Goal: Task Accomplishment & Management: Manage account settings

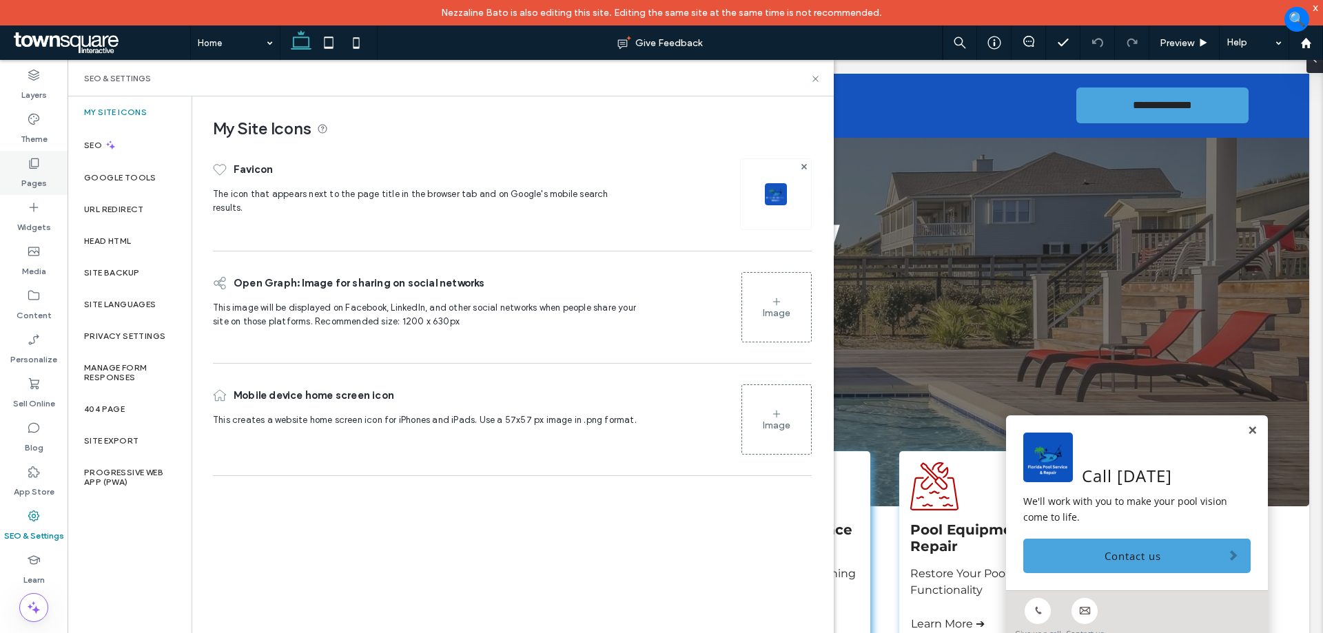
click at [35, 174] on label "Pages" at bounding box center [33, 179] width 25 height 19
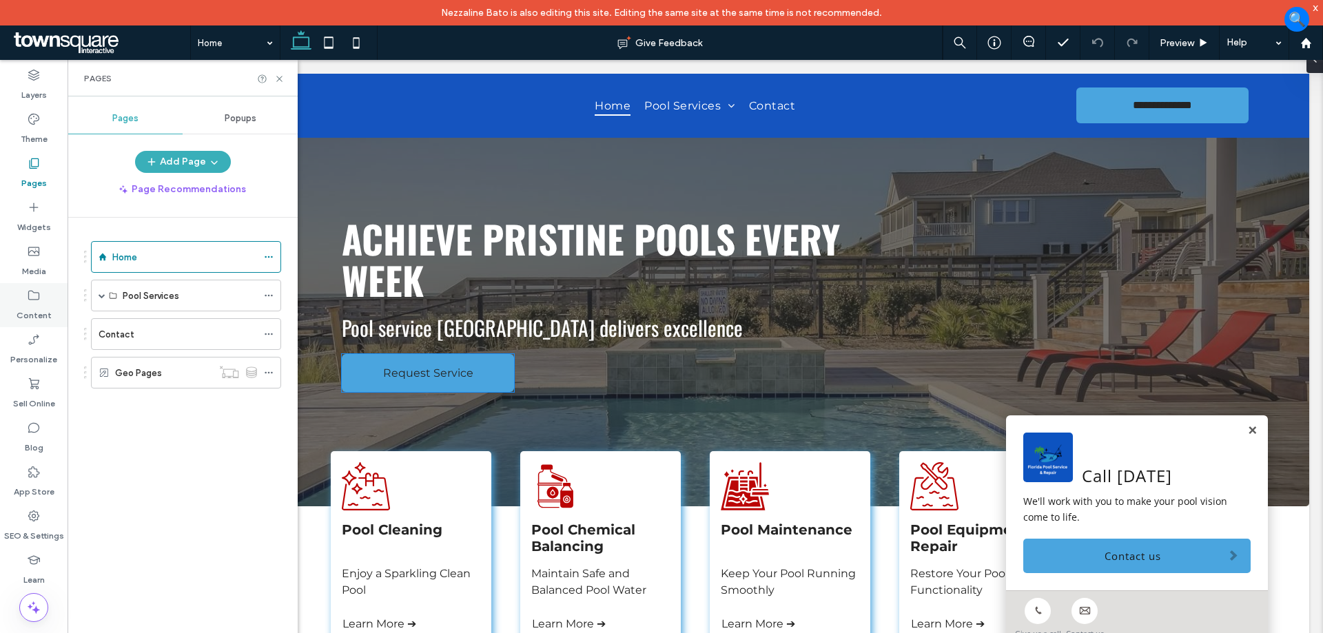
click at [38, 292] on icon at bounding box center [34, 296] width 14 height 14
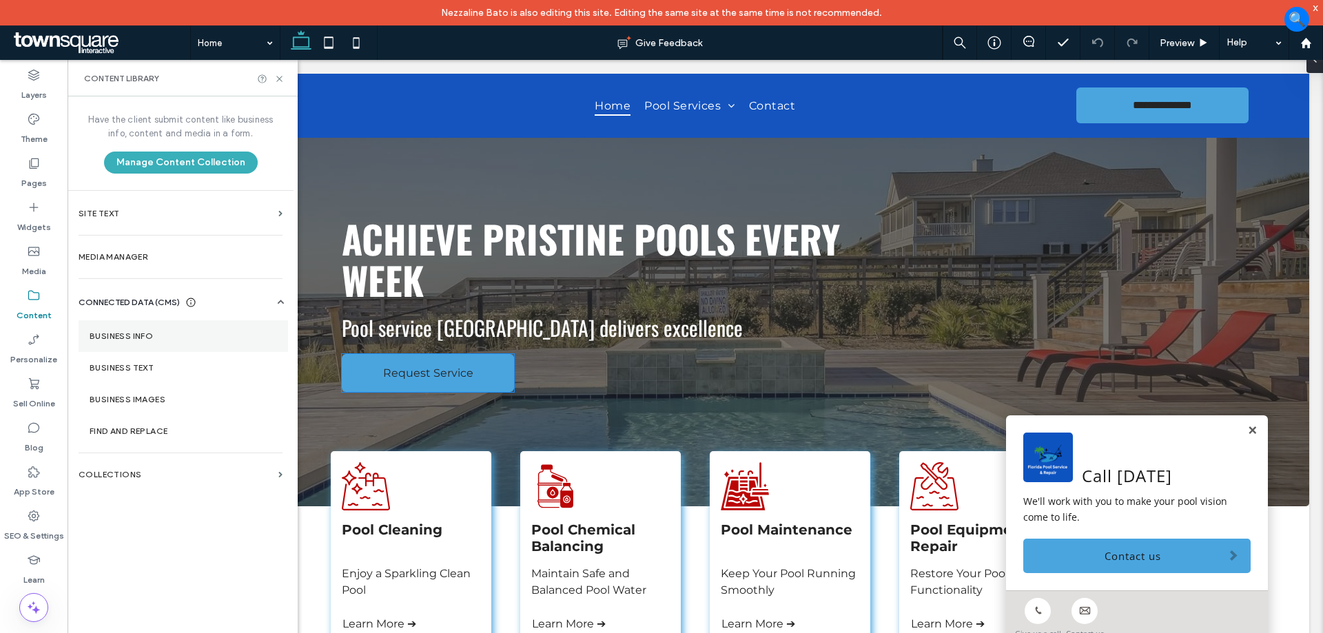
click at [189, 340] on label "Business Info" at bounding box center [183, 336] width 187 height 10
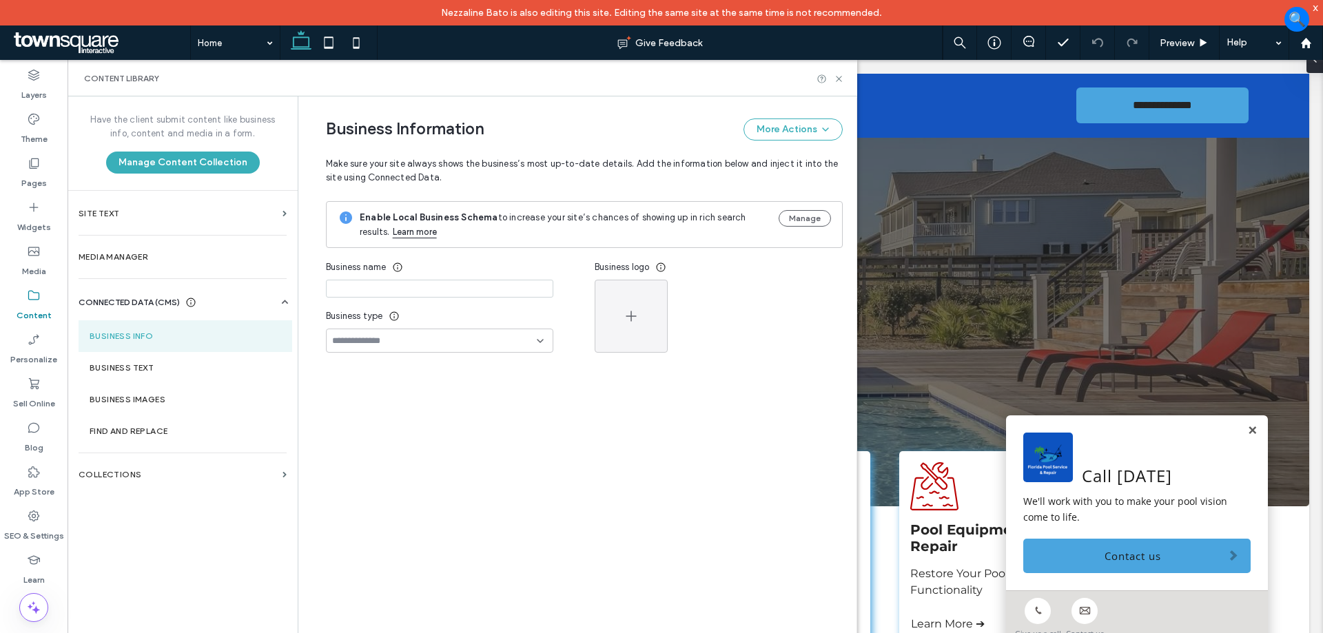
type input "**********"
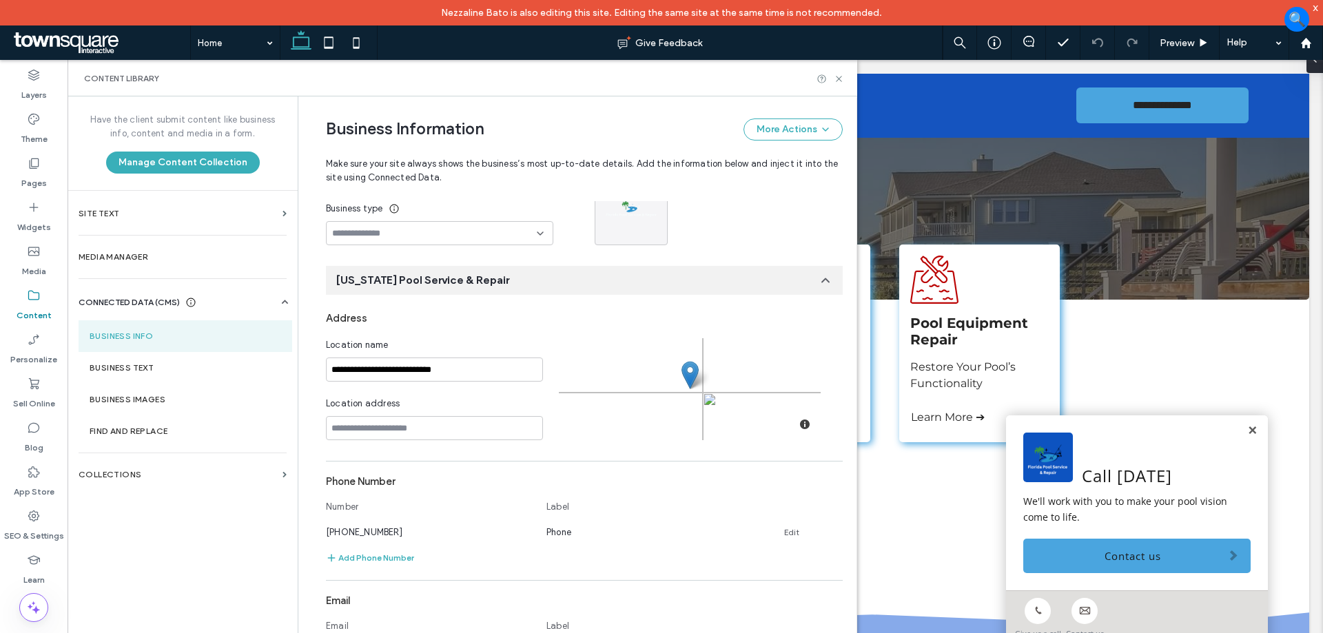
scroll to position [138, 0]
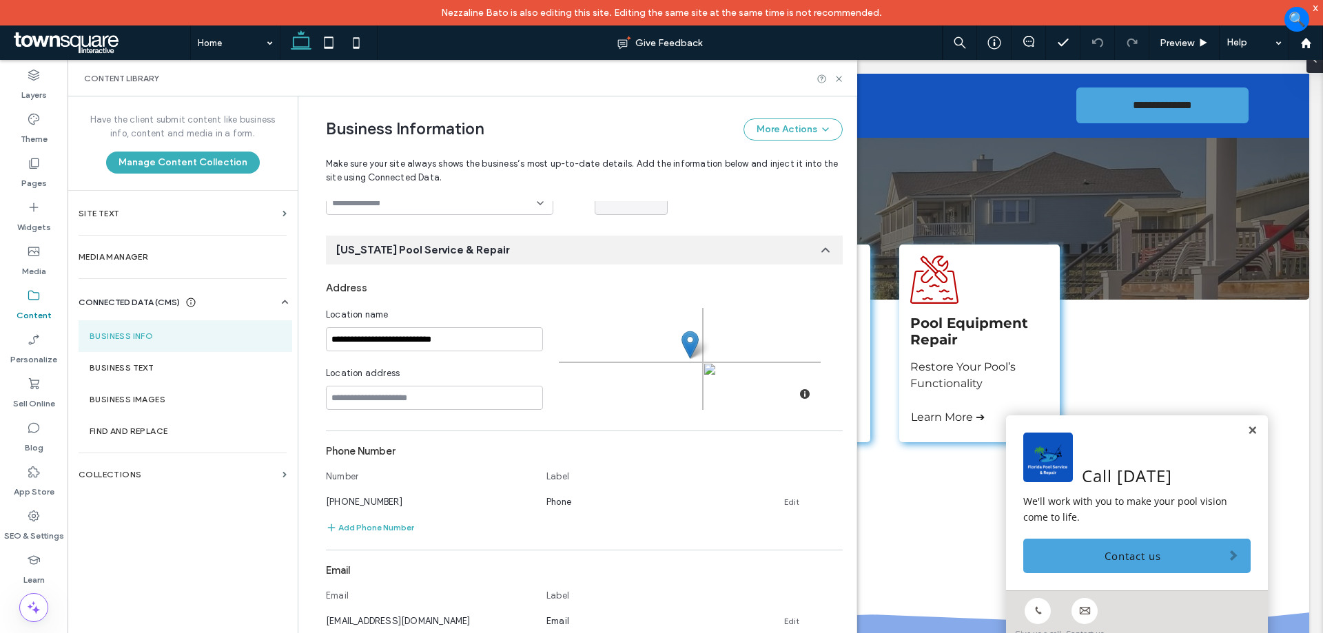
drag, startPoint x: 1318, startPoint y: 7, endPoint x: 1134, endPoint y: 192, distance: 260.2
click at [1318, 7] on div "x" at bounding box center [1316, 7] width 6 height 12
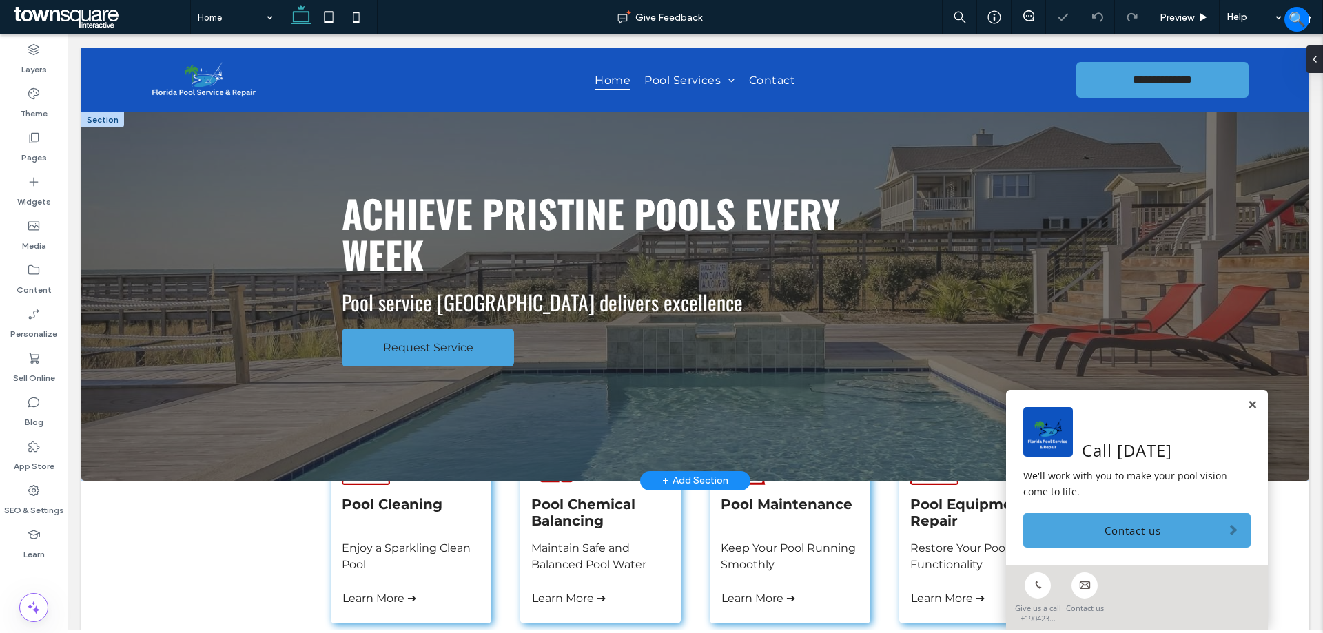
scroll to position [0, 0]
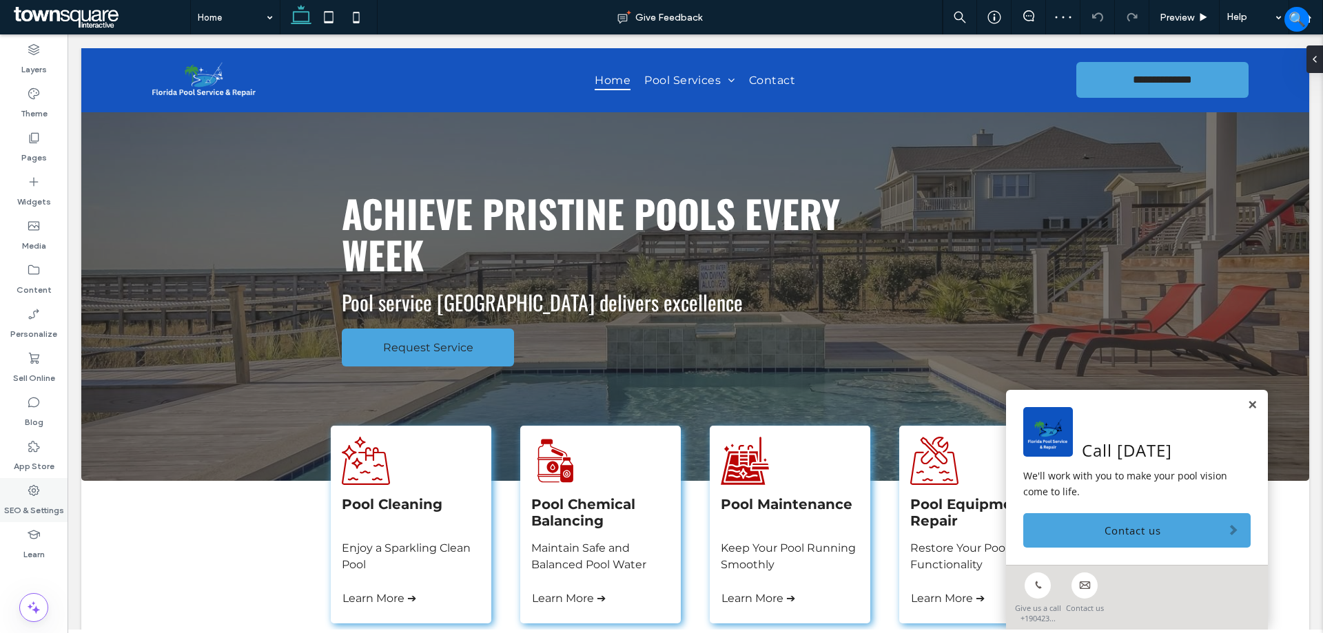
click at [39, 507] on label "SEO & Settings" at bounding box center [34, 507] width 60 height 19
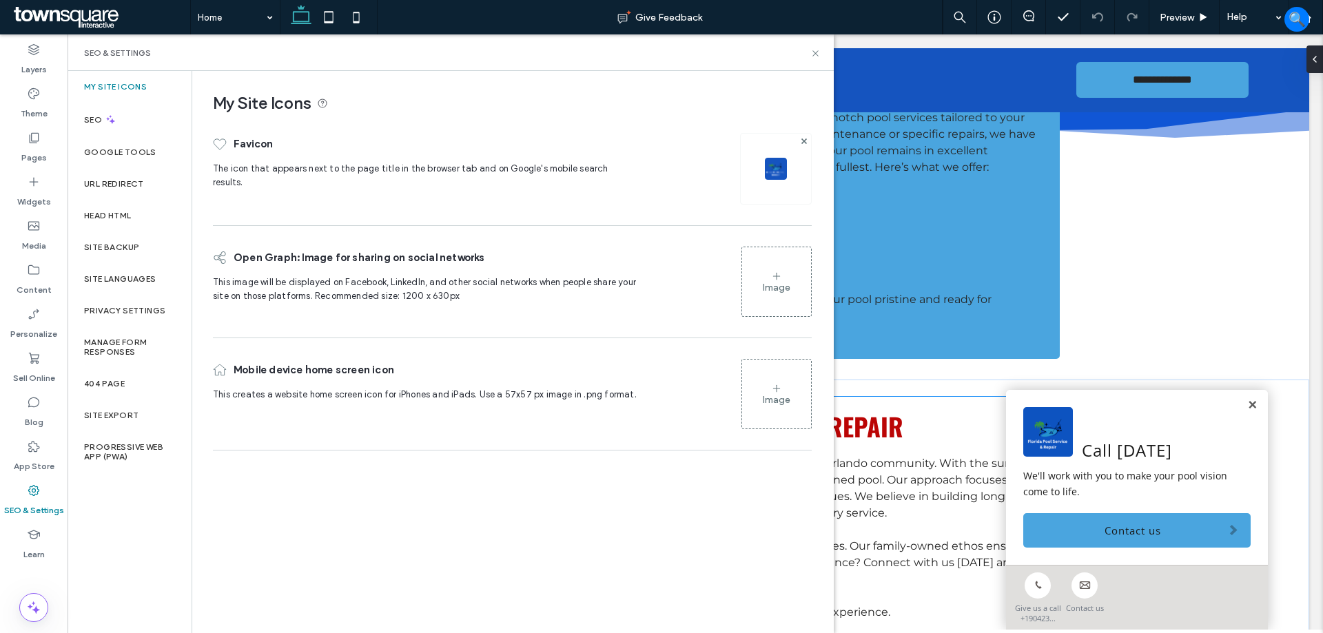
scroll to position [1355, 0]
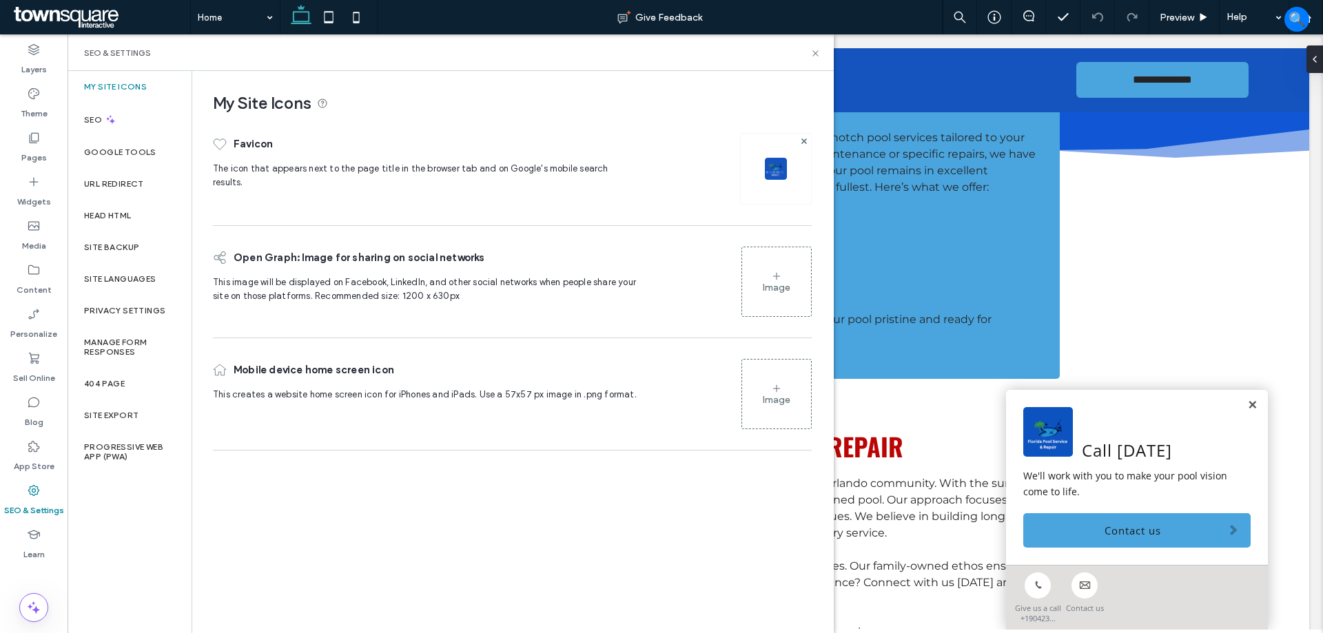
click at [776, 158] on img at bounding box center [776, 169] width 22 height 22
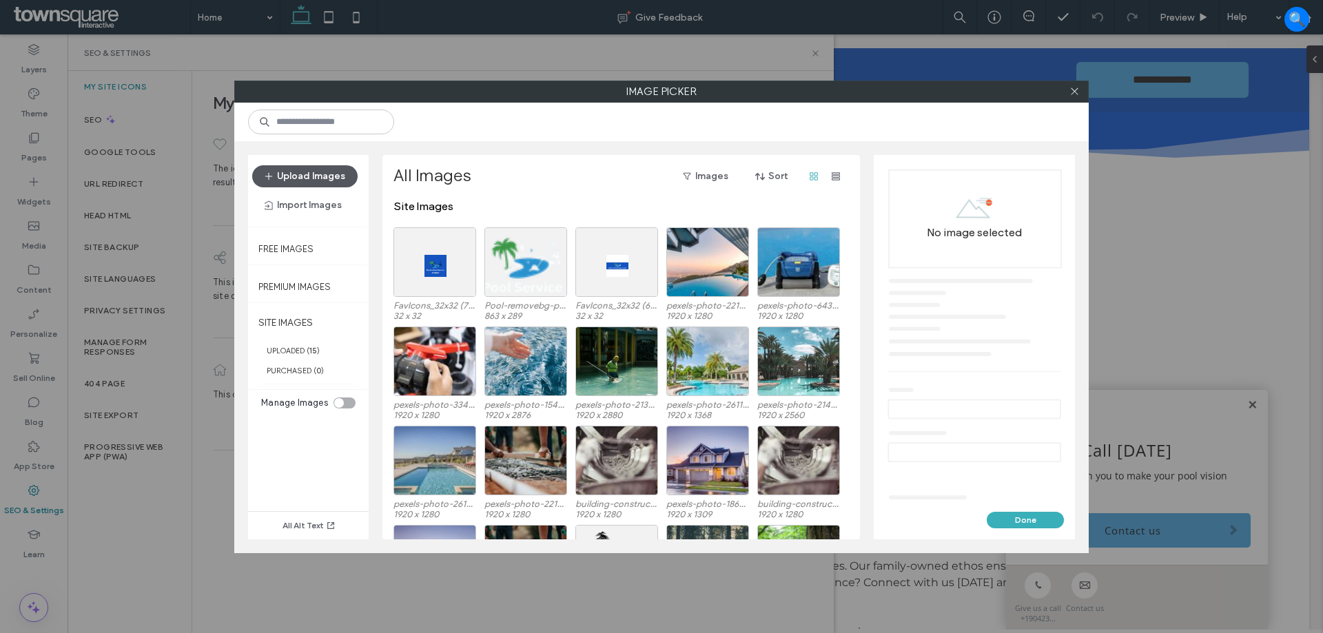
click at [314, 175] on button "Upload Images" at bounding box center [304, 176] width 105 height 22
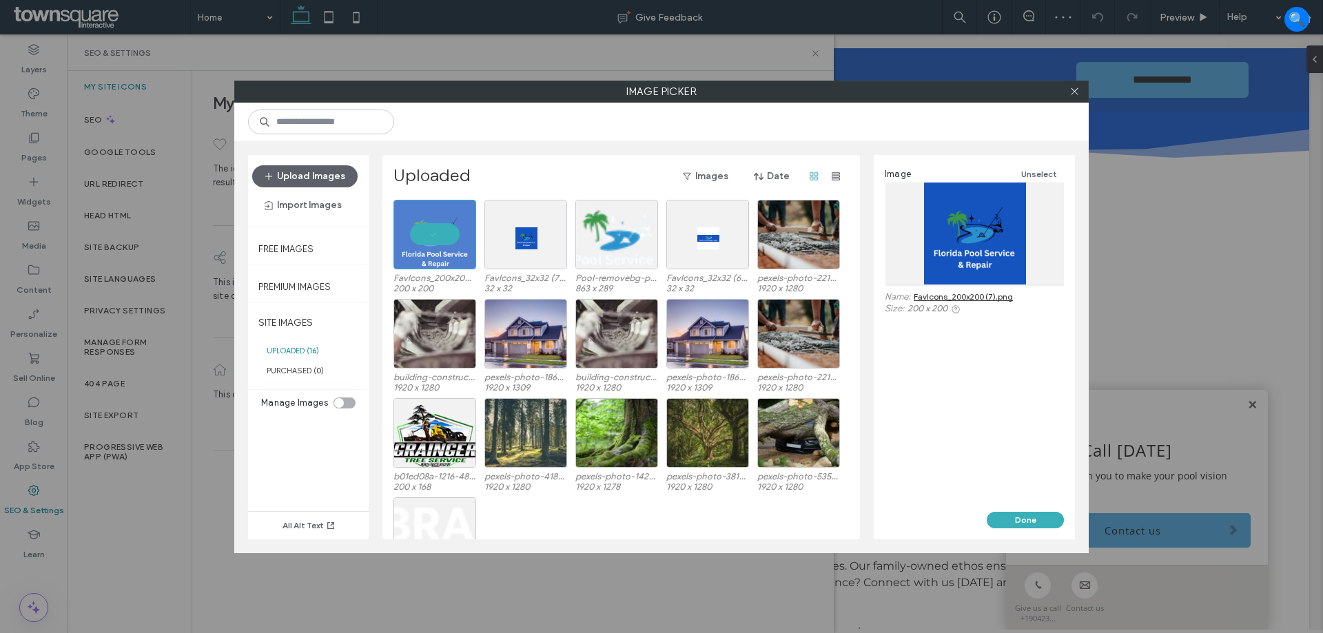
click at [1036, 509] on div "Image Unselect Name: FavIcons_200x200 (7).png Size: 200 x 200" at bounding box center [974, 333] width 201 height 357
click at [1031, 520] on button "Done" at bounding box center [1025, 520] width 77 height 17
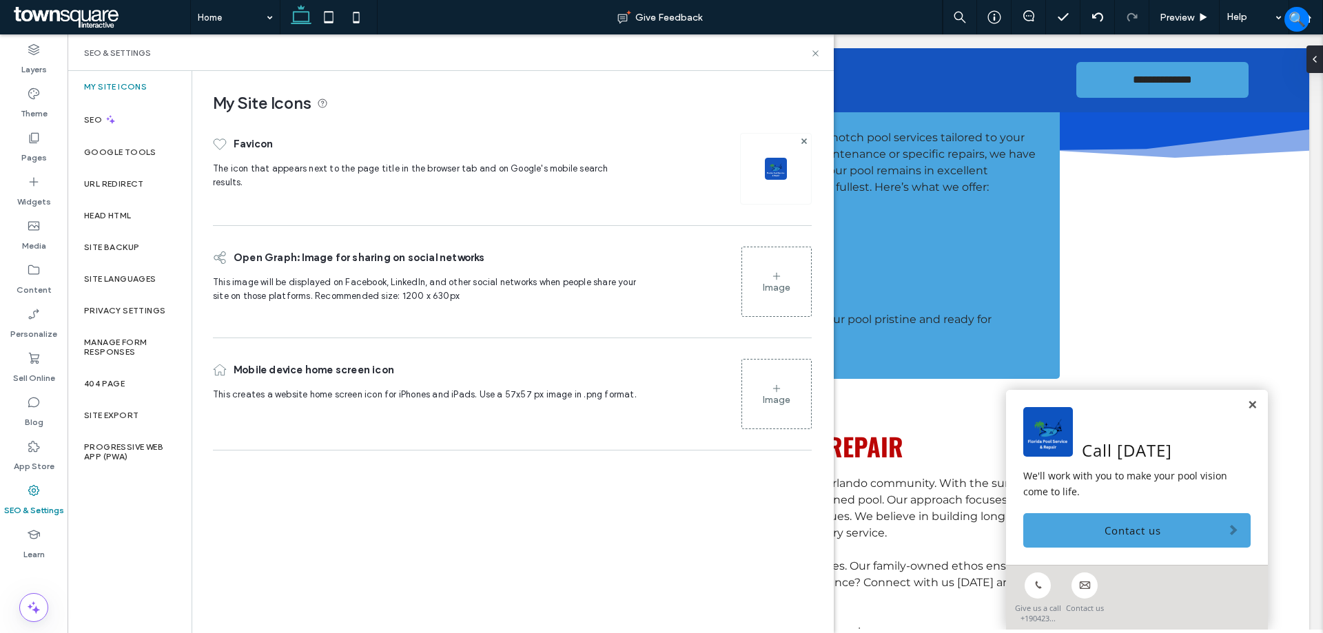
click at [775, 169] on img at bounding box center [776, 169] width 22 height 22
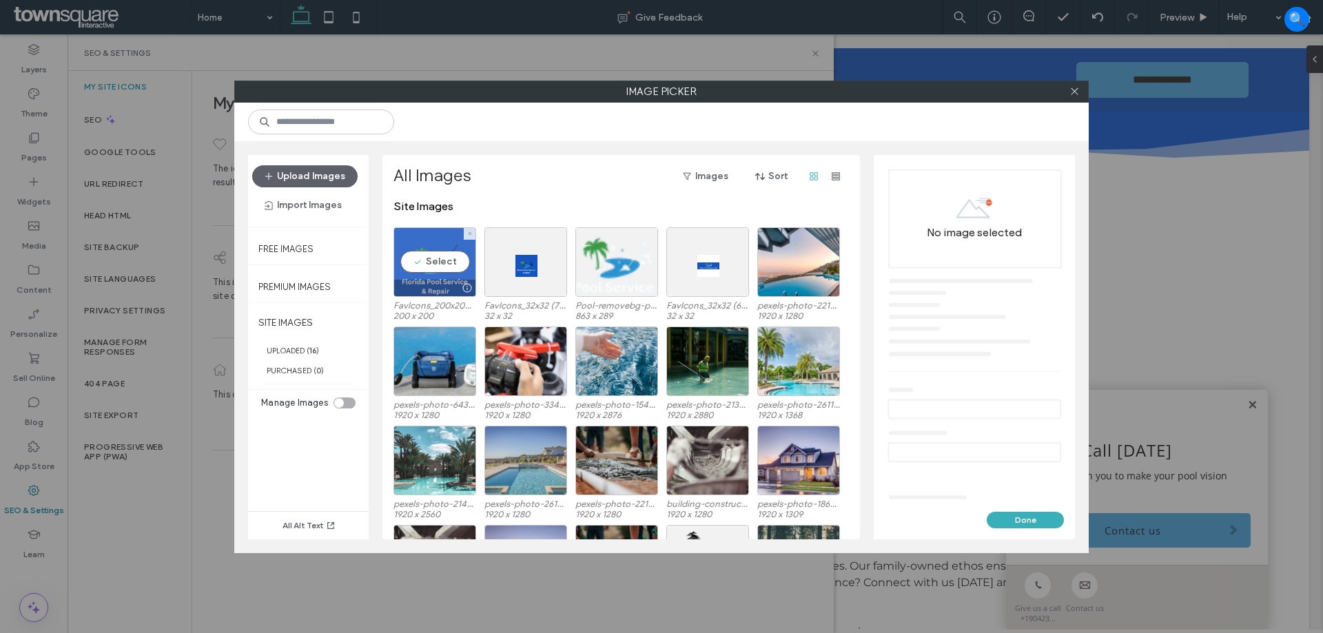
click at [416, 276] on div "Select" at bounding box center [434, 262] width 83 height 70
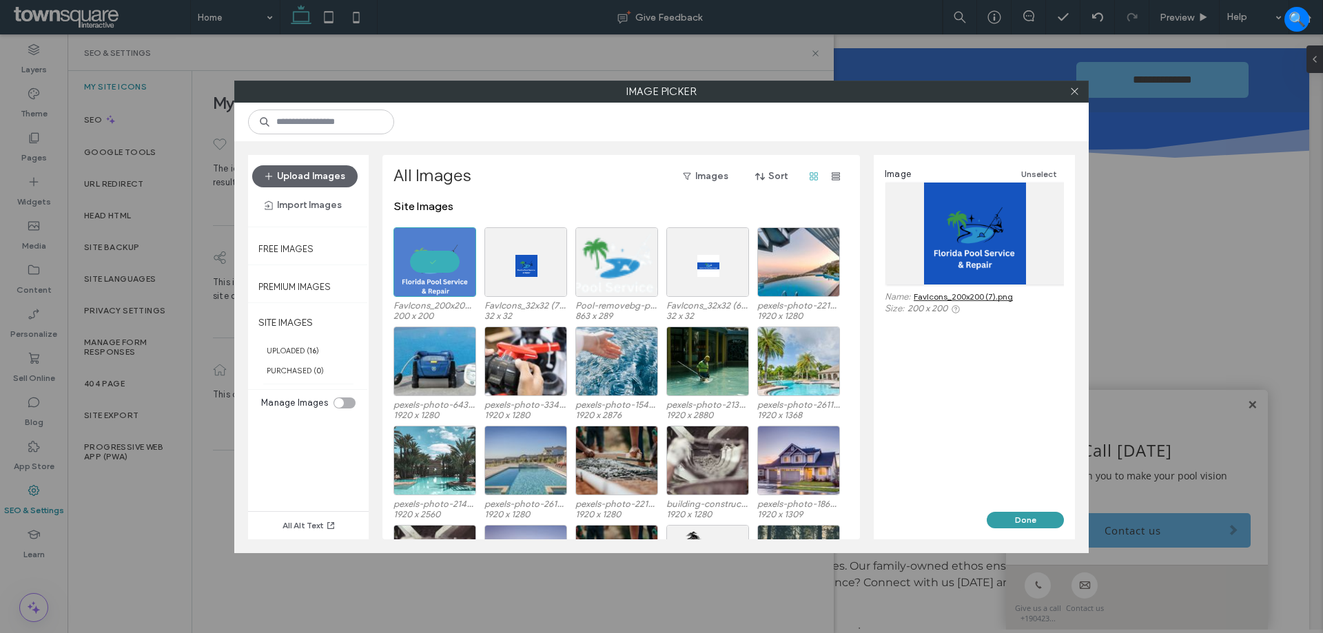
click at [1025, 519] on button "Done" at bounding box center [1025, 520] width 77 height 17
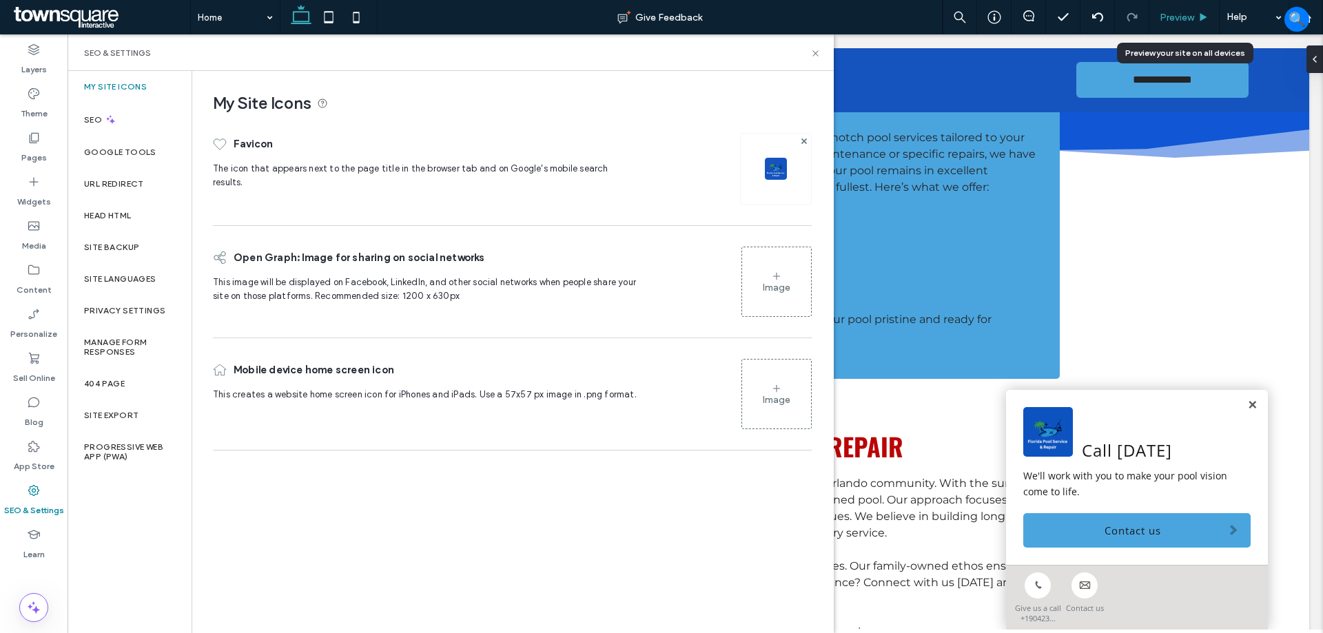
click at [1182, 20] on span "Preview" at bounding box center [1177, 18] width 34 height 12
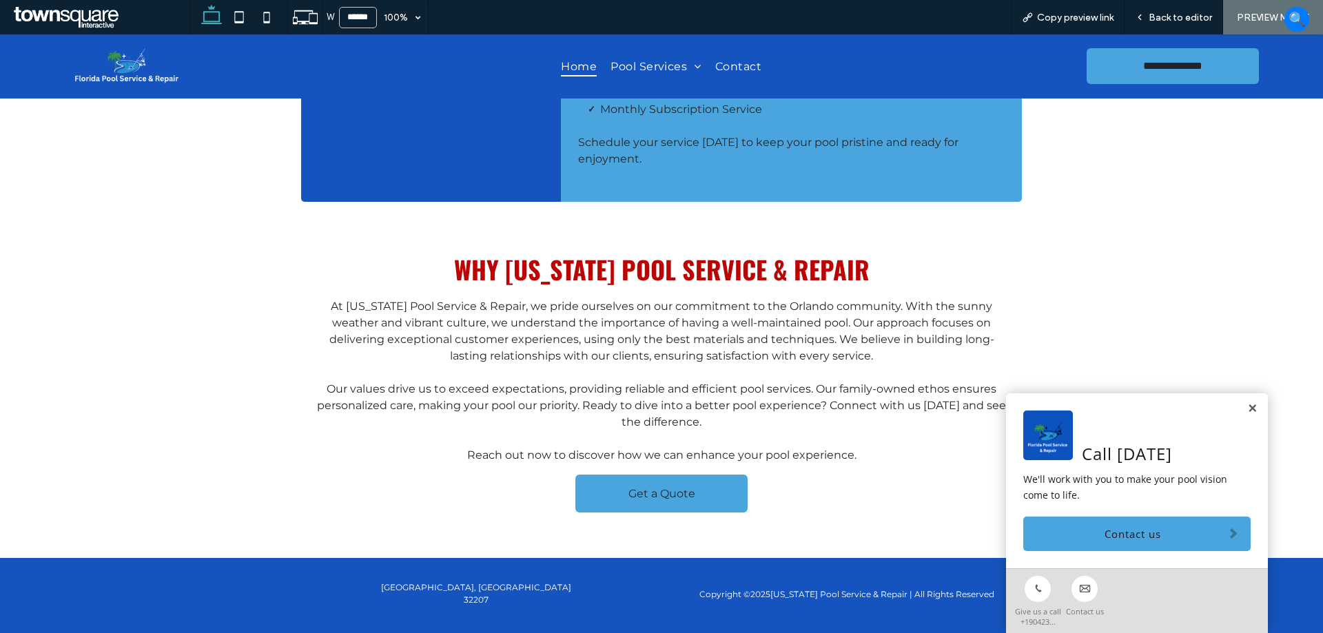
scroll to position [1541, 0]
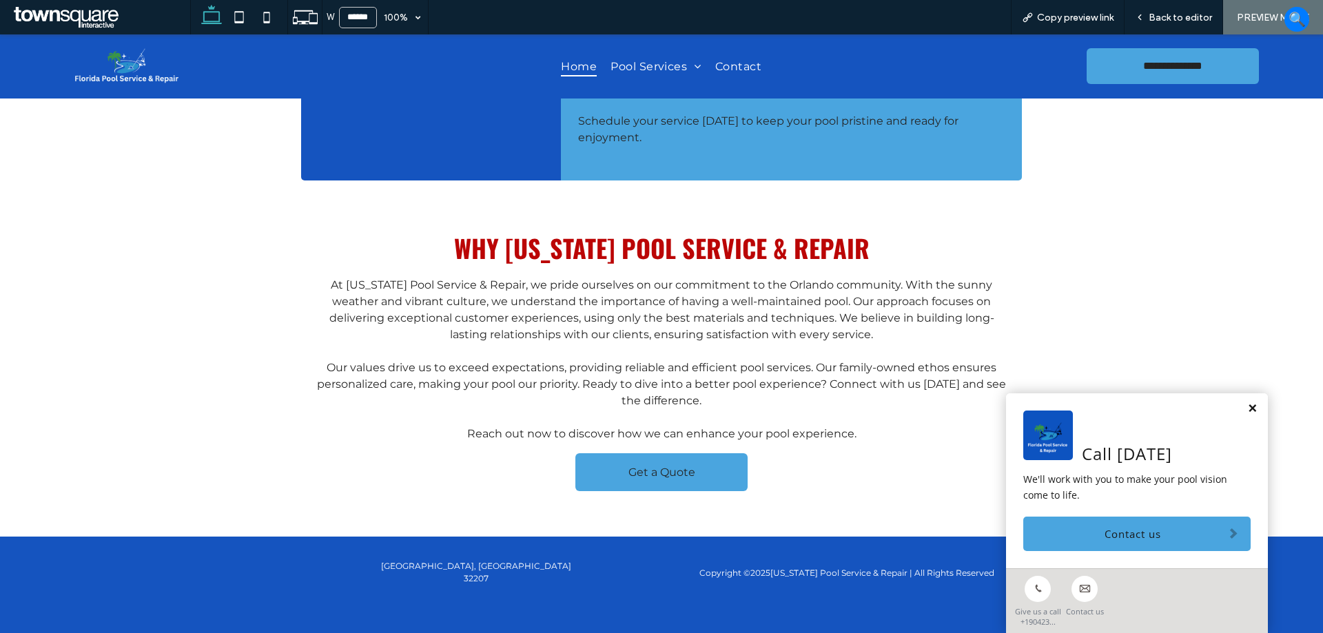
click at [1247, 407] on link at bounding box center [1252, 409] width 10 height 12
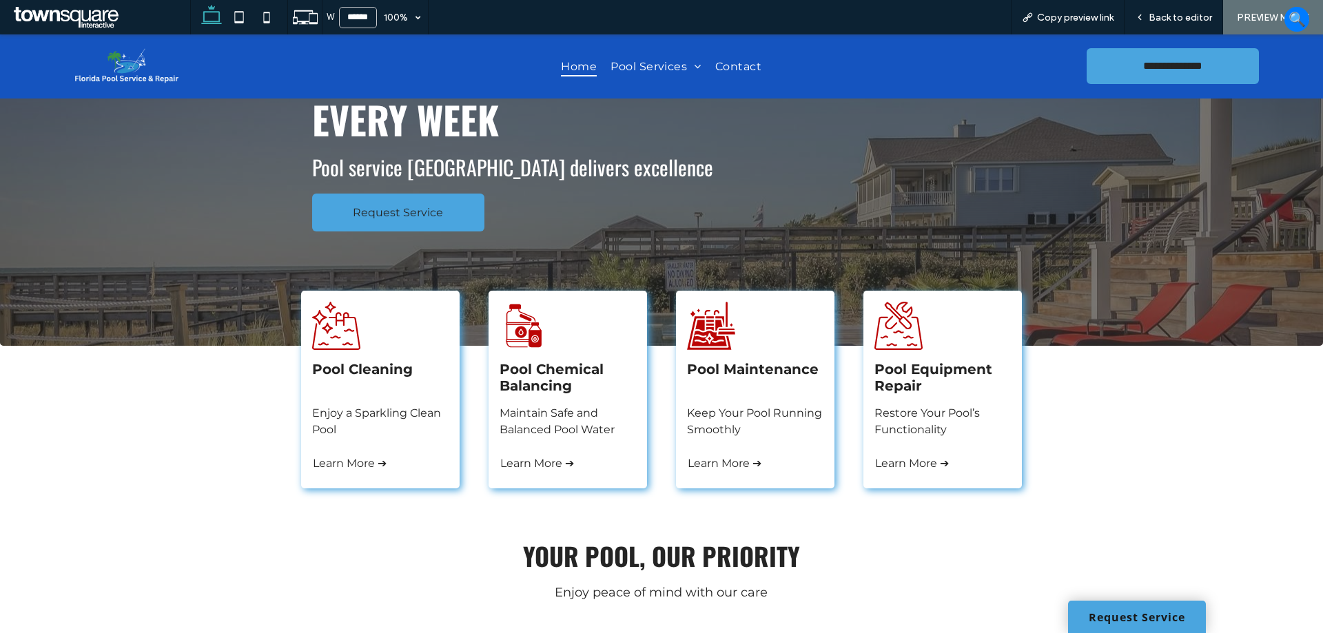
scroll to position [0, 0]
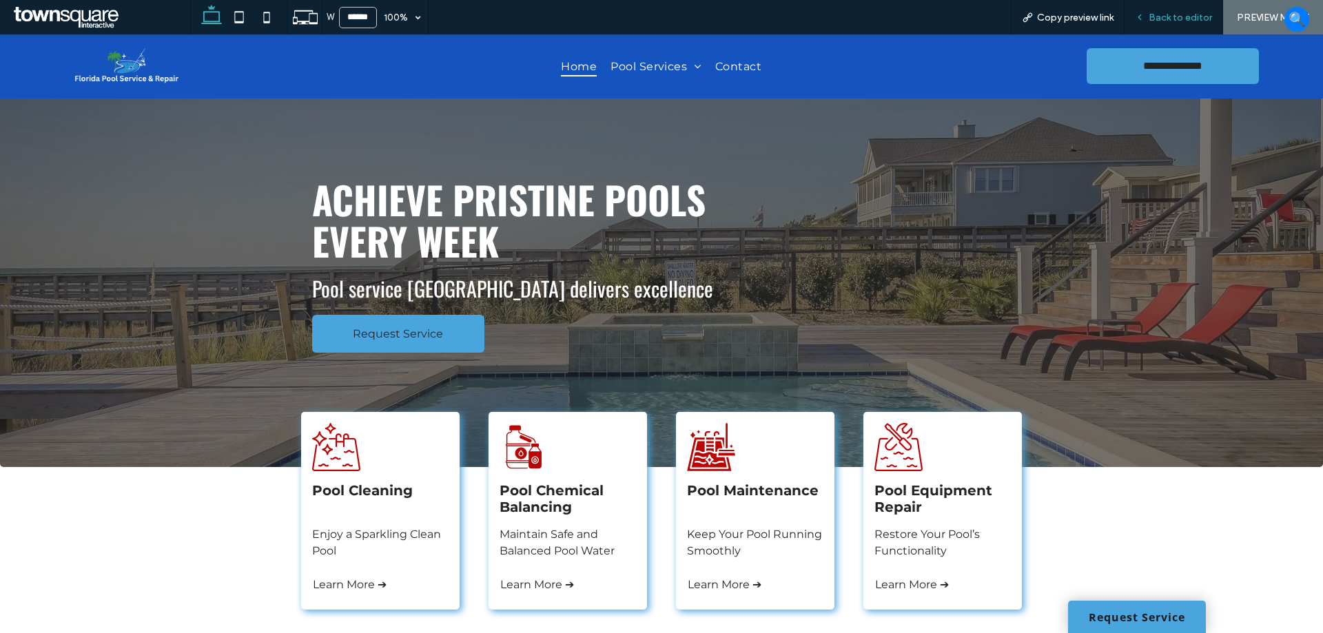
click at [1154, 15] on span "Back to editor" at bounding box center [1180, 18] width 63 height 12
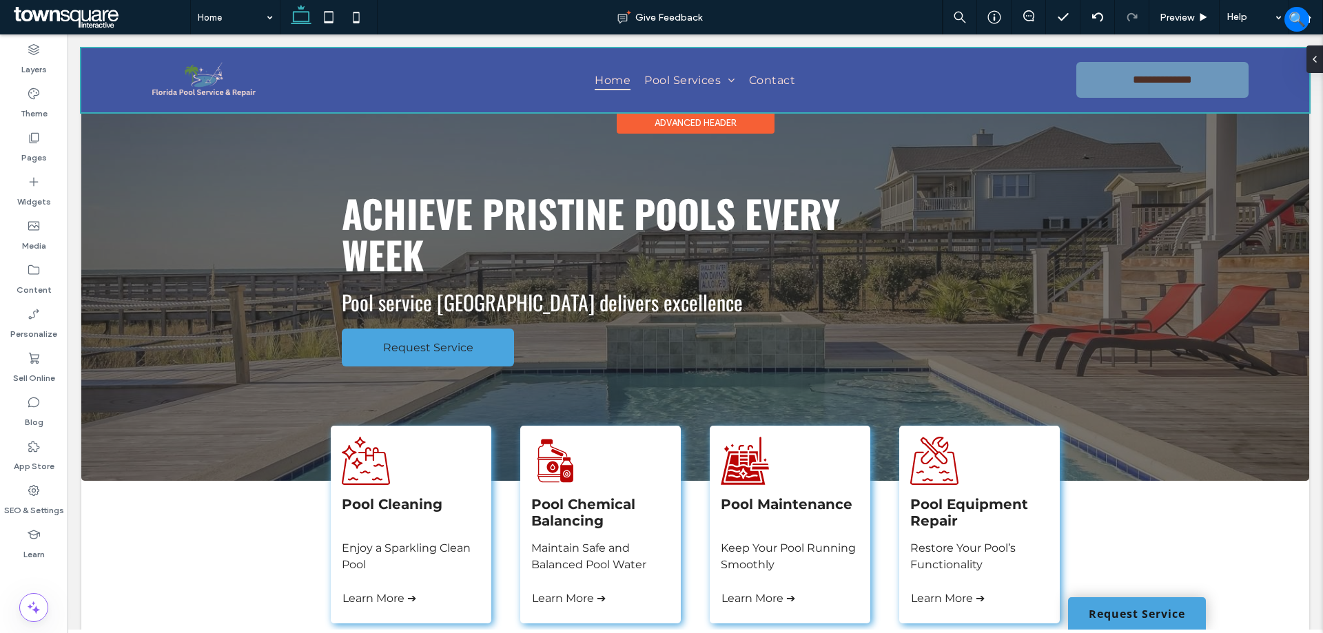
click at [113, 79] on div at bounding box center [695, 80] width 1228 height 64
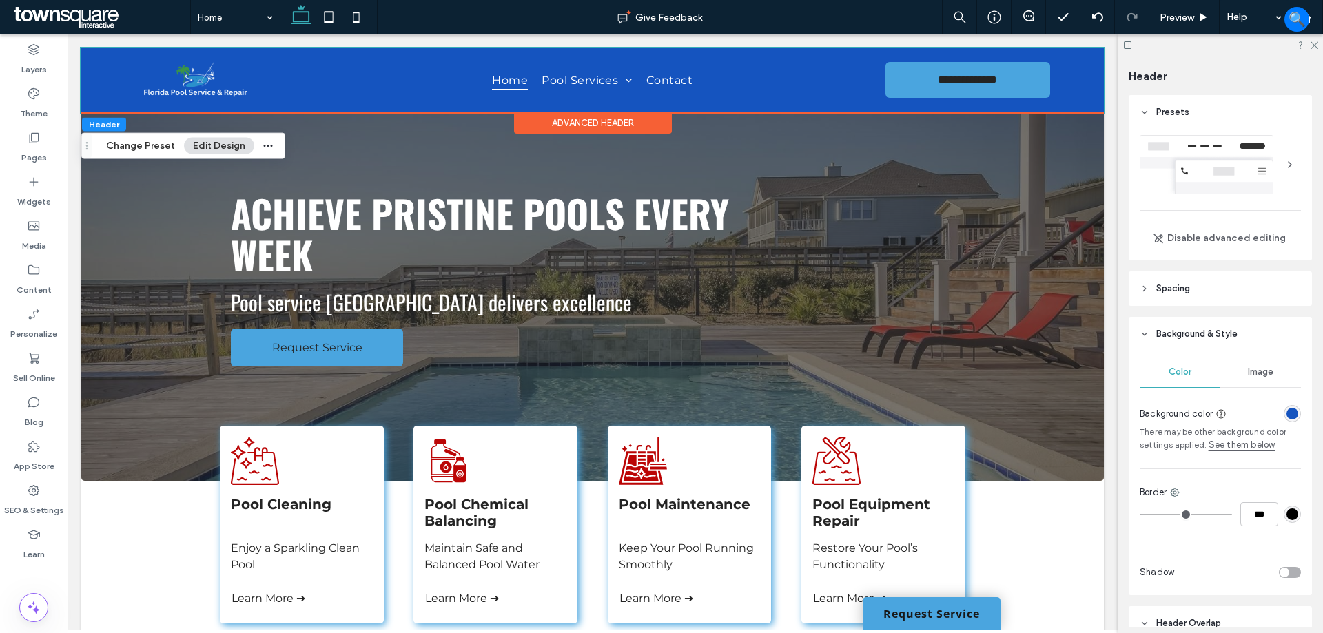
click at [1287, 413] on div "rgba(21, 84, 191, 1)" at bounding box center [1293, 414] width 12 height 12
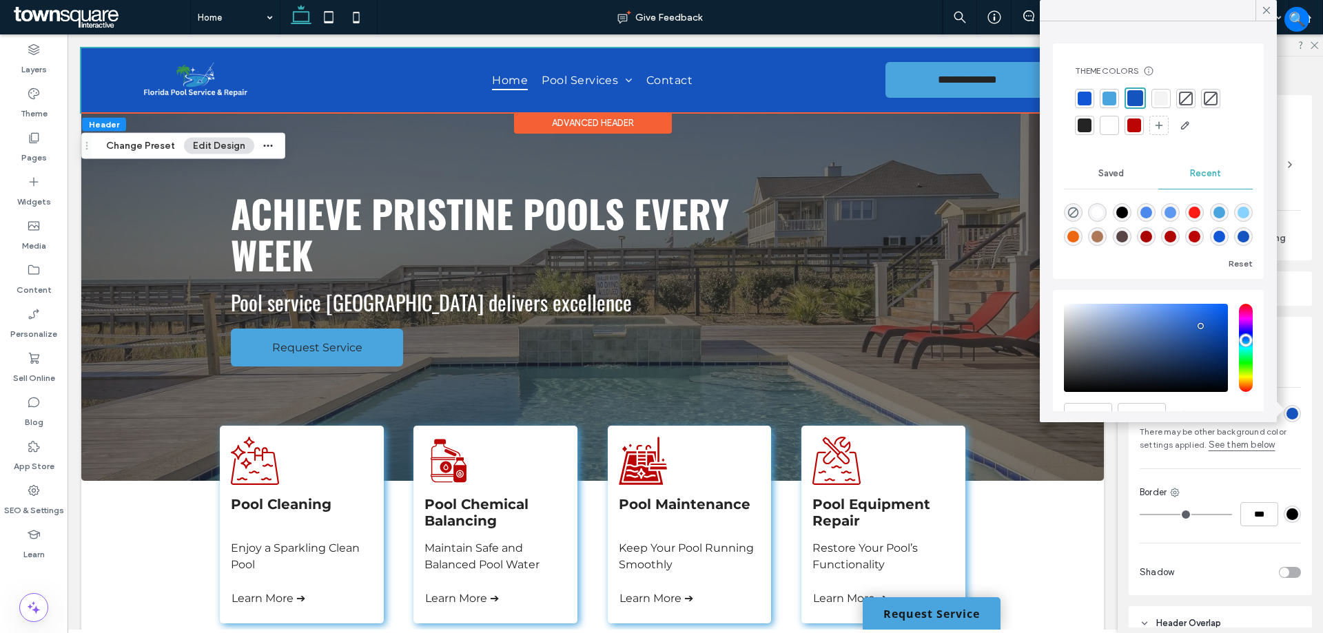
click at [1129, 130] on div at bounding box center [1134, 126] width 14 height 14
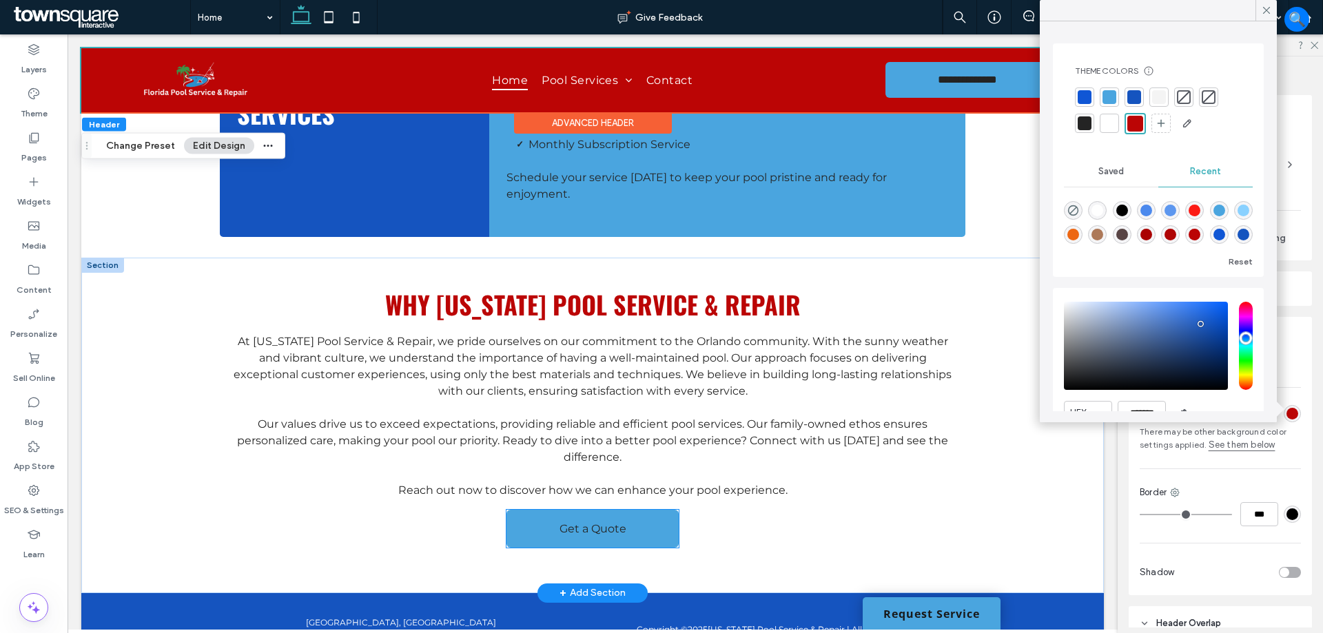
scroll to position [1545, 0]
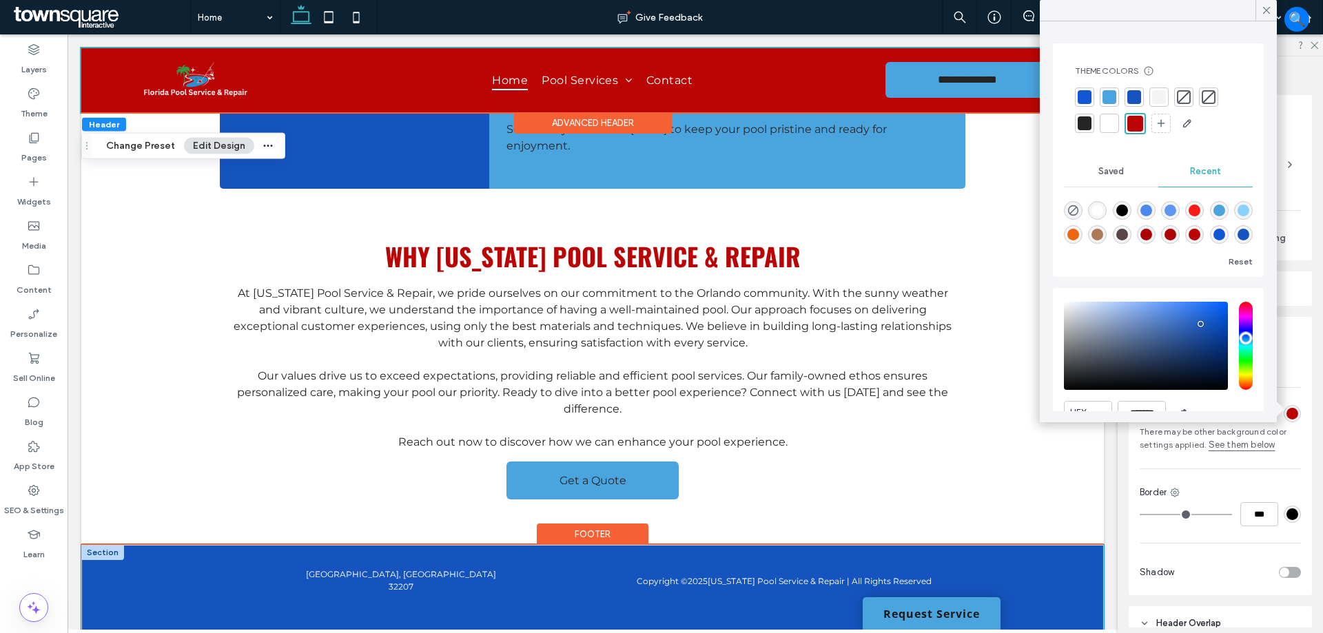
click at [134, 555] on div "Copyright © 2025 Florida Pool Service & Repair | All Rights Reserved Jacksonvil…" at bounding box center [592, 593] width 1023 height 96
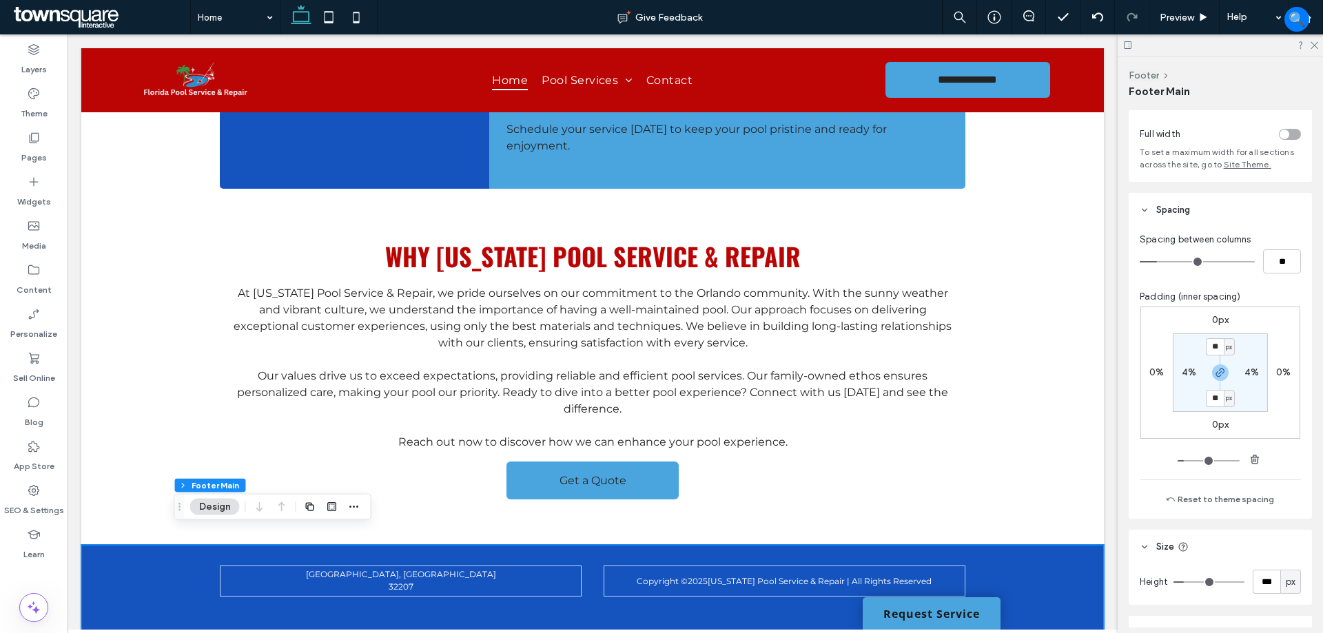
scroll to position [147, 0]
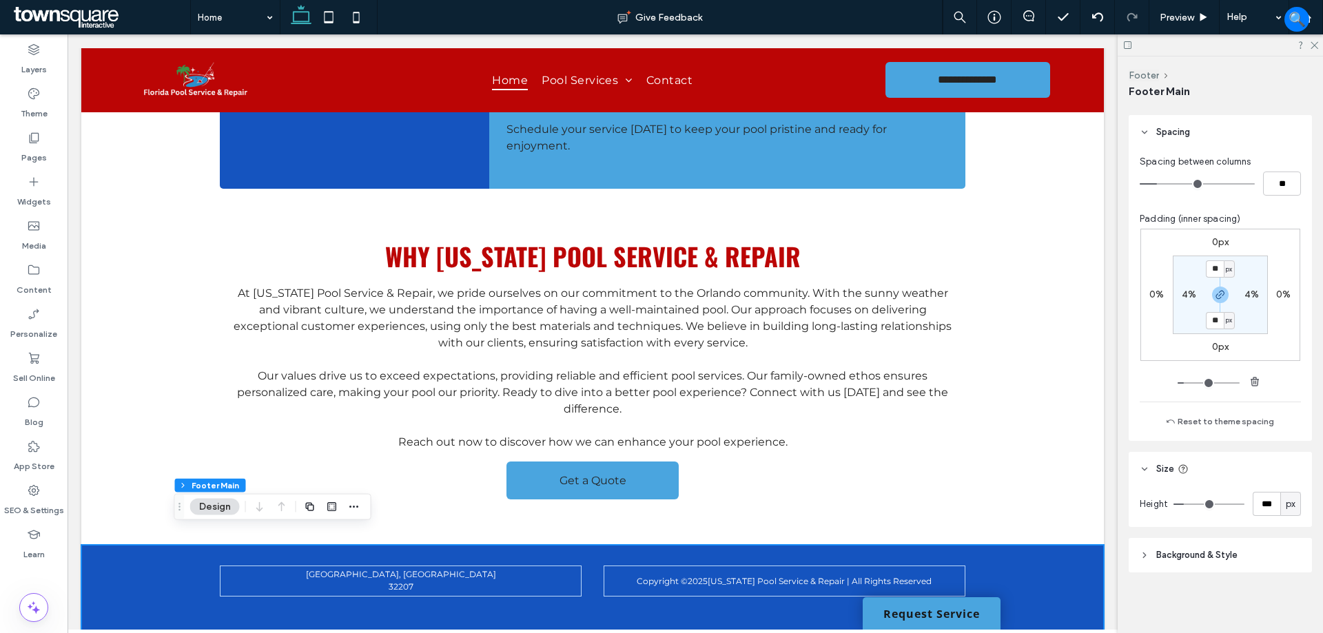
click at [1210, 550] on span "Background & Style" at bounding box center [1196, 556] width 81 height 14
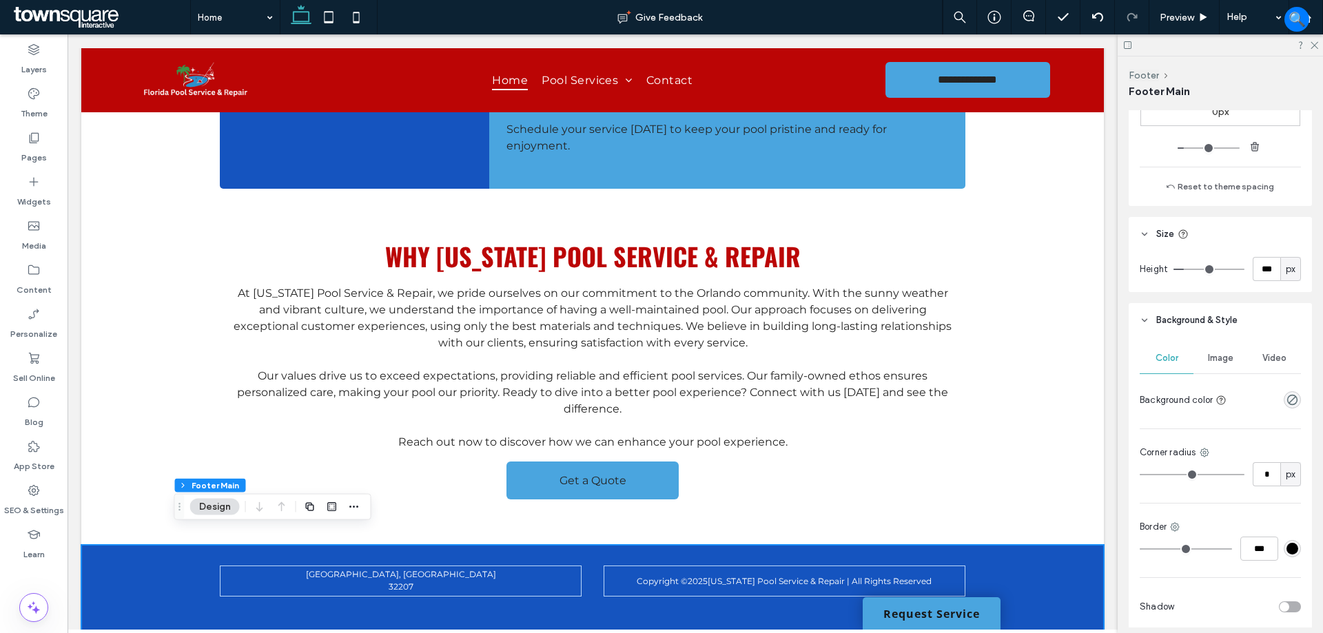
scroll to position [422, 0]
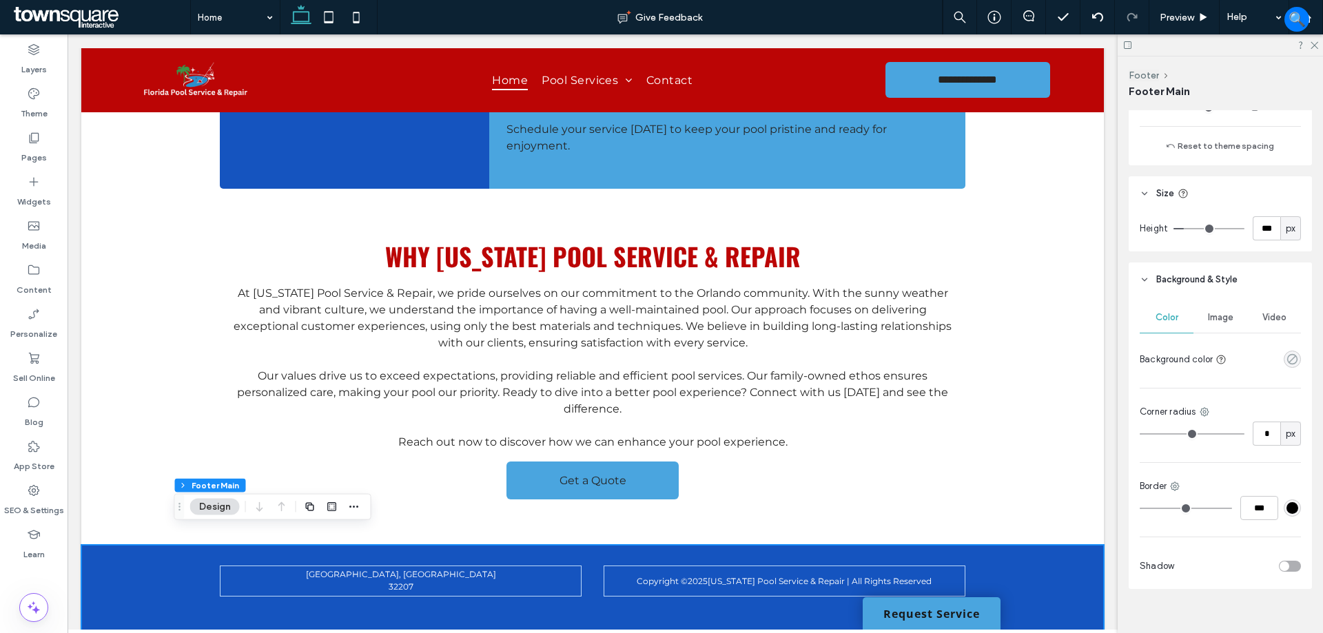
click at [1287, 360] on icon "rgba(0, 0, 0, 0)" at bounding box center [1293, 359] width 12 height 12
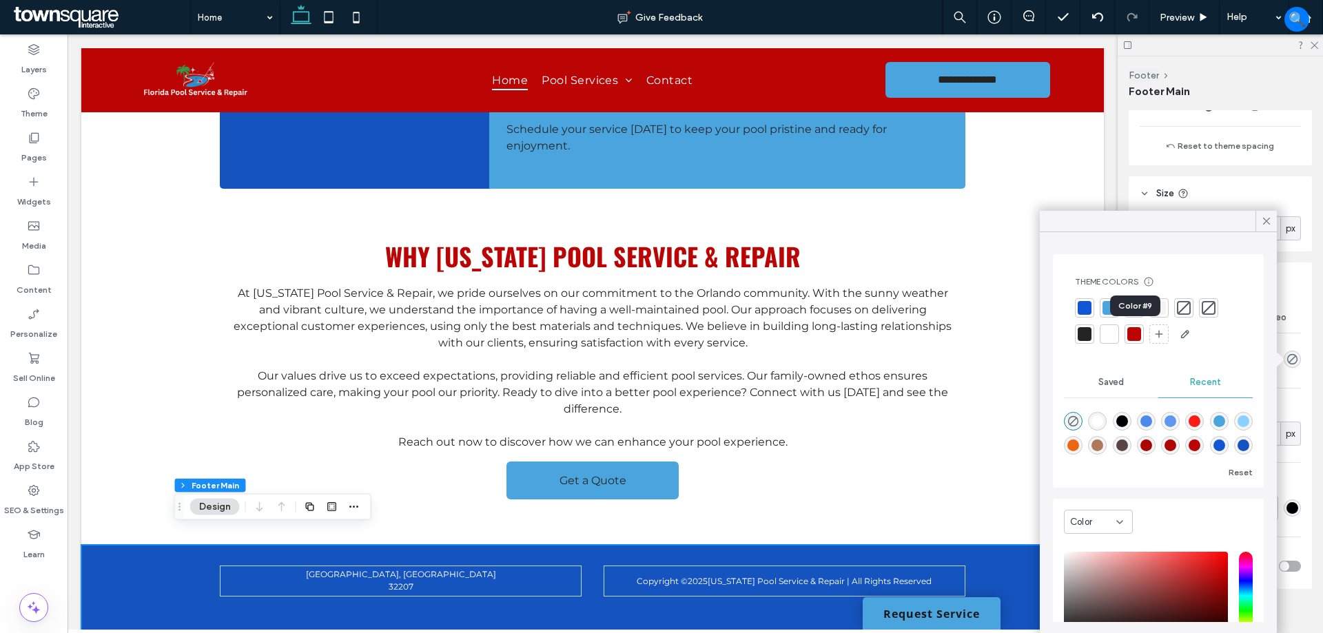
click at [1131, 331] on div at bounding box center [1134, 334] width 14 height 14
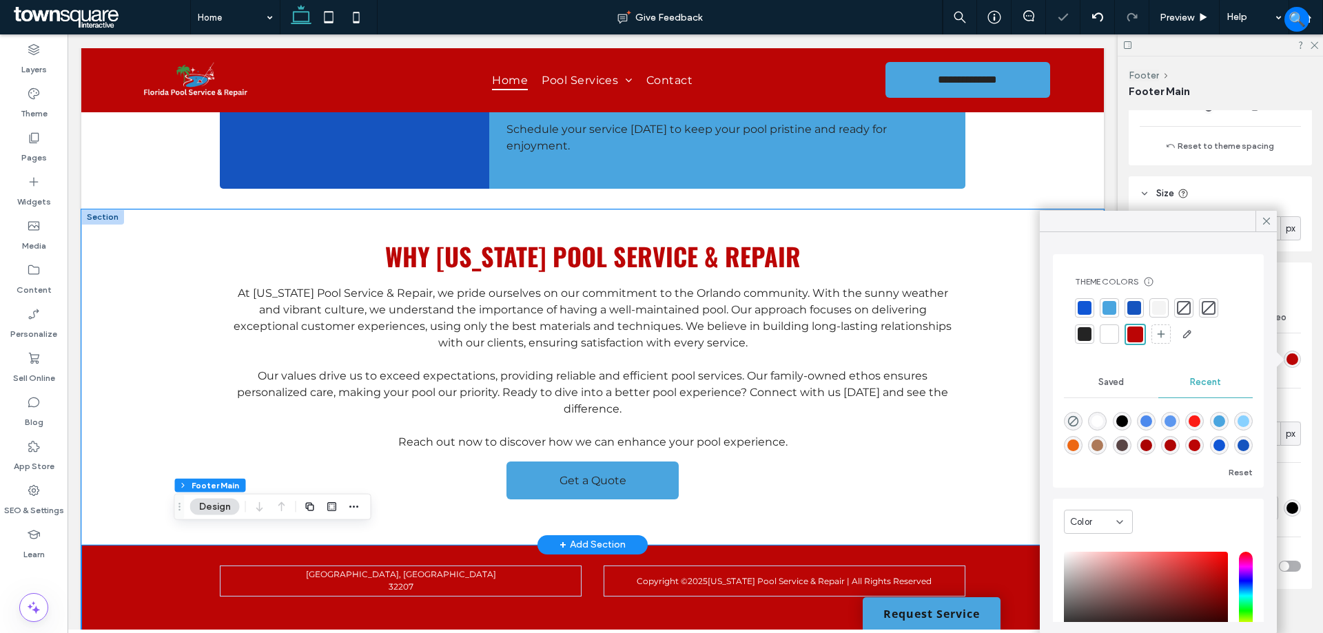
click at [994, 367] on div "Why Florida Pool Service & Repair At Florida Pool Service & Repair, we pride ou…" at bounding box center [592, 377] width 827 height 336
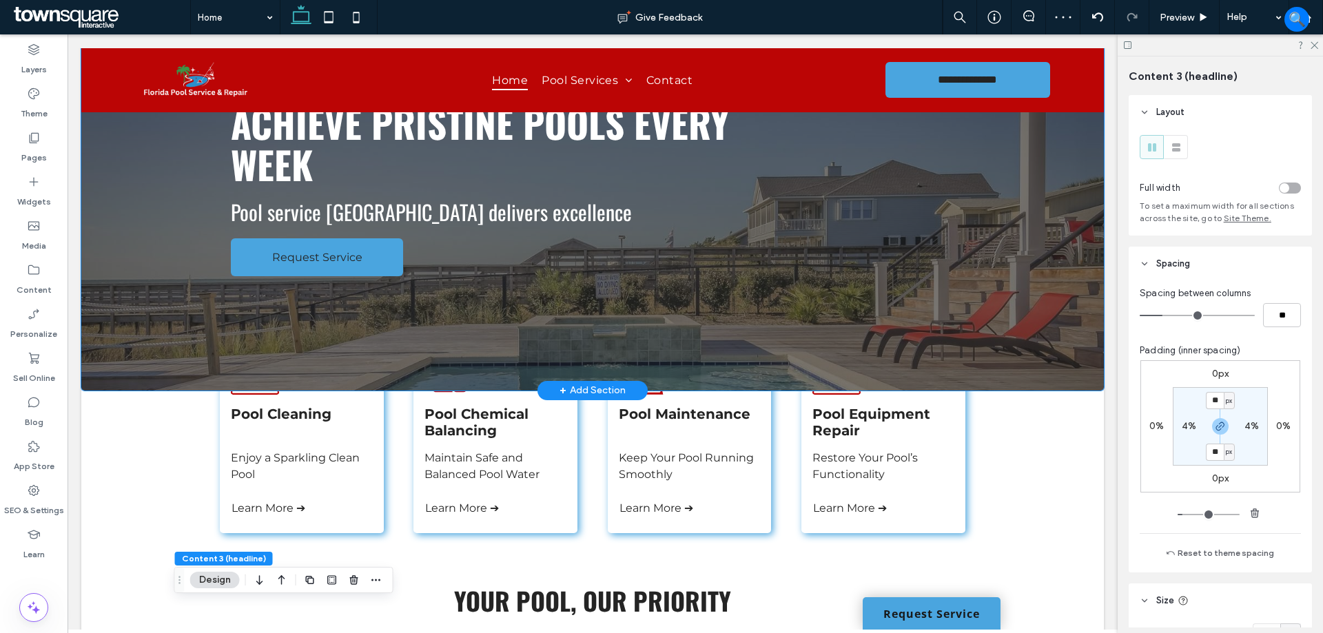
scroll to position [0, 0]
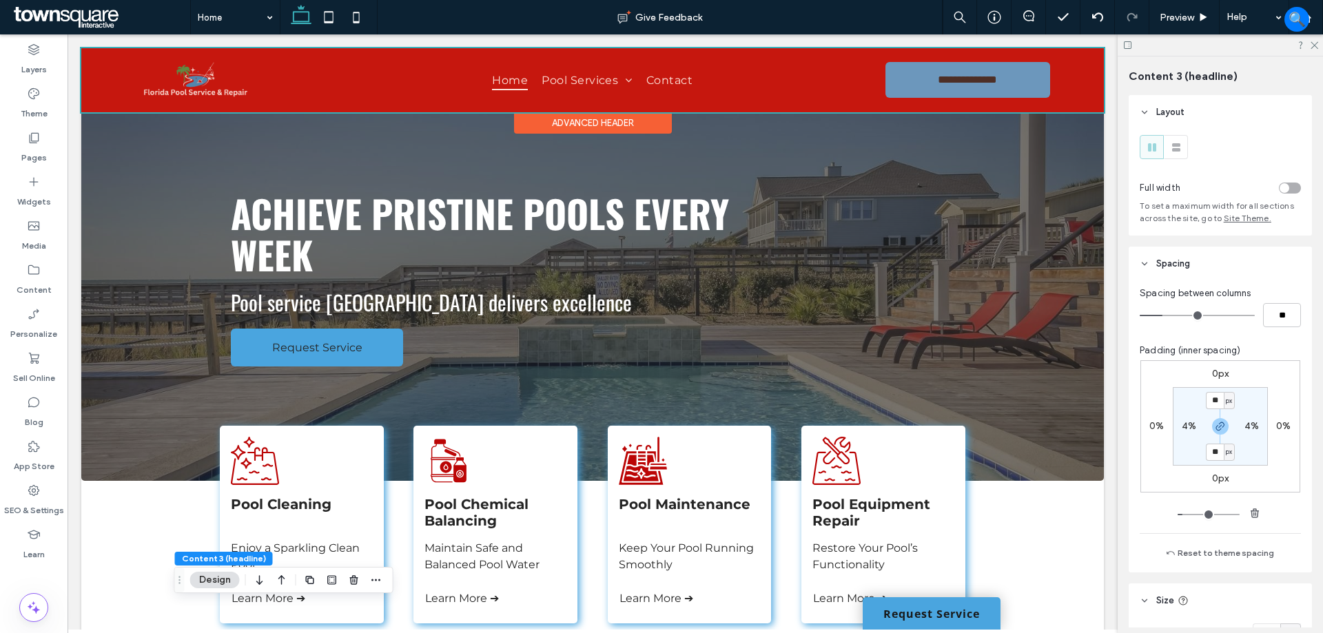
click at [108, 77] on div at bounding box center [592, 80] width 1023 height 64
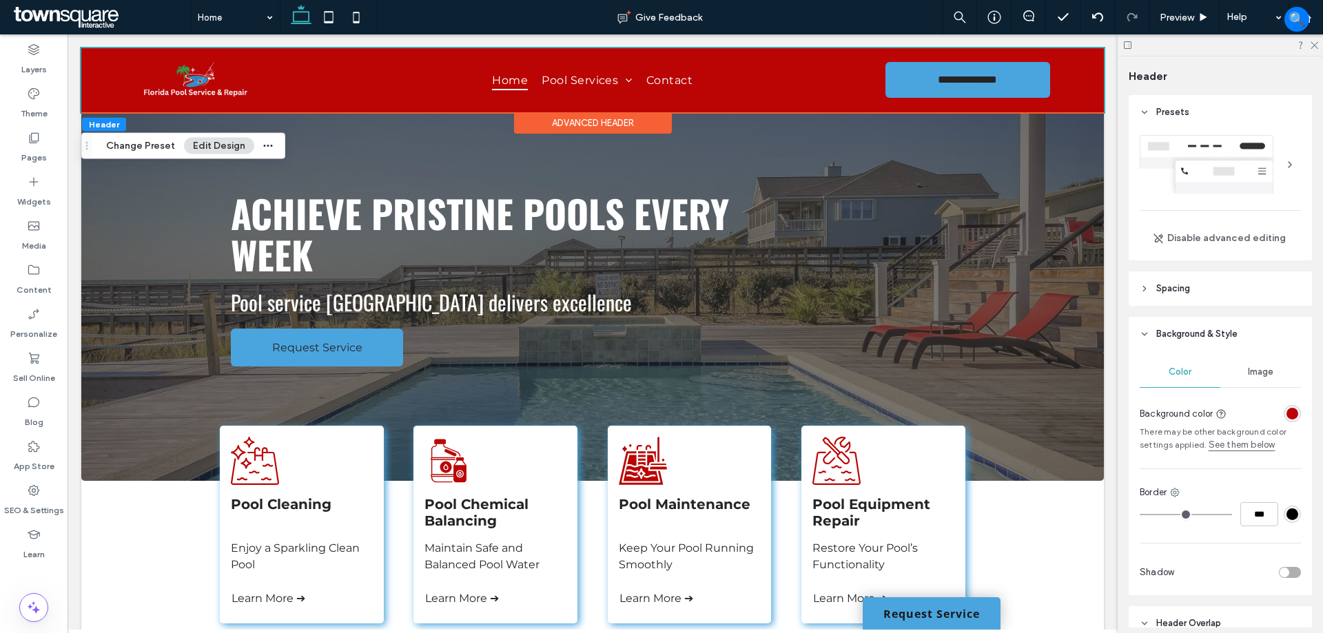
click at [1287, 422] on div at bounding box center [1266, 414] width 69 height 24
click at [1287, 413] on div "rgba(187, 5, 5, 1)" at bounding box center [1293, 414] width 12 height 12
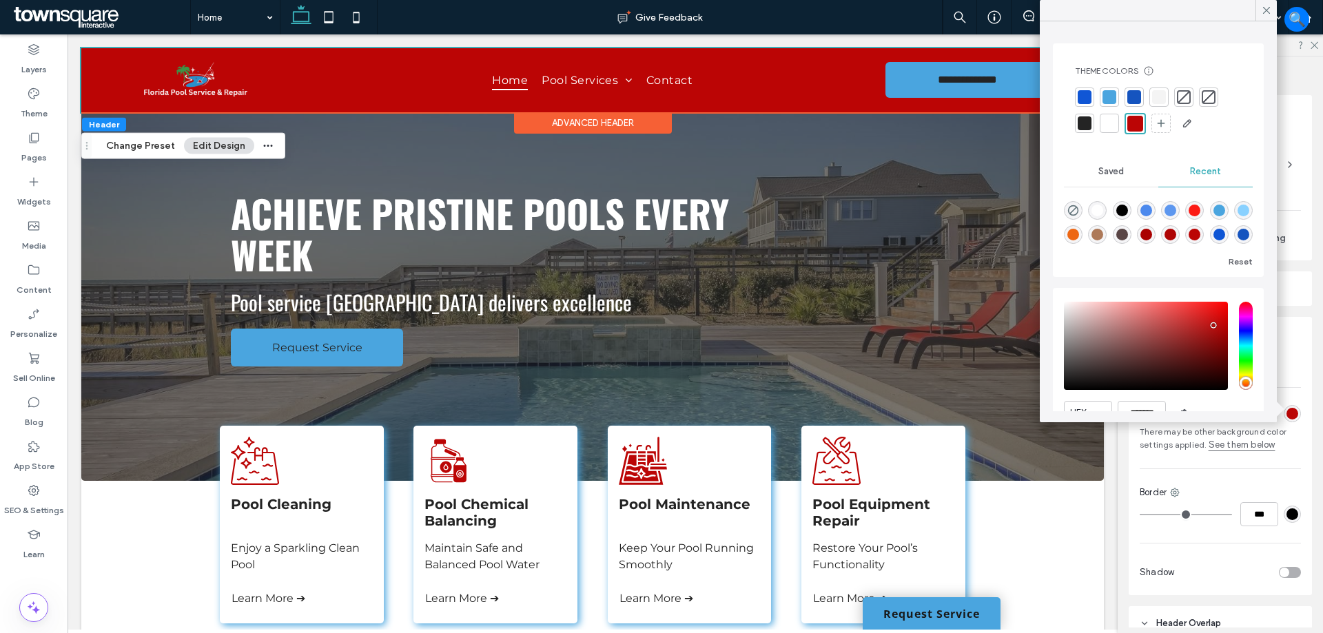
click at [1139, 97] on div at bounding box center [1134, 97] width 14 height 14
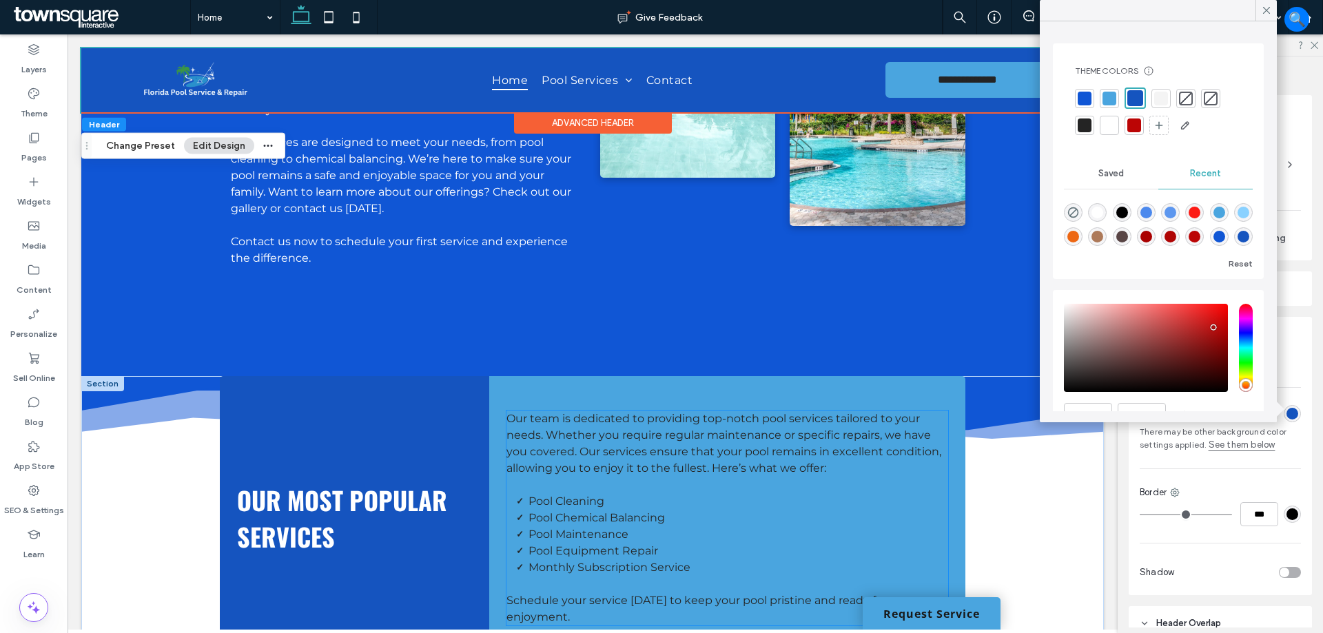
scroll to position [1063, 0]
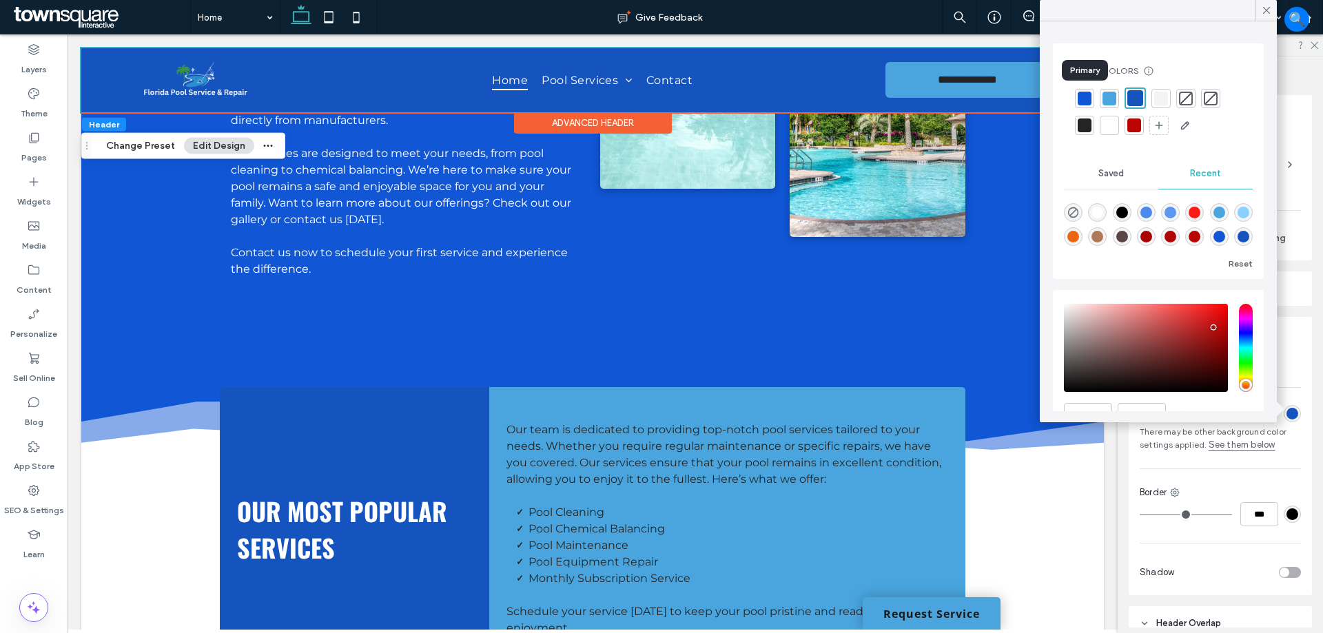
click at [1092, 96] on div at bounding box center [1084, 98] width 19 height 19
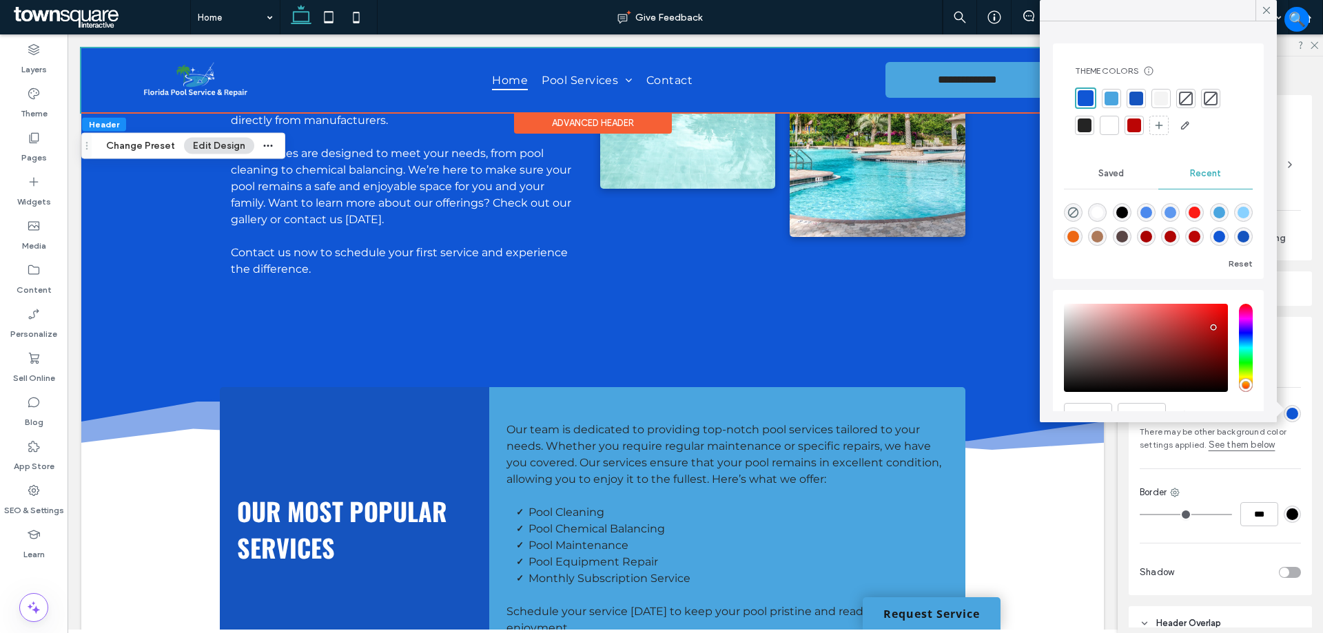
click at [1138, 96] on div at bounding box center [1136, 99] width 14 height 14
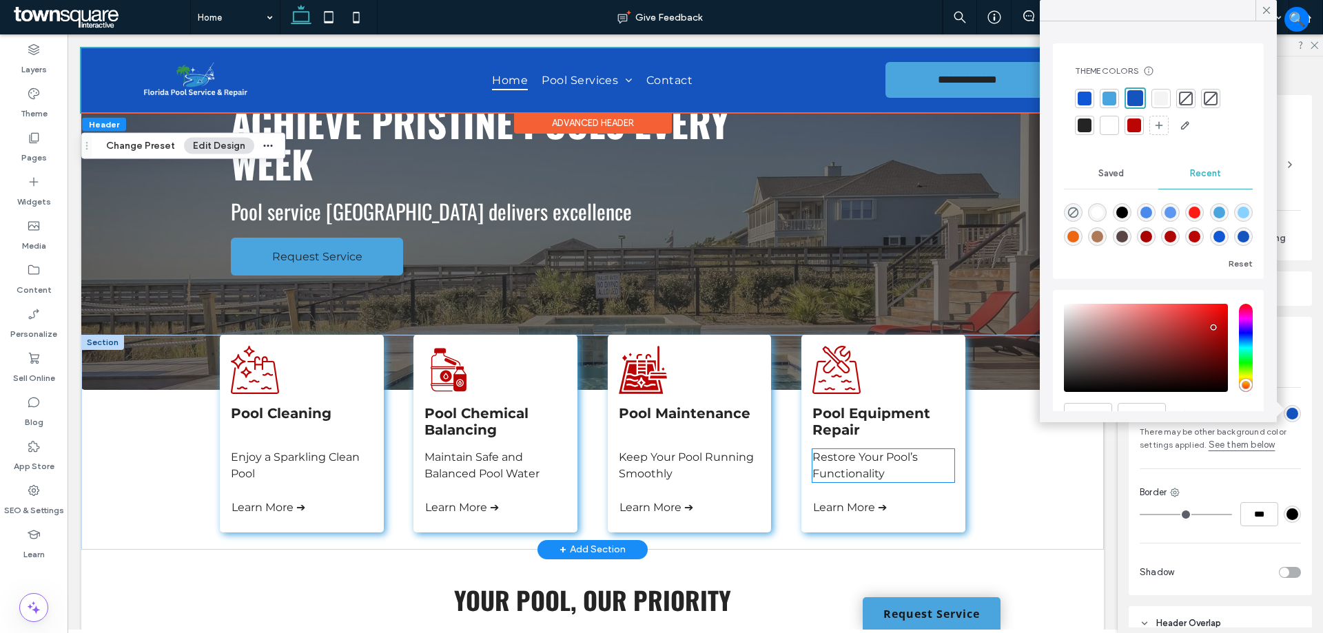
scroll to position [0, 0]
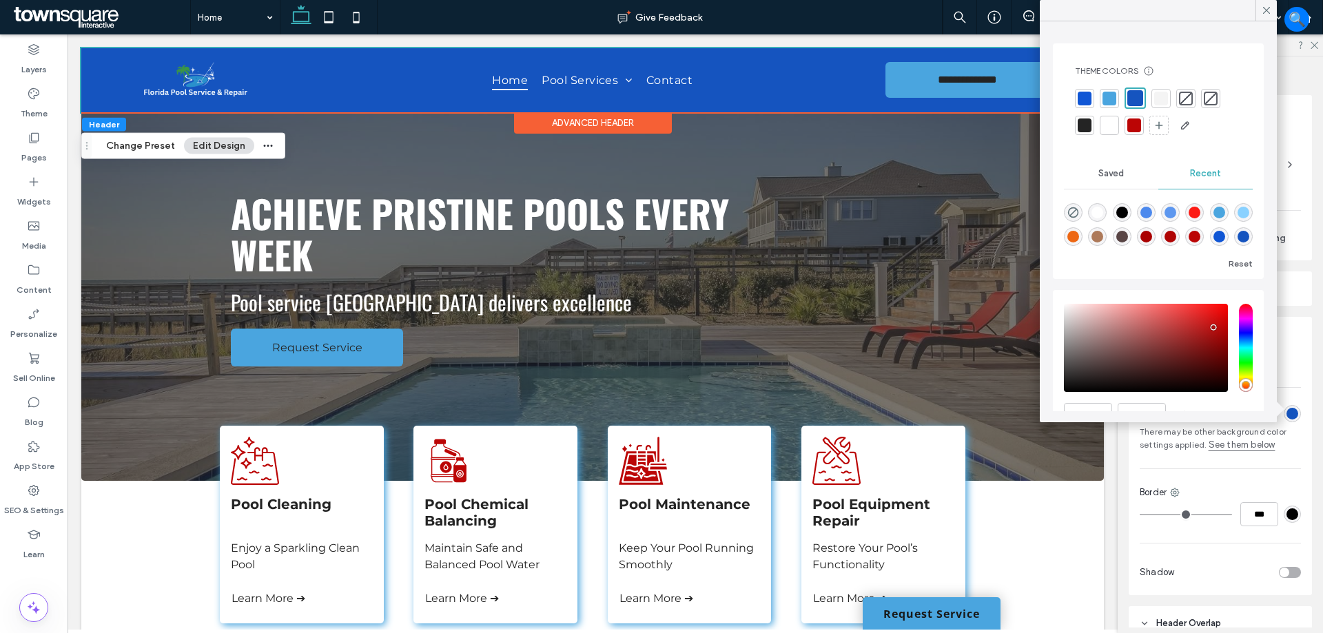
click at [1165, 98] on div at bounding box center [1161, 99] width 14 height 14
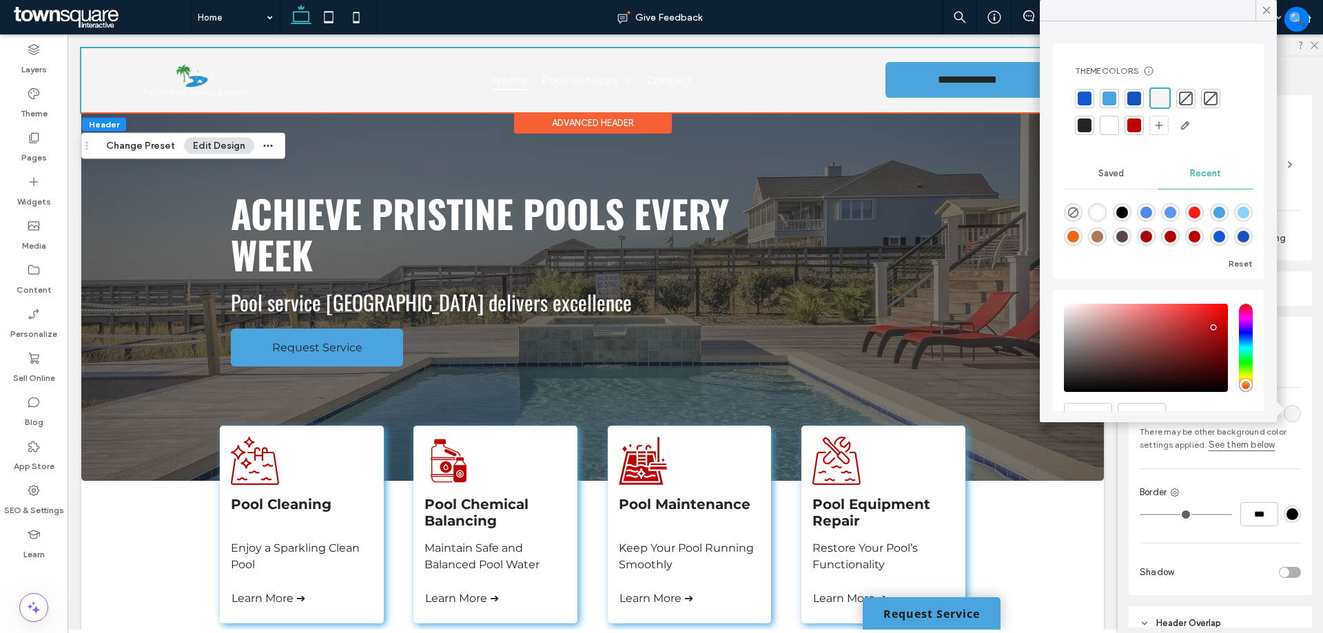
click at [1138, 100] on div at bounding box center [1134, 99] width 14 height 14
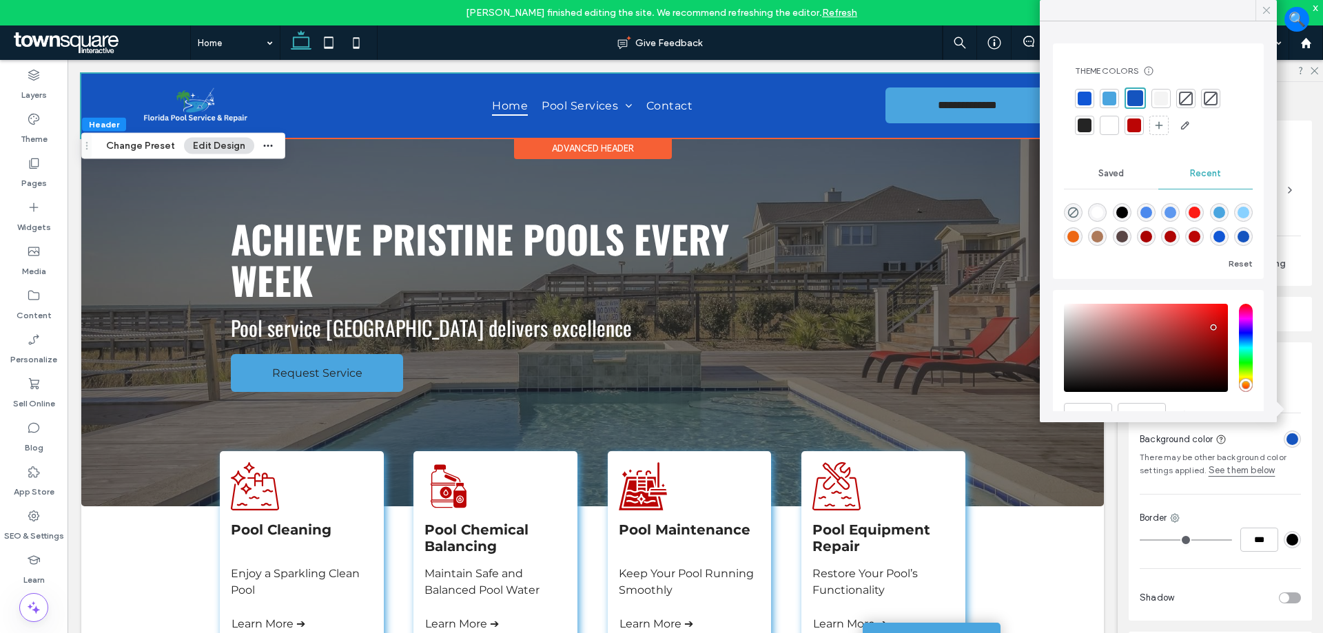
click at [1264, 10] on icon at bounding box center [1266, 10] width 12 height 12
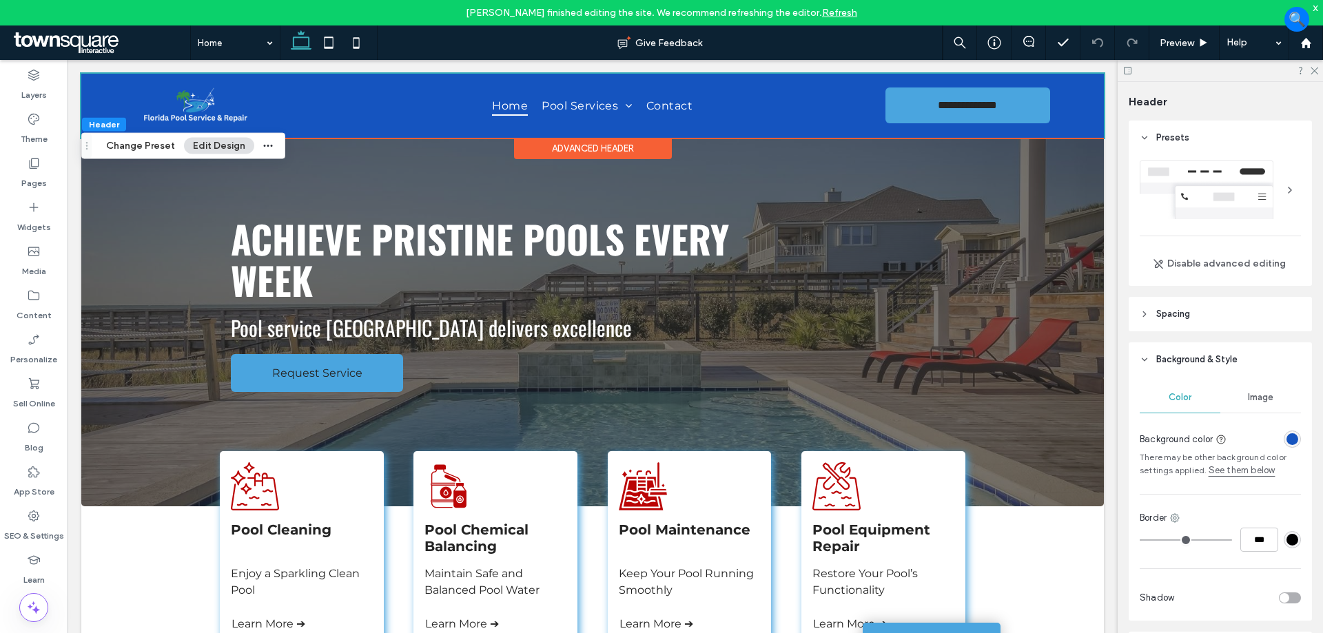
click at [1320, 8] on div "Nezzaline Bato finished editing the site. We recommend refreshing the editor. R…" at bounding box center [661, 12] width 1323 height 25
click at [1315, 7] on div "x" at bounding box center [1316, 7] width 6 height 12
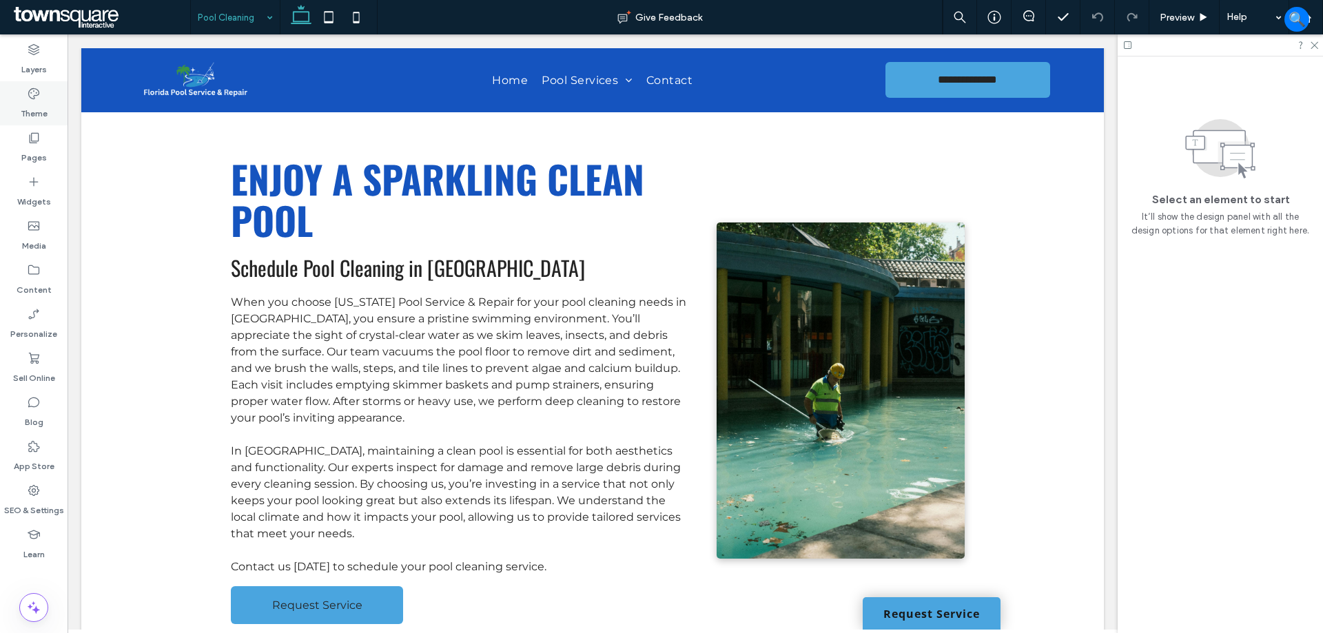
click at [30, 103] on label "Theme" at bounding box center [34, 110] width 27 height 19
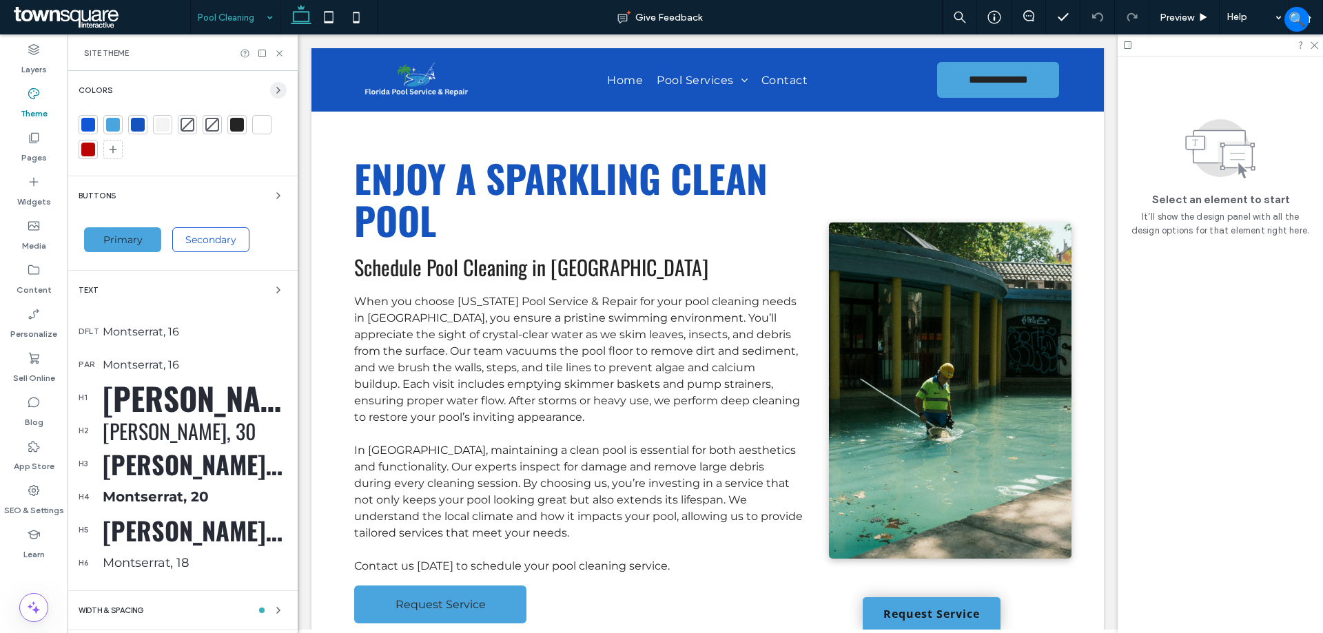
click at [273, 85] on icon "button" at bounding box center [278, 90] width 11 height 11
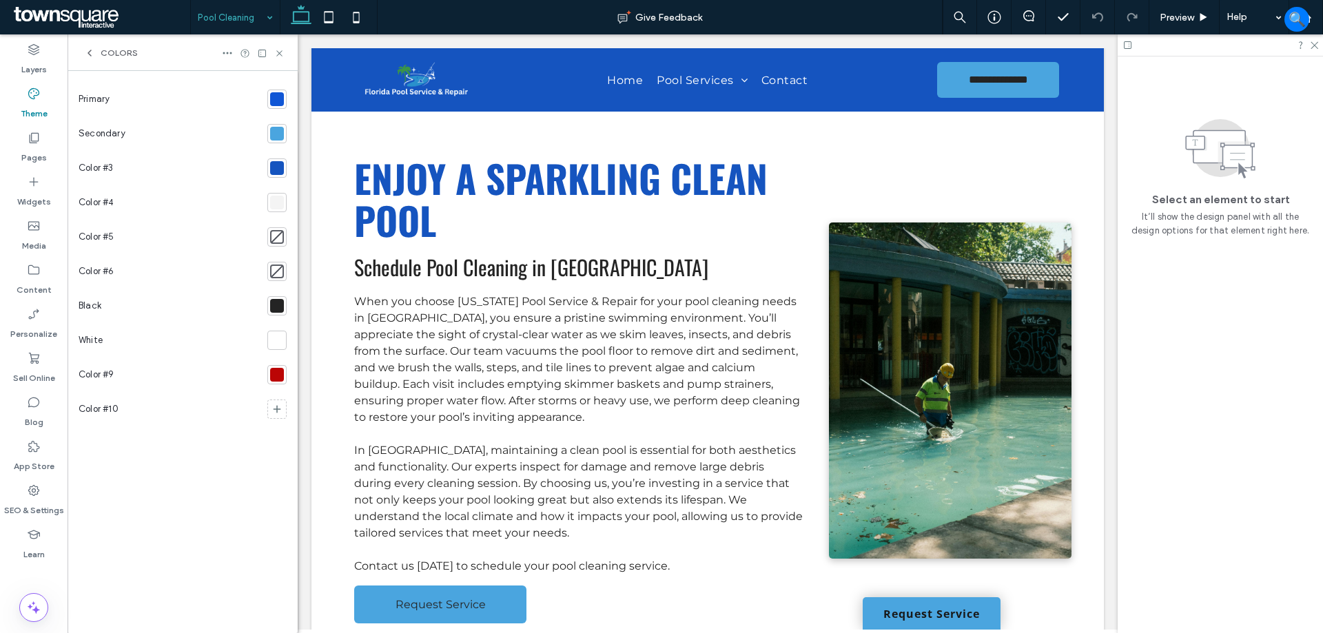
click at [280, 201] on div at bounding box center [277, 203] width 14 height 14
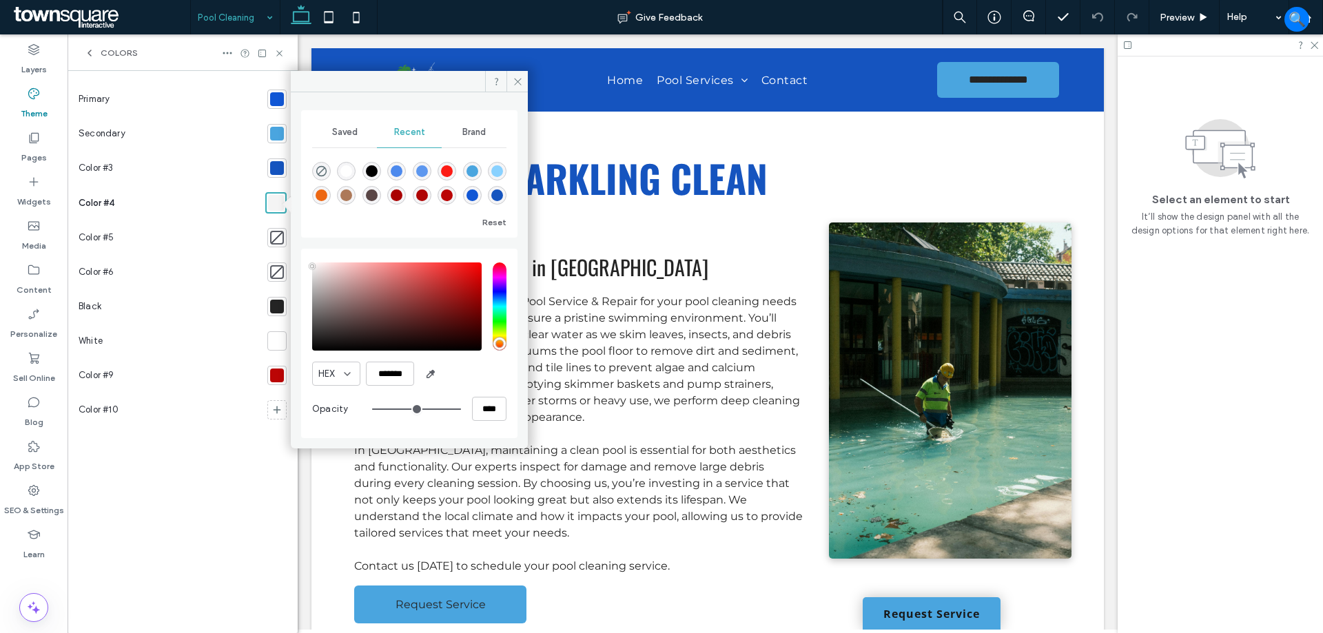
click at [278, 371] on div at bounding box center [277, 376] width 14 height 14
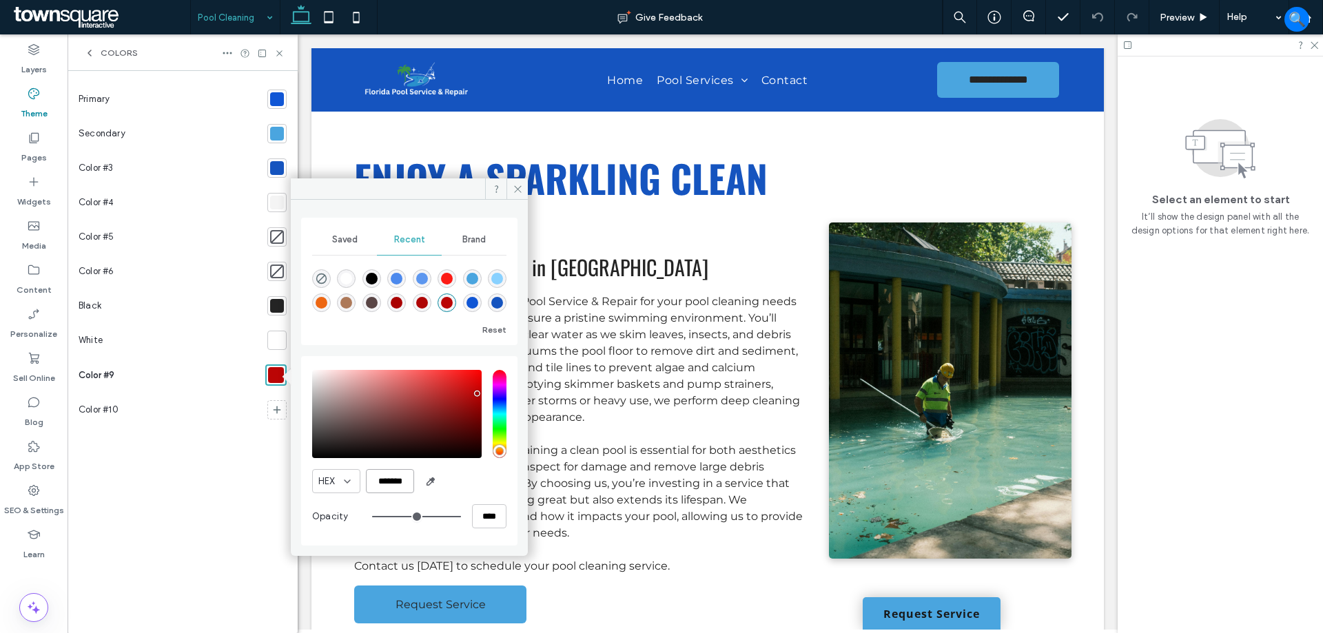
click at [402, 475] on input "*******" at bounding box center [390, 481] width 48 height 24
click at [271, 202] on div at bounding box center [277, 203] width 14 height 14
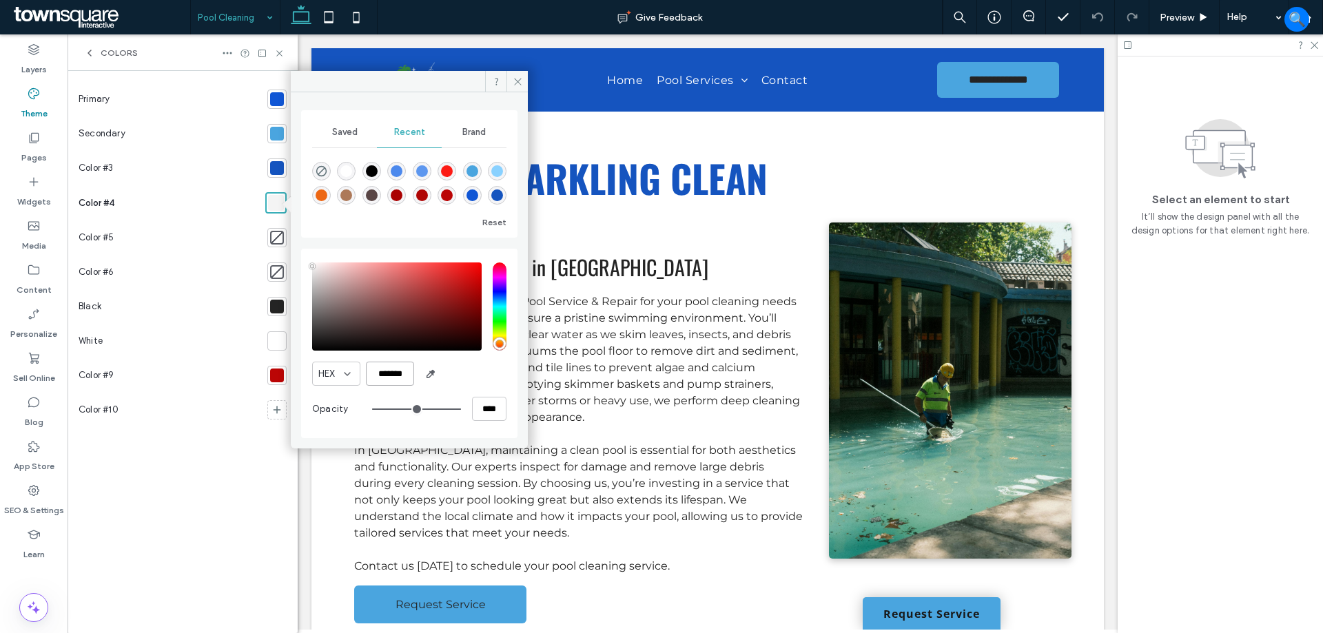
click at [392, 380] on input "*******" at bounding box center [390, 374] width 48 height 24
paste input "color picker textbox"
type input "*******"
click at [219, 471] on div "Primary Secondary Color #3 Color #4 Color #5 Color #6 Black White Color #9 Colo…" at bounding box center [183, 352] width 208 height 540
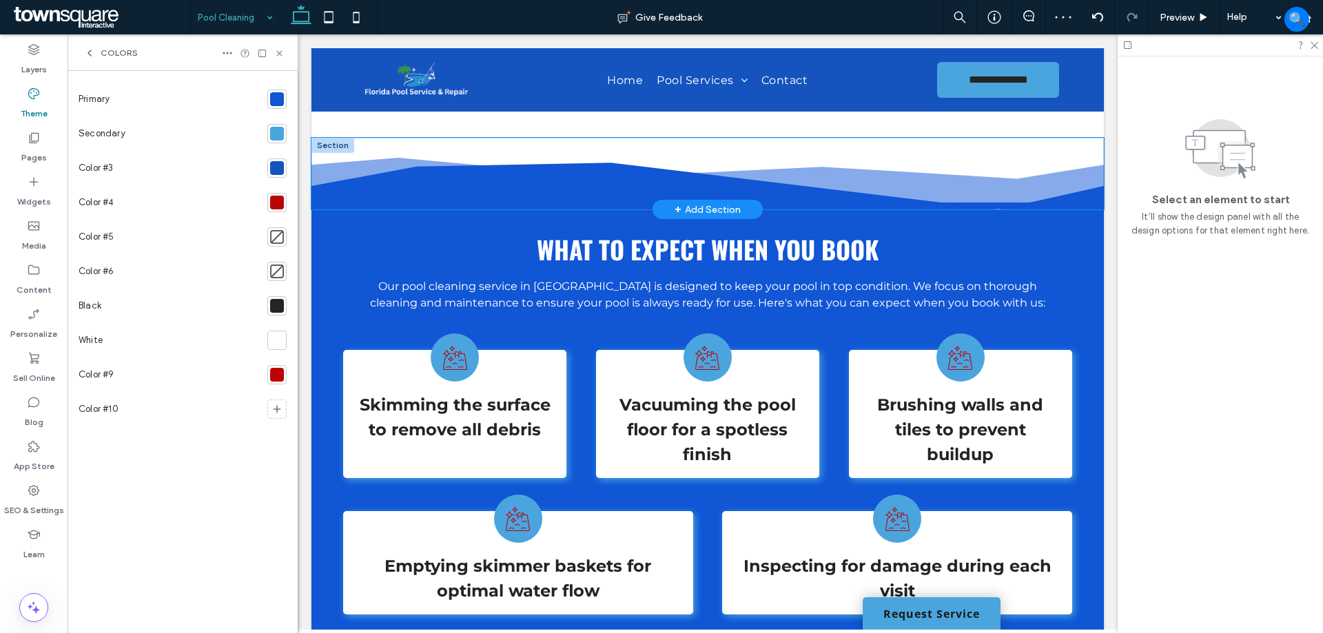
scroll to position [709, 0]
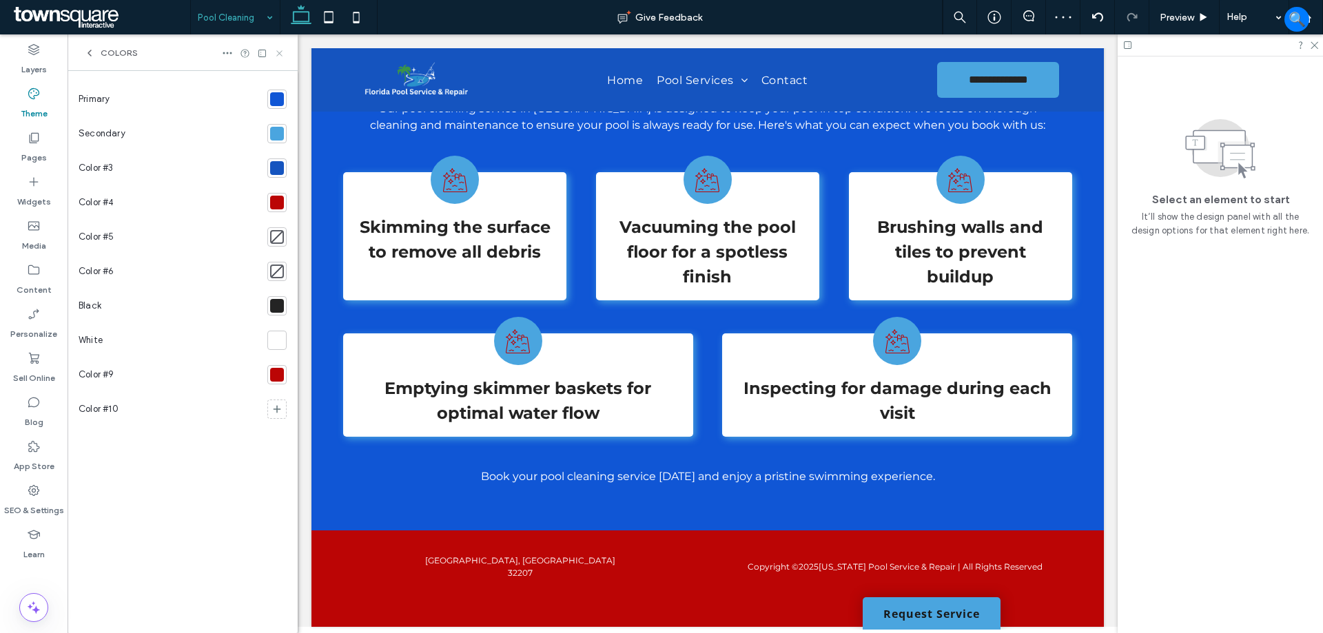
click at [281, 48] on icon at bounding box center [279, 53] width 10 height 10
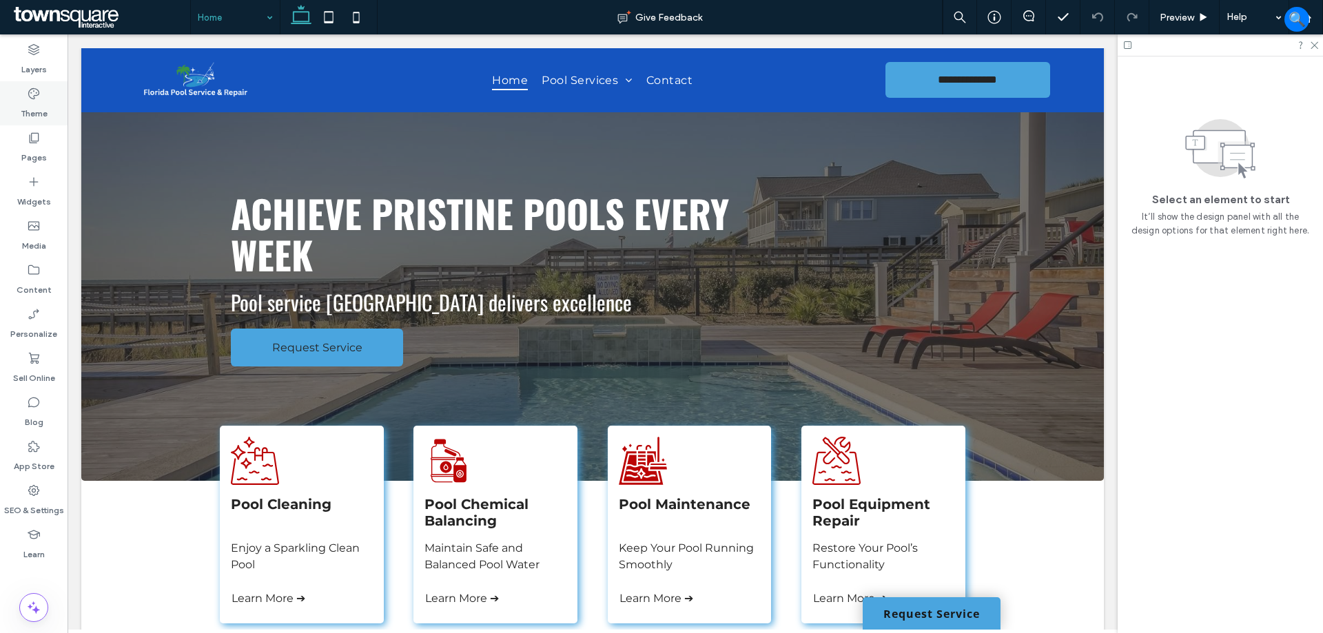
click at [30, 110] on label "Theme" at bounding box center [34, 110] width 27 height 19
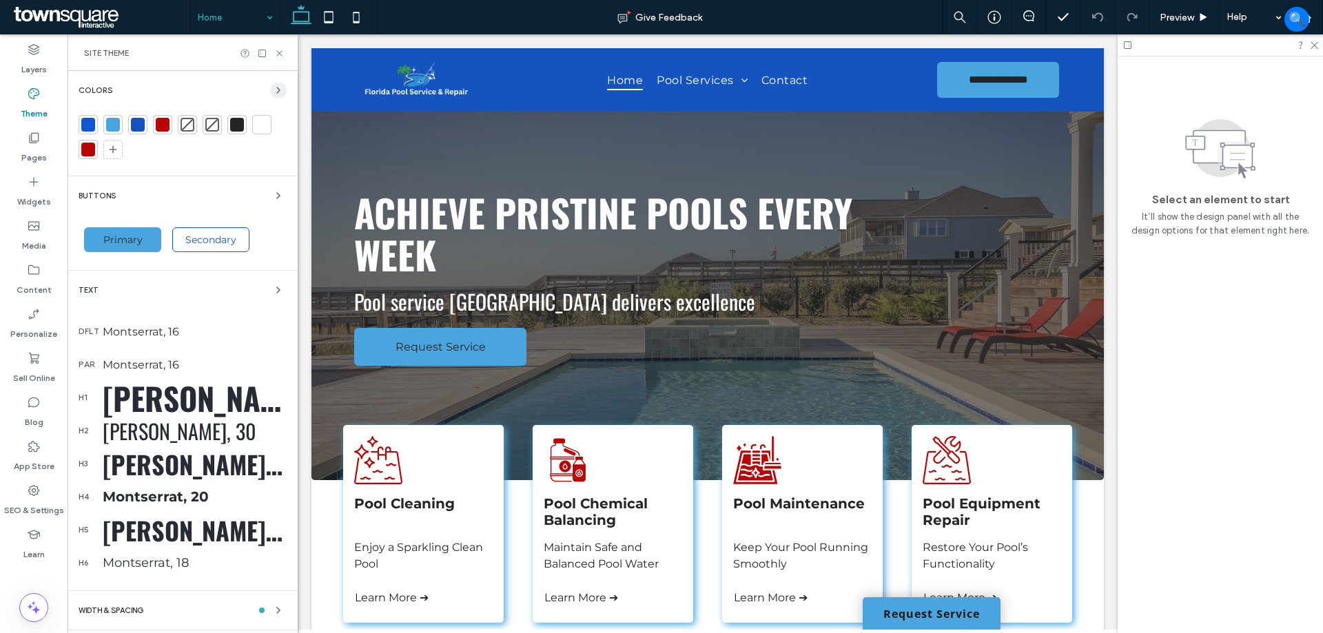
click at [270, 87] on span "button" at bounding box center [278, 90] width 17 height 17
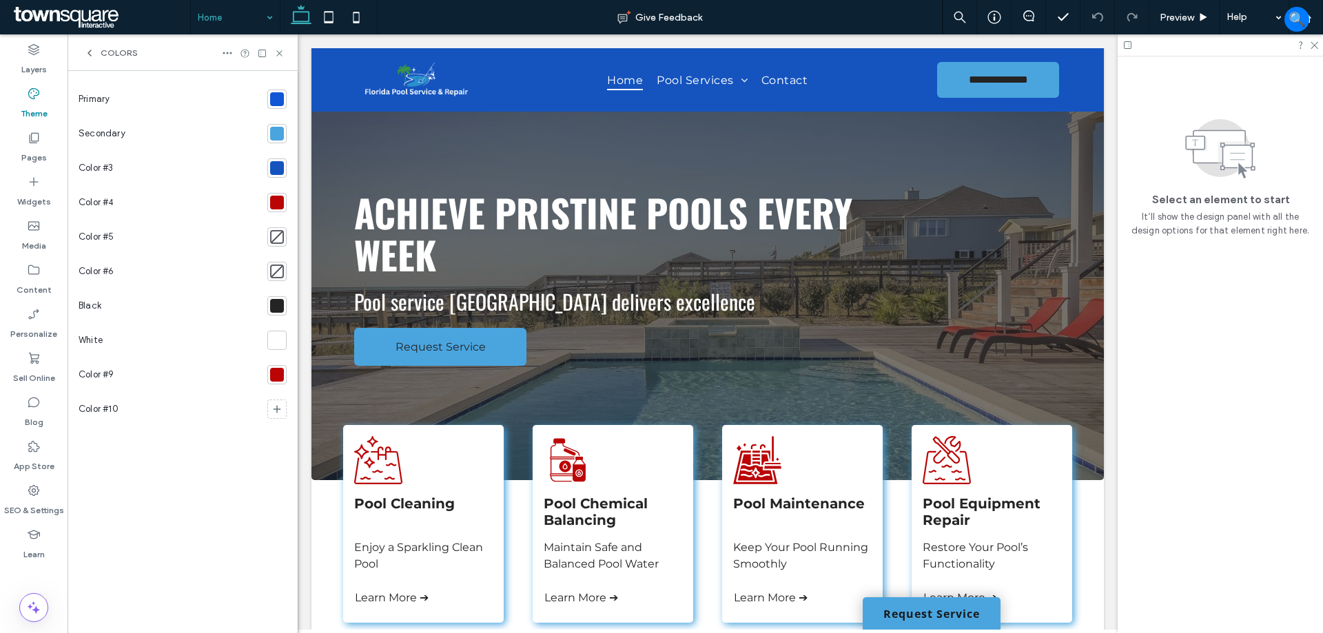
click at [212, 511] on div "Primary Secondary Color #3 Color #4 Color #5 Color #6 Black White Color #9 Colo…" at bounding box center [183, 352] width 208 height 540
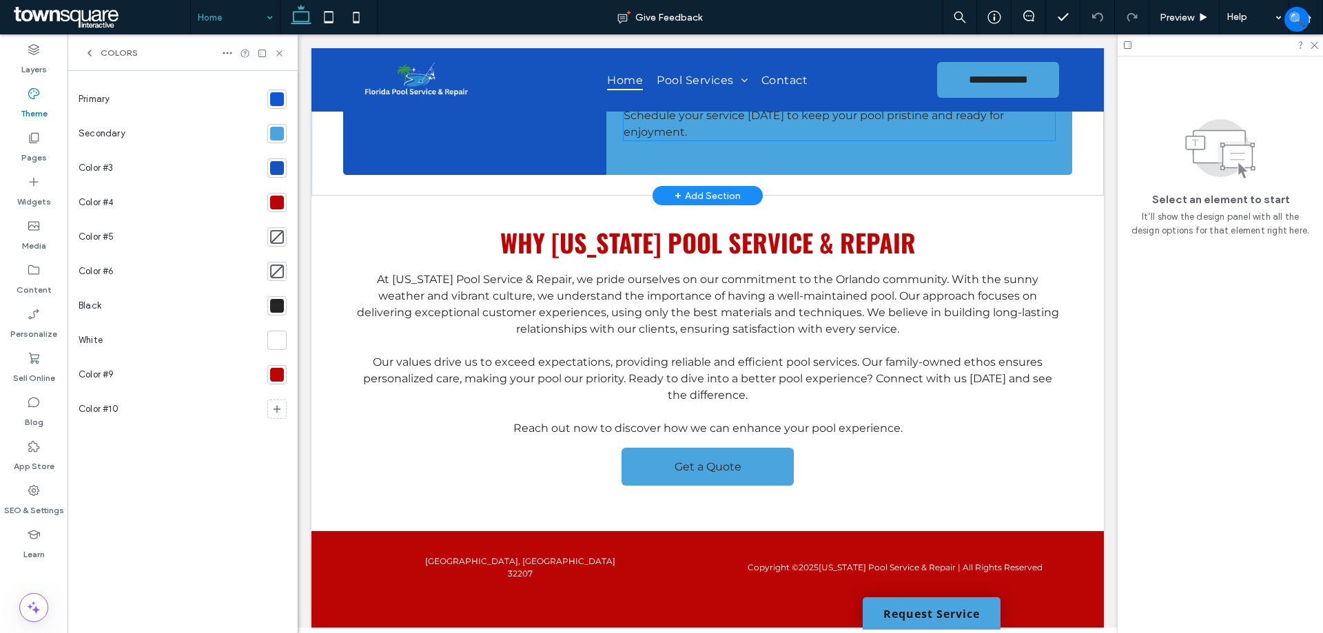
scroll to position [1560, 0]
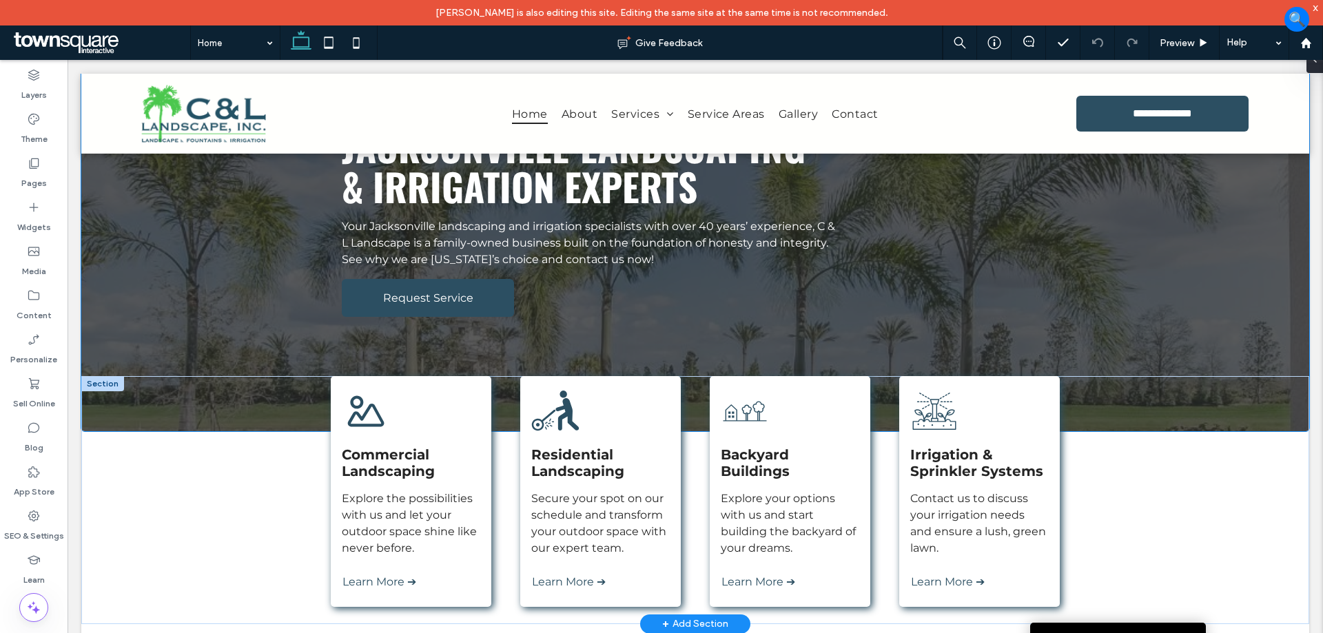
scroll to position [207, 0]
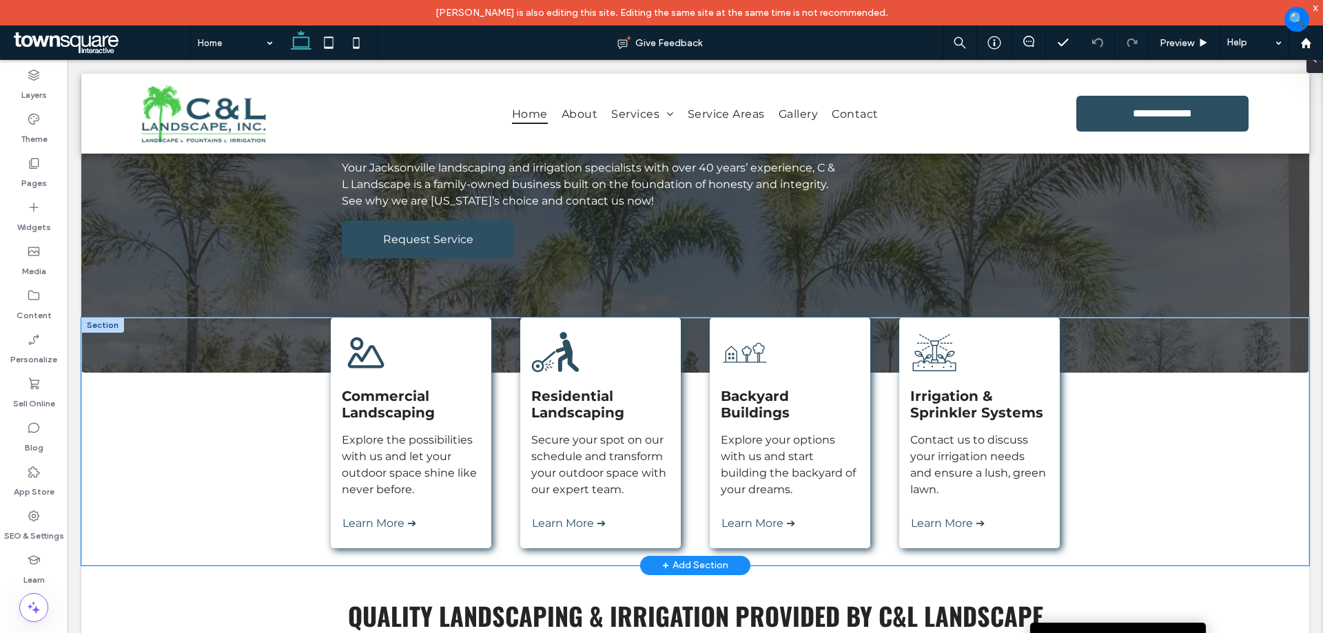
click at [226, 460] on div "Commercial Landscaping Explore the possibilities with us and let your outdoor s…" at bounding box center [695, 442] width 1228 height 248
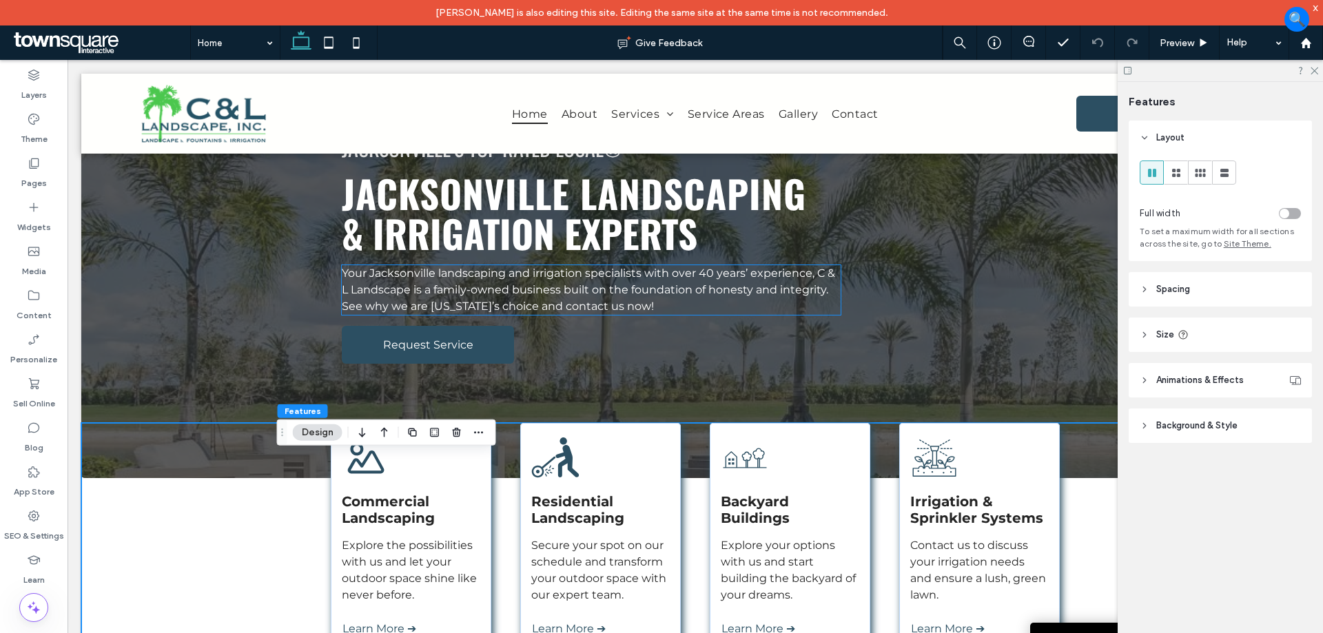
scroll to position [69, 0]
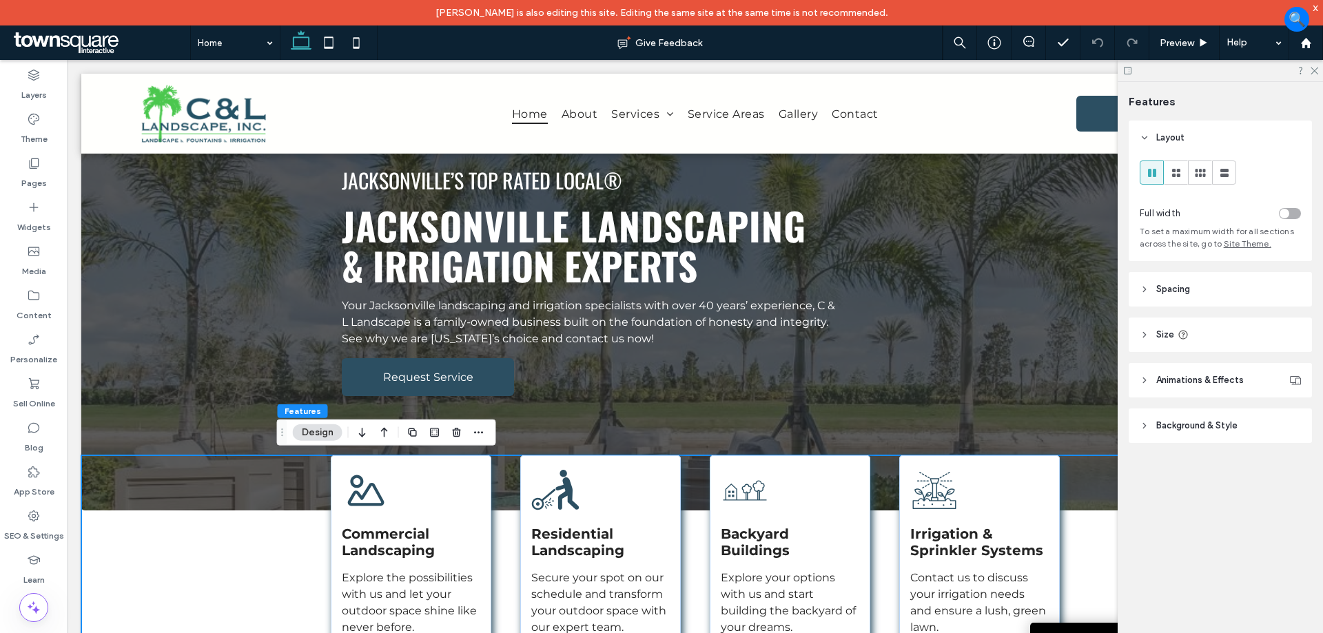
click at [1129, 72] on icon at bounding box center [1128, 70] width 10 height 10
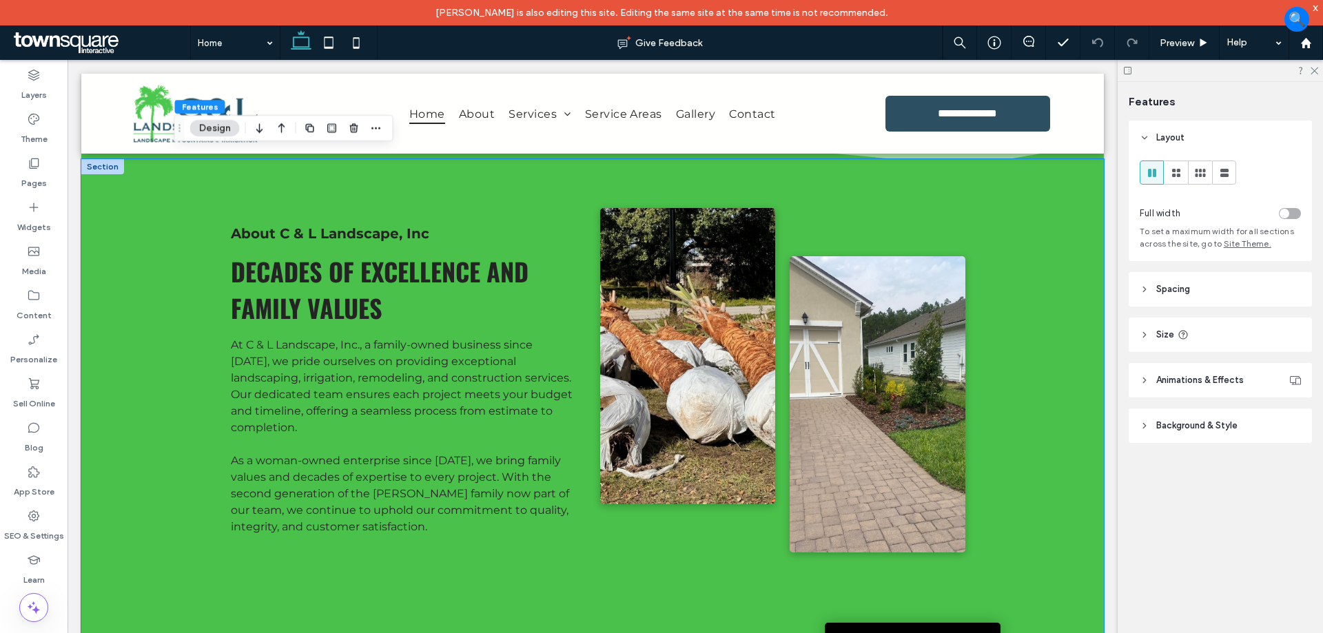
scroll to position [827, 0]
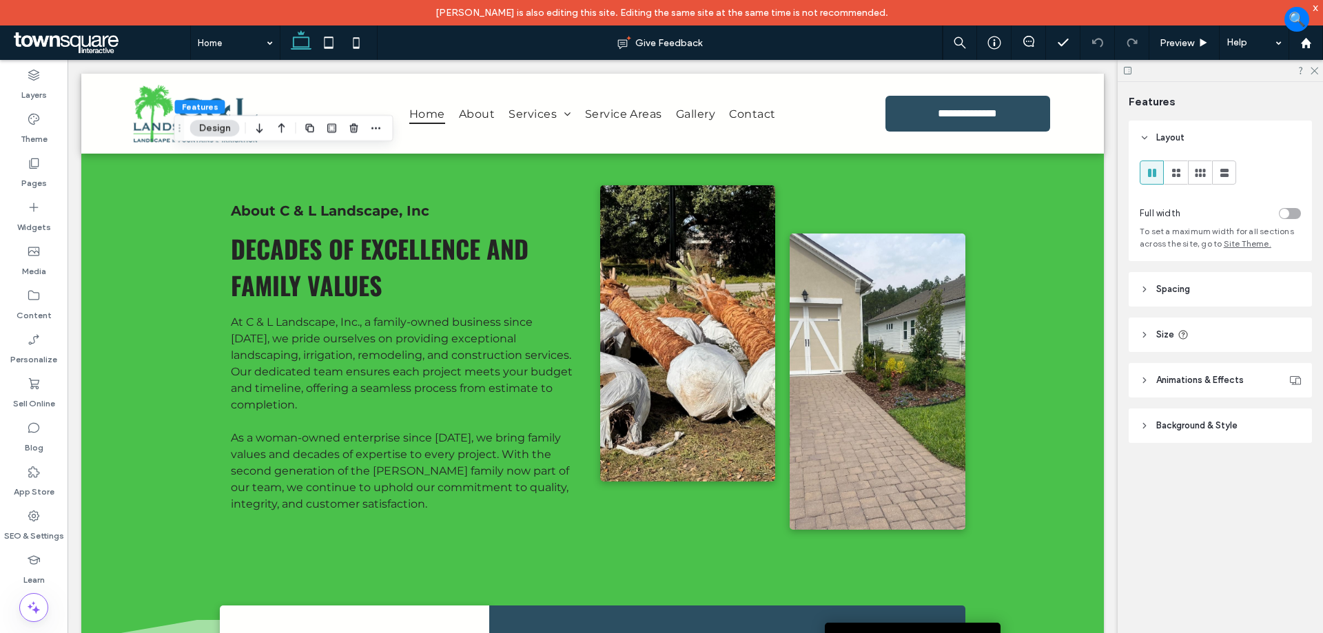
click at [1313, 4] on div "x" at bounding box center [1316, 7] width 6 height 12
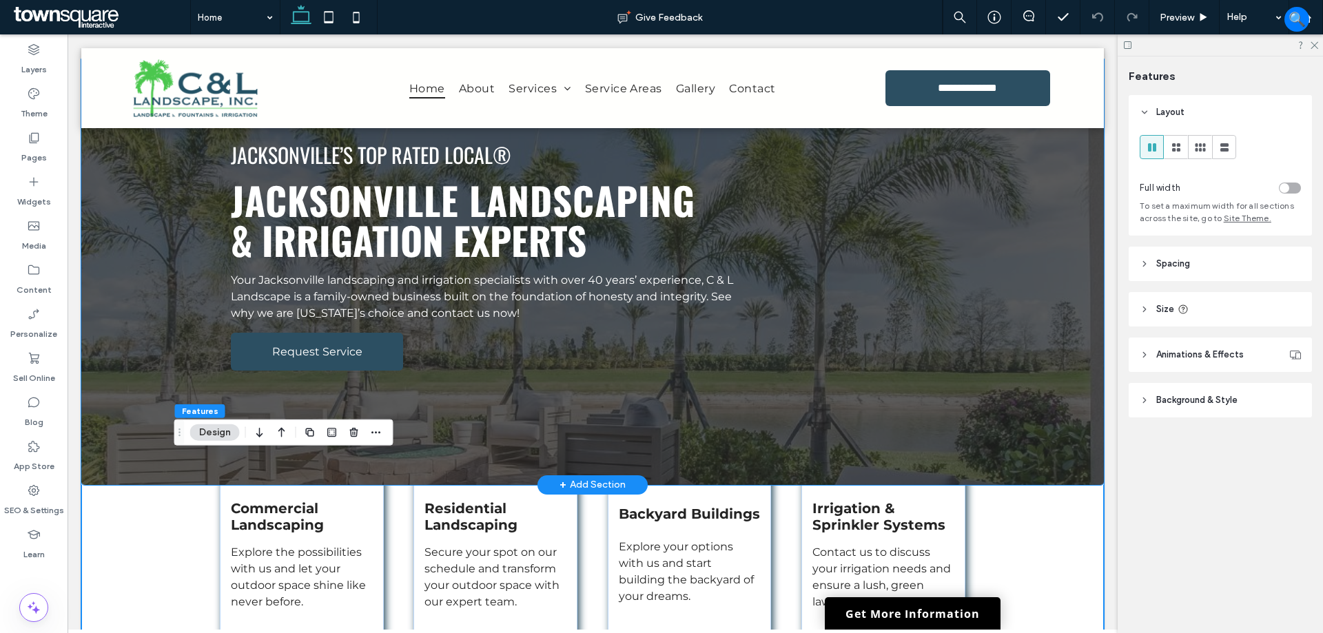
scroll to position [0, 0]
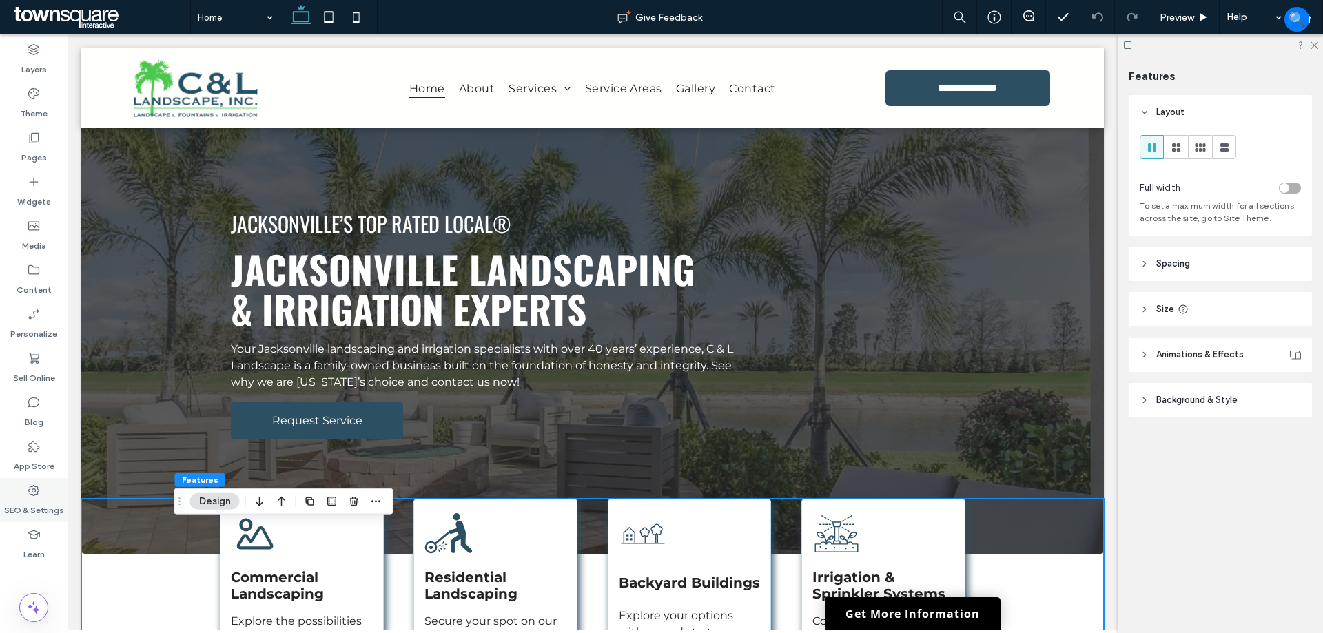
click at [29, 515] on label "SEO & Settings" at bounding box center [34, 507] width 60 height 19
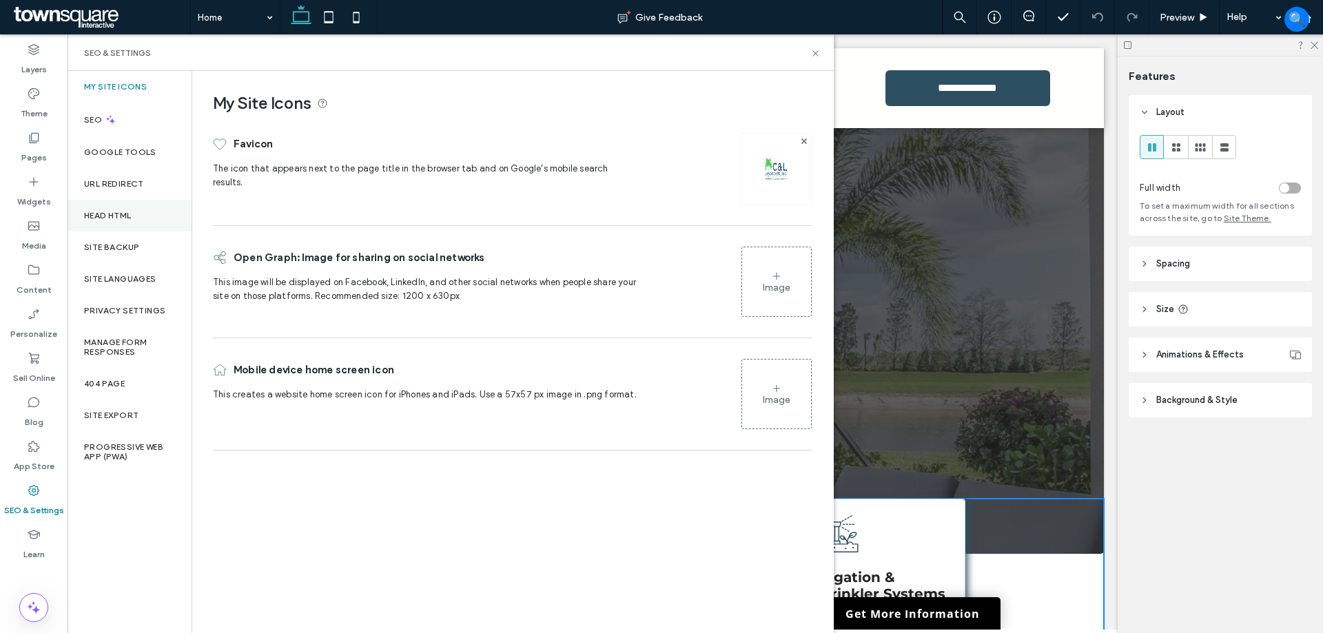
click at [128, 223] on div "Head HTML" at bounding box center [130, 216] width 124 height 32
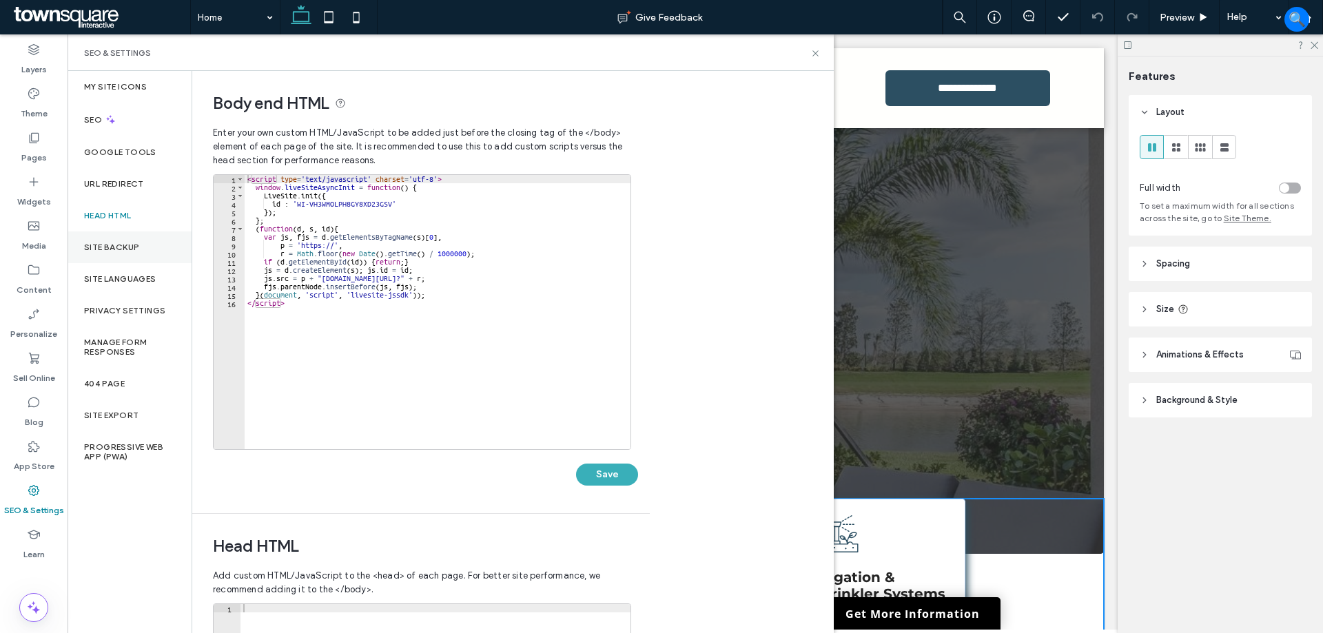
click at [127, 245] on label "Site Backup" at bounding box center [111, 248] width 55 height 10
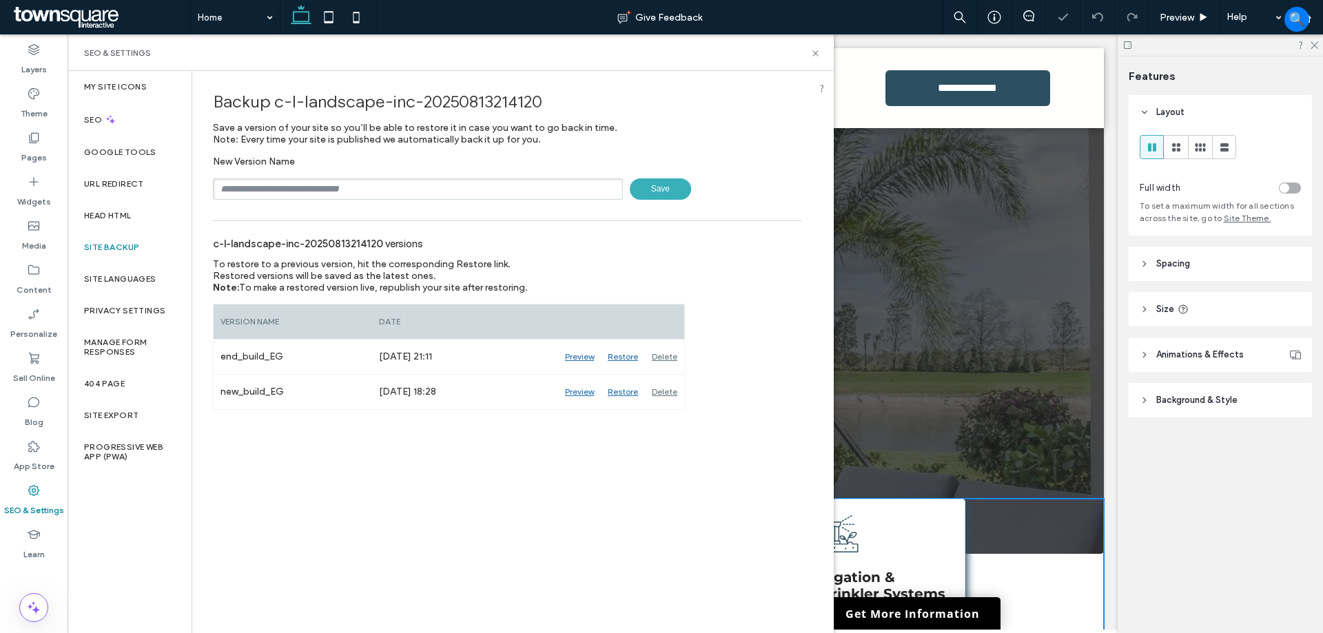
click at [305, 184] on input "text" at bounding box center [418, 188] width 410 height 21
type input "******"
click at [817, 52] on use at bounding box center [815, 53] width 6 height 6
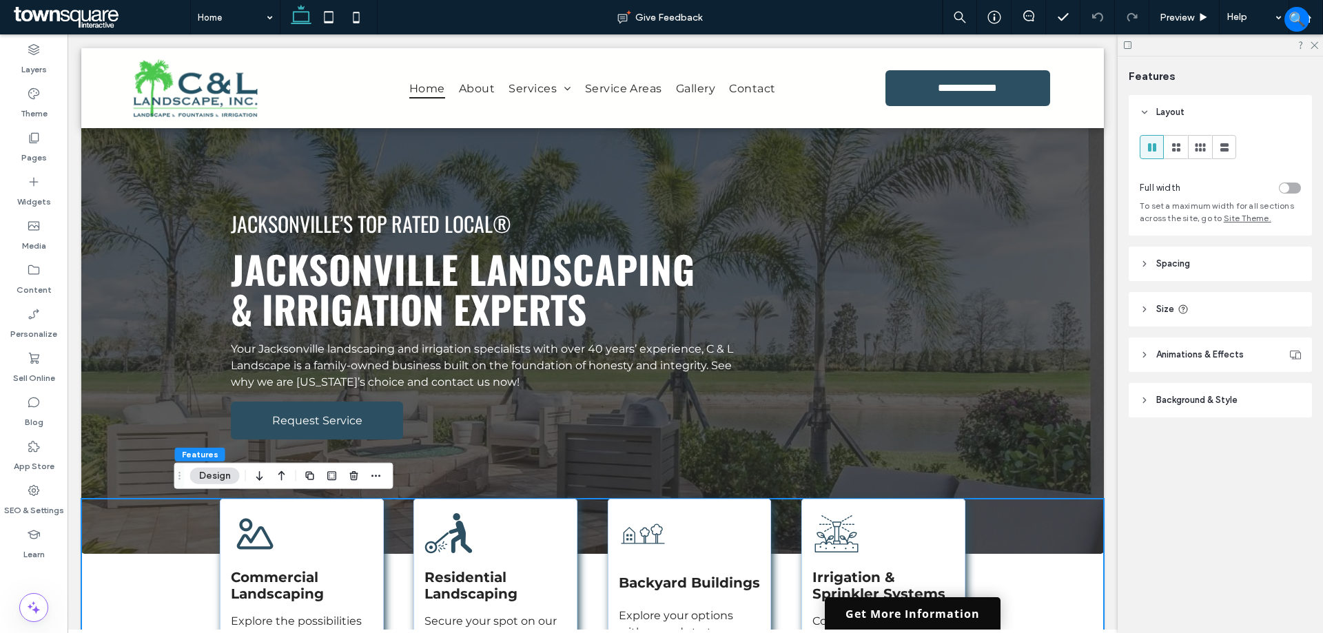
click at [967, 619] on link "Get More Information" at bounding box center [913, 613] width 176 height 32
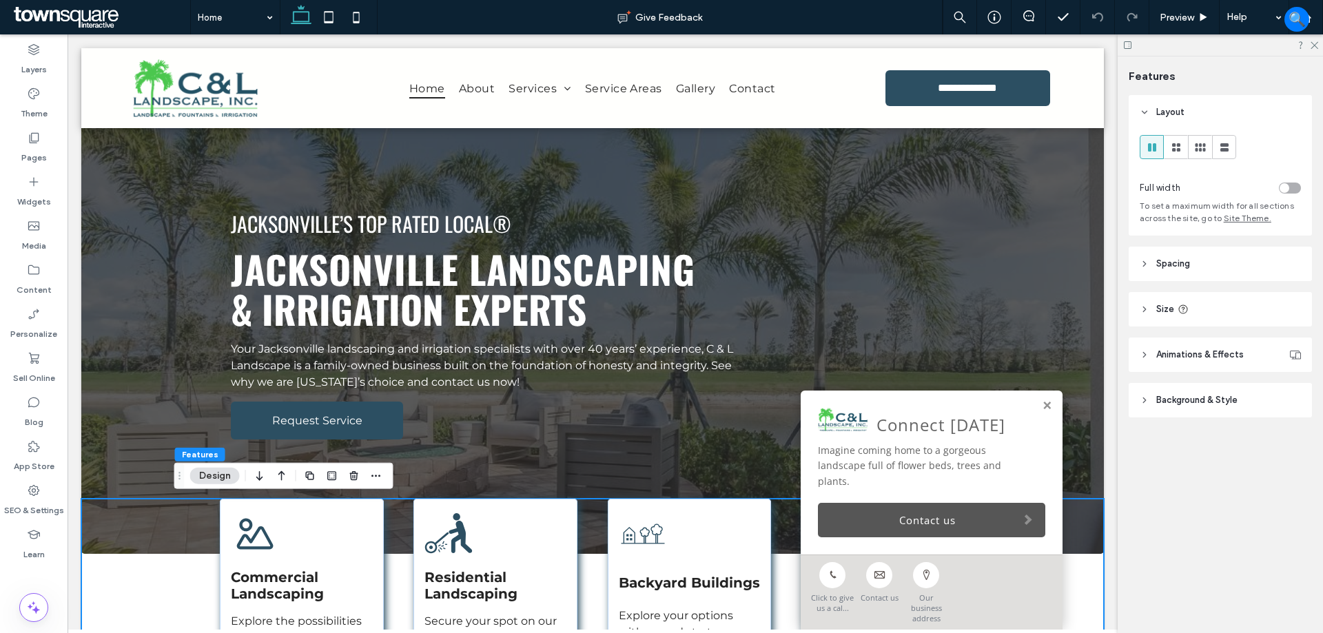
click at [955, 527] on link "Contact us" at bounding box center [931, 520] width 227 height 34
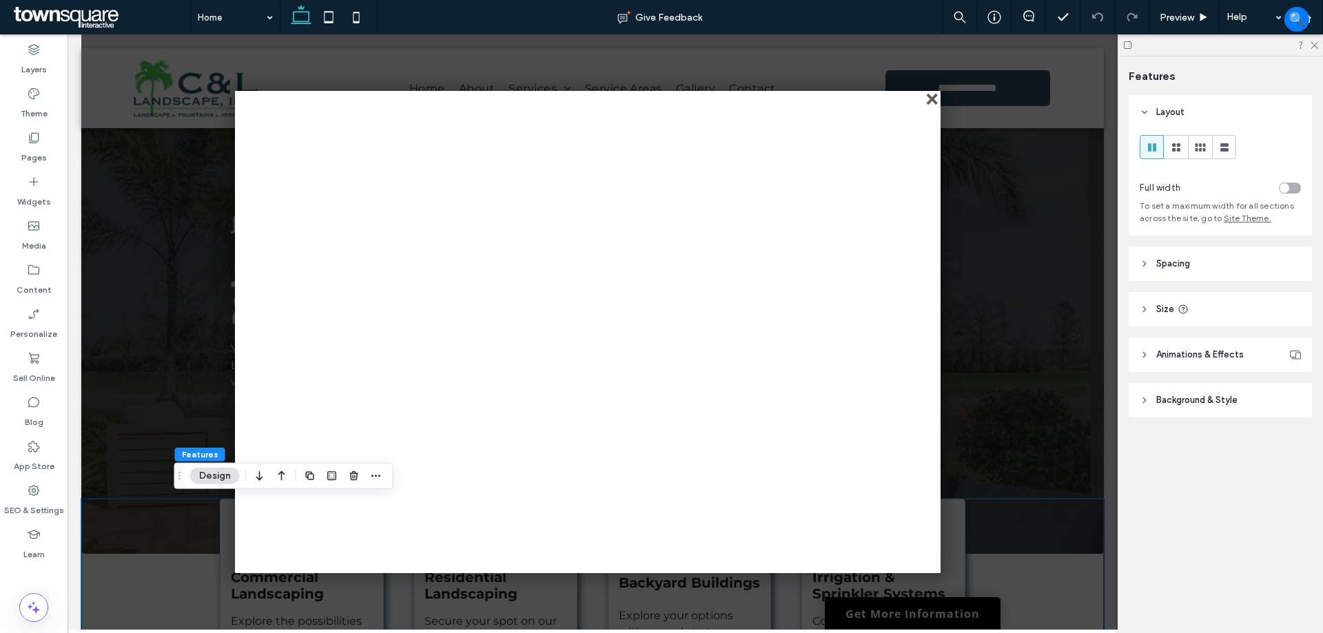
click at [931, 101] on div "close" at bounding box center [933, 100] width 10 height 10
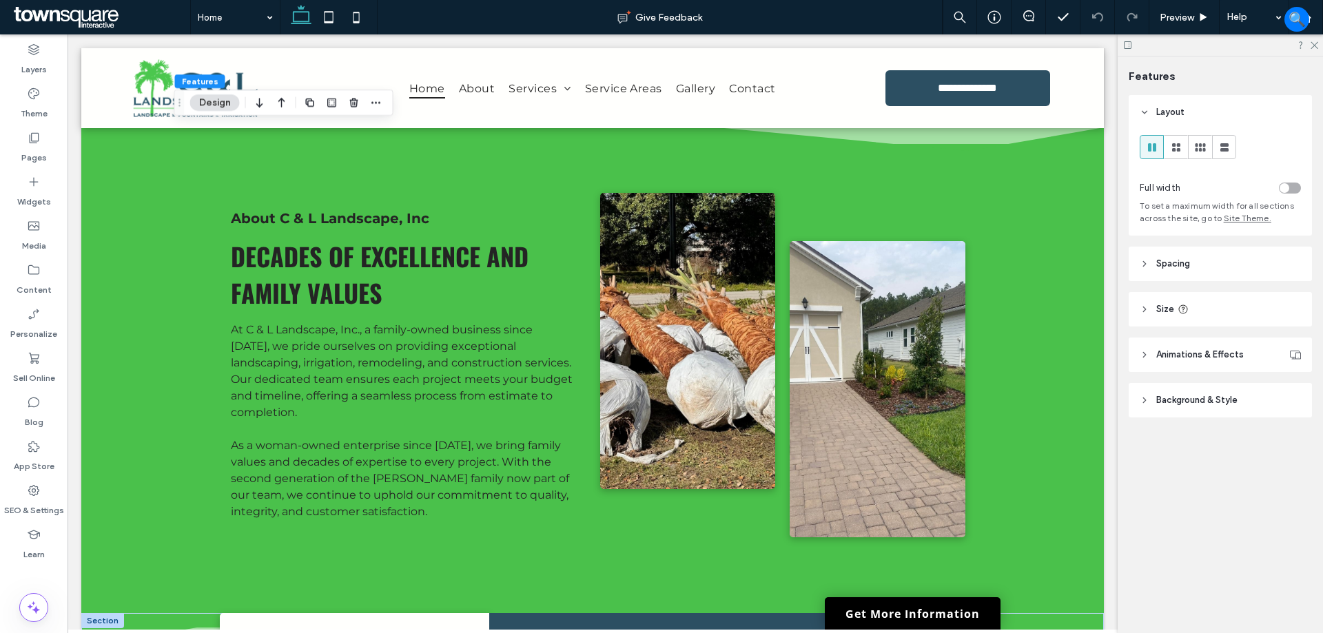
scroll to position [827, 0]
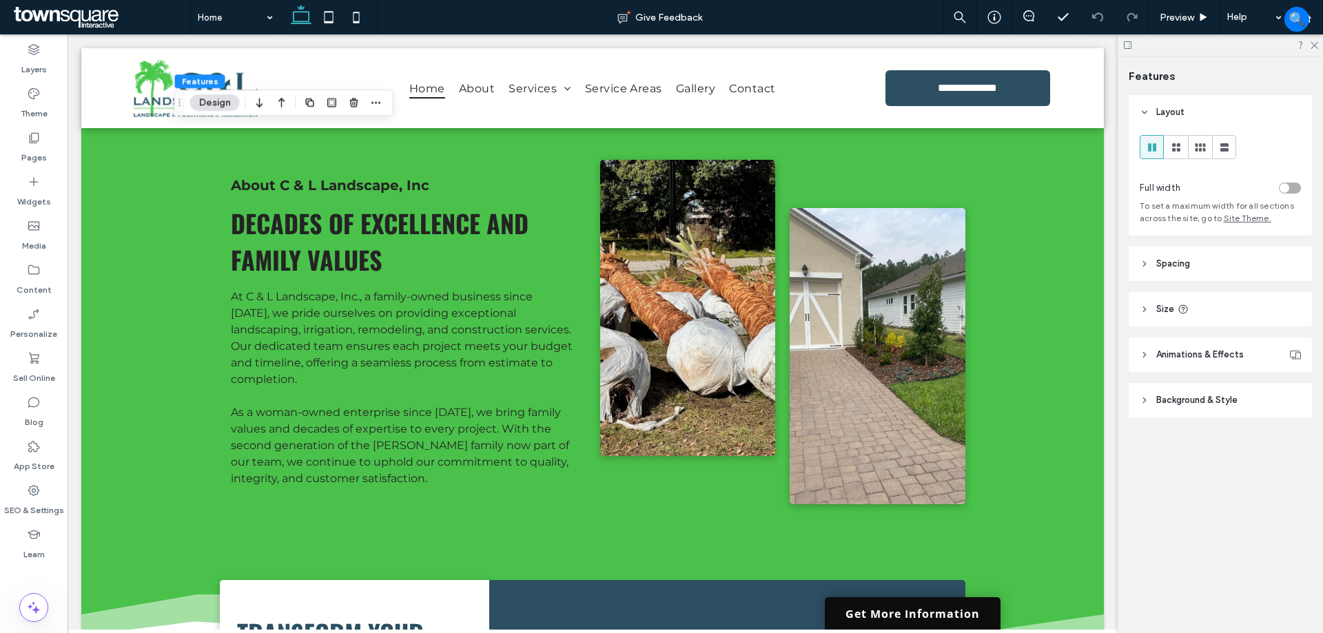
click at [956, 608] on link "Get More Information" at bounding box center [913, 613] width 176 height 32
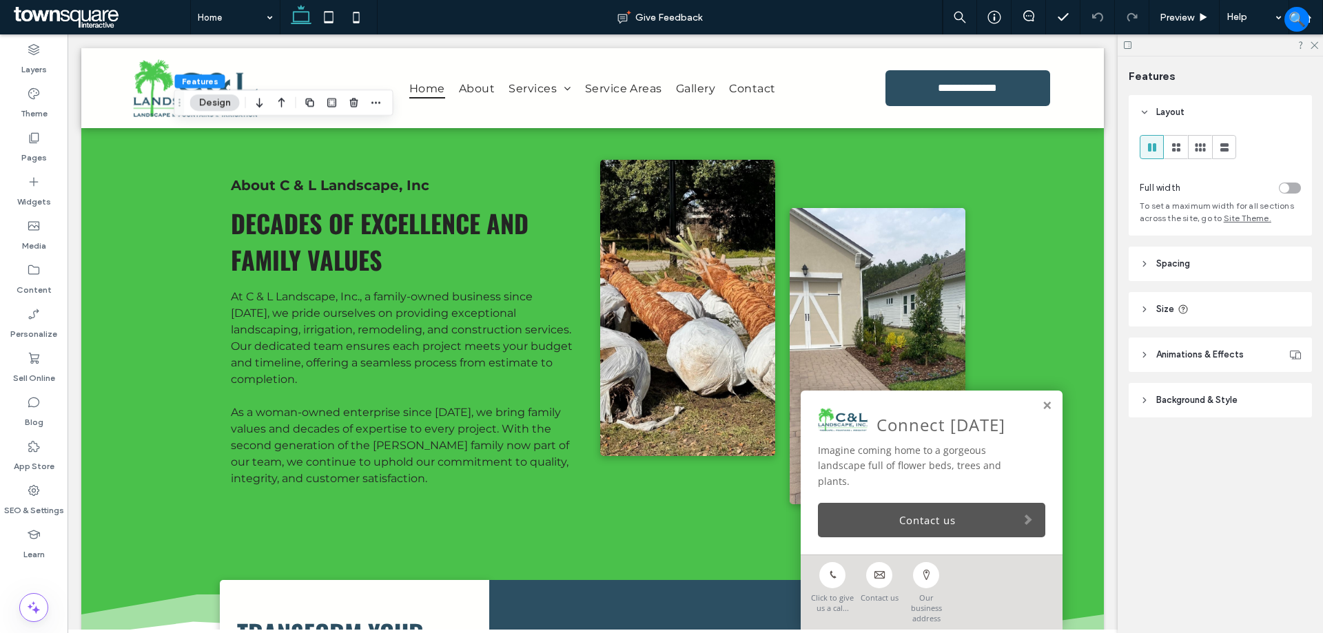
click at [980, 529] on link "Contact us" at bounding box center [931, 520] width 227 height 34
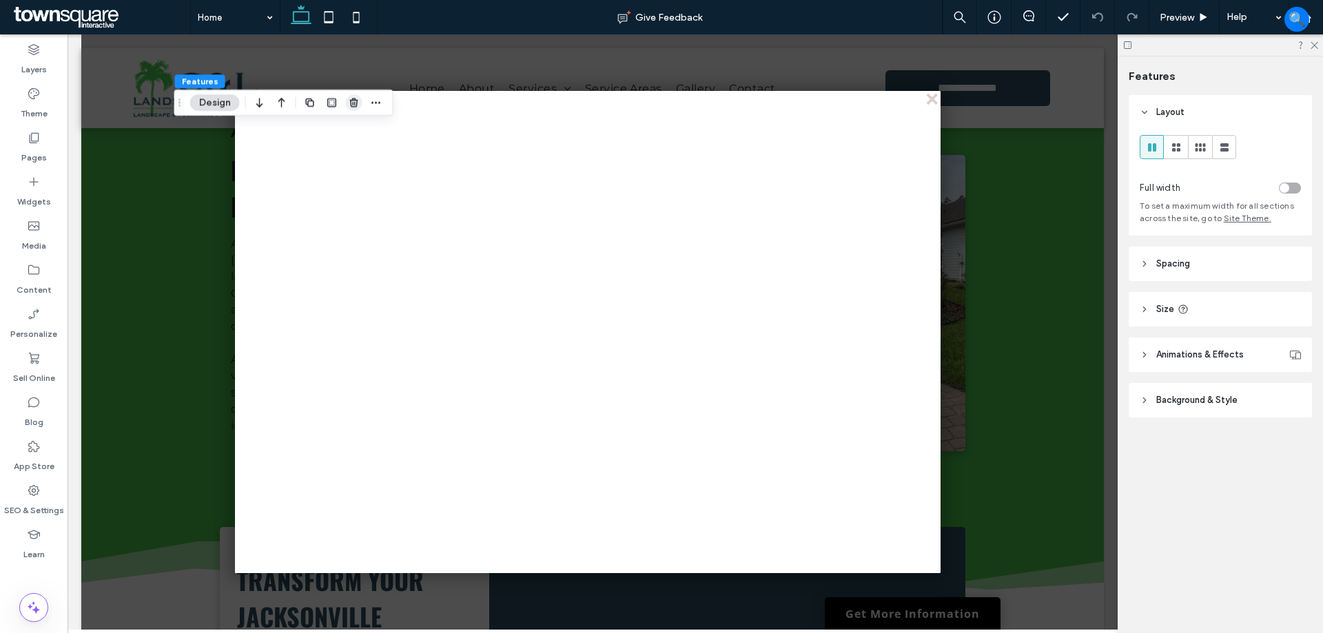
scroll to position [896, 0]
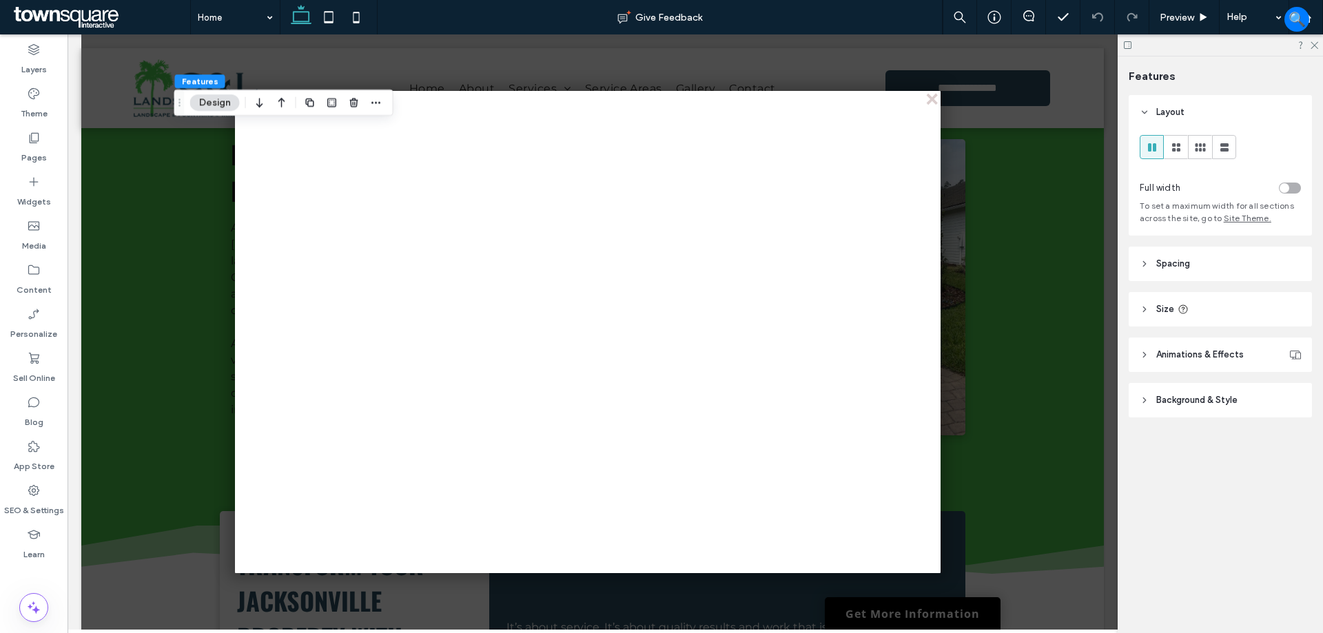
click at [203, 225] on div at bounding box center [606, 331] width 1050 height 595
click at [934, 101] on div "close" at bounding box center [933, 100] width 10 height 10
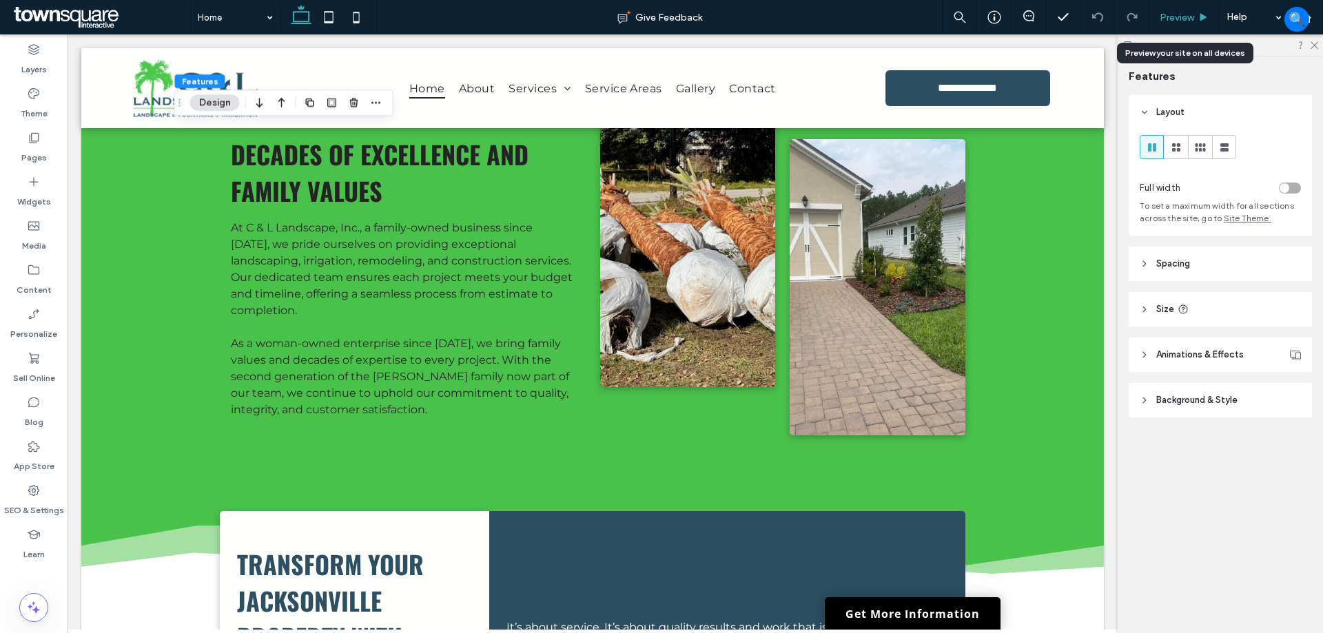
click at [1190, 21] on span "Preview" at bounding box center [1177, 18] width 34 height 12
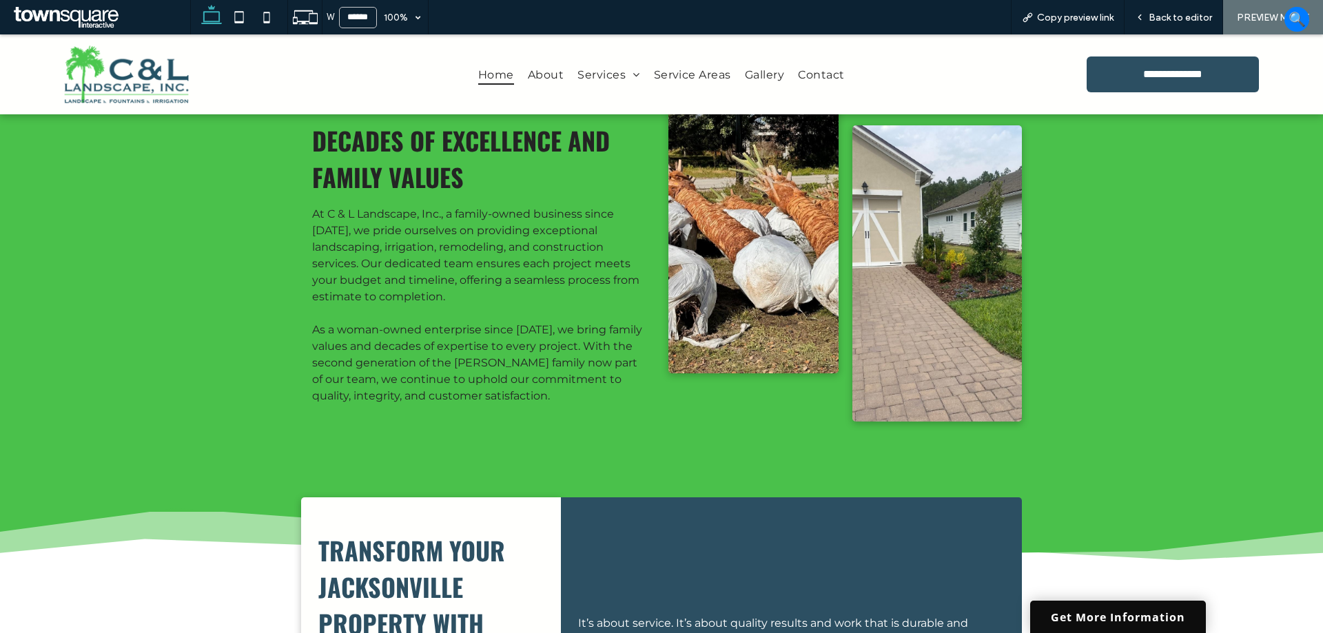
click at [1076, 615] on link "Get More Information" at bounding box center [1118, 617] width 176 height 32
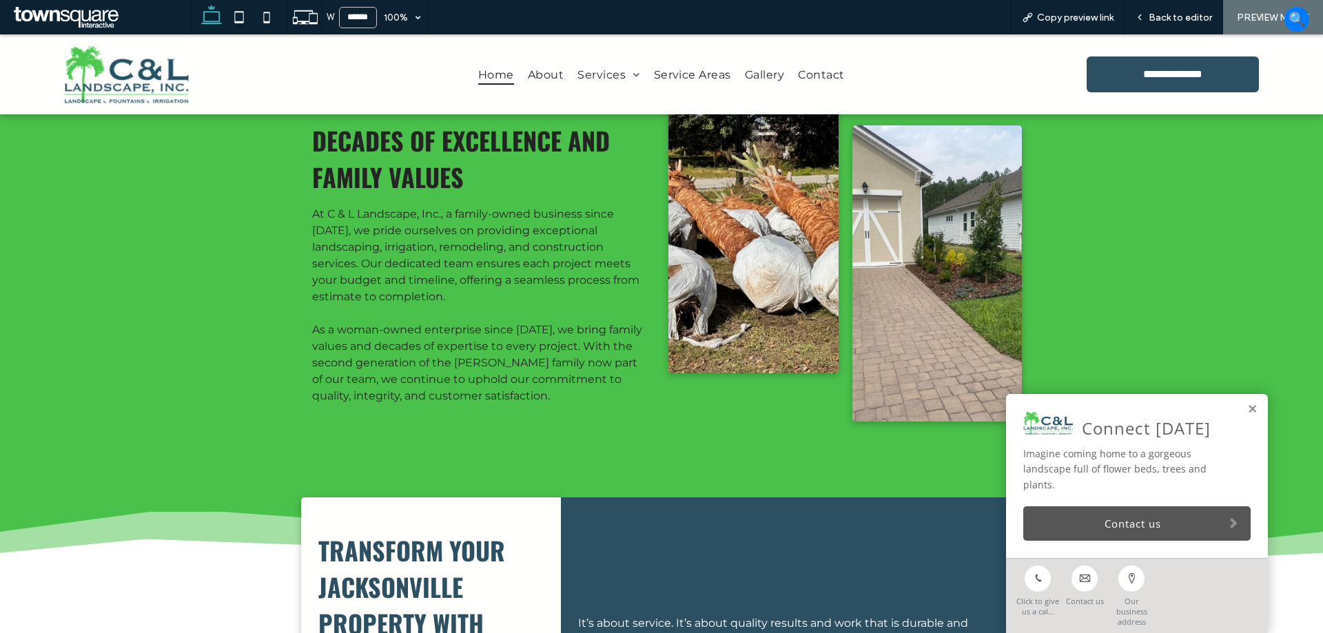
click at [1082, 531] on link "Contact us" at bounding box center [1136, 523] width 227 height 34
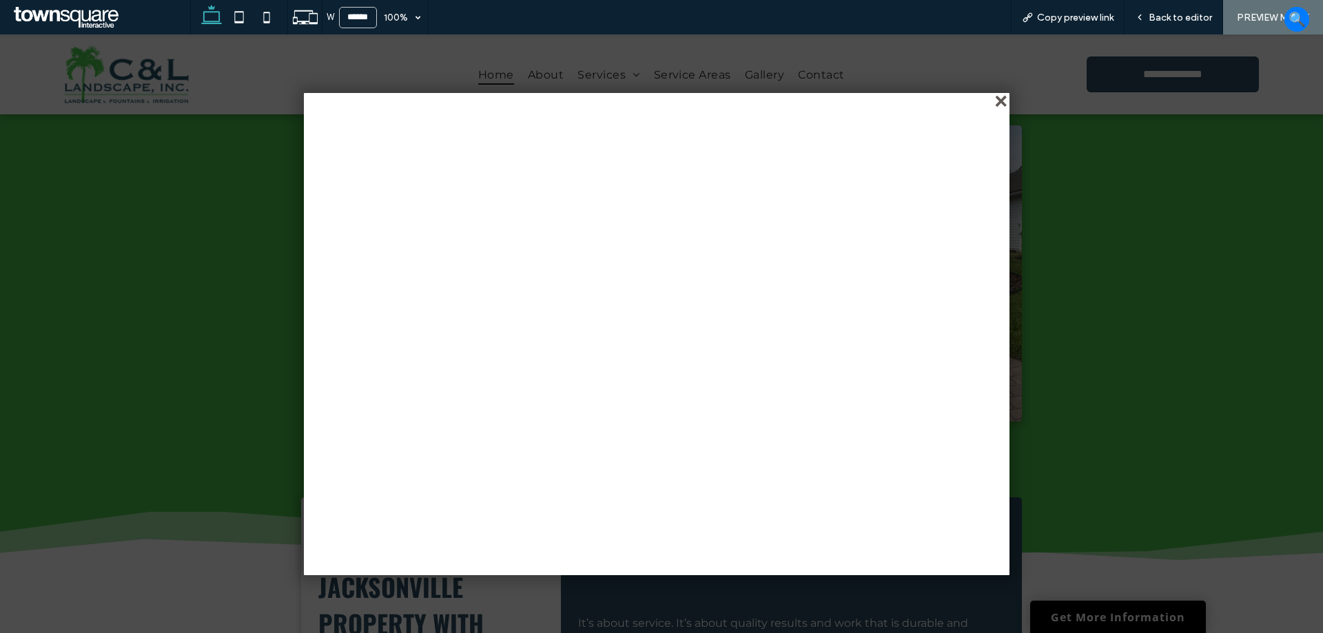
click at [997, 98] on div "close" at bounding box center [1002, 102] width 10 height 10
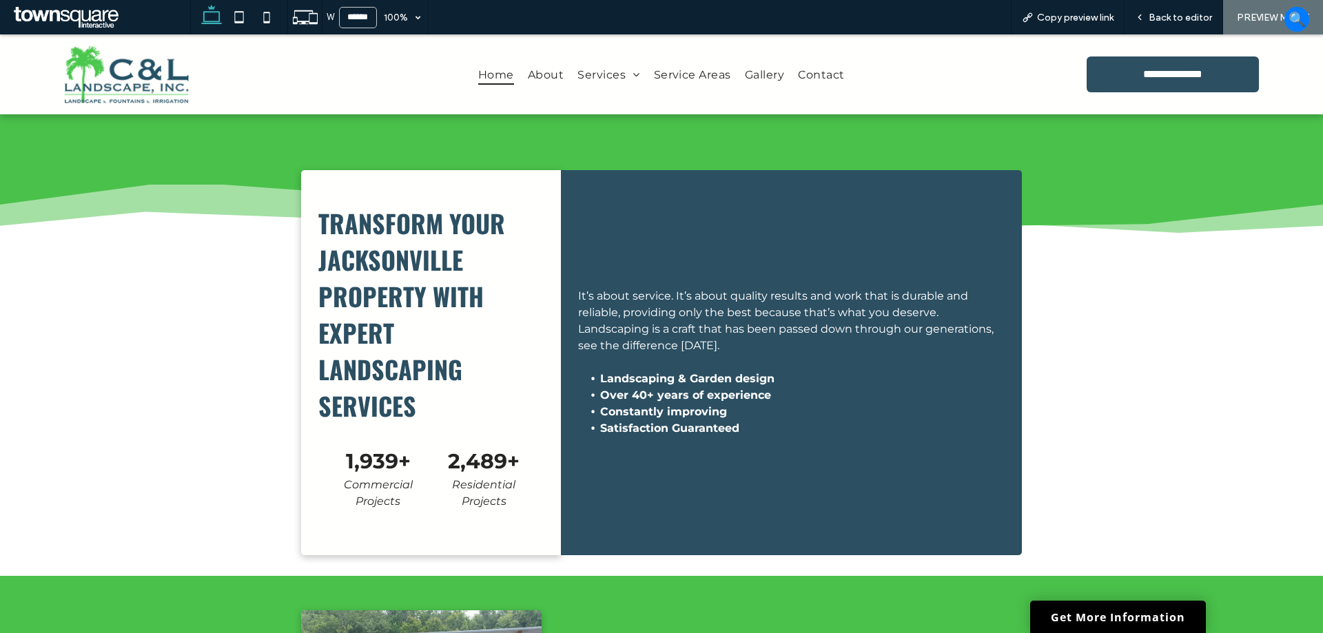
scroll to position [1171, 0]
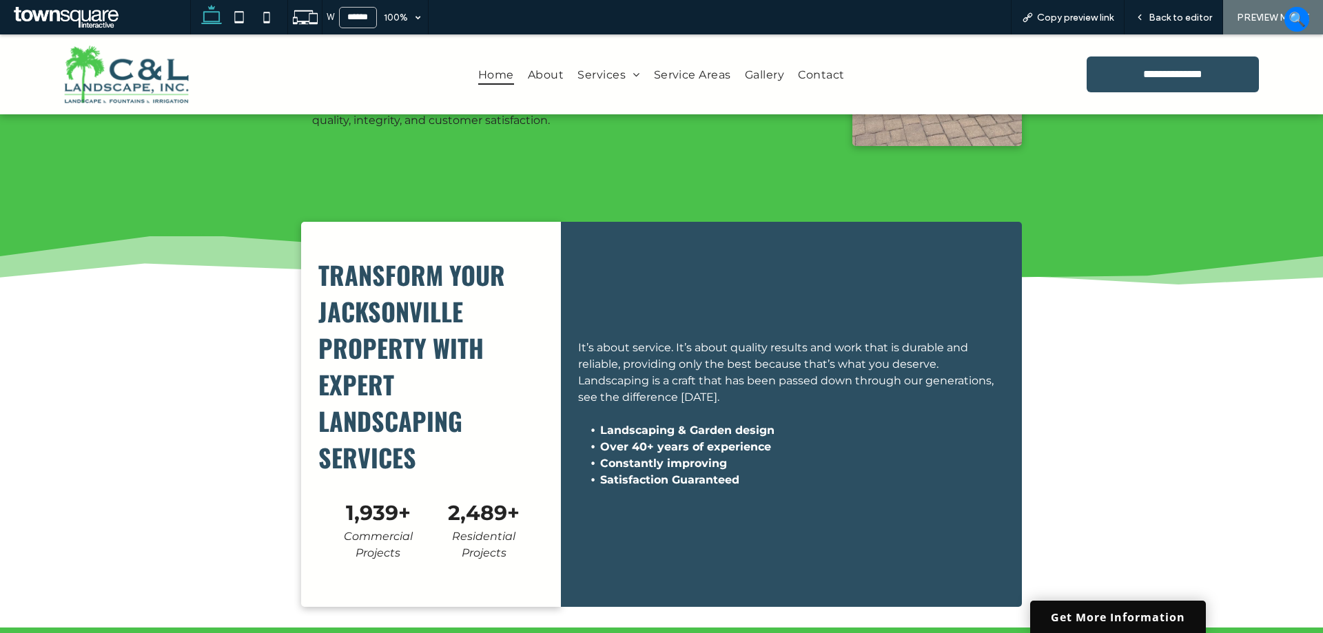
click at [1121, 613] on link "Get More Information" at bounding box center [1118, 617] width 176 height 32
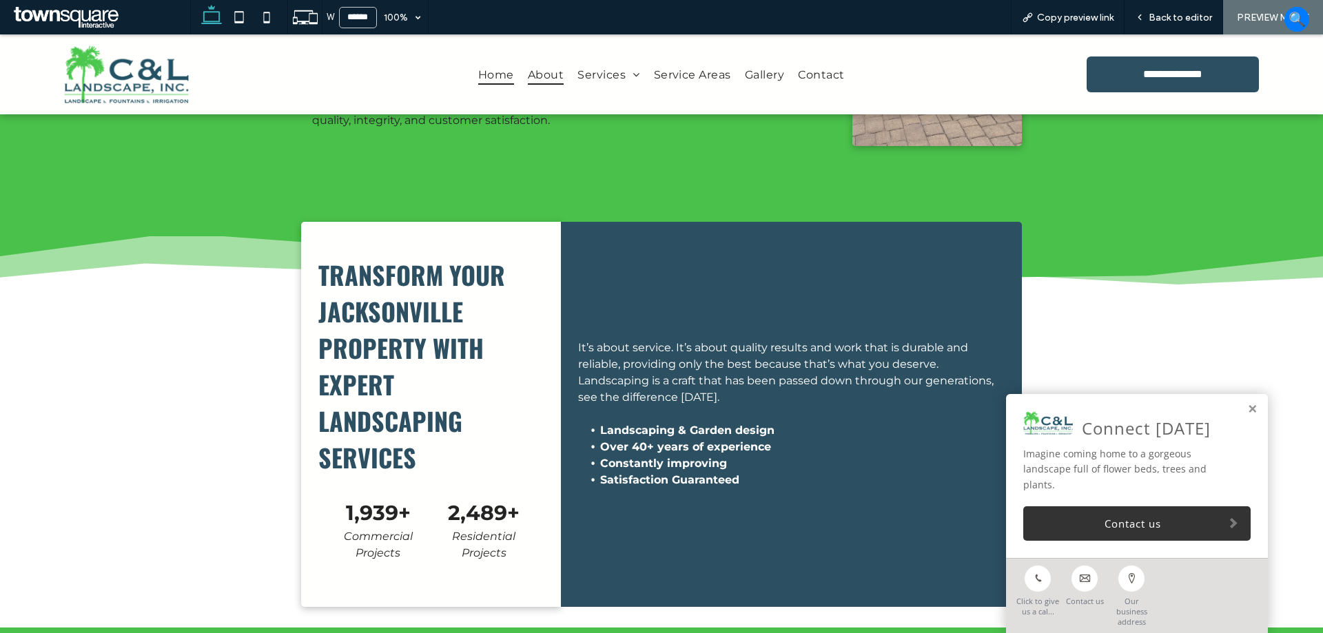
click at [549, 76] on span "About" at bounding box center [546, 74] width 36 height 20
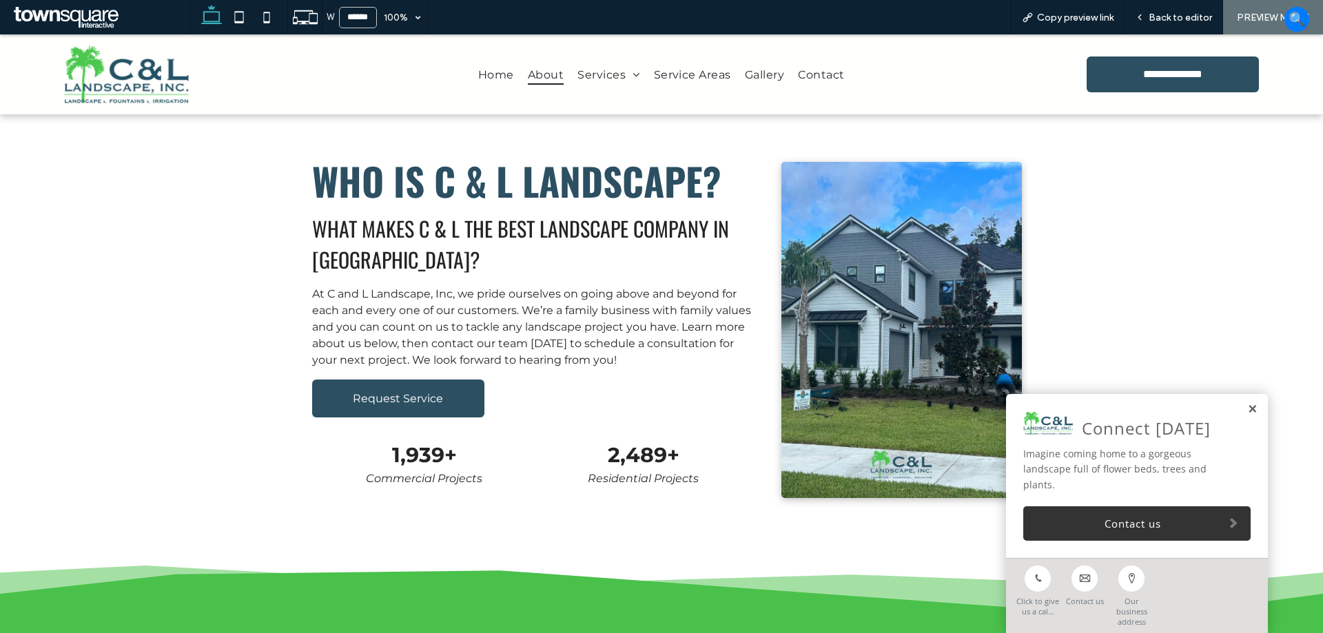
click at [1247, 416] on link at bounding box center [1252, 410] width 10 height 12
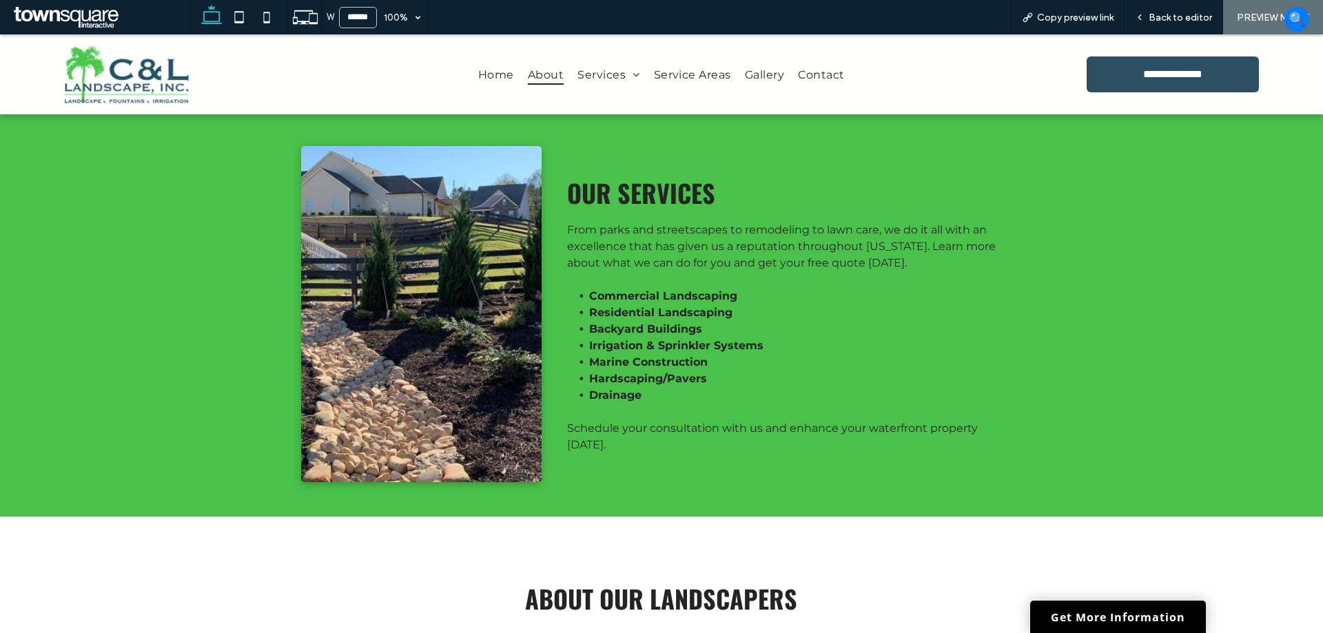
scroll to position [482, 0]
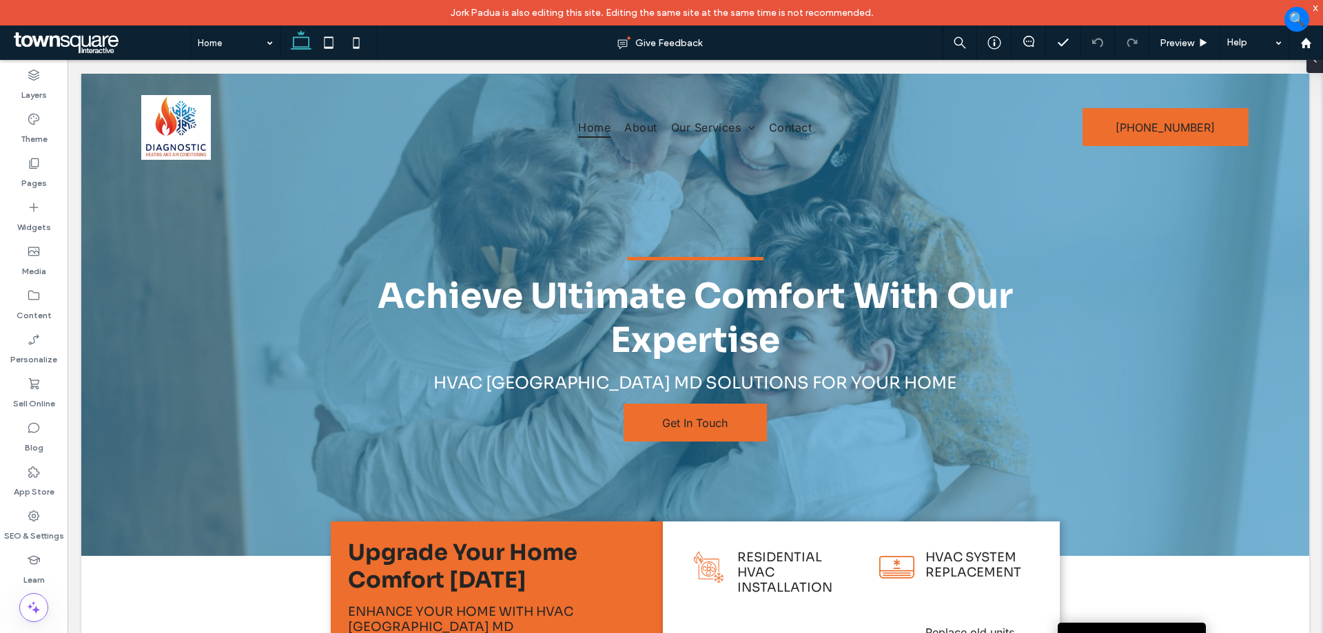
click at [1318, 12] on div "x" at bounding box center [1316, 7] width 6 height 12
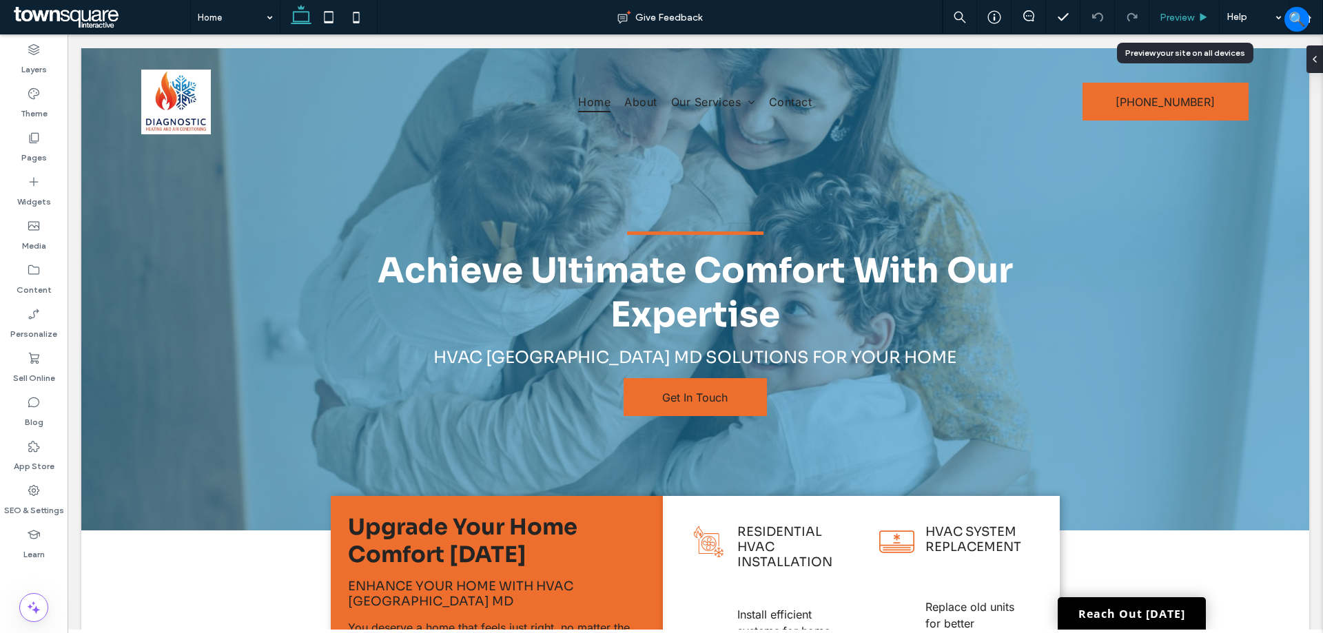
click at [1195, 12] on div "Preview" at bounding box center [1184, 18] width 70 height 12
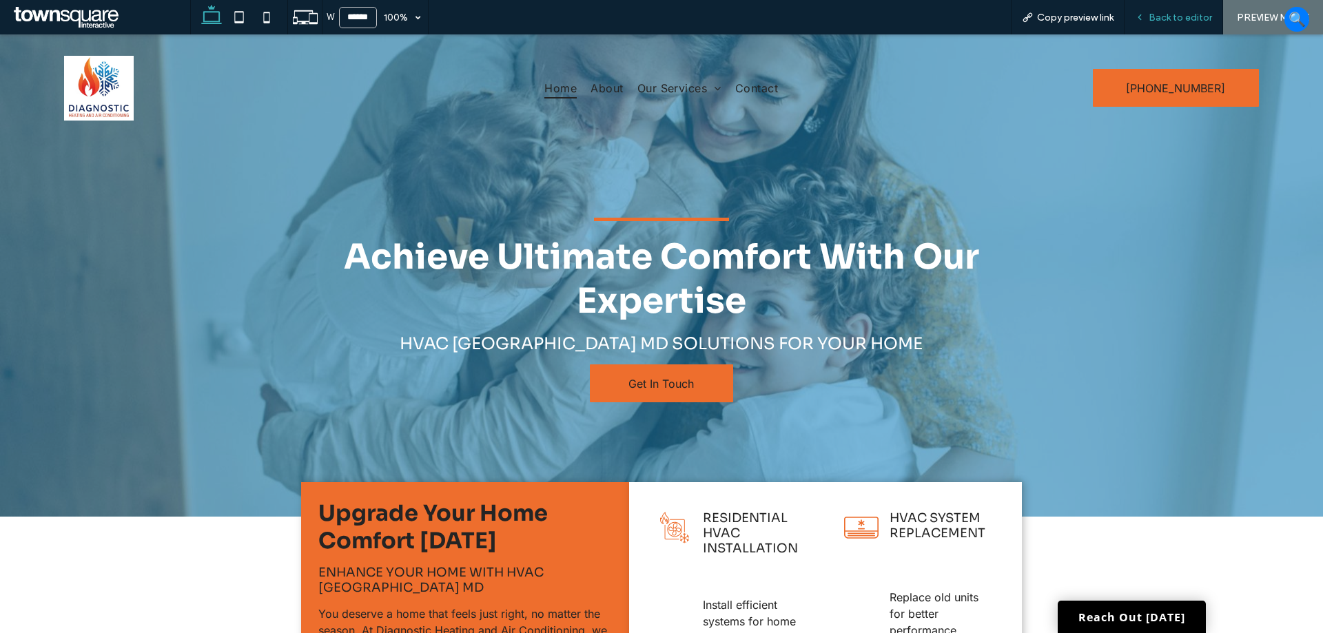
click at [1172, 14] on span "Back to editor" at bounding box center [1180, 18] width 63 height 12
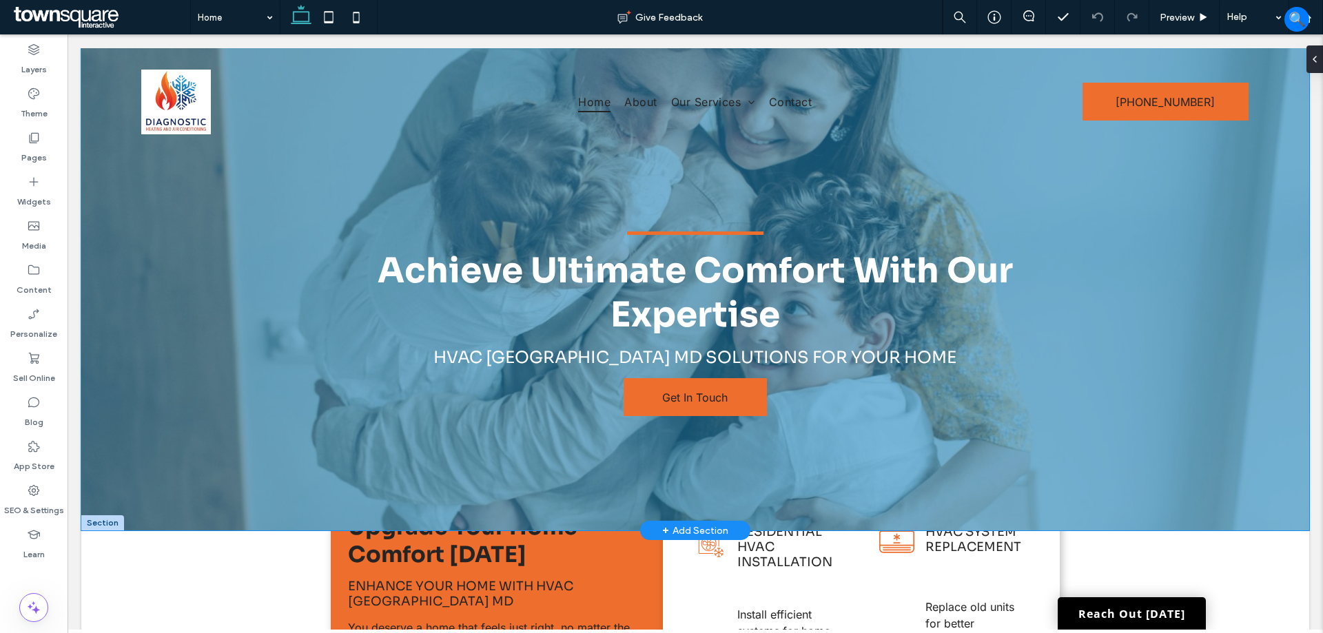
click at [1217, 341] on div "Achieve Ultimate Comfort With Our Expertise HVAC Randallstown MD solutions for …" at bounding box center [695, 289] width 1228 height 482
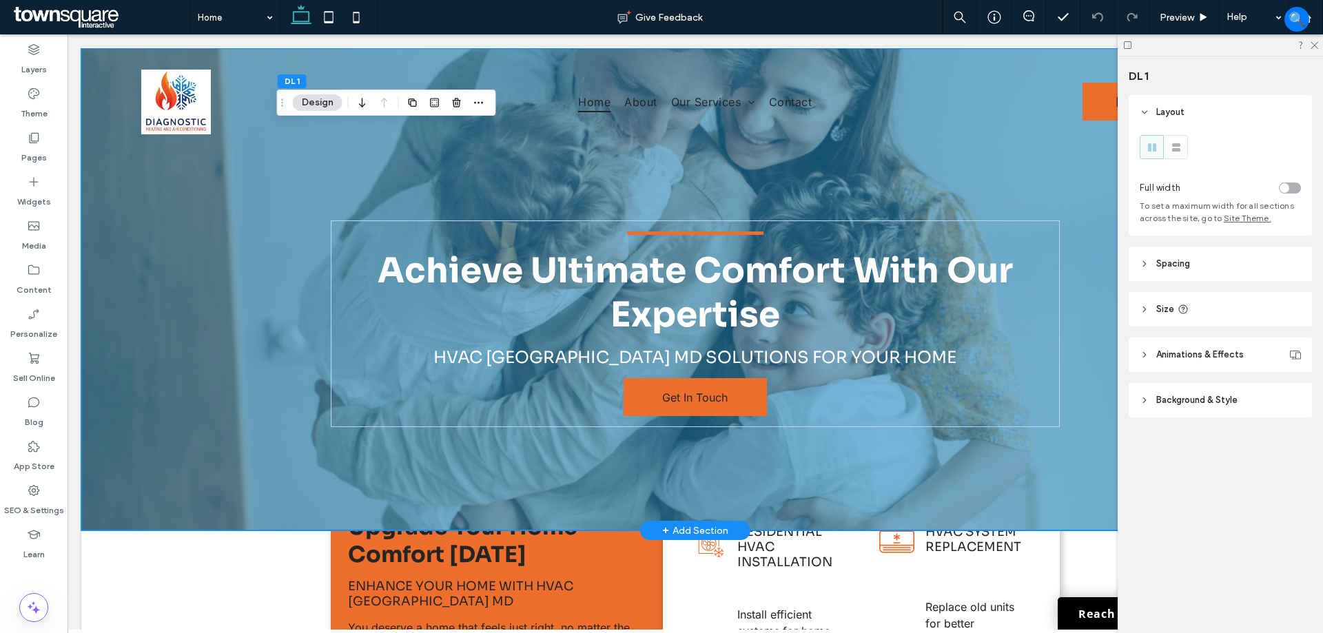
click at [1099, 415] on div "Achieve Ultimate Comfort With Our Expertise HVAC Randallstown MD solutions for …" at bounding box center [695, 289] width 827 height 482
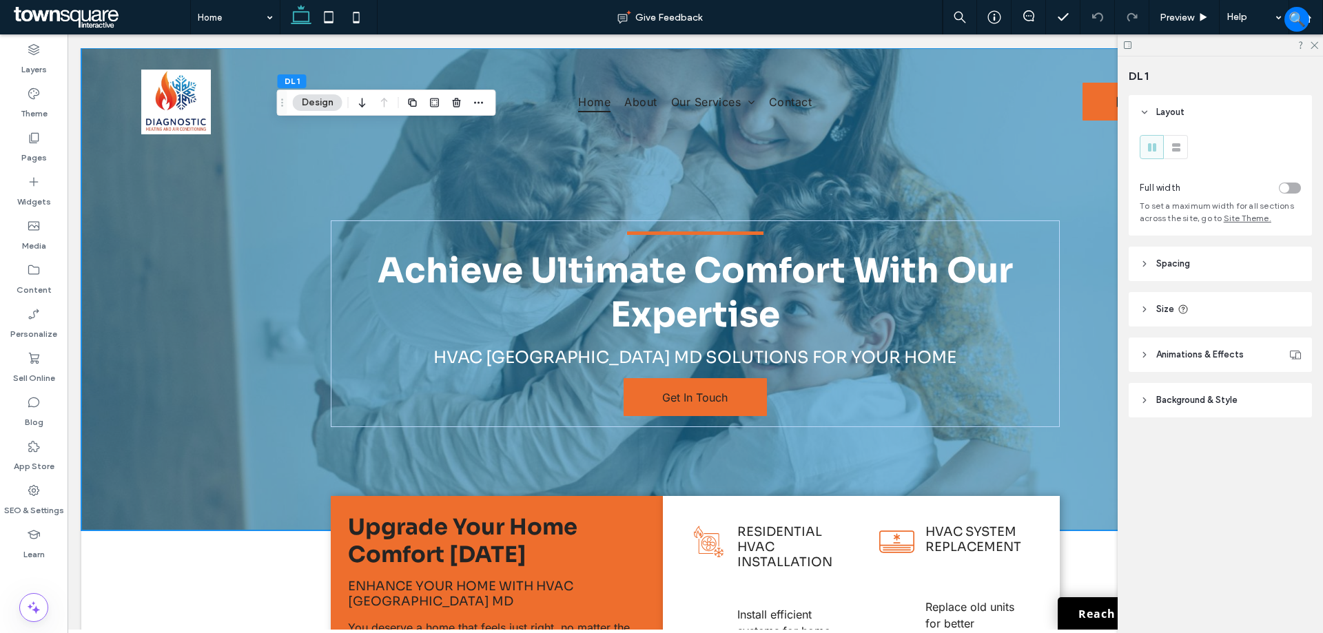
click at [1191, 403] on span "Background & Style" at bounding box center [1196, 400] width 81 height 14
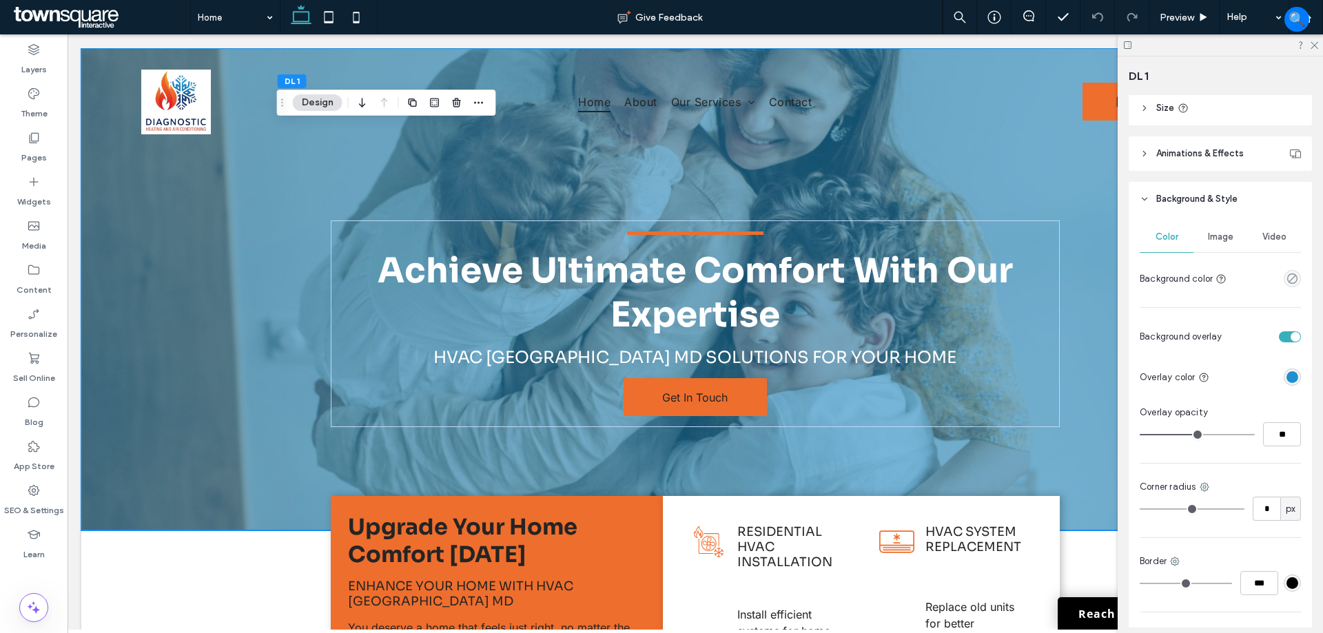
scroll to position [207, 0]
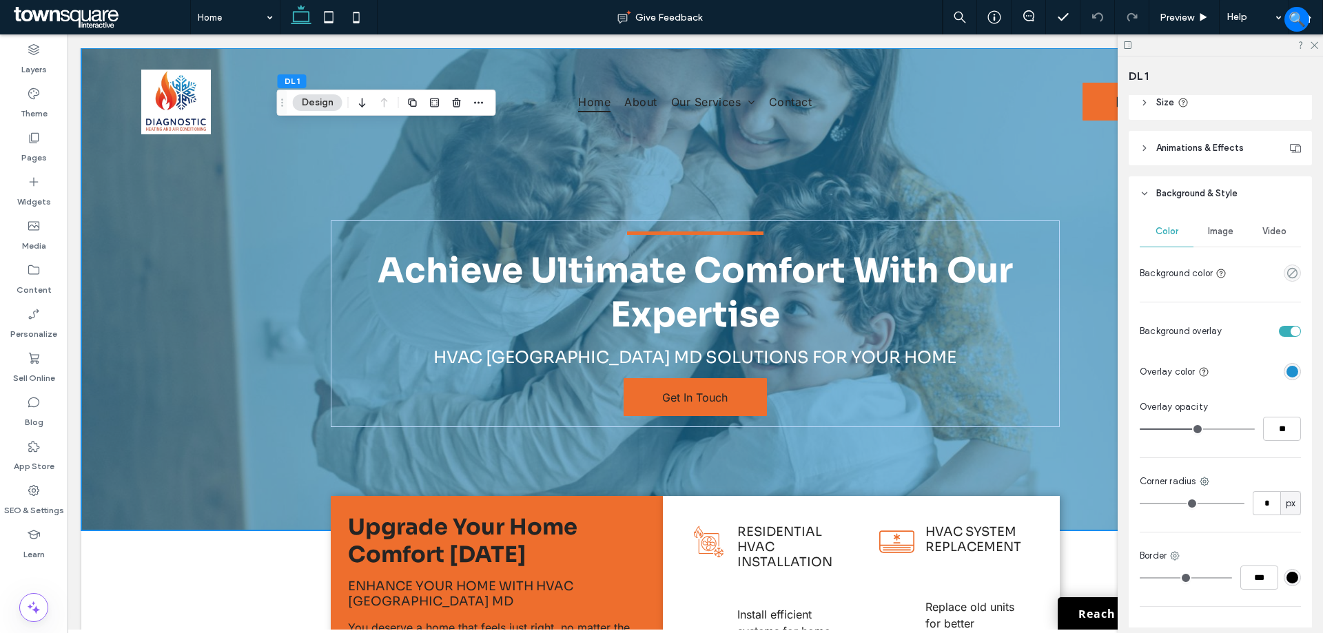
type input "**"
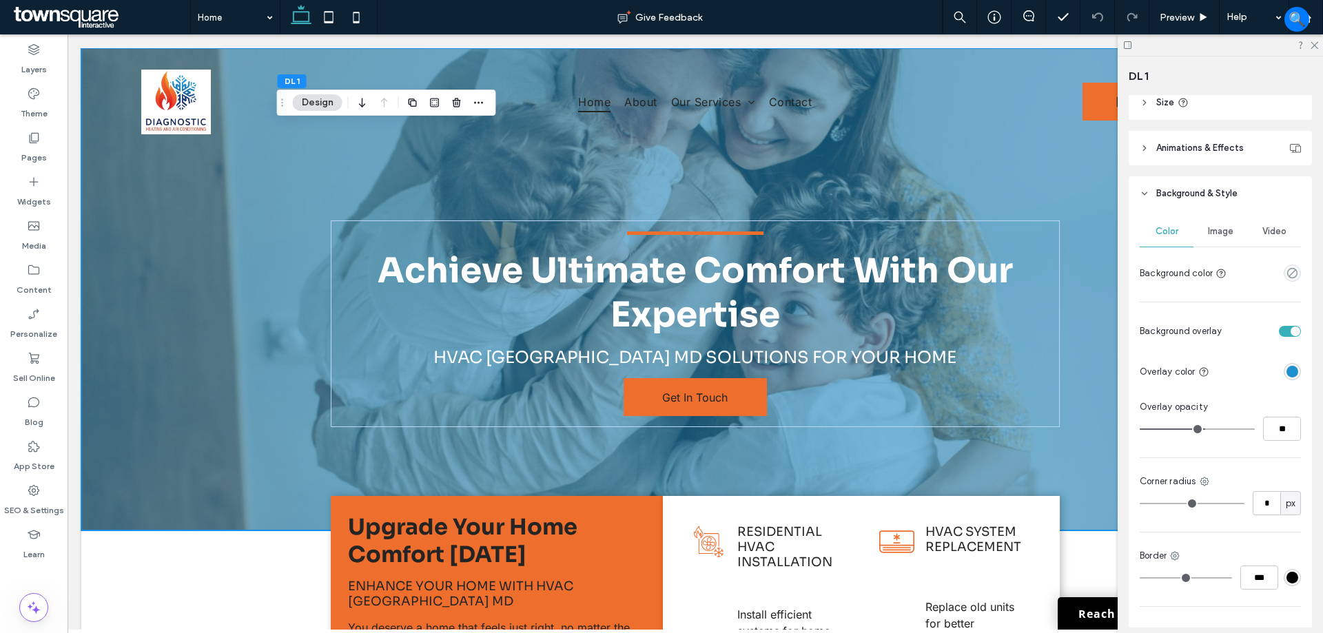
type input "**"
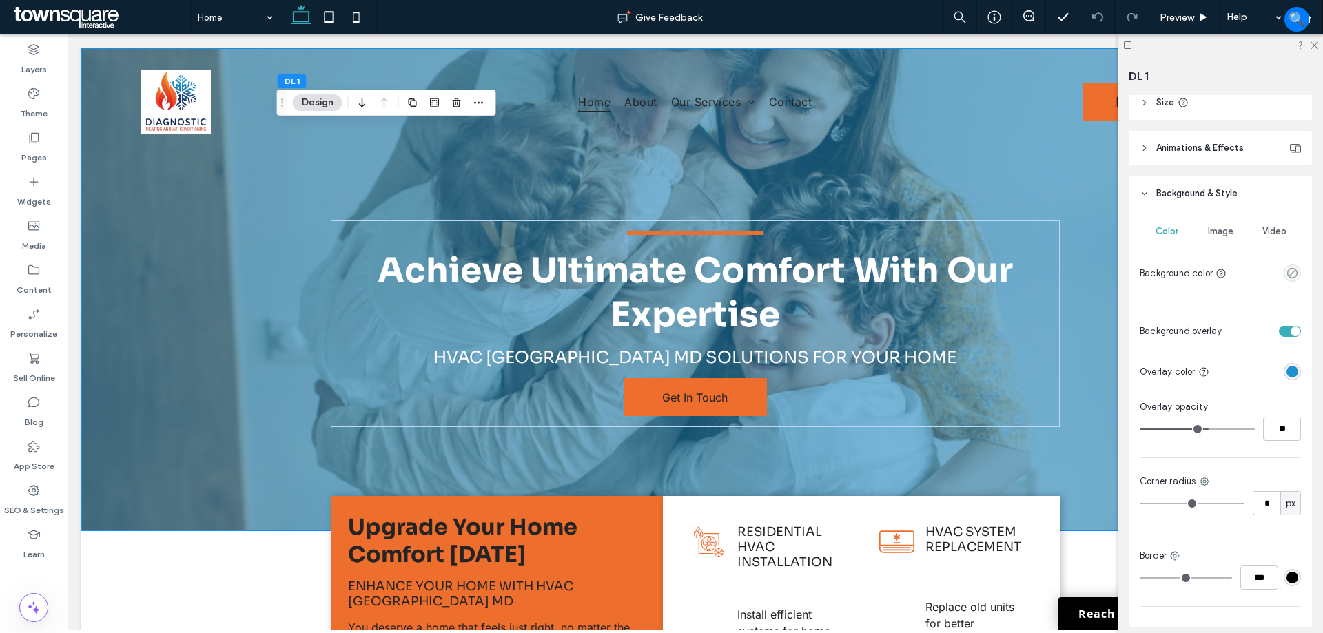
click at [1204, 429] on input "range" at bounding box center [1197, 429] width 115 height 1
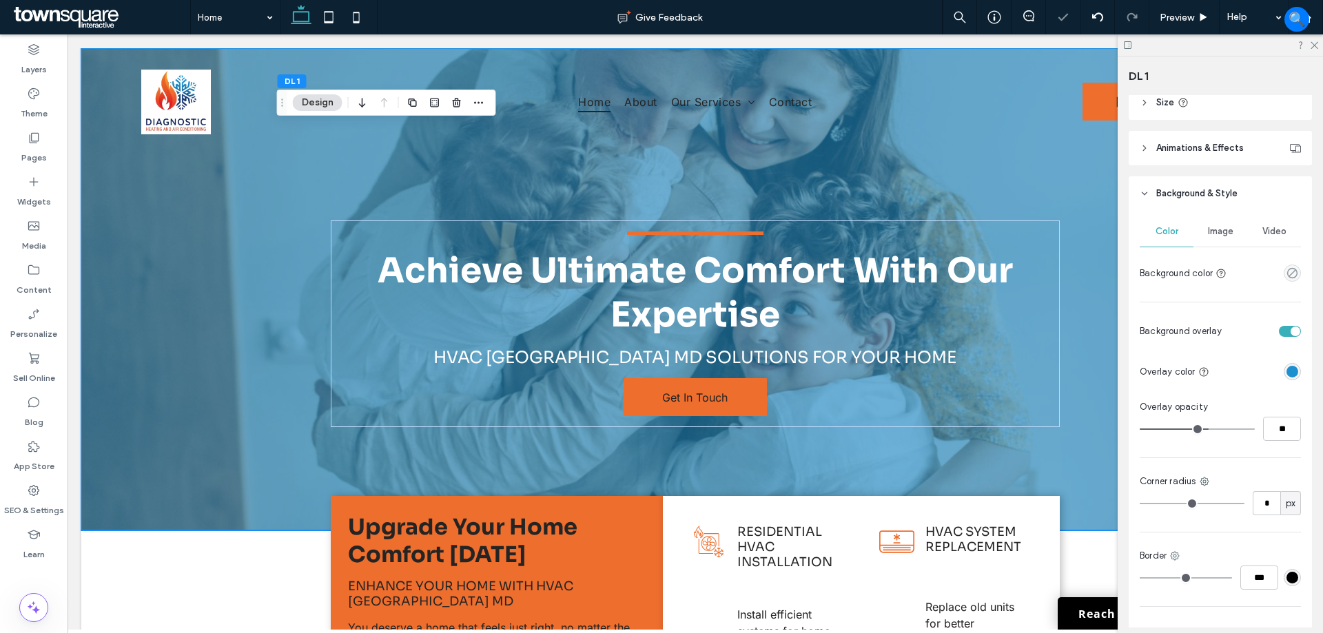
type input "**"
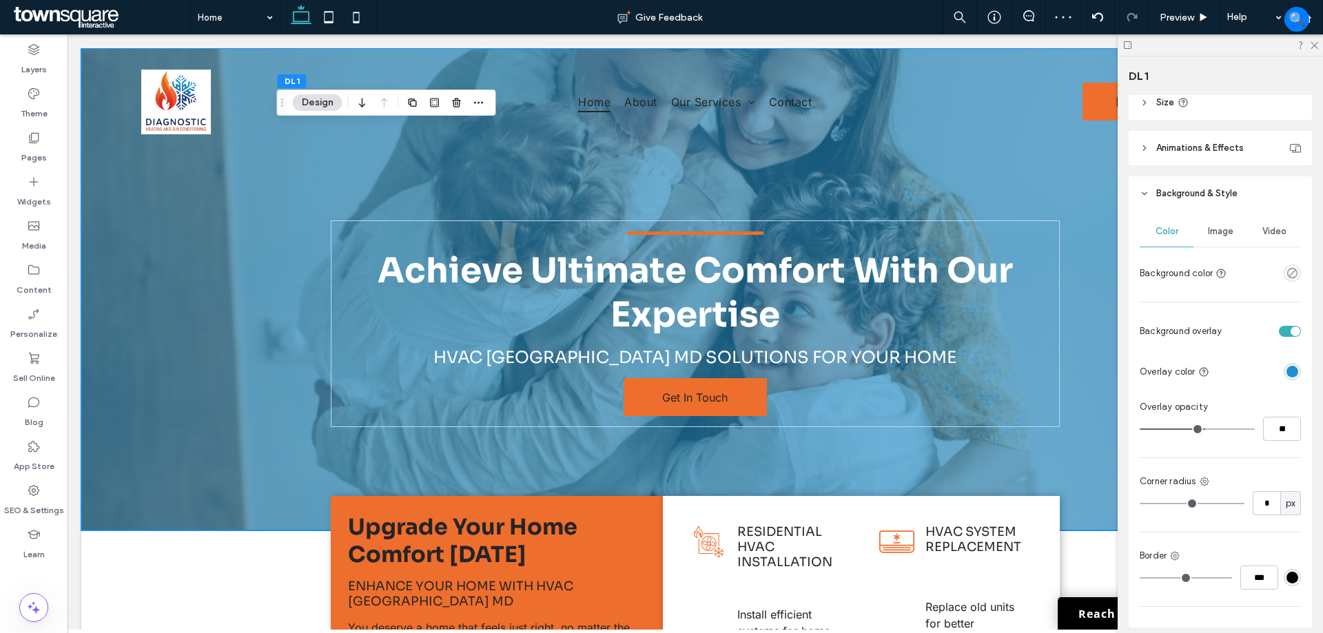
type input "**"
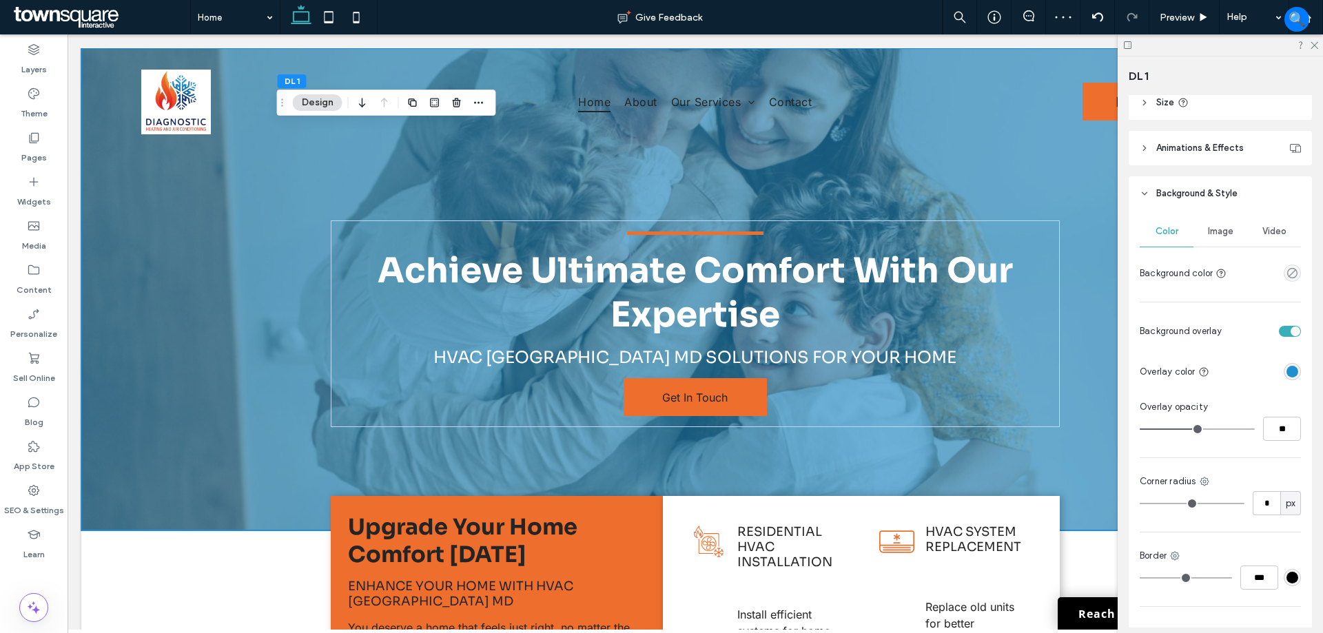
type input "**"
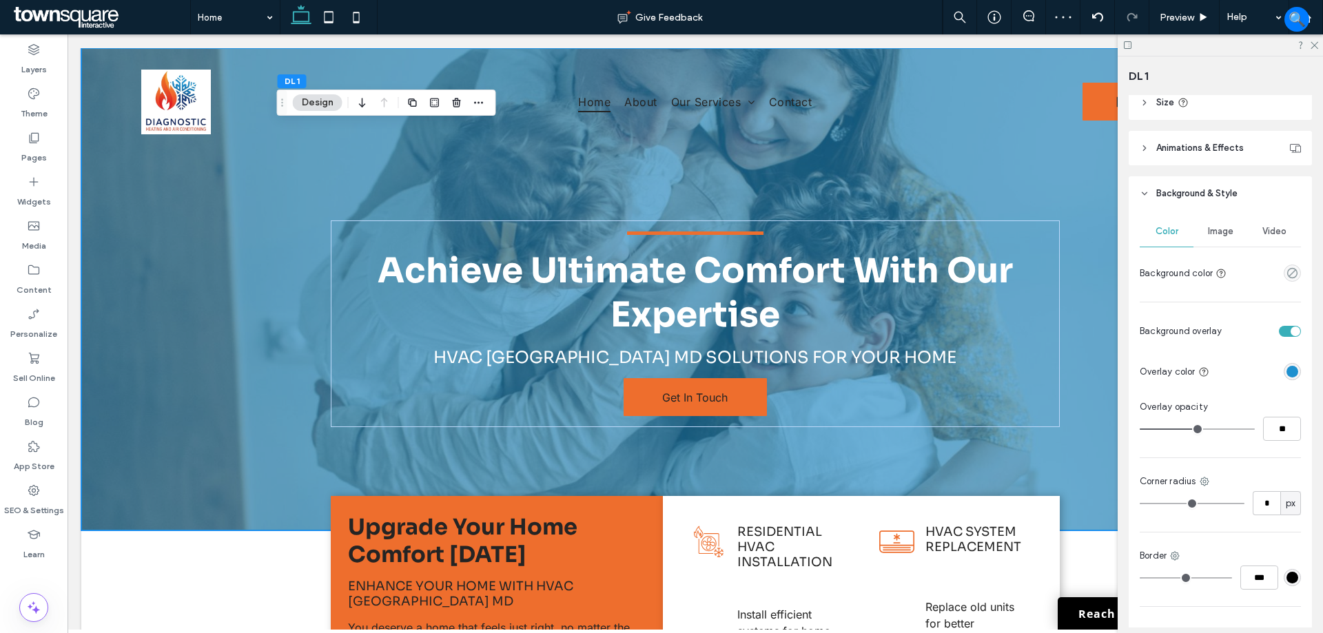
type input "**"
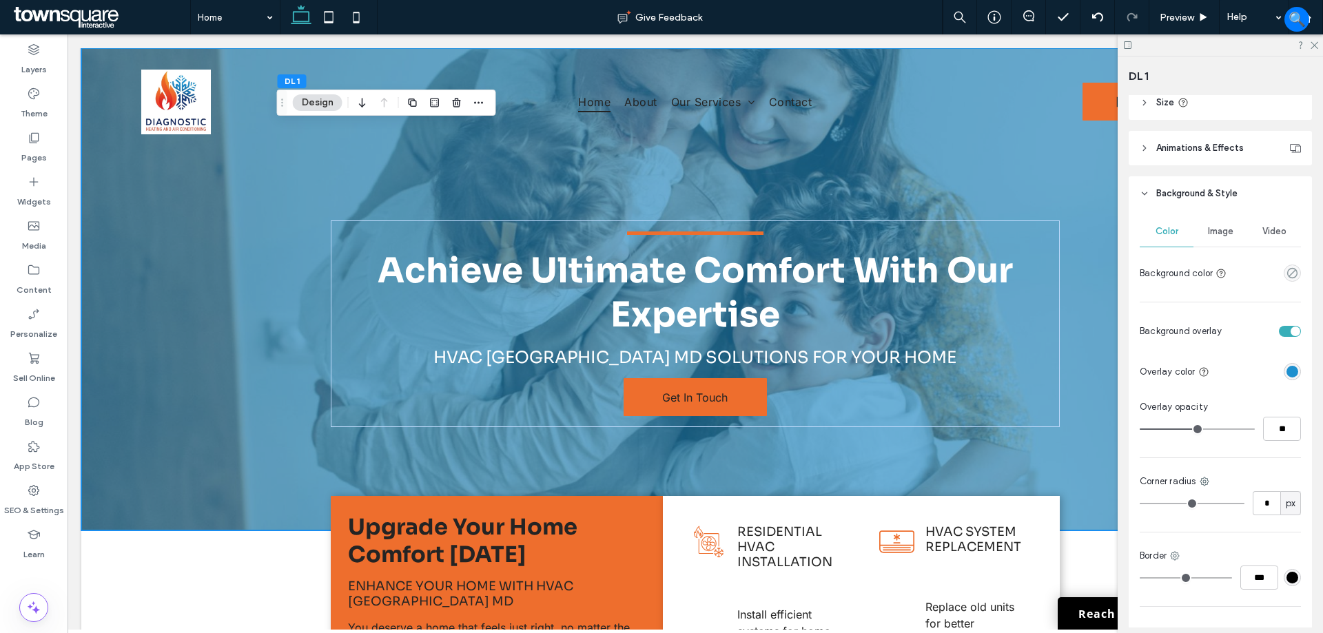
drag, startPoint x: 1204, startPoint y: 427, endPoint x: 1193, endPoint y: 427, distance: 10.3
type input "**"
click at [1193, 429] on input "range" at bounding box center [1197, 429] width 115 height 1
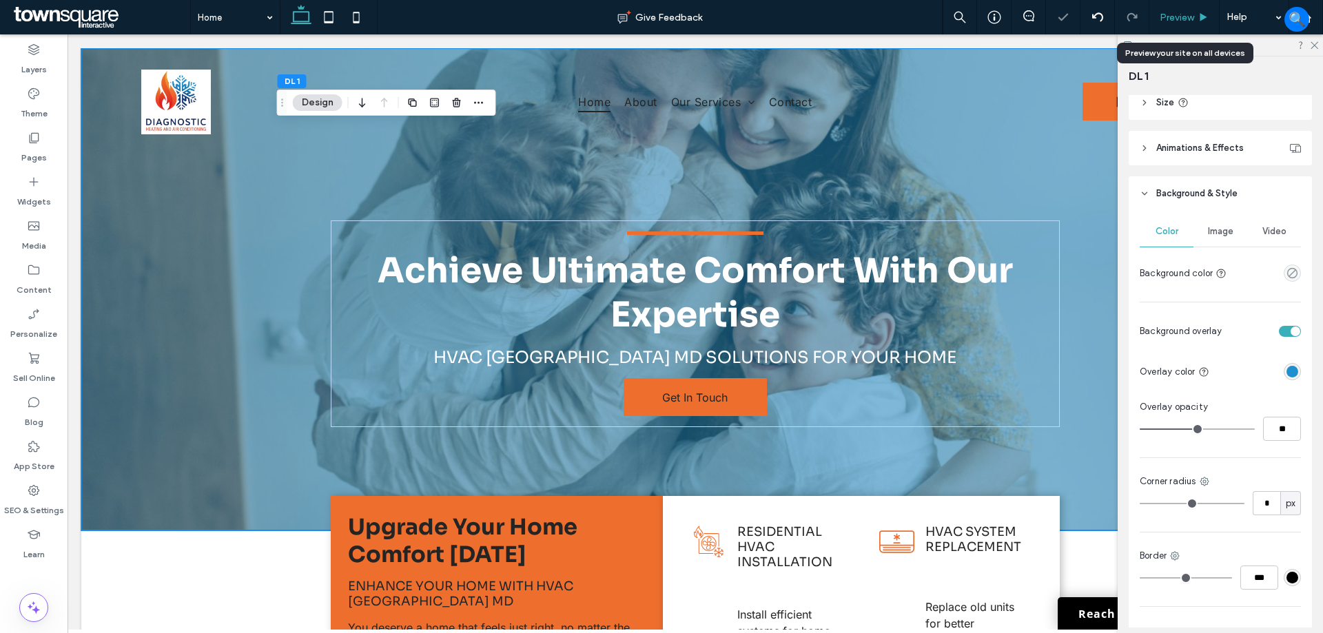
click at [1171, 17] on span "Preview" at bounding box center [1177, 18] width 34 height 12
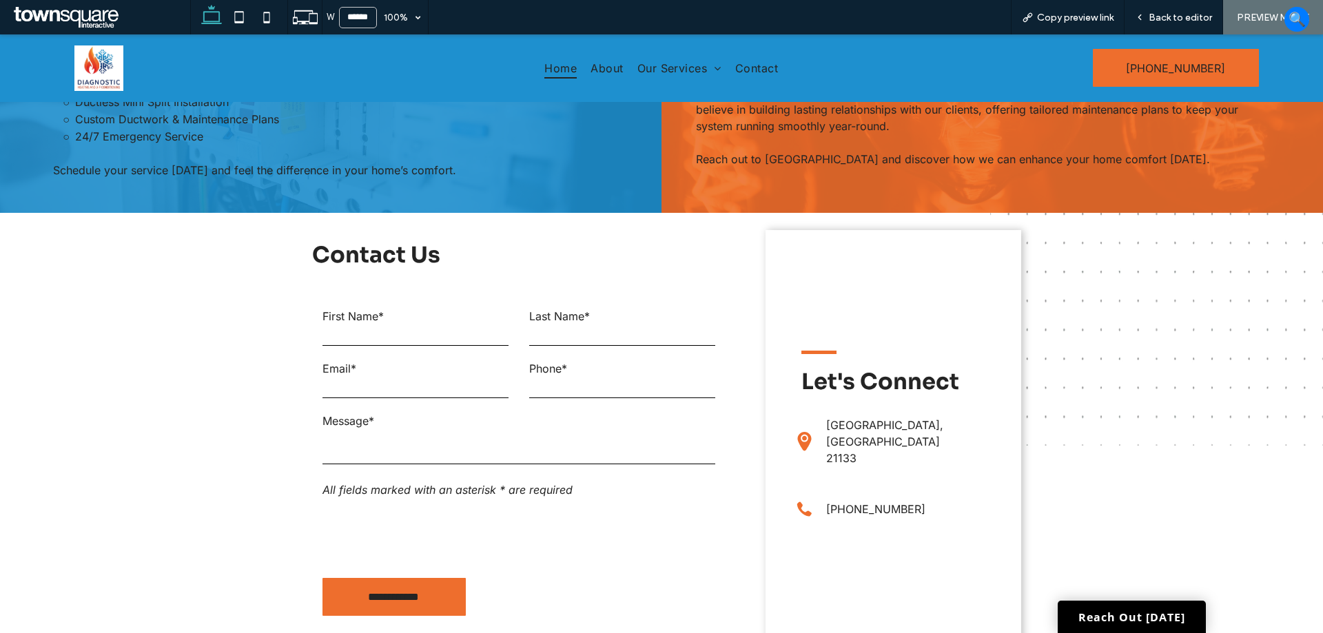
scroll to position [1032, 0]
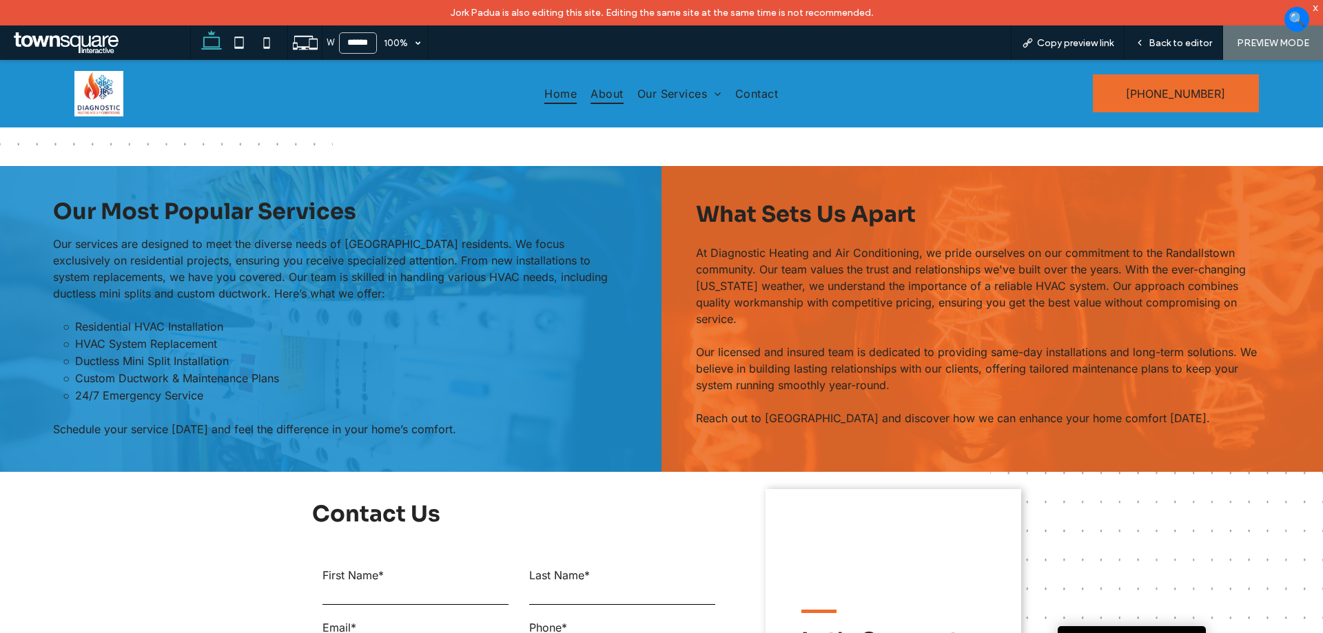
click at [599, 93] on span "About" at bounding box center [607, 93] width 32 height 21
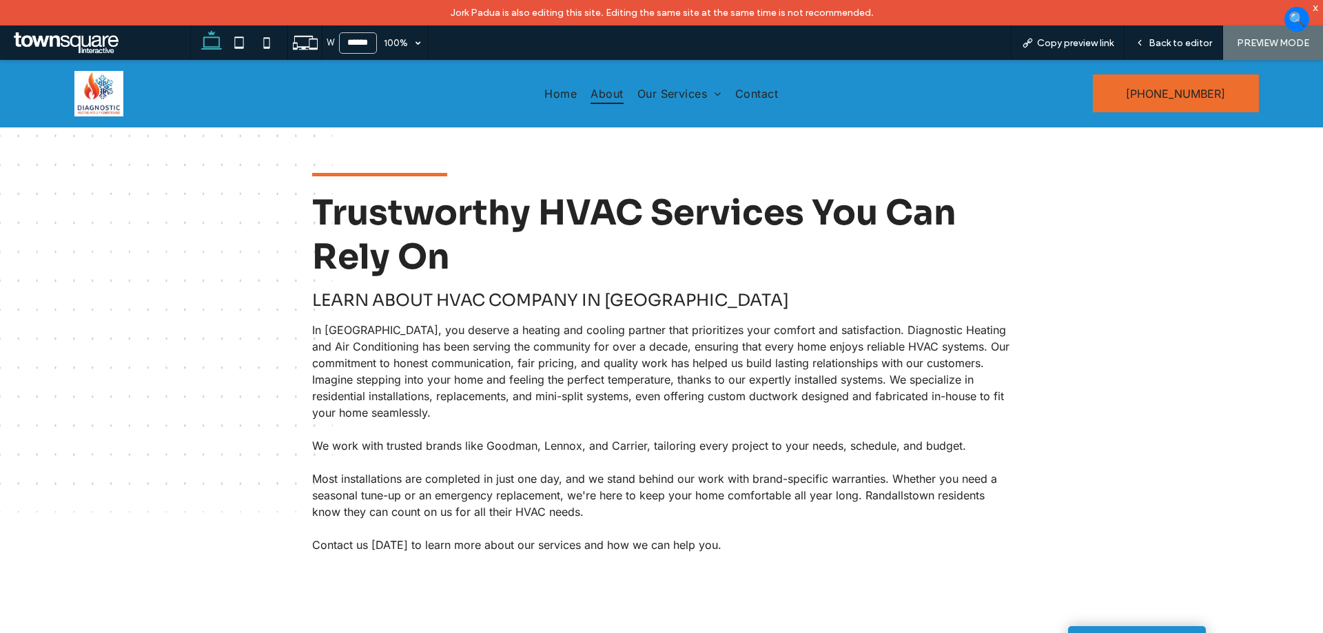
scroll to position [505, 0]
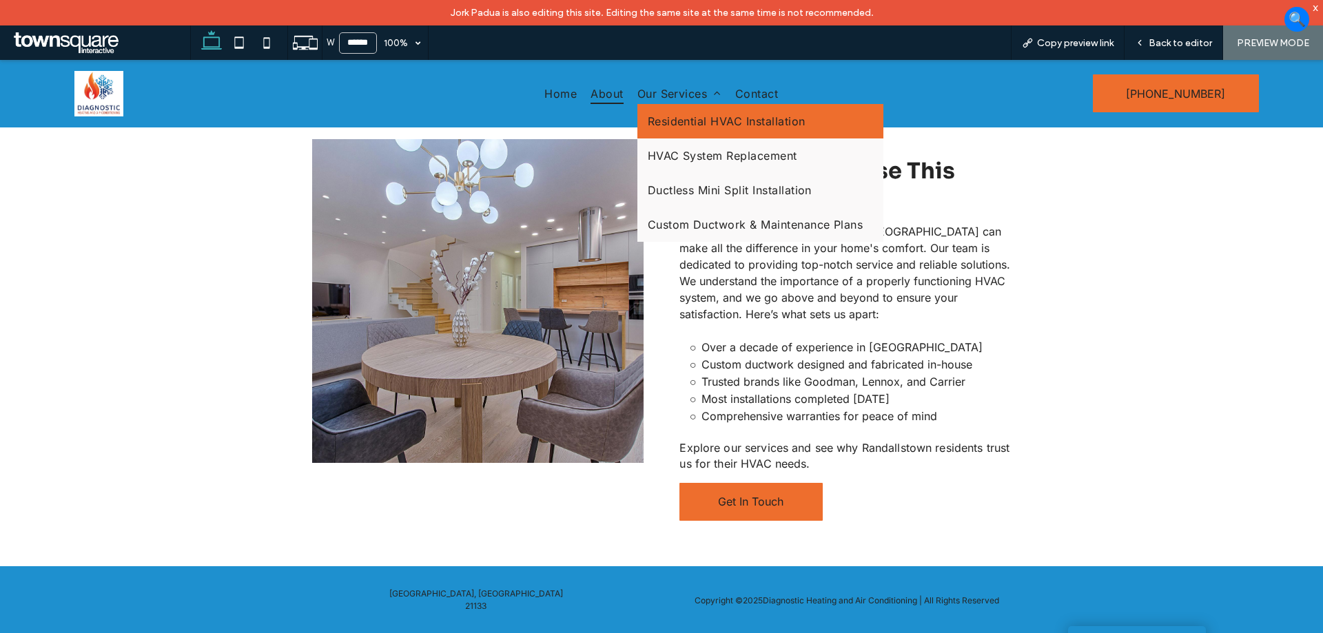
click at [685, 131] on link "Residential HVAC Installation" at bounding box center [760, 121] width 247 height 34
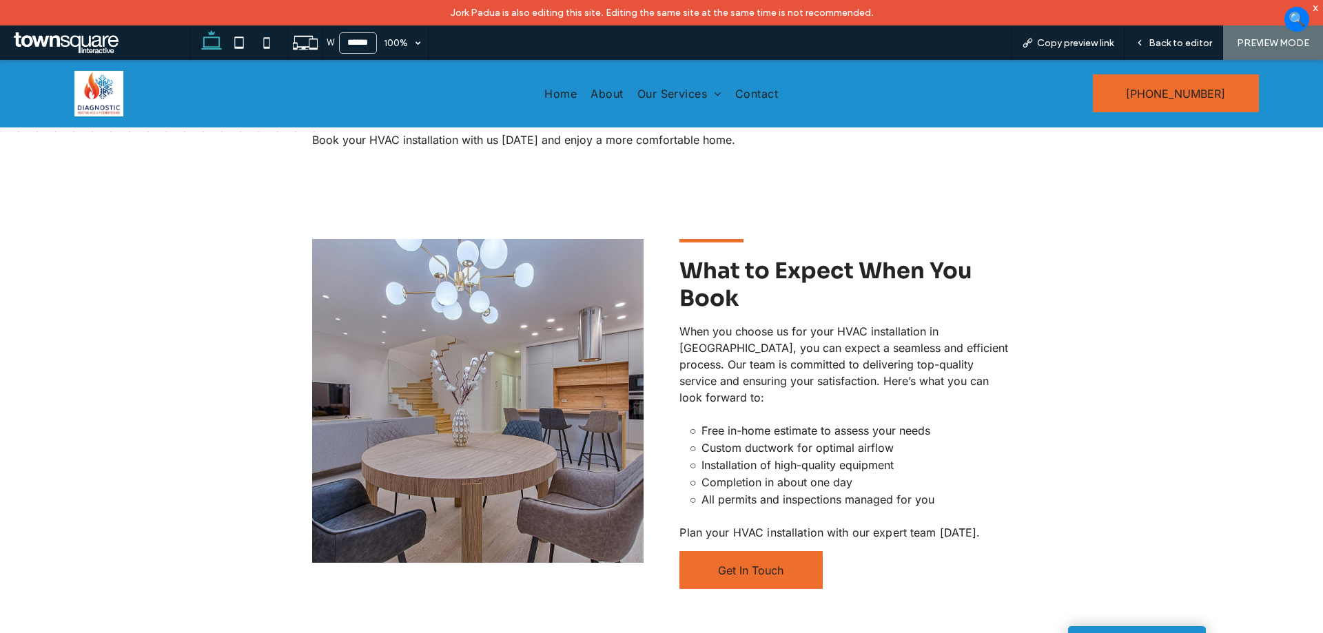
scroll to position [424, 0]
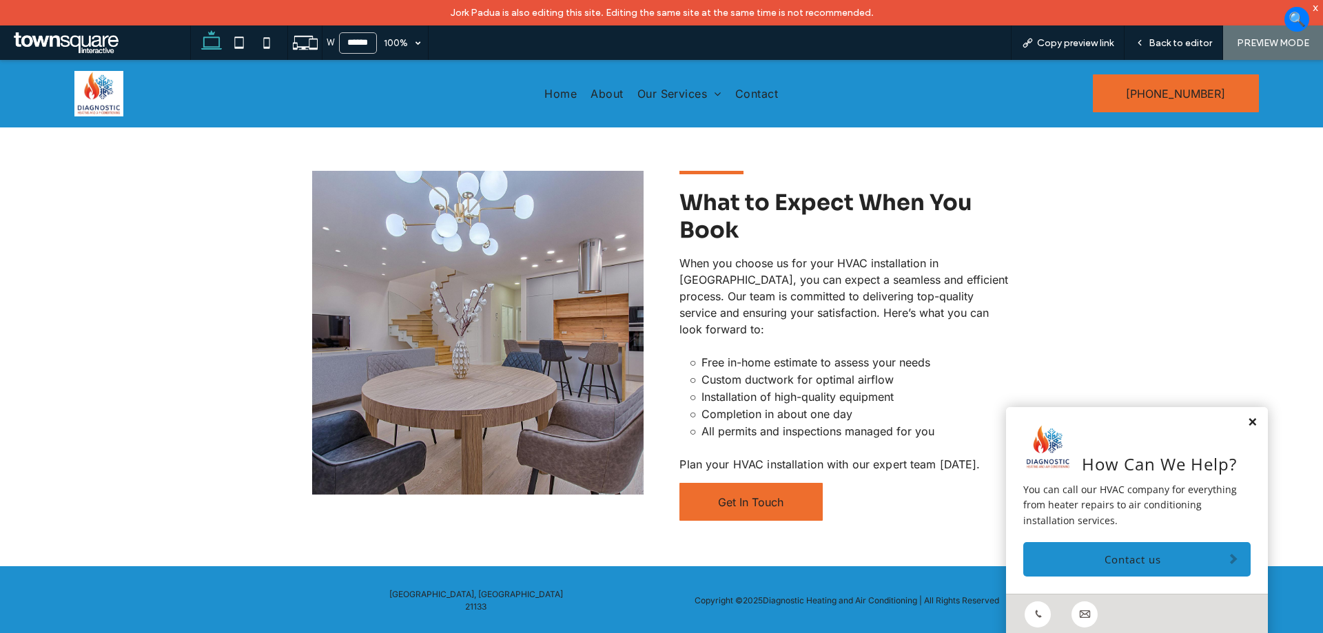
click at [1247, 427] on link at bounding box center [1252, 423] width 10 height 12
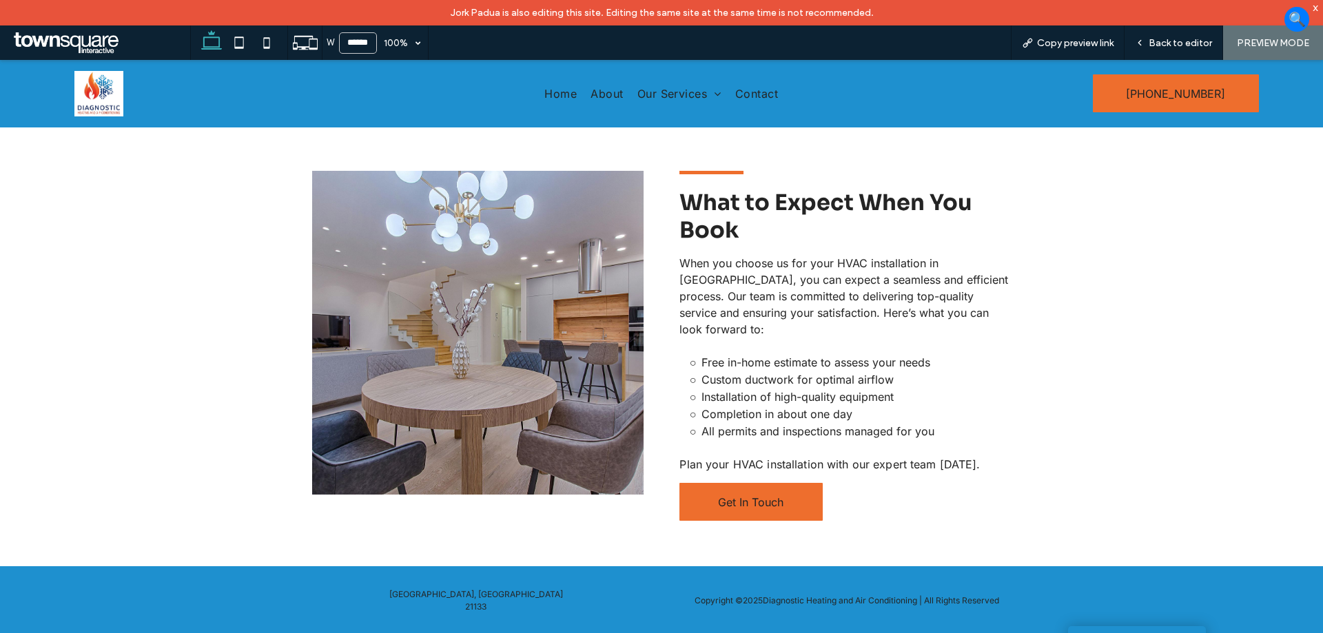
click at [1318, 5] on div "x" at bounding box center [1316, 7] width 6 height 12
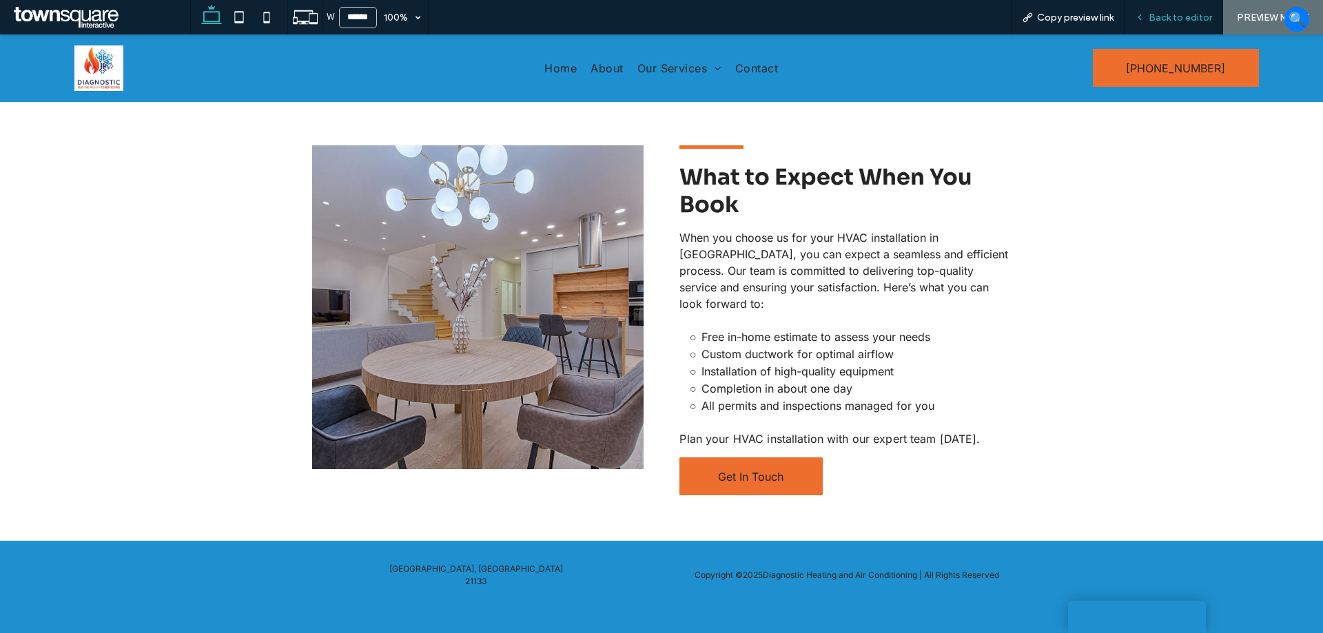
click at [1166, 18] on span "Back to editor" at bounding box center [1180, 18] width 63 height 12
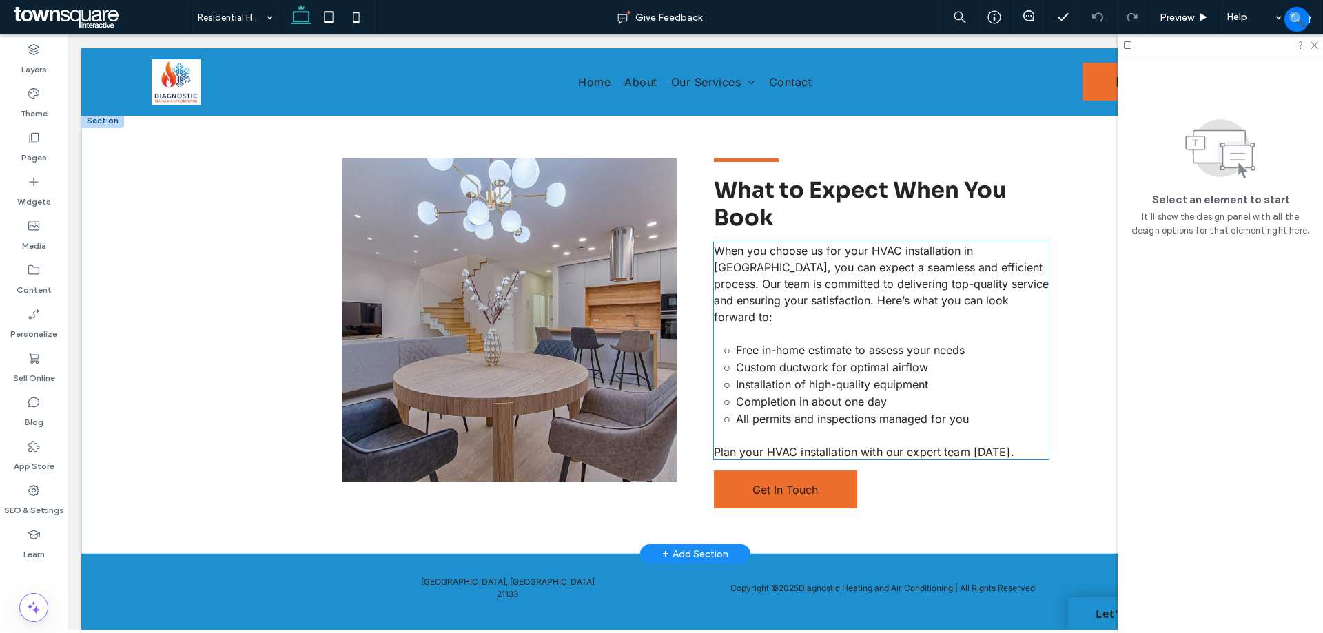
scroll to position [424, 0]
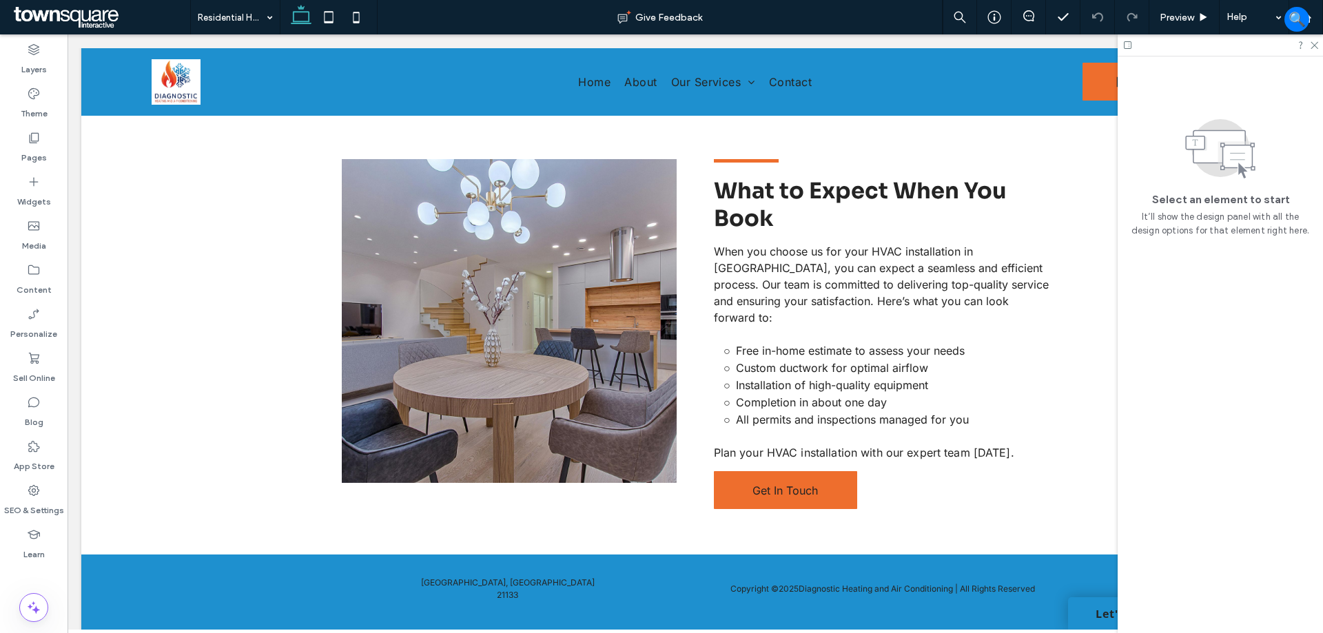
drag, startPoint x: 1126, startPoint y: 41, endPoint x: 955, endPoint y: 143, distance: 199.0
click at [1126, 41] on icon at bounding box center [1128, 45] width 10 height 10
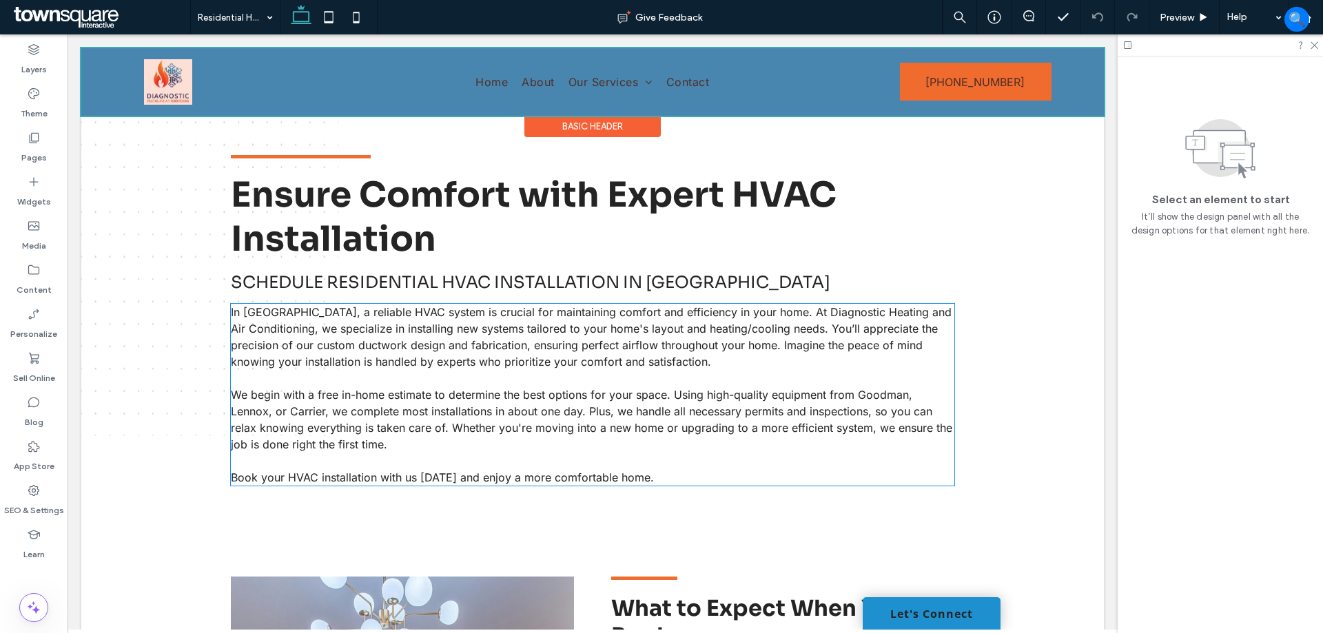
scroll to position [0, 0]
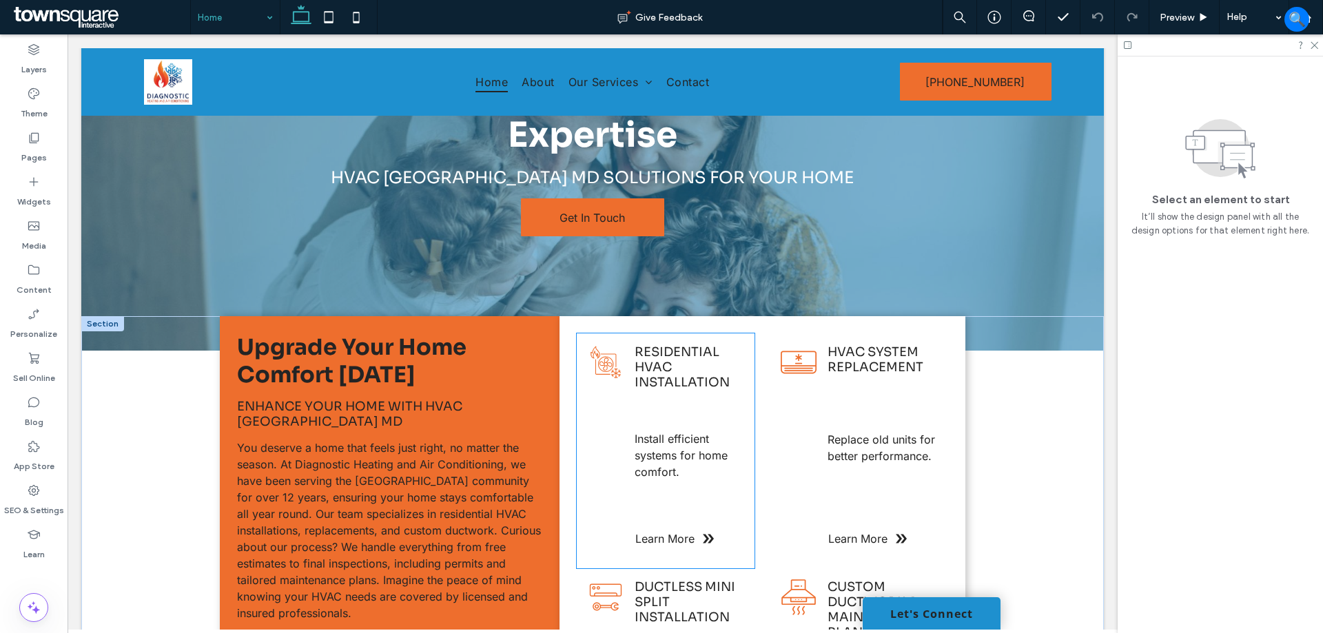
scroll to position [207, 0]
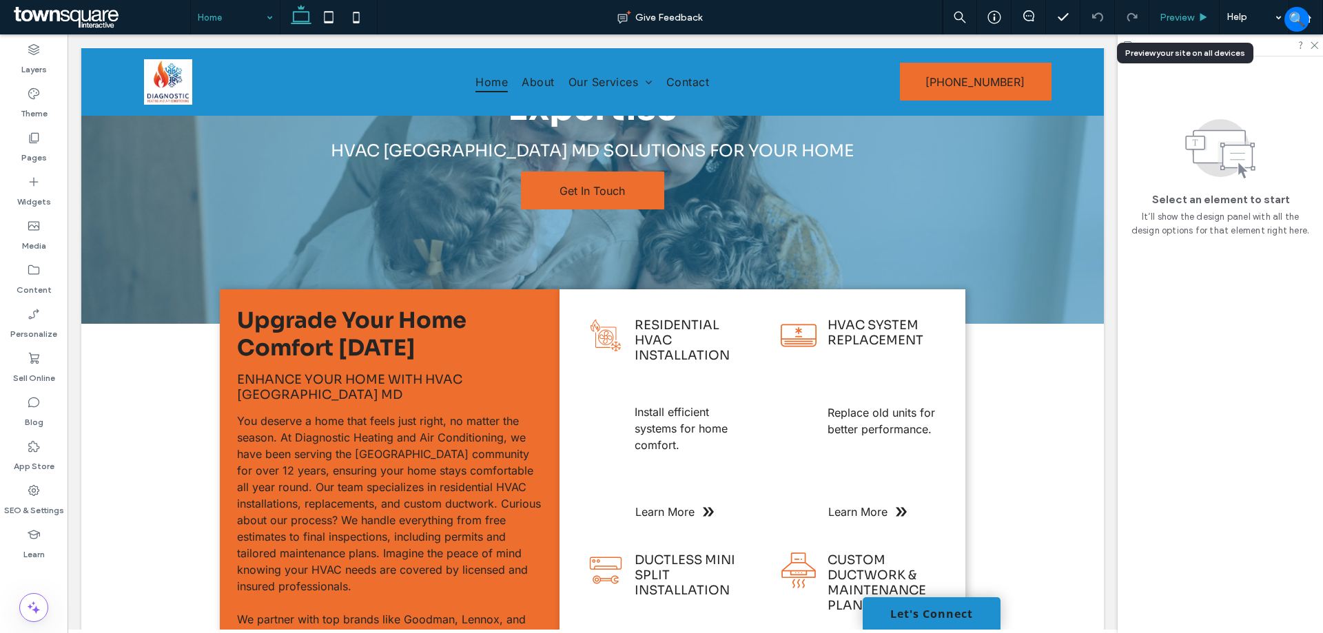
click at [1172, 2] on div "Preview" at bounding box center [1184, 17] width 70 height 34
click at [1174, 8] on div "Preview" at bounding box center [1184, 17] width 70 height 34
click at [1195, 21] on div "Preview" at bounding box center [1184, 18] width 70 height 12
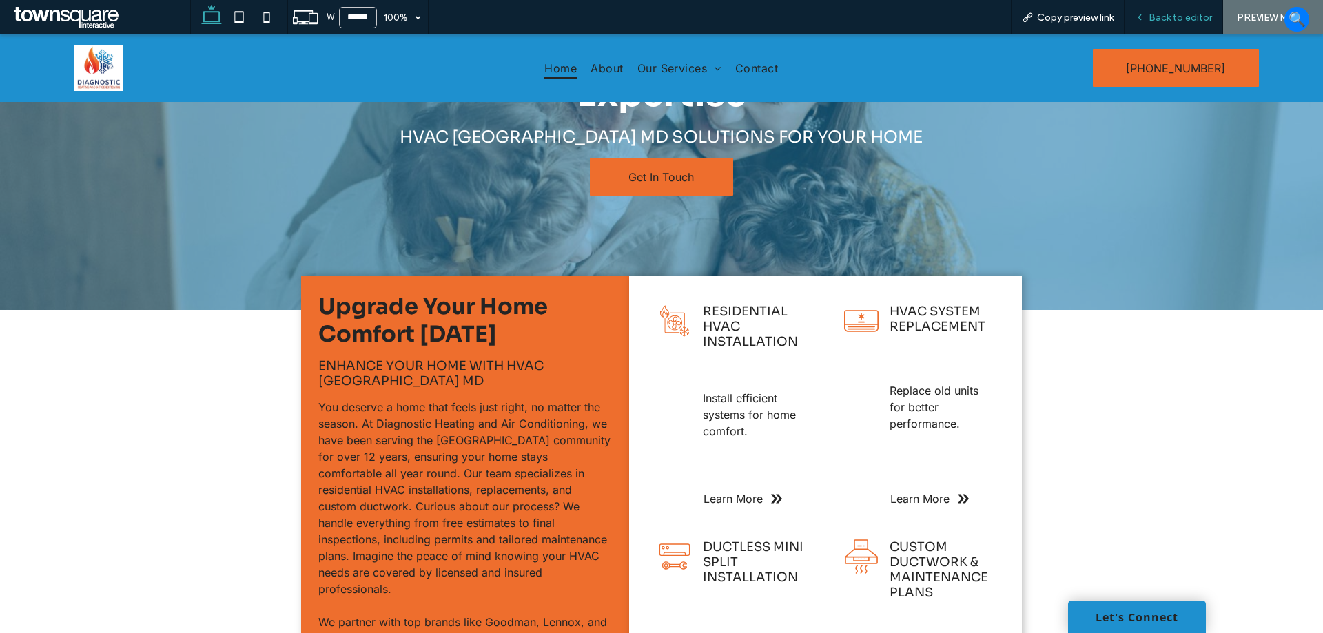
click at [1177, 12] on span "Back to editor" at bounding box center [1180, 18] width 63 height 12
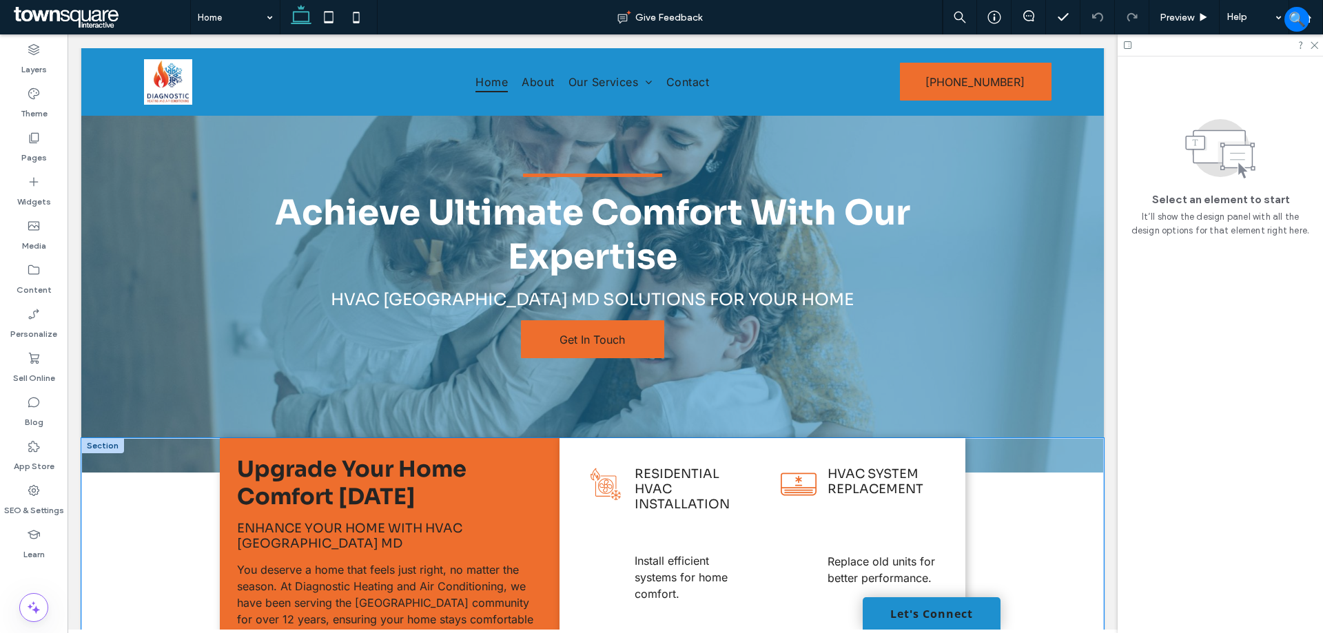
scroll to position [207, 0]
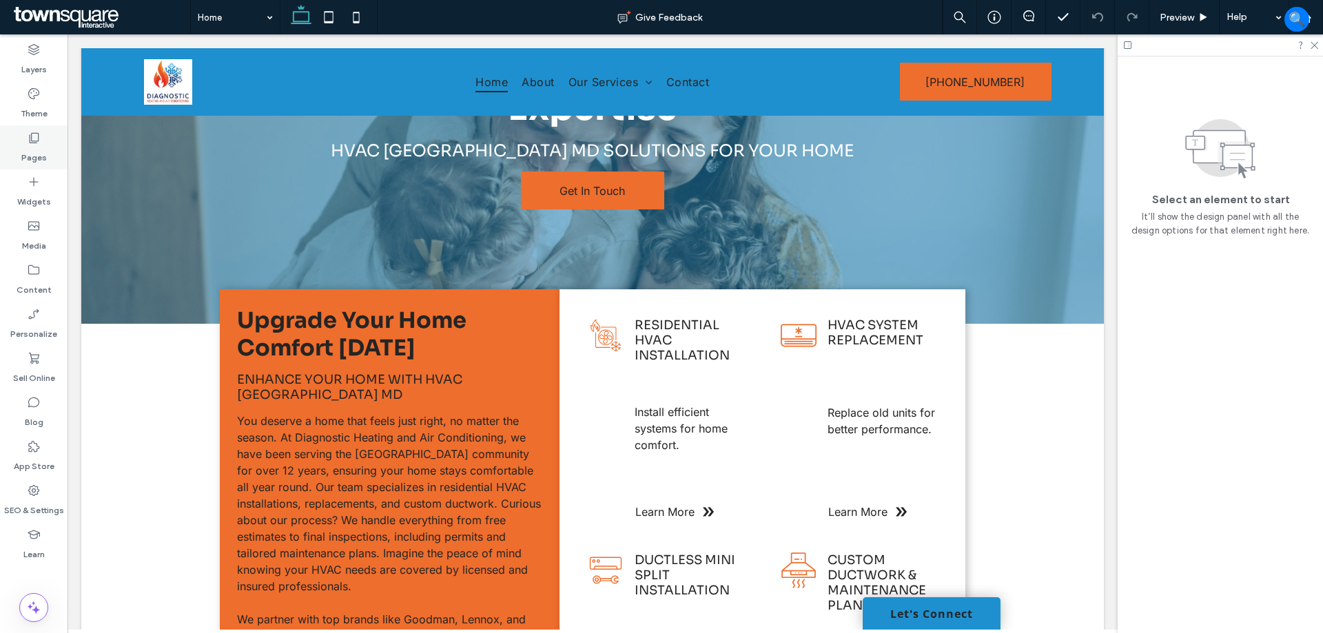
click at [41, 152] on label "Pages" at bounding box center [33, 154] width 25 height 19
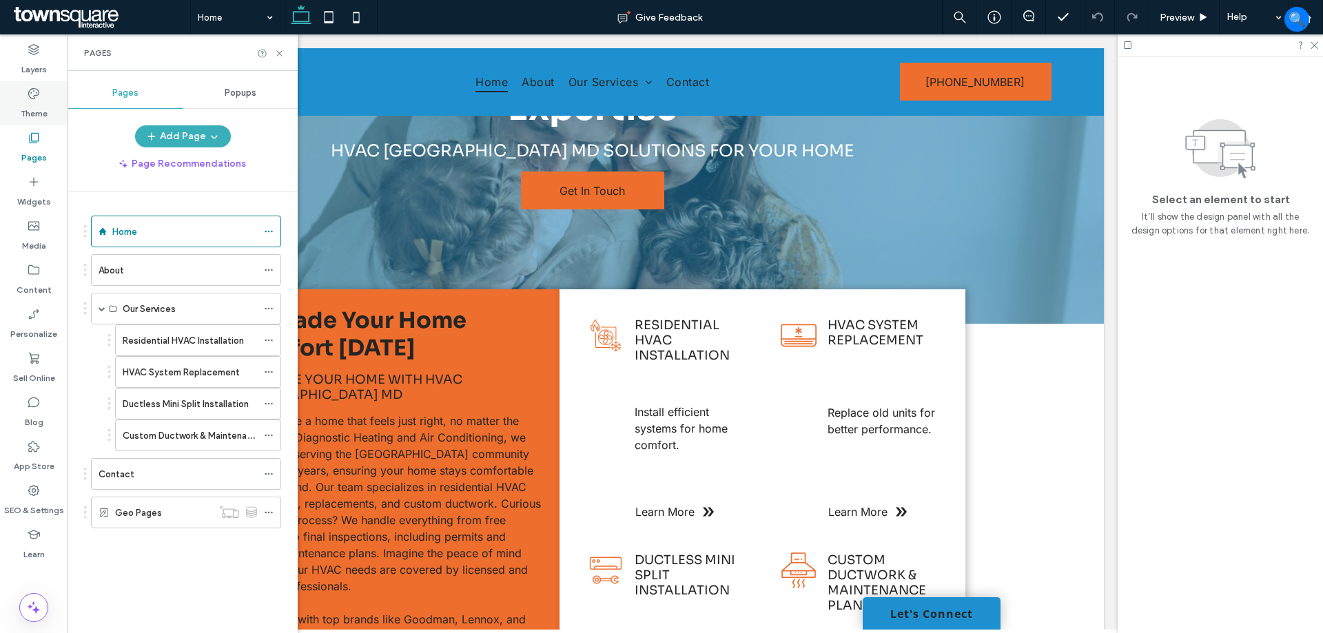
click at [23, 90] on div "Theme" at bounding box center [34, 103] width 68 height 44
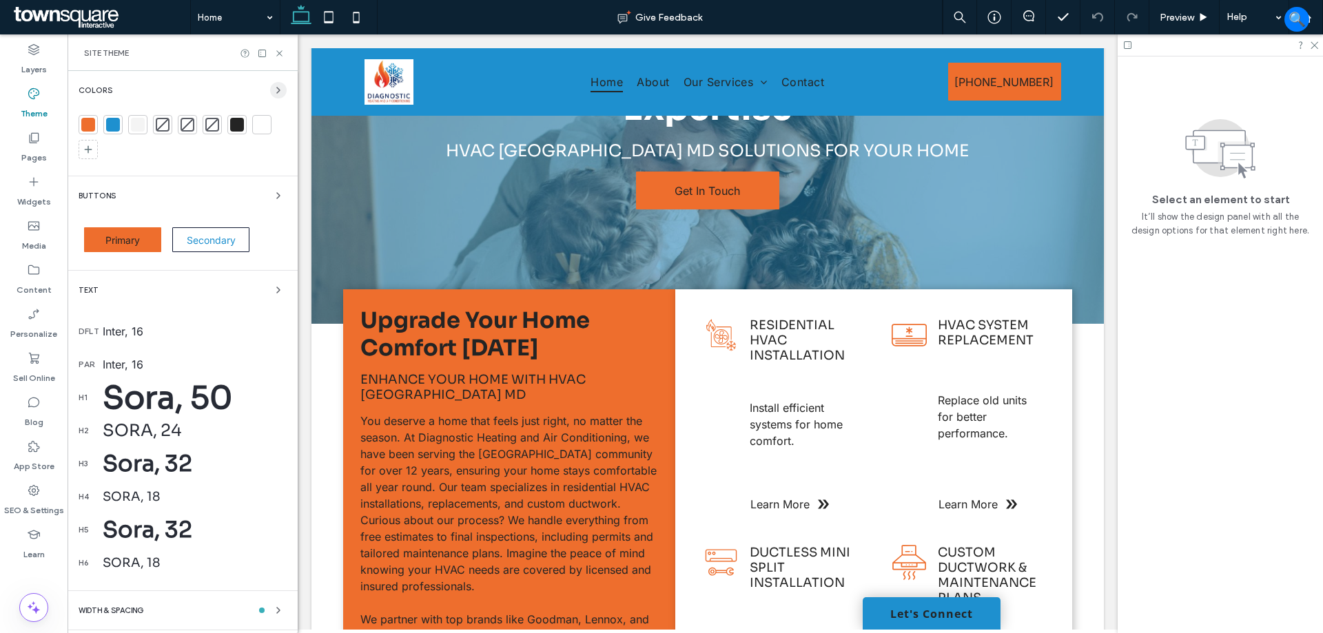
click at [277, 89] on use "button" at bounding box center [278, 91] width 3 height 6
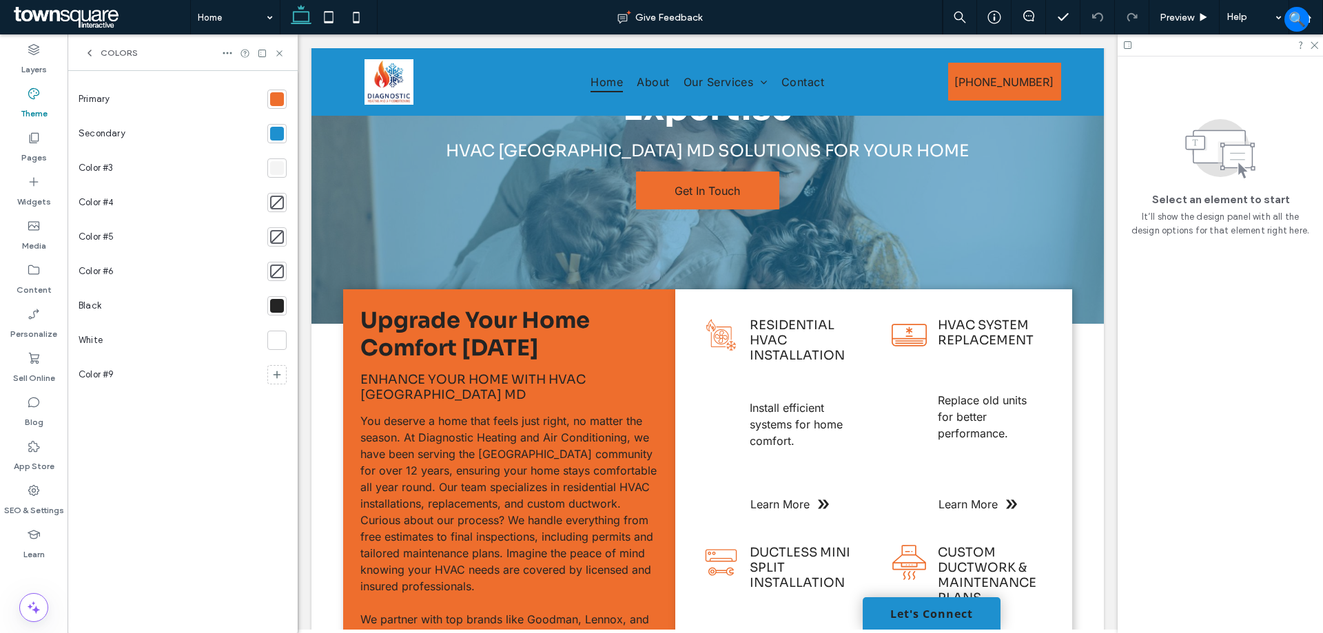
click at [276, 136] on div at bounding box center [277, 134] width 14 height 14
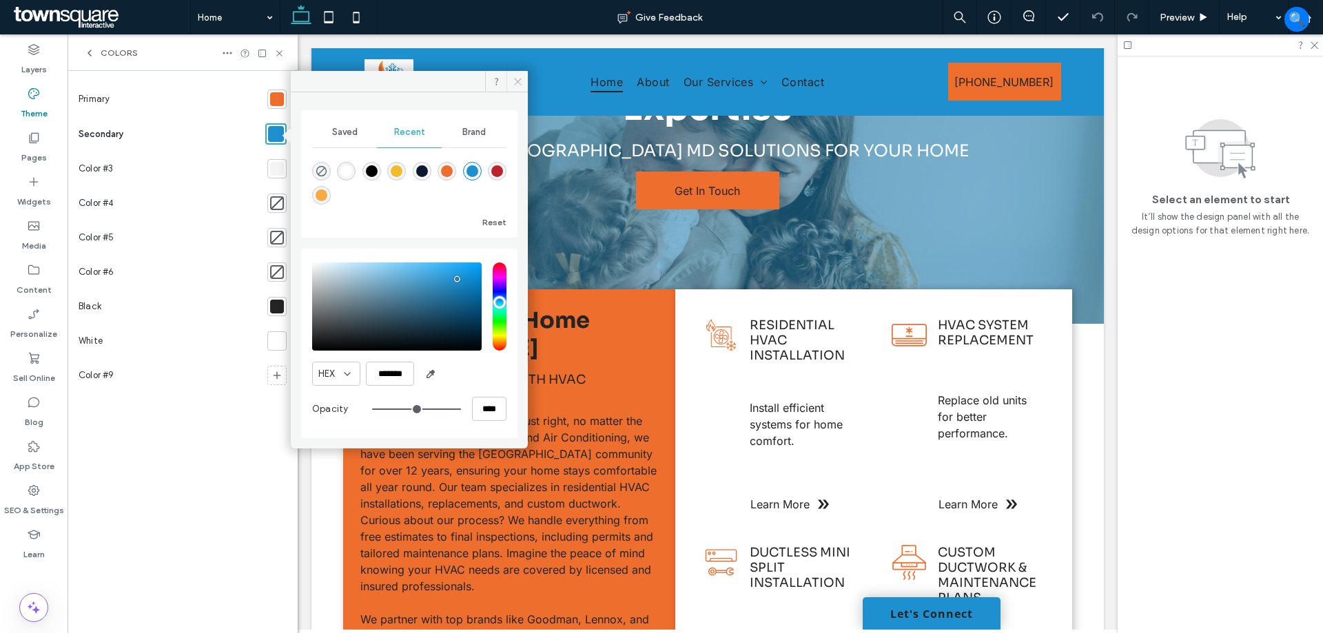
click at [514, 79] on icon at bounding box center [518, 81] width 10 height 10
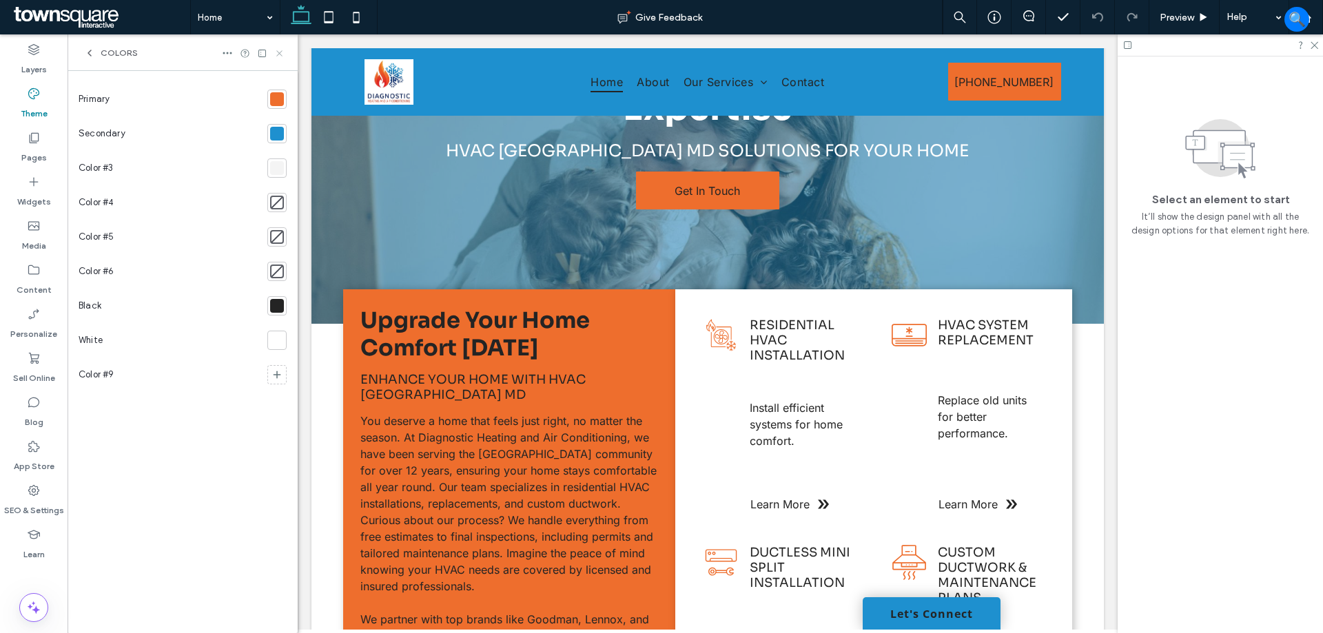
click at [281, 48] on icon at bounding box center [279, 53] width 10 height 10
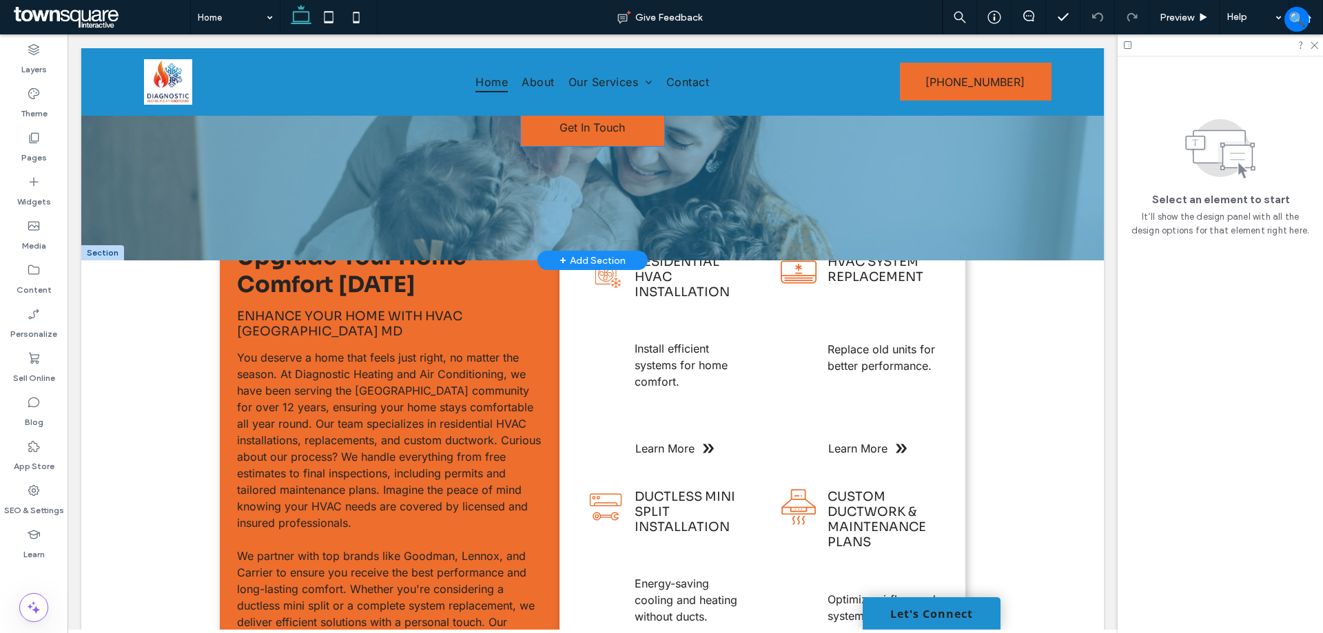
scroll to position [276, 0]
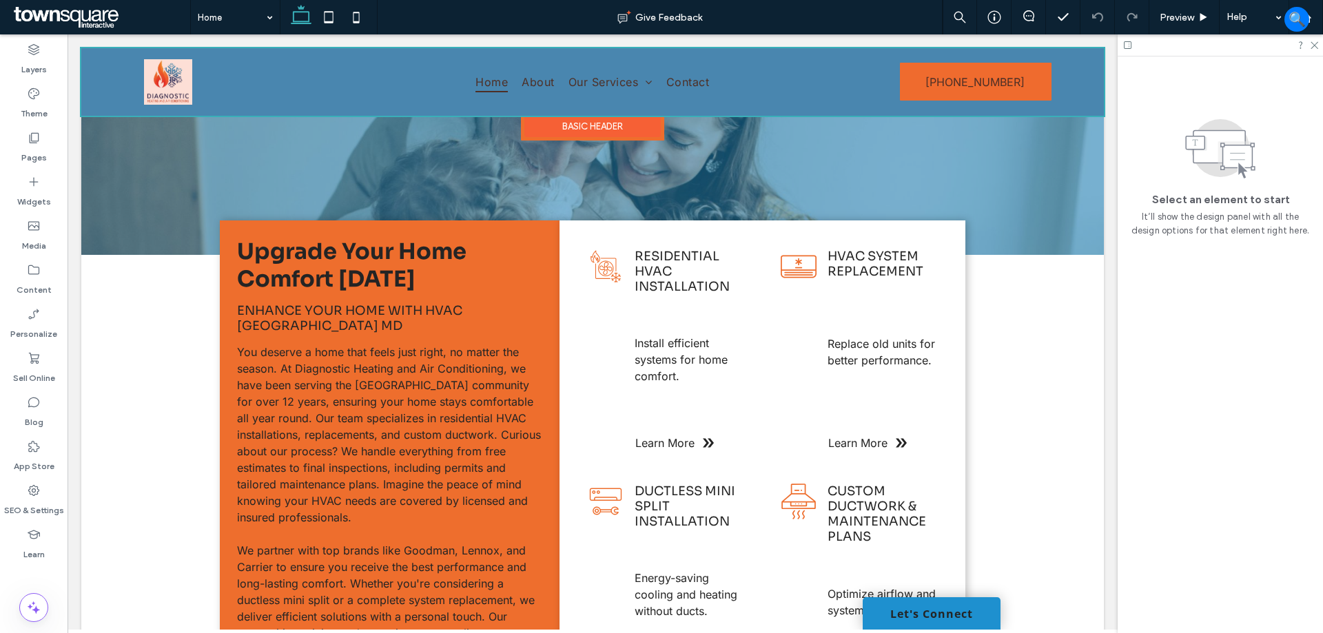
click at [555, 82] on div at bounding box center [592, 82] width 1023 height 68
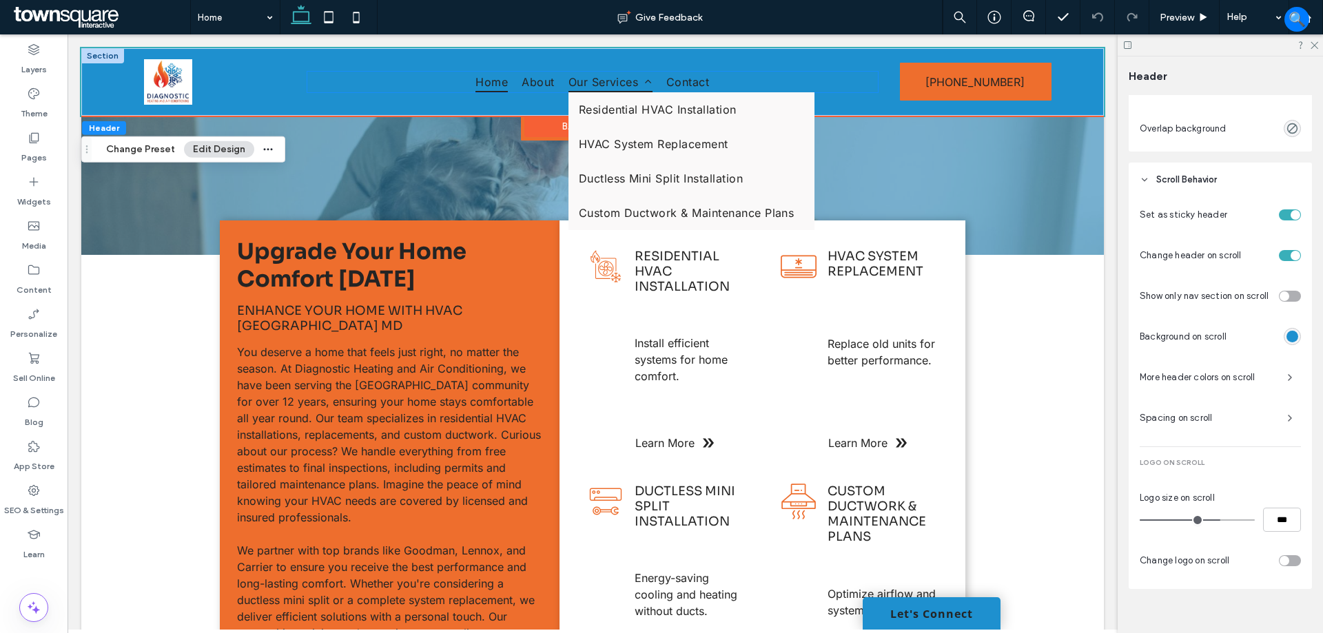
scroll to position [591, 0]
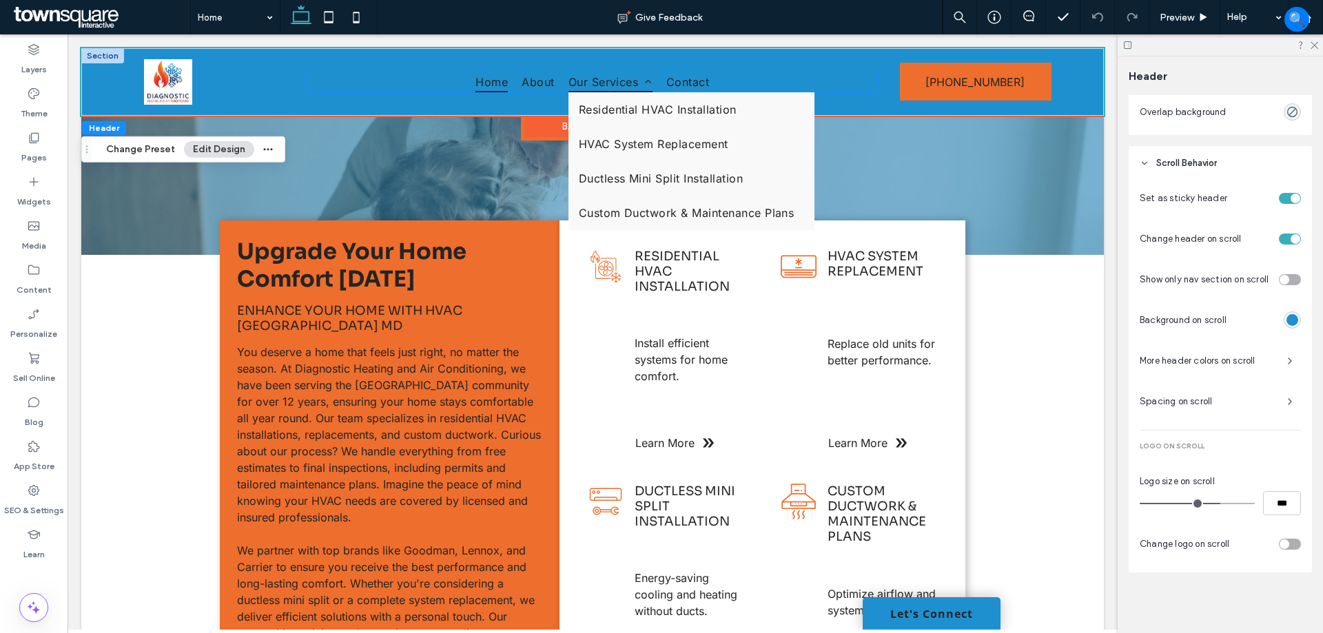
click at [562, 79] on link "Our Services" at bounding box center [611, 82] width 98 height 21
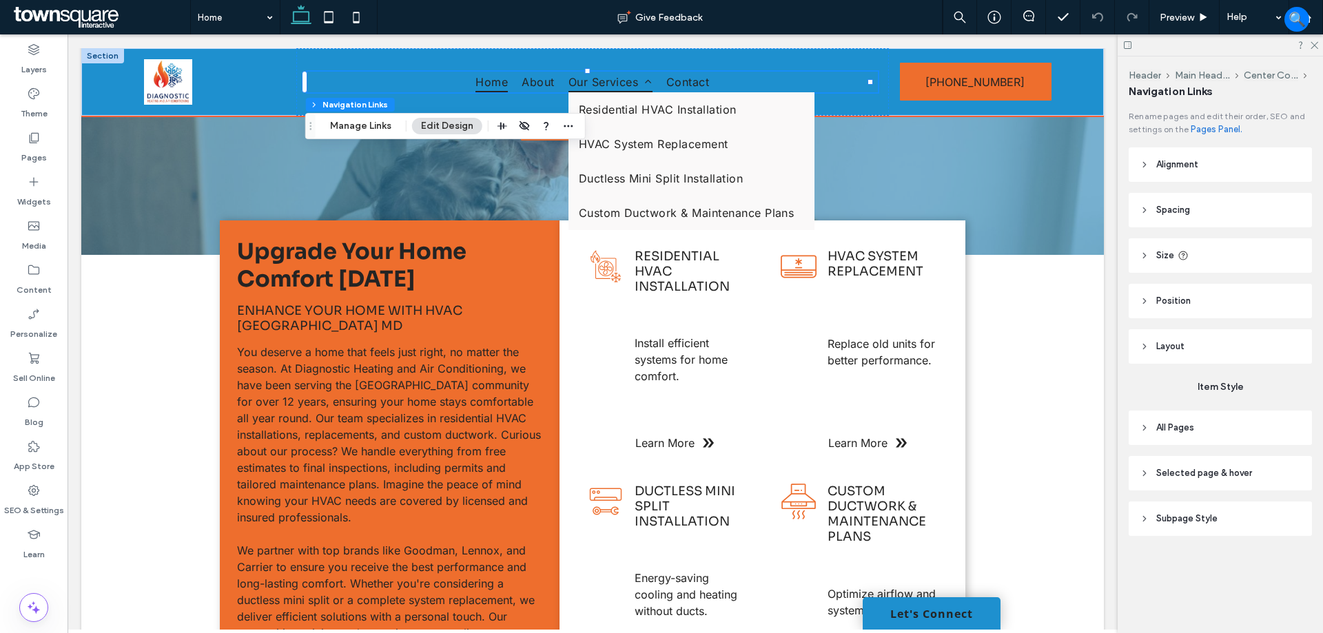
click at [562, 79] on link "Our Services" at bounding box center [611, 82] width 98 height 21
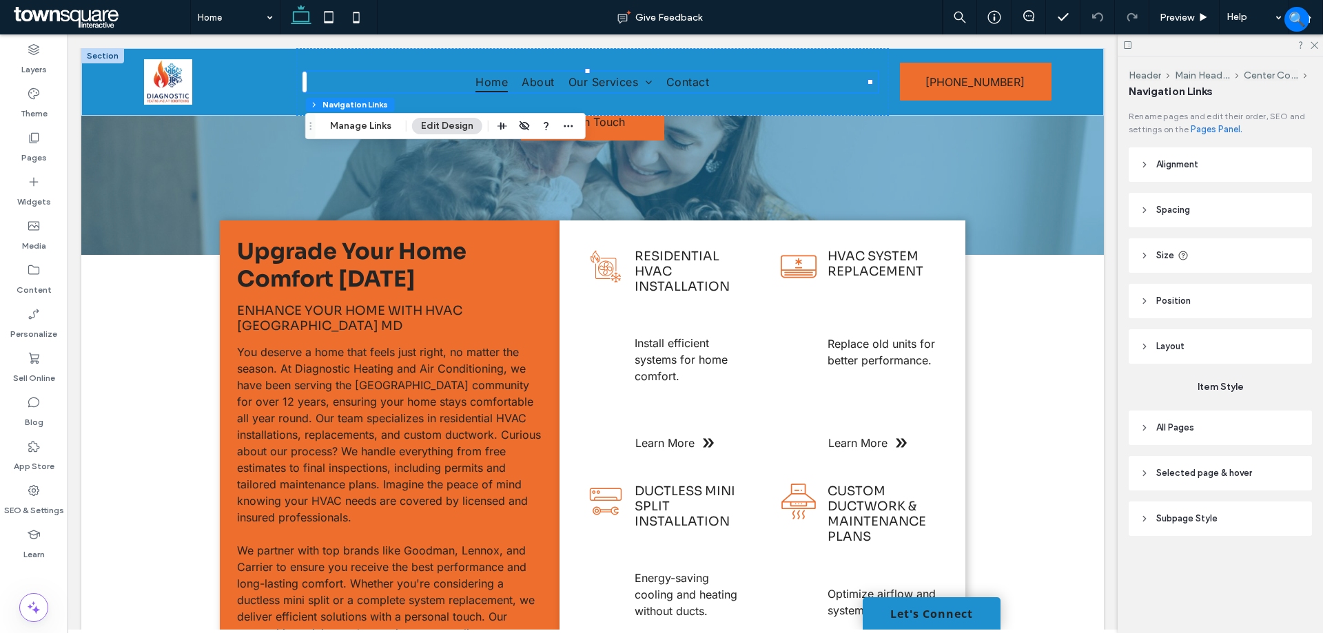
click at [1222, 510] on header "Subpage Style" at bounding box center [1220, 519] width 183 height 34
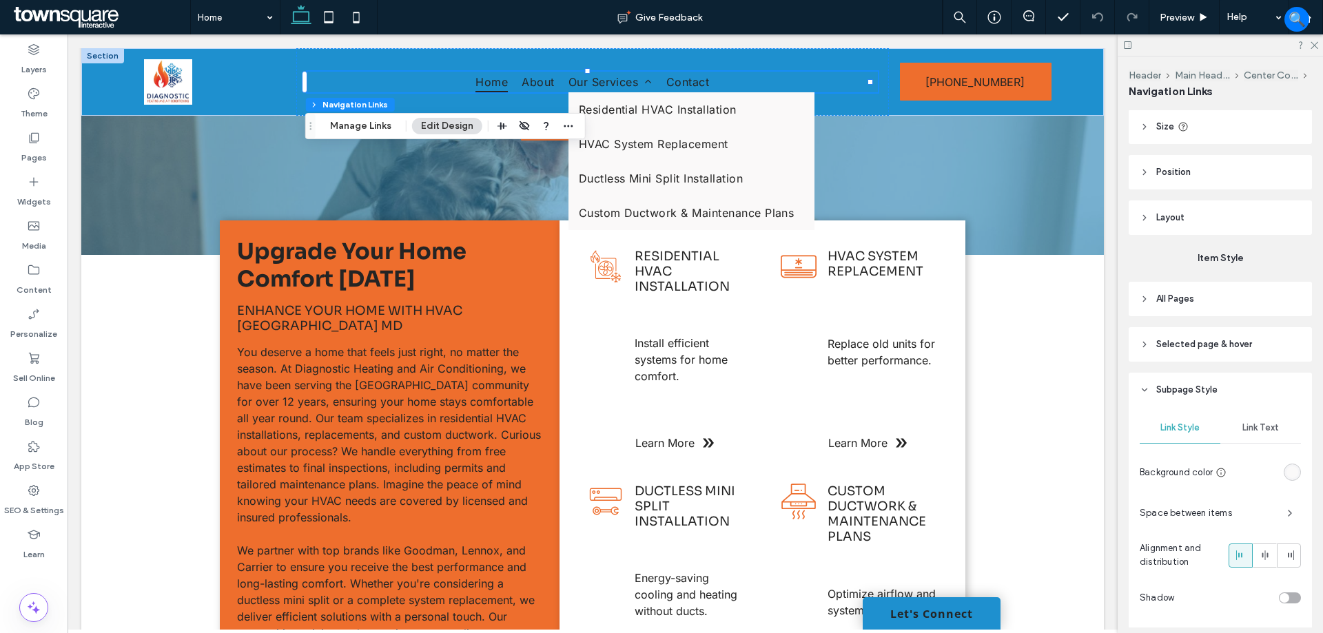
scroll to position [138, 0]
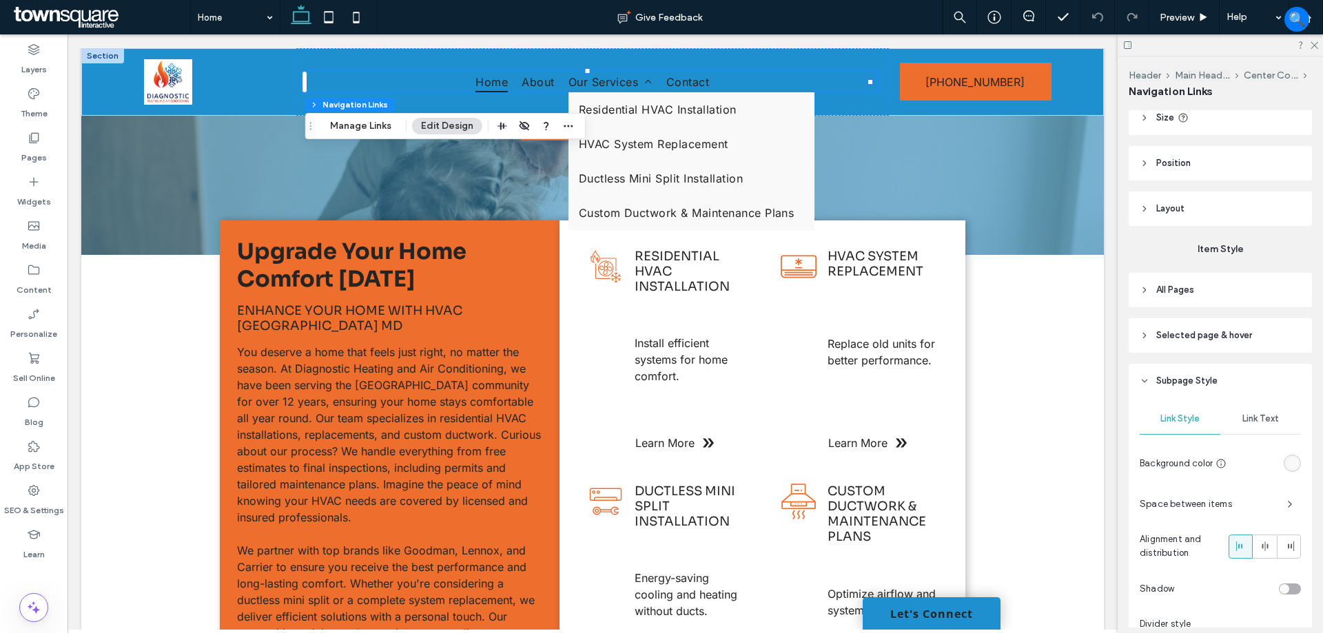
click at [1225, 385] on header "Subpage Style" at bounding box center [1220, 381] width 183 height 34
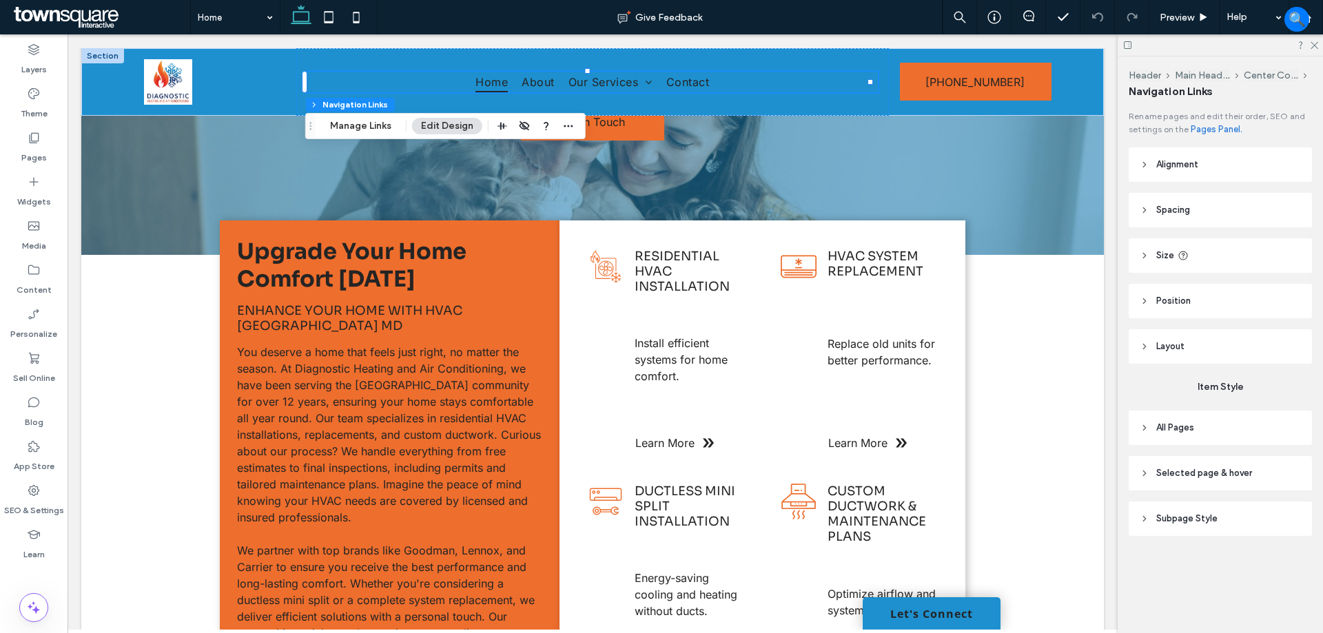
scroll to position [0, 0]
click at [1202, 430] on header "All Pages" at bounding box center [1220, 428] width 183 height 34
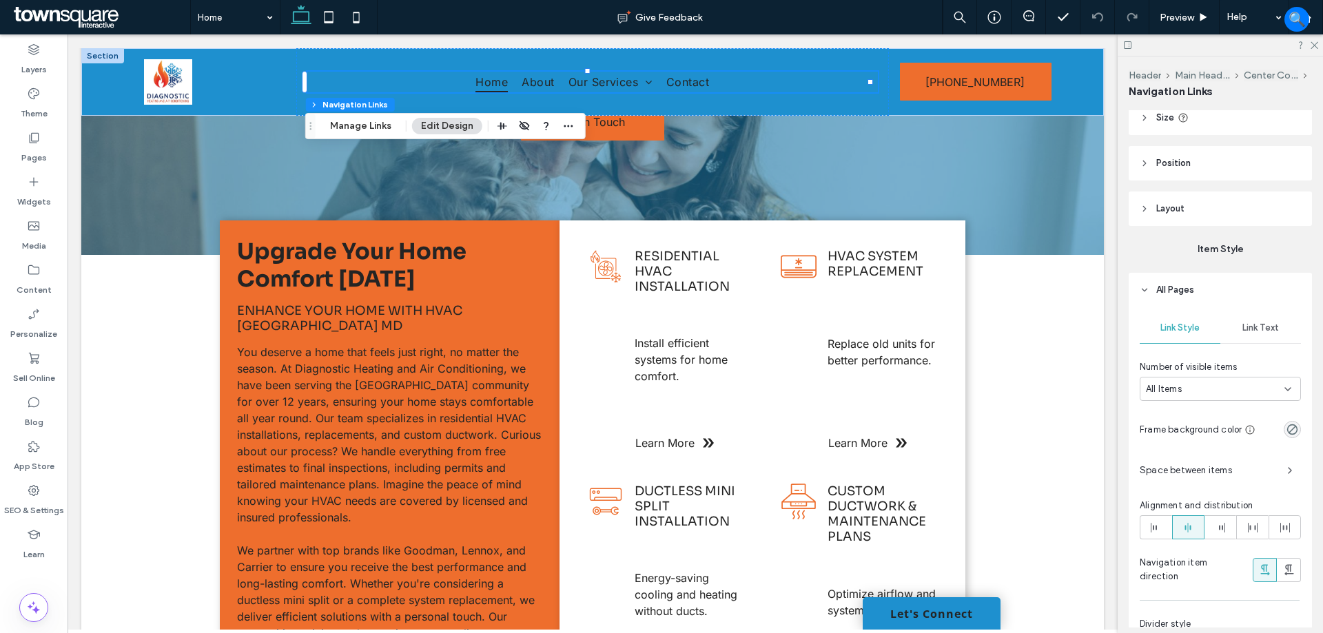
scroll to position [276, 0]
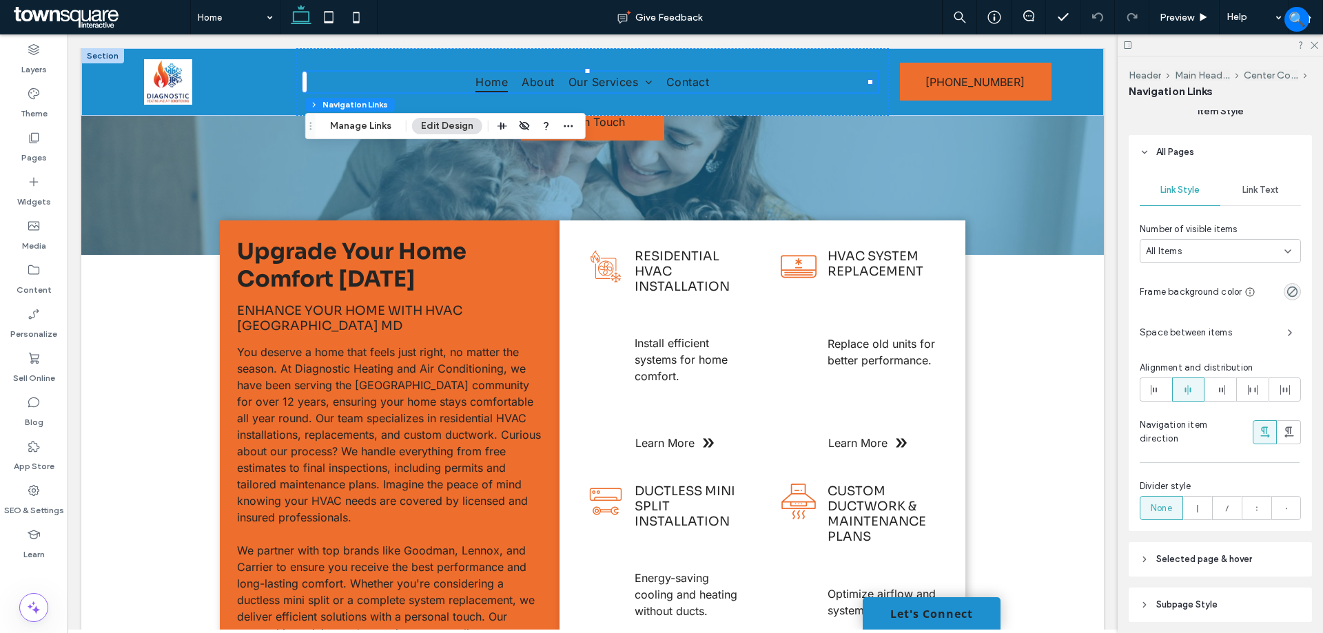
click at [1262, 187] on span "Link Text" at bounding box center [1260, 190] width 37 height 11
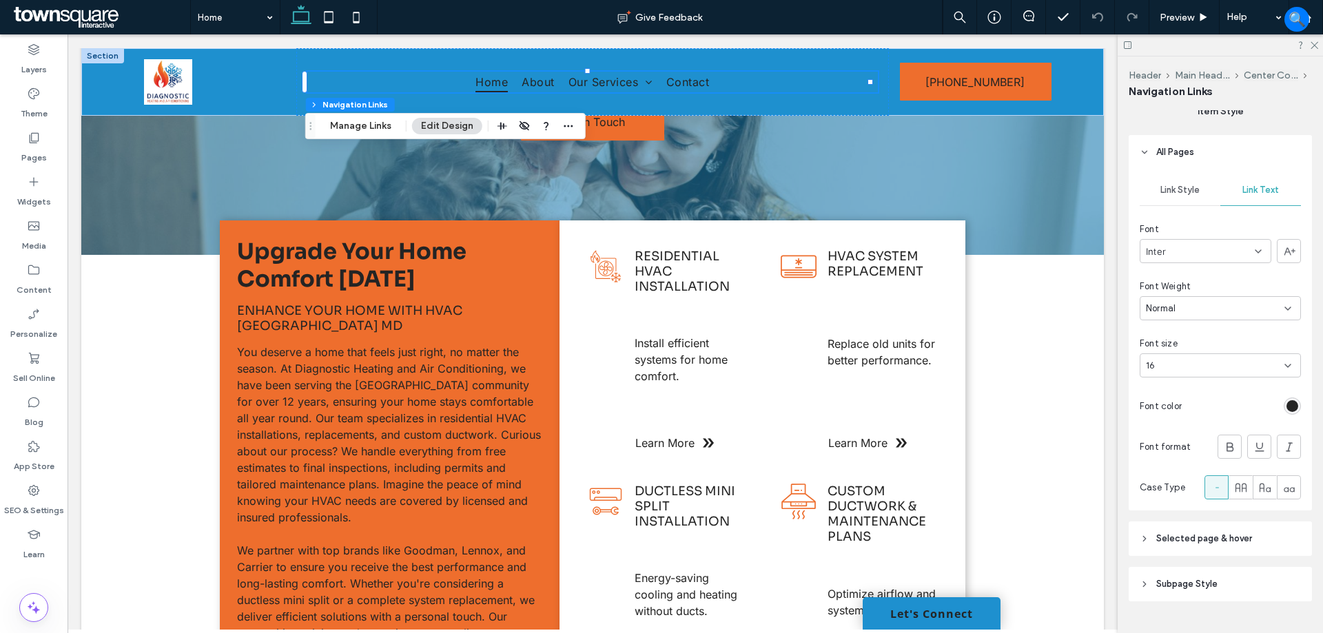
click at [1290, 402] on div "rgb(36, 36, 36)" at bounding box center [1293, 406] width 12 height 12
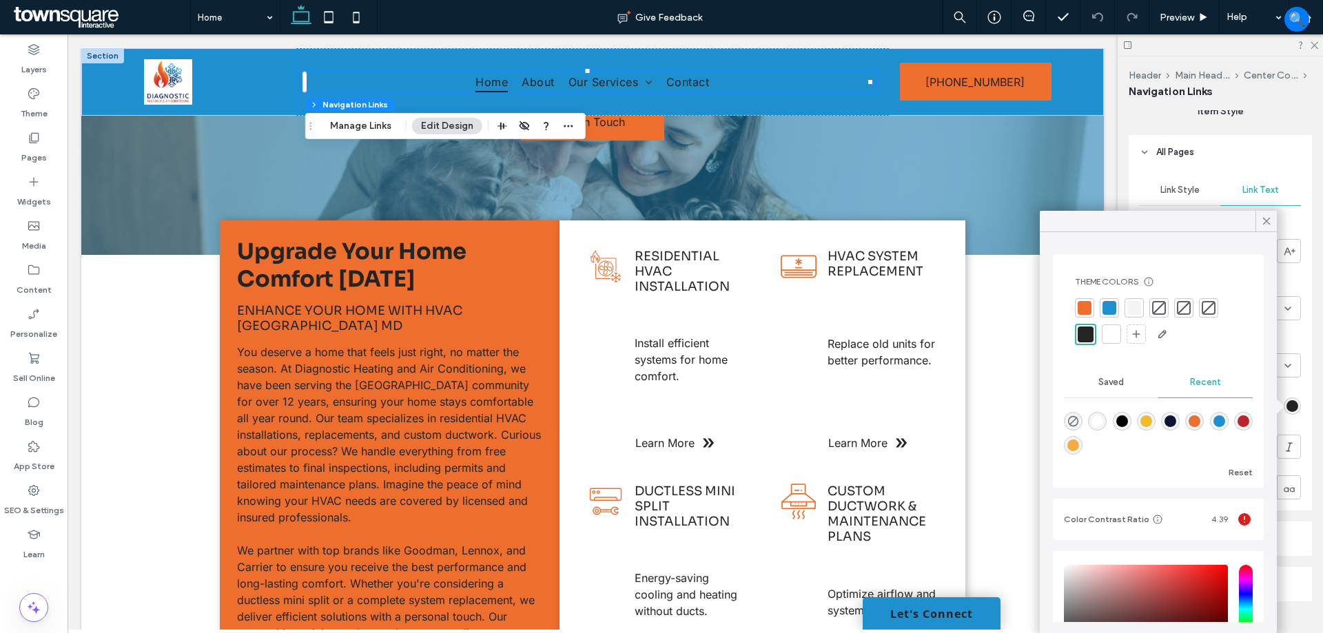
click at [1113, 329] on div at bounding box center [1112, 334] width 14 height 14
click at [1266, 214] on span at bounding box center [1266, 221] width 12 height 21
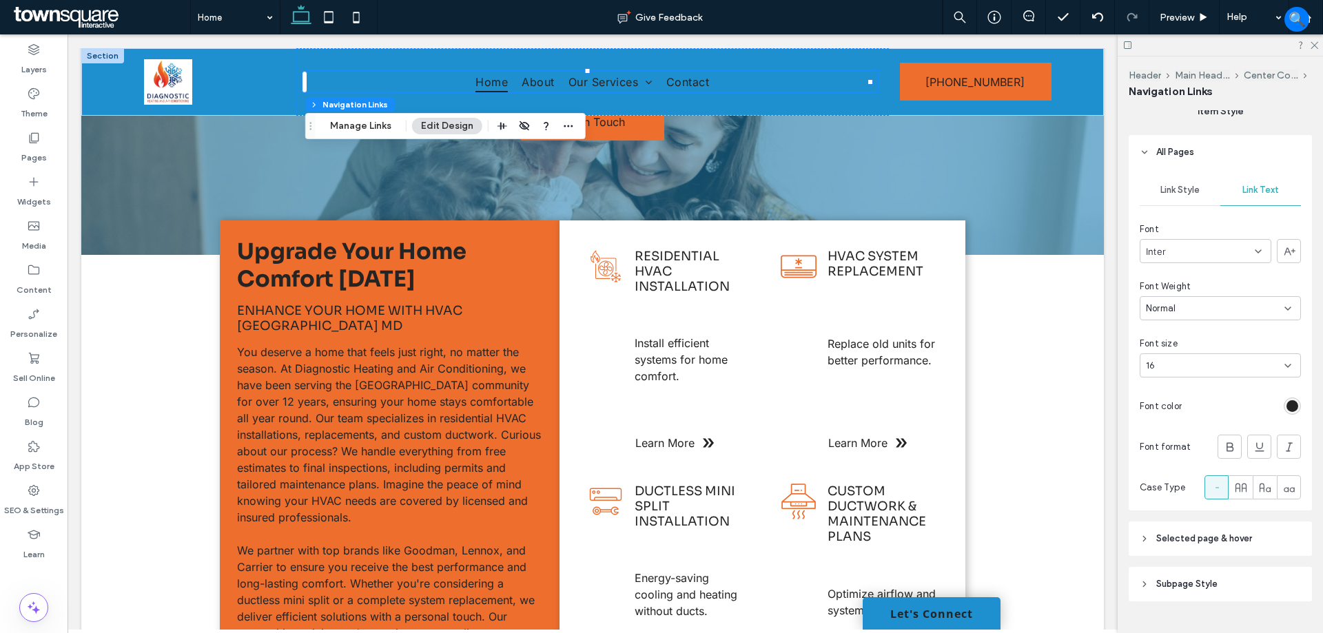
scroll to position [207, 0]
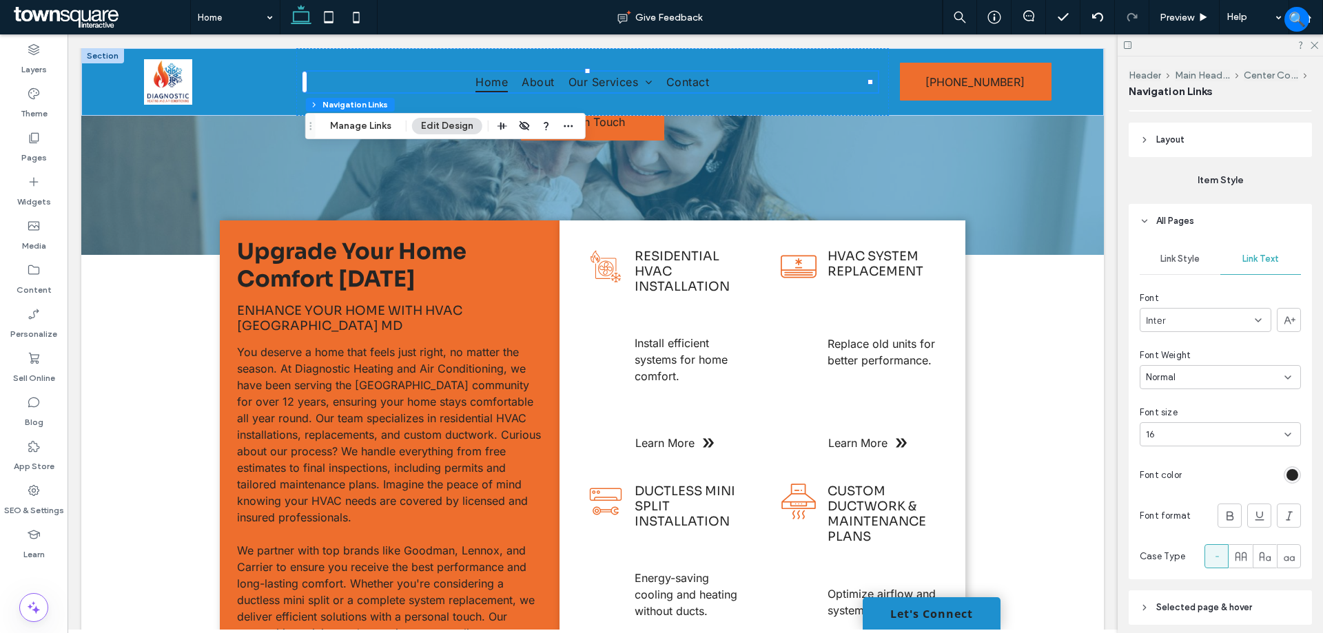
click at [1288, 483] on div "rgb(36, 36, 36)" at bounding box center [1292, 475] width 17 height 17
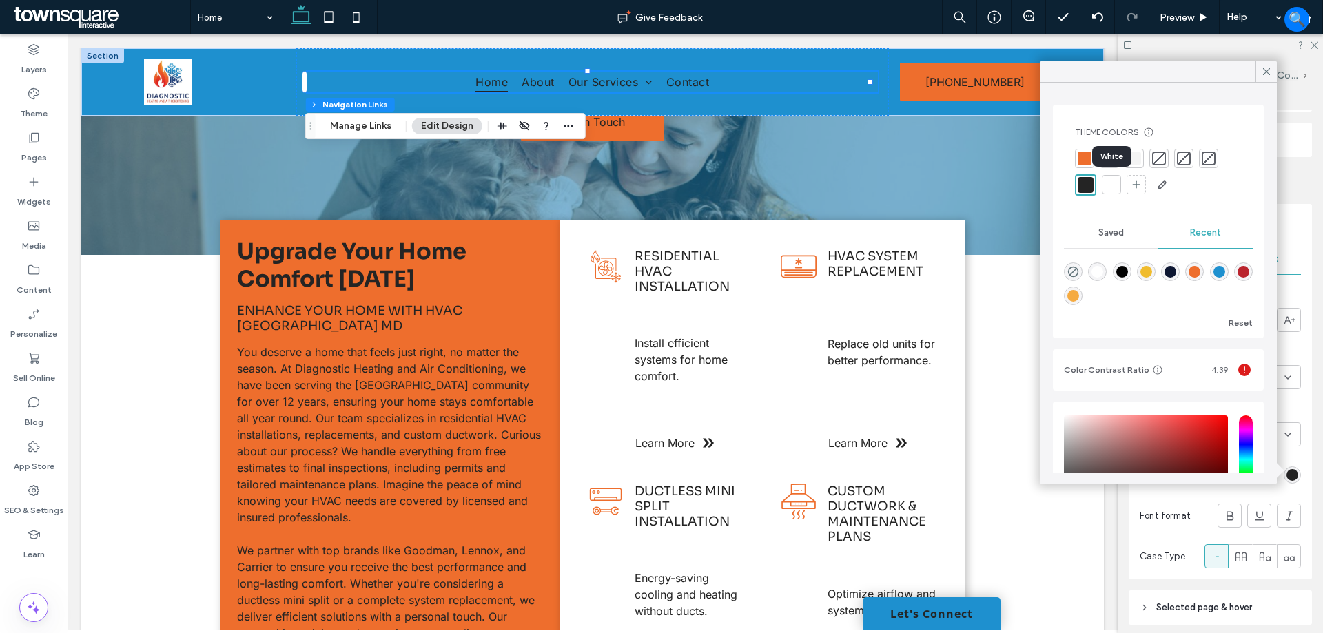
click at [1108, 184] on div at bounding box center [1112, 185] width 14 height 14
click at [1085, 189] on div at bounding box center [1085, 185] width 14 height 14
click at [1110, 183] on div at bounding box center [1112, 185] width 14 height 14
click at [1111, 189] on div at bounding box center [1111, 185] width 16 height 16
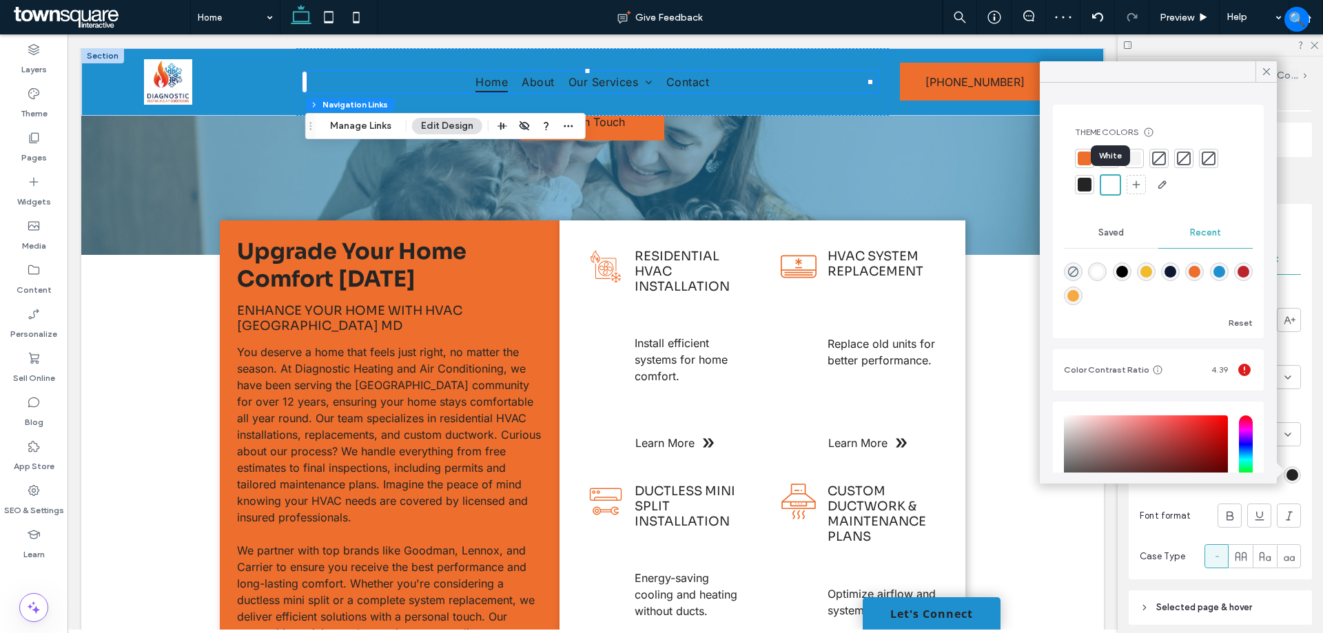
click at [1111, 189] on div at bounding box center [1111, 185] width 16 height 16
click at [1267, 69] on icon at bounding box center [1266, 71] width 12 height 12
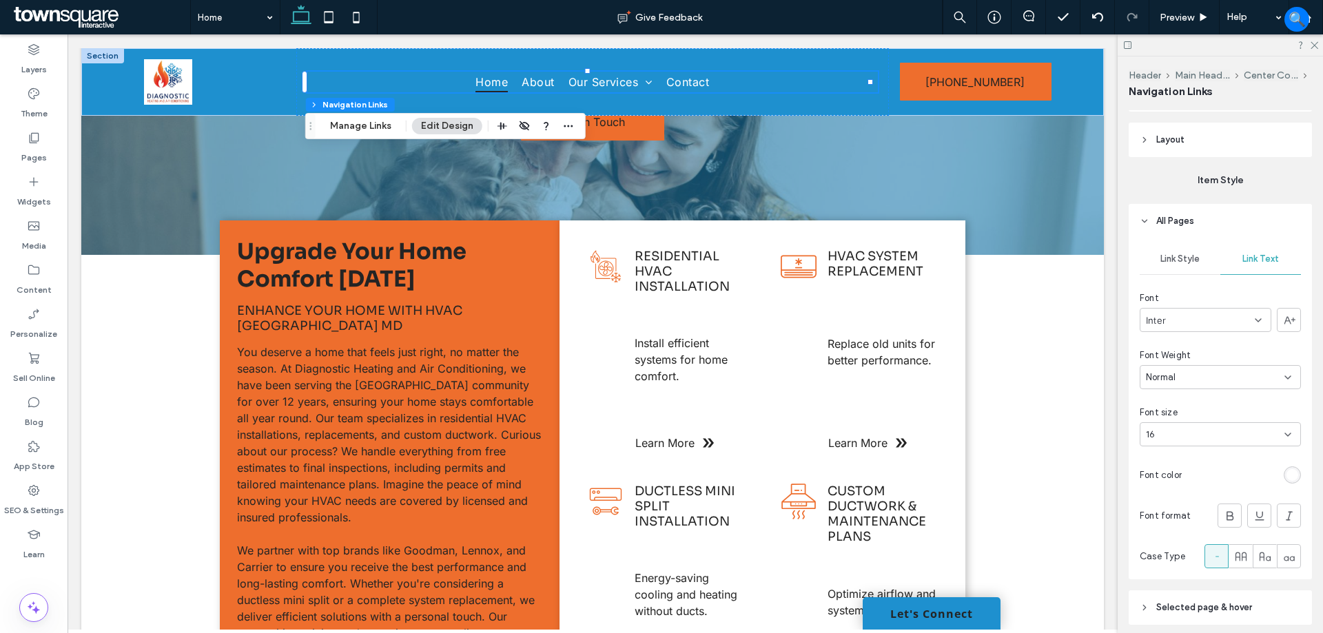
click at [1287, 480] on div "rgba(255, 255, 255, 1)" at bounding box center [1293, 475] width 12 height 12
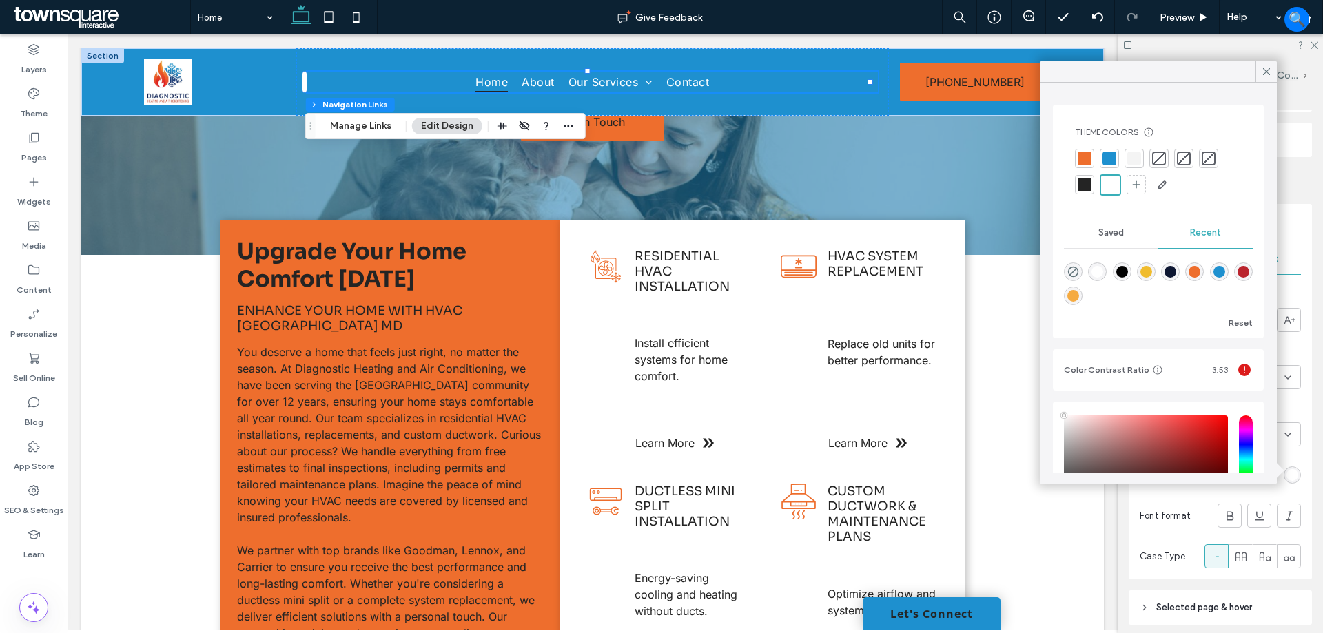
click at [1082, 183] on div at bounding box center [1085, 185] width 14 height 14
click at [1258, 72] on div at bounding box center [1266, 71] width 21 height 21
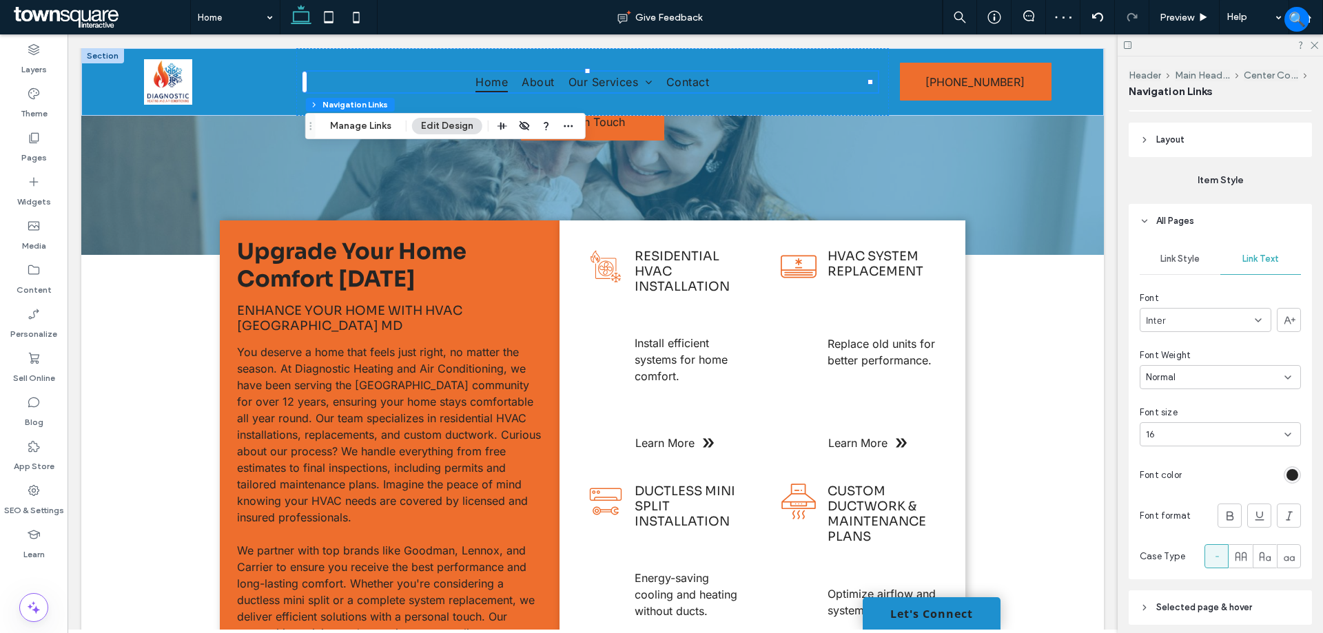
click at [1173, 254] on span "Link Style" at bounding box center [1179, 259] width 39 height 11
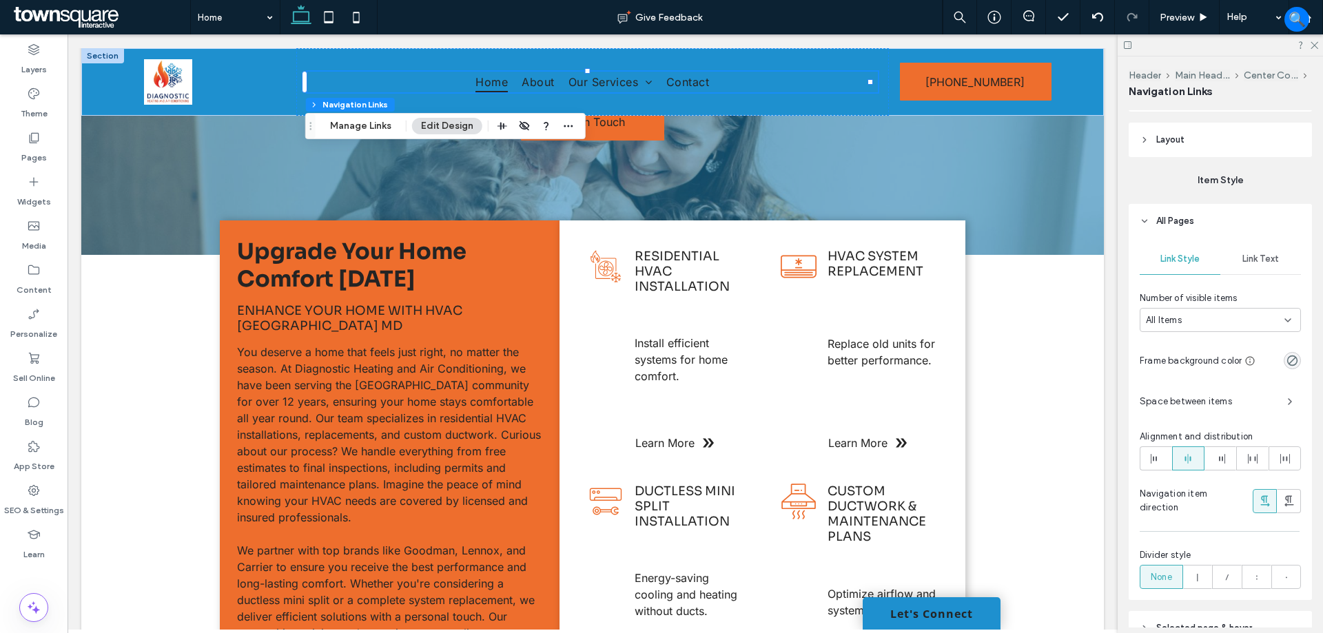
click at [1191, 220] on span "All Pages" at bounding box center [1175, 221] width 38 height 14
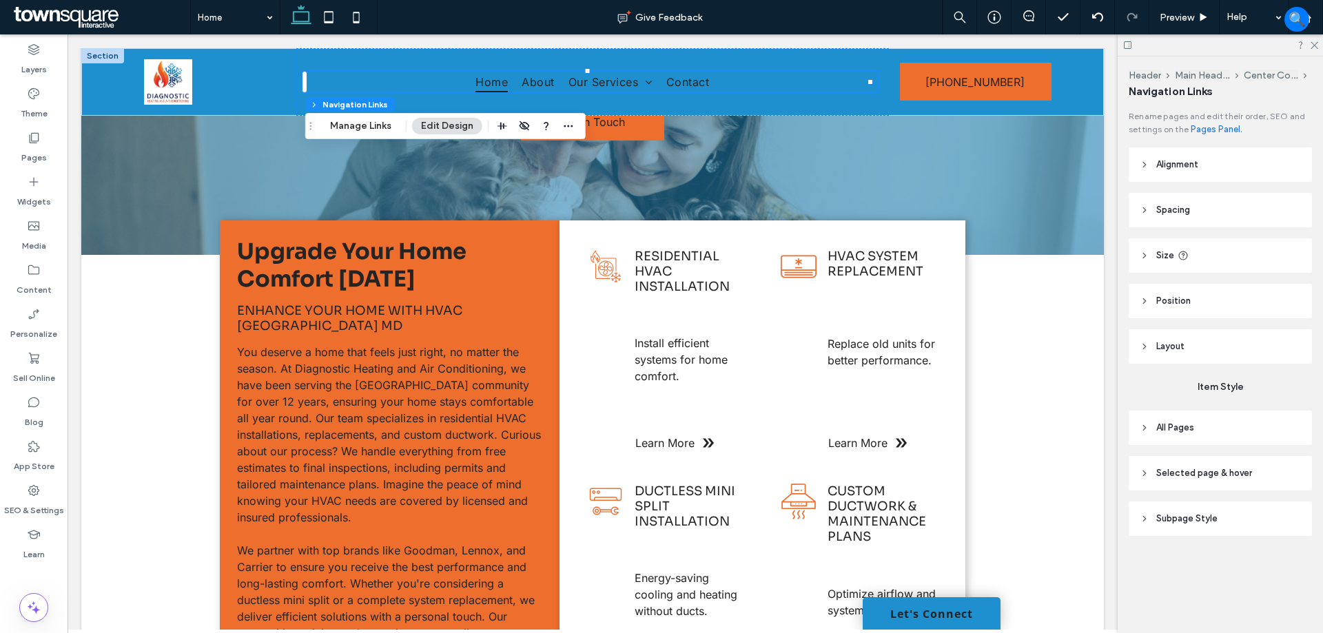
scroll to position [0, 0]
click at [522, 84] on span "About" at bounding box center [538, 82] width 32 height 21
click at [40, 52] on icon at bounding box center [34, 50] width 14 height 14
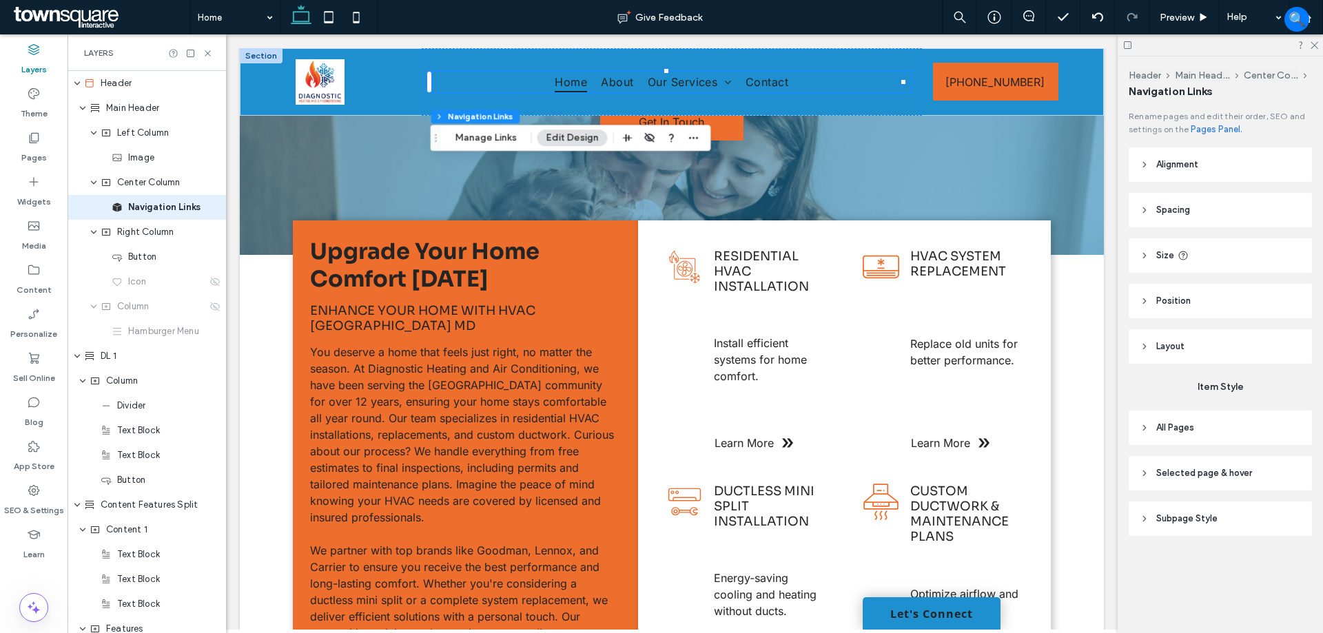
click at [1193, 422] on span "All Pages" at bounding box center [1175, 428] width 38 height 14
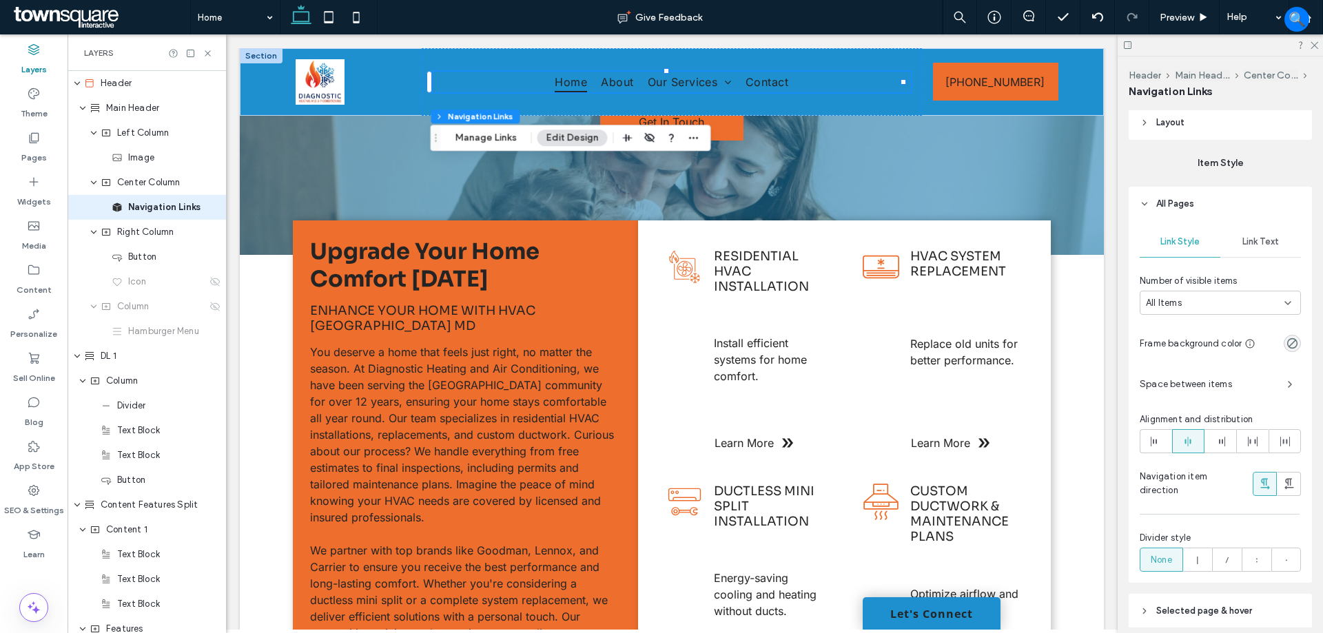
scroll to position [276, 0]
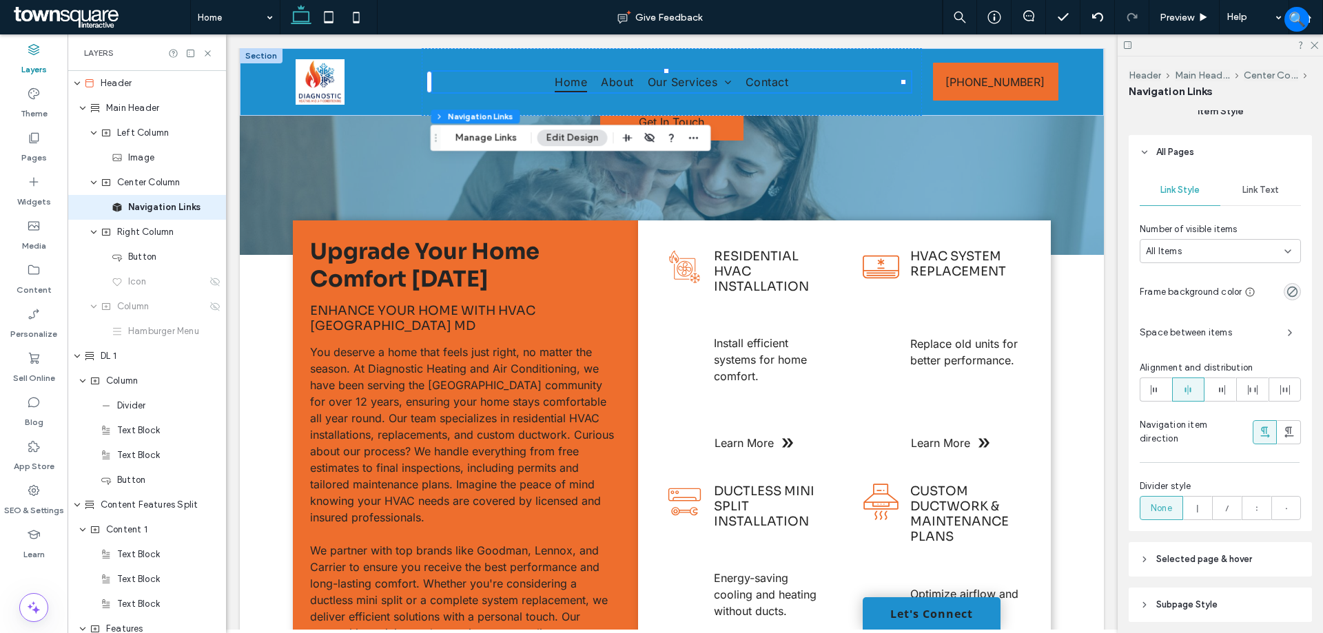
click at [1269, 194] on span "Link Text" at bounding box center [1260, 190] width 37 height 11
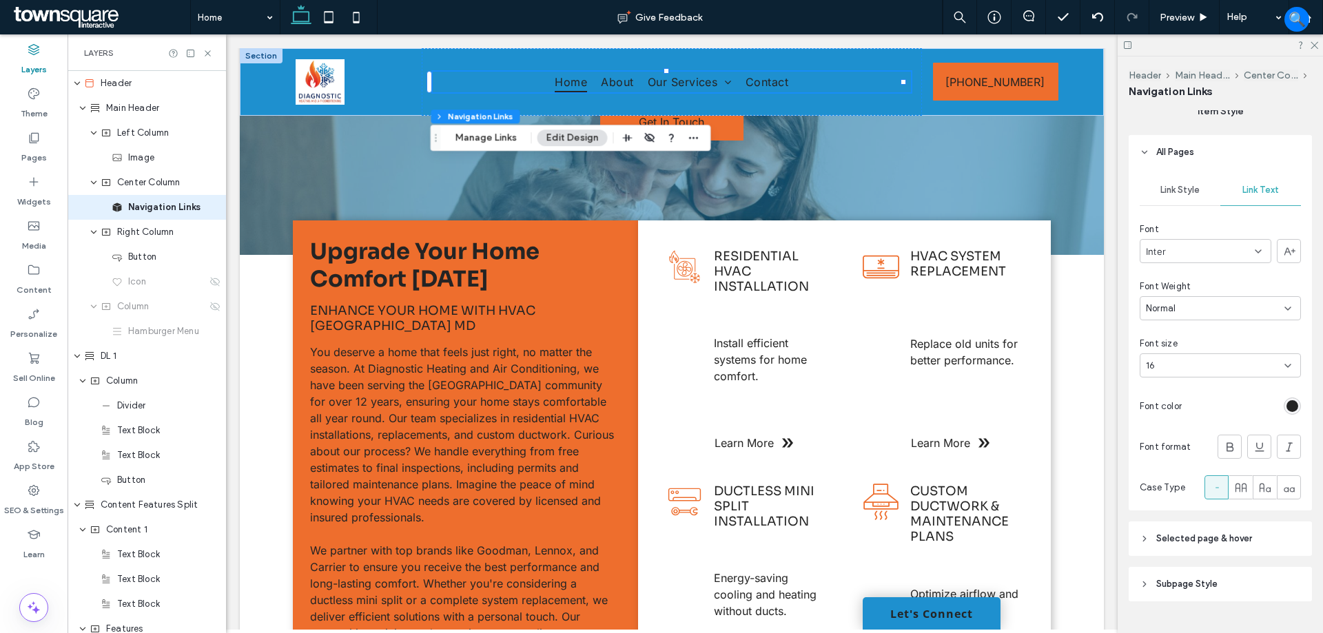
click at [1287, 403] on div "rgb(36, 36, 36)" at bounding box center [1293, 406] width 12 height 12
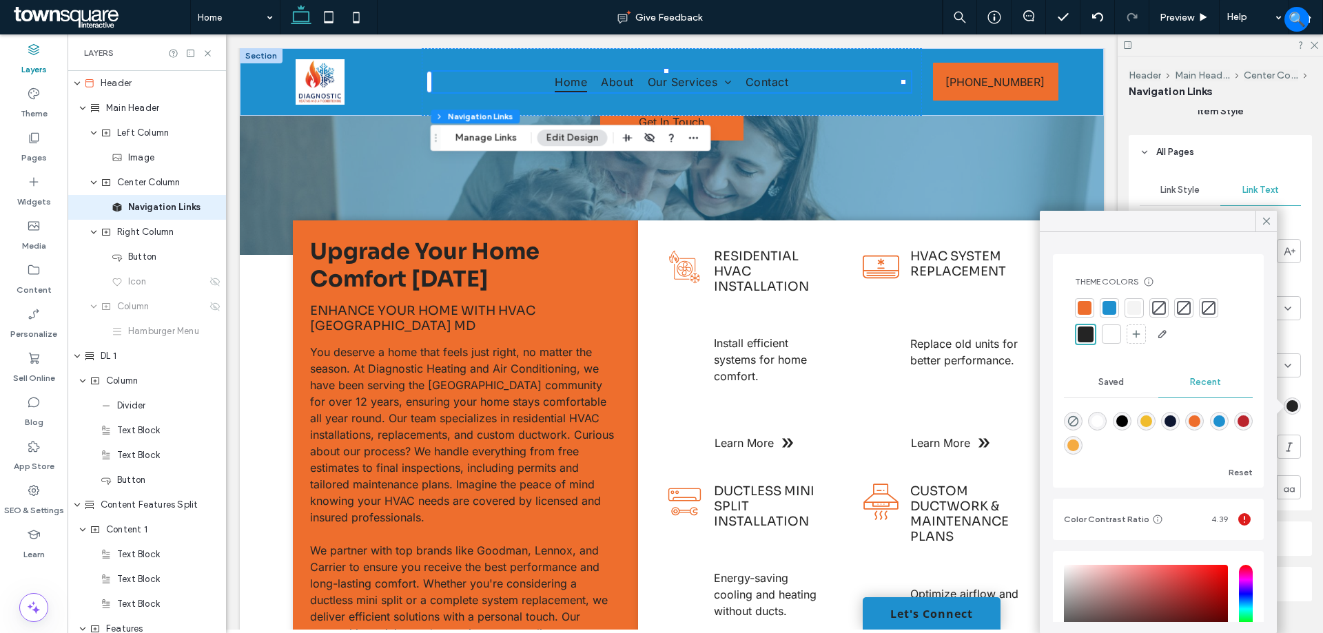
click at [1110, 330] on div at bounding box center [1112, 334] width 14 height 14
click at [1109, 337] on div at bounding box center [1111, 335] width 16 height 16
click at [1123, 358] on div "Theme Colors Save time with Theme Colors Create a color palette to instantly ad…" at bounding box center [1158, 371] width 211 height 234
click at [1081, 336] on div at bounding box center [1085, 334] width 14 height 14
click at [1104, 336] on div at bounding box center [1111, 334] width 19 height 19
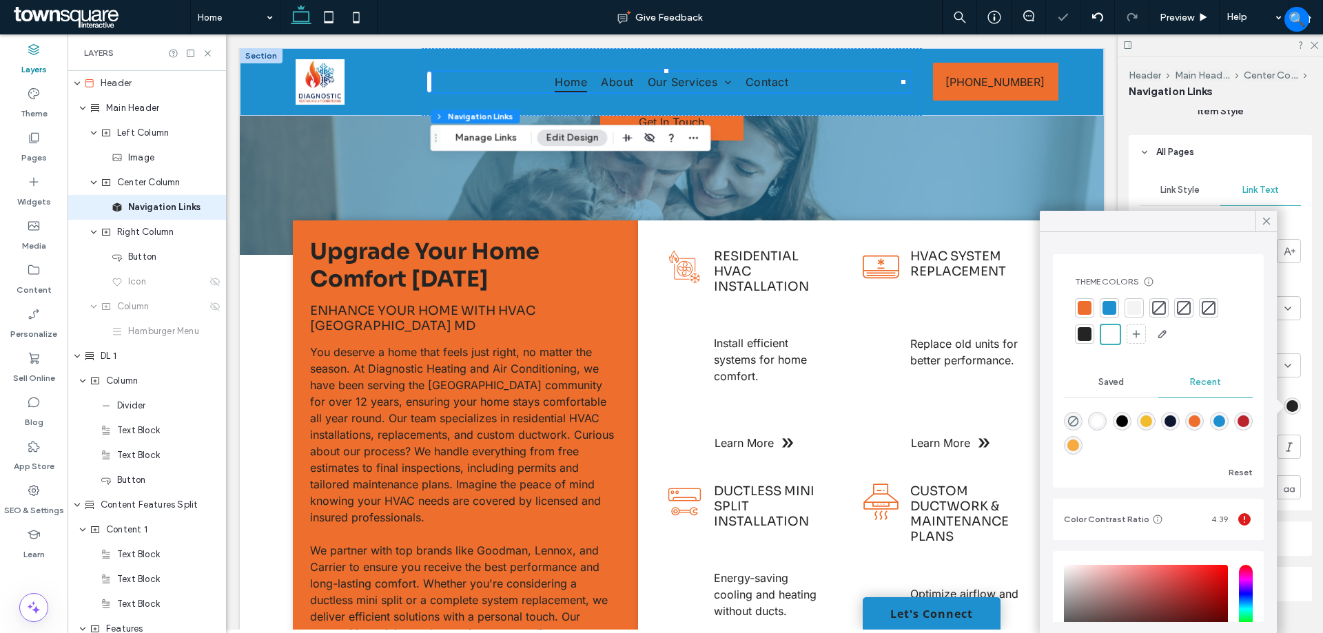
click at [1128, 310] on div at bounding box center [1134, 308] width 14 height 14
click at [1081, 335] on div at bounding box center [1085, 336] width 14 height 14
click at [1126, 303] on div at bounding box center [1134, 307] width 19 height 19
click at [1267, 220] on icon at bounding box center [1266, 221] width 12 height 12
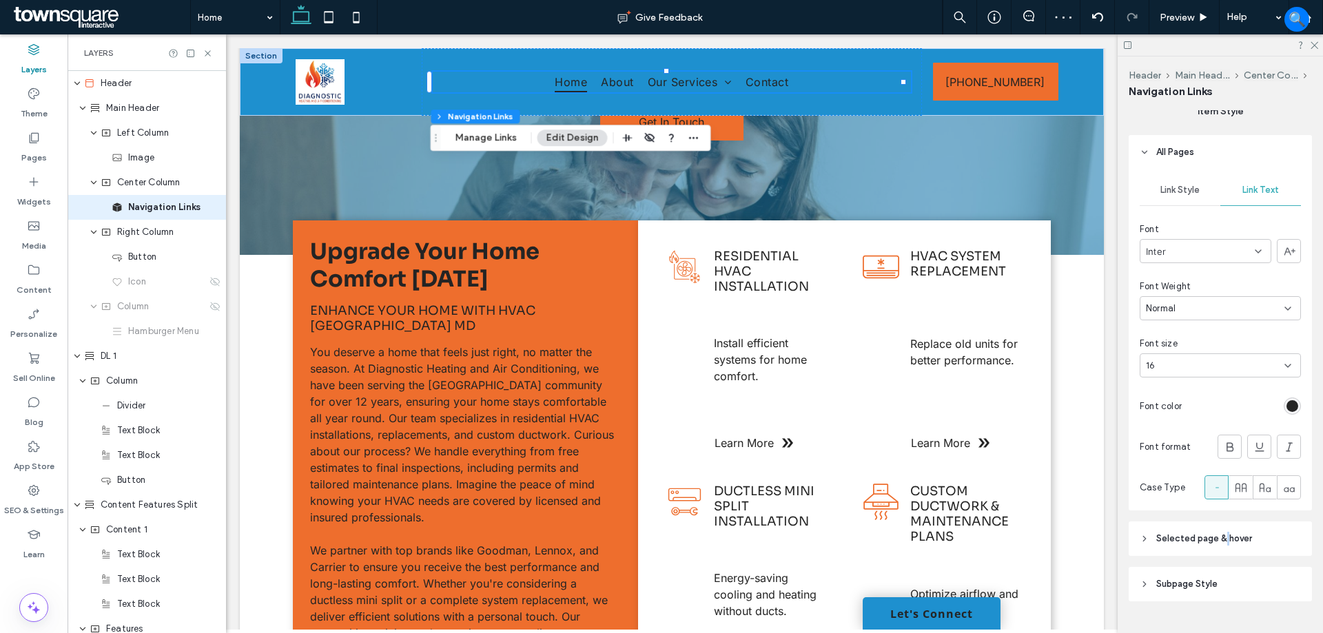
click at [1227, 535] on span "Selected page & hover" at bounding box center [1204, 539] width 96 height 14
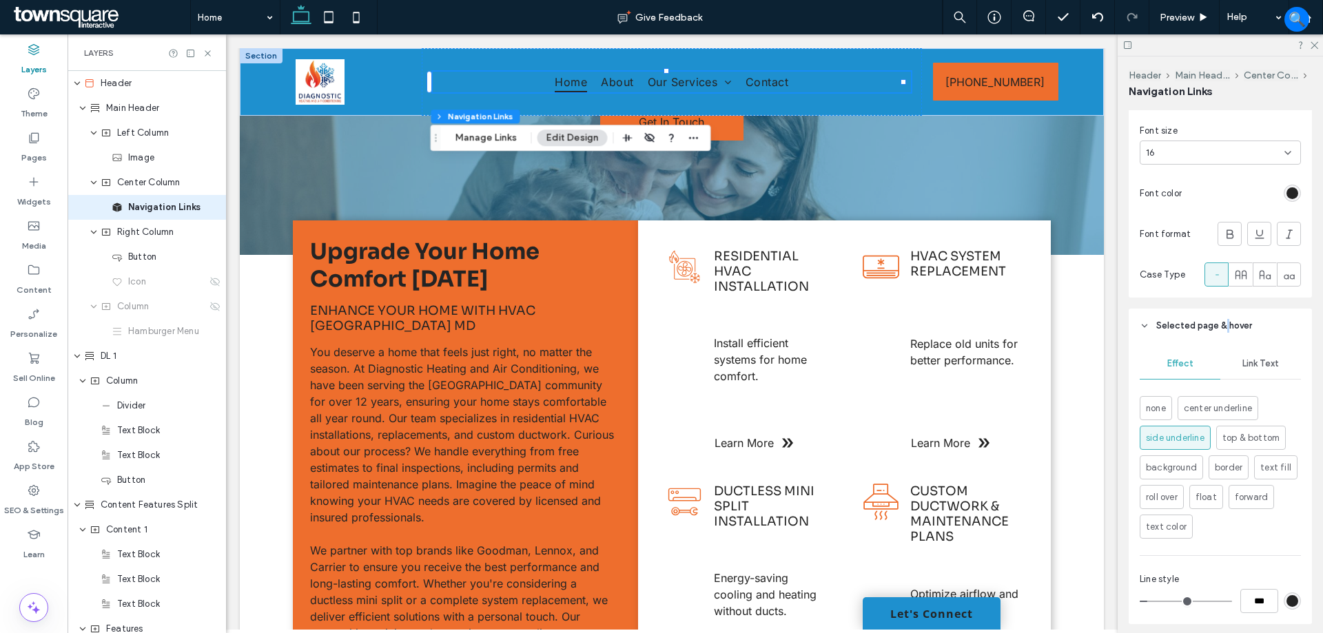
scroll to position [551, 0]
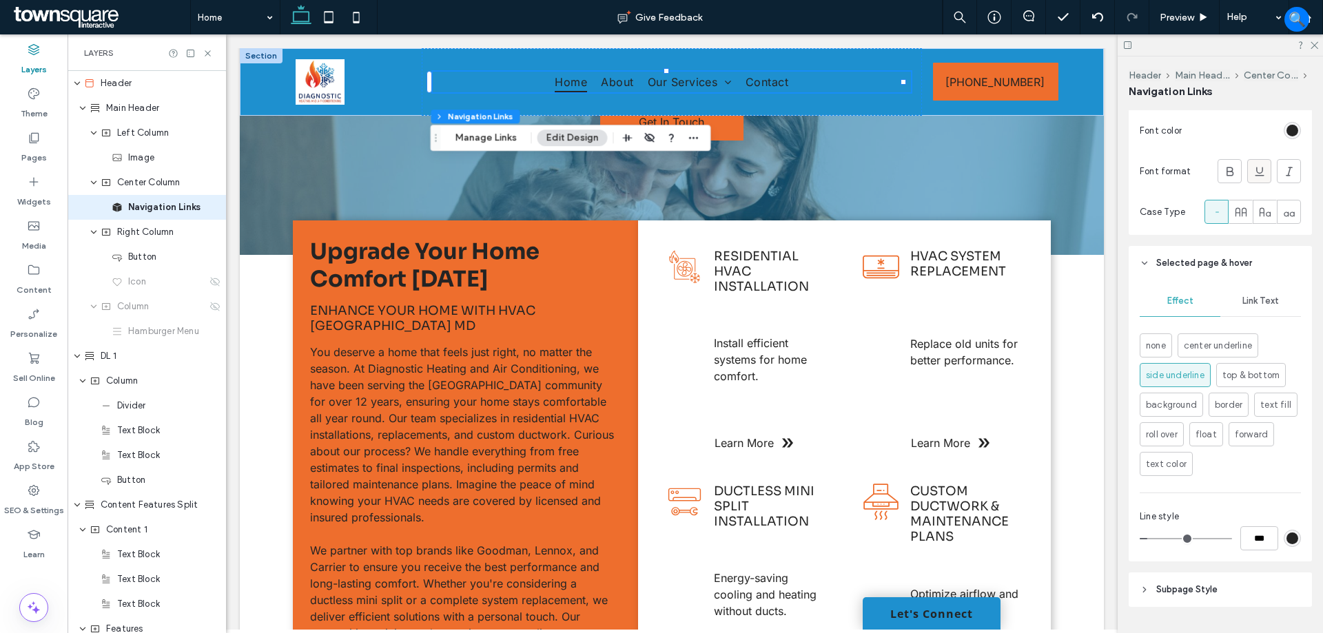
click at [1251, 297] on span "Link Text" at bounding box center [1260, 301] width 37 height 11
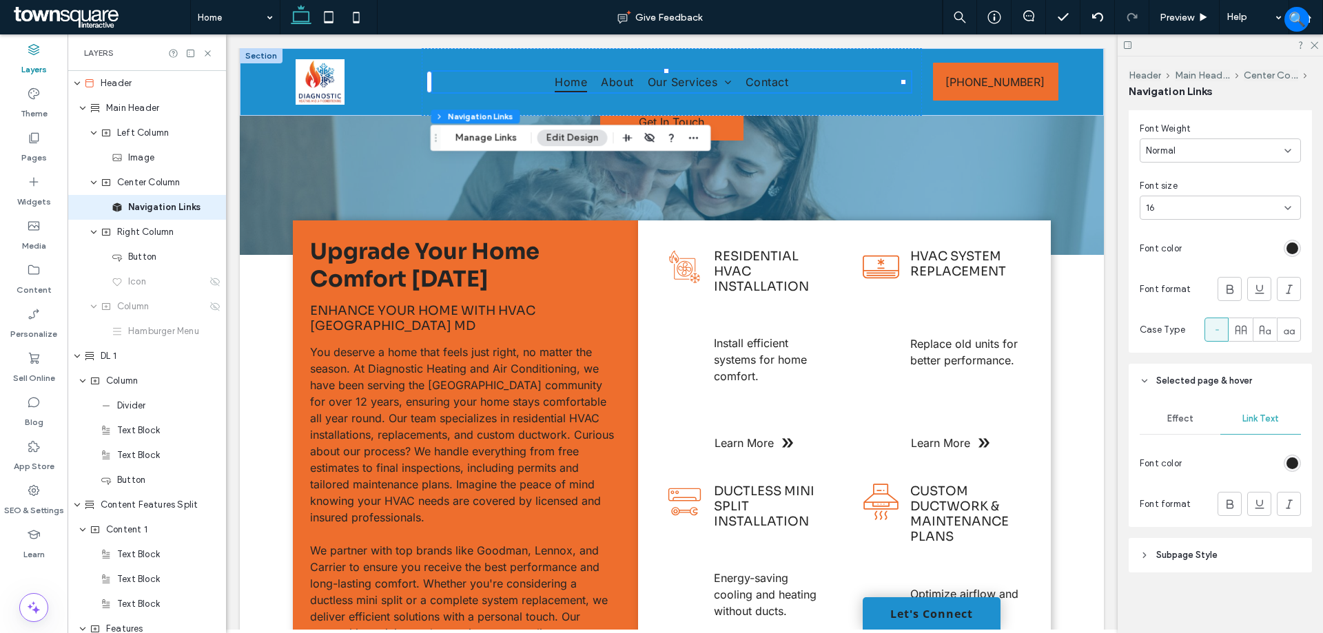
click at [1287, 460] on div "rgb(36, 36, 36)" at bounding box center [1293, 464] width 12 height 12
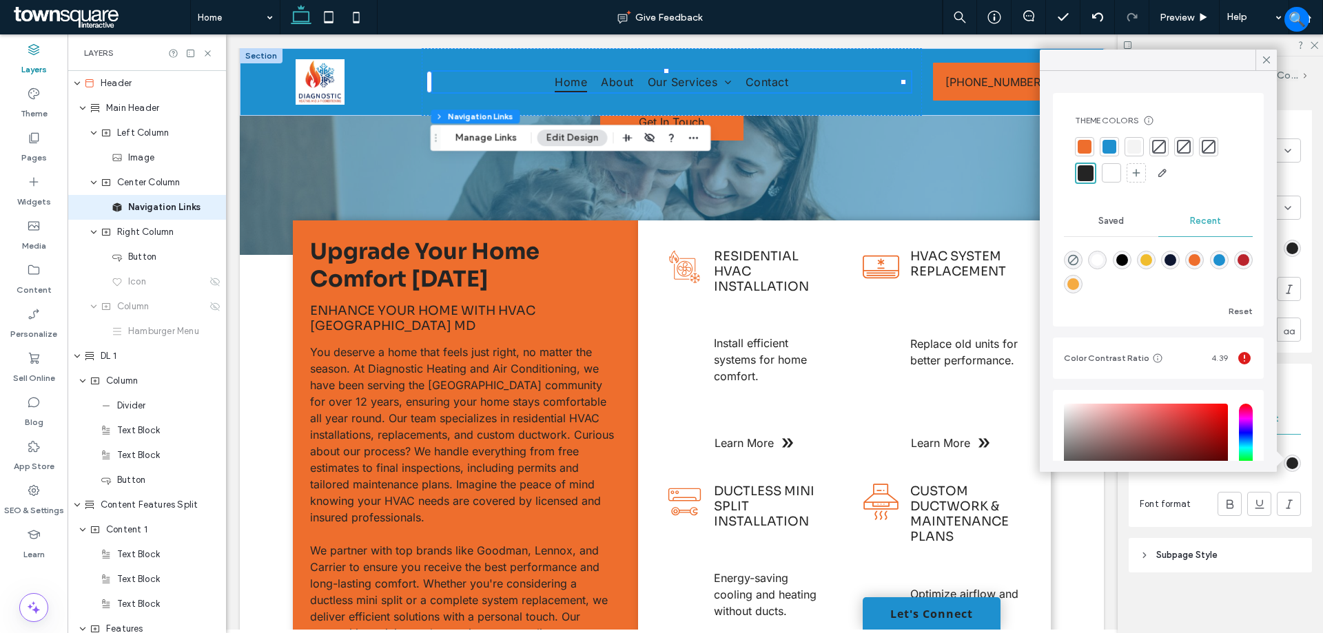
click at [1116, 164] on div at bounding box center [1111, 172] width 19 height 19
click at [1078, 168] on div at bounding box center [1085, 173] width 14 height 14
click at [1266, 63] on icon at bounding box center [1266, 60] width 12 height 12
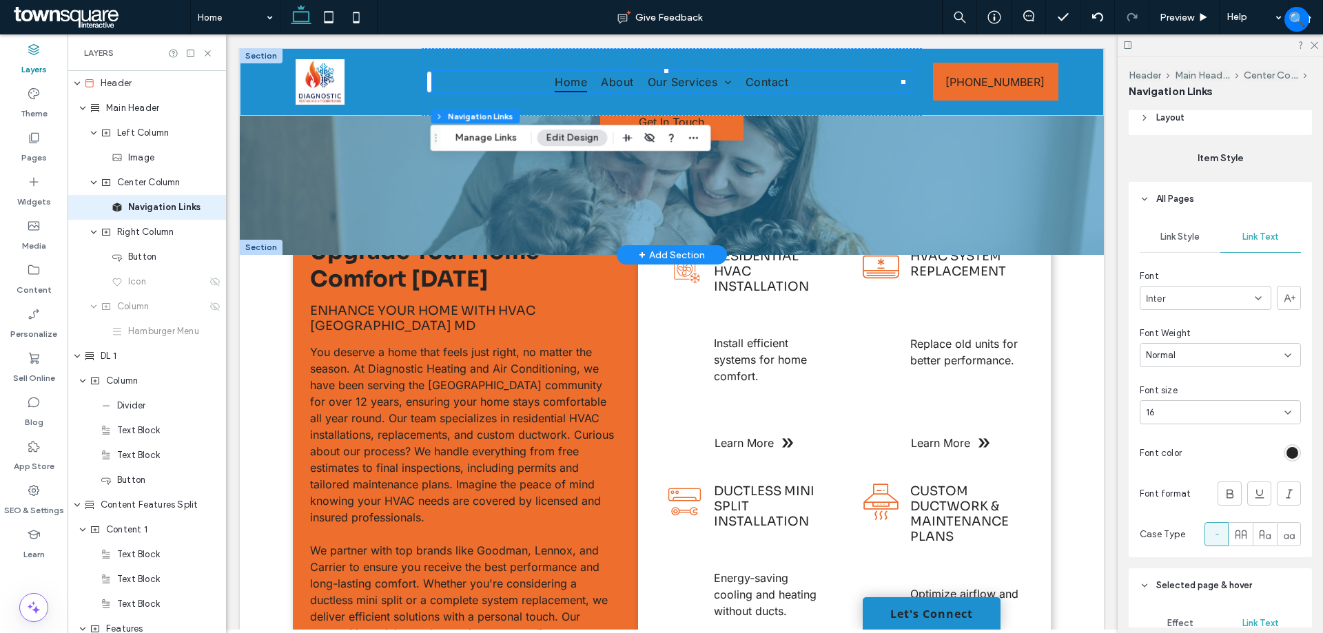
scroll to position [227, 0]
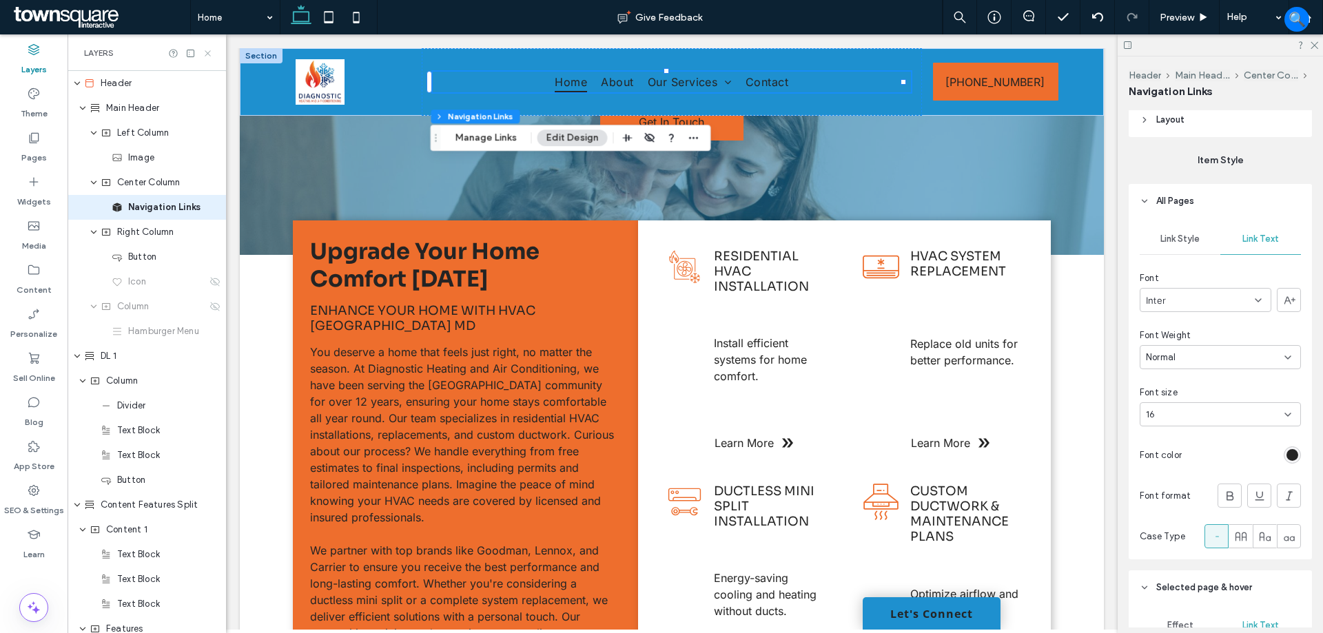
click at [204, 50] on icon at bounding box center [208, 53] width 10 height 10
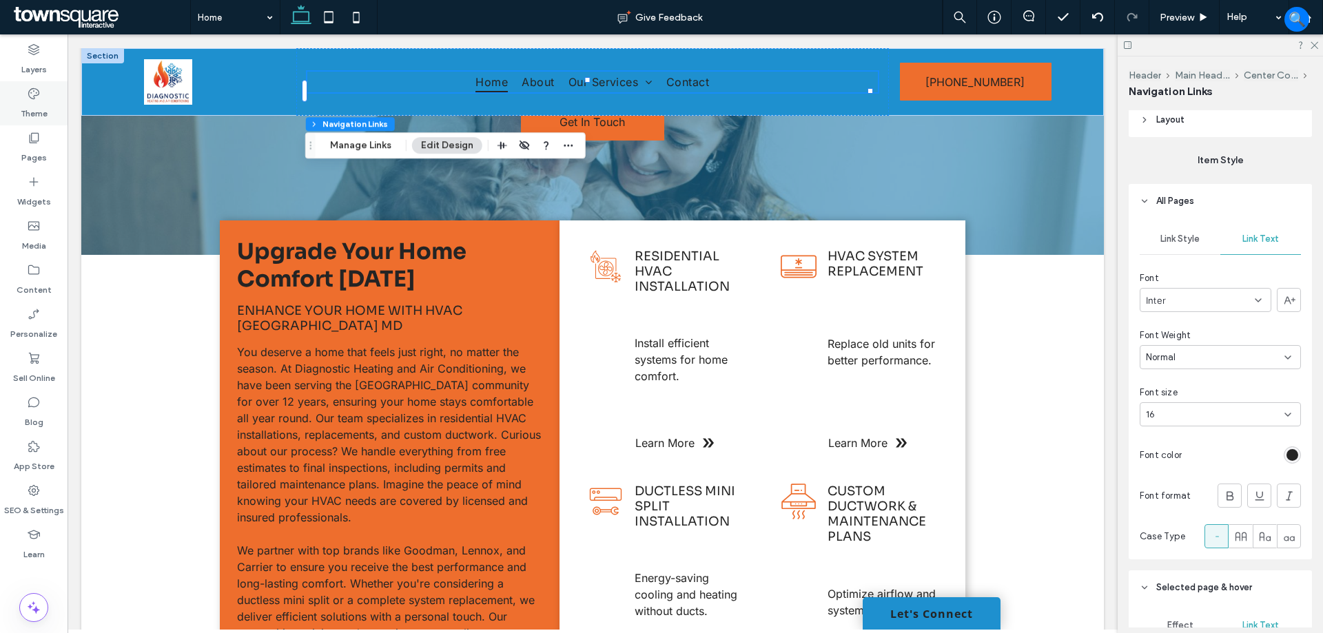
click at [34, 102] on label "Theme" at bounding box center [34, 110] width 27 height 19
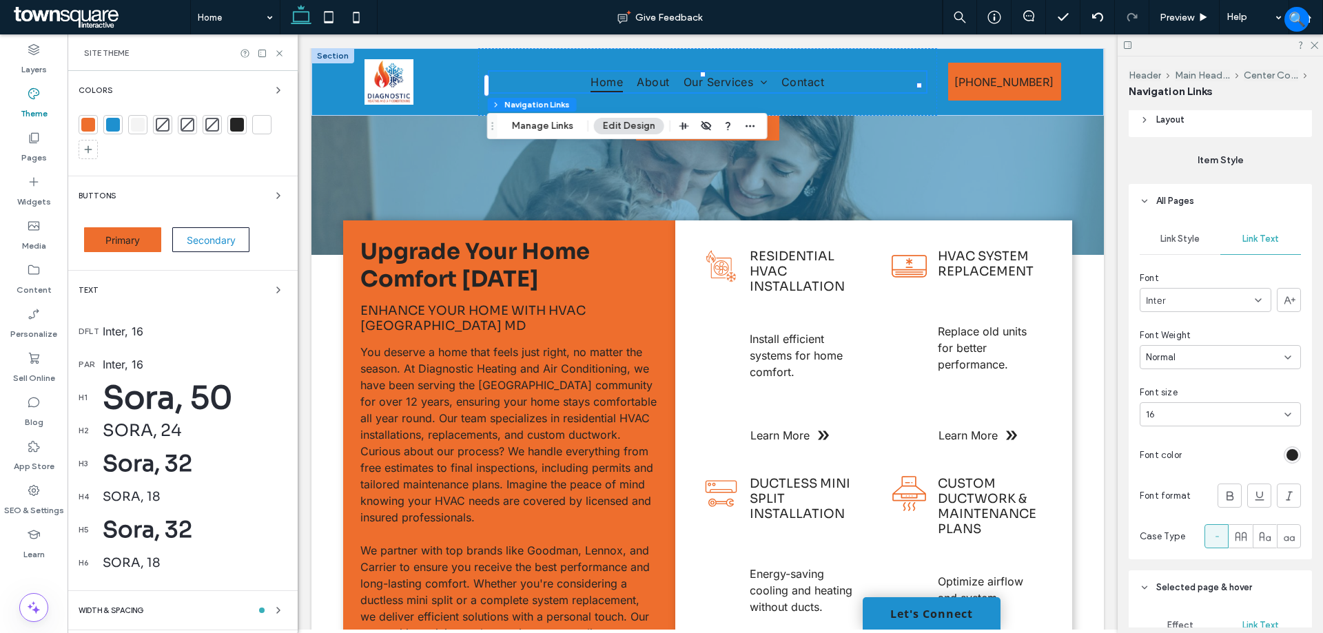
click at [111, 122] on div at bounding box center [113, 125] width 14 height 14
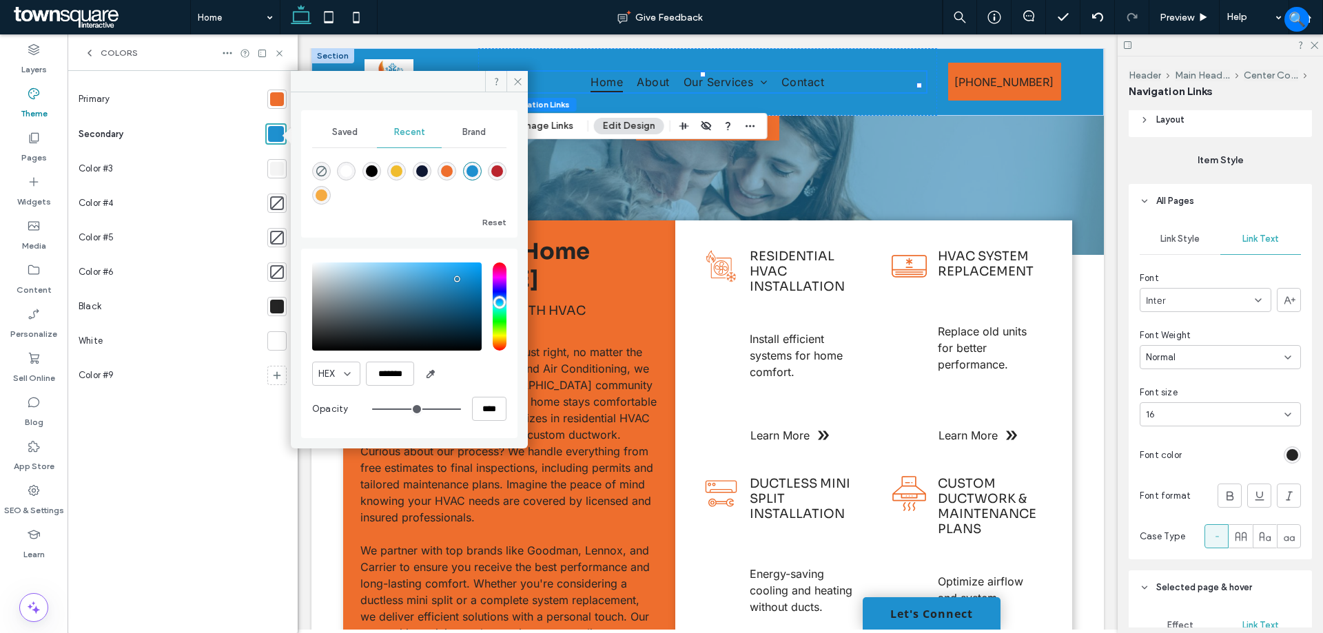
click at [481, 136] on span "Brand" at bounding box center [473, 132] width 23 height 11
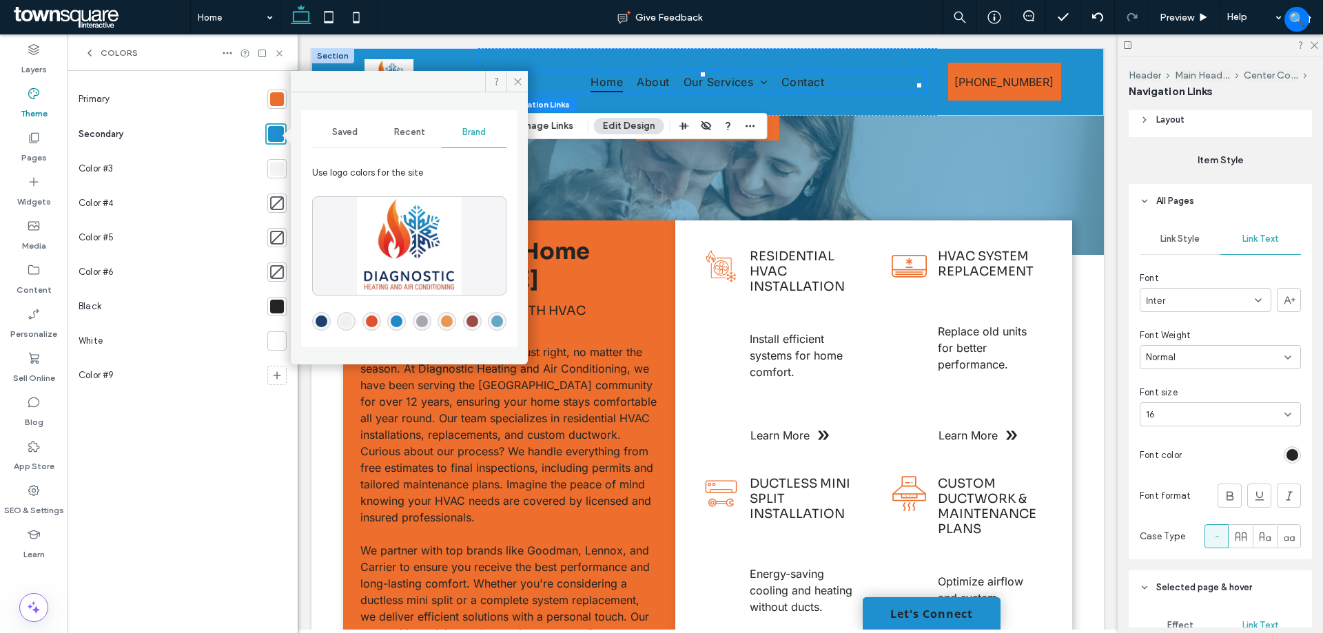
click at [400, 316] on div "rgba(32,137,198,1)" at bounding box center [397, 322] width 12 height 12
click at [398, 321] on div "rgba(32,137,198,1)" at bounding box center [397, 322] width 12 height 12
click at [324, 318] on div "rgba(29,63,113,1)" at bounding box center [322, 322] width 12 height 12
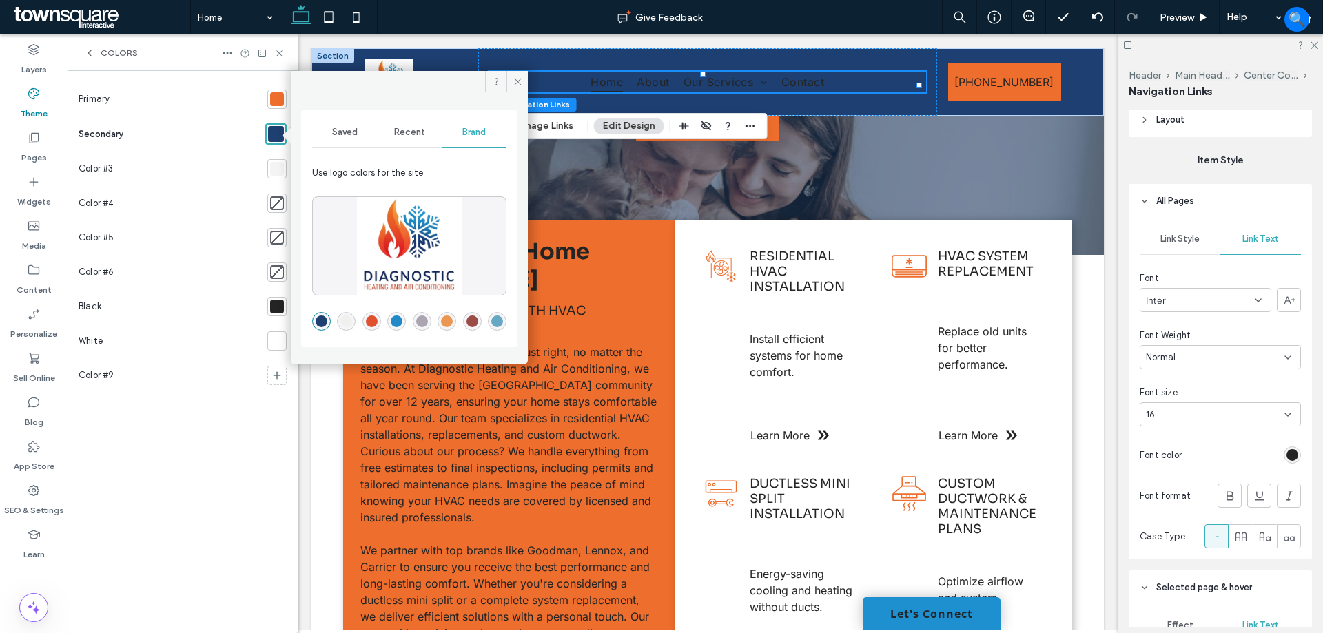
click at [396, 320] on div "rgba(32,137,198,1)" at bounding box center [397, 322] width 12 height 12
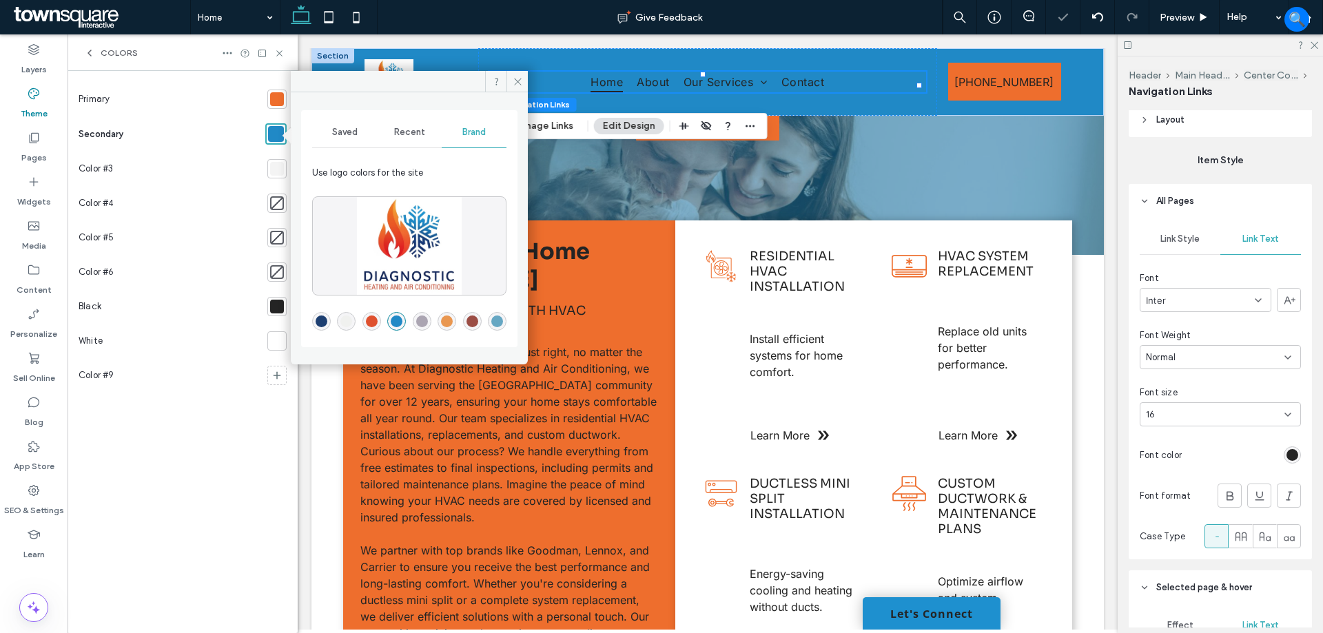
click at [499, 319] on div "rgba(102,167,195,1)" at bounding box center [497, 322] width 12 height 12
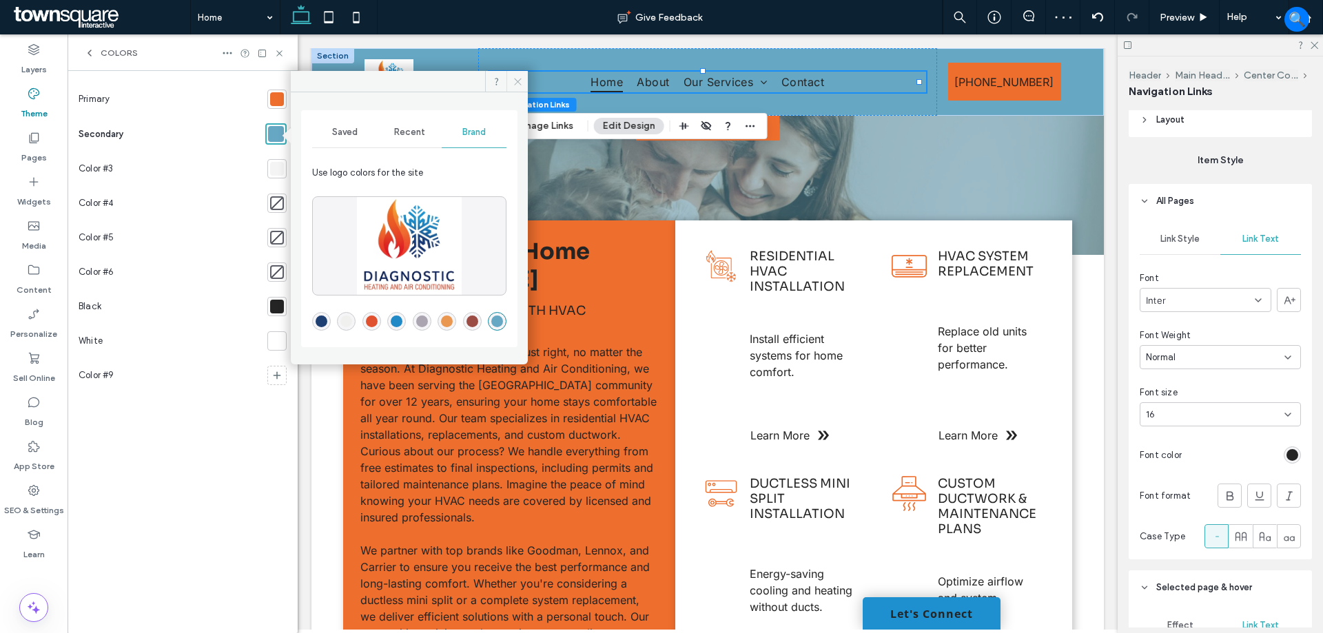
click at [516, 82] on icon at bounding box center [518, 81] width 10 height 10
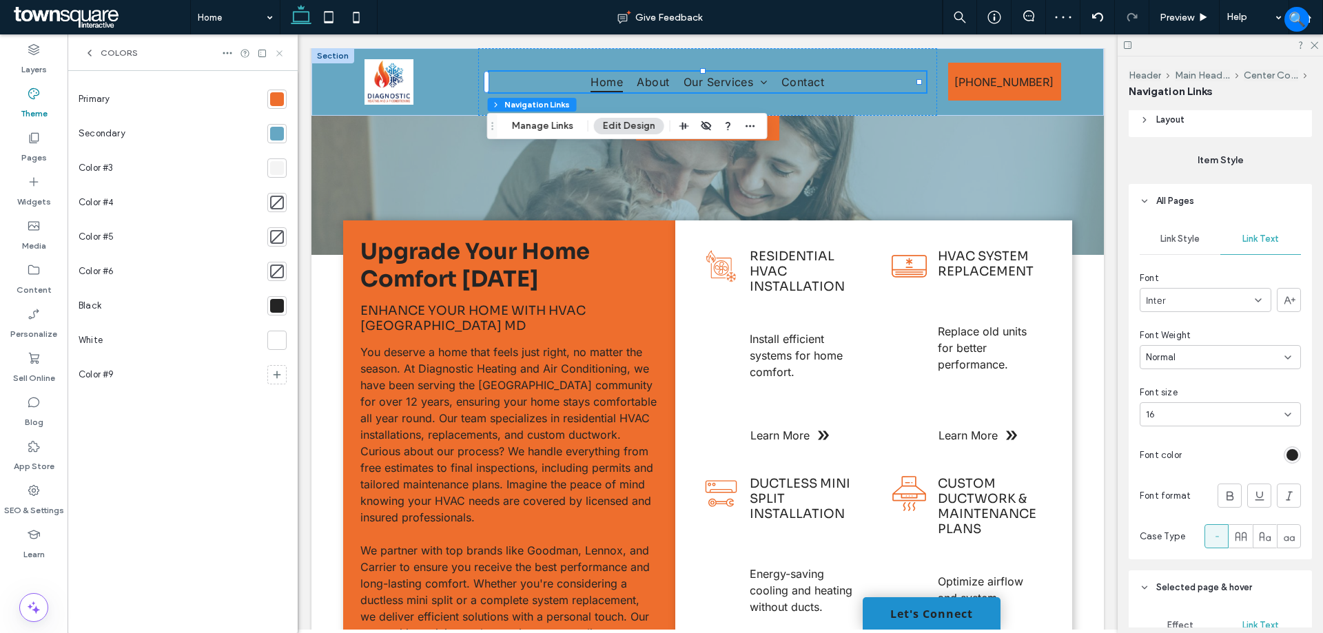
drag, startPoint x: 277, startPoint y: 50, endPoint x: 87, endPoint y: 16, distance: 193.3
click at [277, 50] on icon at bounding box center [279, 53] width 10 height 10
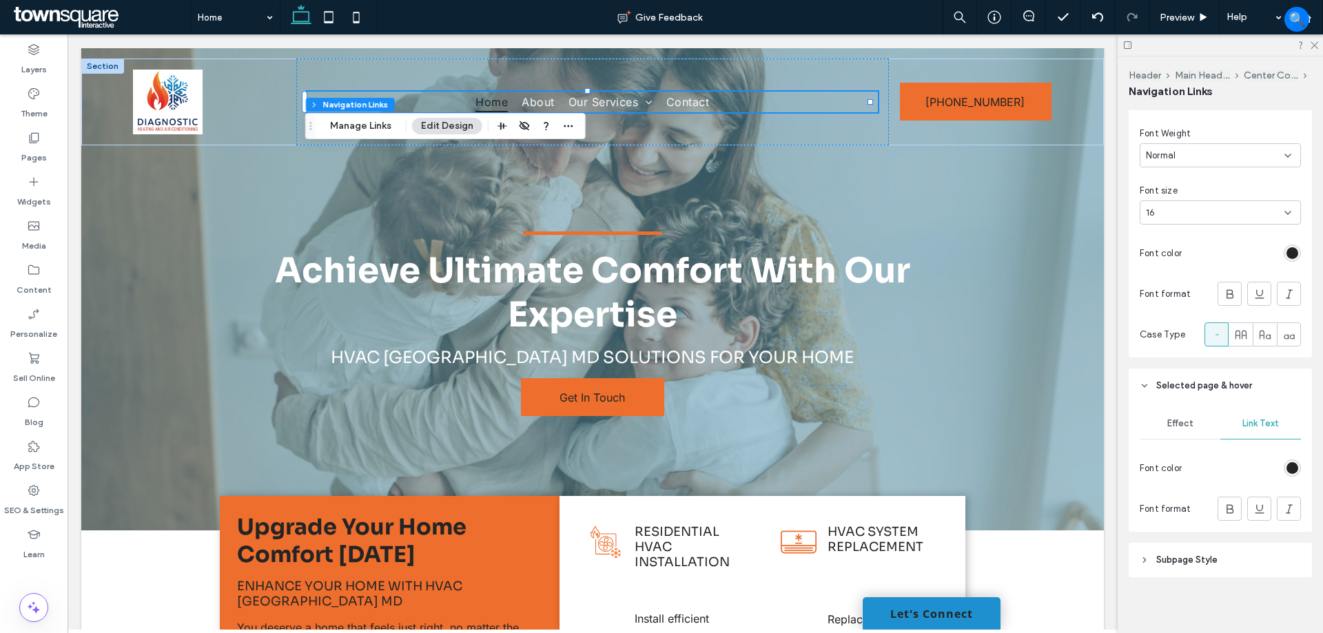
scroll to position [433, 0]
click at [1287, 458] on div "rgb(36, 36, 36)" at bounding box center [1293, 464] width 12 height 12
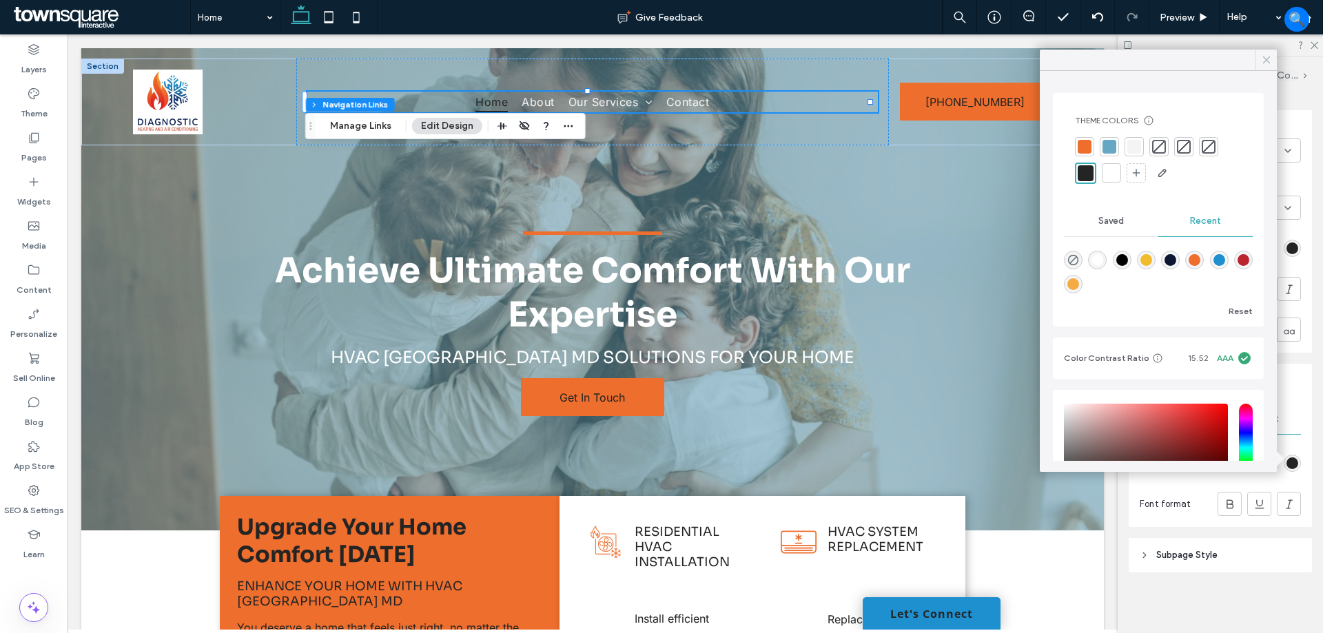
click at [1268, 61] on icon at bounding box center [1266, 60] width 12 height 12
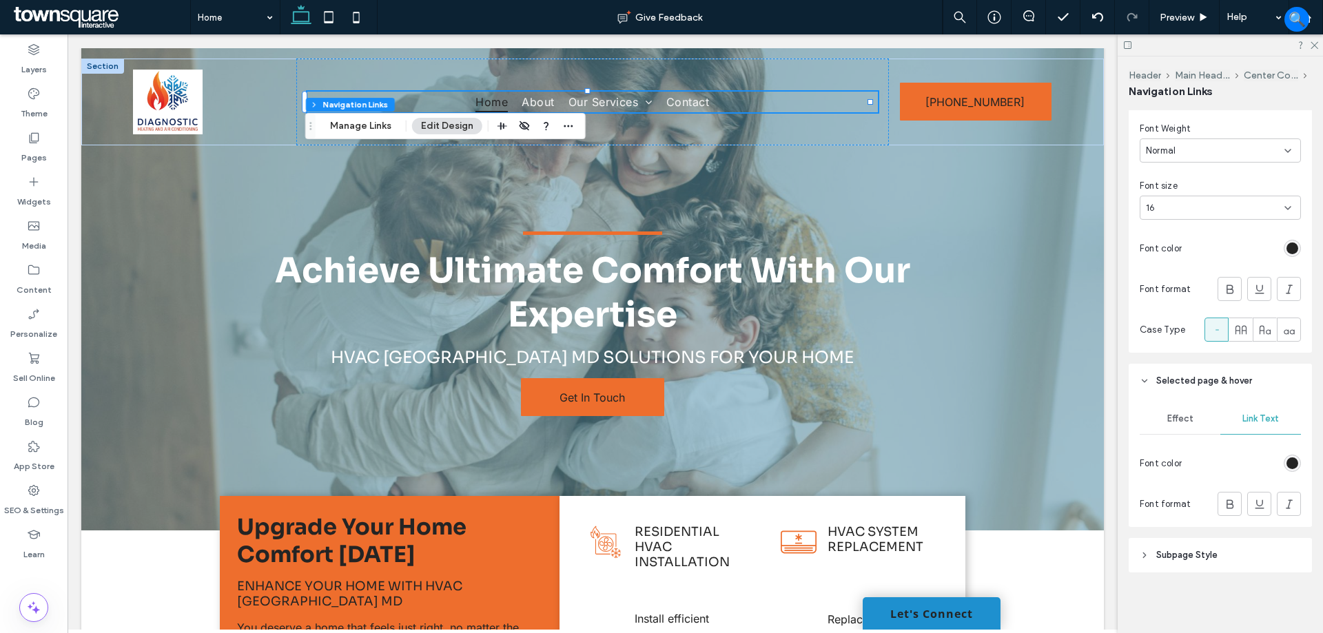
click at [1287, 245] on div "rgb(36, 36, 36)" at bounding box center [1293, 249] width 12 height 12
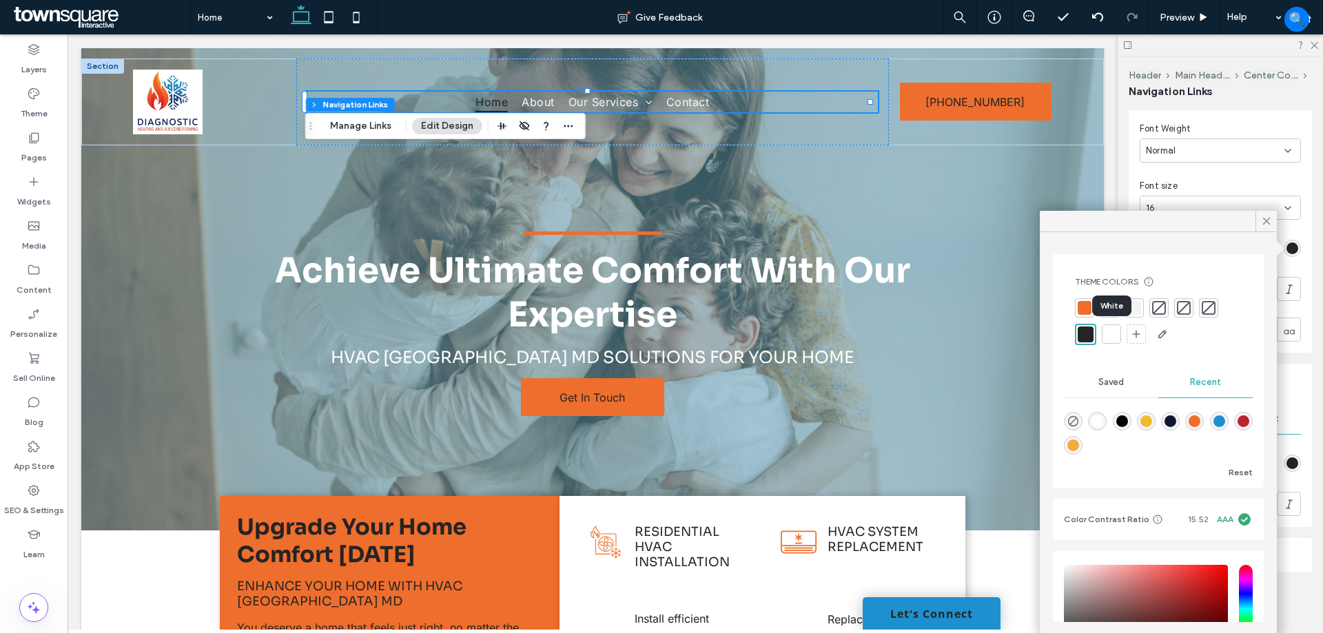
click at [1107, 338] on div at bounding box center [1112, 334] width 14 height 14
click at [1270, 218] on icon at bounding box center [1266, 221] width 12 height 12
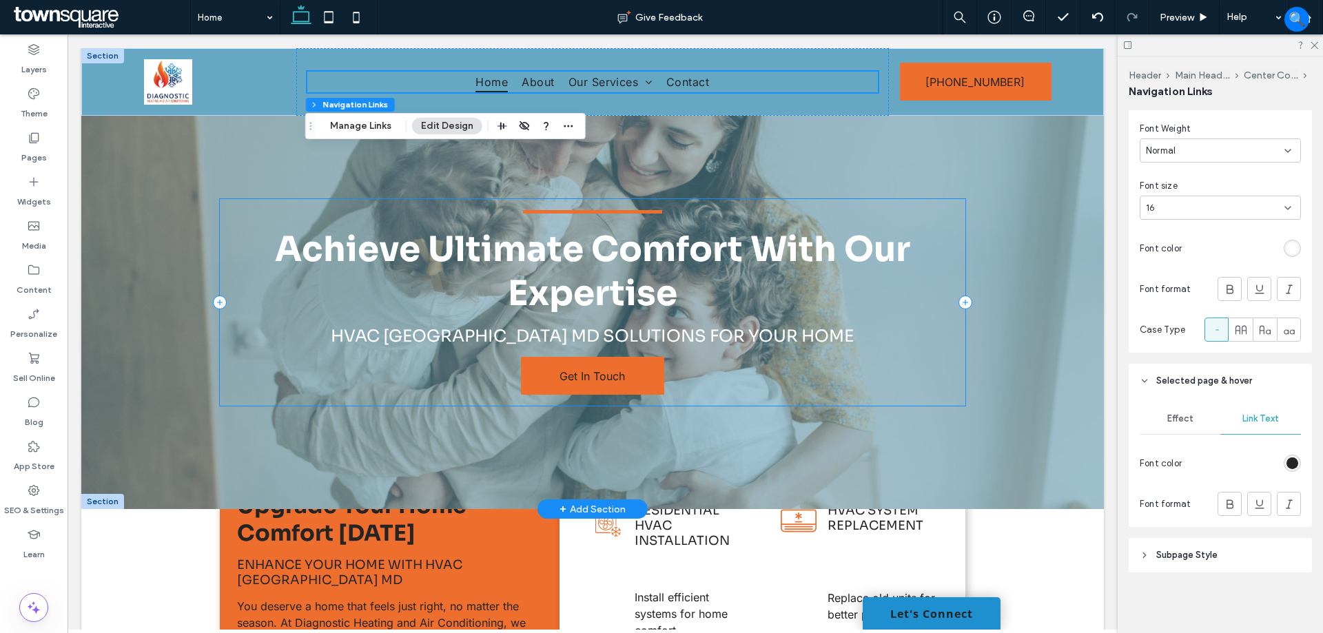
scroll to position [0, 0]
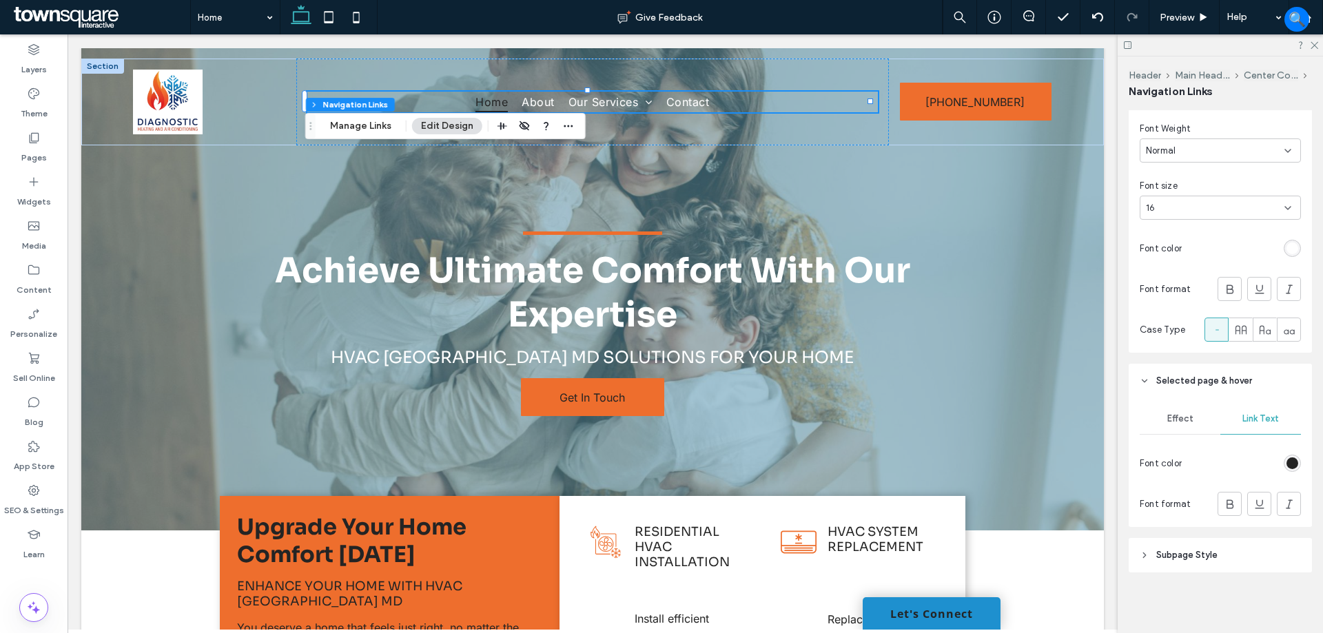
click at [1288, 456] on div "rgb(36, 36, 36)" at bounding box center [1292, 463] width 17 height 17
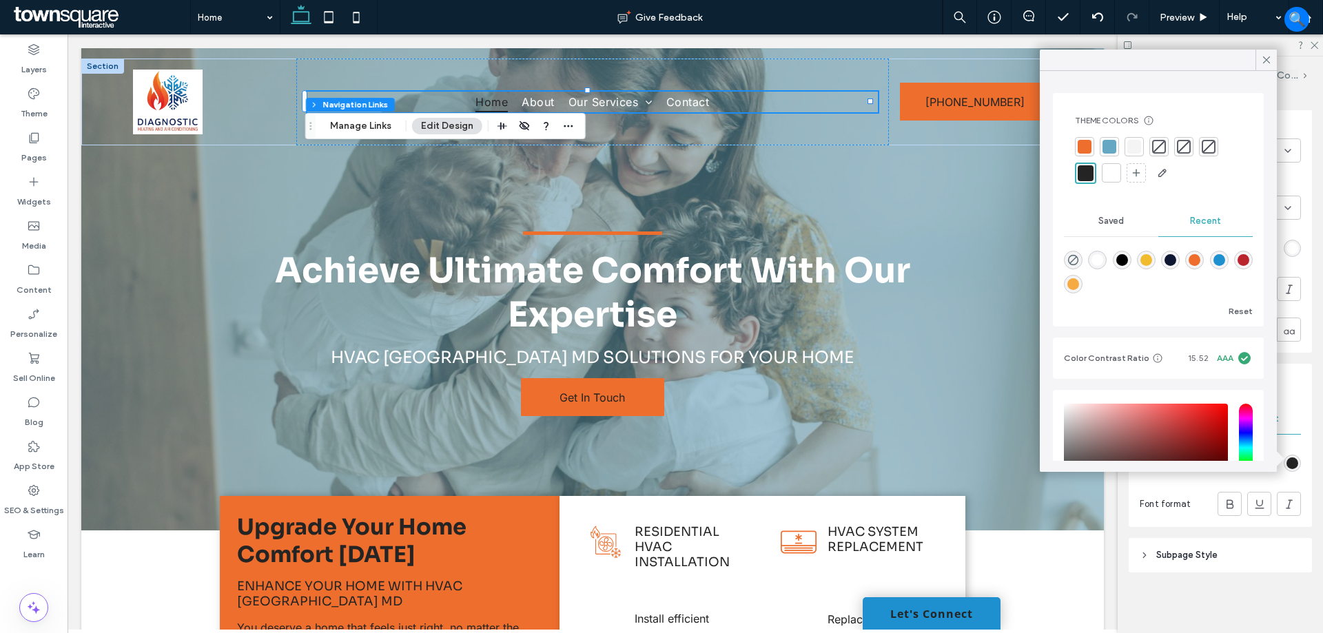
click at [1110, 178] on div at bounding box center [1112, 173] width 14 height 14
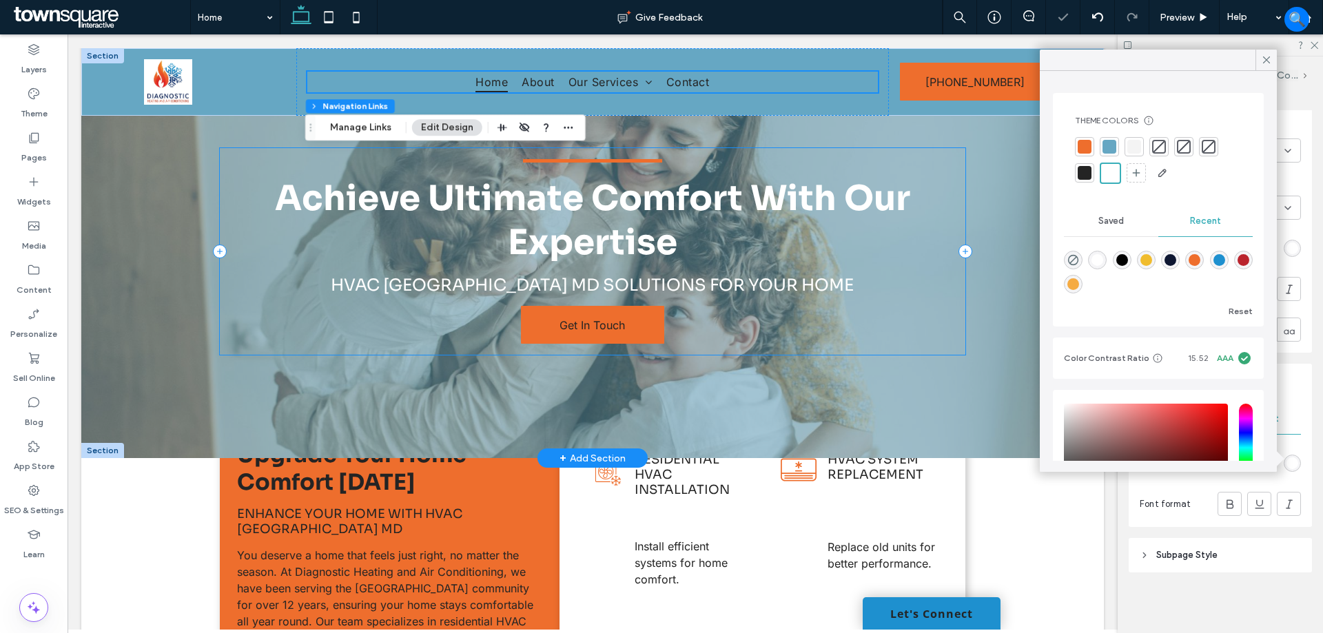
scroll to position [138, 0]
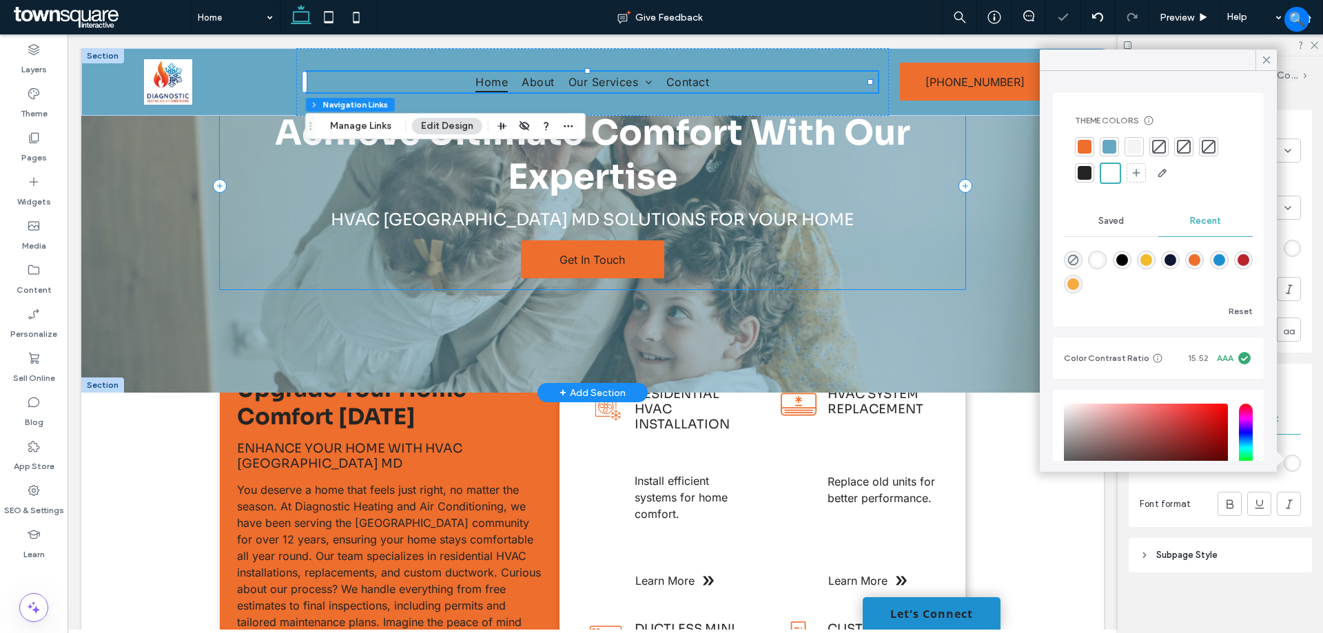
click at [952, 274] on div "Achieve Ultimate Comfort With Our Expertise HVAC Randallstown MD solutions for …" at bounding box center [592, 186] width 745 height 207
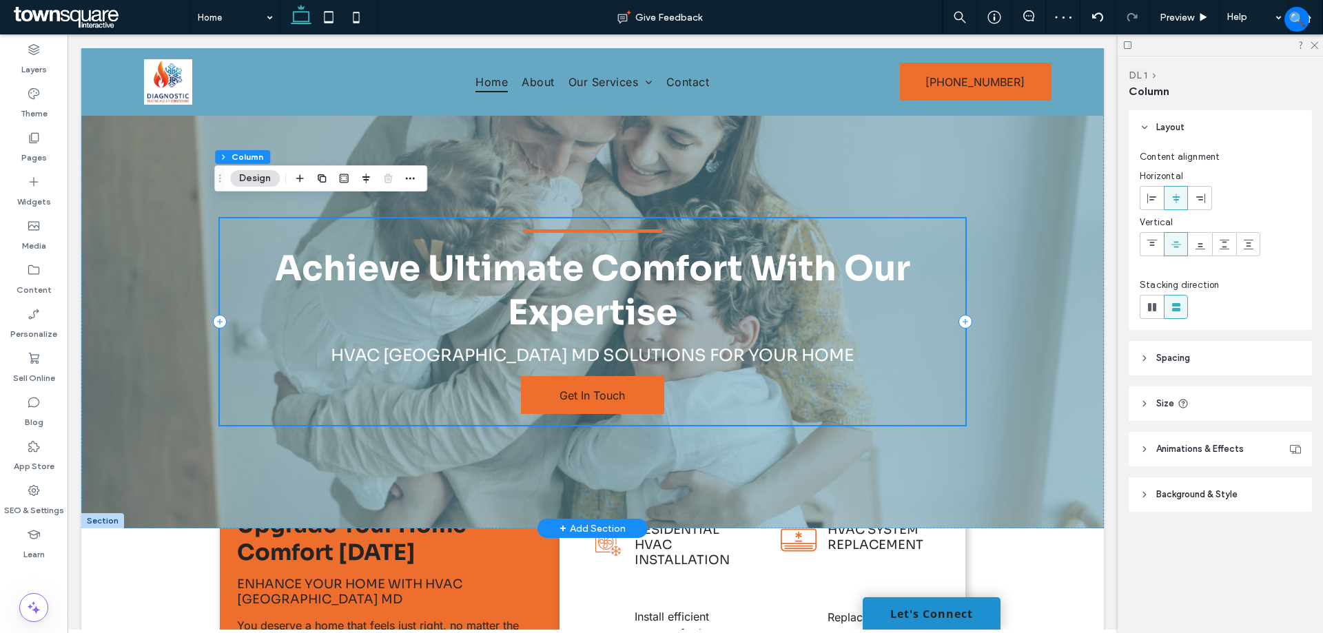
scroll to position [0, 0]
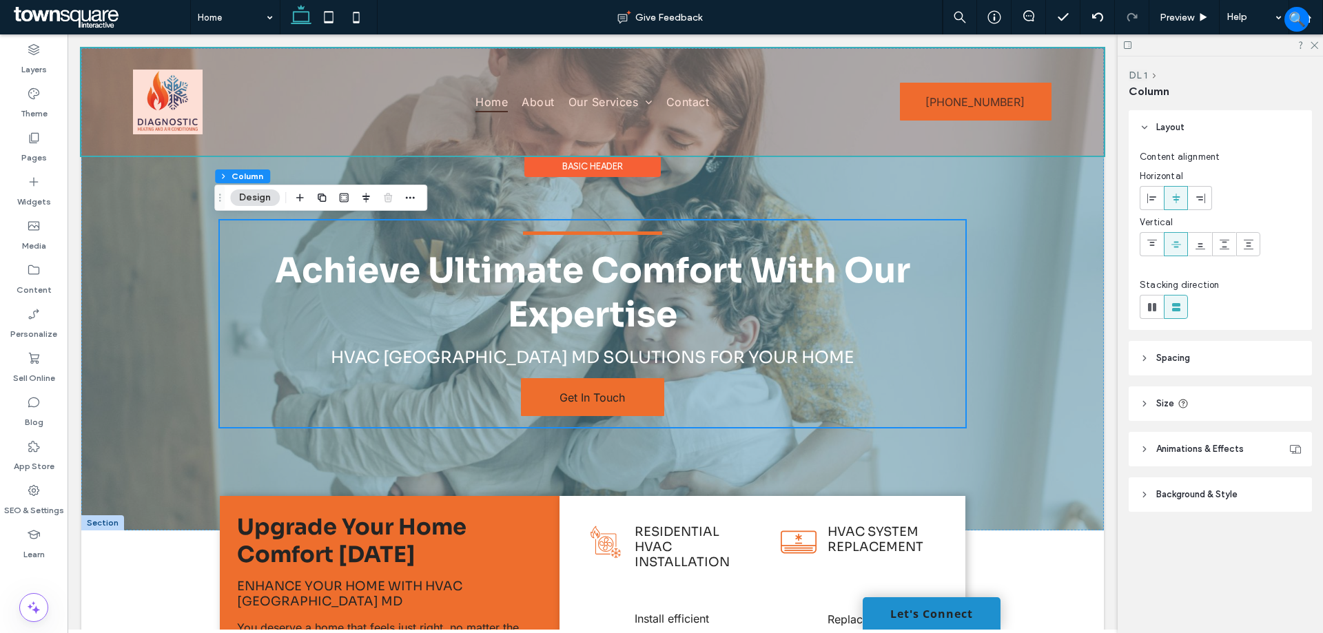
click at [493, 101] on div at bounding box center [592, 101] width 1023 height 107
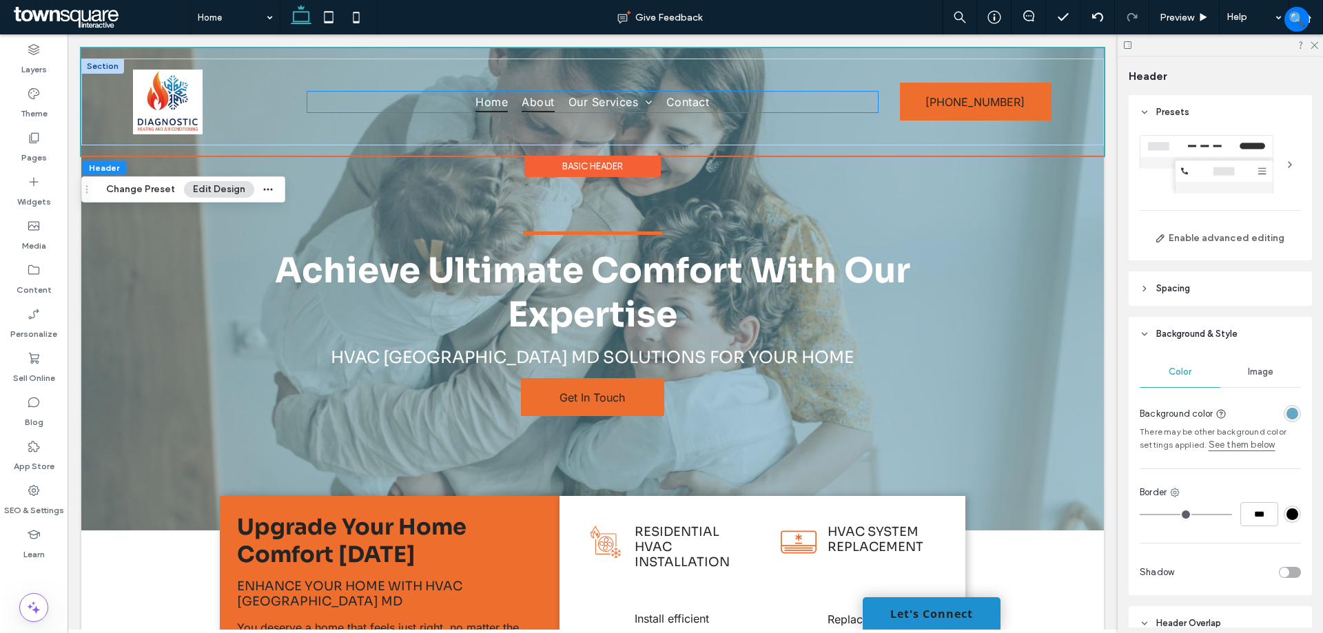
click at [515, 95] on link "About" at bounding box center [538, 102] width 46 height 21
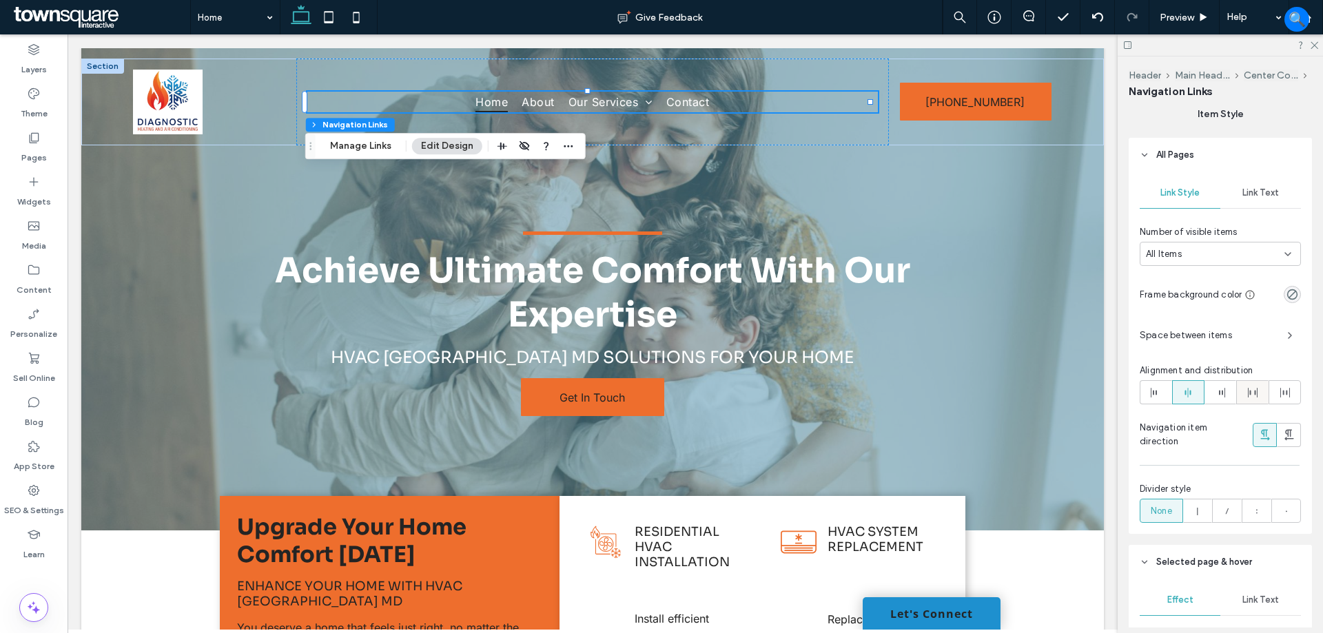
scroll to position [193, 0]
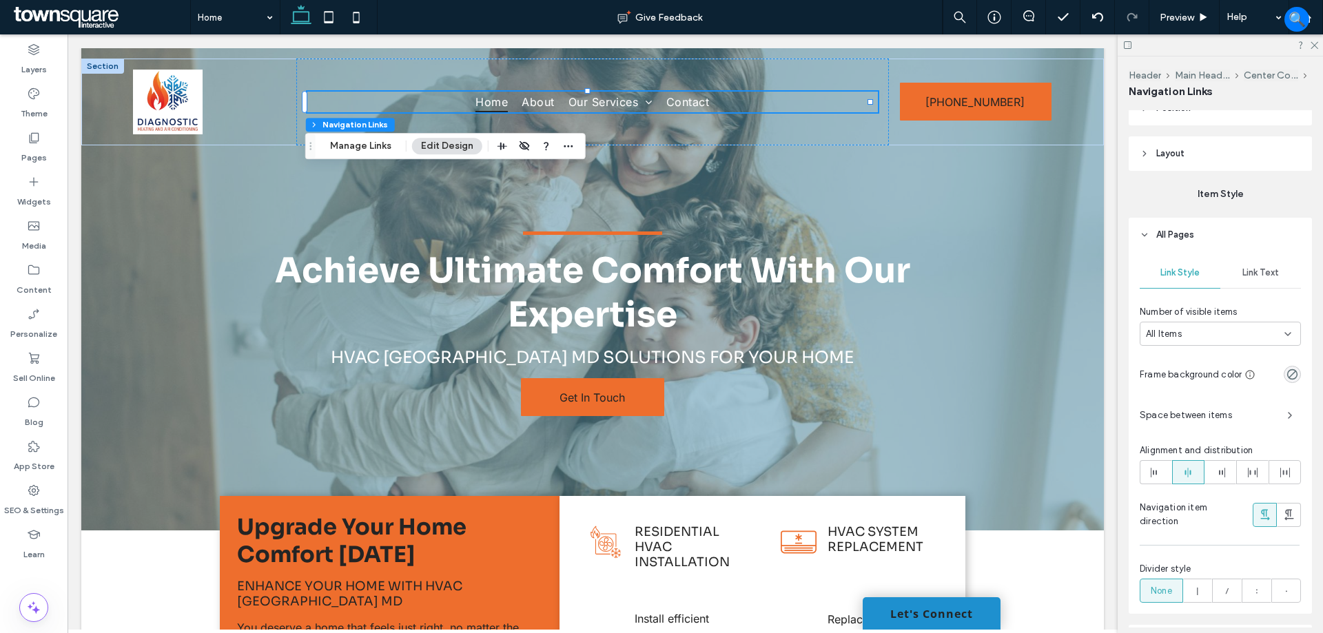
click at [1258, 271] on span "Link Text" at bounding box center [1260, 272] width 37 height 11
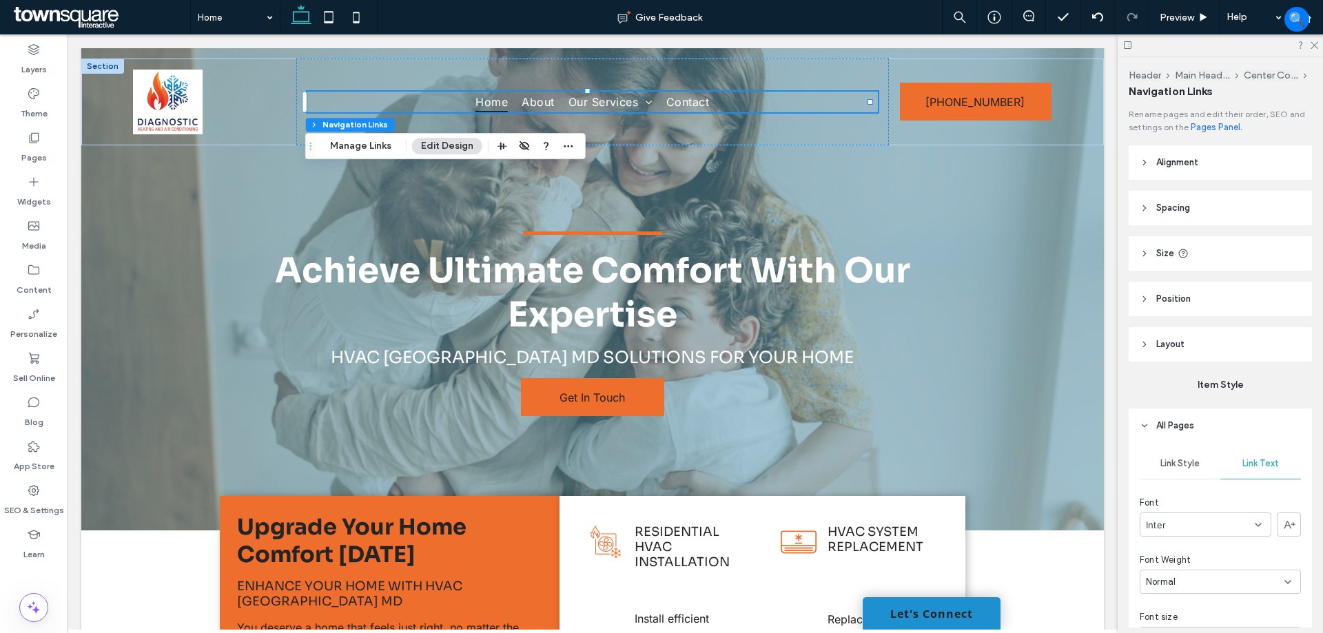
scroll to position [0, 0]
click at [1168, 348] on span "Layout" at bounding box center [1170, 347] width 28 height 14
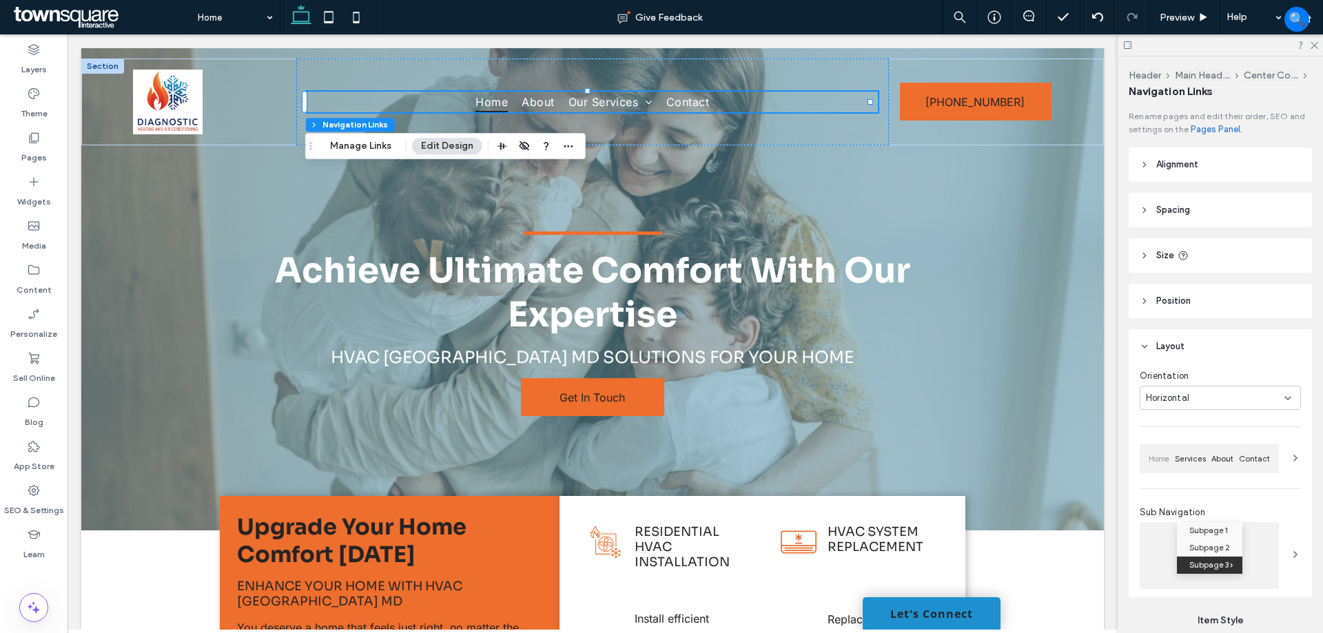
click at [1170, 346] on span "Layout" at bounding box center [1170, 347] width 28 height 14
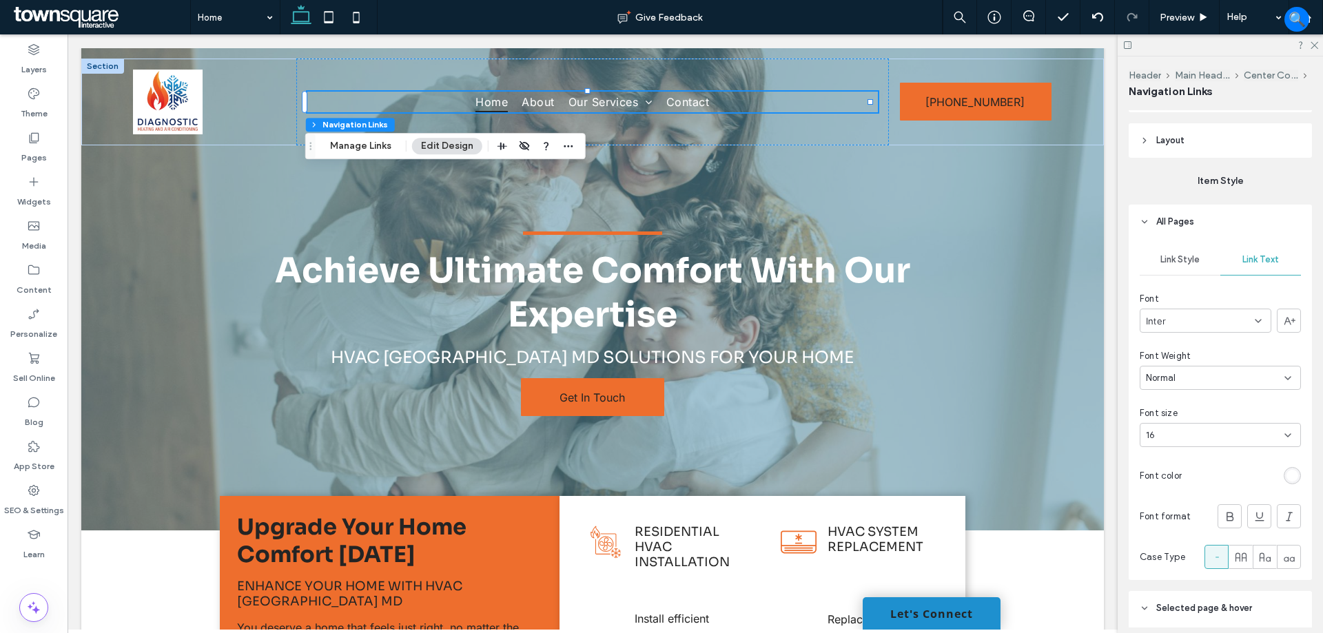
scroll to position [207, 0]
click at [1287, 473] on div "rgb(255, 255, 255)" at bounding box center [1293, 475] width 12 height 12
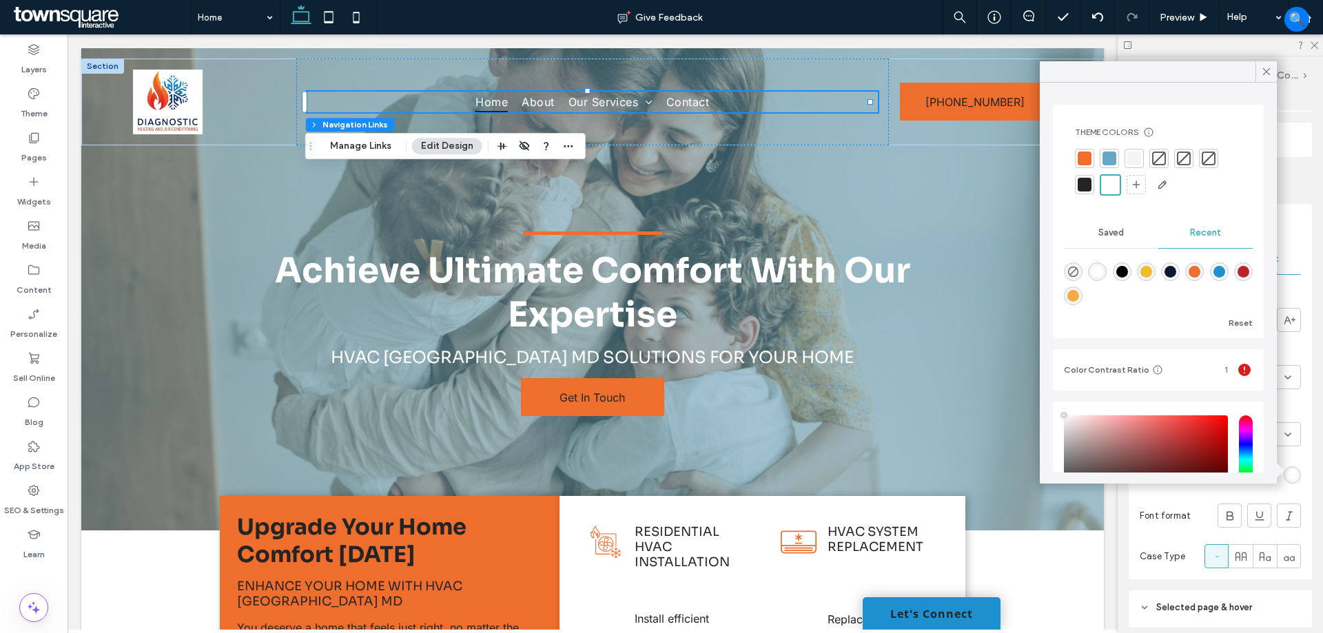
click at [1083, 183] on div at bounding box center [1085, 185] width 14 height 14
click at [1116, 182] on div at bounding box center [1112, 185] width 14 height 14
click at [1085, 186] on div at bounding box center [1085, 185] width 14 height 14
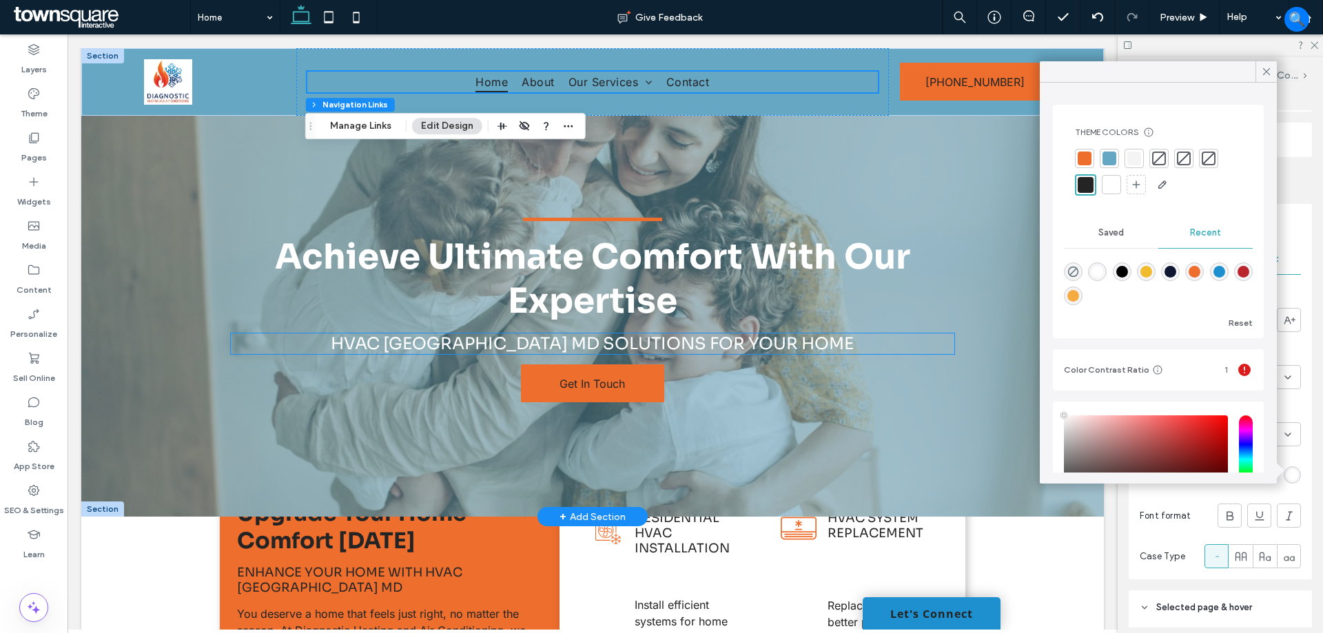
scroll to position [0, 0]
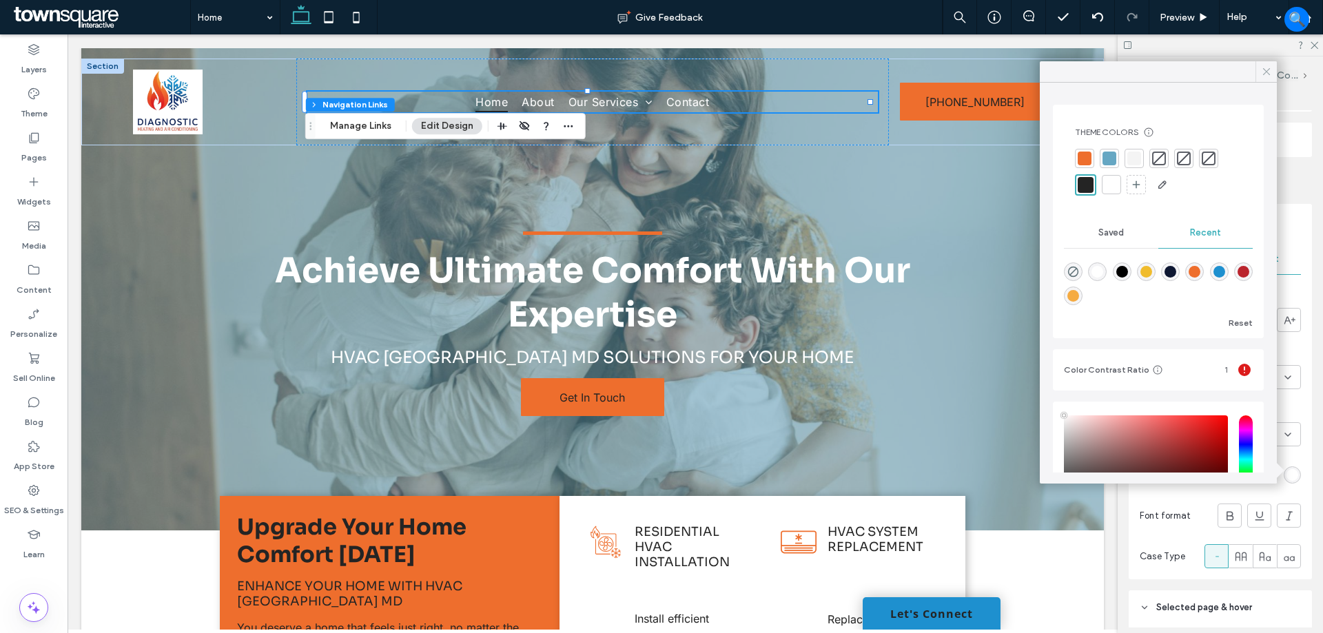
click at [1260, 70] on icon at bounding box center [1266, 71] width 12 height 12
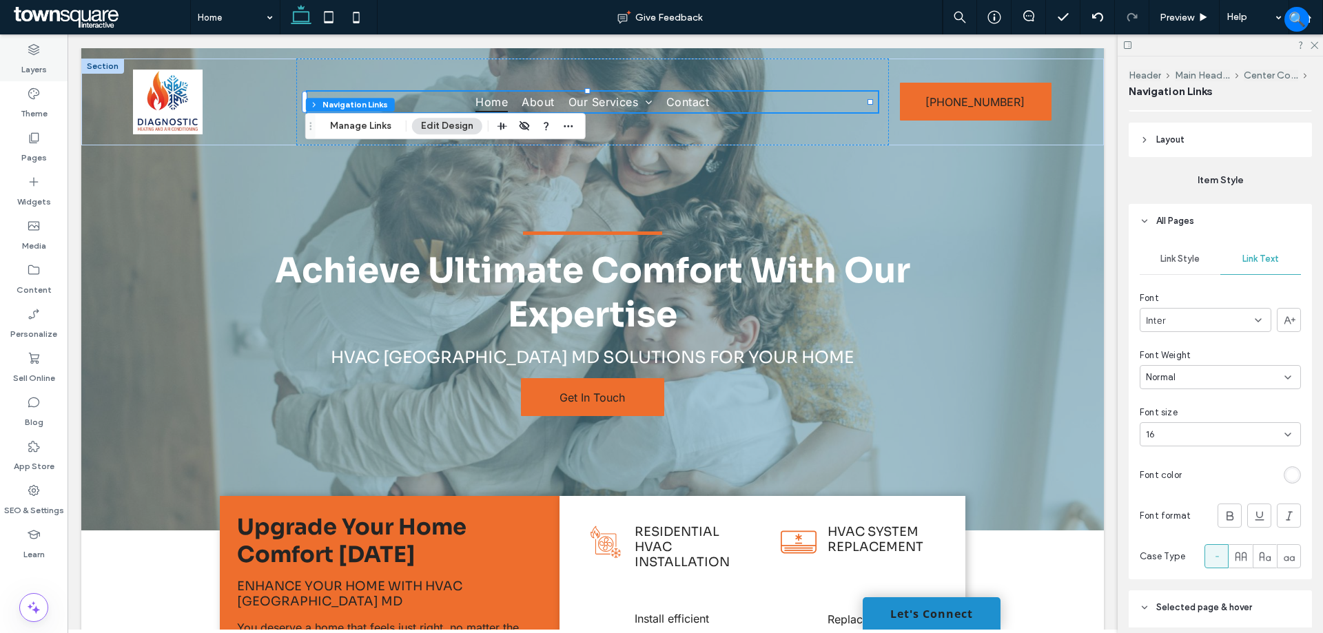
click at [33, 60] on label "Layers" at bounding box center [33, 66] width 25 height 19
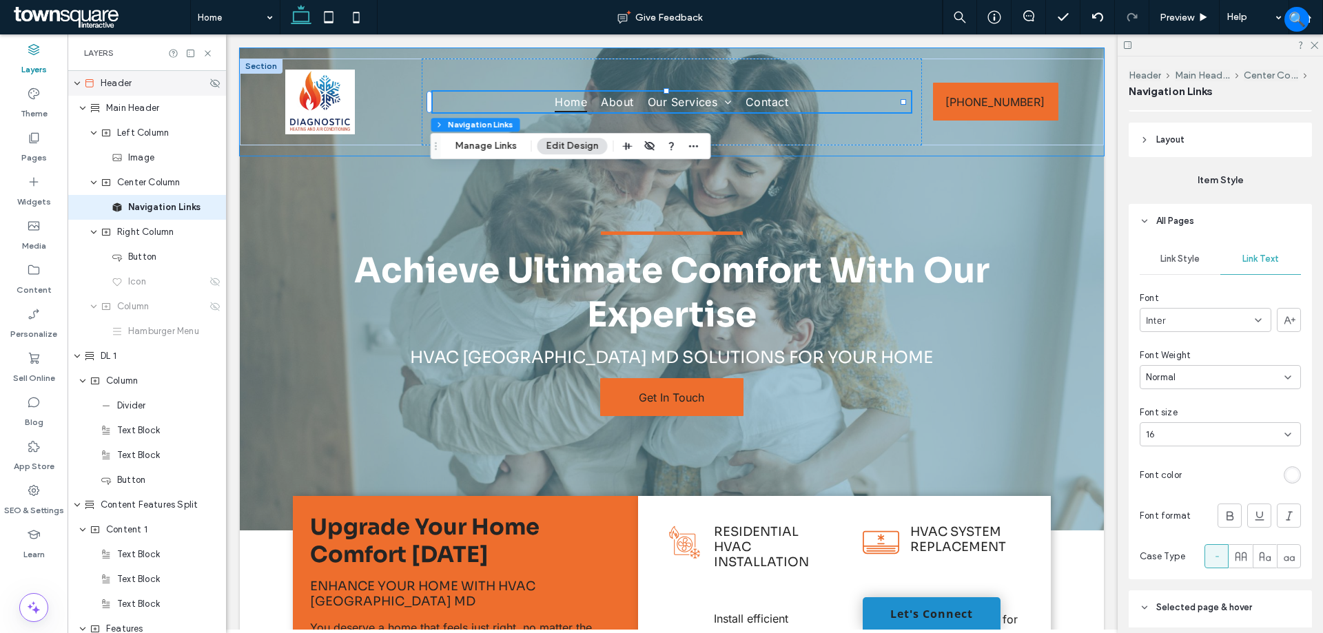
click at [143, 87] on div "Header" at bounding box center [145, 83] width 123 height 14
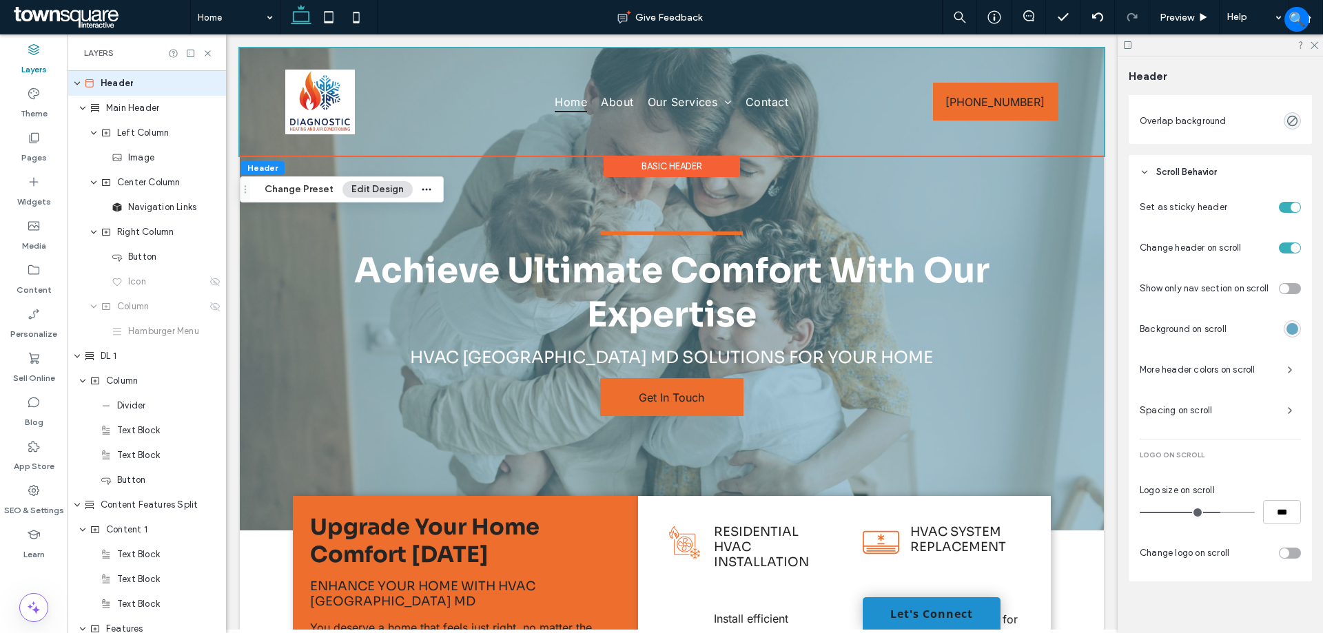
scroll to position [591, 0]
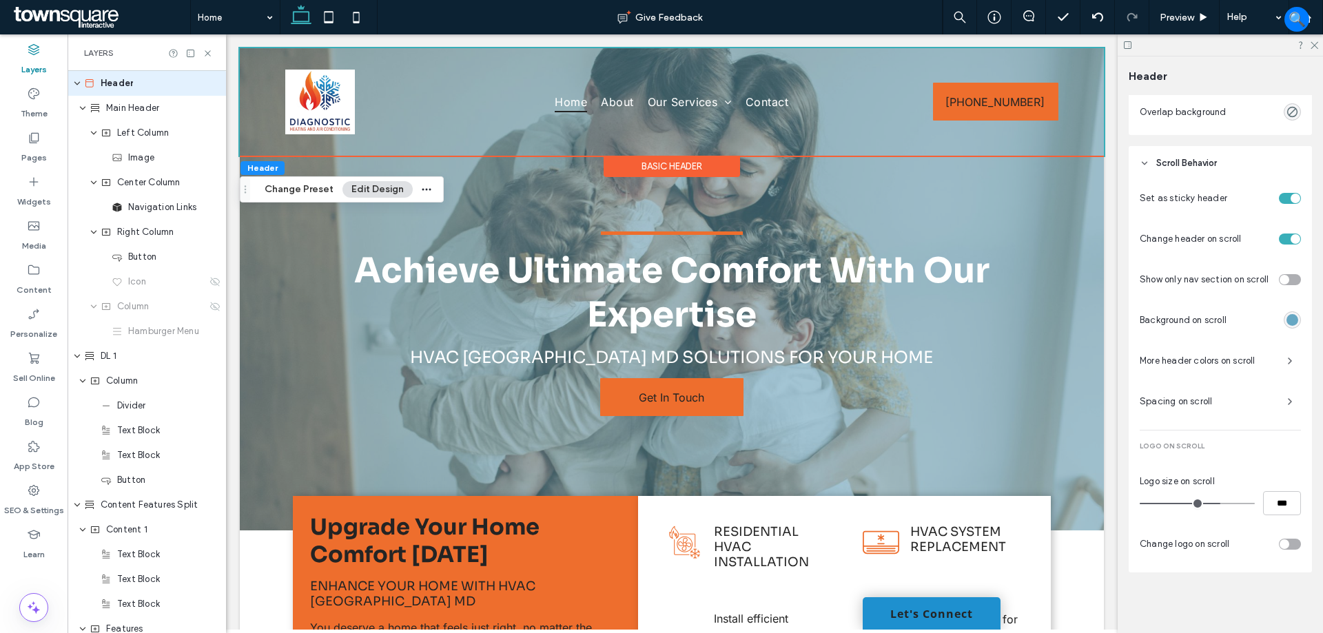
click at [1213, 401] on span "Spacing on scroll" at bounding box center [1208, 402] width 136 height 14
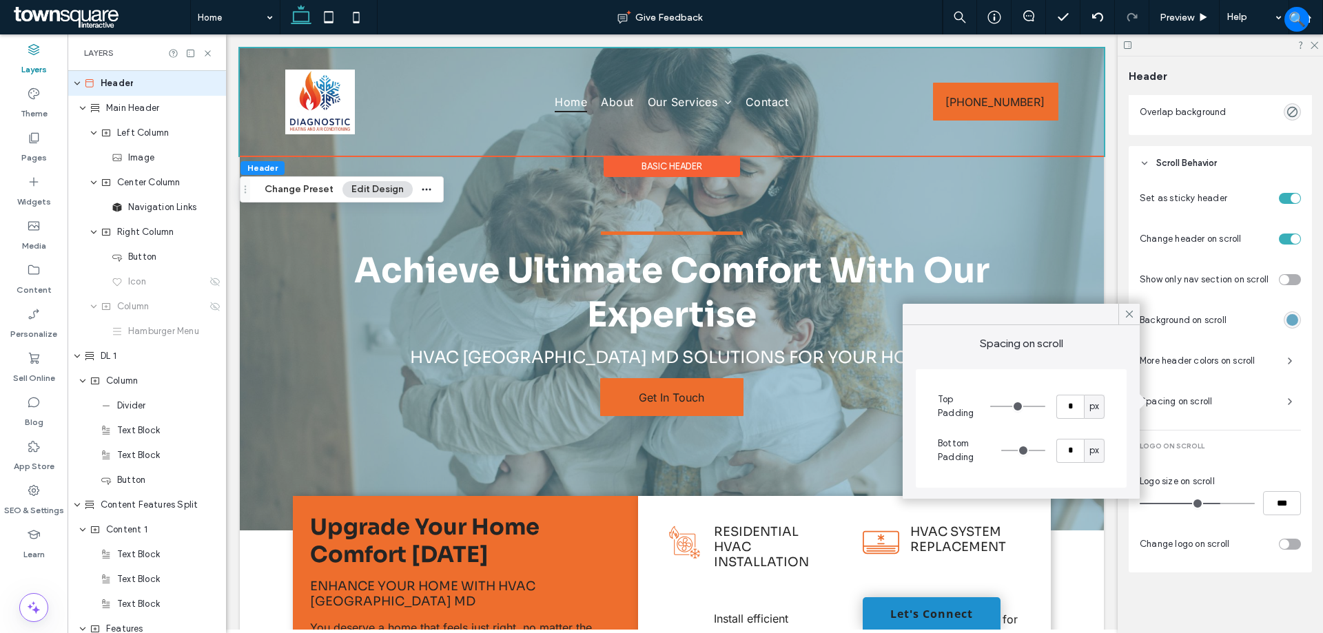
click at [1213, 401] on span "Spacing on scroll" at bounding box center [1208, 402] width 136 height 14
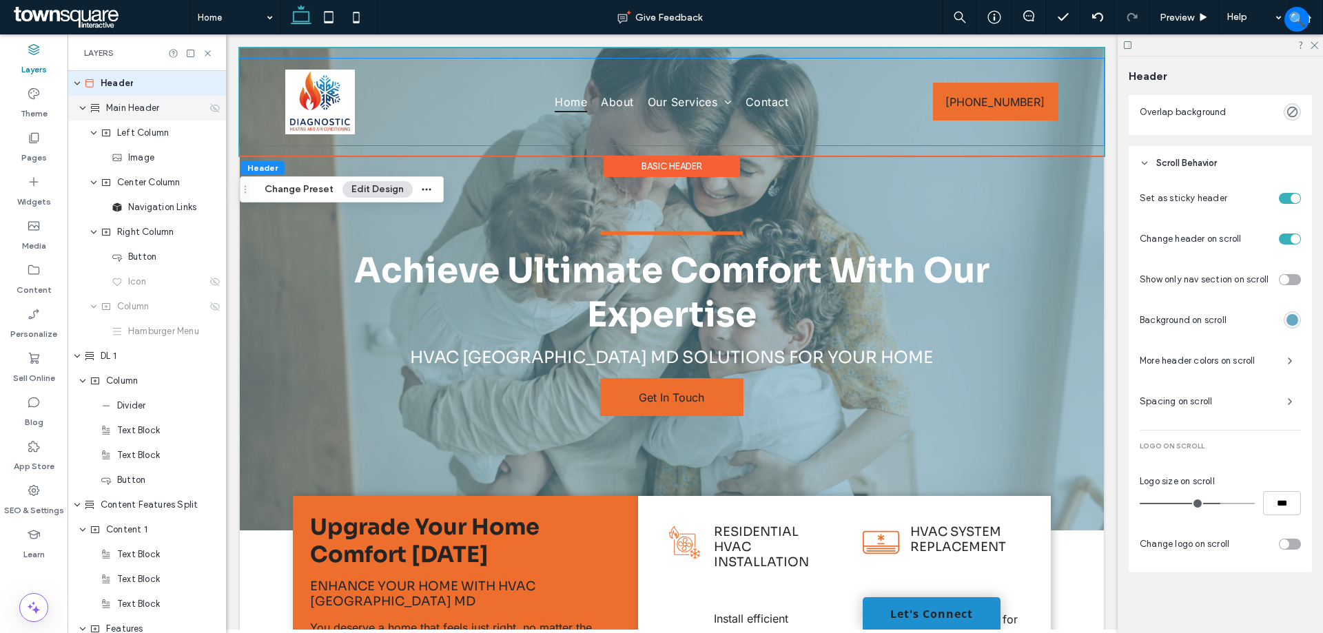
click at [135, 107] on span "Main Header" at bounding box center [132, 108] width 53 height 14
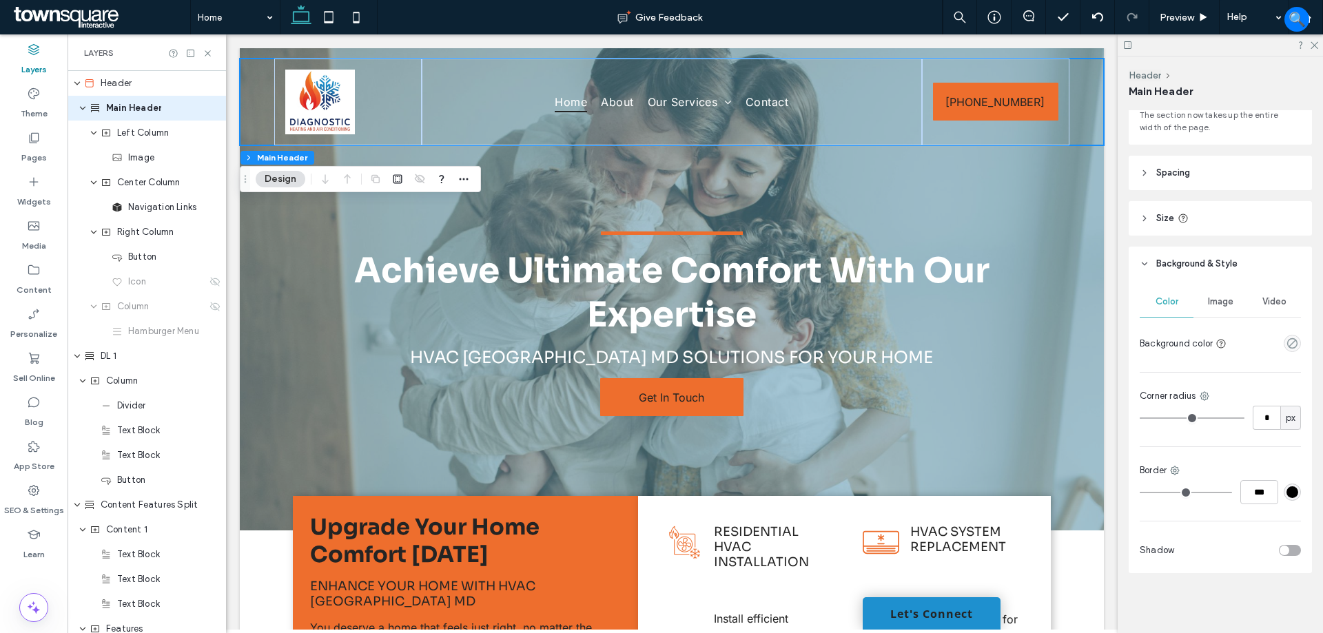
scroll to position [66, 0]
click at [133, 141] on div "Left Column" at bounding box center [147, 133] width 158 height 25
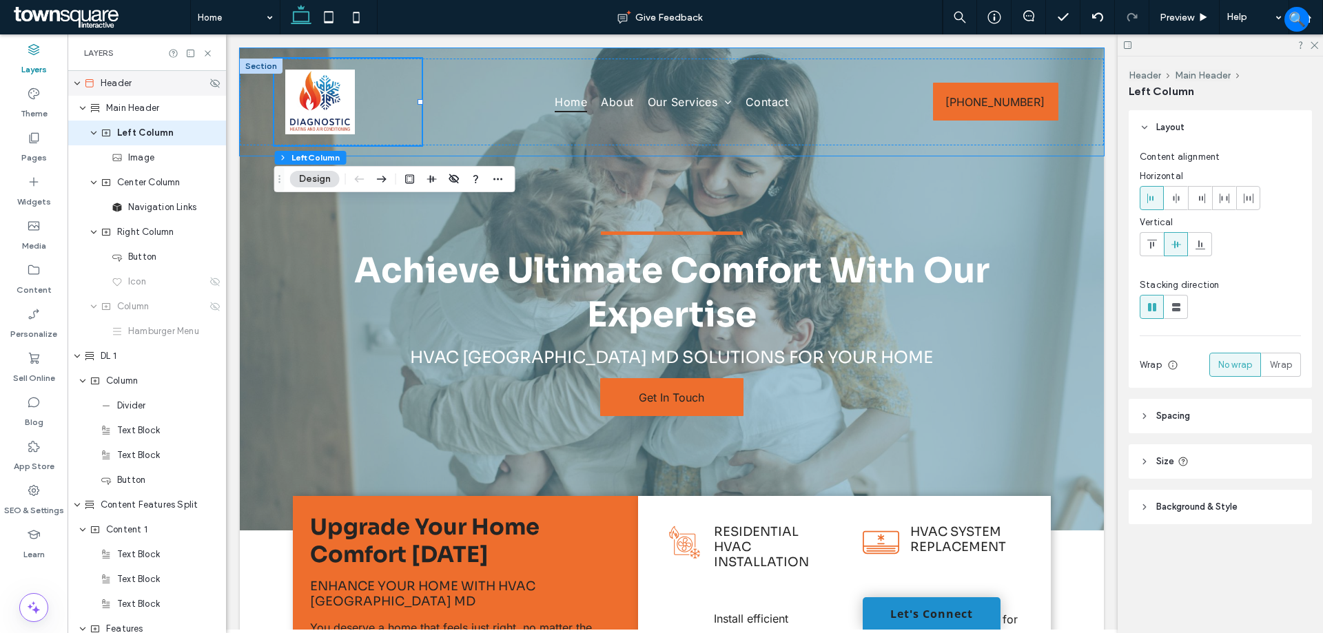
click at [116, 88] on span "Header" at bounding box center [116, 83] width 31 height 14
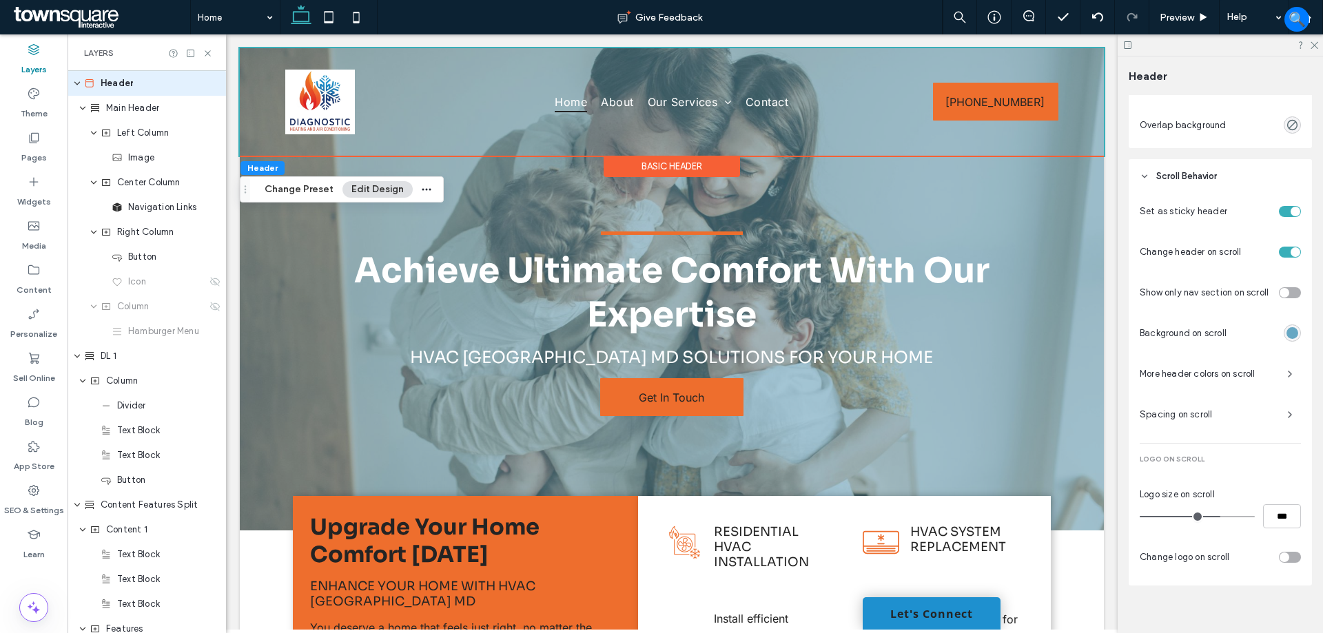
scroll to position [591, 0]
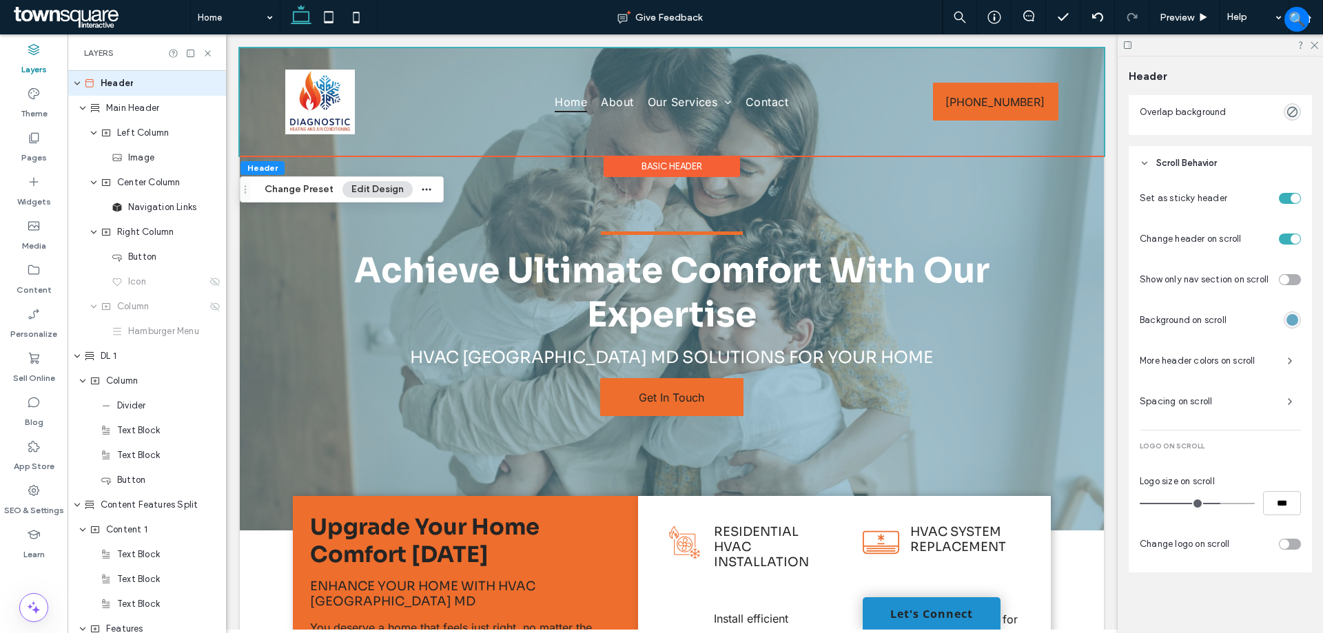
click at [1191, 396] on span "Spacing on scroll" at bounding box center [1208, 402] width 136 height 14
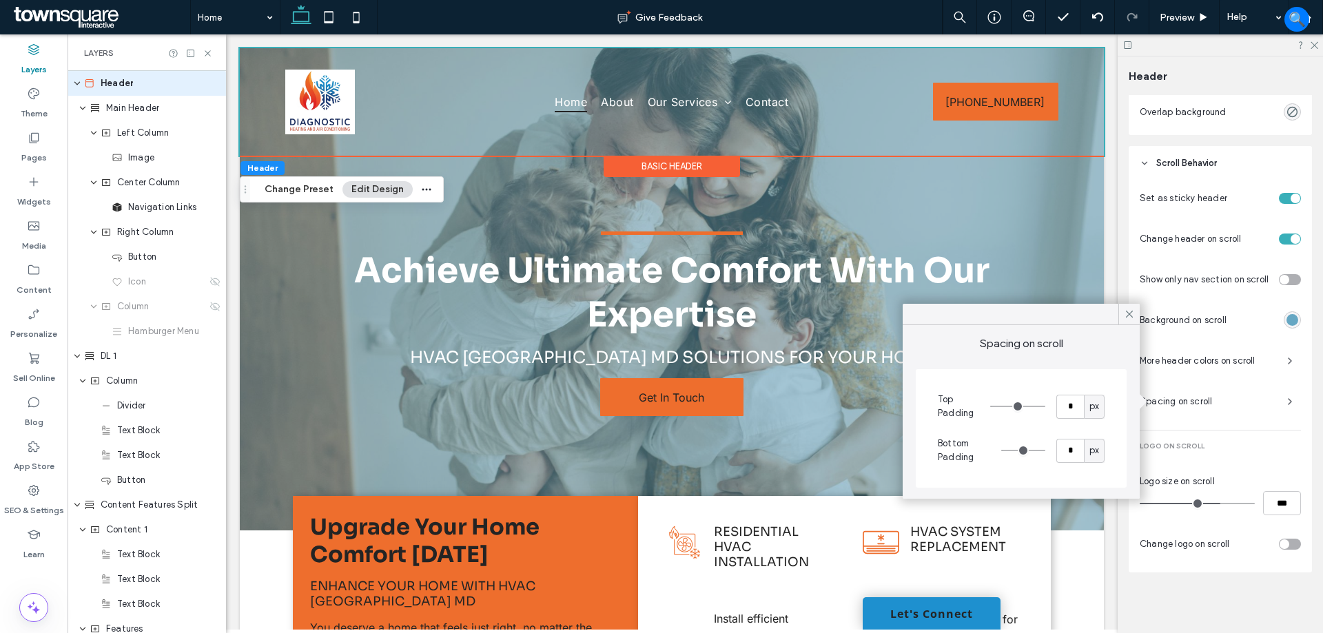
click at [1191, 396] on span "Spacing on scroll" at bounding box center [1208, 402] width 136 height 14
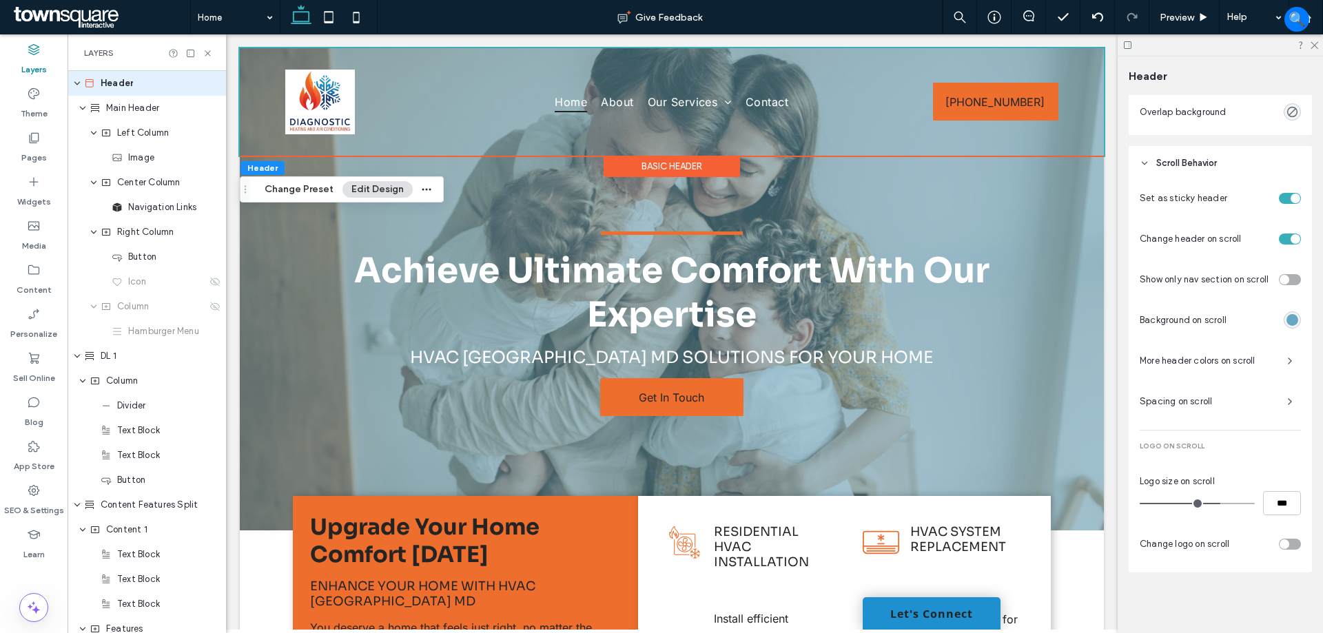
click at [1206, 359] on span "More header colors on scroll" at bounding box center [1208, 361] width 136 height 14
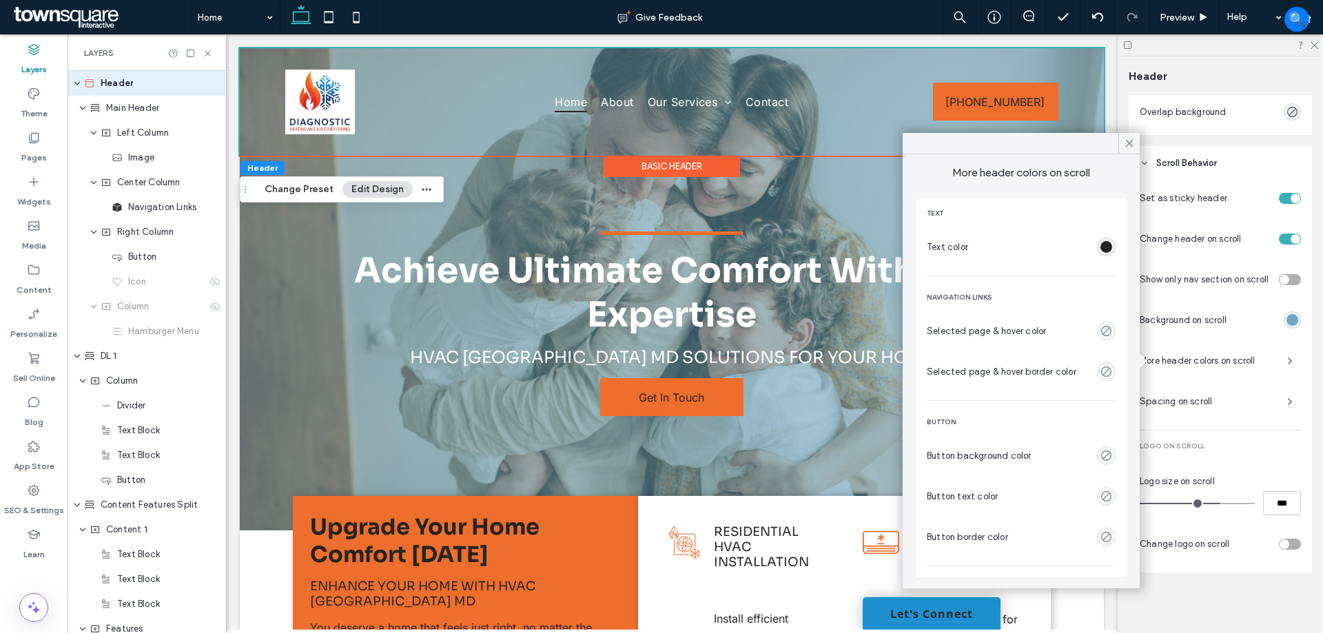
click at [1100, 245] on div "rgba(36, 36, 36, 1)" at bounding box center [1106, 247] width 12 height 12
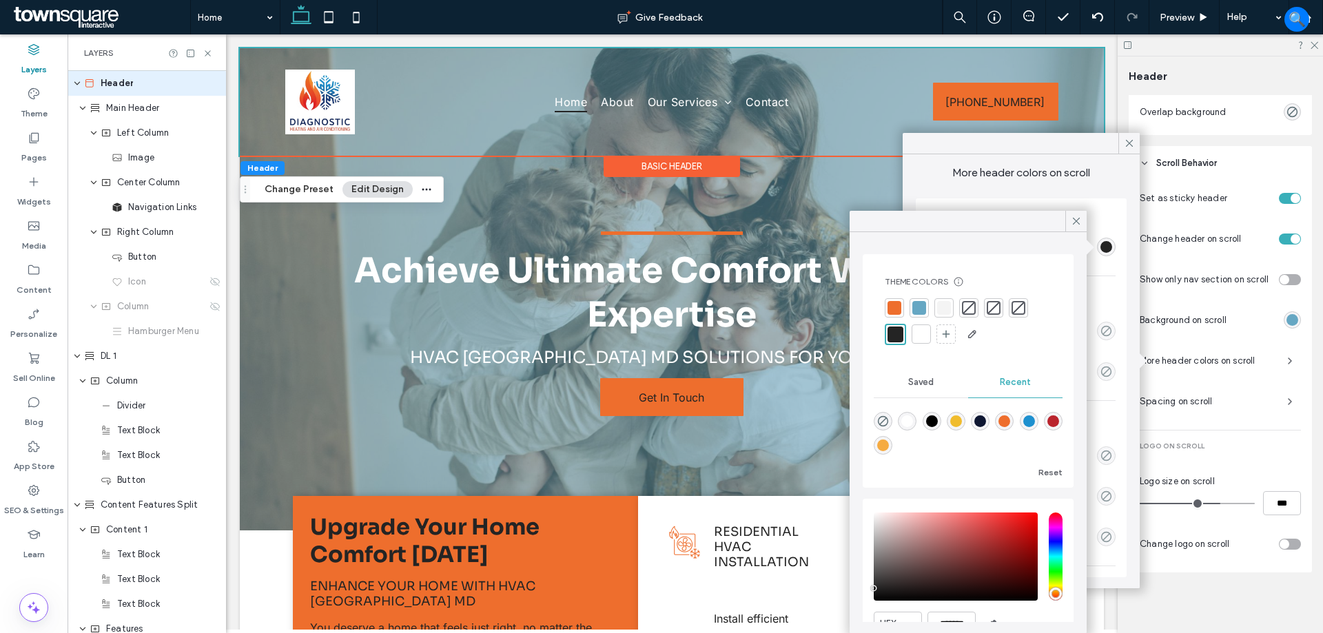
click at [914, 336] on div at bounding box center [921, 334] width 14 height 14
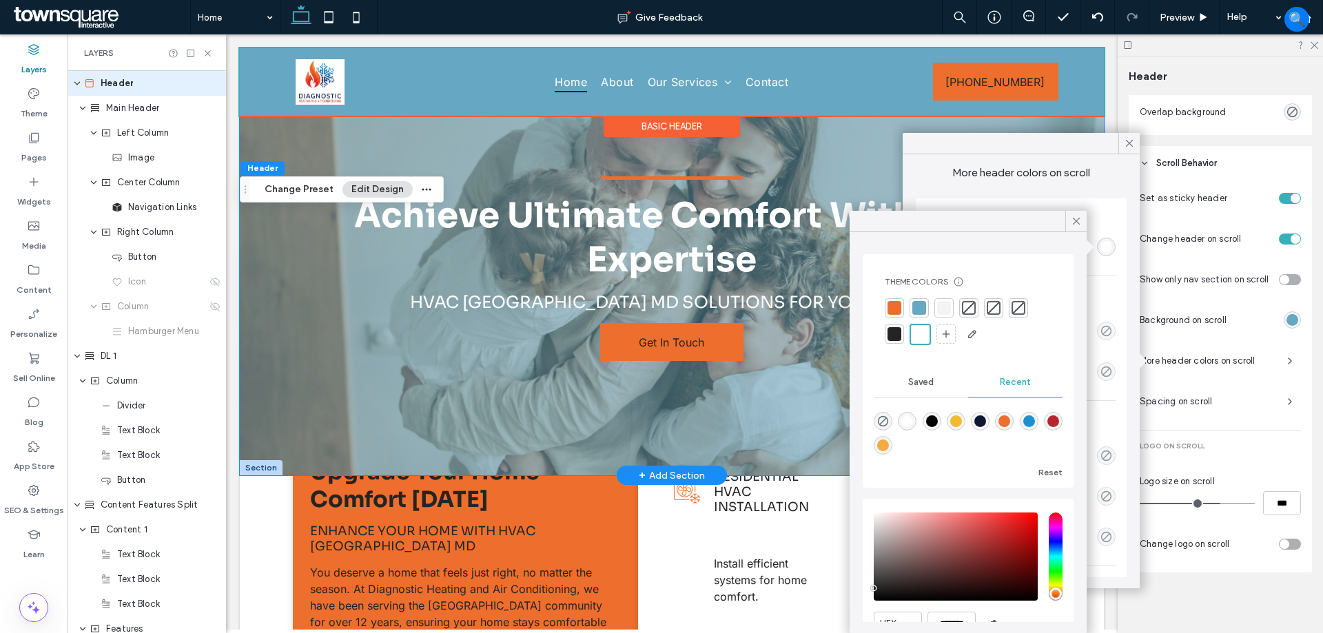
scroll to position [138, 0]
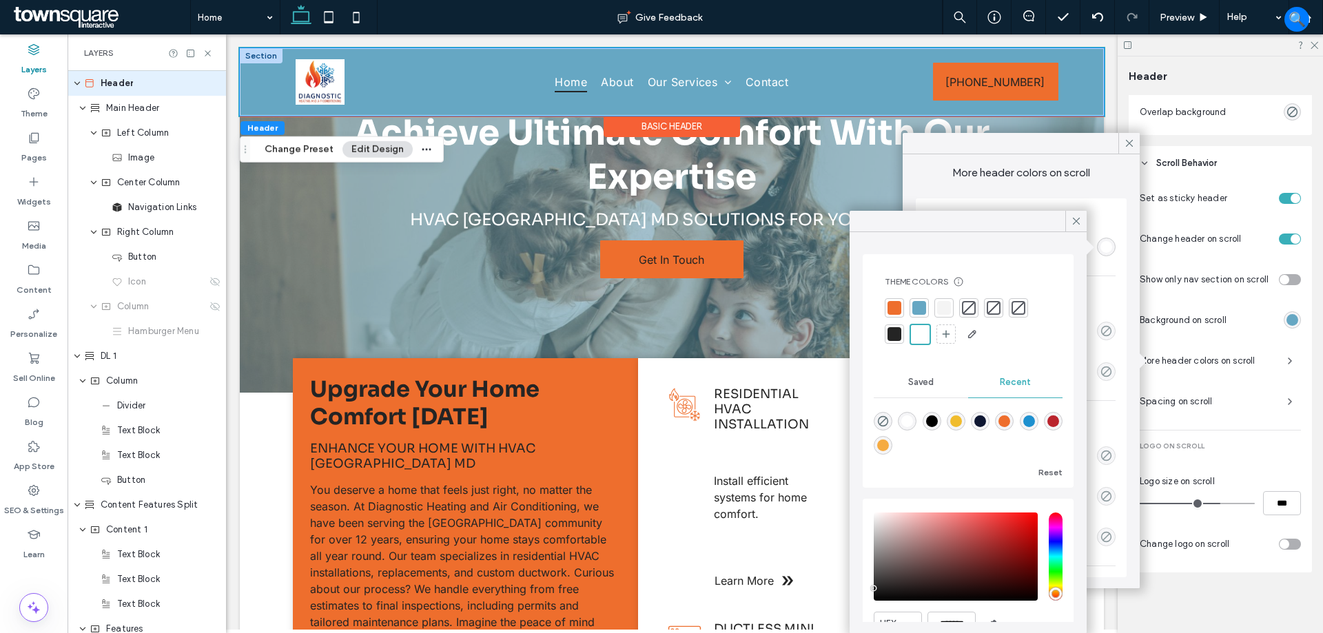
click at [249, 83] on div "Home About Our Services Residential HVAC Installation HVAC System Replacement D…" at bounding box center [672, 82] width 864 height 68
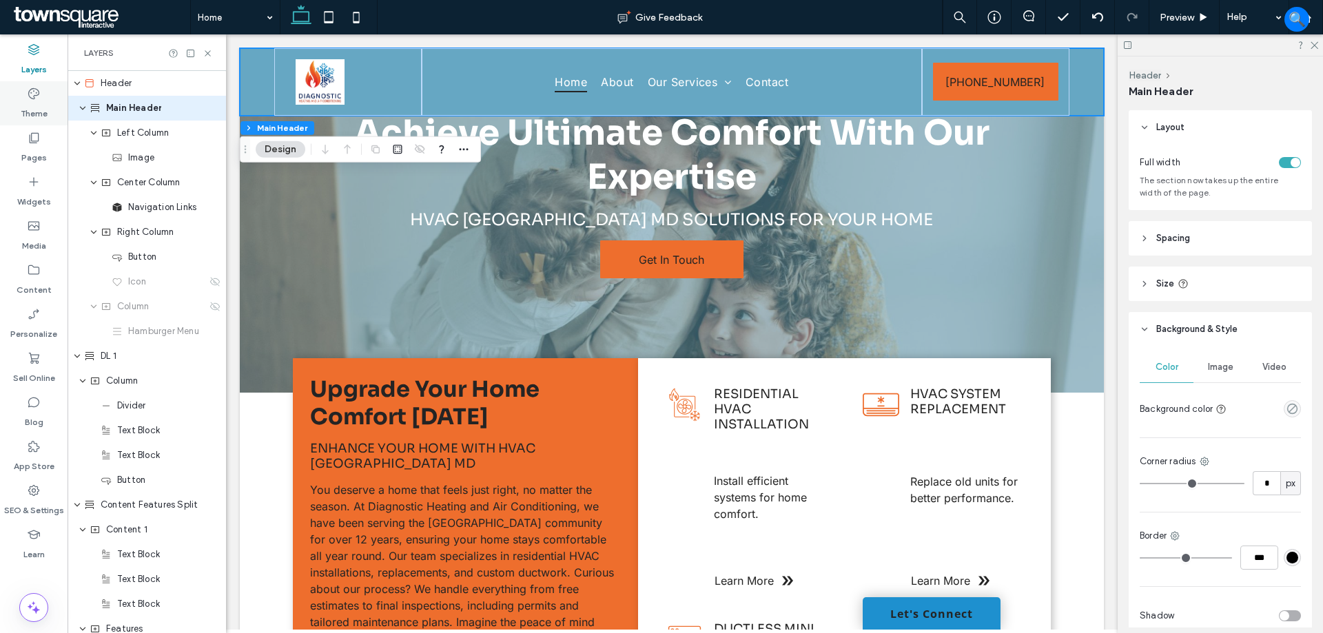
click at [33, 115] on label "Theme" at bounding box center [34, 110] width 27 height 19
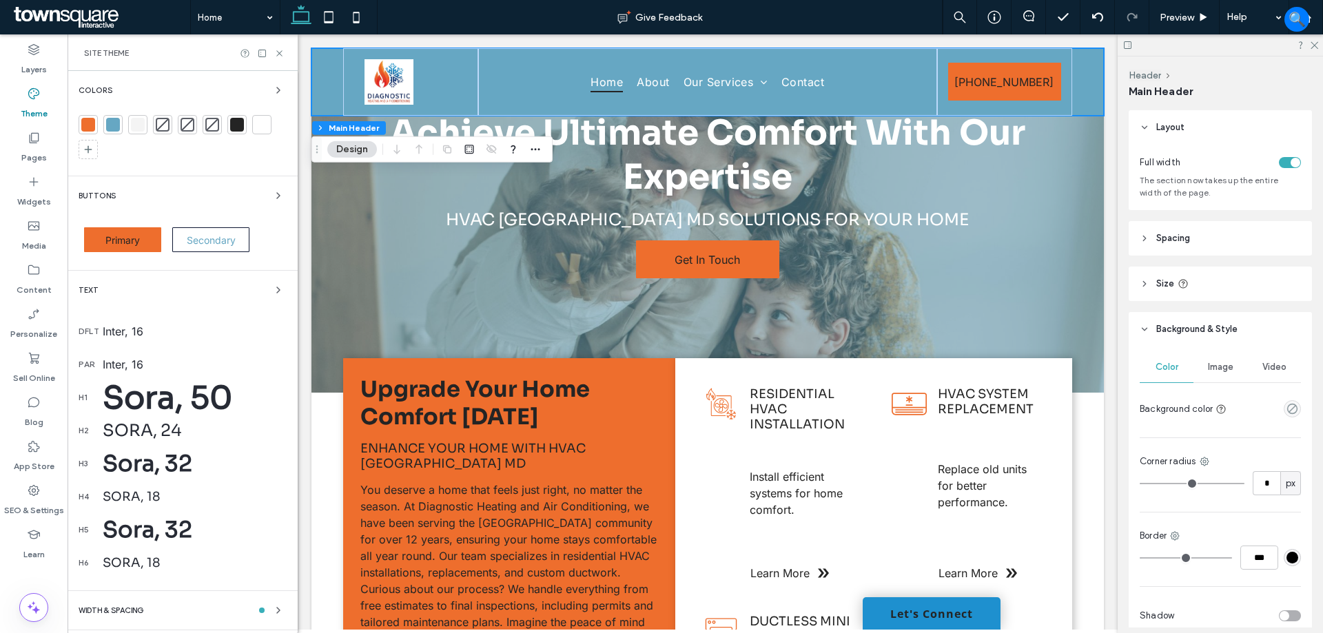
click at [115, 124] on div at bounding box center [113, 125] width 14 height 14
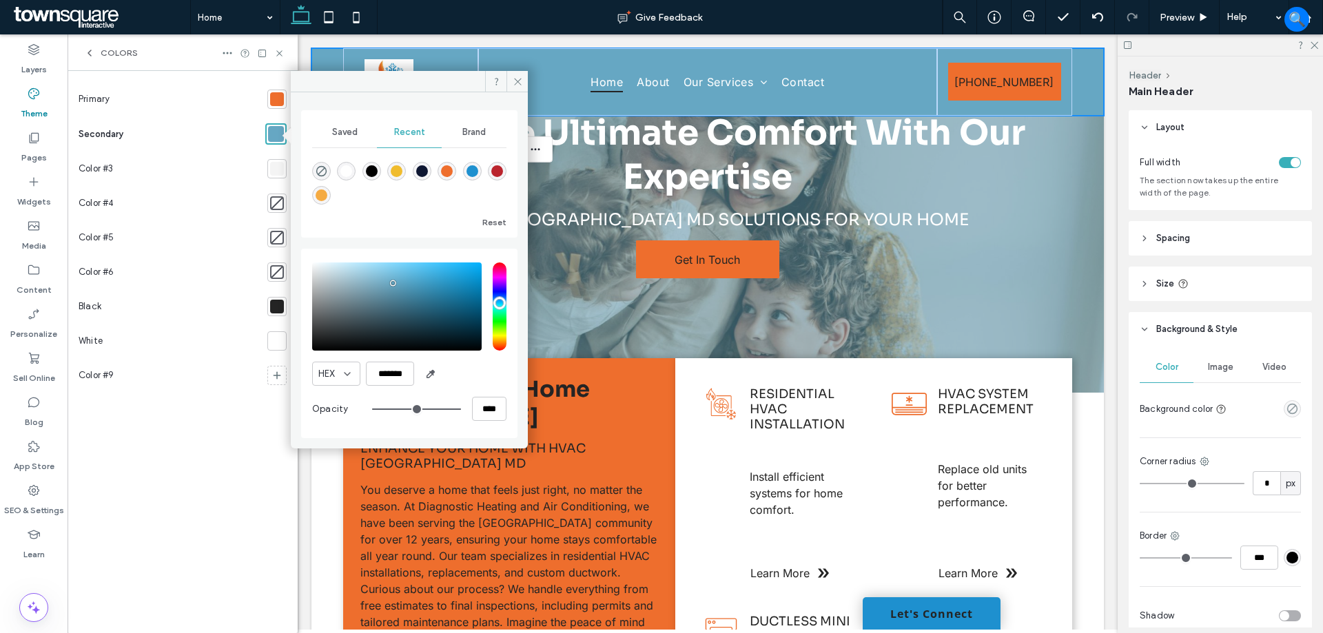
click at [484, 131] on span "Brand" at bounding box center [473, 132] width 23 height 11
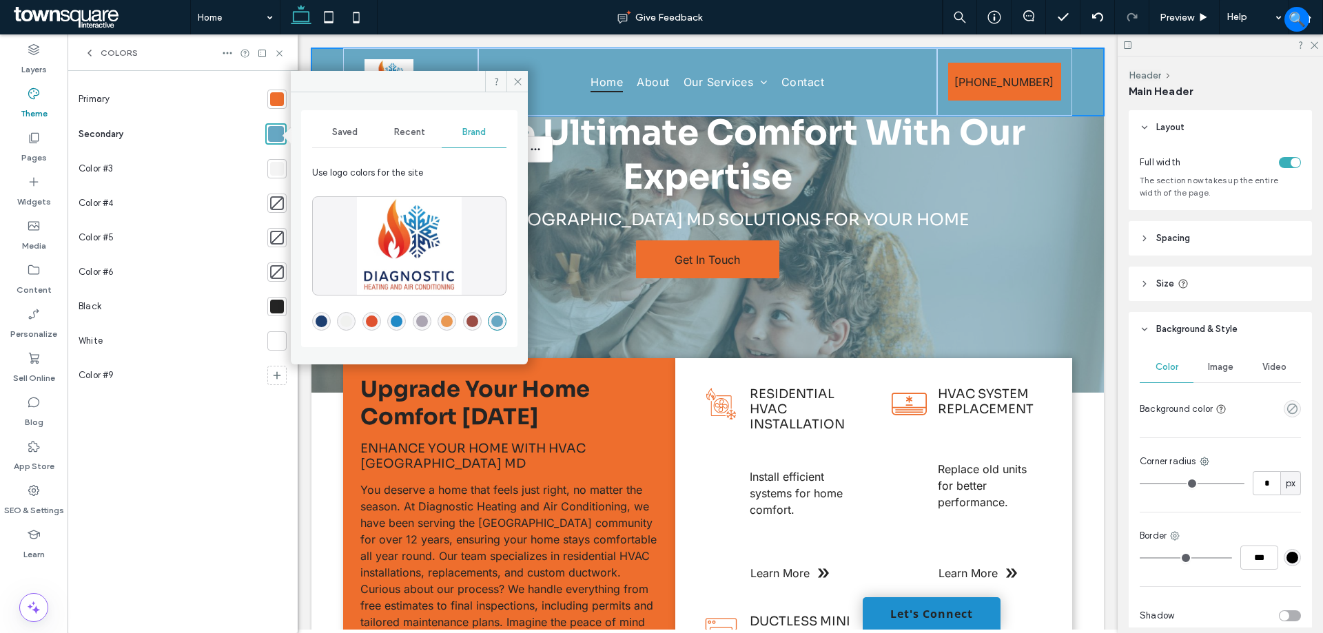
click at [393, 320] on div "rgba(32,137,198,1)" at bounding box center [397, 322] width 12 height 12
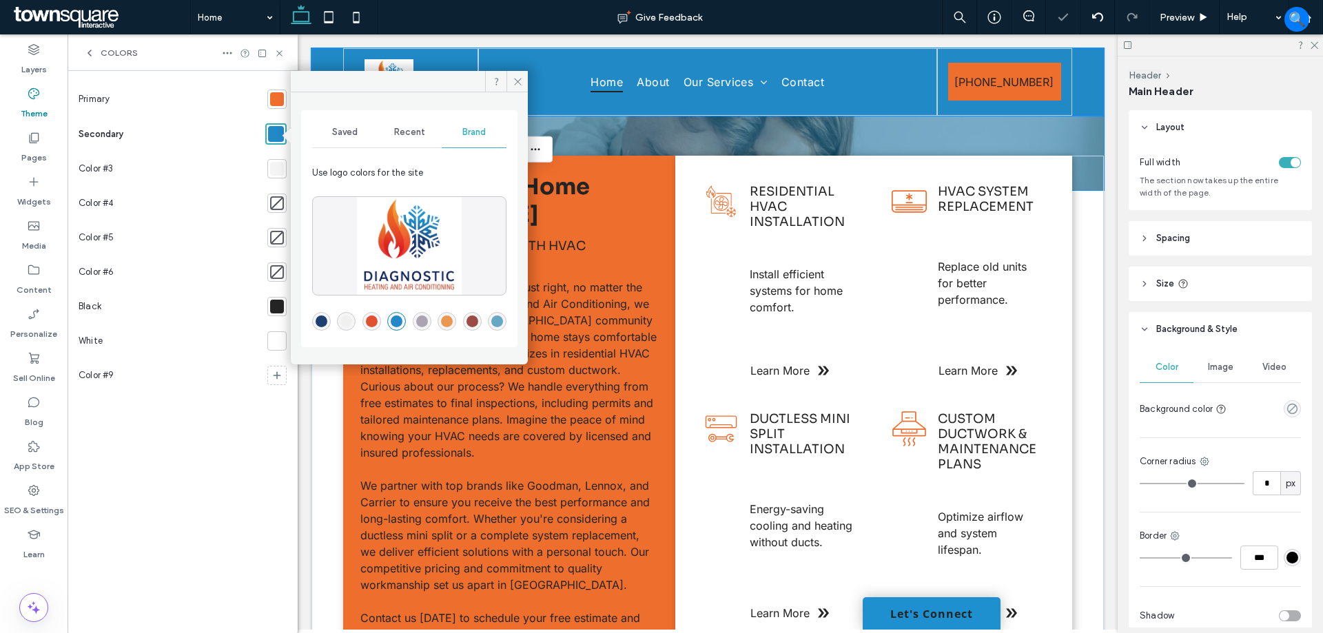
scroll to position [345, 0]
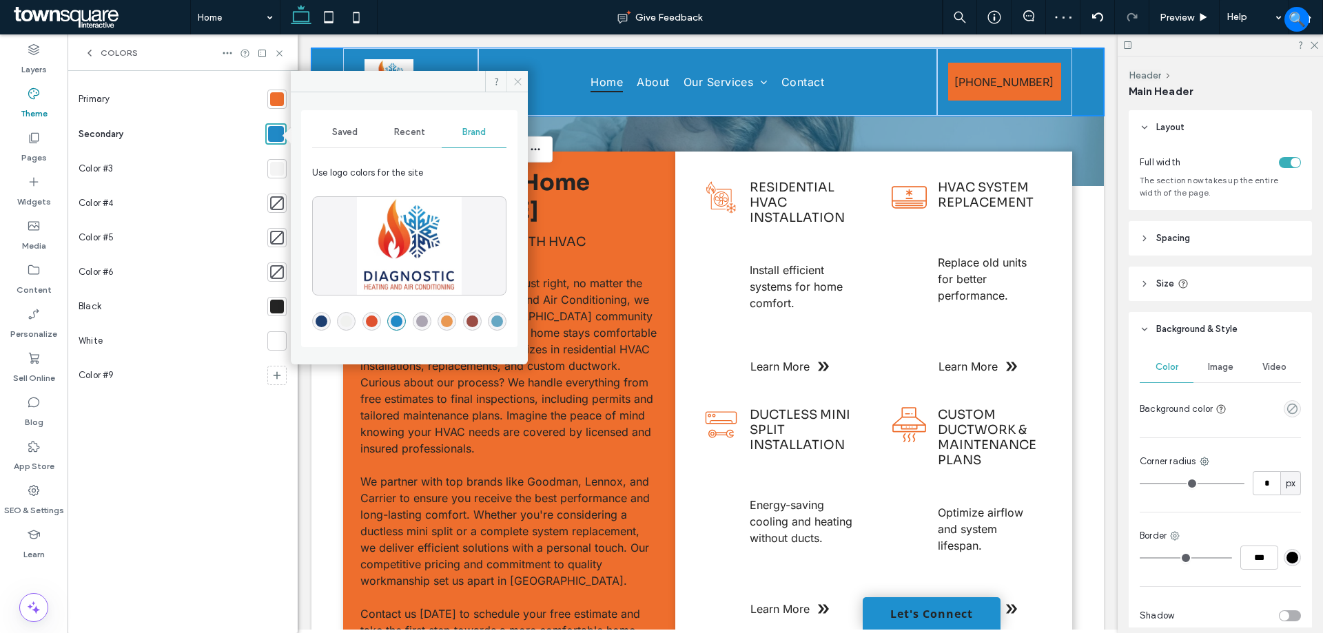
click at [513, 82] on icon at bounding box center [518, 81] width 10 height 10
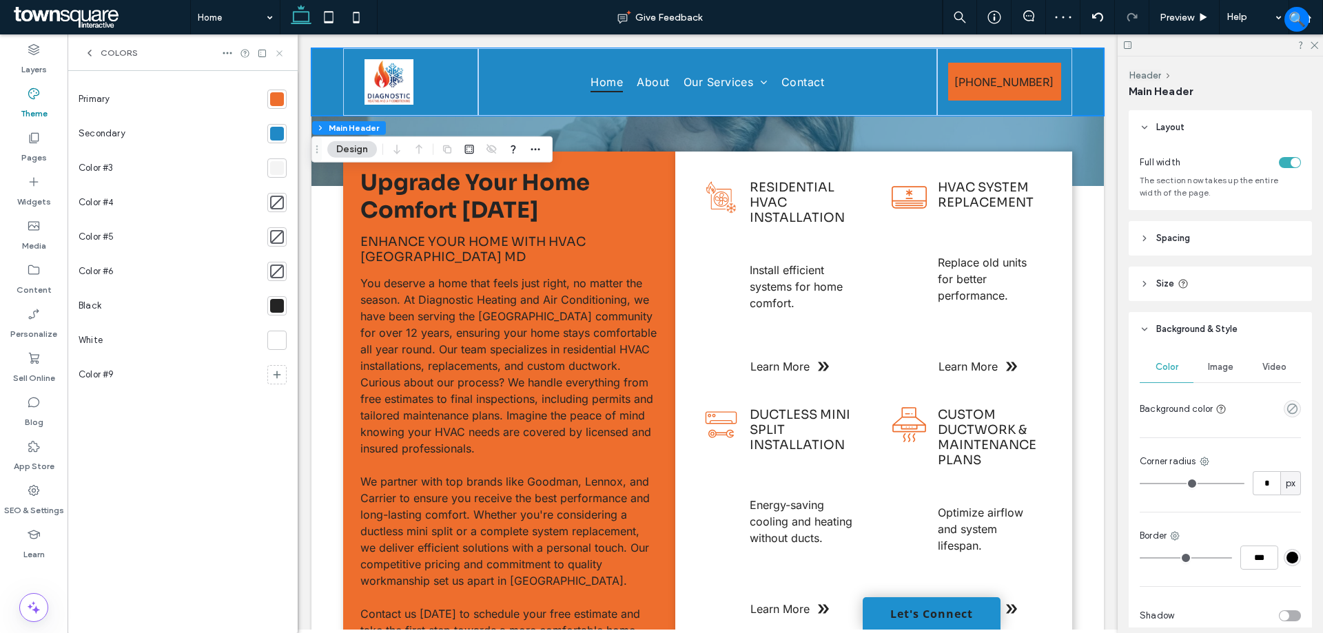
click at [275, 57] on icon at bounding box center [279, 53] width 10 height 10
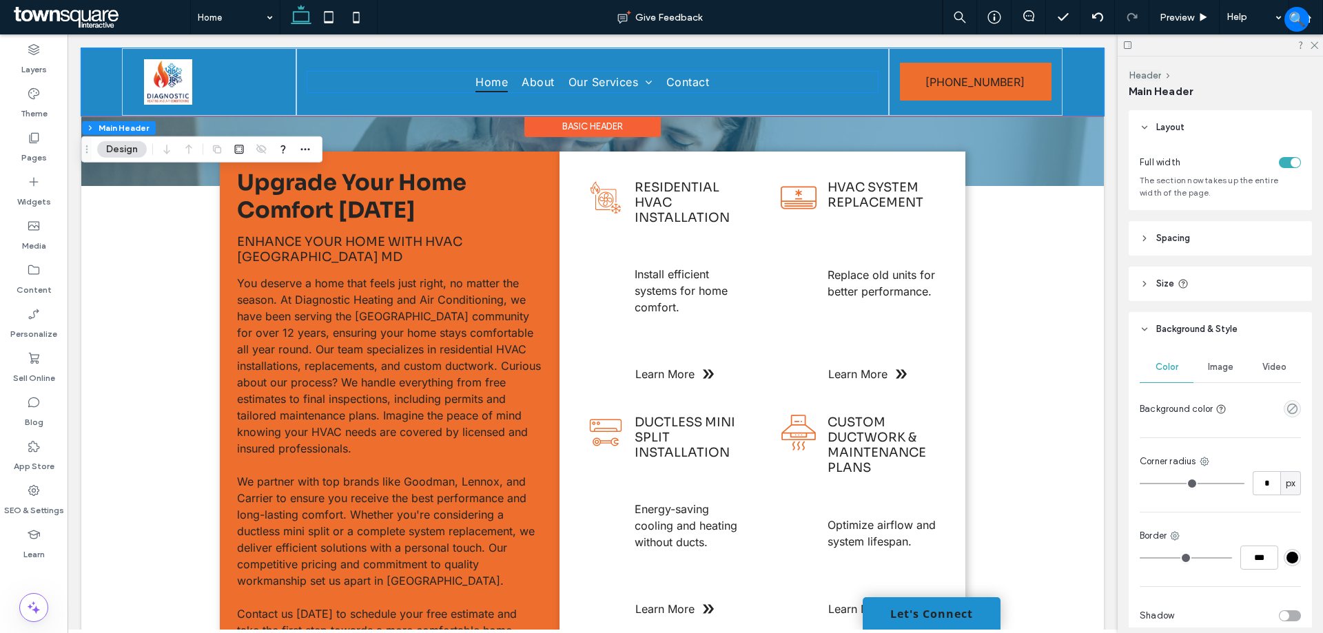
click at [493, 81] on span "Home" at bounding box center [491, 82] width 32 height 21
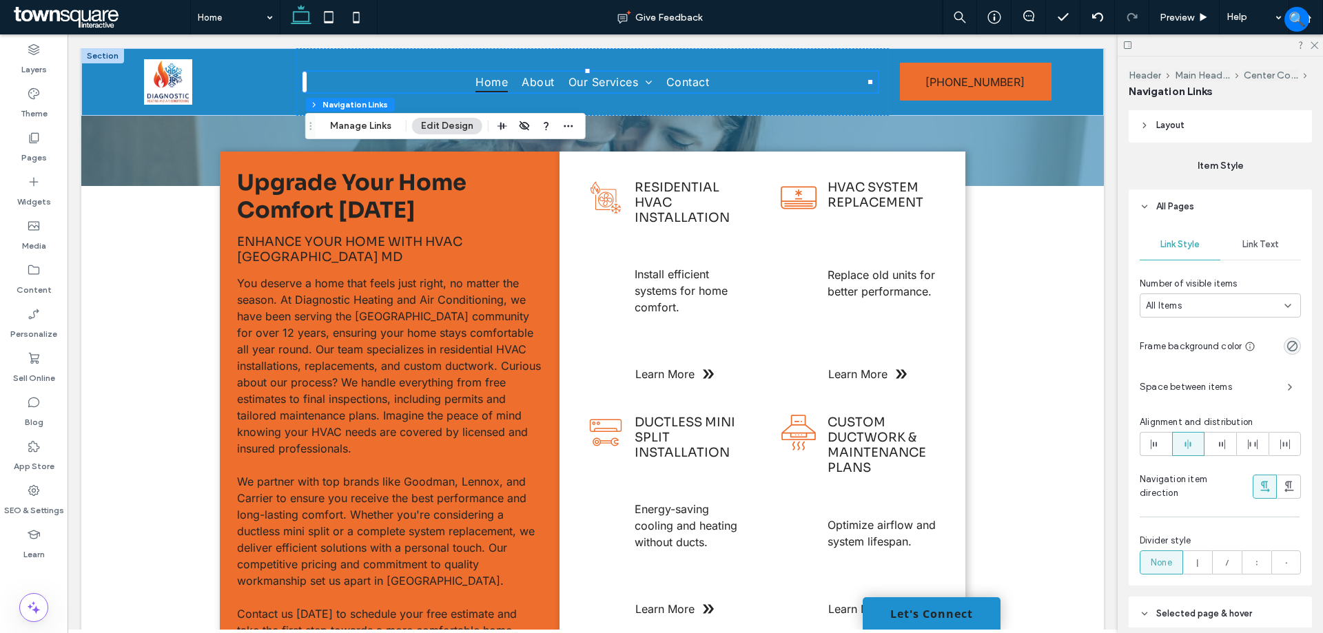
scroll to position [124, 0]
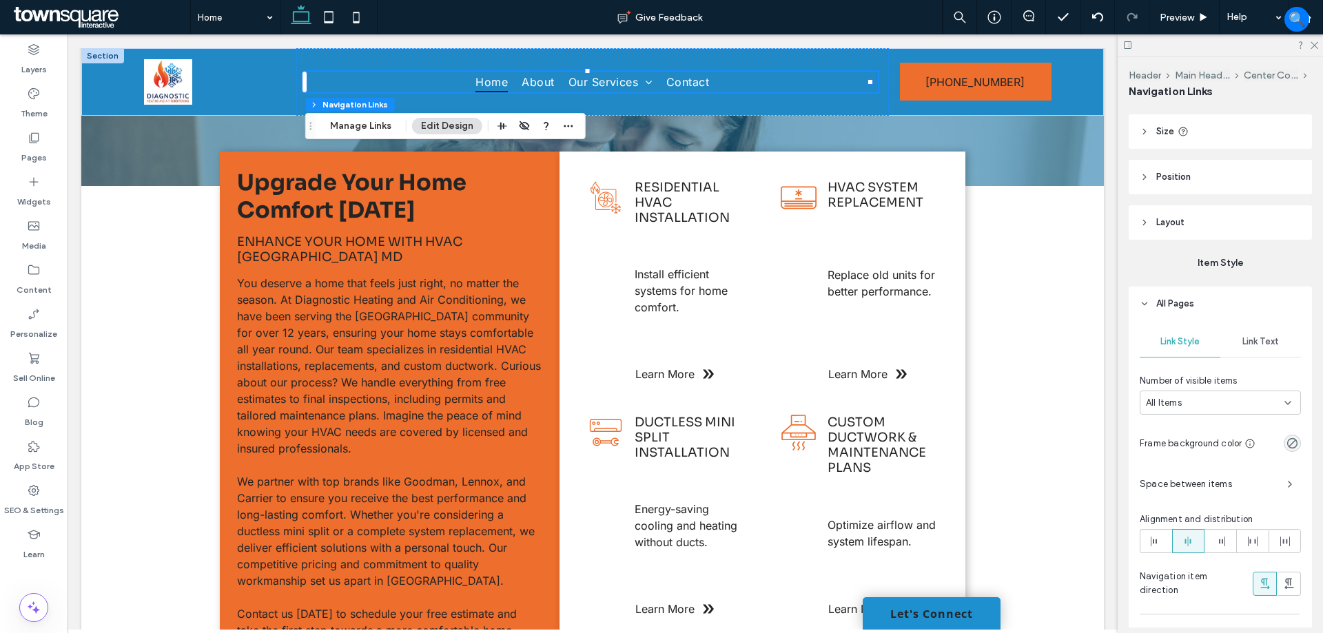
click at [1202, 305] on header "All Pages" at bounding box center [1220, 304] width 183 height 34
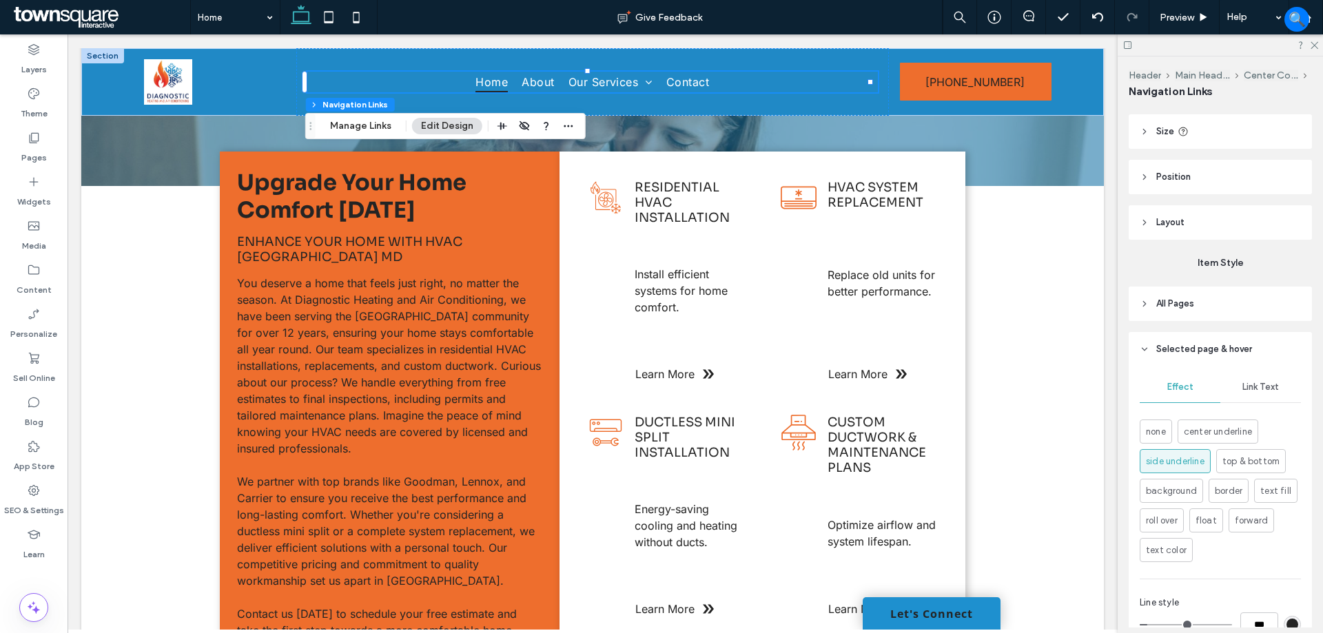
click at [1200, 353] on span "Selected page & hover" at bounding box center [1204, 349] width 96 height 14
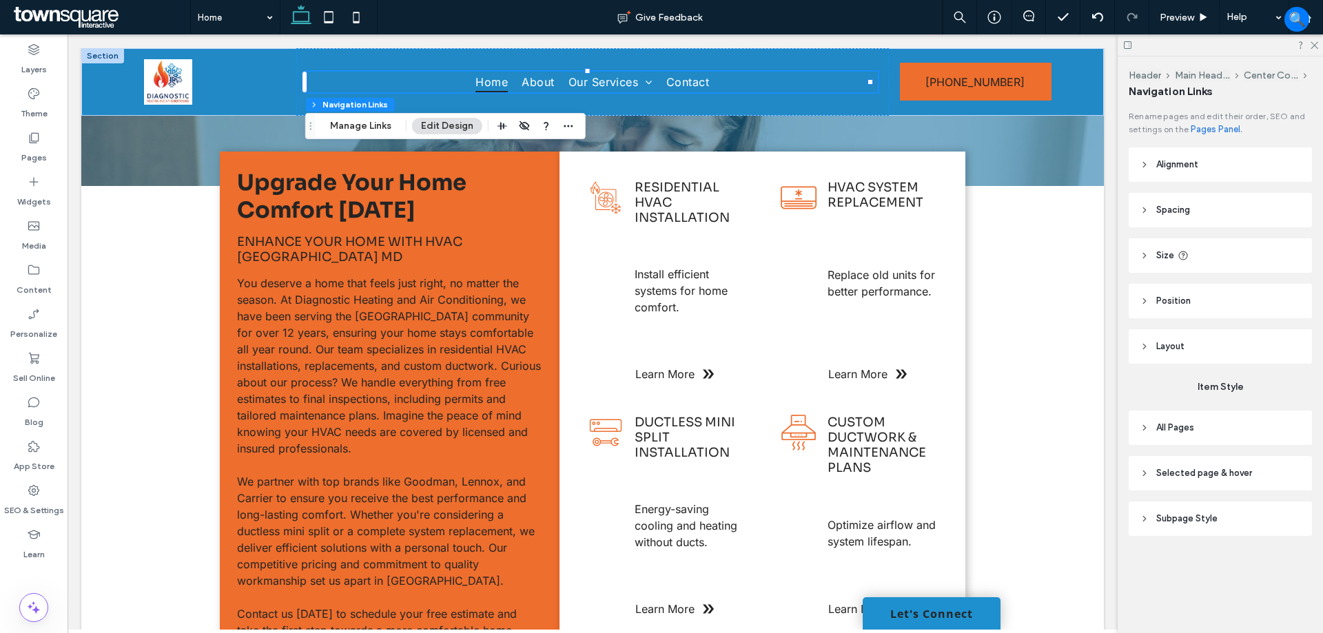
scroll to position [0, 0]
click at [1221, 427] on header "All Pages" at bounding box center [1220, 428] width 183 height 34
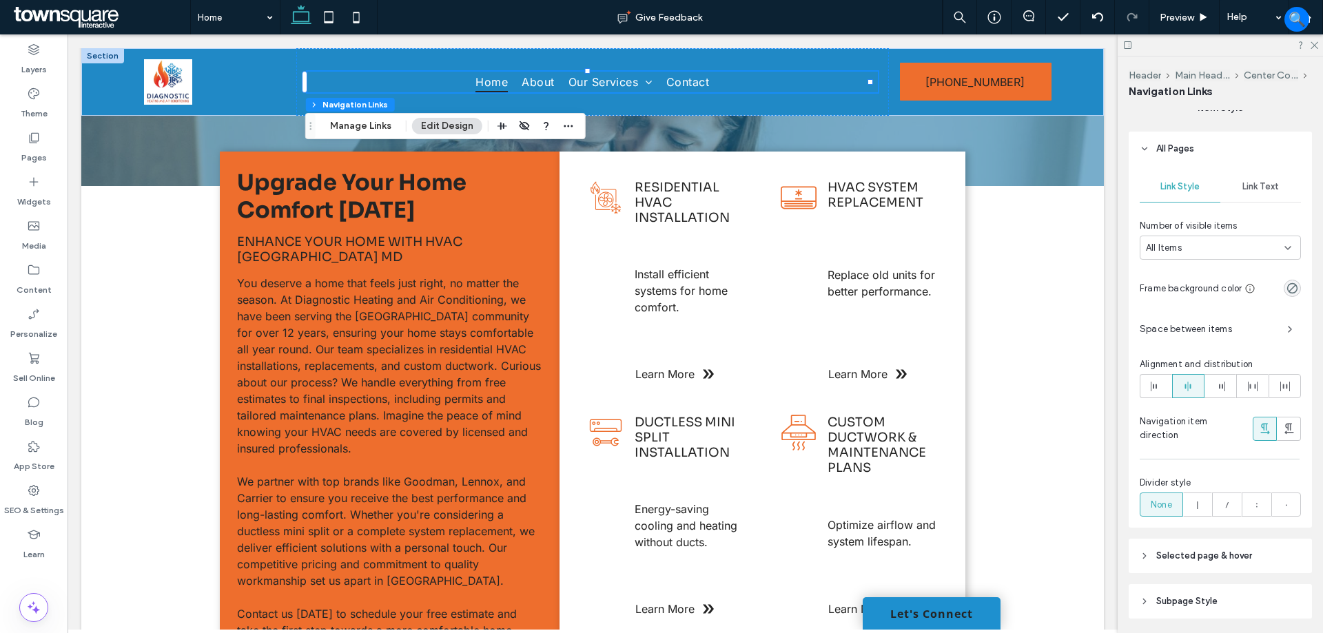
scroll to position [256, 0]
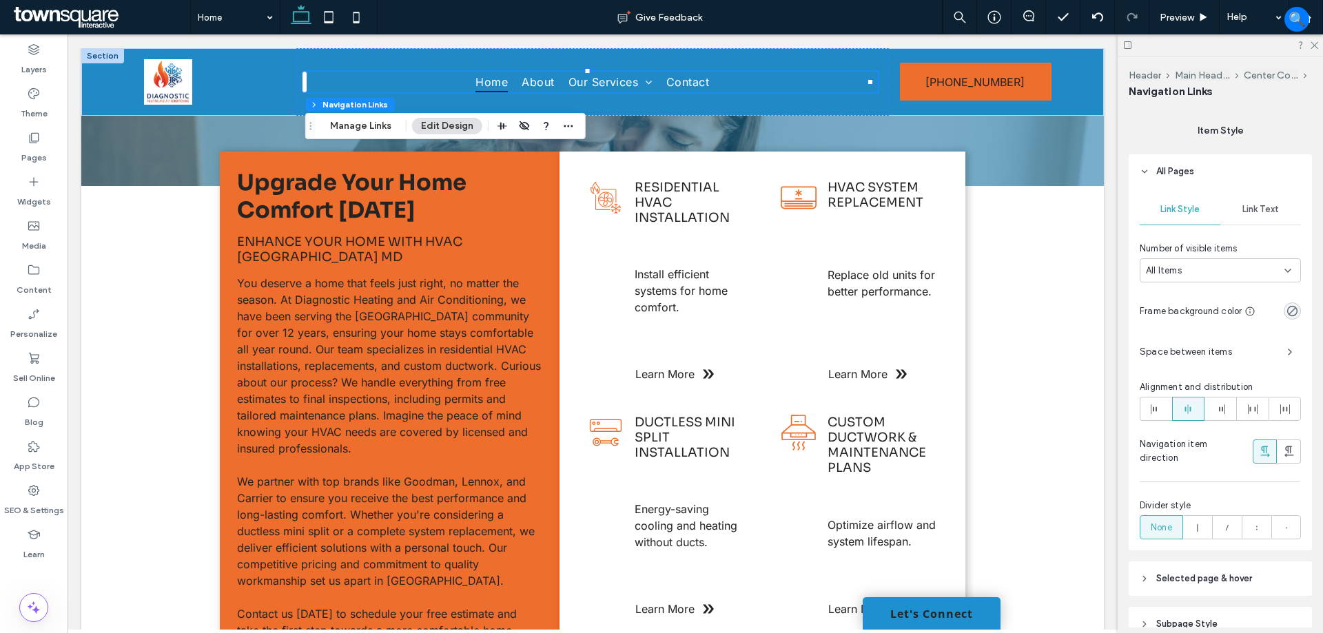
click at [1269, 209] on span "Link Text" at bounding box center [1260, 209] width 37 height 11
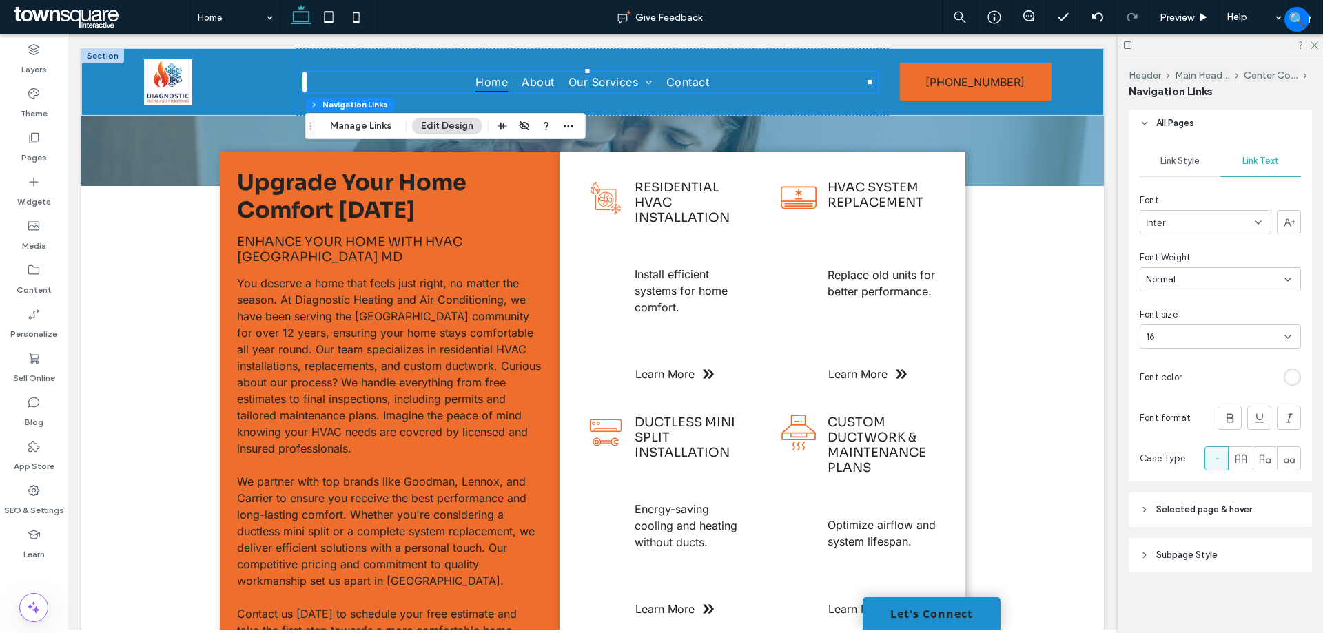
click at [1251, 502] on header "Selected page & hover" at bounding box center [1220, 510] width 183 height 34
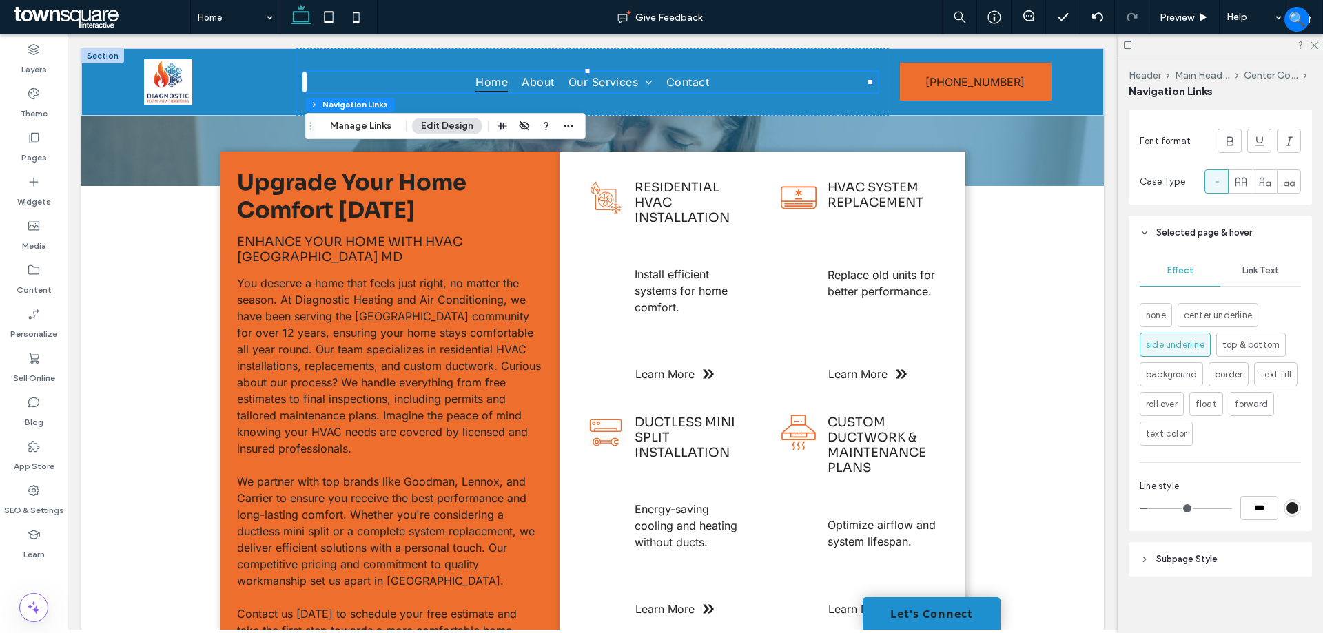
scroll to position [586, 0]
click at [1287, 506] on div "rgb(36, 36, 36)" at bounding box center [1293, 504] width 12 height 12
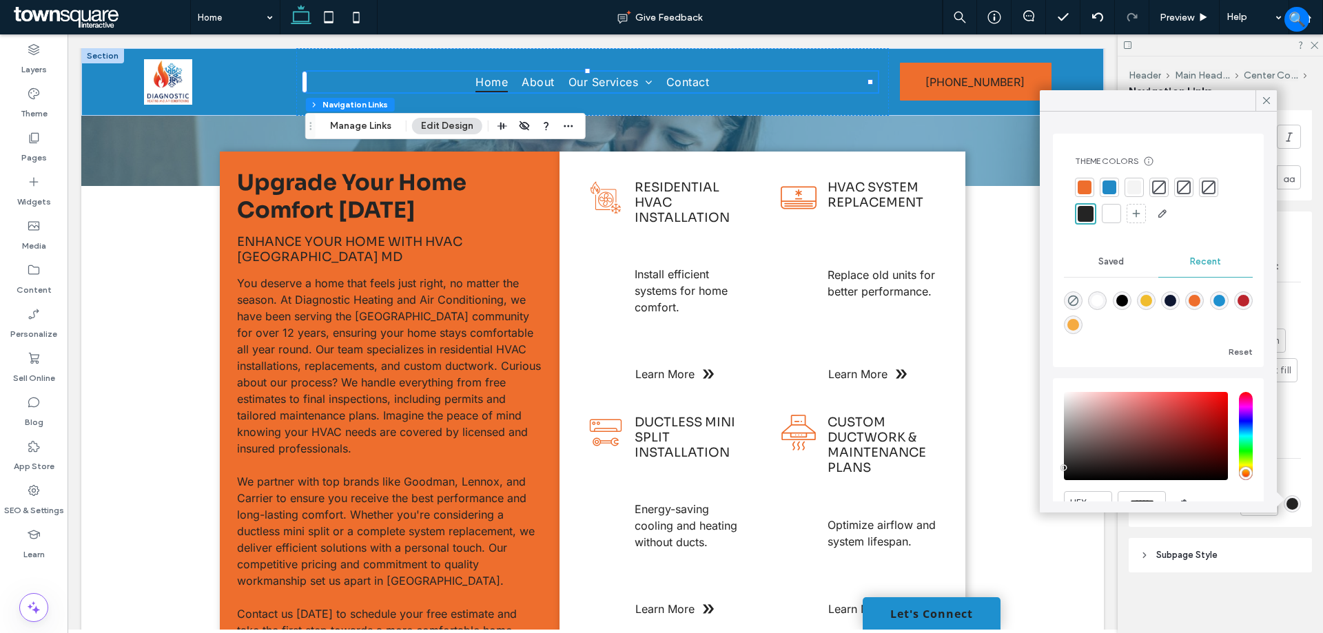
click at [1116, 209] on div at bounding box center [1112, 214] width 14 height 14
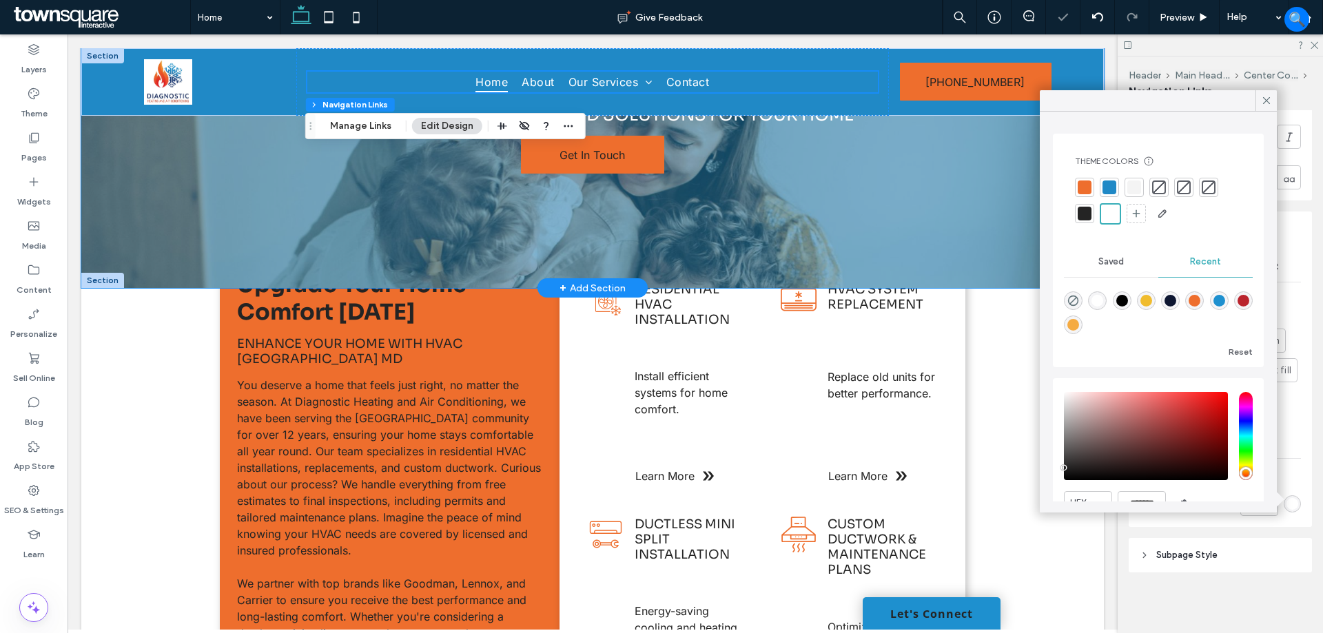
scroll to position [0, 0]
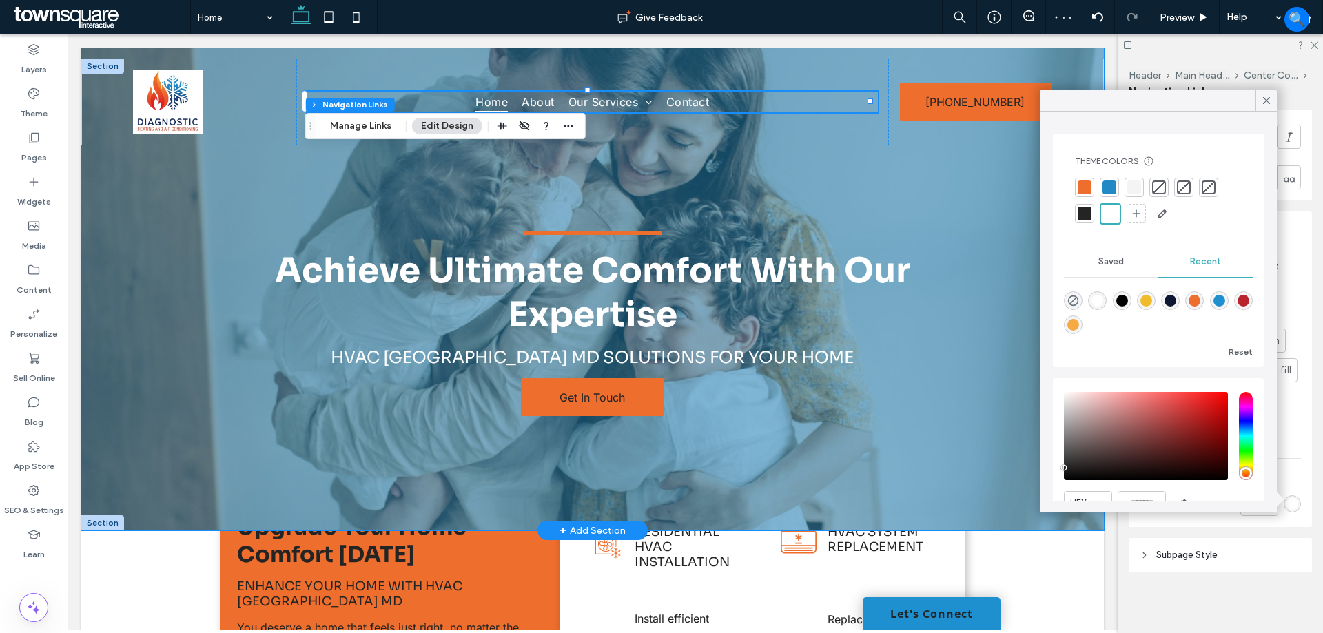
click at [972, 247] on div "Achieve Ultimate Comfort With Our Expertise HVAC Randallstown MD solutions for …" at bounding box center [592, 289] width 827 height 482
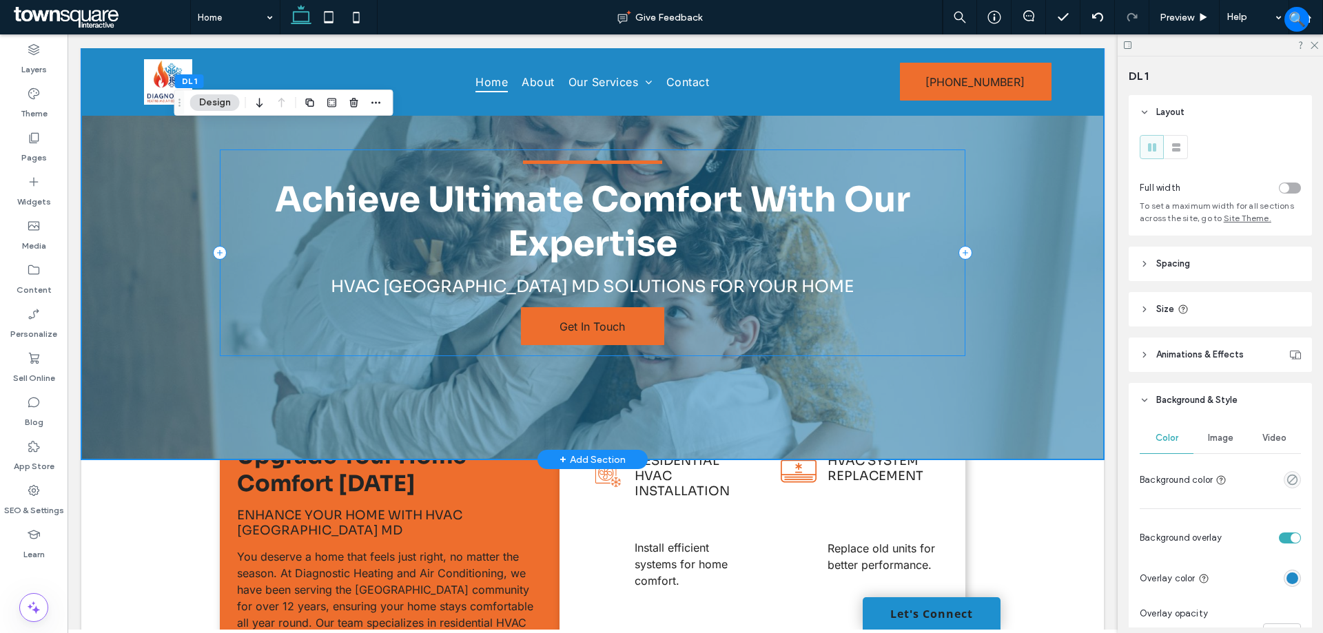
scroll to position [276, 0]
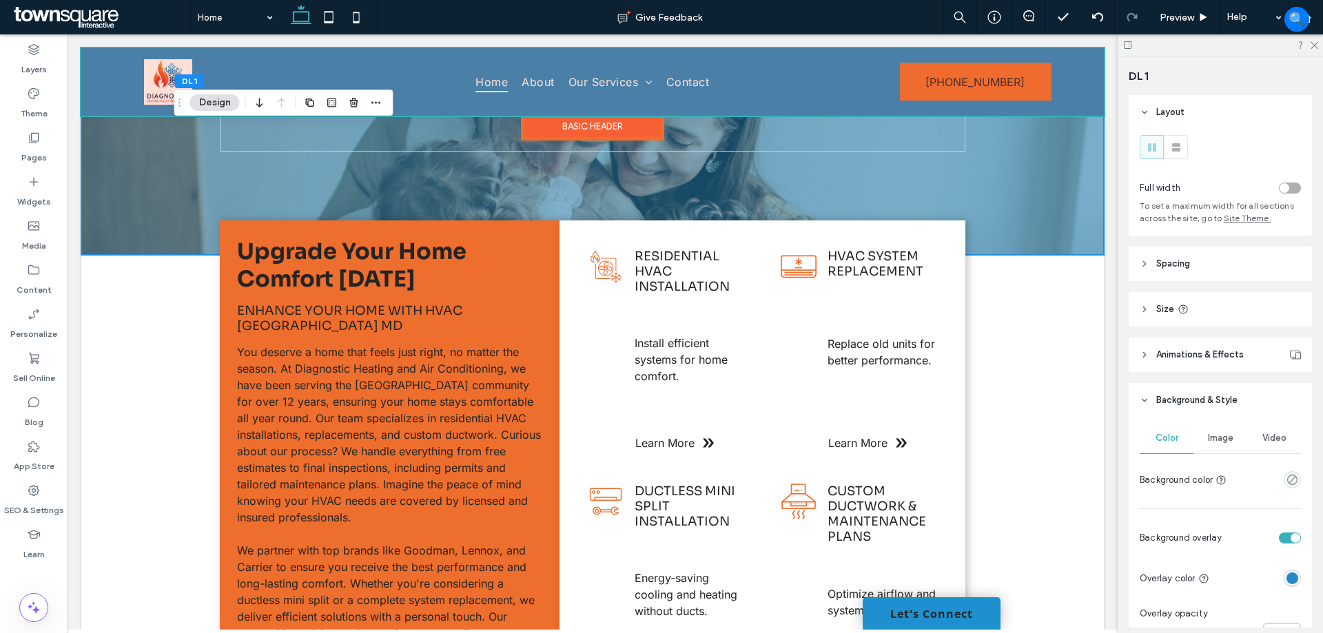
click at [551, 88] on div at bounding box center [592, 82] width 1023 height 68
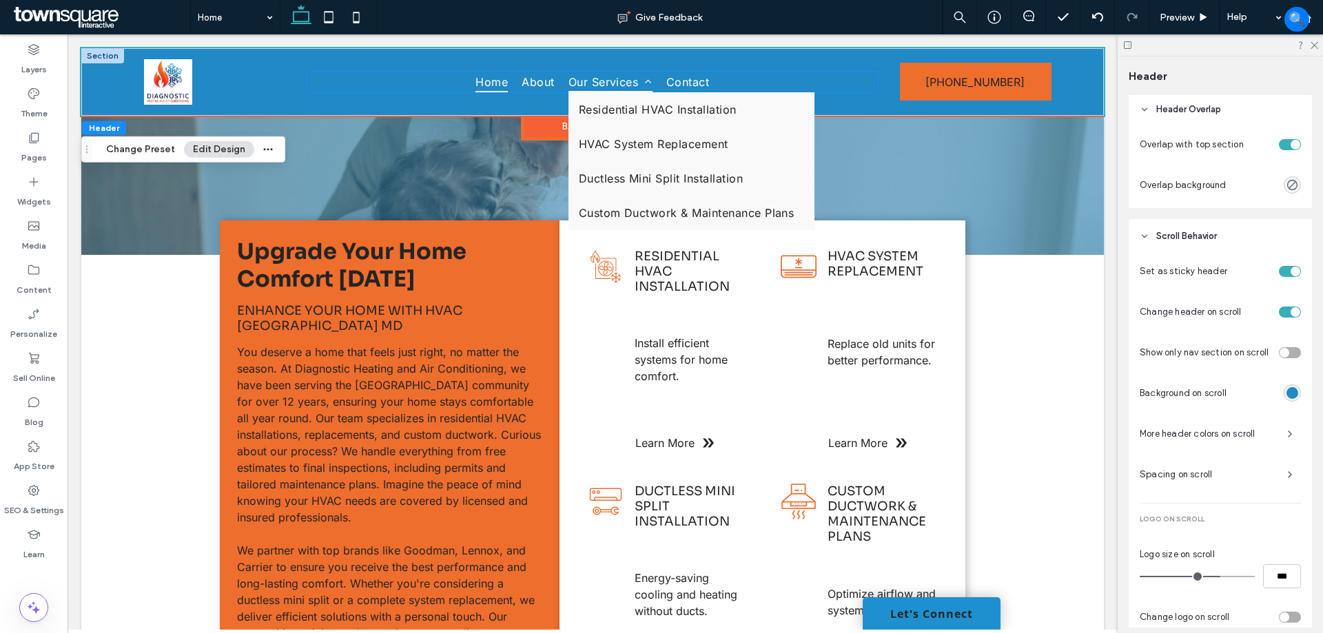
scroll to position [591, 0]
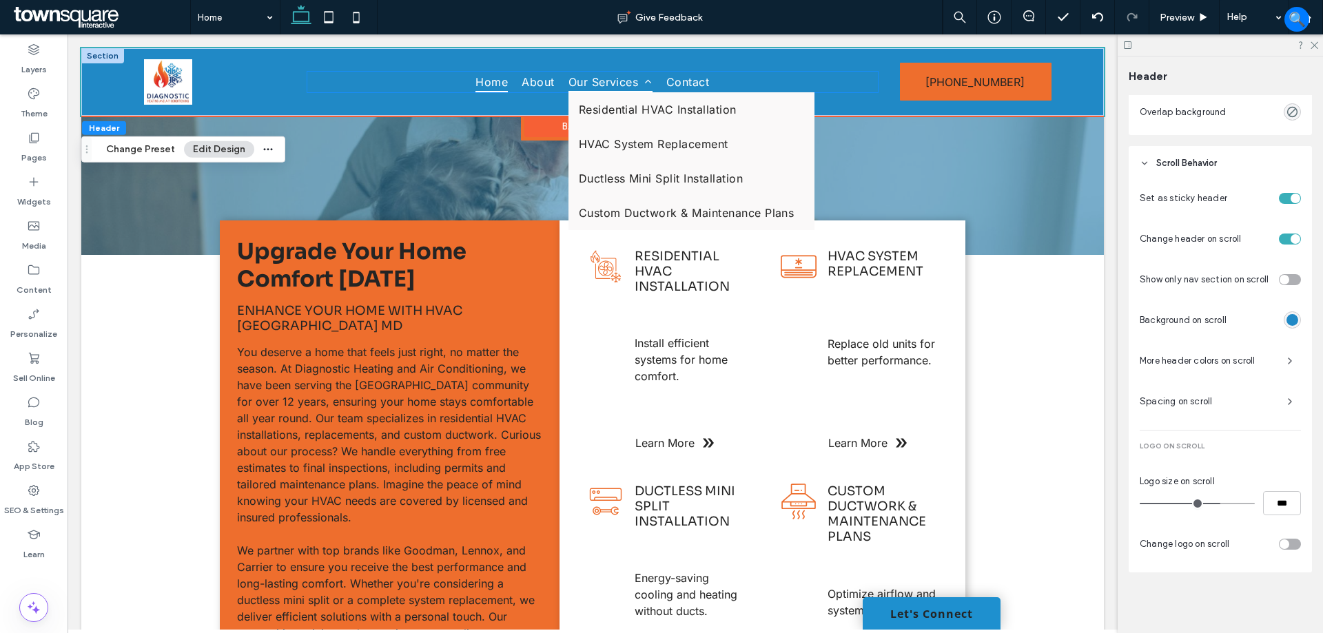
click at [562, 83] on link "Our Services" at bounding box center [611, 82] width 98 height 21
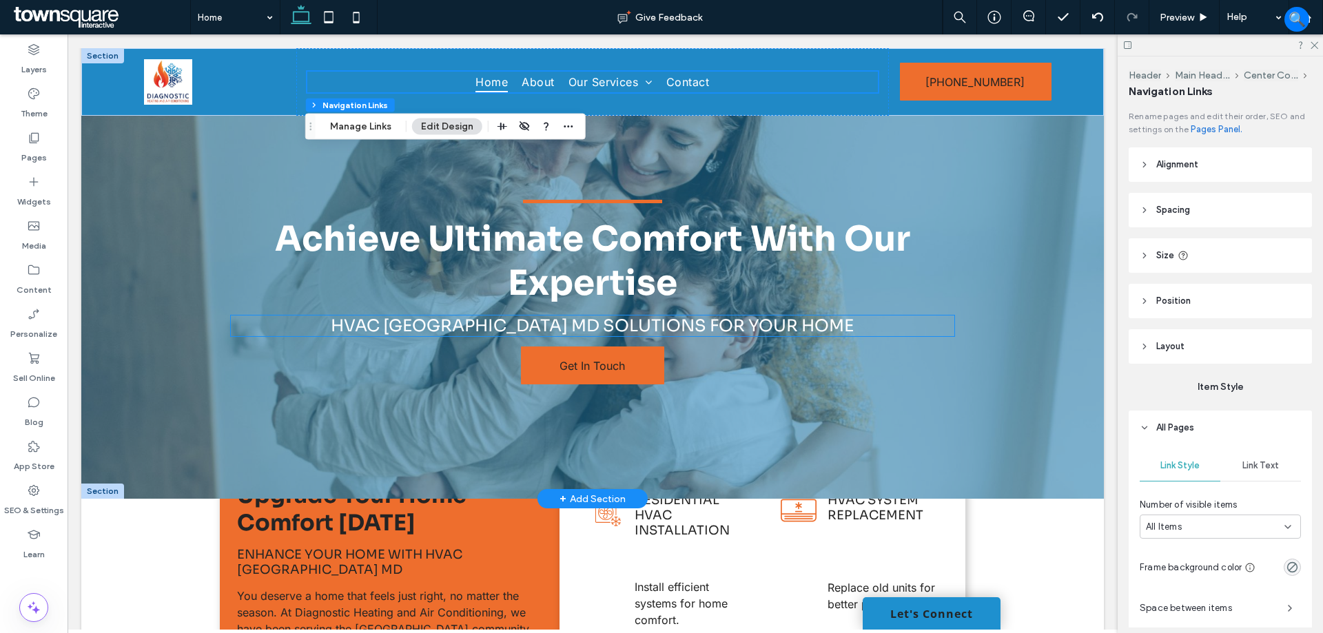
scroll to position [0, 0]
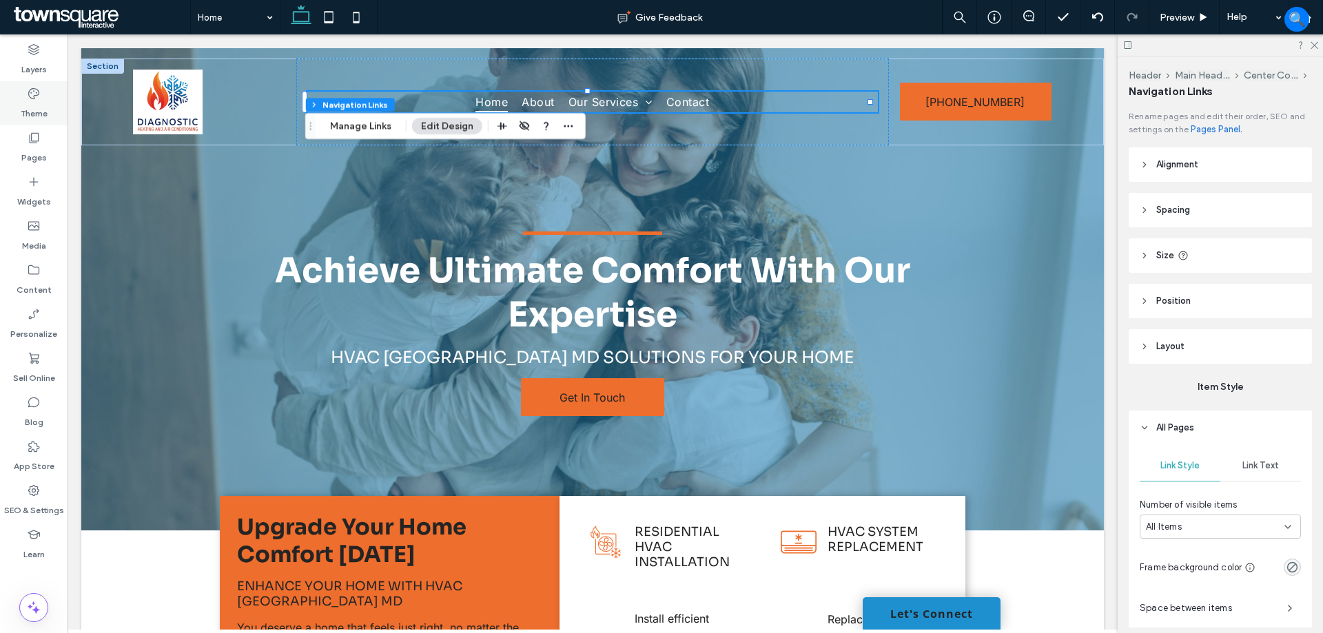
click at [30, 117] on label "Theme" at bounding box center [34, 110] width 27 height 19
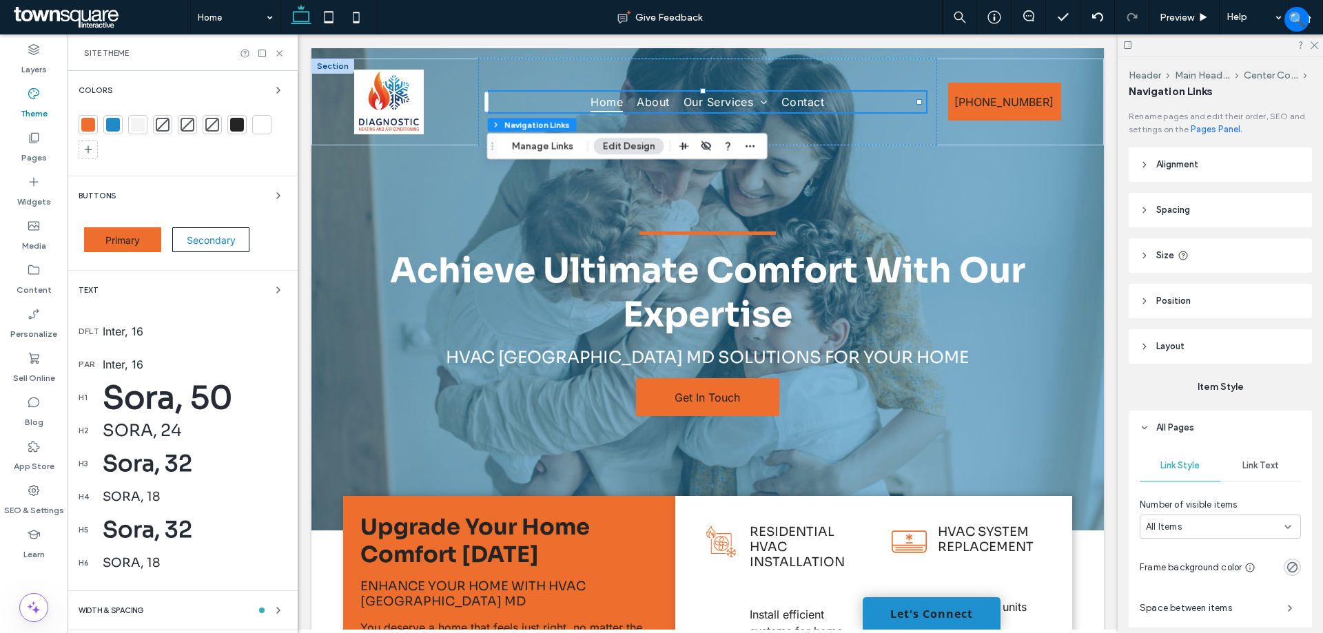
click at [112, 123] on div at bounding box center [113, 125] width 14 height 14
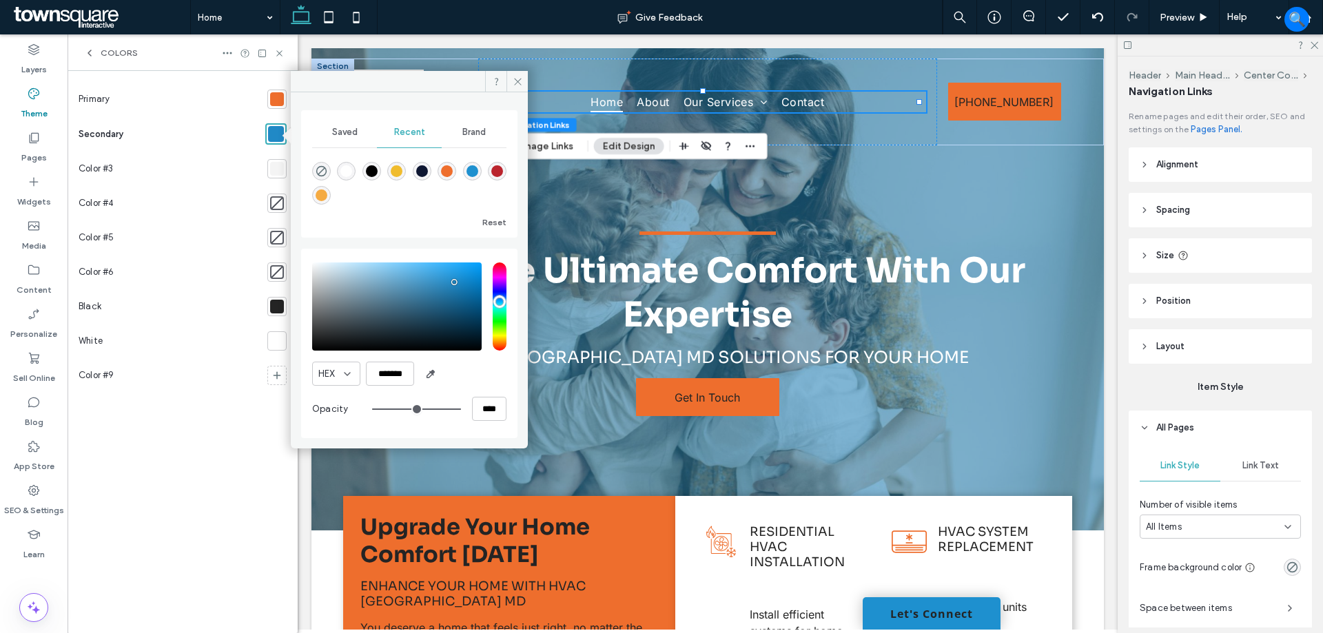
click at [476, 135] on span "Brand" at bounding box center [473, 132] width 23 height 11
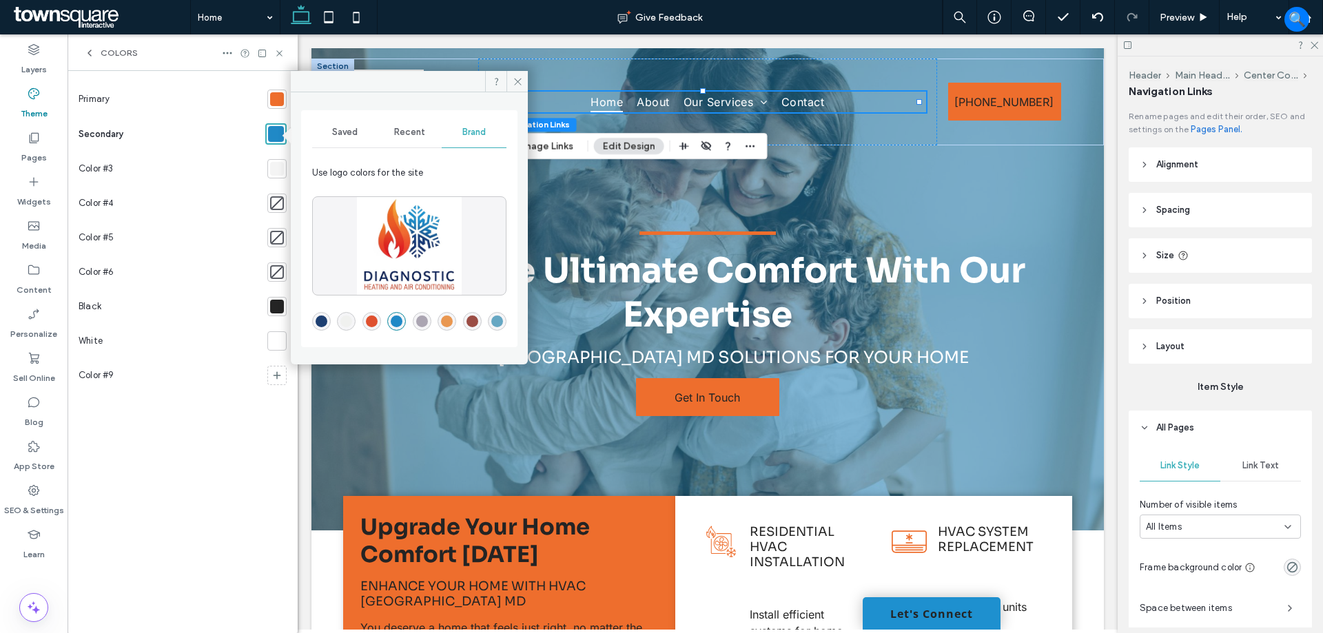
click at [319, 324] on div "rgba(29,63,113,1)" at bounding box center [322, 322] width 12 height 12
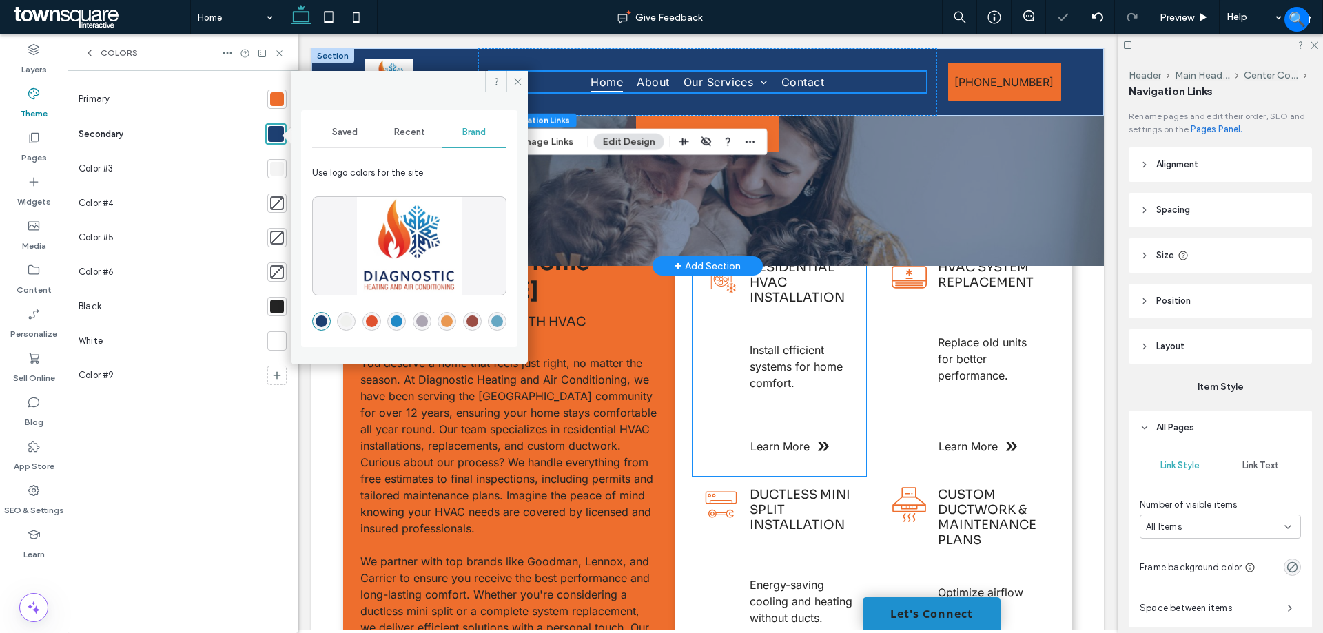
scroll to position [276, 0]
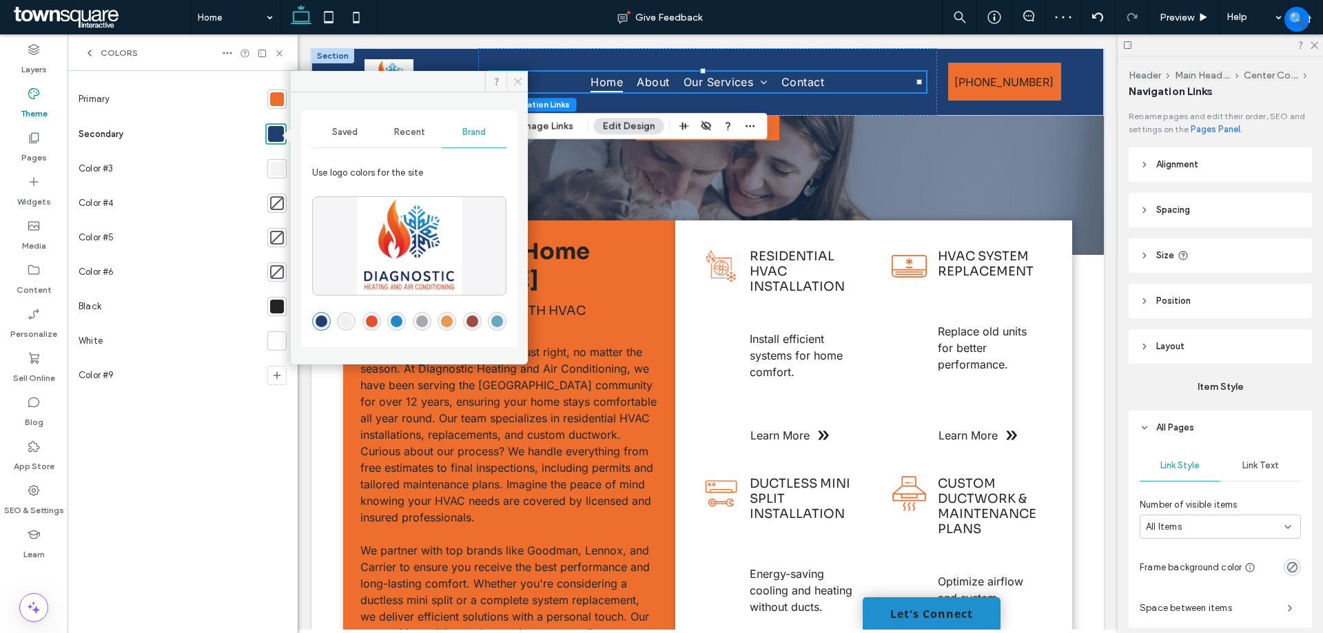
click at [522, 80] on icon at bounding box center [518, 81] width 10 height 10
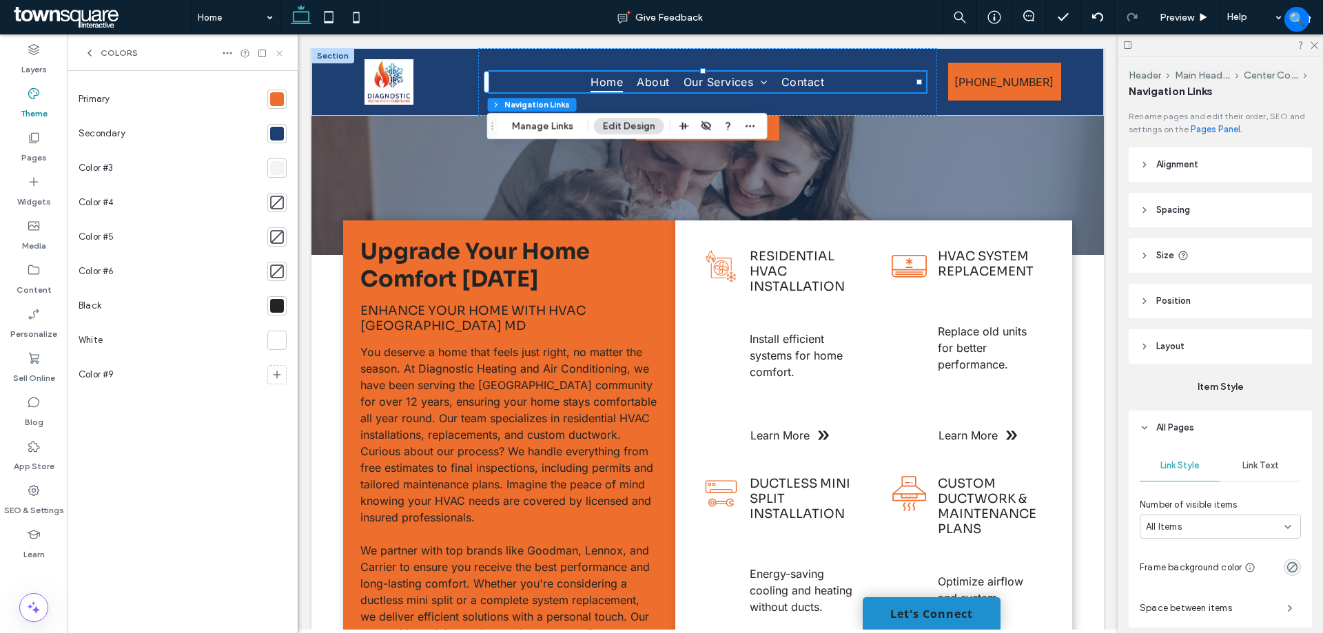
click at [278, 53] on icon at bounding box center [279, 53] width 10 height 10
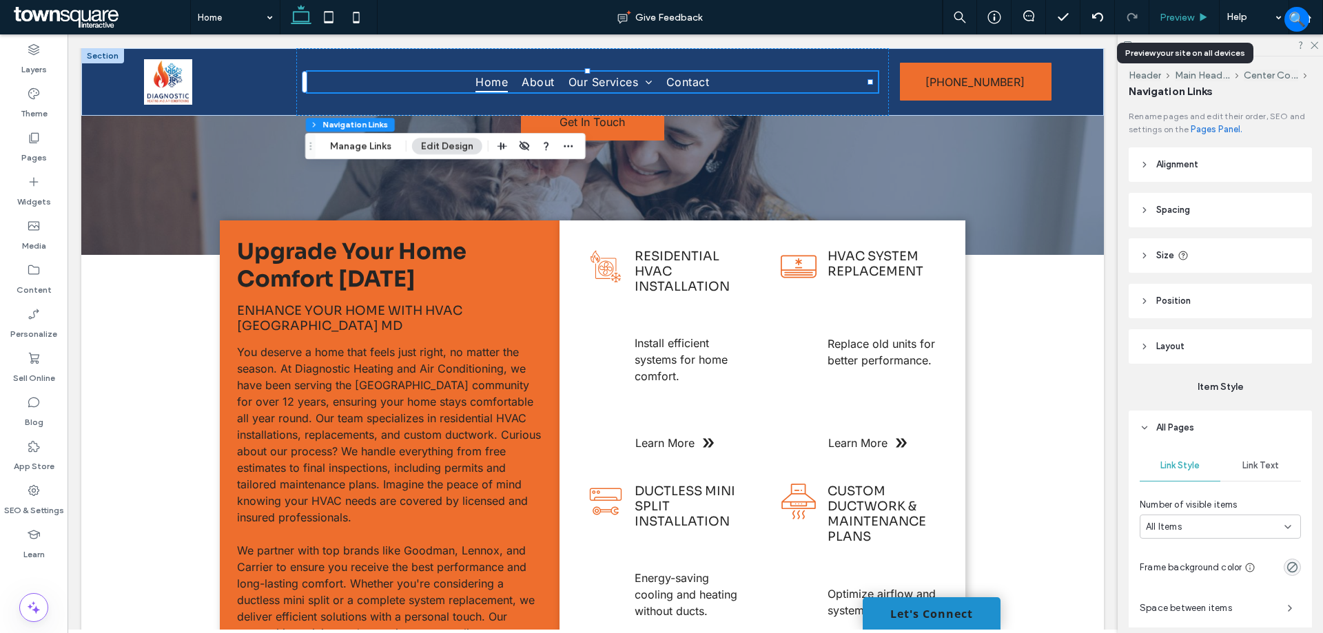
drag, startPoint x: 1167, startPoint y: 16, endPoint x: 780, endPoint y: 45, distance: 387.7
click at [1167, 16] on span "Preview" at bounding box center [1177, 18] width 34 height 12
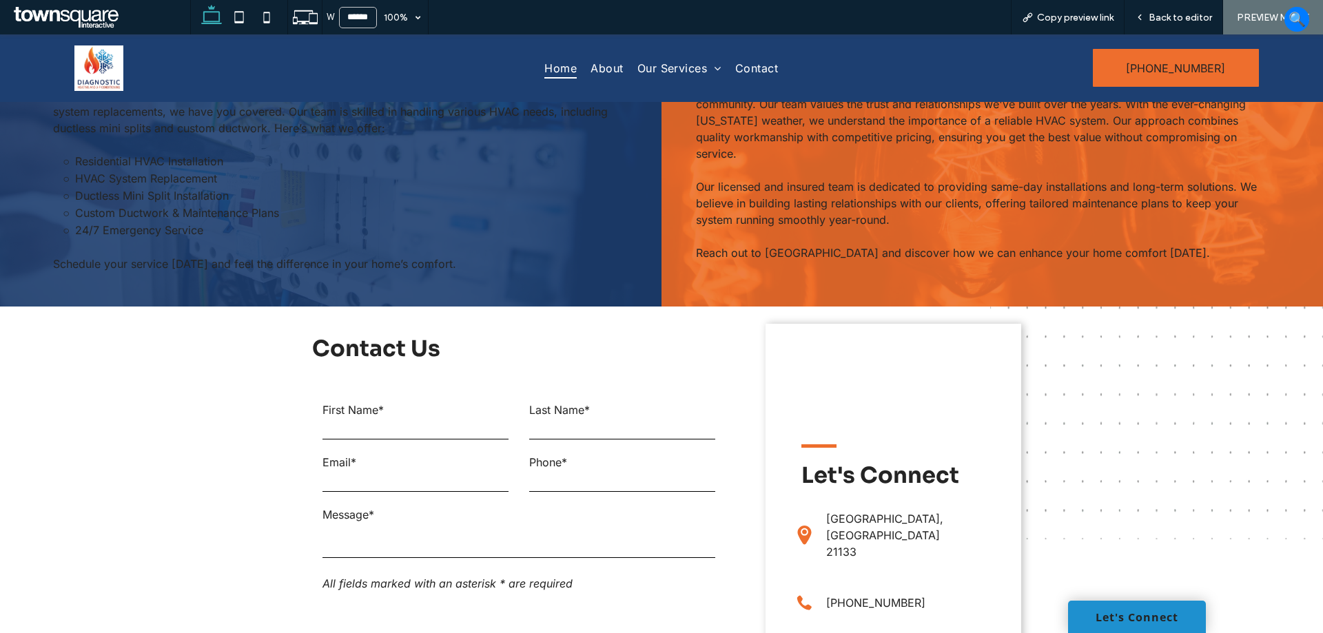
scroll to position [1376, 0]
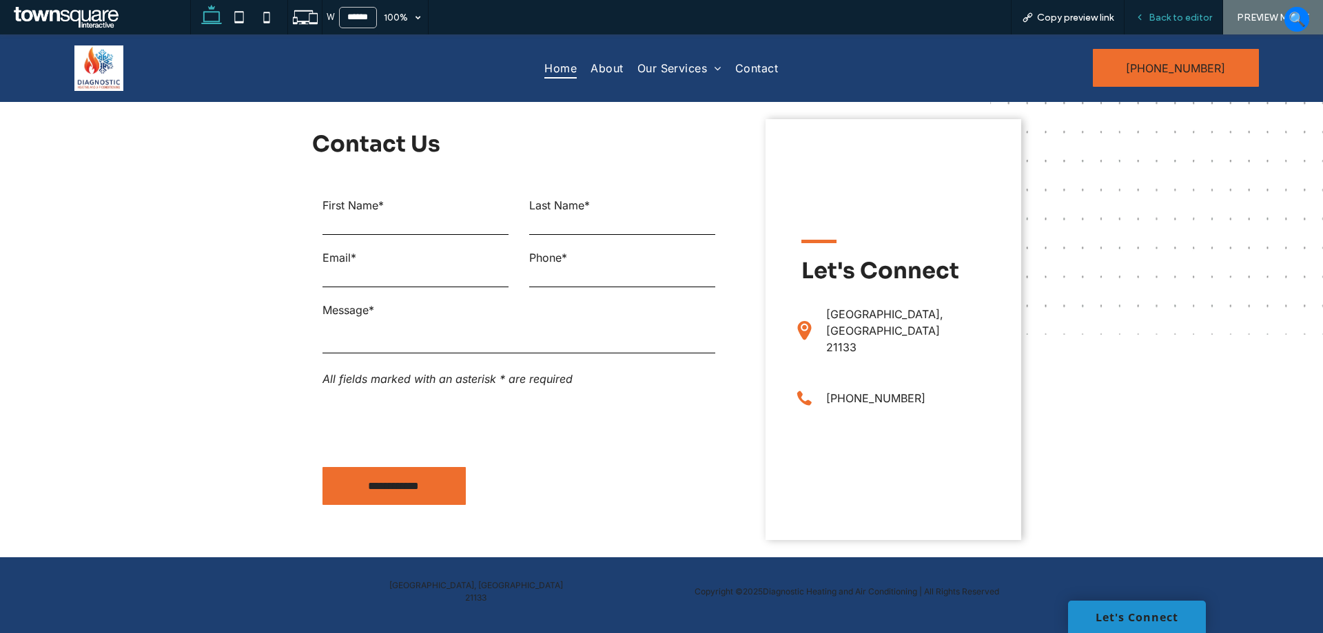
click at [1182, 21] on span "Back to editor" at bounding box center [1180, 18] width 63 height 12
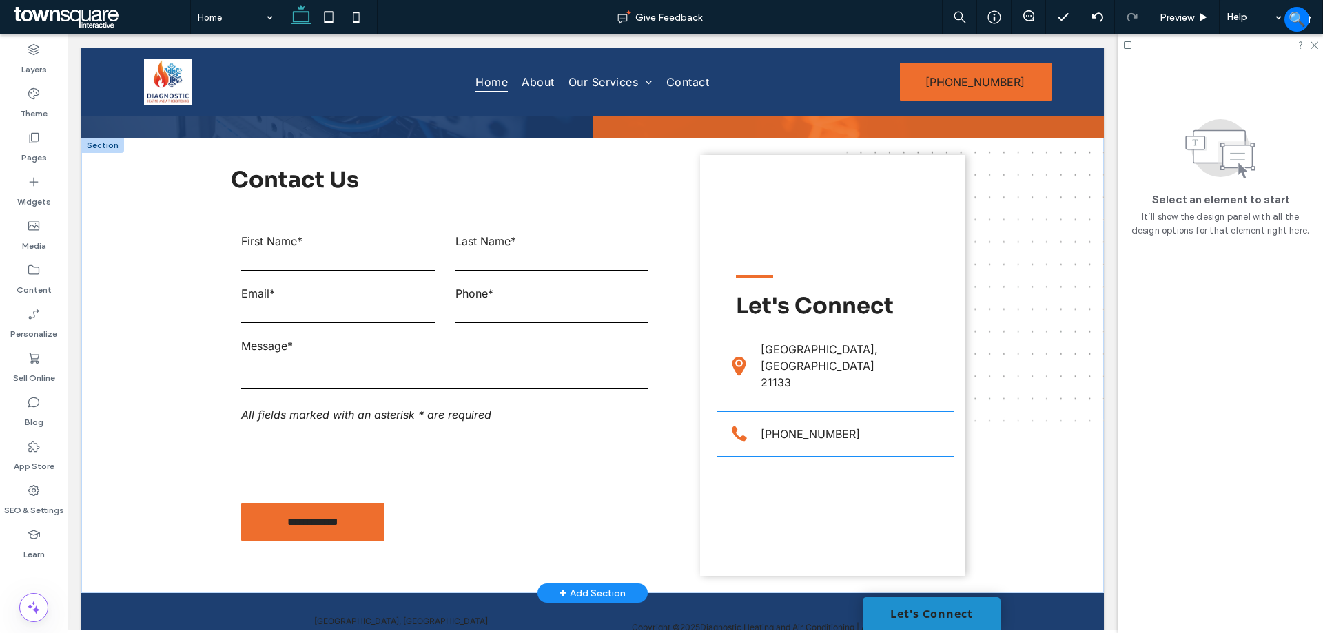
scroll to position [1419, 0]
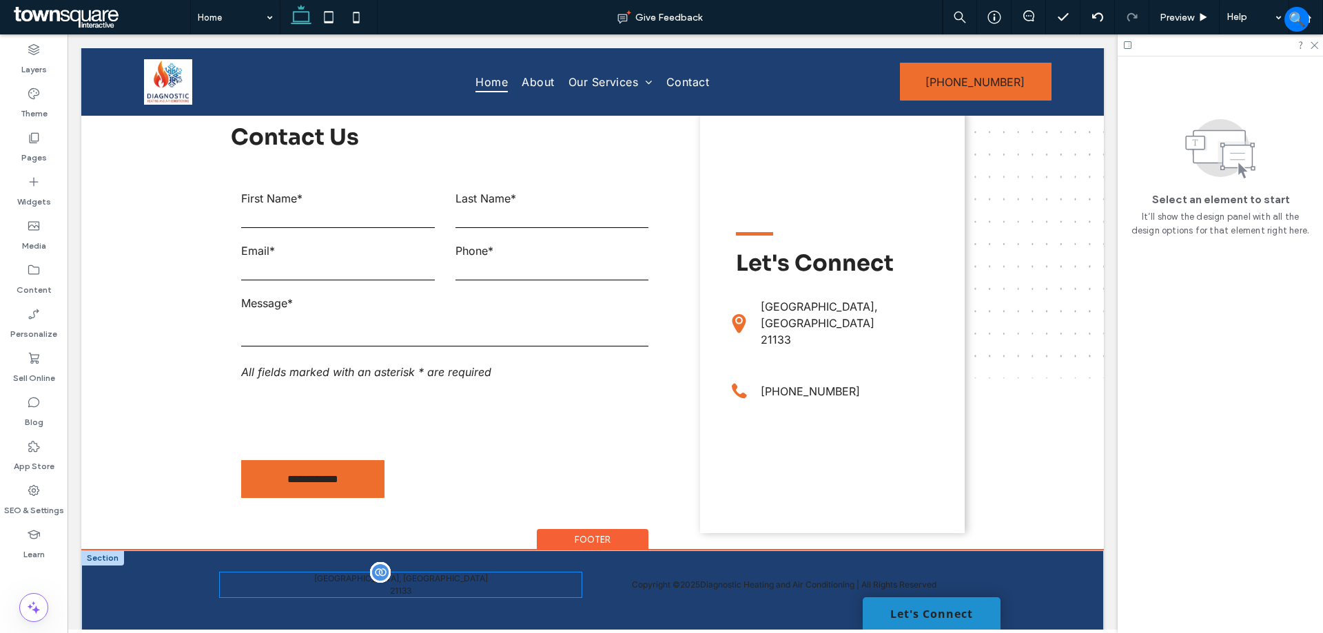
click at [413, 585] on p "21133" at bounding box center [400, 591] width 361 height 12
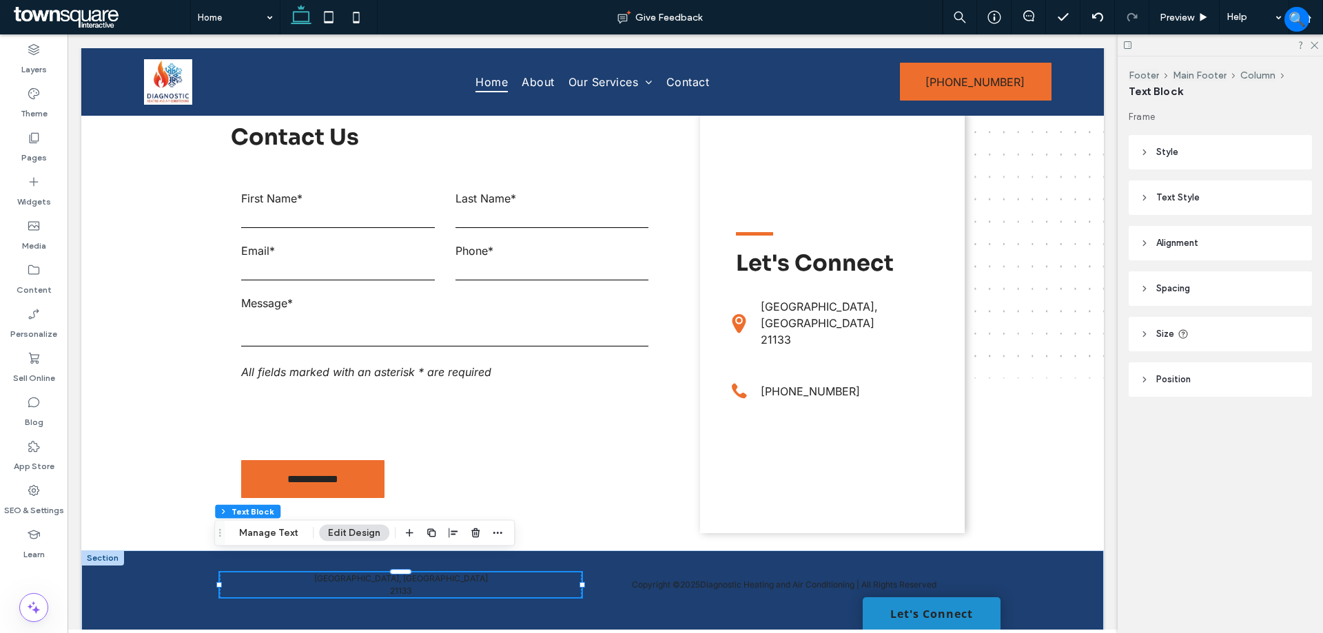
click at [1202, 366] on header "Position" at bounding box center [1220, 379] width 183 height 34
click at [247, 539] on button "Manage Text" at bounding box center [268, 533] width 77 height 17
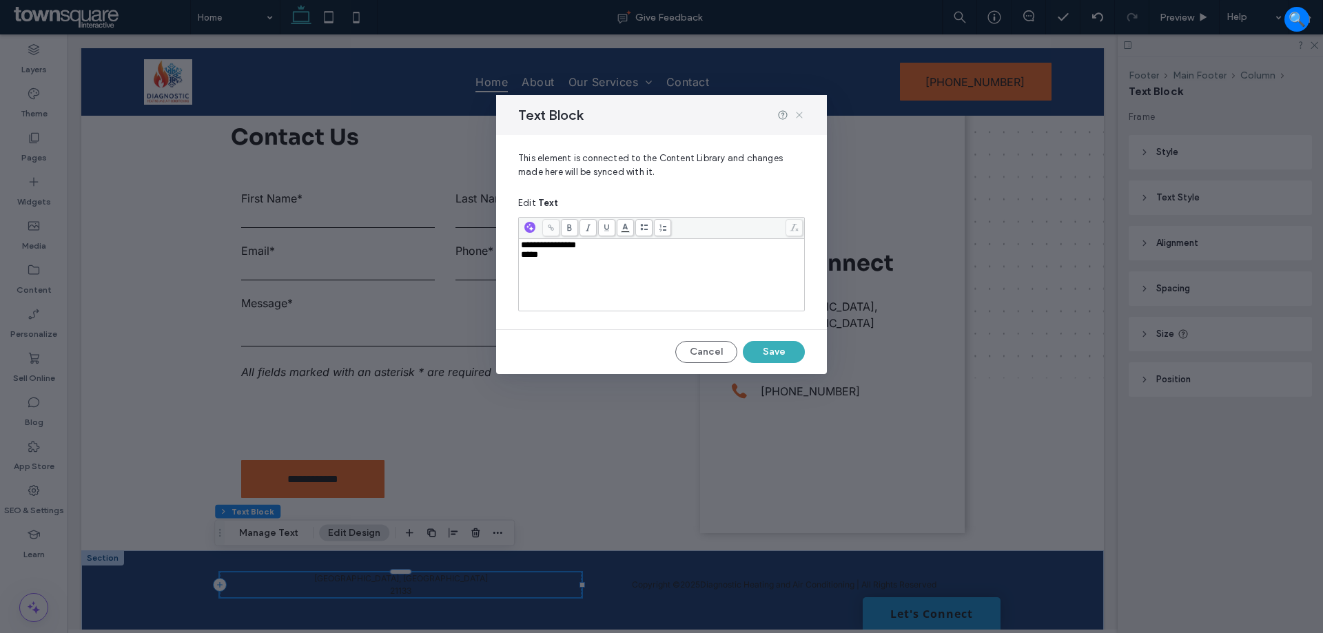
click at [799, 113] on icon at bounding box center [799, 115] width 11 height 11
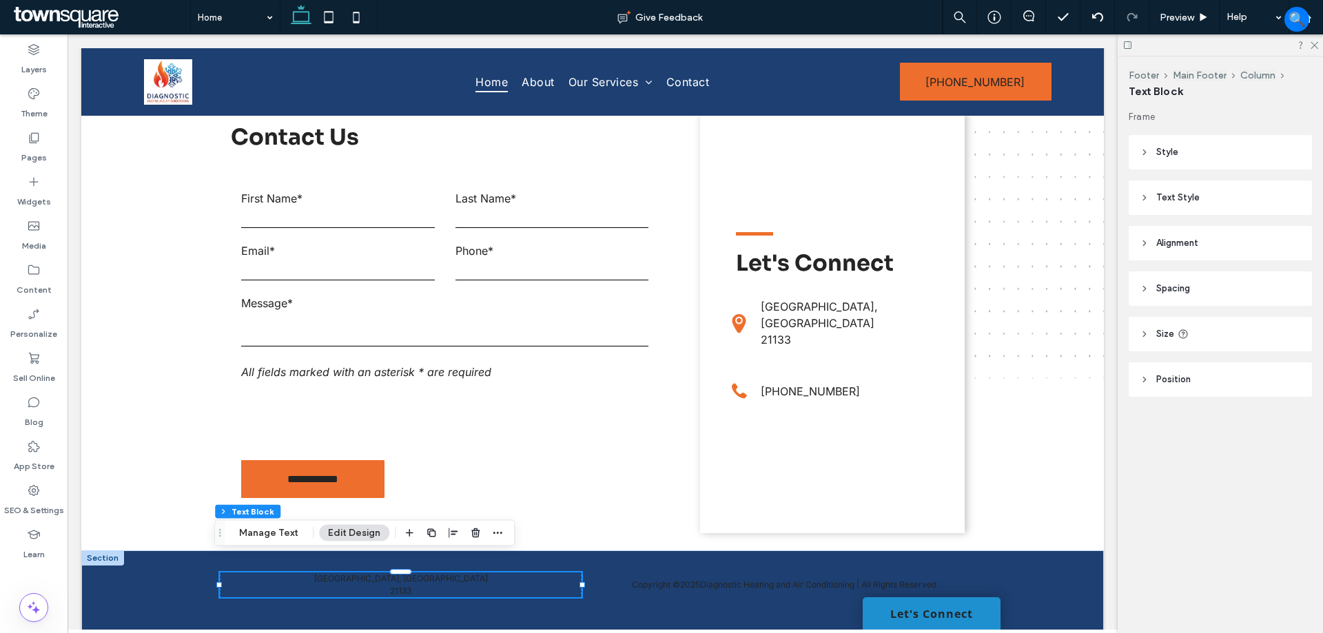
click at [344, 531] on button "Edit Design" at bounding box center [354, 533] width 70 height 17
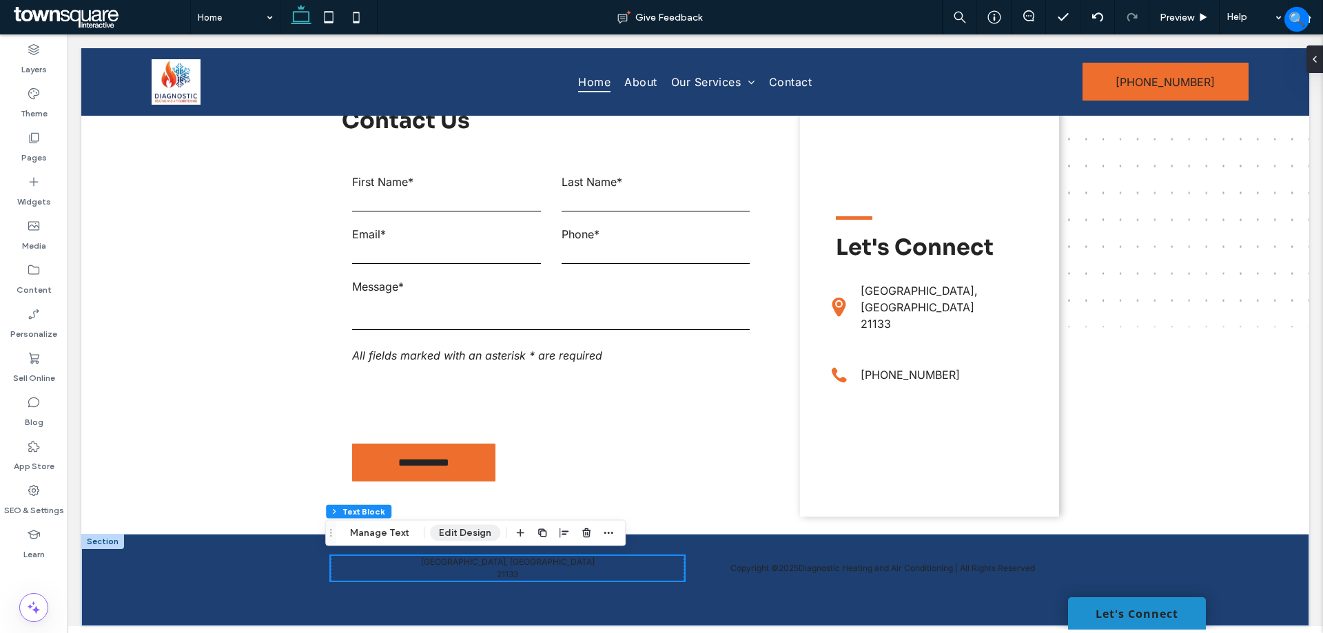
scroll to position [1397, 0]
click at [466, 533] on button "Edit Design" at bounding box center [465, 533] width 70 height 17
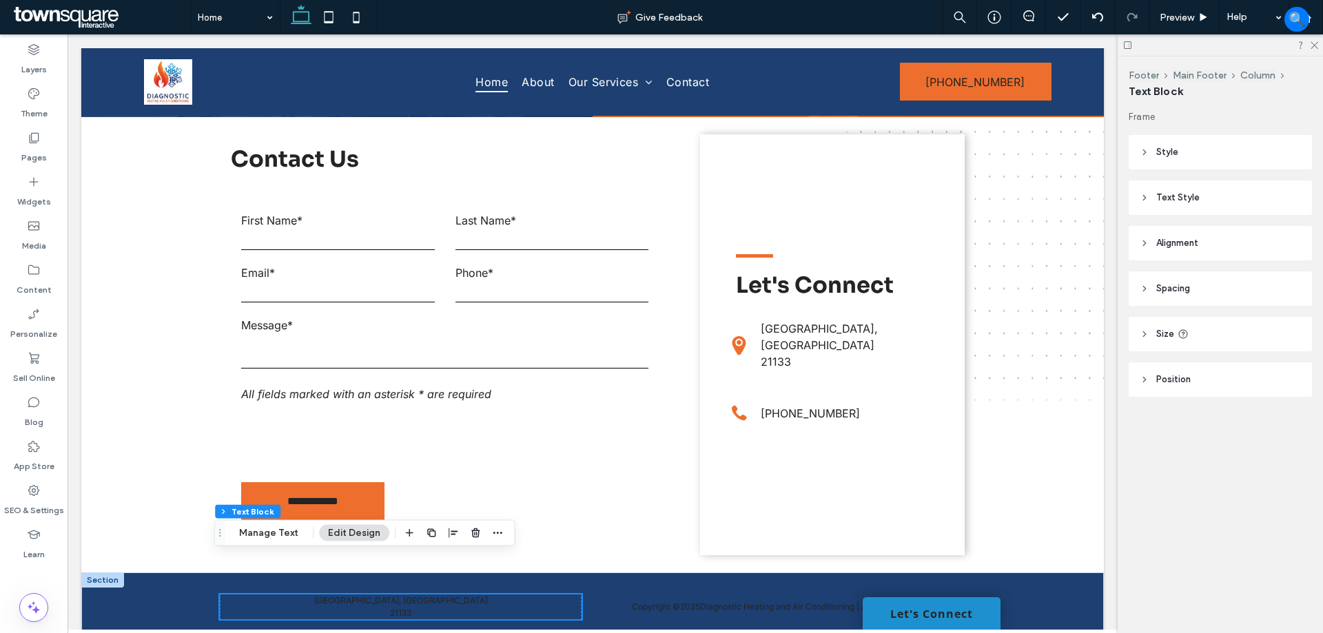
scroll to position [1419, 0]
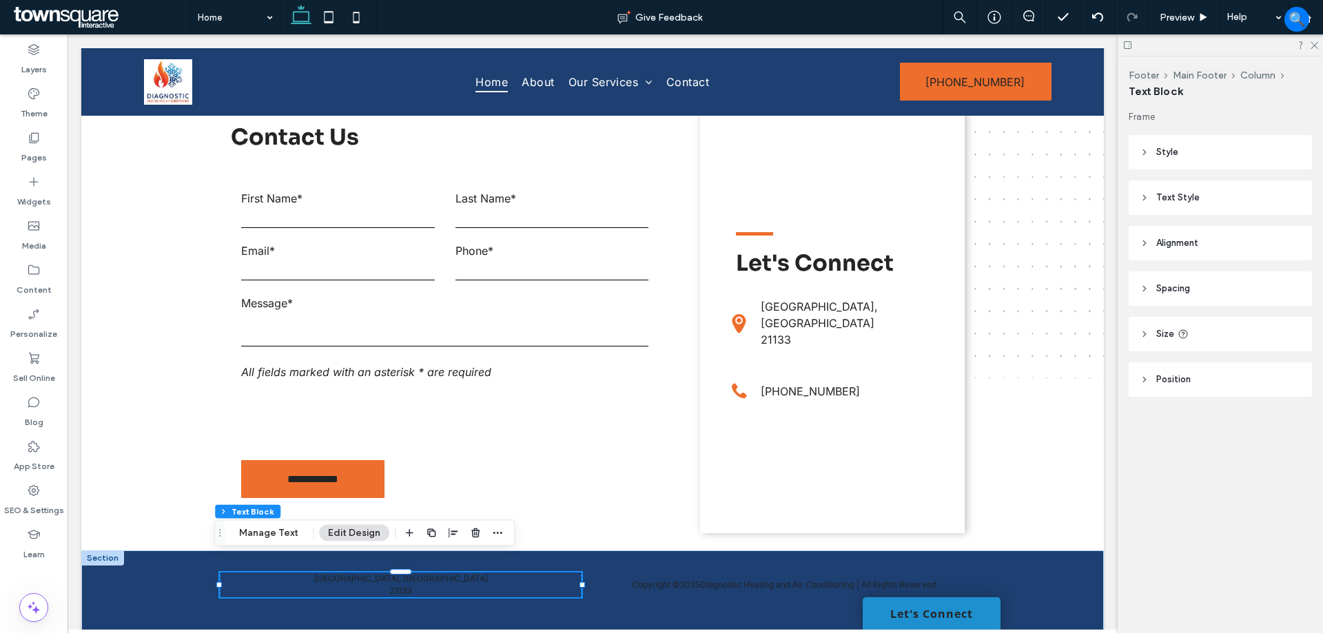
click at [1227, 302] on header "Spacing" at bounding box center [1220, 288] width 183 height 34
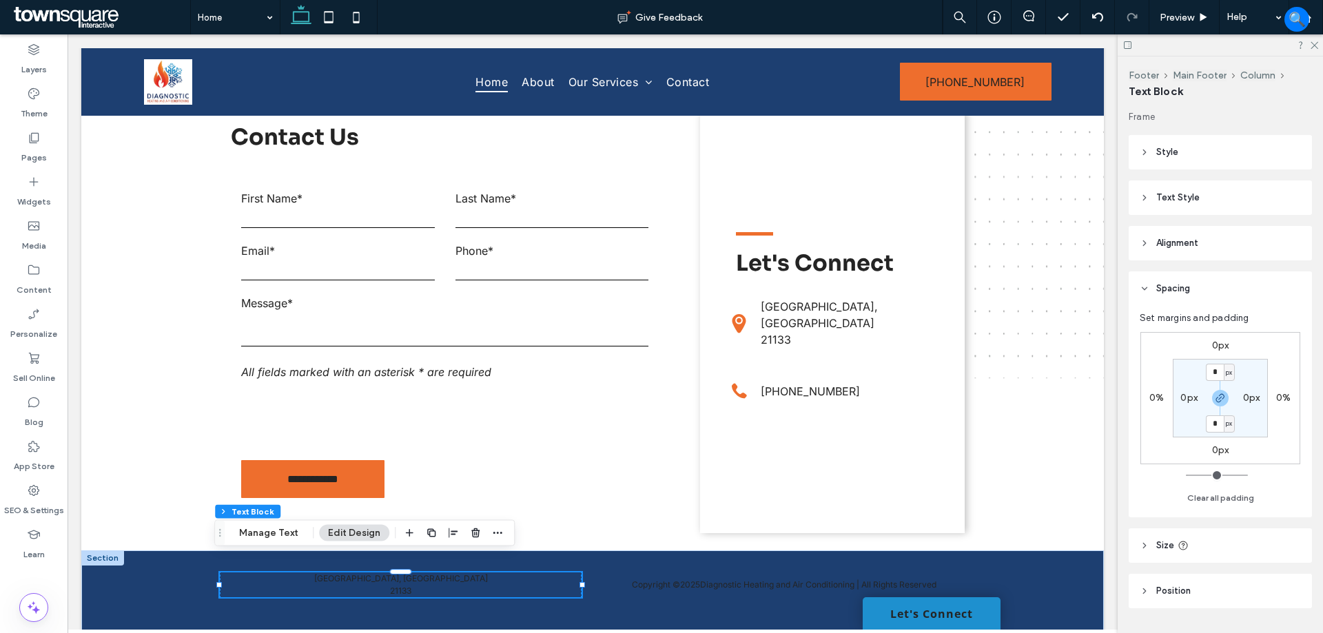
click at [1229, 293] on header "Spacing" at bounding box center [1220, 288] width 183 height 34
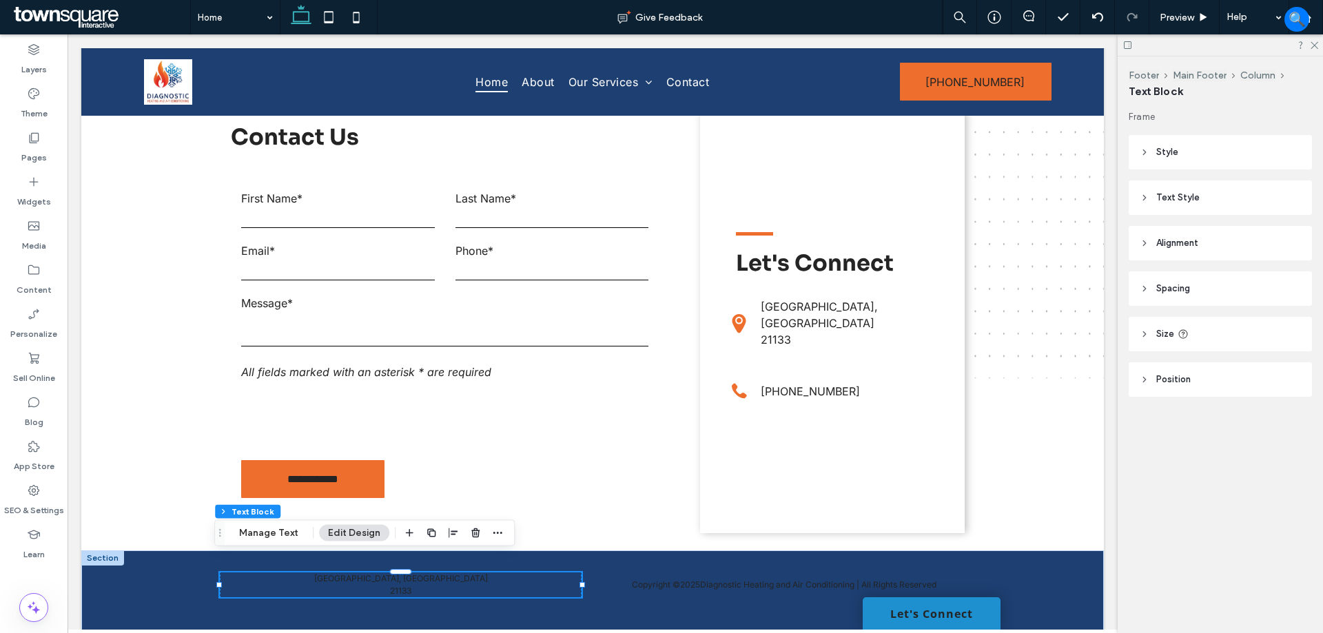
click at [1220, 331] on header "Size" at bounding box center [1220, 334] width 183 height 34
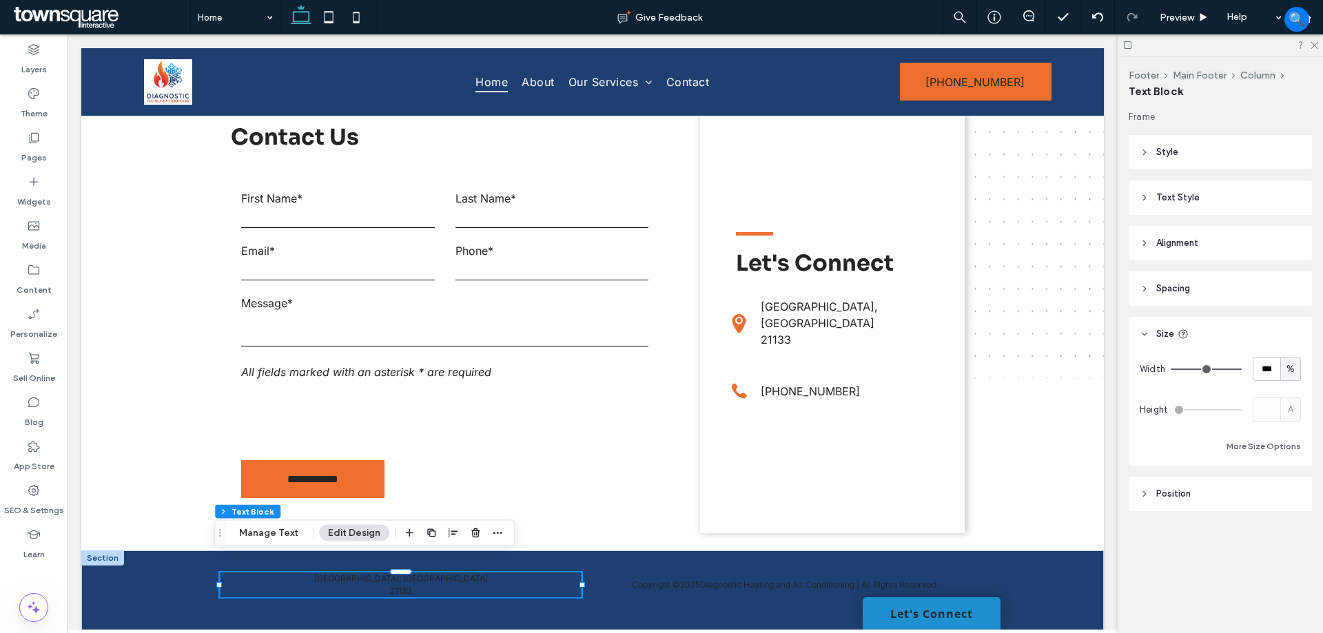
click at [1220, 331] on header "Size" at bounding box center [1220, 334] width 183 height 34
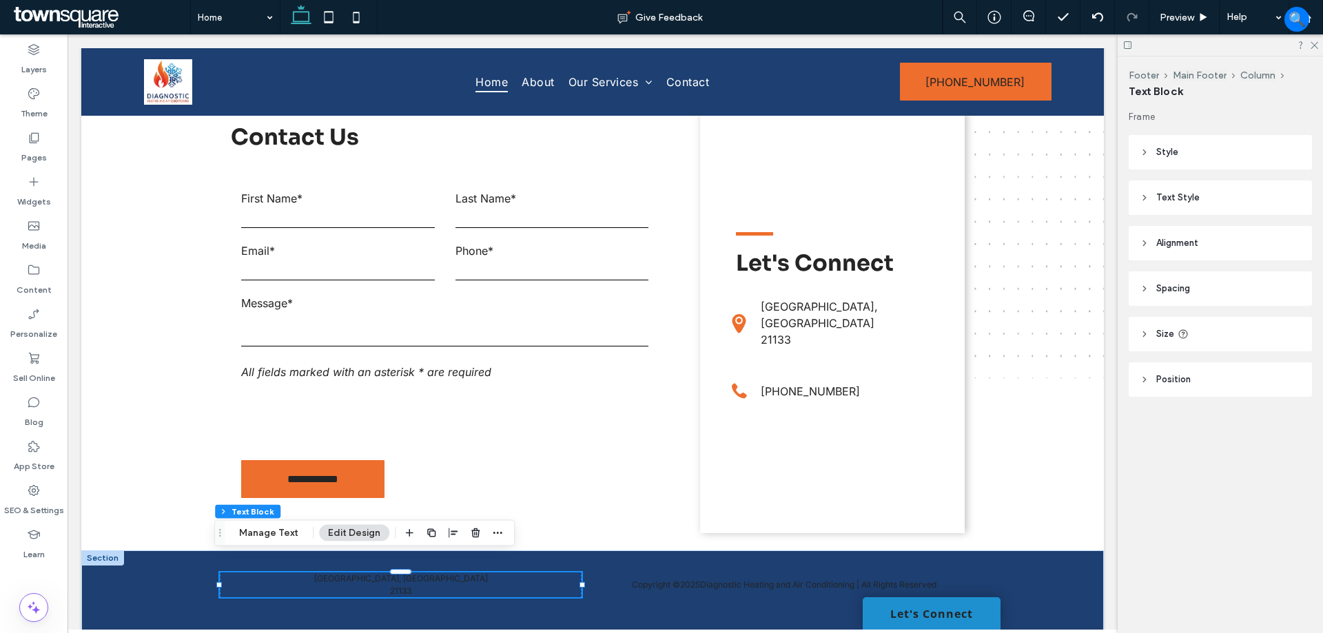
click at [1220, 211] on header "Text Style" at bounding box center [1220, 198] width 183 height 34
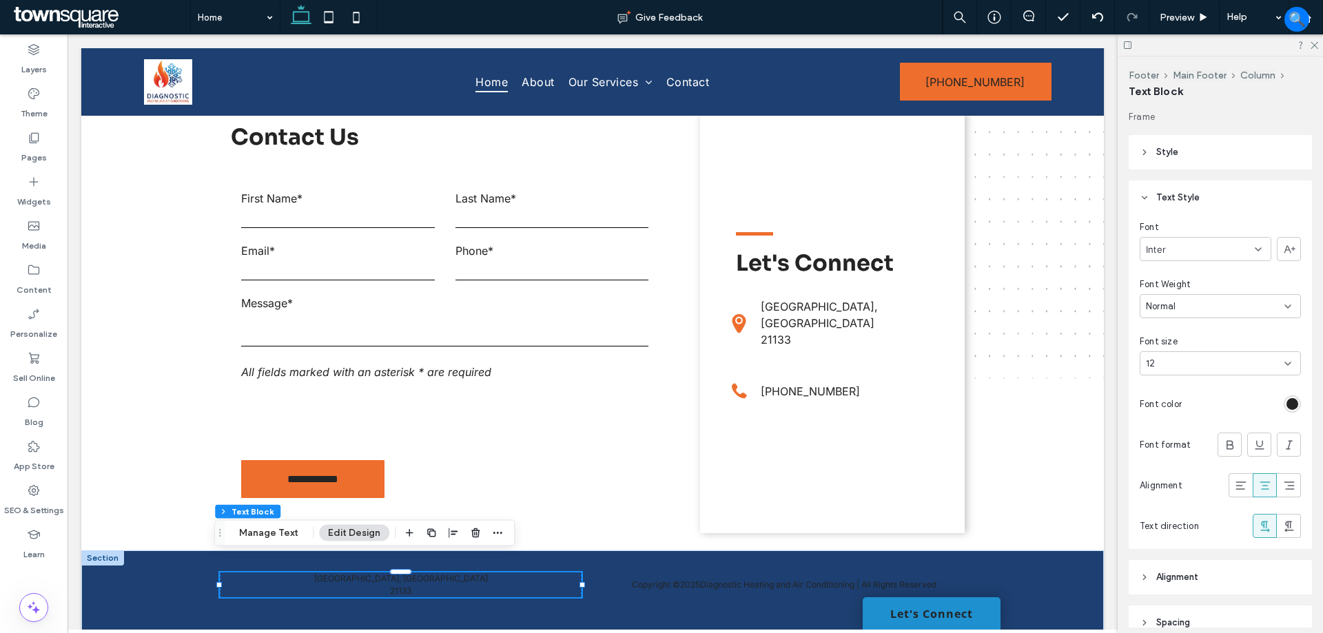
click at [1287, 409] on div "rgb(36, 36, 36)" at bounding box center [1293, 404] width 12 height 12
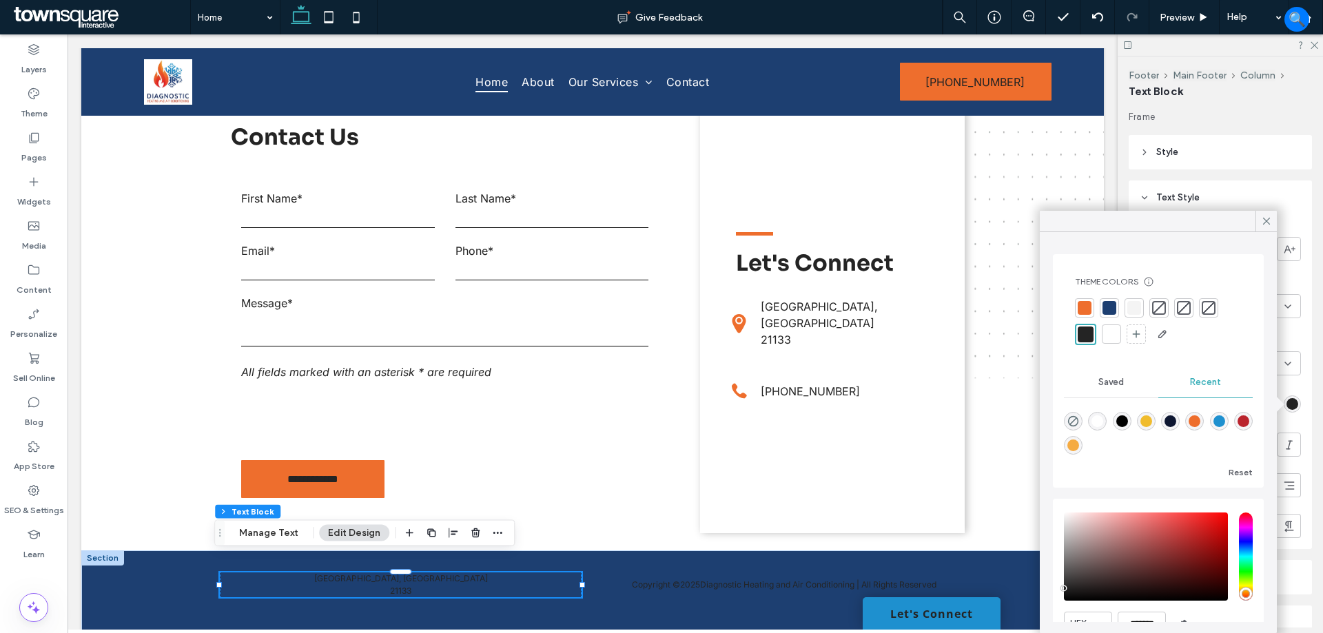
click at [1111, 338] on div at bounding box center [1112, 334] width 14 height 14
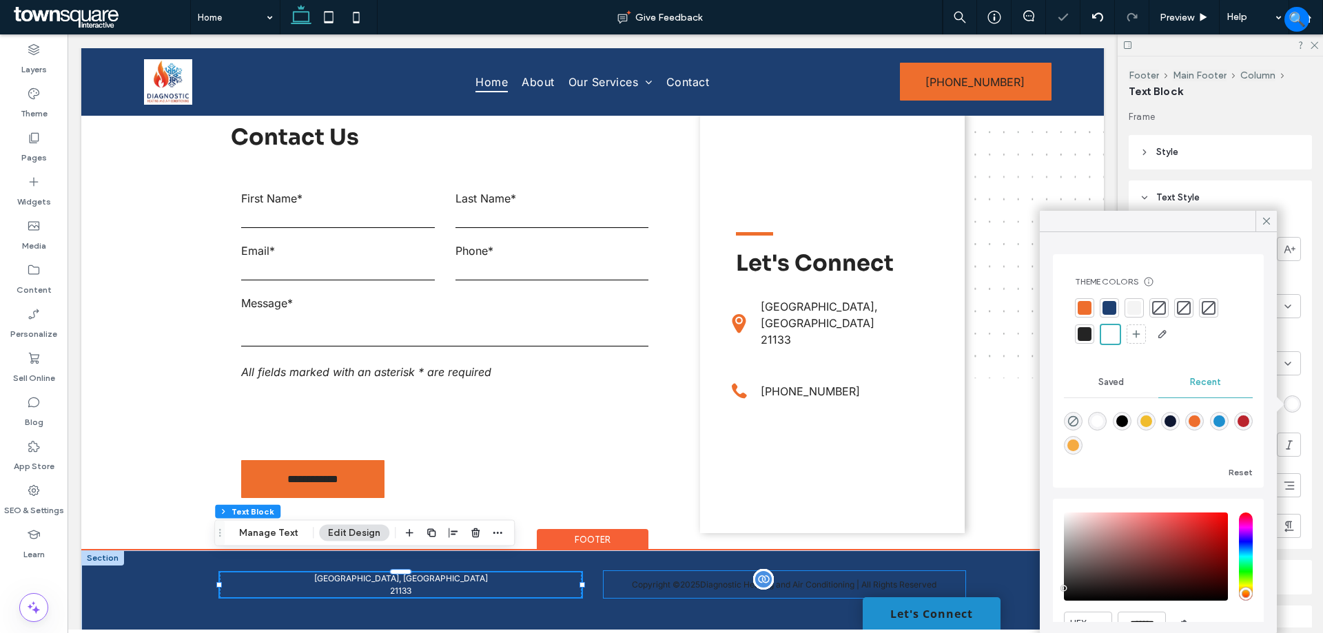
click at [672, 580] on p "Copyright © 2025 Diagnostic Heating and Air Conditioning | All Rights Reserved" at bounding box center [784, 585] width 361 height 10
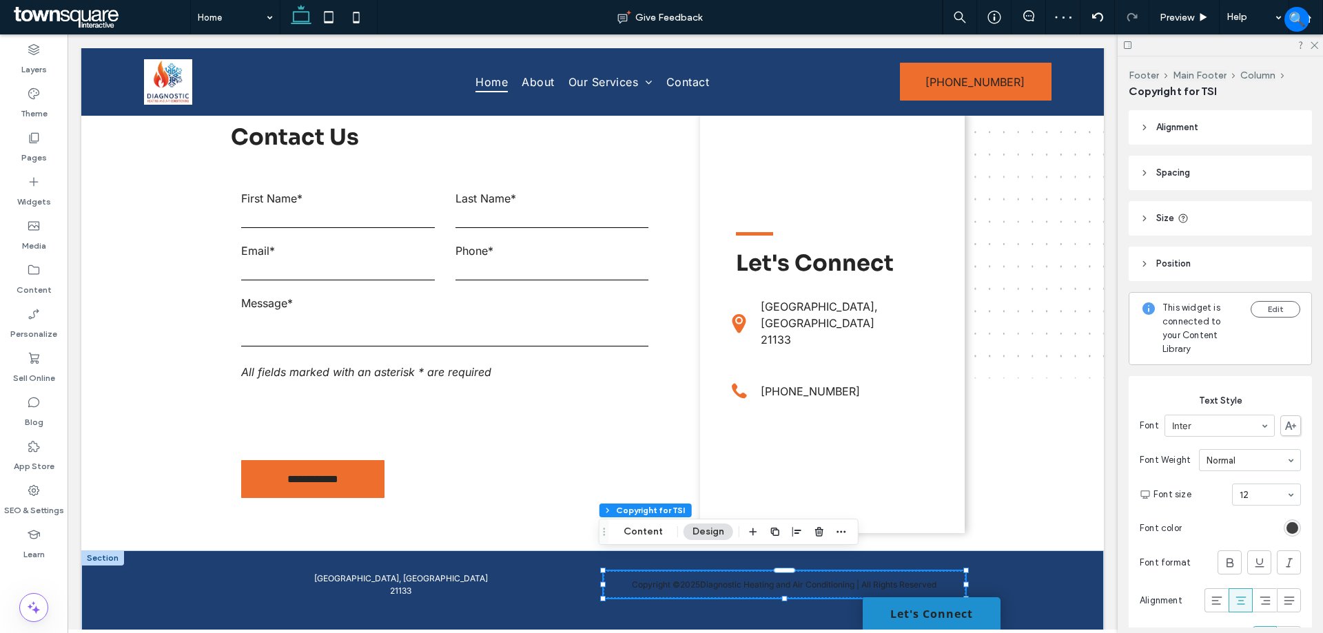
click at [1287, 526] on div "rgb(36, 36, 36)" at bounding box center [1293, 528] width 12 height 12
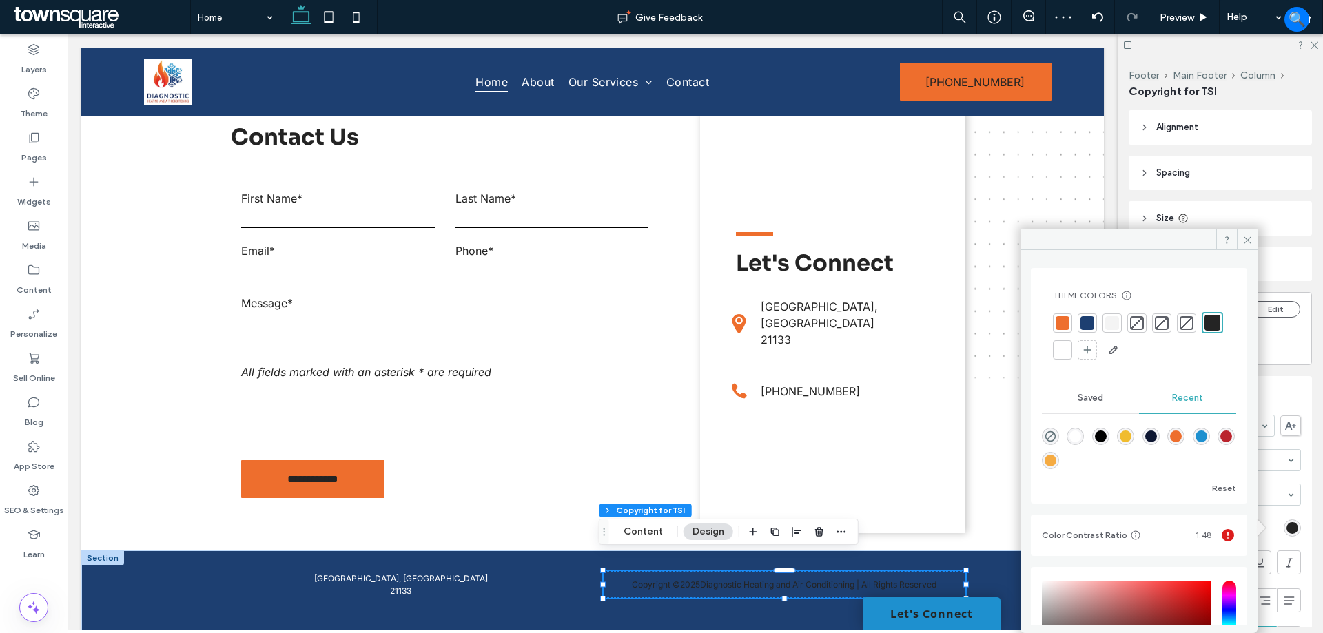
click at [1069, 349] on div at bounding box center [1063, 350] width 14 height 14
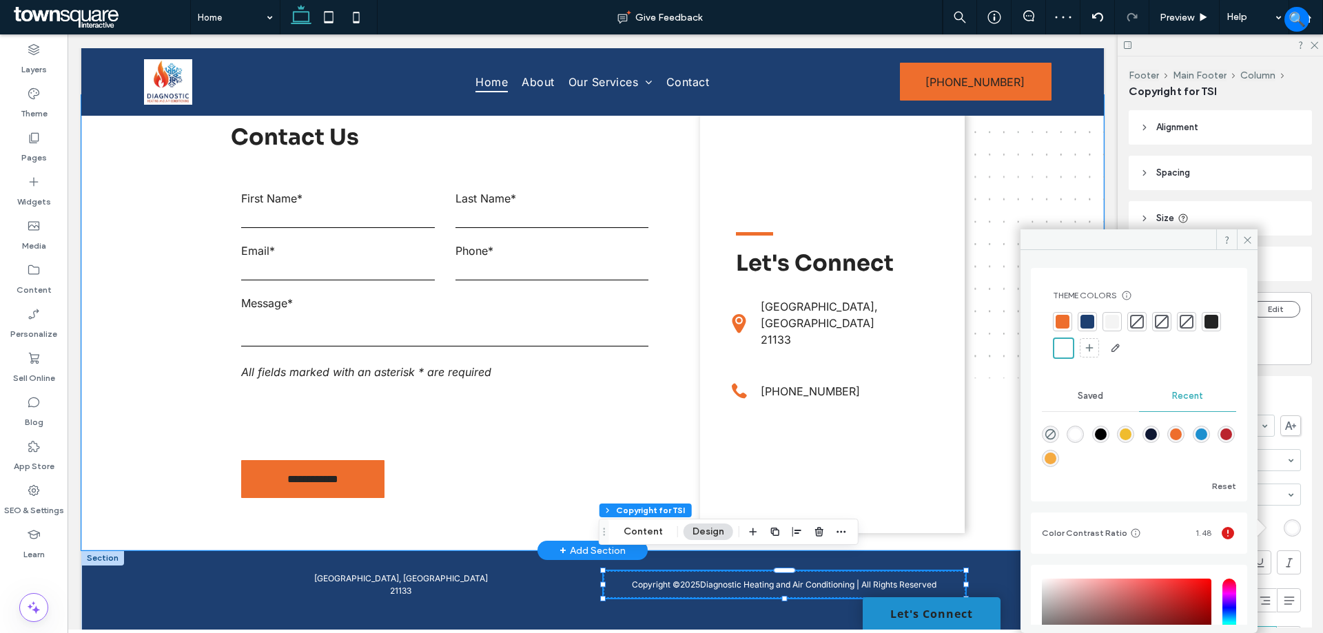
click at [996, 405] on div "**********" at bounding box center [592, 322] width 827 height 455
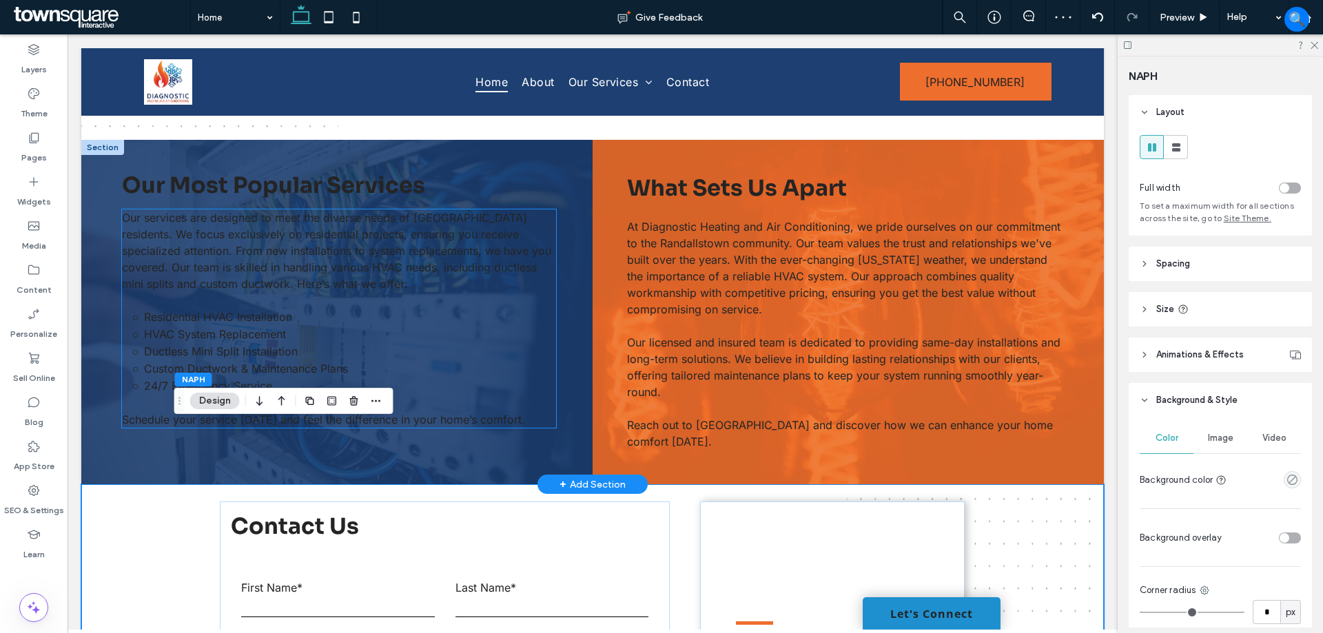
scroll to position [1005, 0]
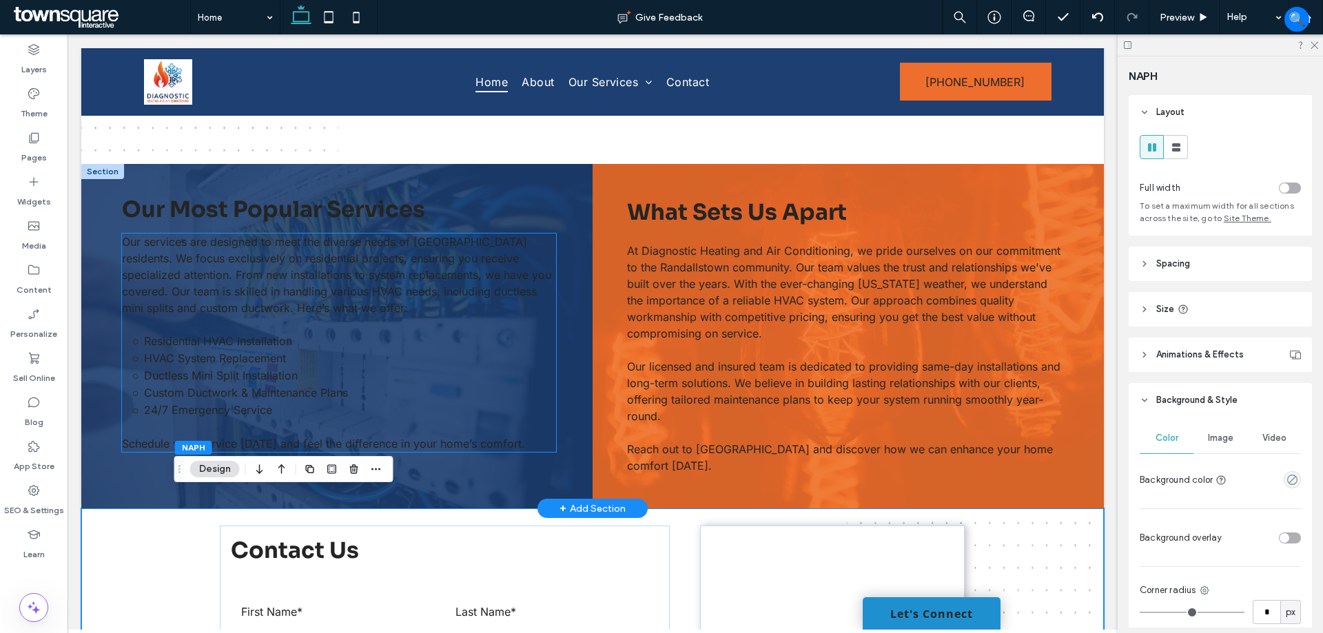
click at [323, 298] on span "Our services are designed to meet the diverse needs of [GEOGRAPHIC_DATA] reside…" at bounding box center [336, 275] width 429 height 80
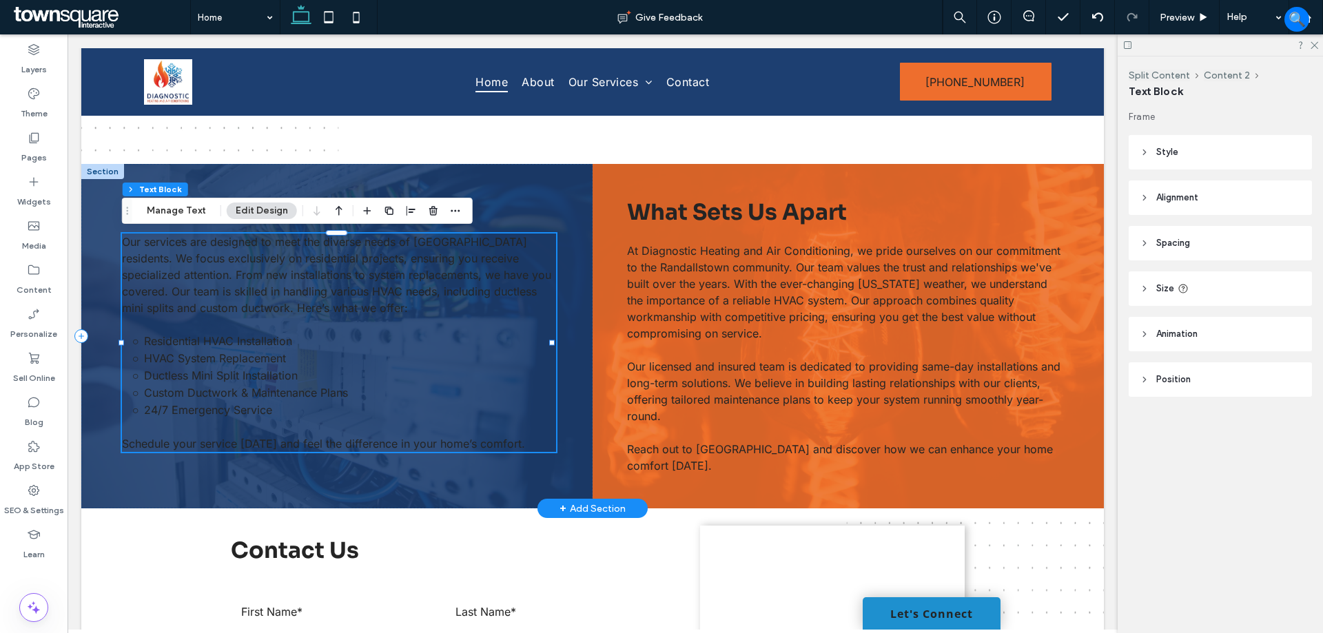
click at [323, 298] on span "Our services are designed to meet the diverse needs of [GEOGRAPHIC_DATA] reside…" at bounding box center [336, 275] width 429 height 80
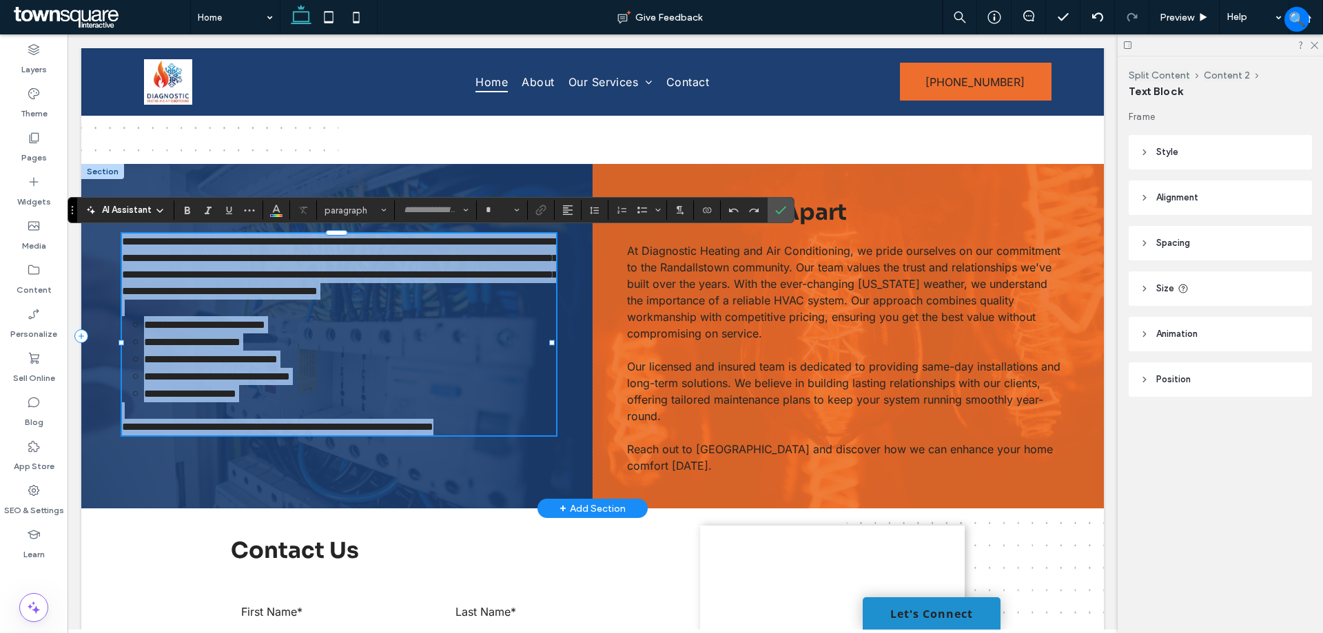
type input "*****"
type input "**"
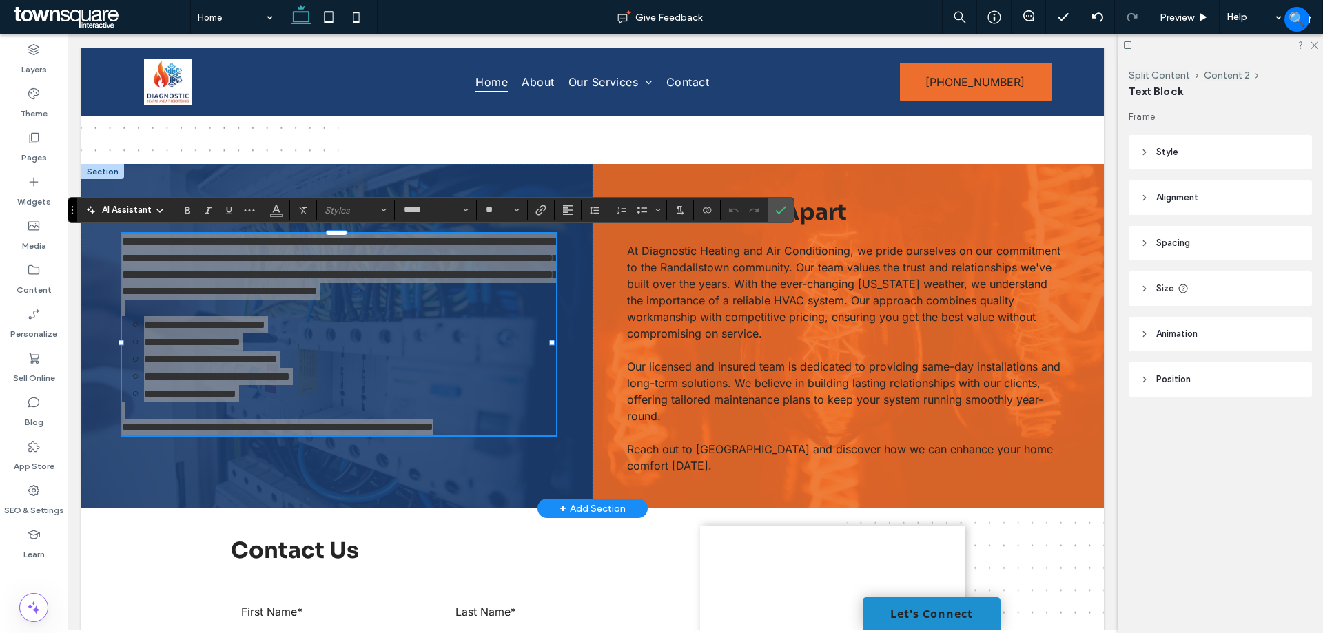
click at [1196, 387] on header "Position" at bounding box center [1220, 379] width 183 height 34
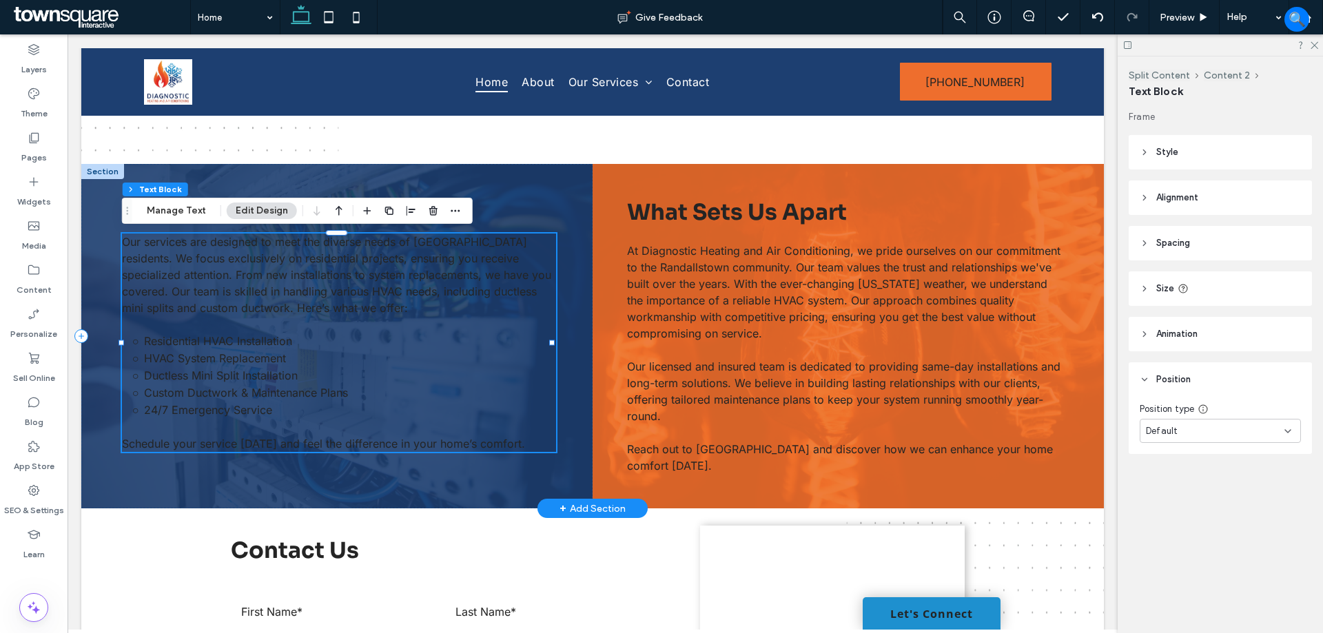
click at [511, 285] on span "Our services are designed to meet the diverse needs of [GEOGRAPHIC_DATA] reside…" at bounding box center [336, 275] width 429 height 80
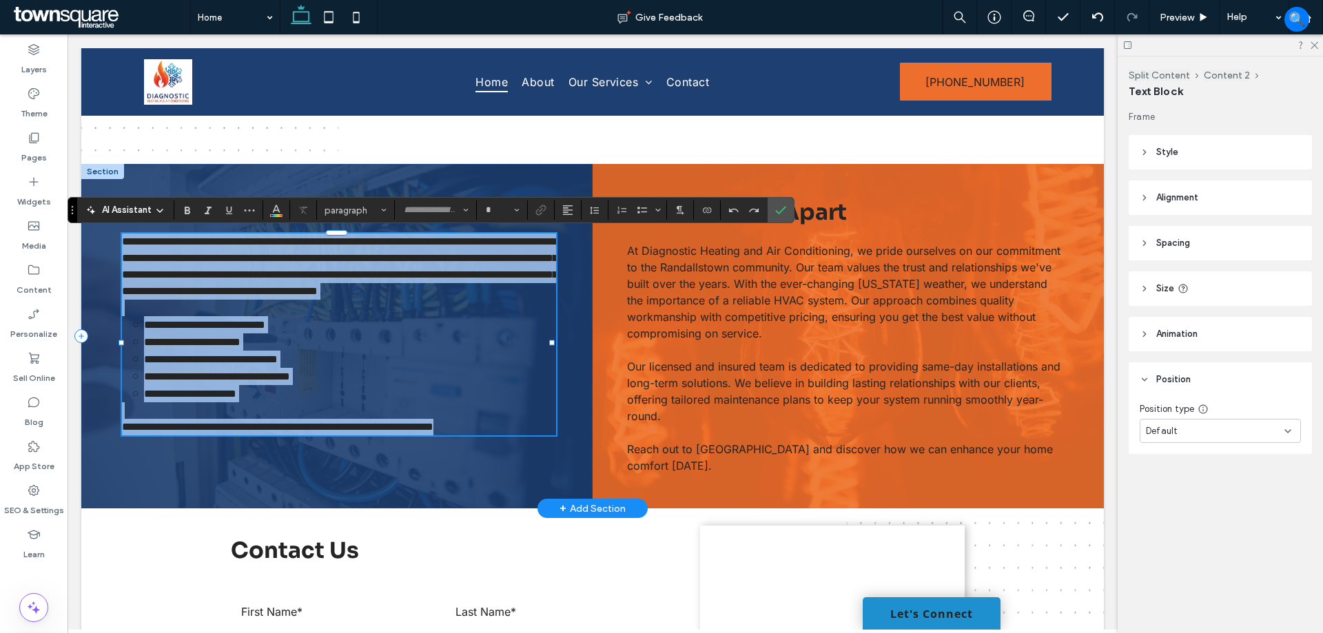
click at [390, 291] on span "**********" at bounding box center [339, 266] width 435 height 60
type input "*****"
type input "**"
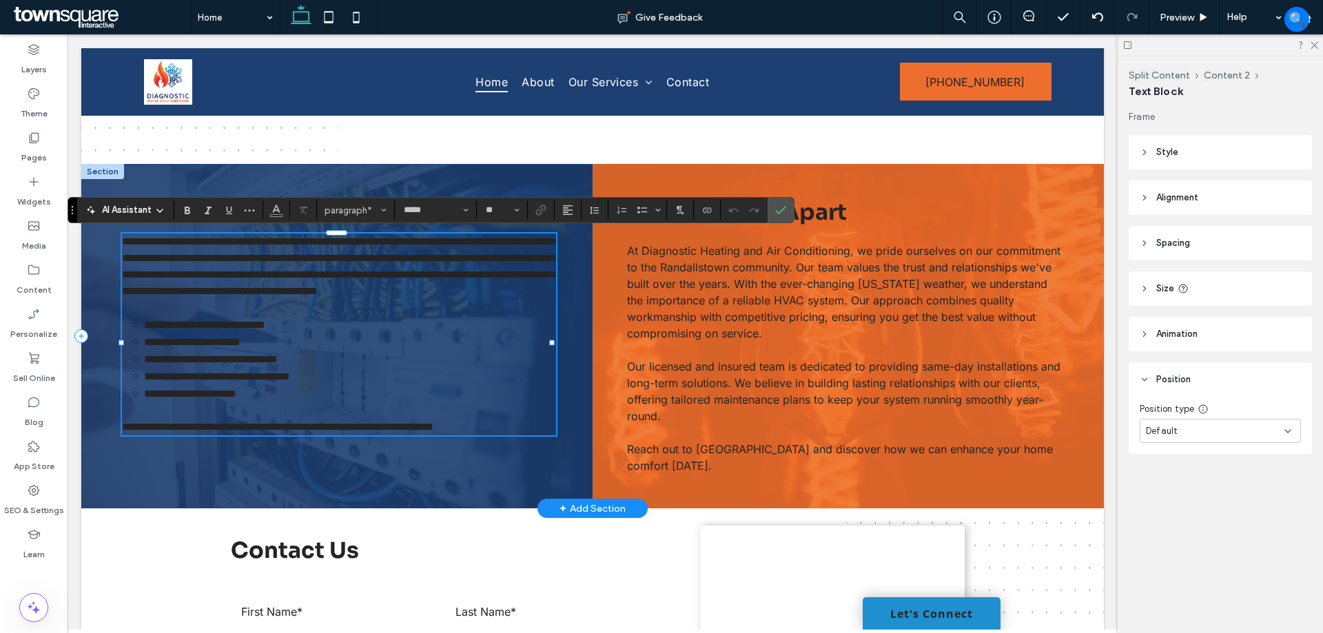
click at [434, 474] on div "**********" at bounding box center [336, 336] width 511 height 345
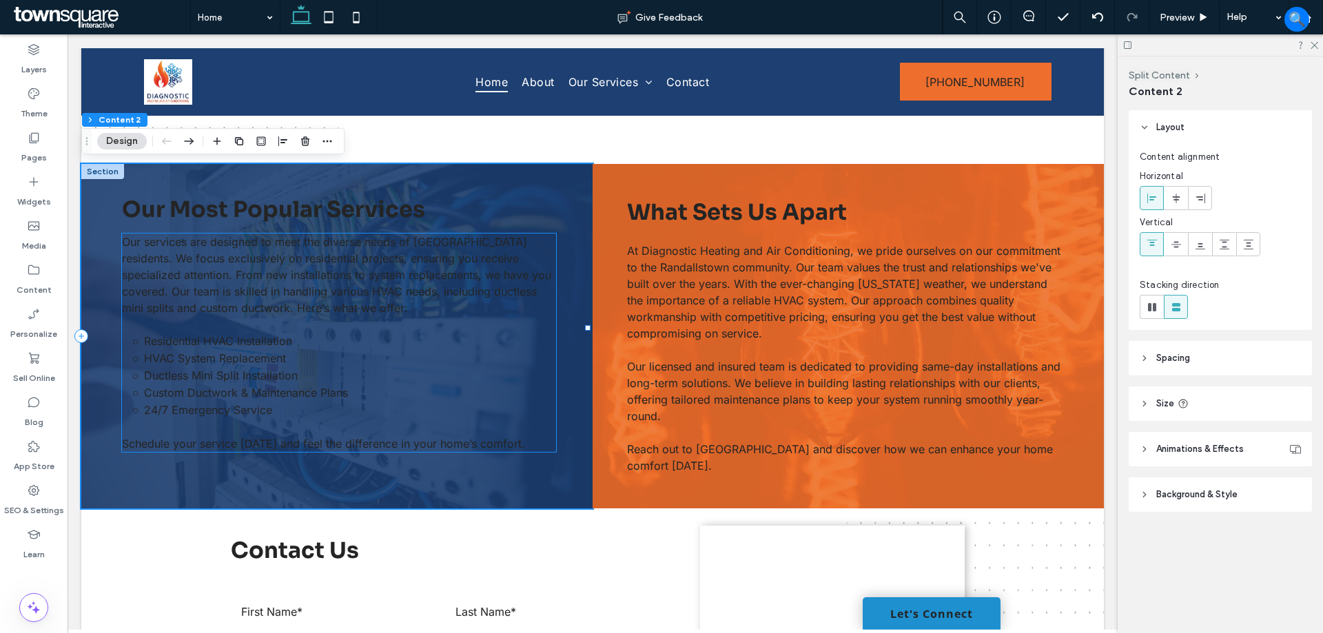
click at [418, 425] on p at bounding box center [338, 427] width 433 height 17
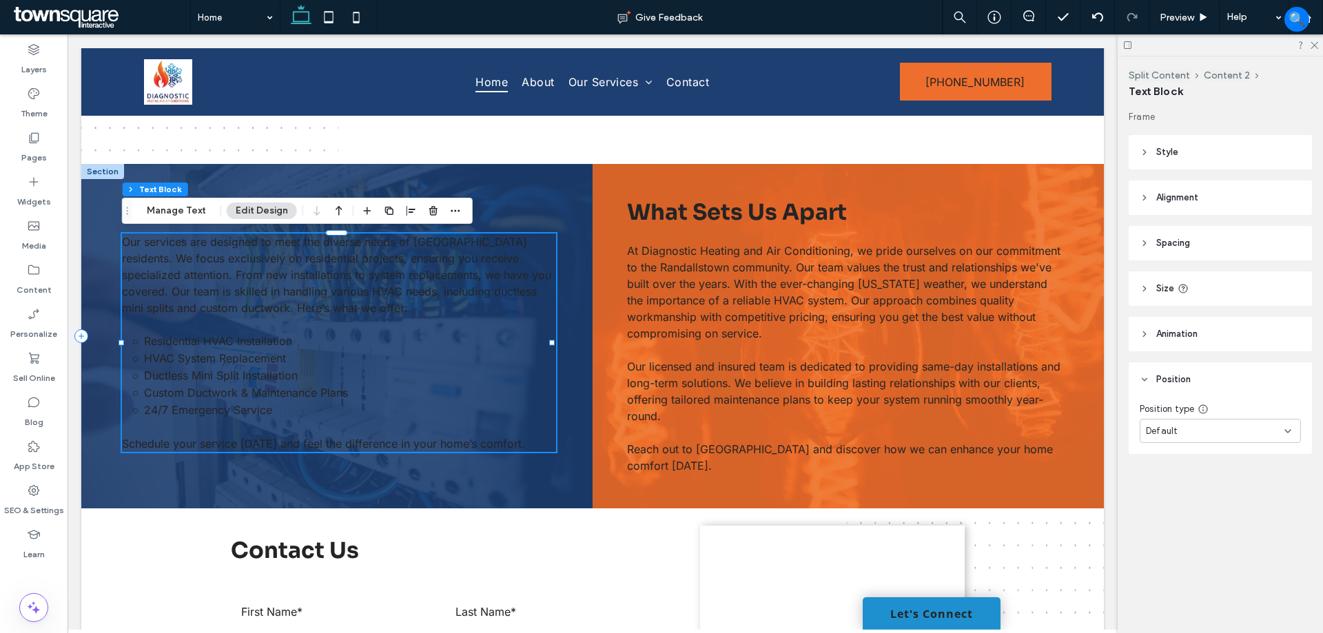
click at [418, 425] on p at bounding box center [338, 427] width 433 height 17
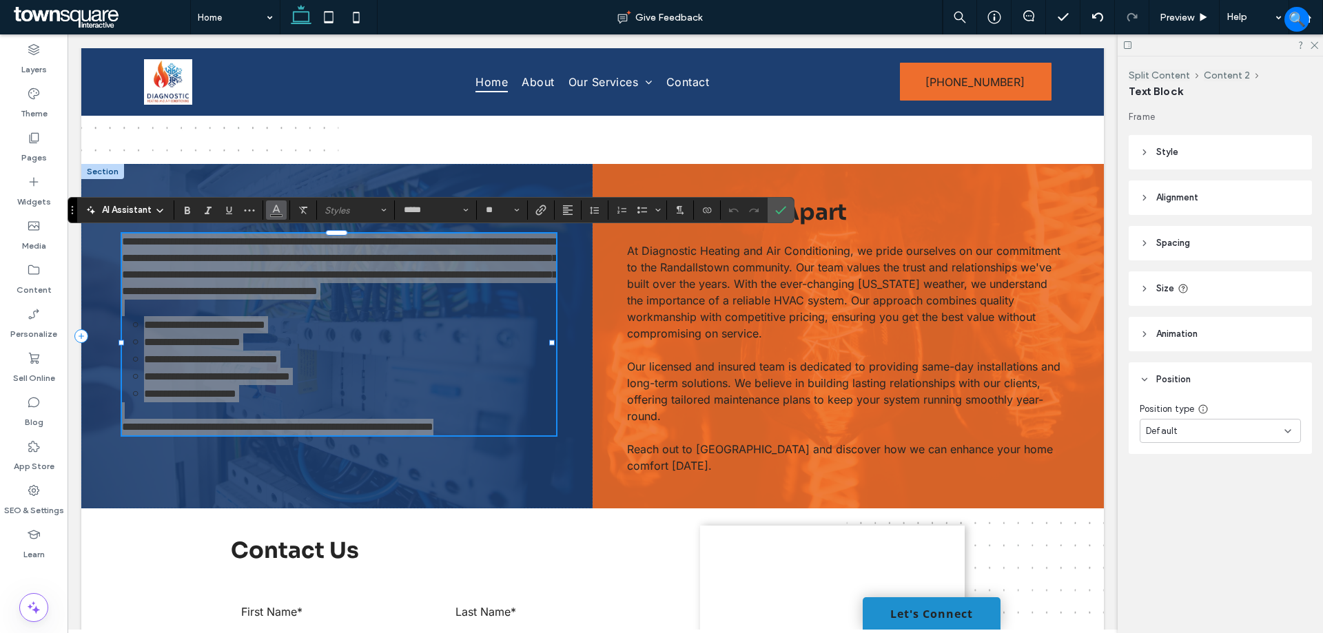
click at [277, 210] on use "Color" at bounding box center [277, 209] width 8 height 8
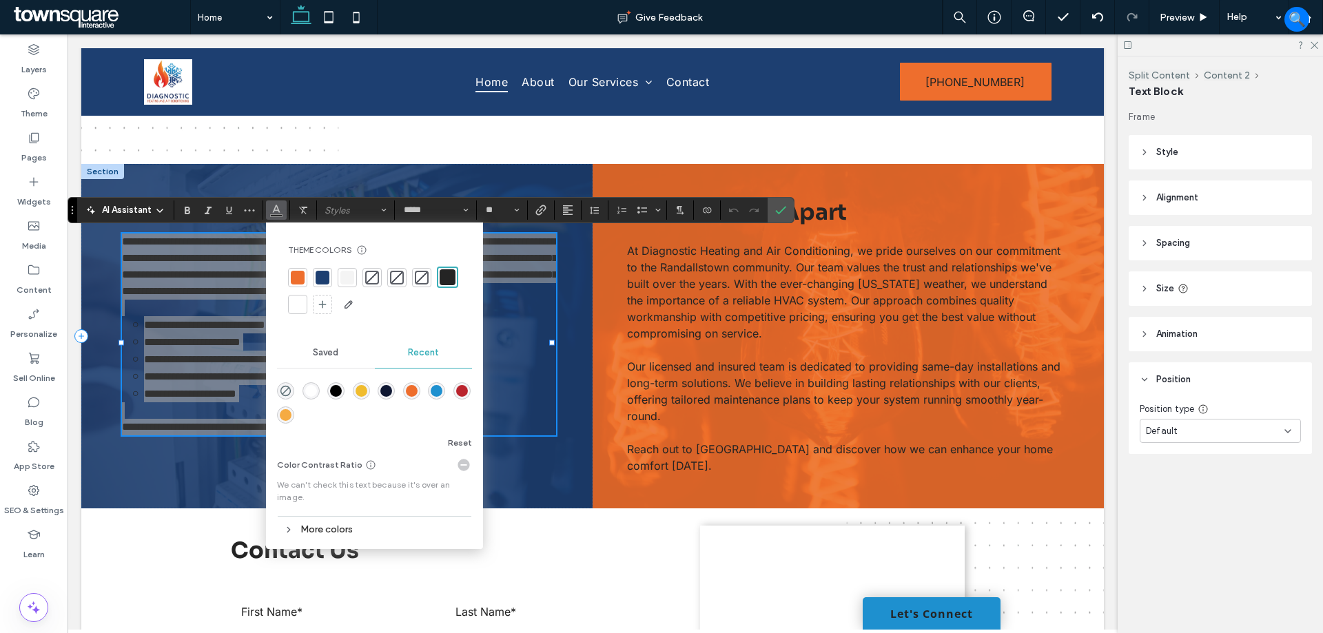
click at [298, 306] on div at bounding box center [298, 305] width 14 height 14
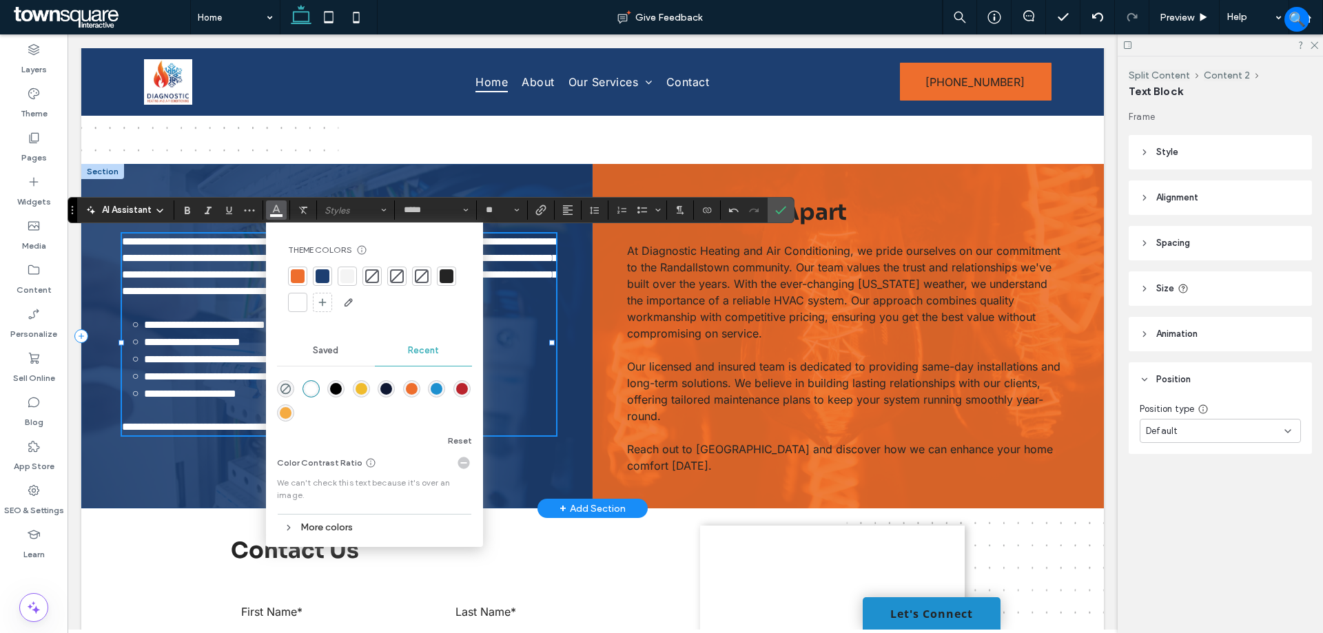
click at [218, 474] on div "**********" at bounding box center [336, 336] width 511 height 345
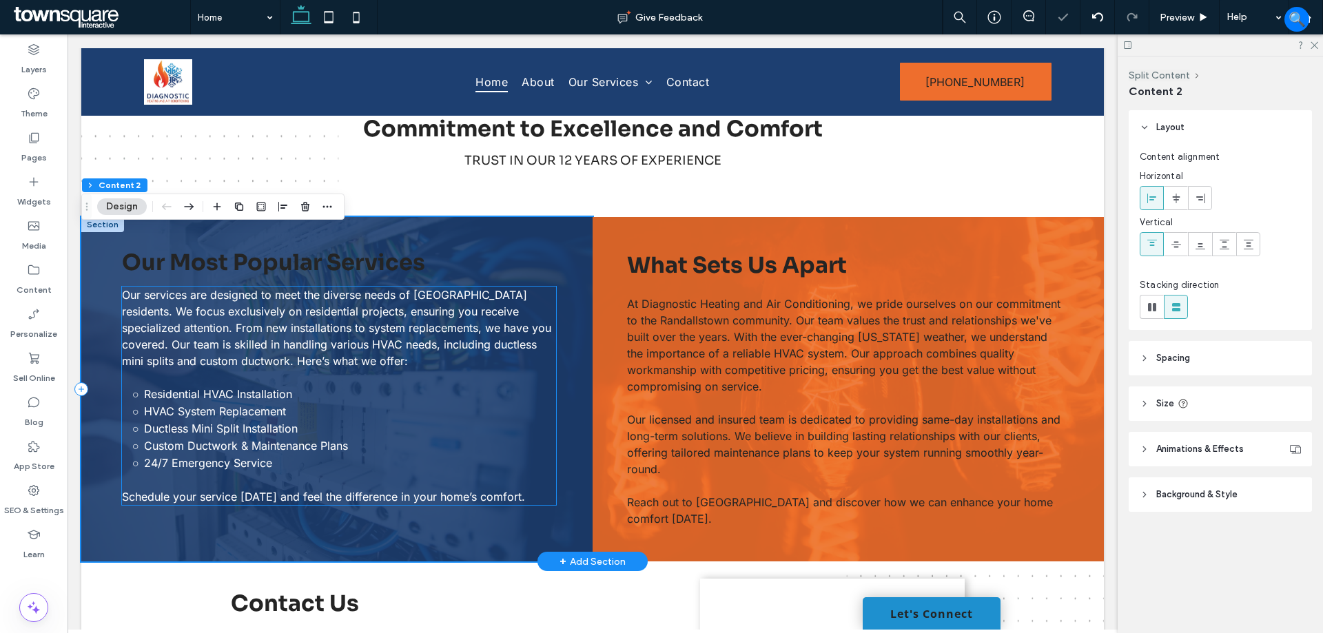
scroll to position [936, 0]
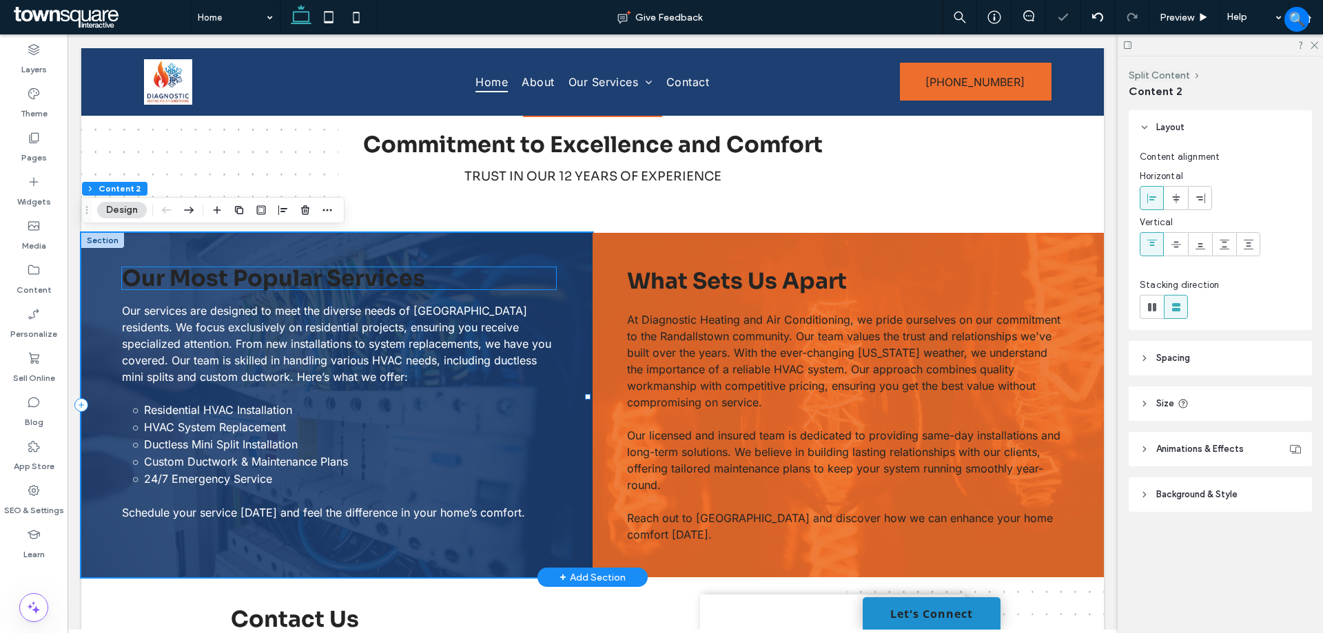
click at [305, 286] on span "Our Most Popular Services" at bounding box center [273, 279] width 303 height 28
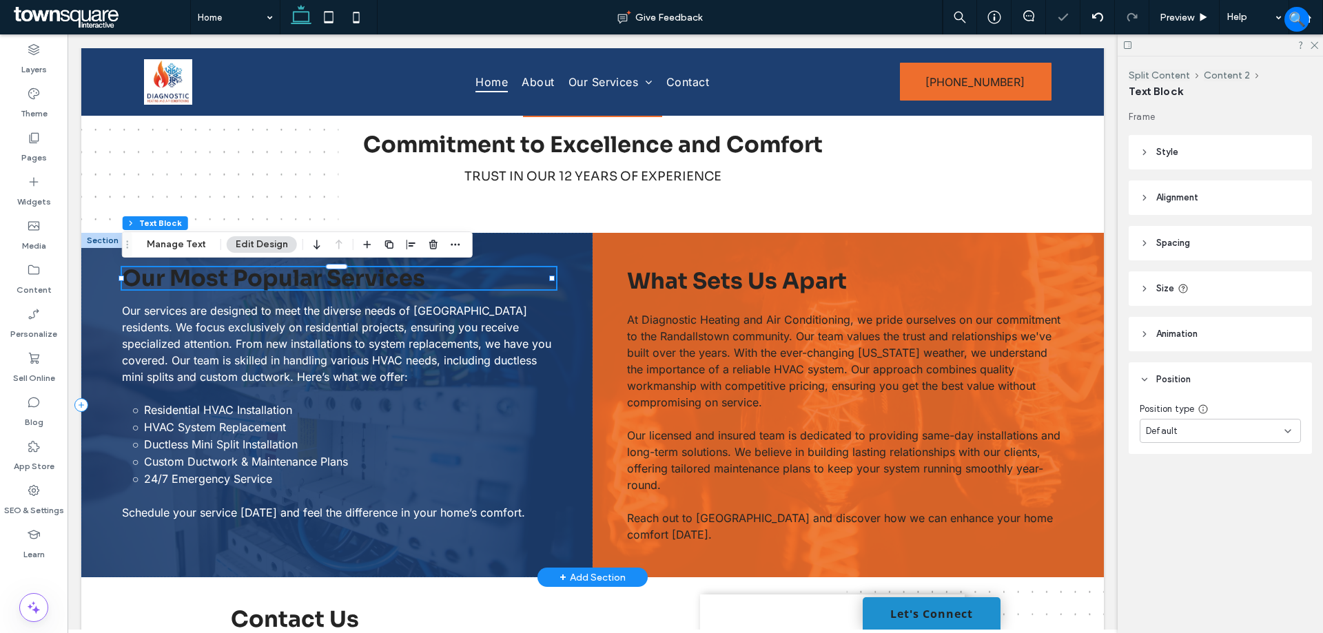
click at [305, 286] on span "Our Most Popular Services" at bounding box center [273, 279] width 303 height 28
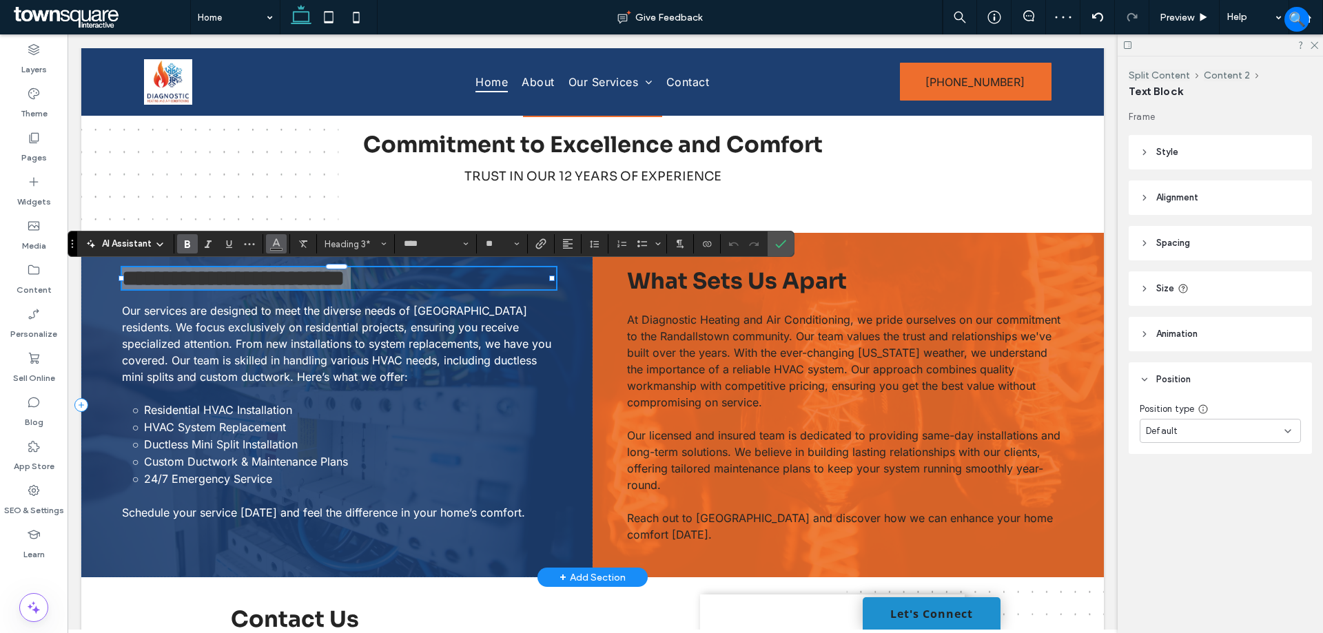
click at [280, 239] on icon "Color" at bounding box center [276, 242] width 11 height 11
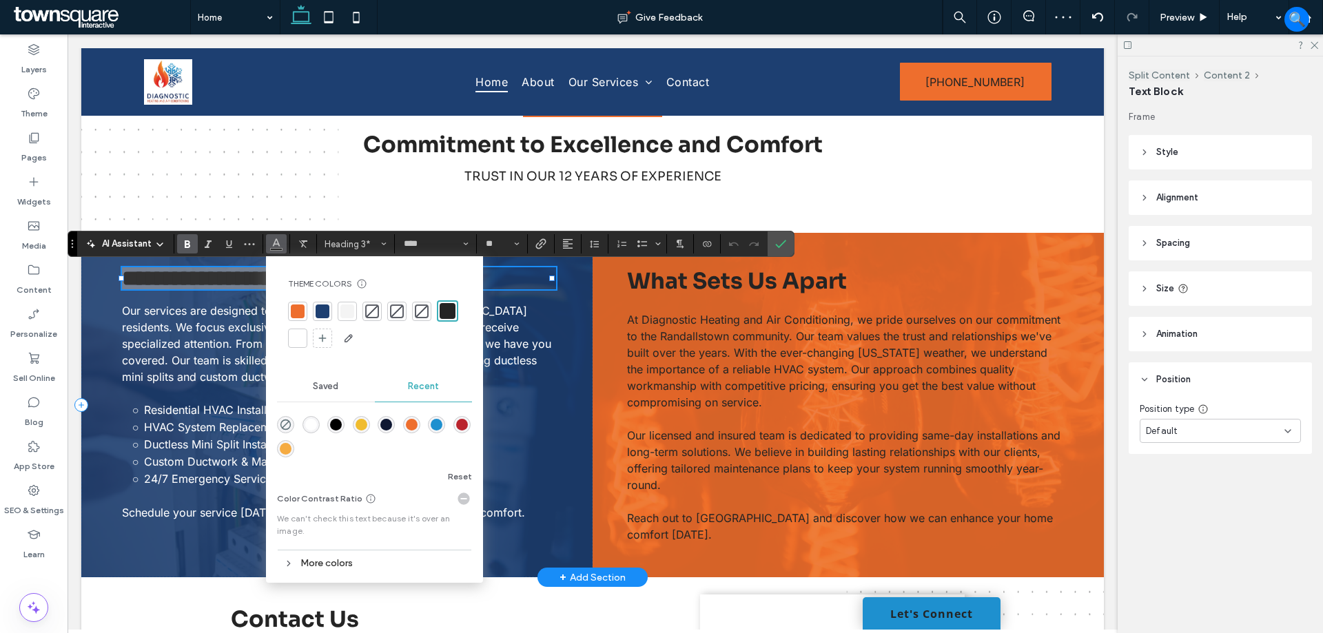
click at [296, 345] on div at bounding box center [297, 338] width 19 height 19
click at [204, 536] on div "**********" at bounding box center [336, 405] width 511 height 345
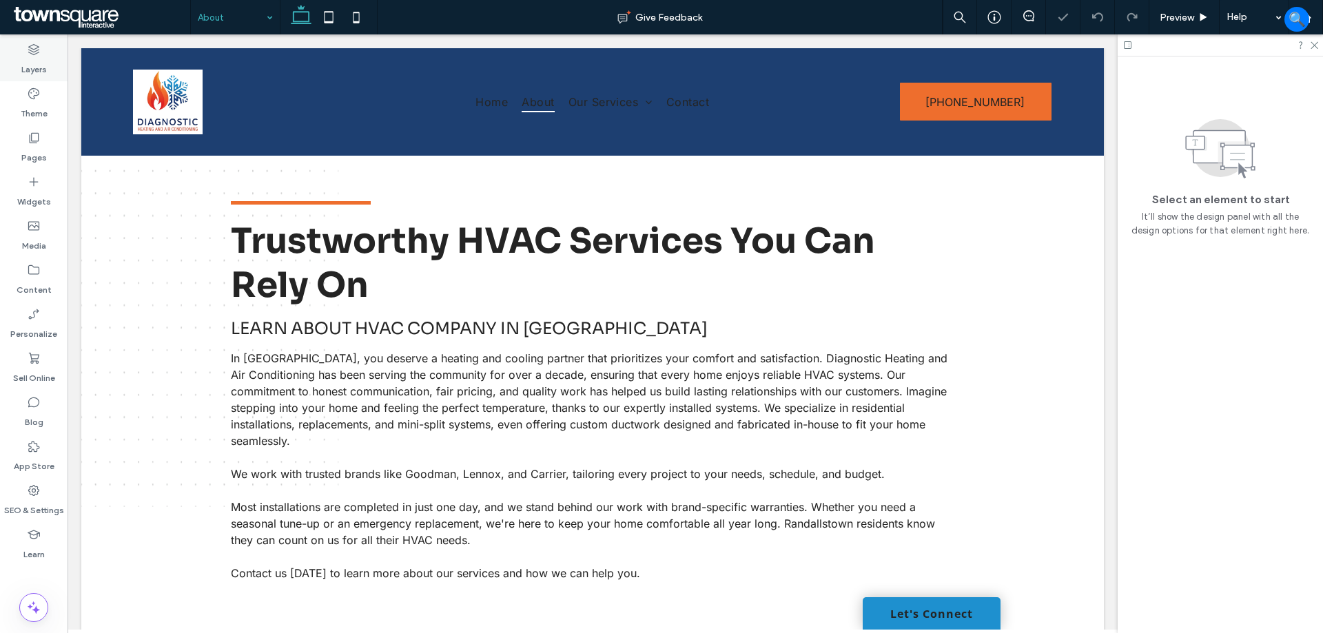
click at [26, 63] on label "Layers" at bounding box center [33, 66] width 25 height 19
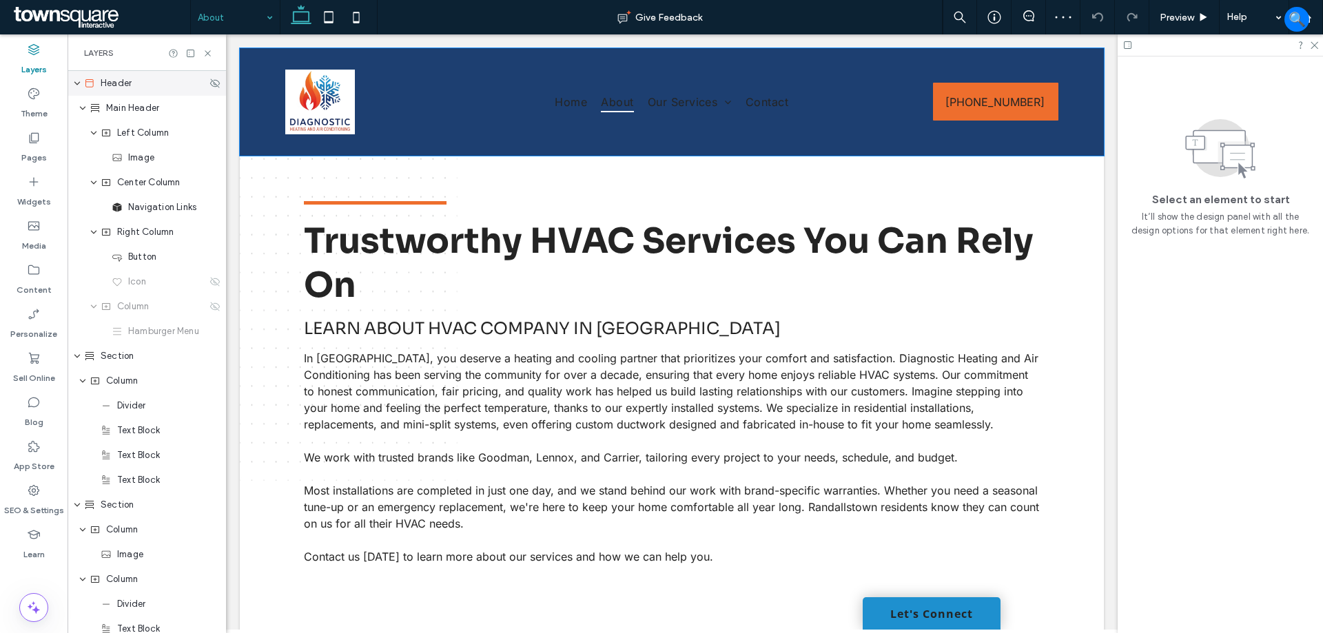
click at [112, 80] on span "Header" at bounding box center [116, 83] width 31 height 14
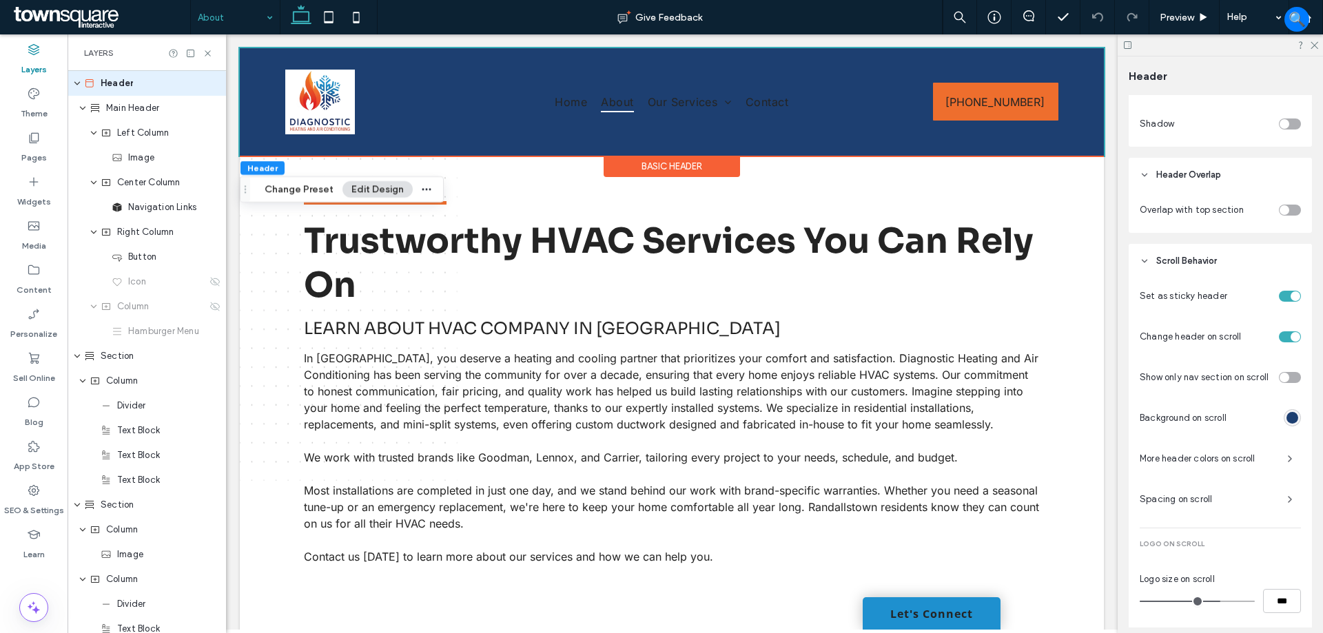
scroll to position [481, 0]
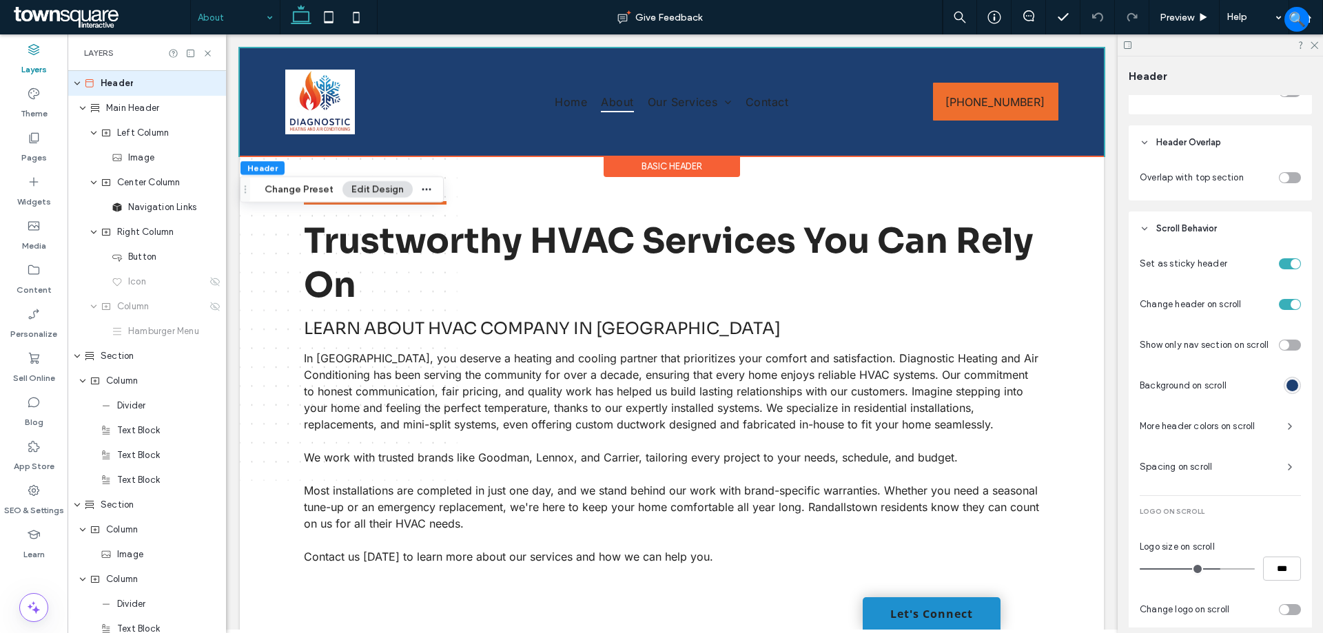
click at [1185, 433] on span "More header colors on scroll" at bounding box center [1208, 427] width 136 height 14
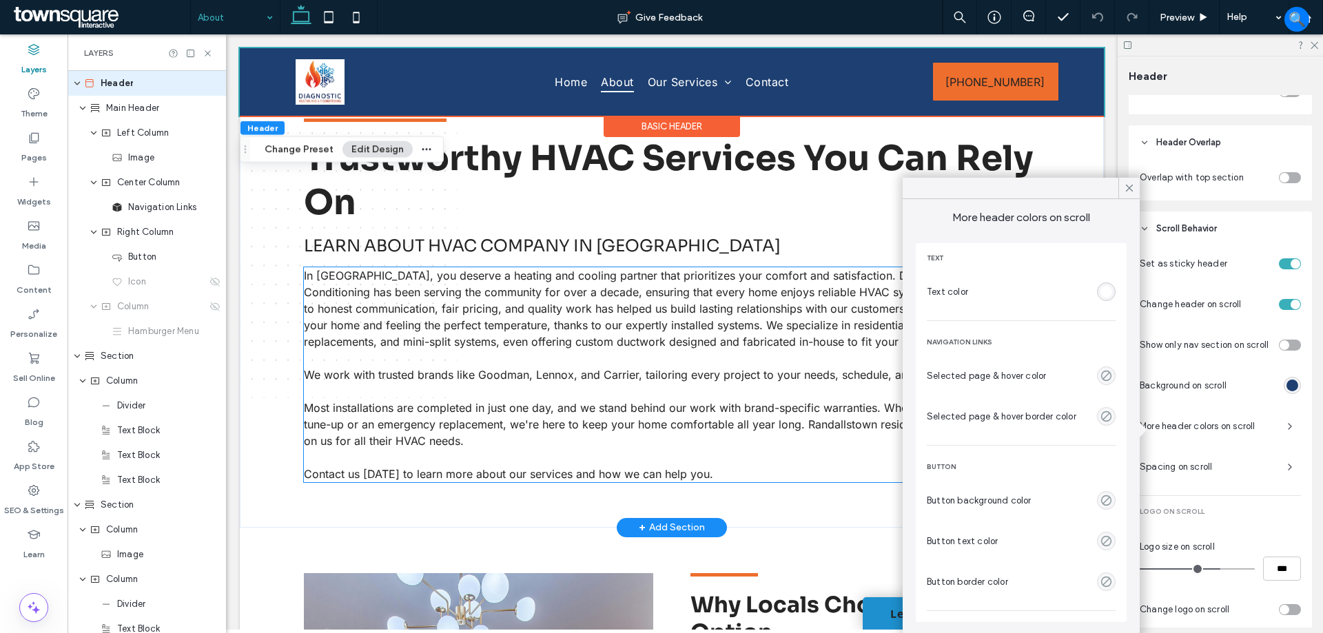
scroll to position [0, 0]
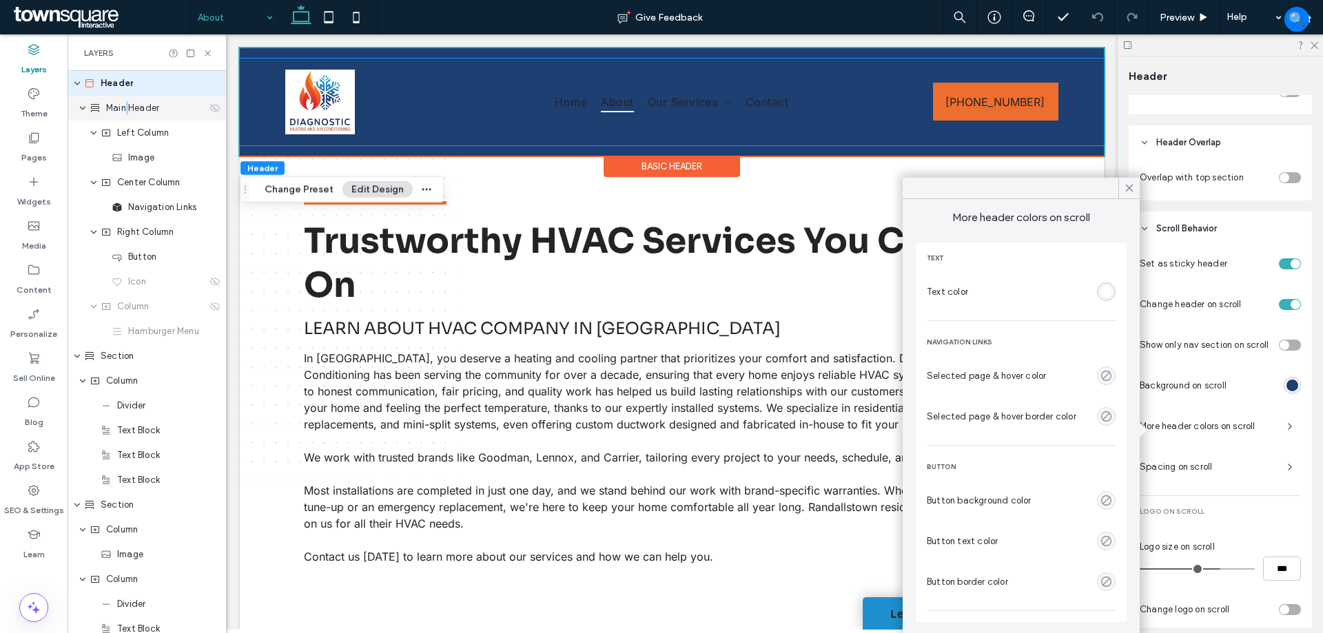
click at [127, 101] on div "Main Header" at bounding box center [147, 108] width 158 height 25
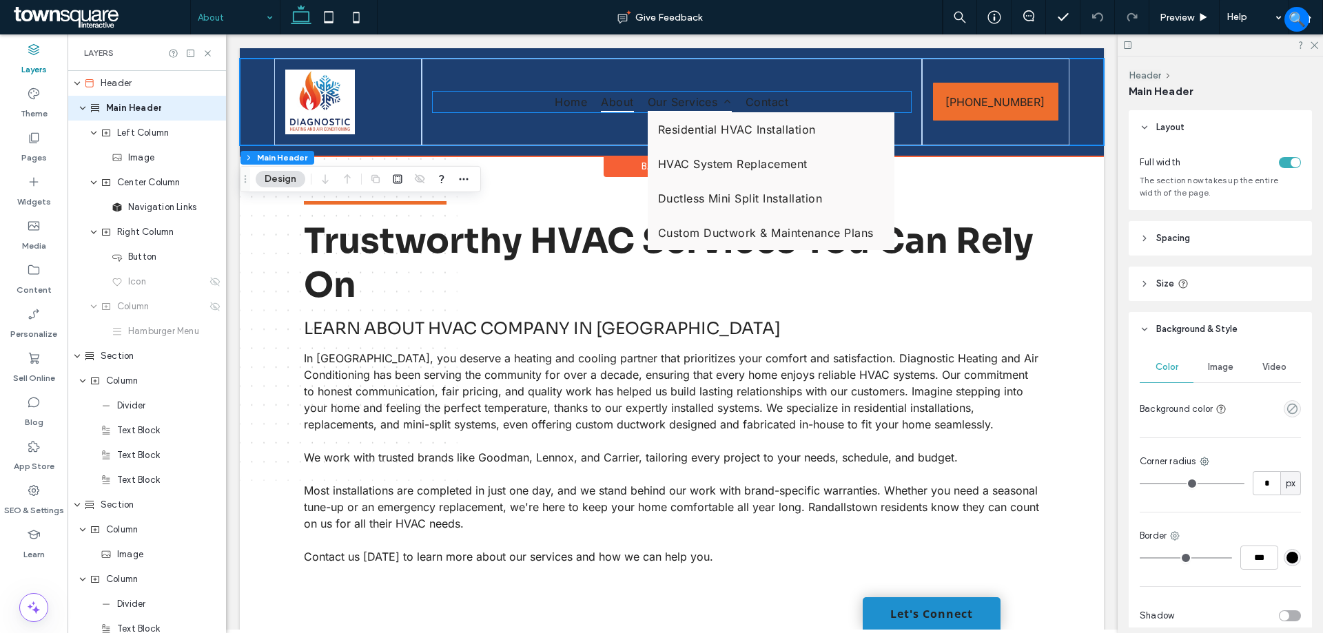
click at [677, 103] on span "Our Services" at bounding box center [690, 102] width 84 height 21
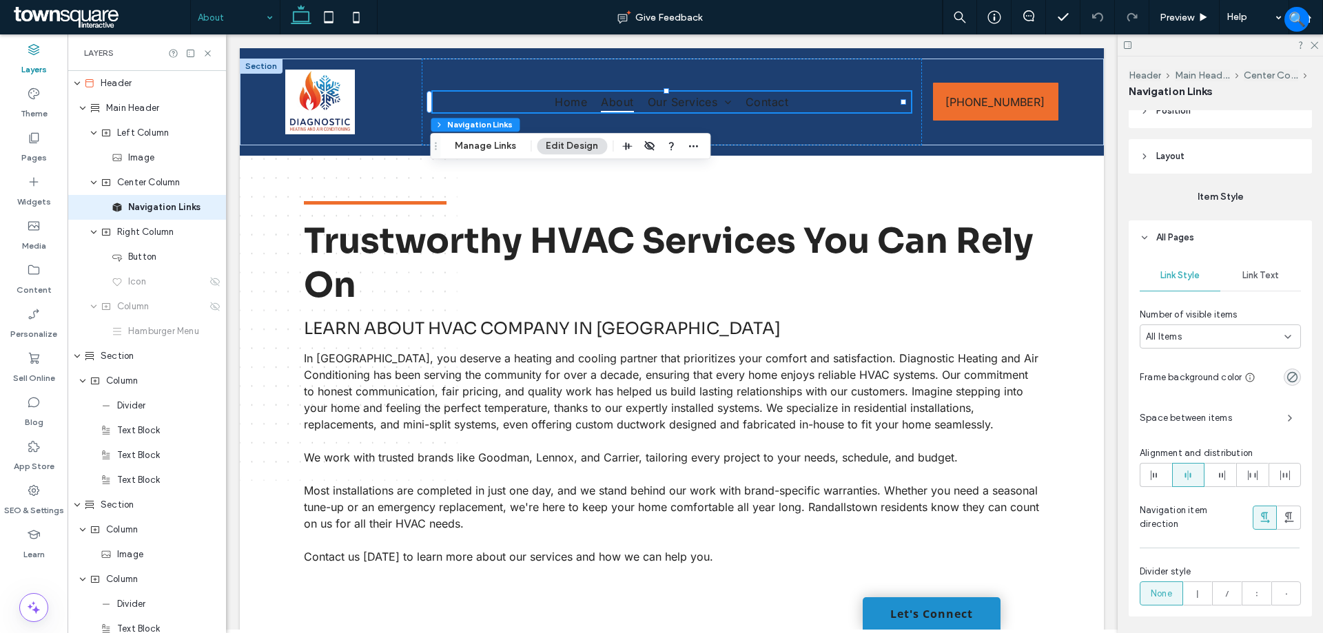
scroll to position [207, 0]
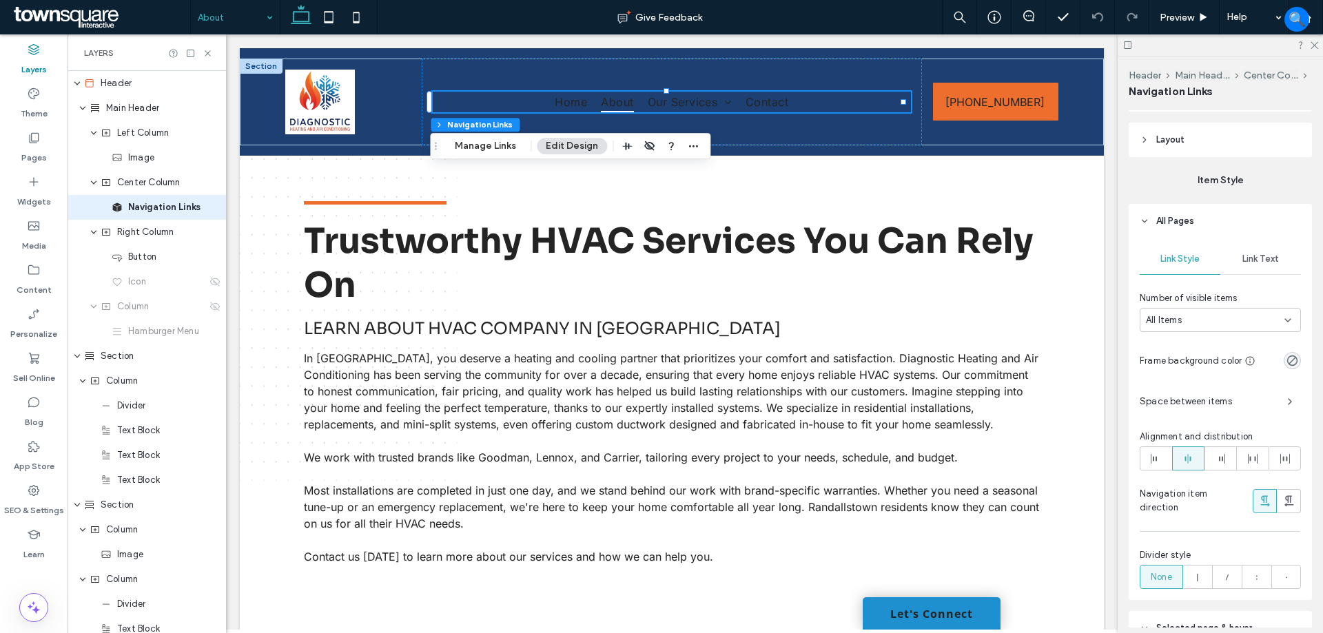
click at [1279, 260] on div "Link Text" at bounding box center [1260, 259] width 81 height 30
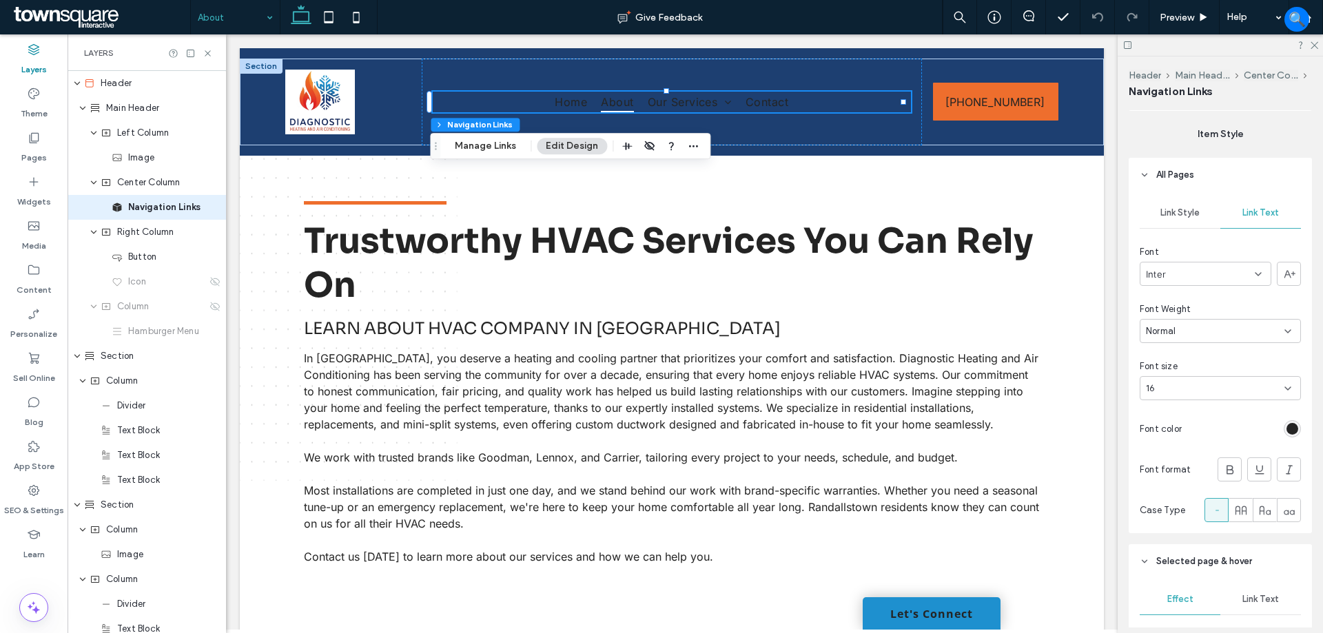
scroll to position [276, 0]
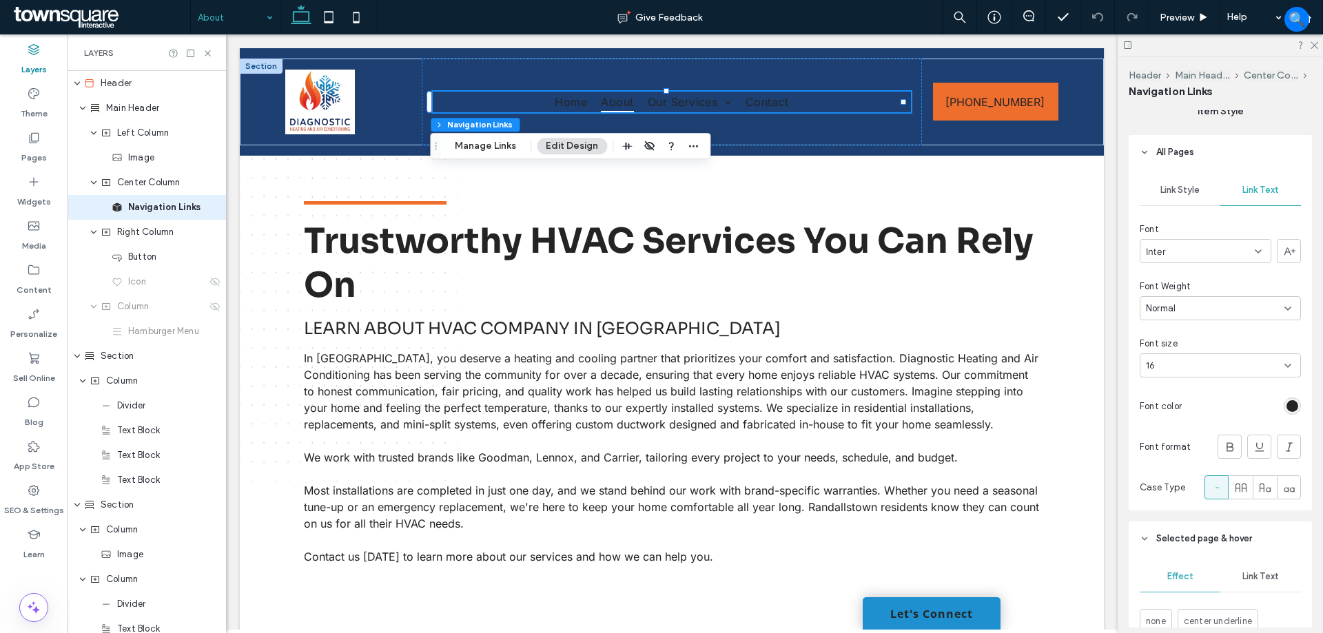
click at [1291, 405] on div "rgb(36, 36, 36)" at bounding box center [1293, 406] width 12 height 12
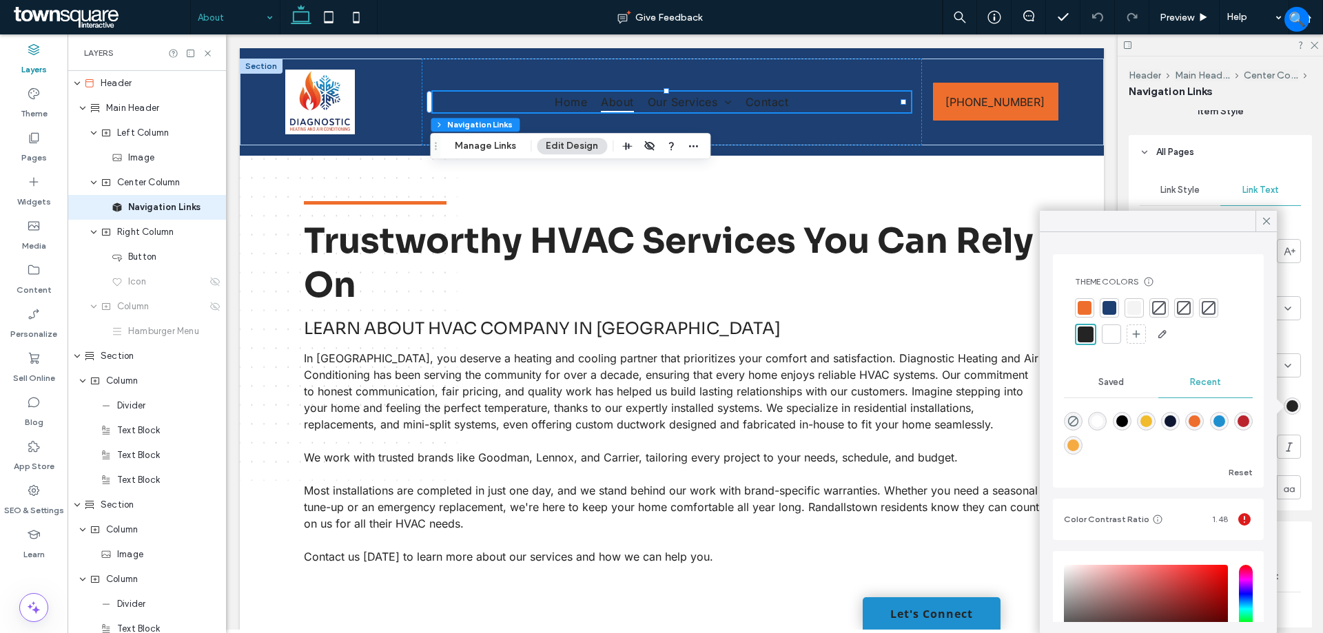
click at [1105, 331] on div at bounding box center [1112, 334] width 14 height 14
click at [1262, 220] on icon at bounding box center [1266, 221] width 12 height 12
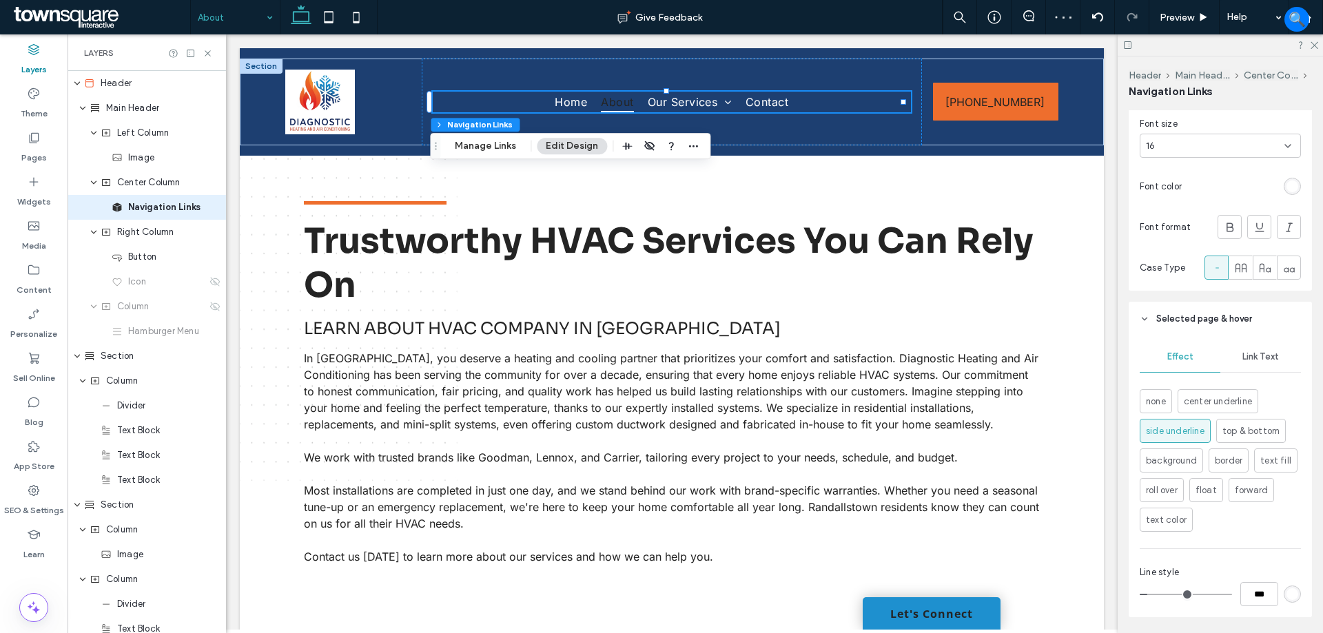
scroll to position [551, 0]
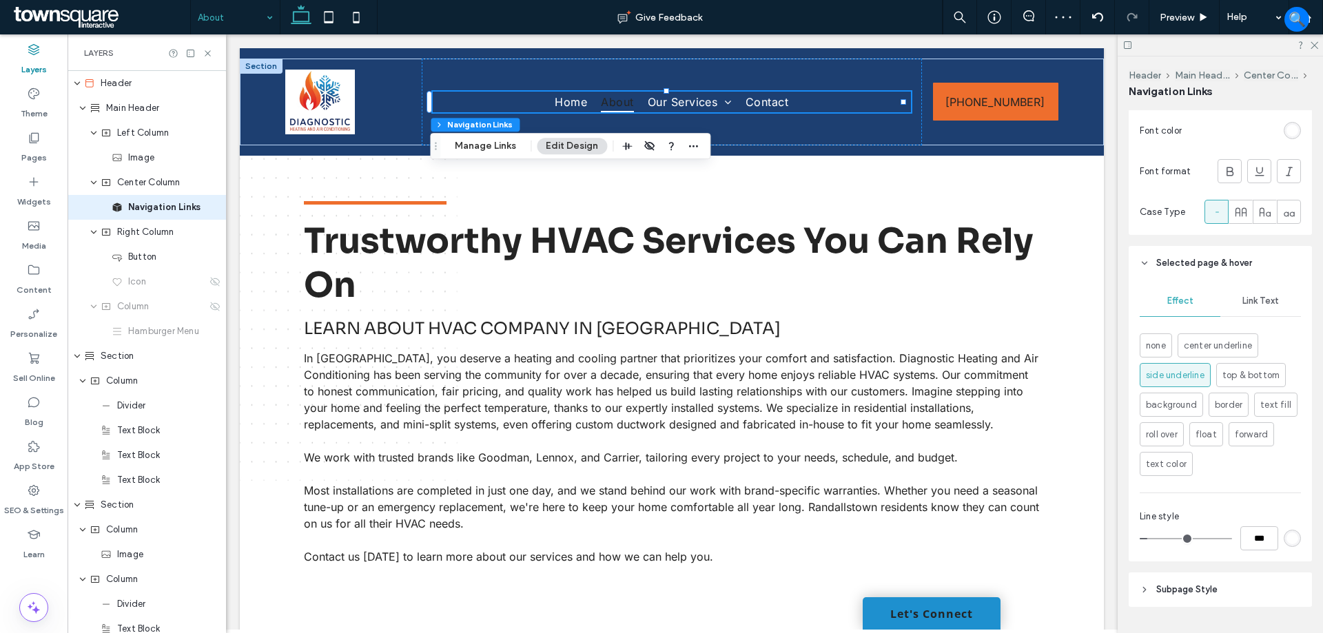
click at [1252, 302] on span "Link Text" at bounding box center [1260, 301] width 37 height 11
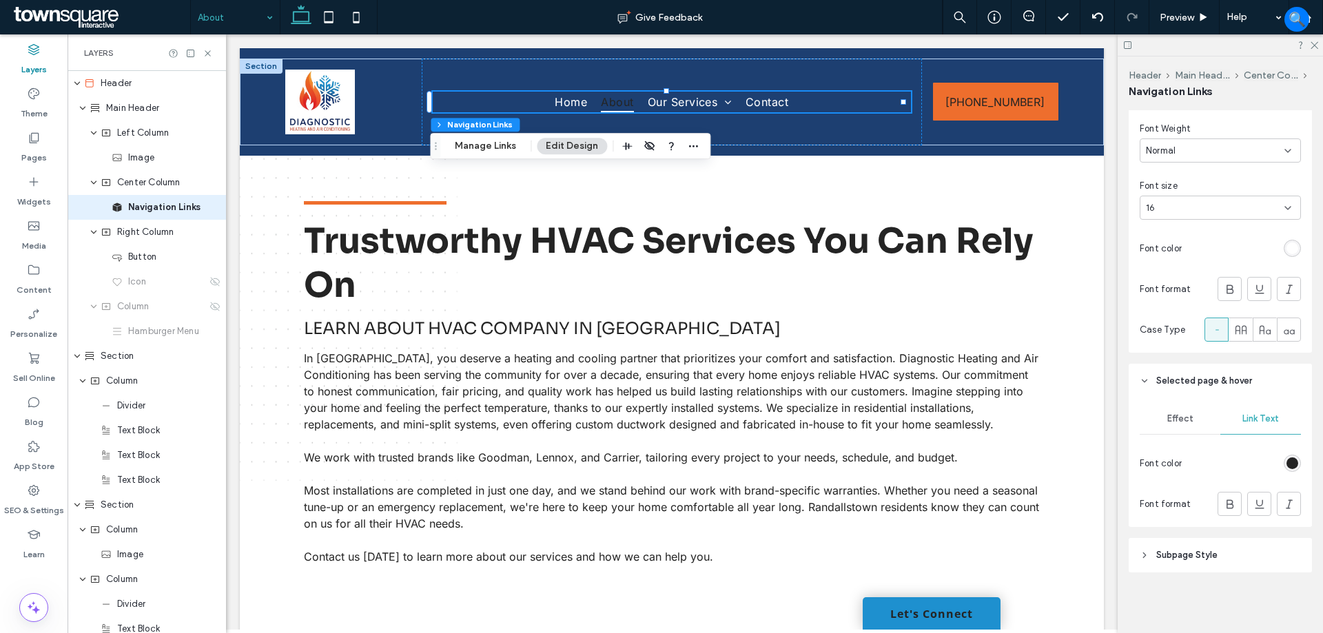
scroll to position [433, 0]
click at [1285, 469] on div "rgb(36, 36, 36)" at bounding box center [1292, 463] width 17 height 17
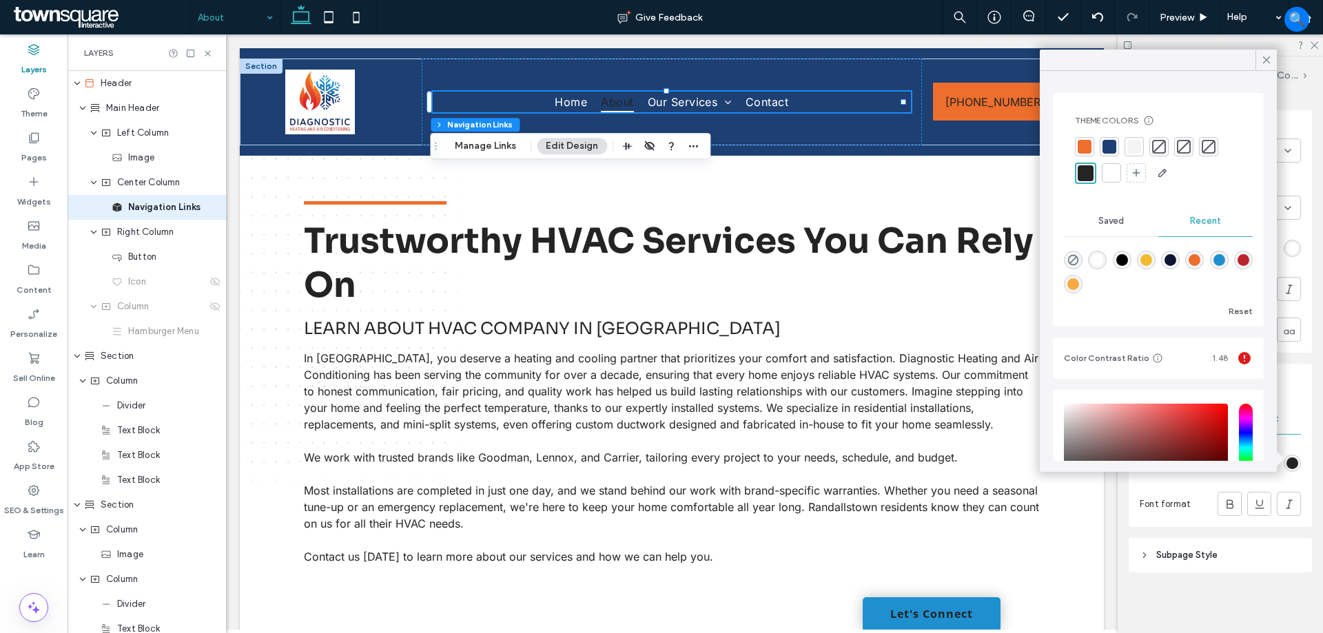
click at [1113, 167] on div at bounding box center [1112, 173] width 14 height 14
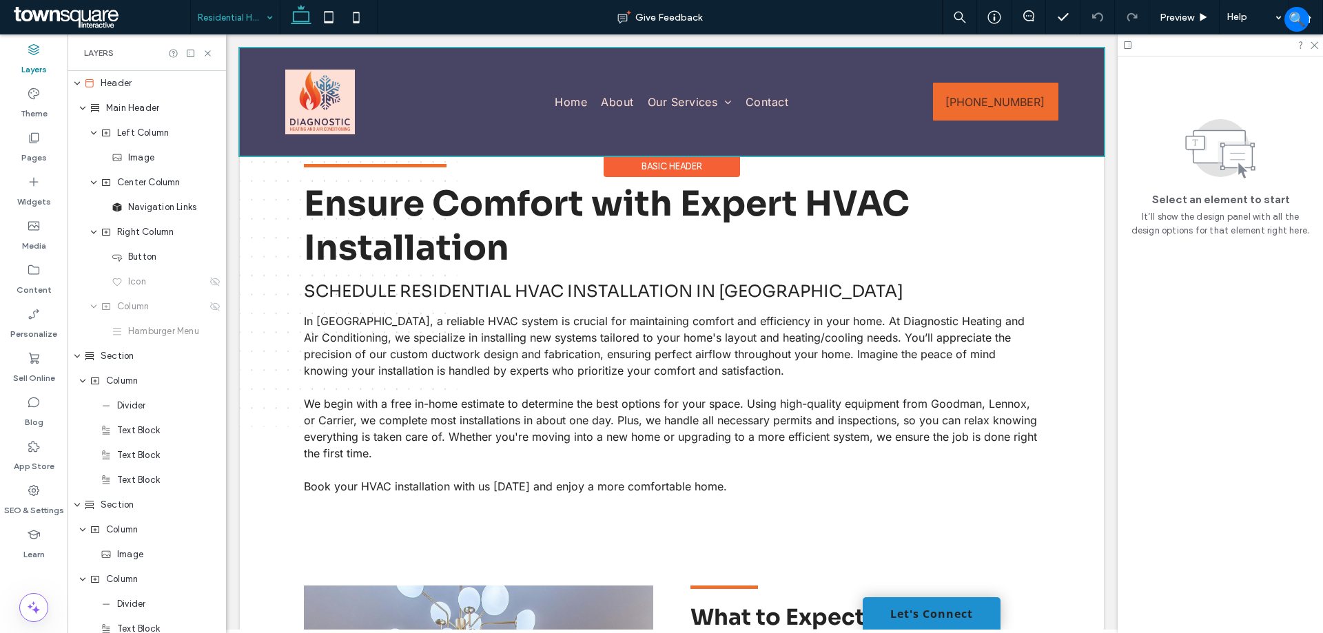
click at [632, 106] on div at bounding box center [672, 101] width 864 height 107
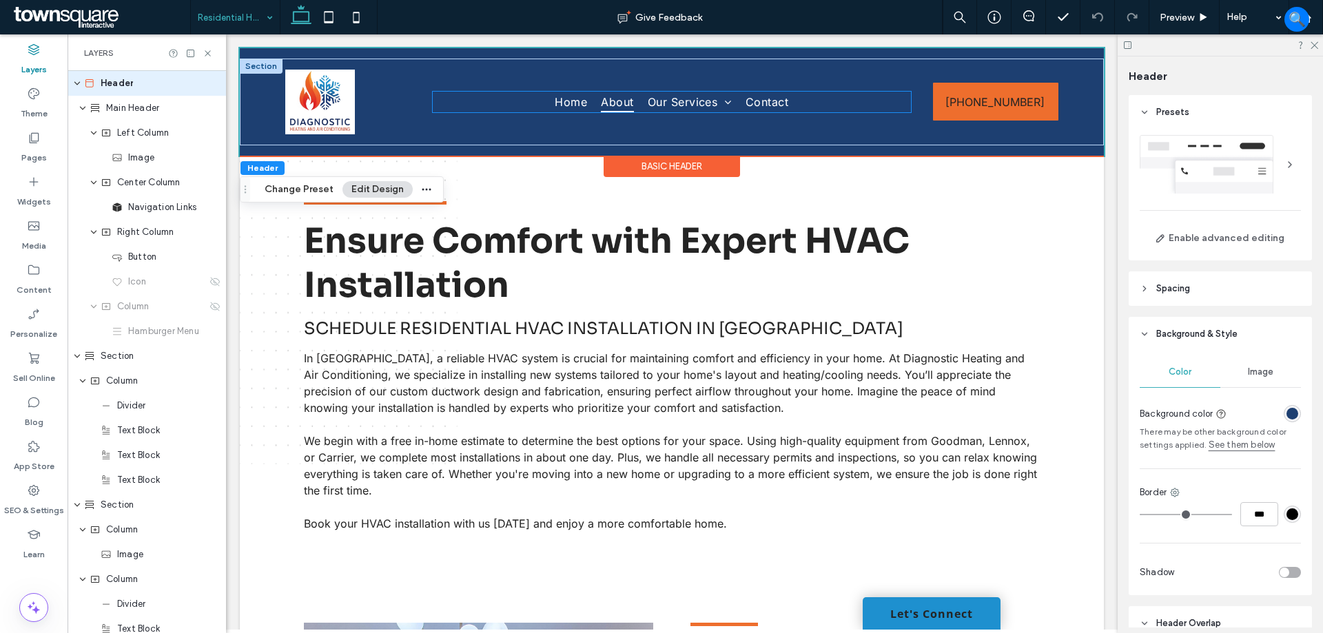
click at [633, 105] on link "About" at bounding box center [617, 102] width 46 height 21
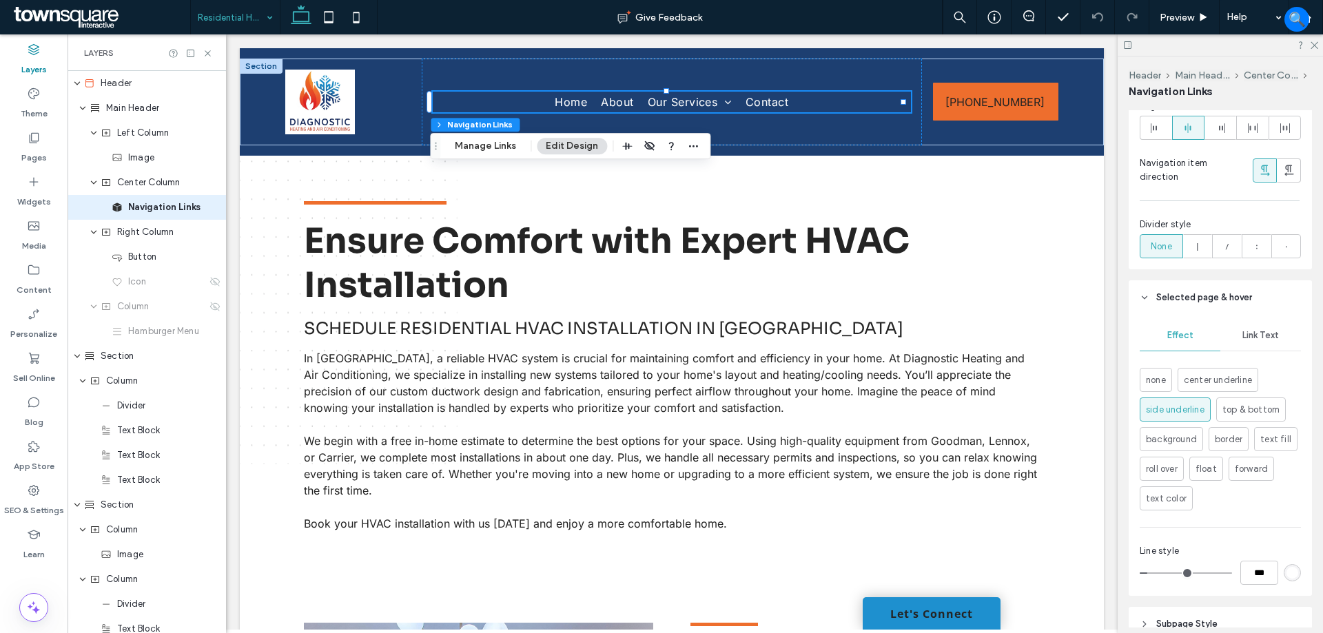
click at [1255, 336] on span "Link Text" at bounding box center [1260, 335] width 37 height 11
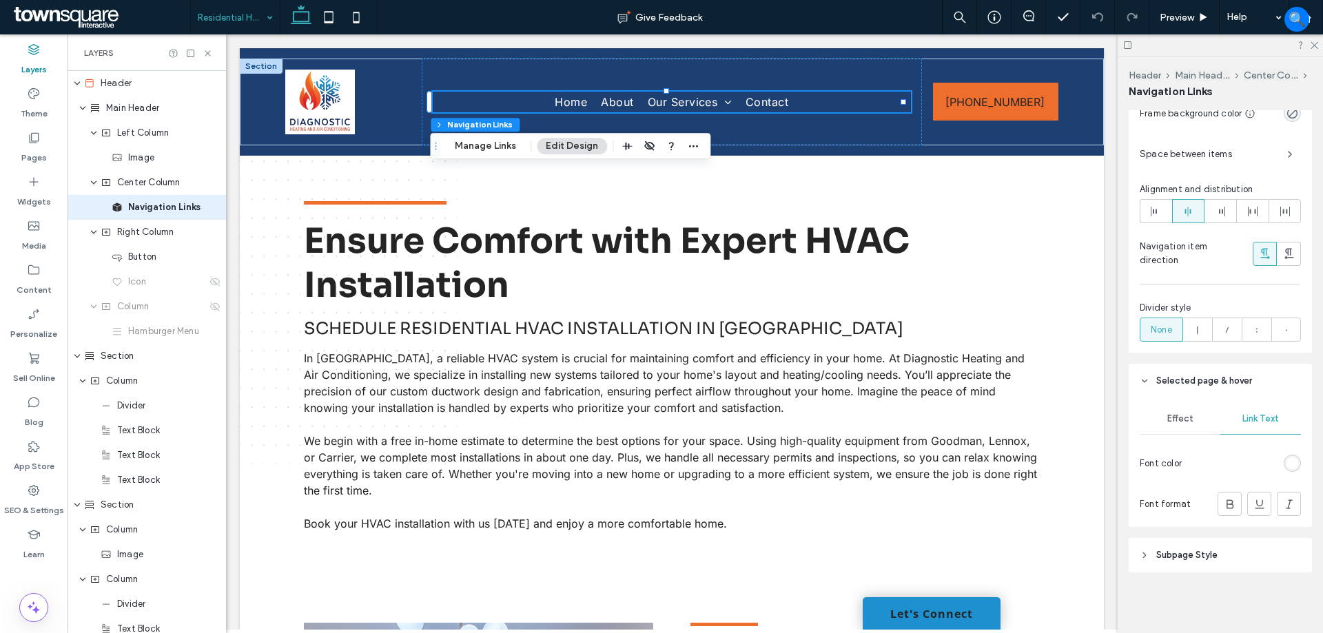
scroll to position [454, 0]
click at [1287, 460] on div "rgb(255, 255, 255)" at bounding box center [1293, 464] width 12 height 12
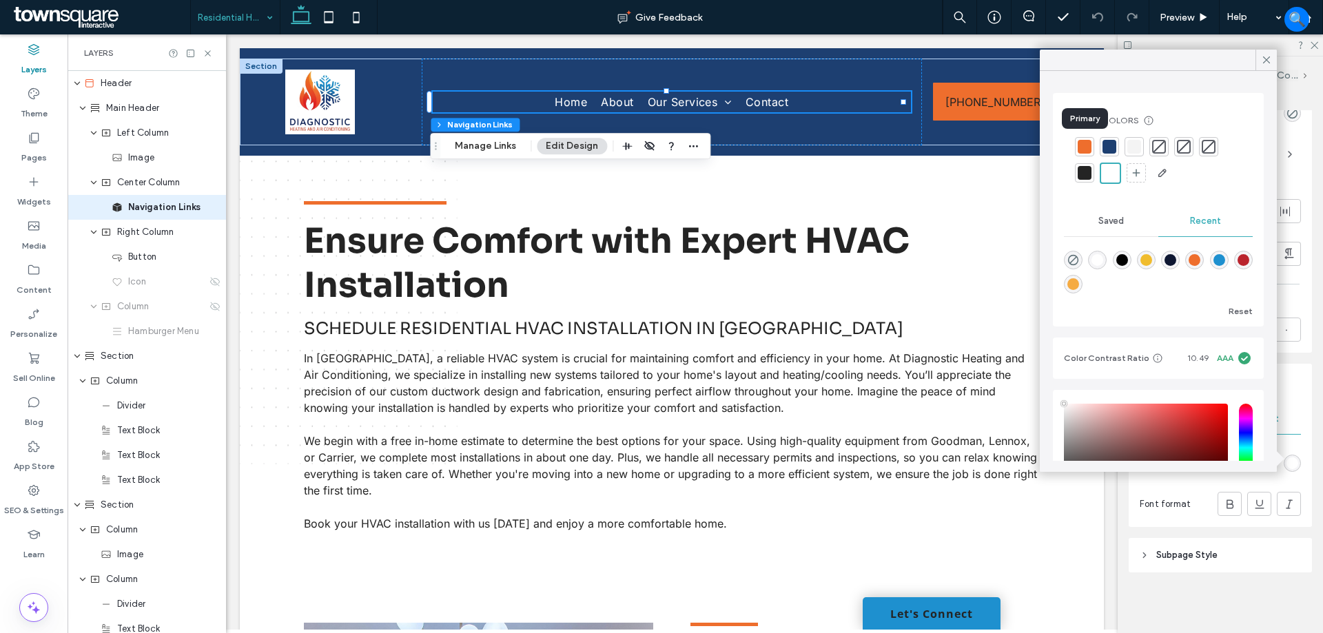
click at [1083, 154] on div at bounding box center [1084, 146] width 19 height 19
click at [1289, 466] on div "rgb(238, 110, 45)" at bounding box center [1293, 464] width 12 height 12
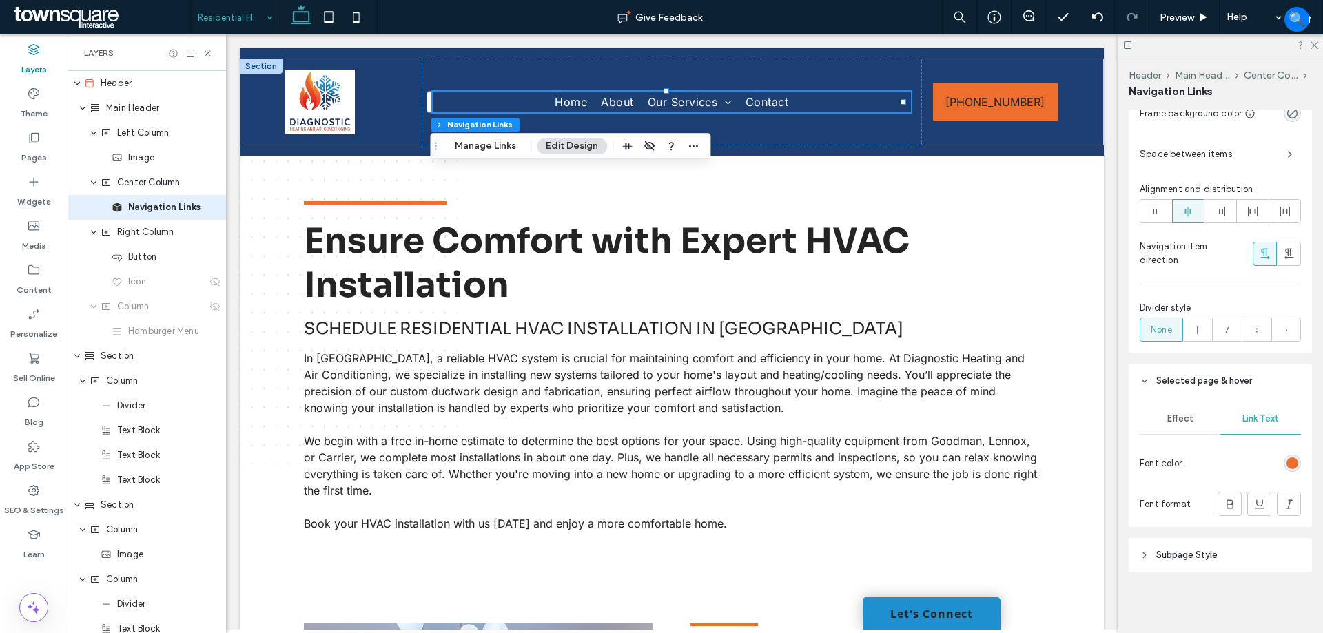
click at [1287, 463] on div "rgb(238, 110, 45)" at bounding box center [1293, 464] width 12 height 12
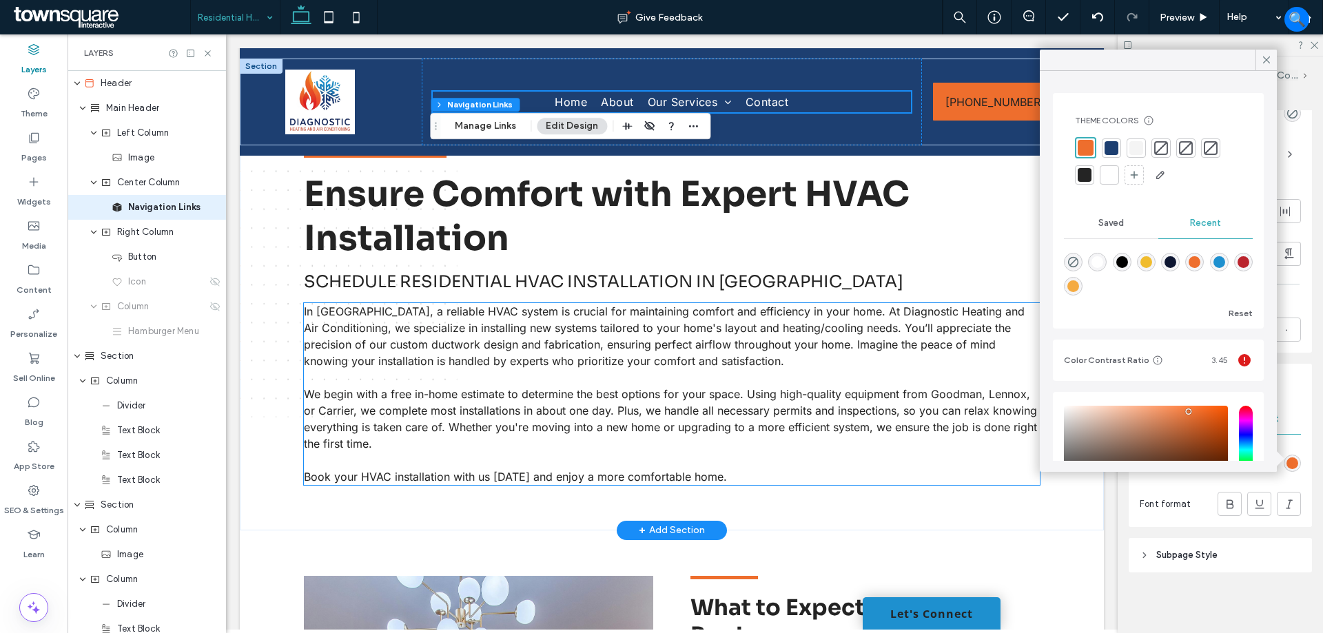
scroll to position [0, 0]
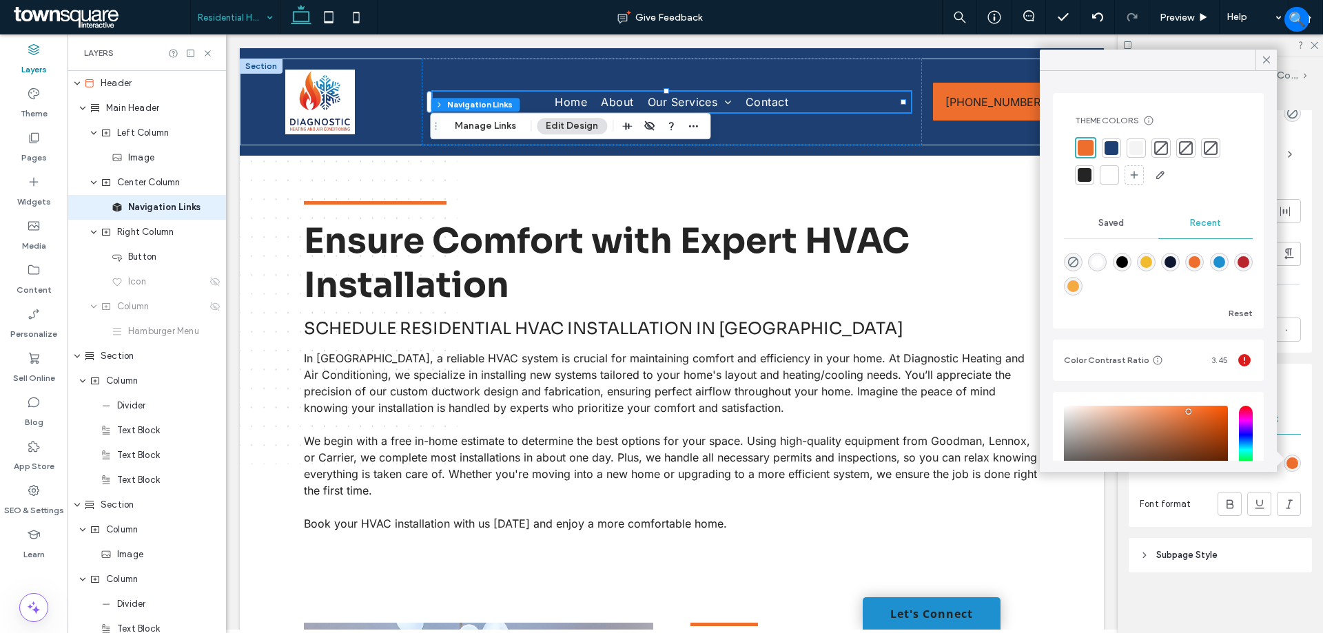
click at [1110, 174] on div at bounding box center [1110, 175] width 14 height 14
click at [1081, 147] on div at bounding box center [1085, 147] width 14 height 14
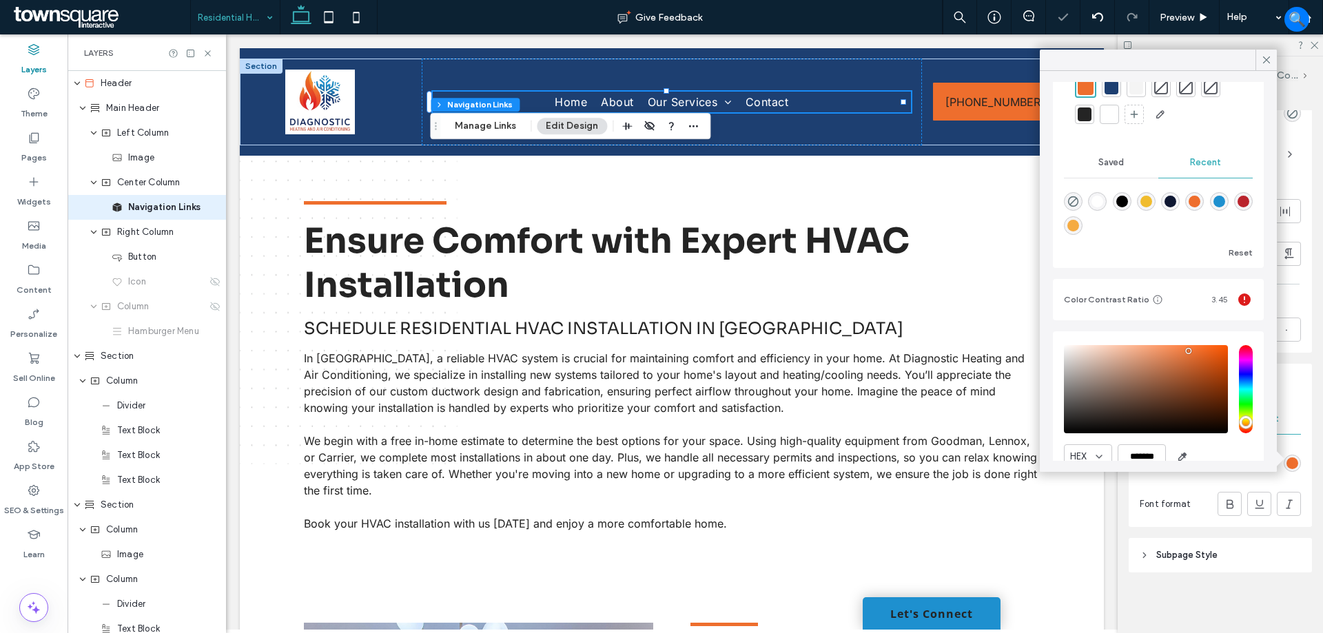
scroll to position [121, 0]
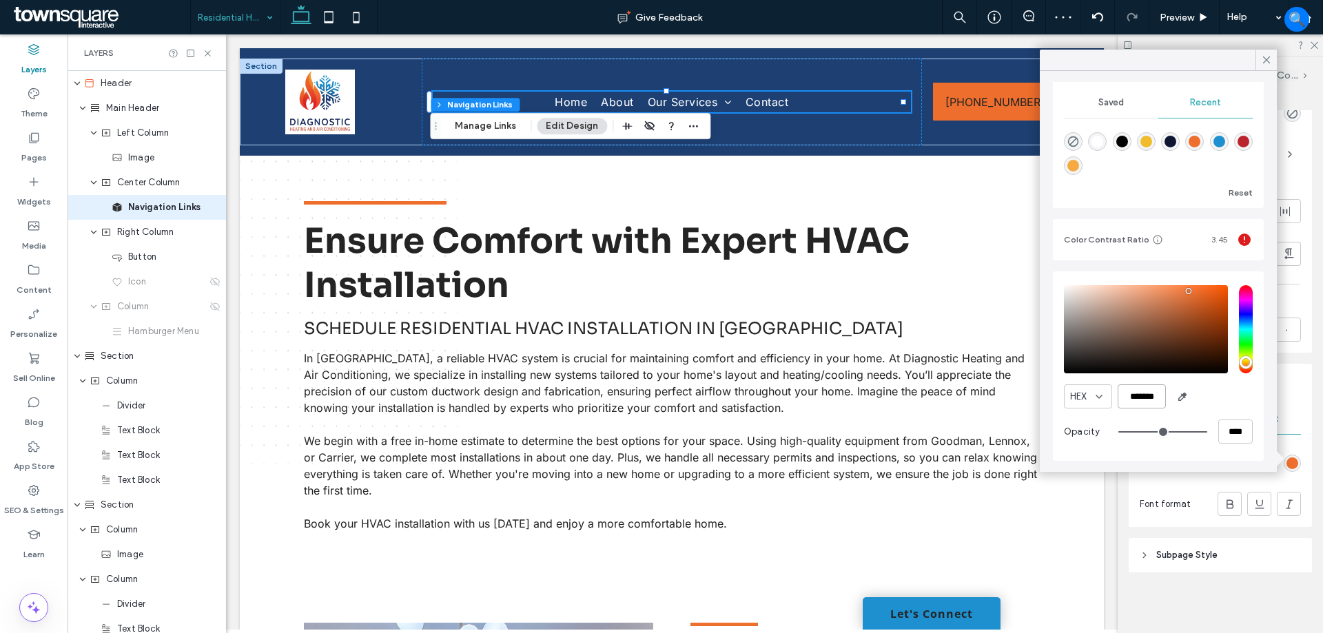
click at [1151, 401] on input "*******" at bounding box center [1142, 397] width 48 height 24
click at [1096, 398] on icon at bounding box center [1099, 396] width 11 height 11
click at [1085, 440] on span "RGB" at bounding box center [1079, 445] width 19 height 14
click at [1105, 401] on div "RGB" at bounding box center [1088, 397] width 48 height 24
click at [1089, 419] on div "HEX" at bounding box center [1088, 421] width 47 height 24
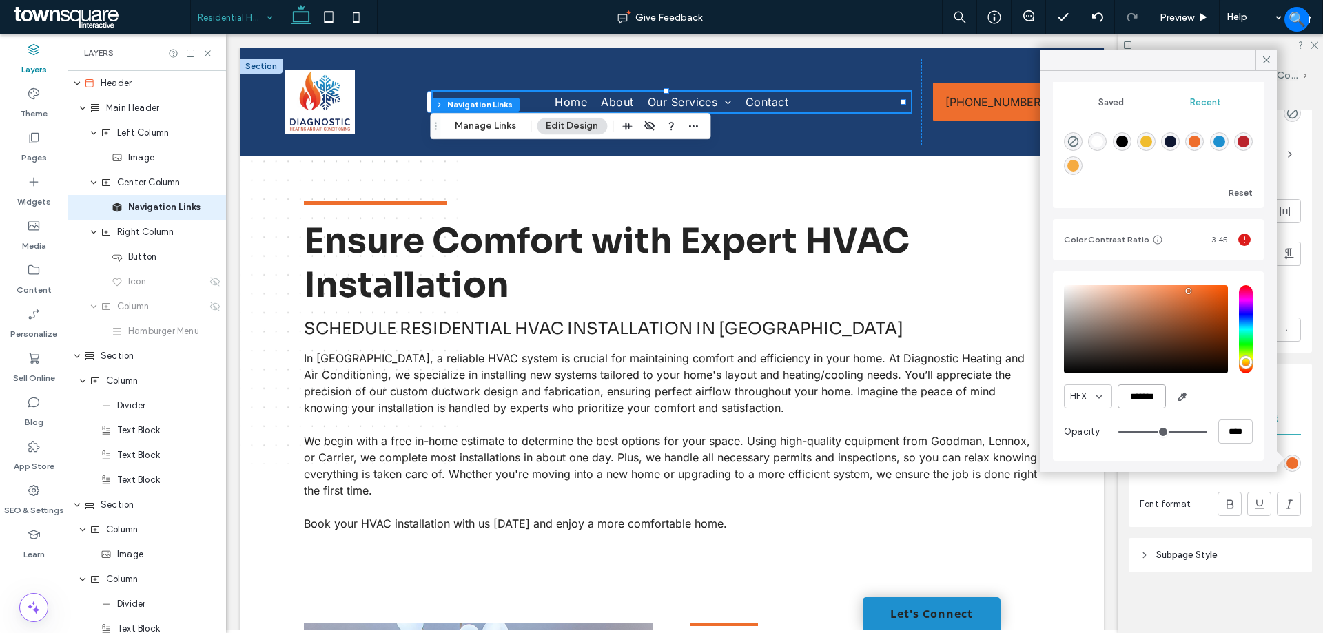
click at [1160, 392] on input "*******" at bounding box center [1142, 397] width 48 height 24
click at [1267, 56] on icon at bounding box center [1266, 60] width 12 height 12
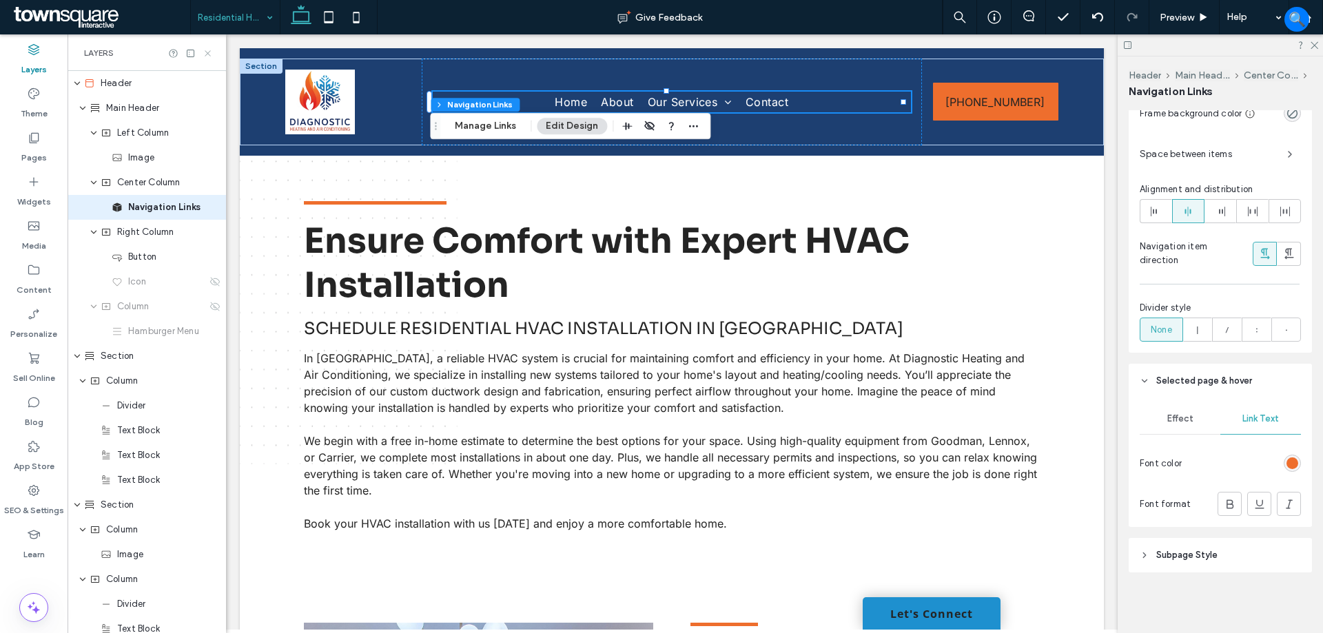
click at [208, 50] on icon at bounding box center [208, 53] width 10 height 10
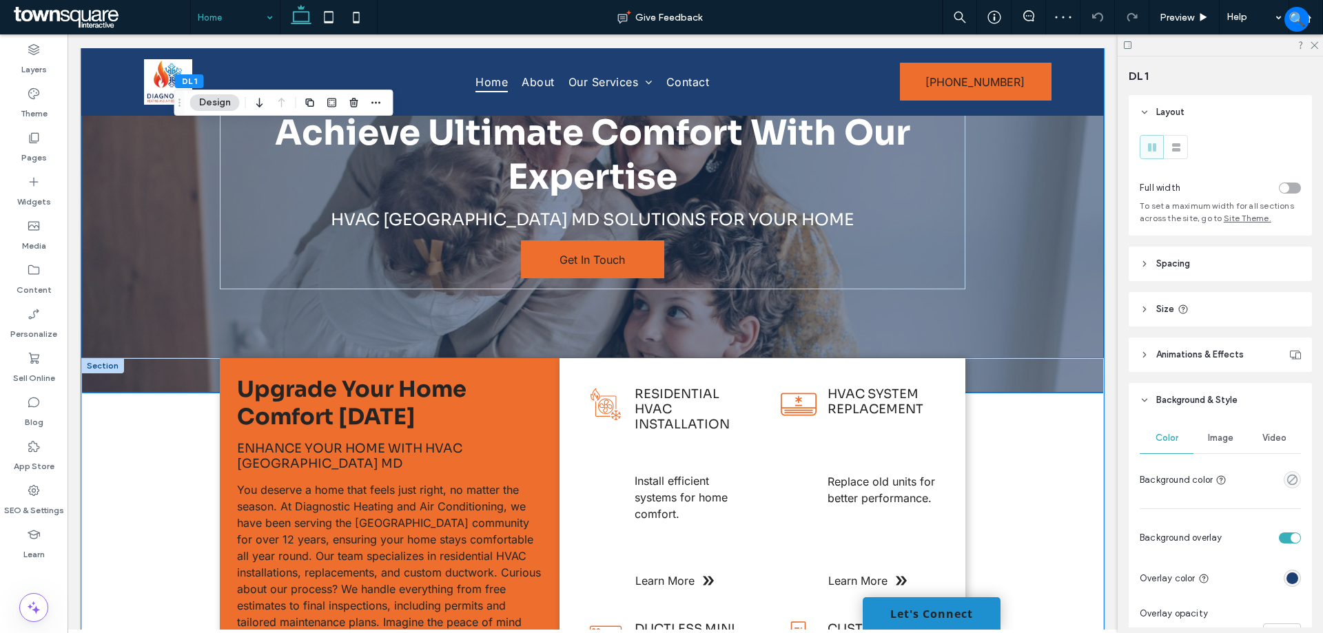
click at [1054, 367] on div "Residential HVAC Installation Install efficient systems for home comfort. Learn…" at bounding box center [592, 610] width 1023 height 504
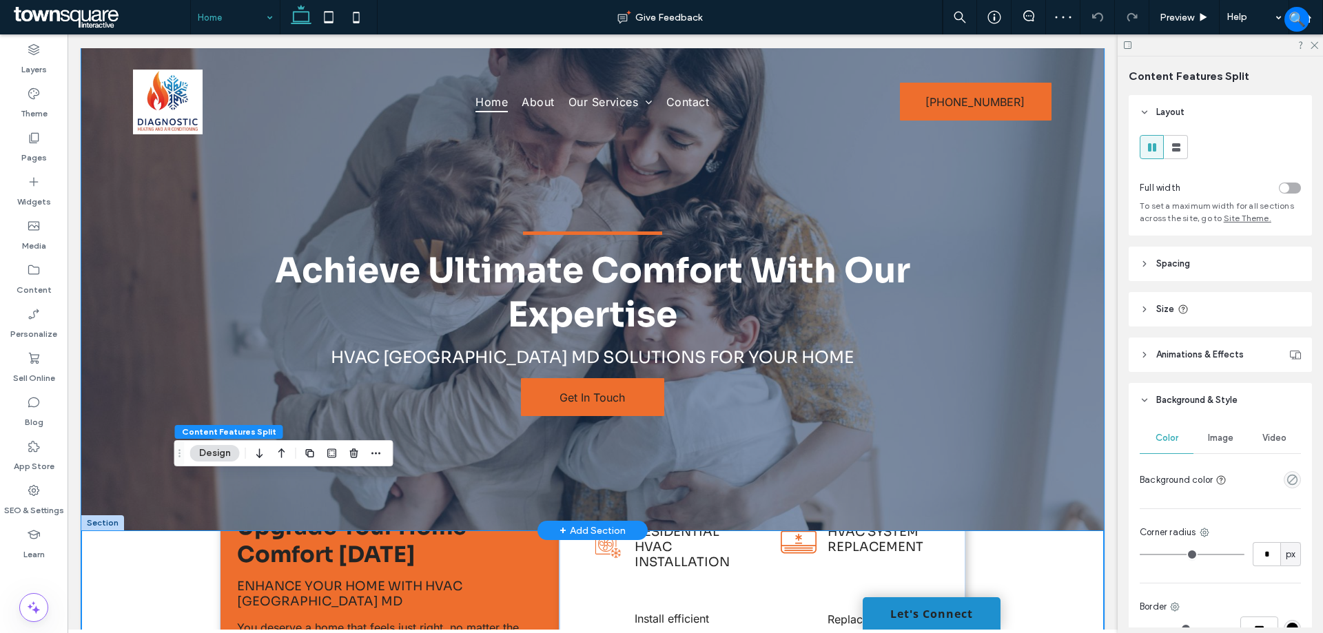
click at [1070, 342] on div "Achieve Ultimate Comfort With Our Expertise HVAC Randallstown MD solutions for …" at bounding box center [592, 289] width 1023 height 482
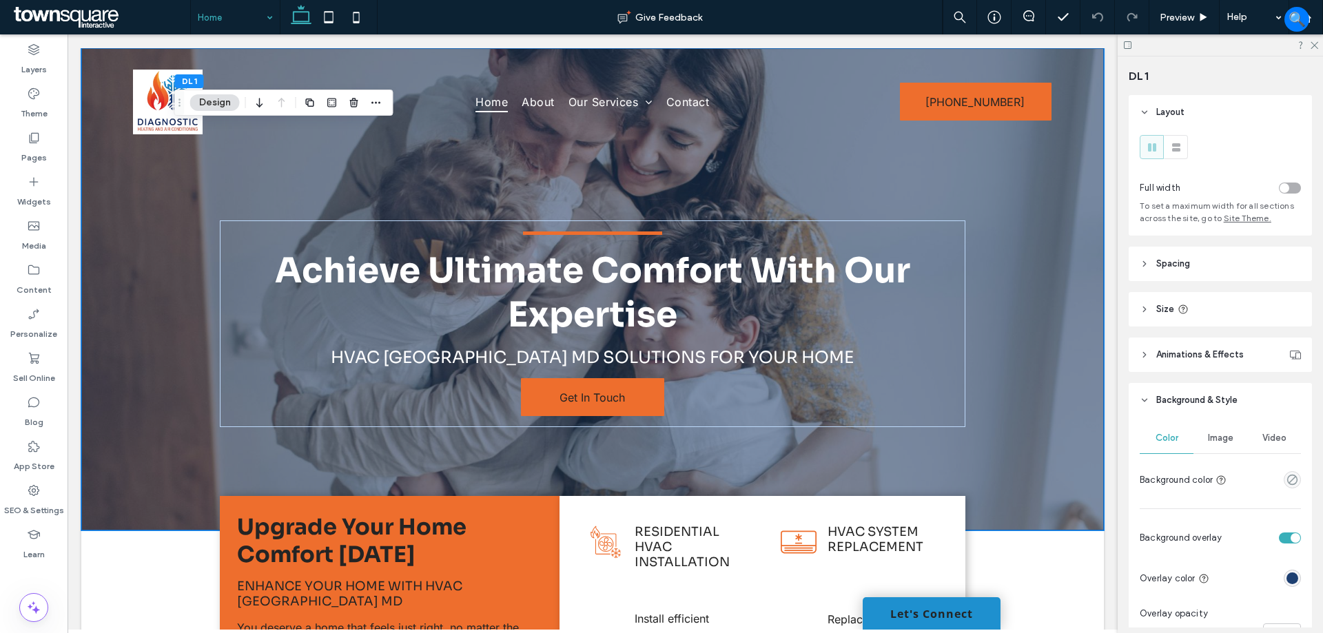
click at [1212, 432] on div "Image" at bounding box center [1220, 438] width 54 height 30
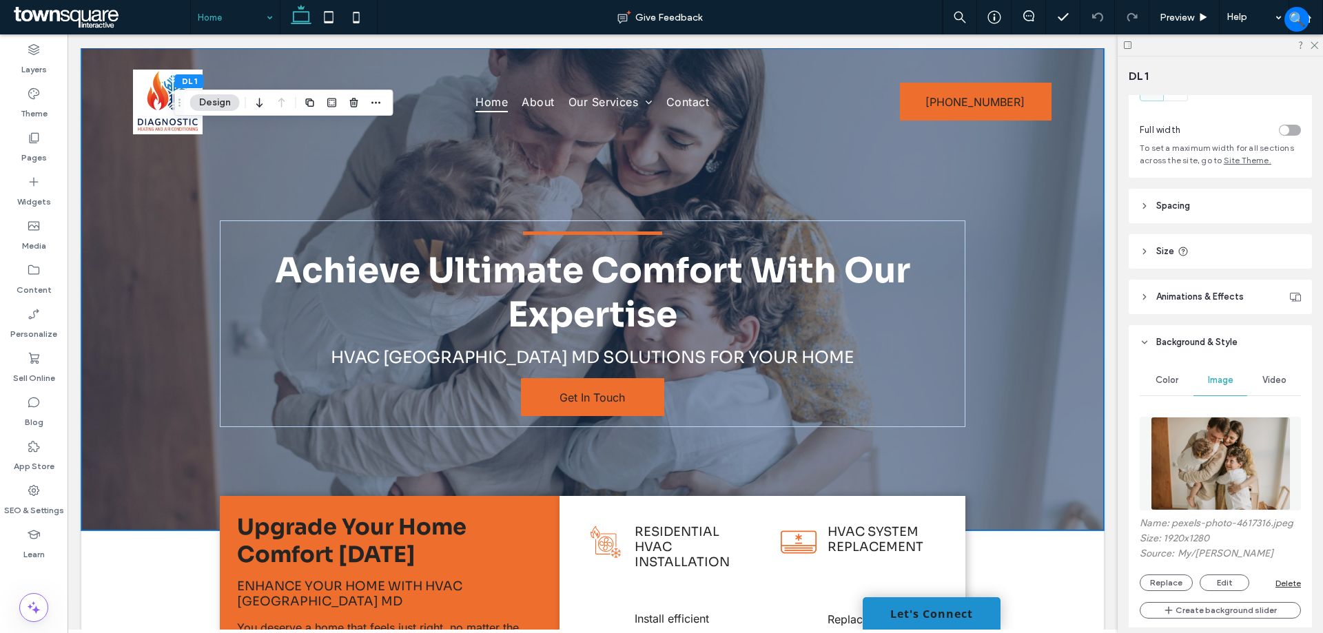
scroll to position [123, 0]
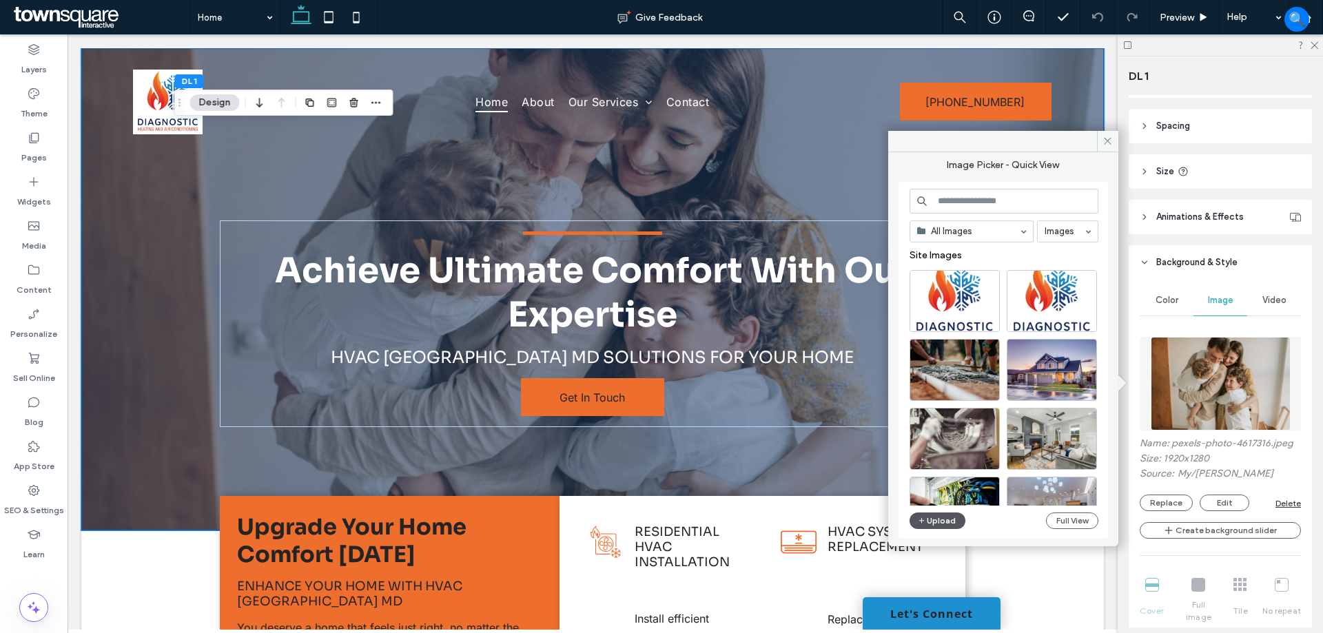
click at [931, 522] on button "Upload" at bounding box center [938, 521] width 57 height 17
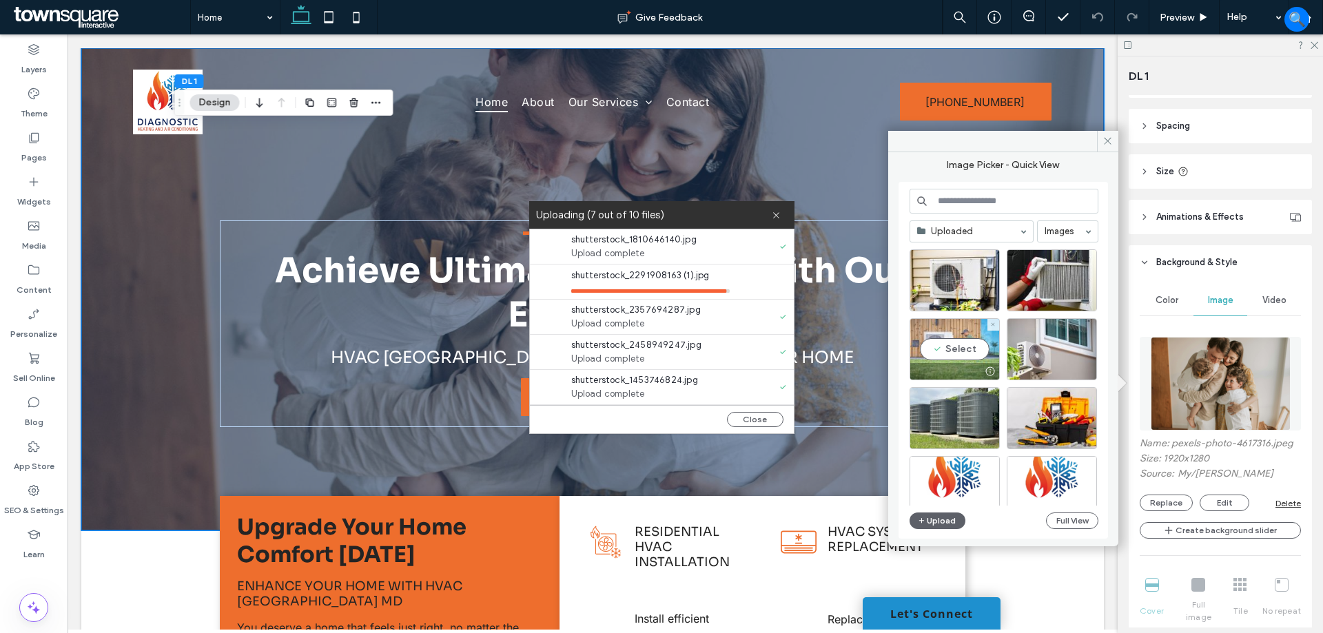
click at [963, 342] on div "Select" at bounding box center [955, 349] width 90 height 62
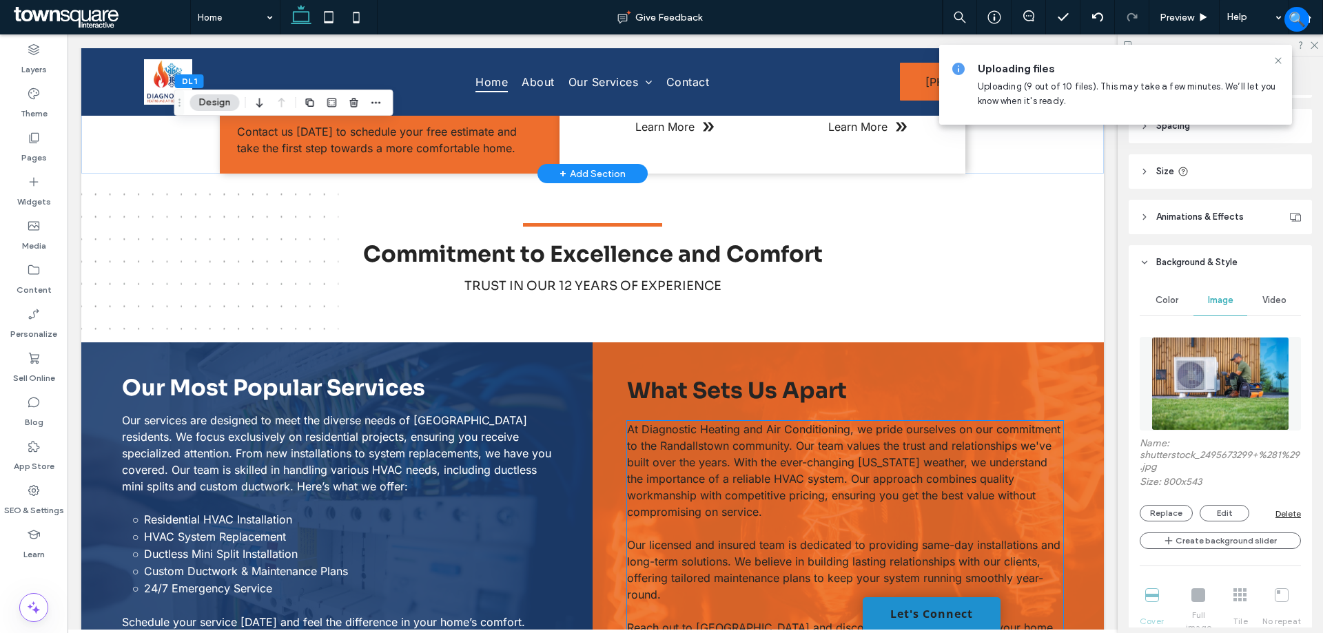
scroll to position [1103, 0]
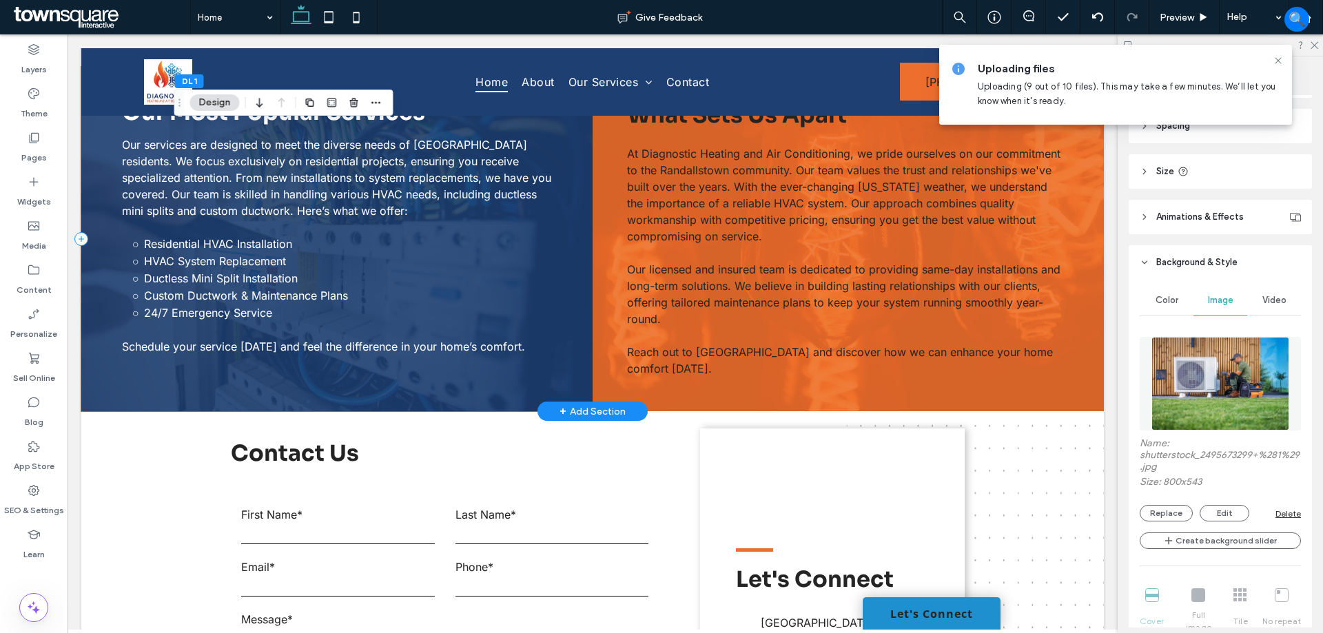
click at [555, 321] on div "Our Most Popular Services Our services are designed to meet the diverse needs o…" at bounding box center [336, 239] width 511 height 345
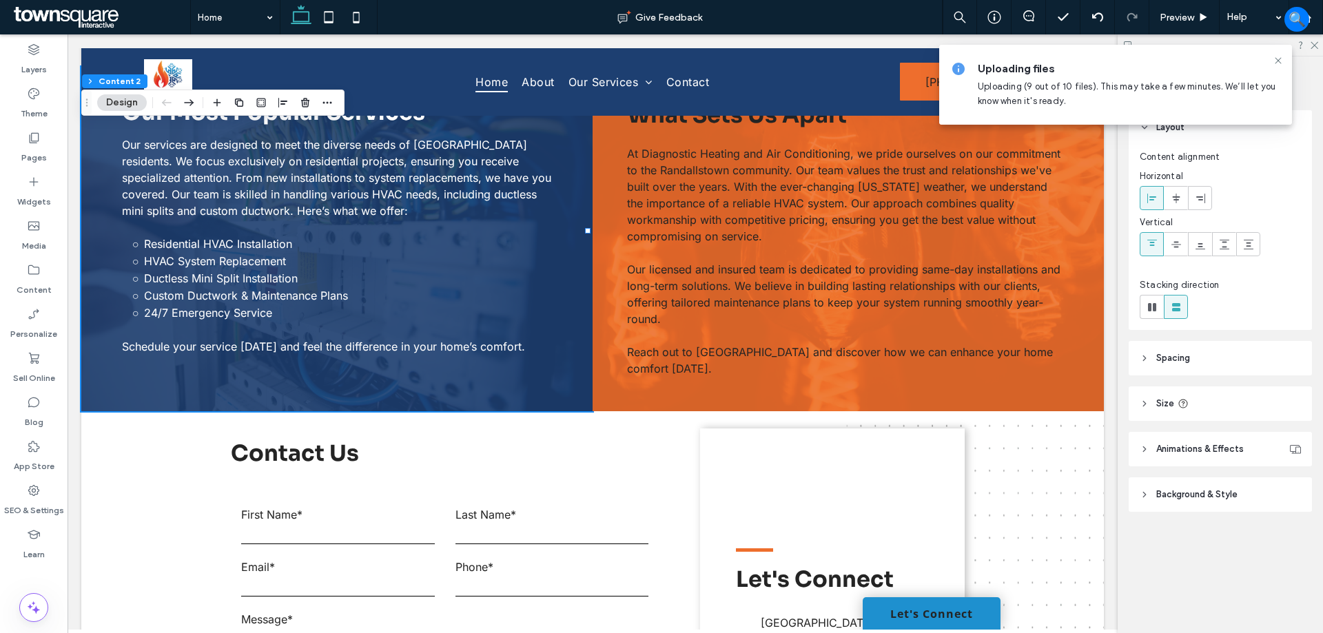
click at [1202, 491] on span "Background & Style" at bounding box center [1196, 495] width 81 height 14
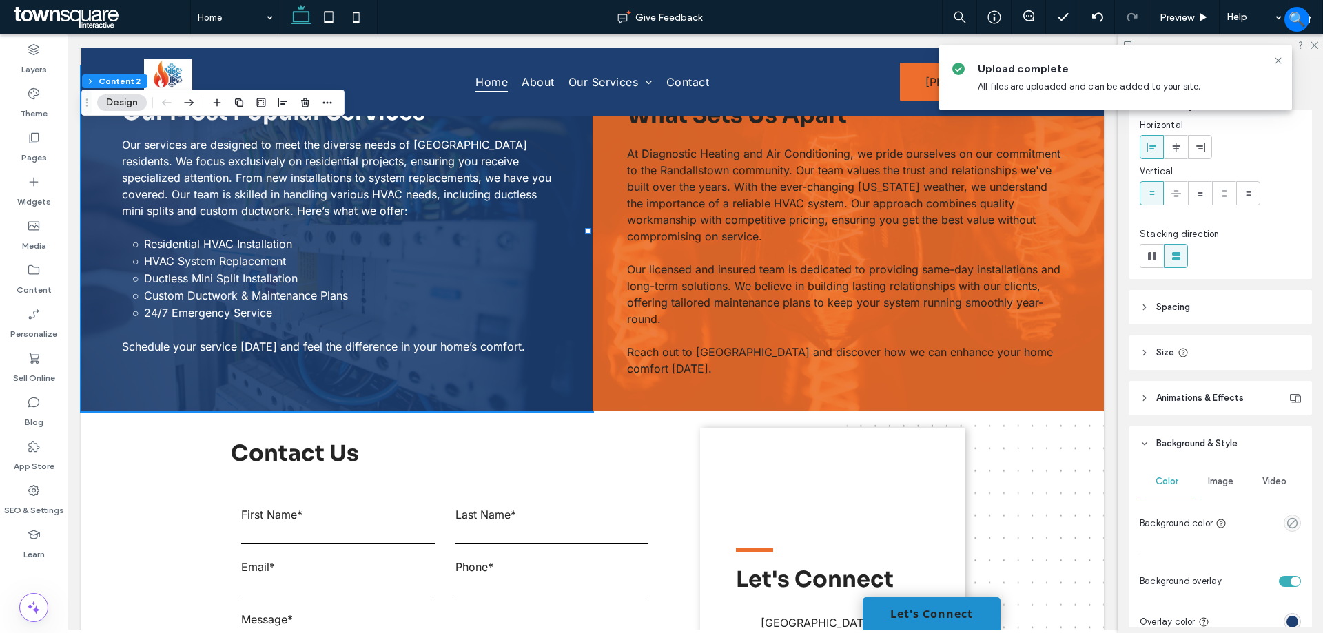
scroll to position [138, 0]
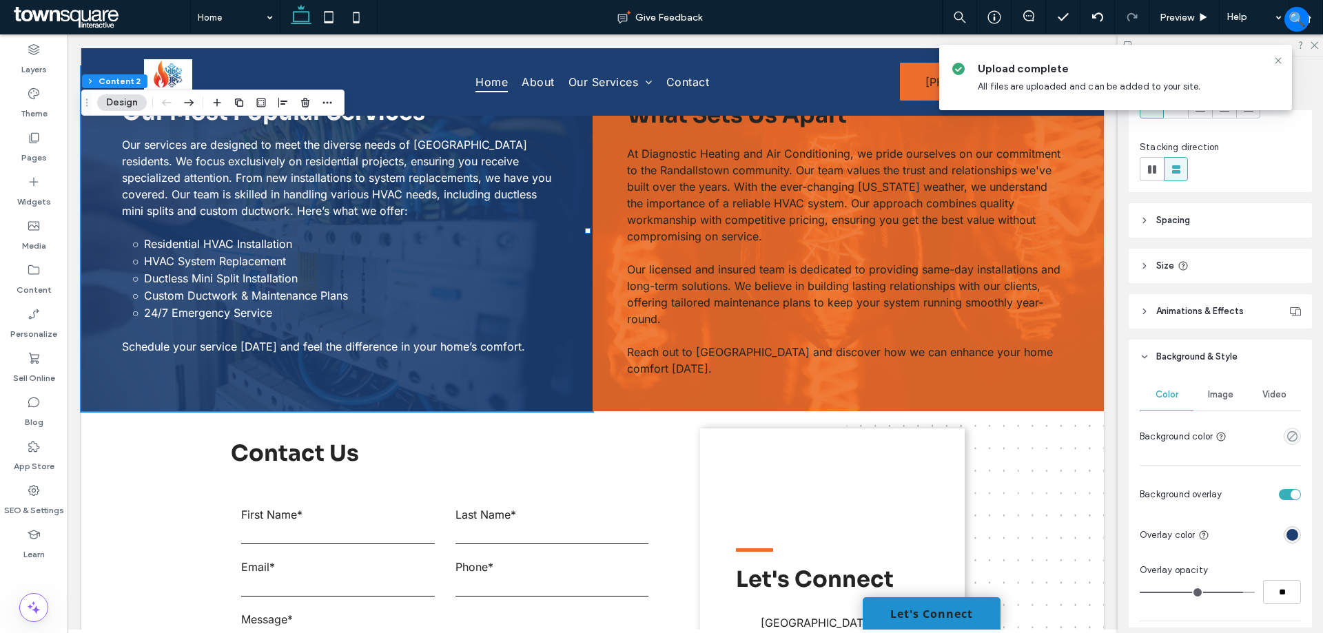
click at [1216, 378] on div "Color Image Video Background color Background overlay Overlay color Overlay opa…" at bounding box center [1220, 598] width 183 height 448
click at [1229, 400] on div "Image" at bounding box center [1220, 395] width 54 height 30
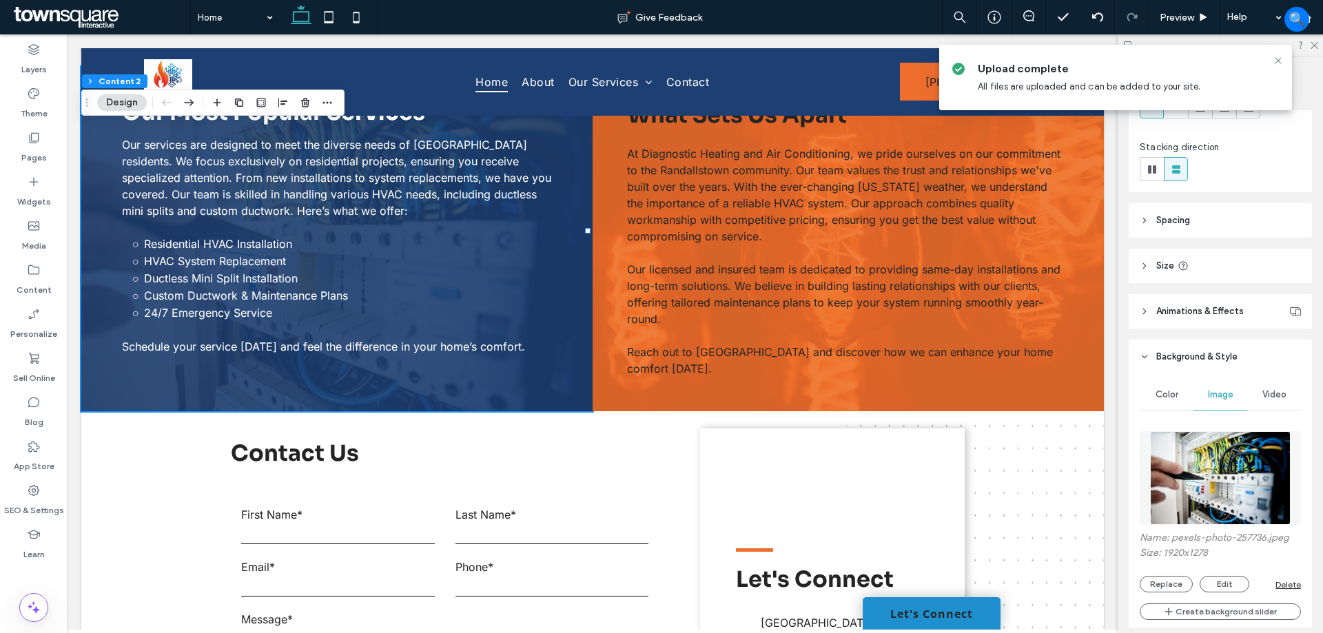
click at [1251, 490] on img at bounding box center [1220, 478] width 140 height 94
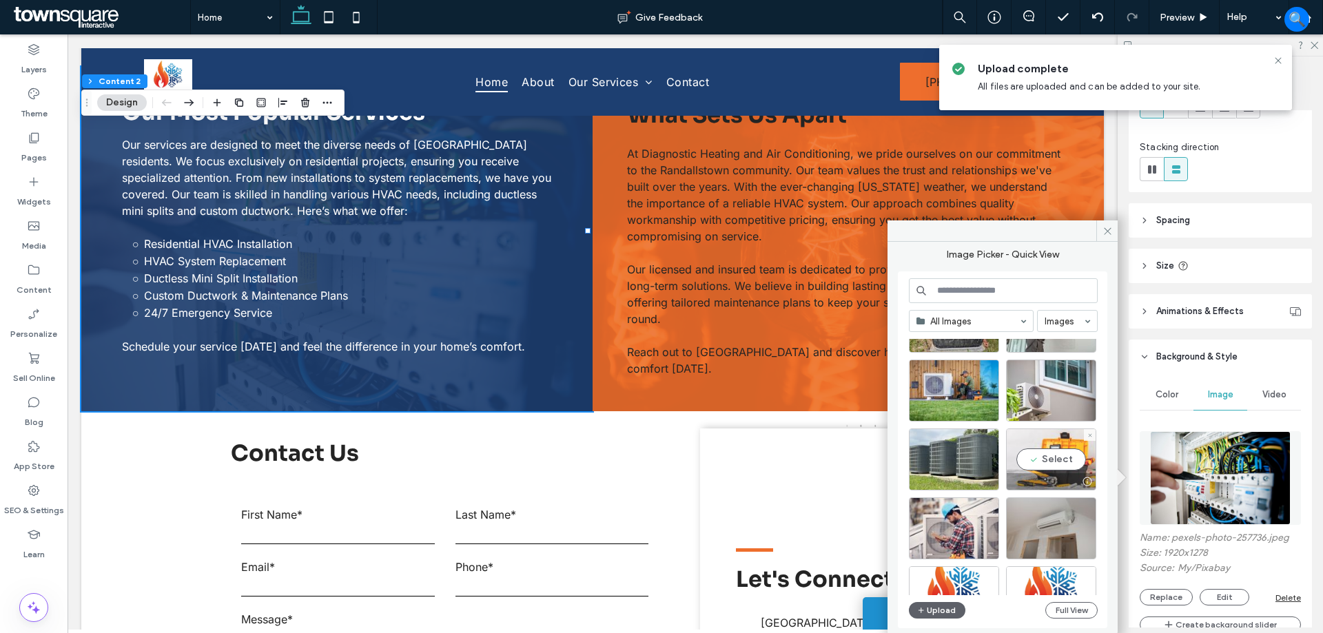
click at [1059, 453] on div "Select" at bounding box center [1051, 460] width 90 height 62
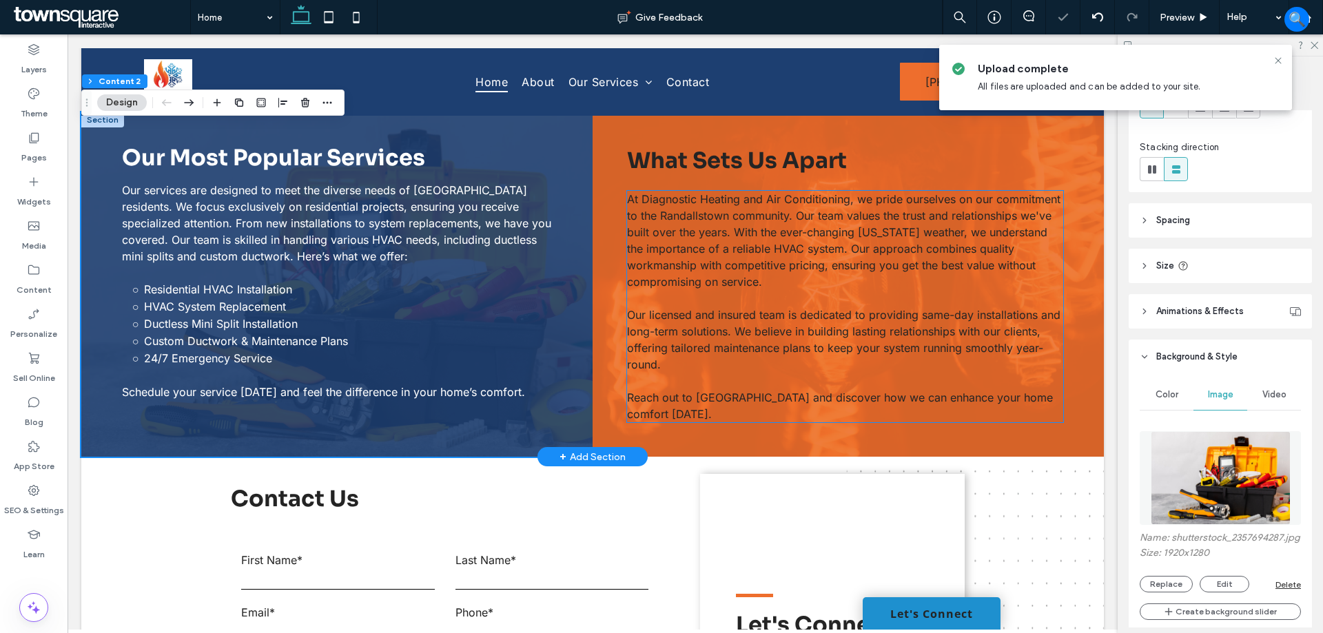
scroll to position [965, 0]
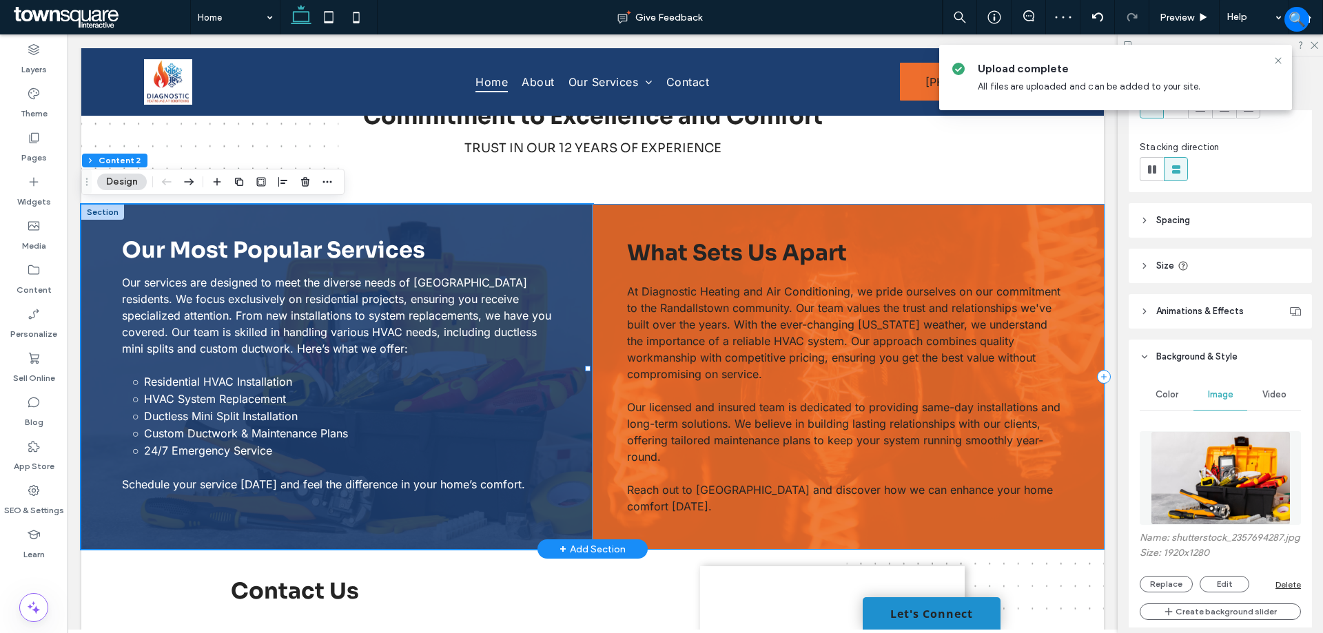
click at [1086, 458] on div "What Sets Us Apart At Diagnostic Heating and Air Conditioning, we pride ourselv…" at bounding box center [848, 377] width 511 height 345
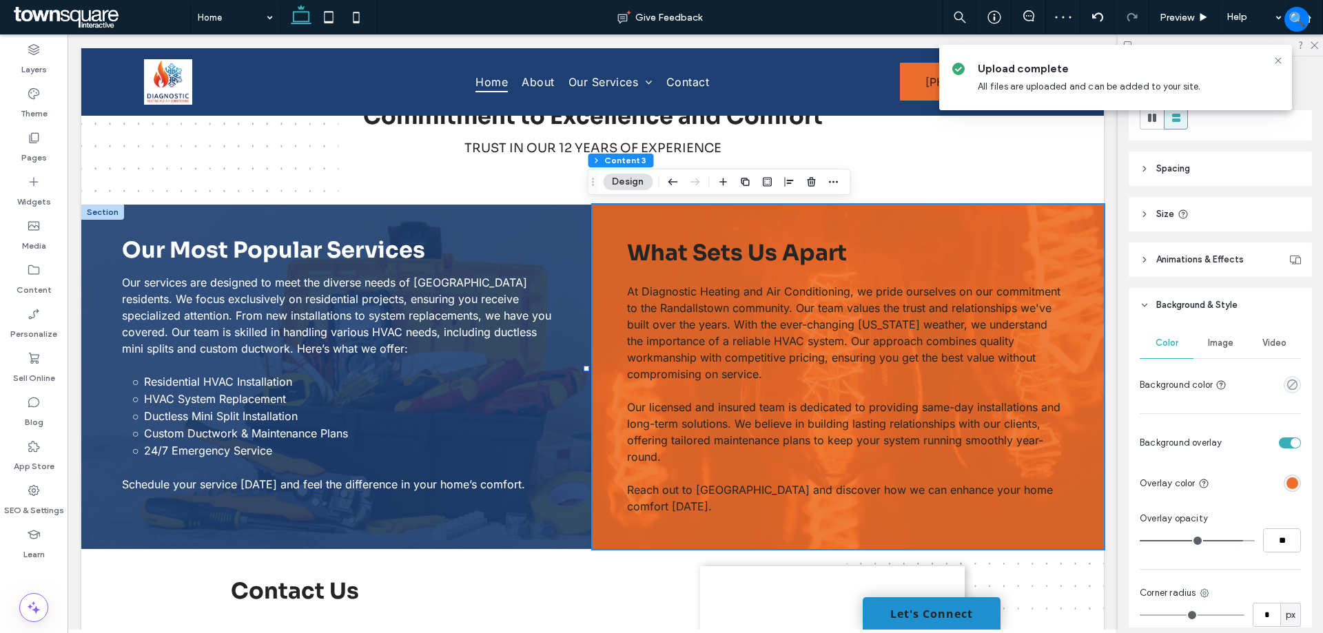
scroll to position [207, 0]
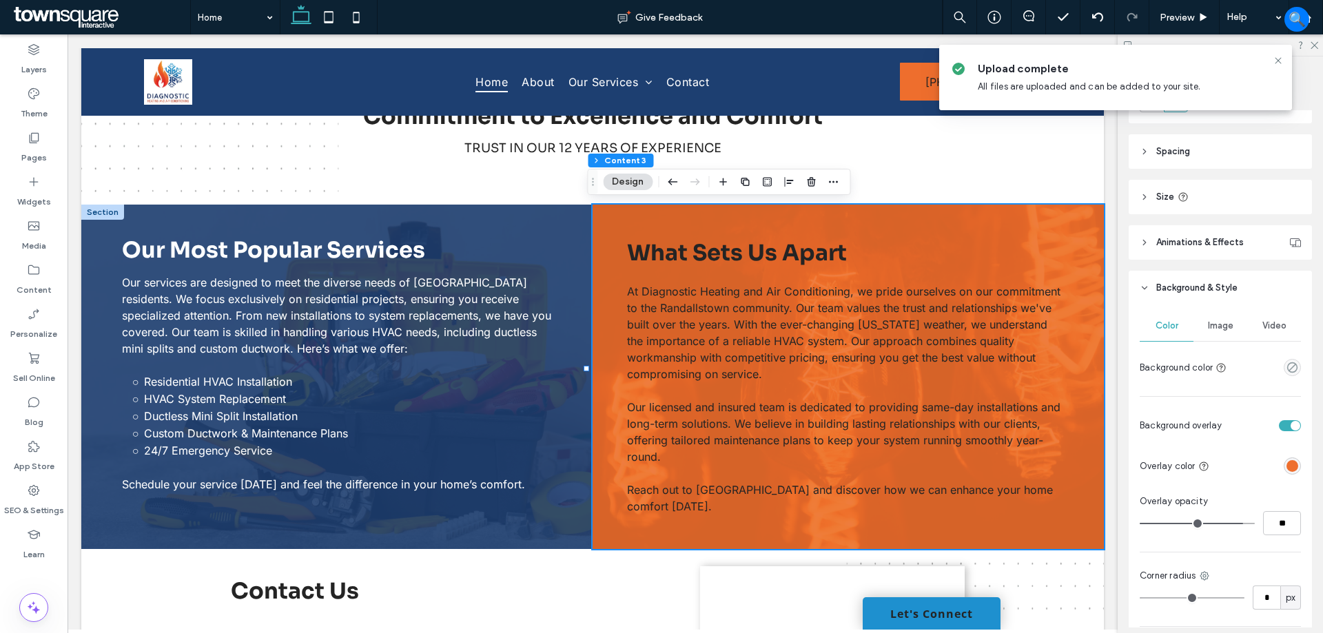
click at [1222, 327] on span "Image" at bounding box center [1220, 325] width 25 height 11
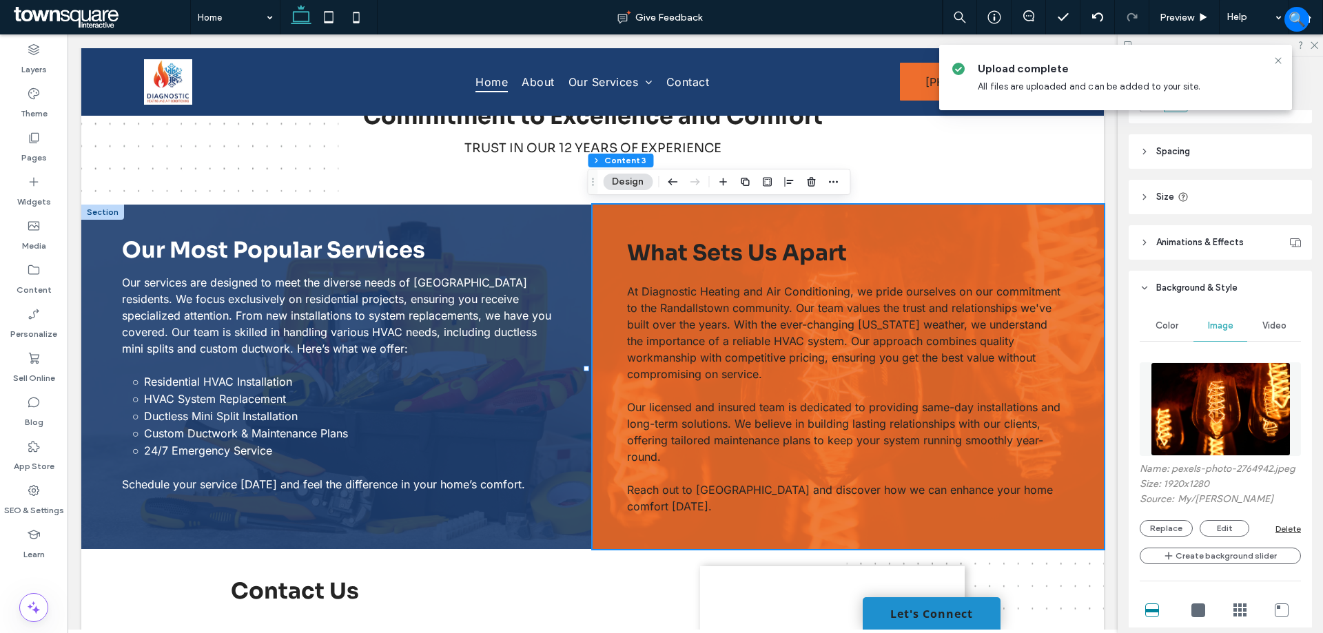
click at [1264, 412] on img at bounding box center [1221, 409] width 140 height 94
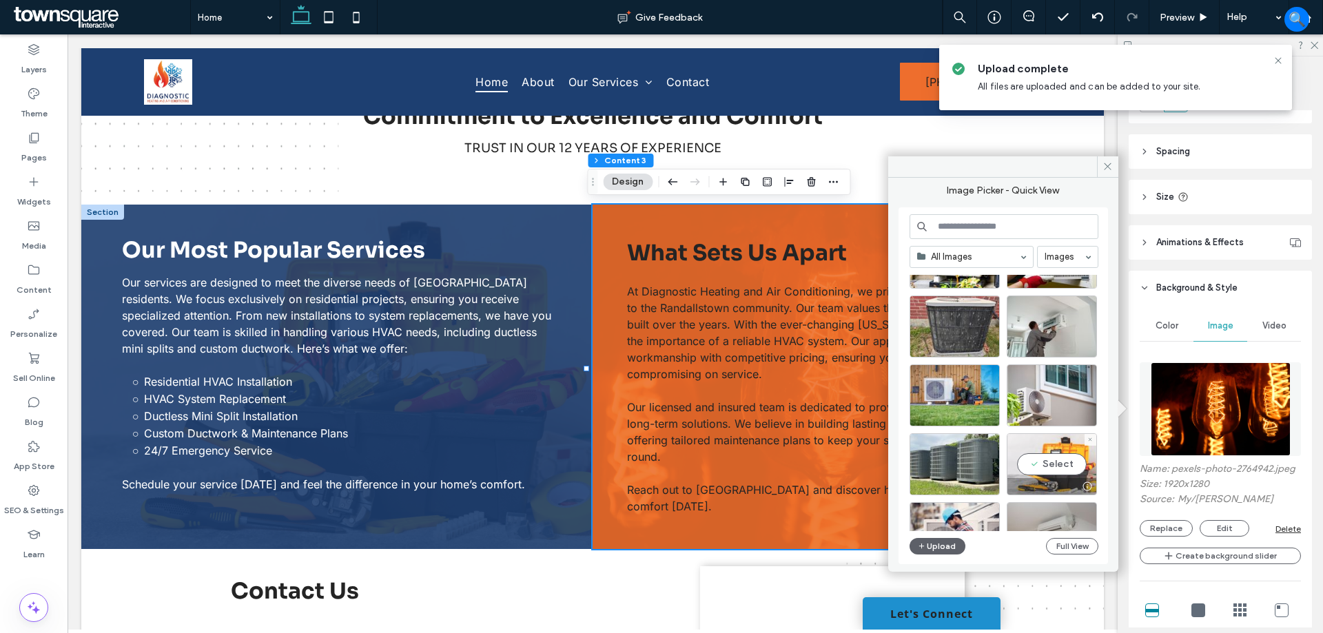
scroll to position [0, 0]
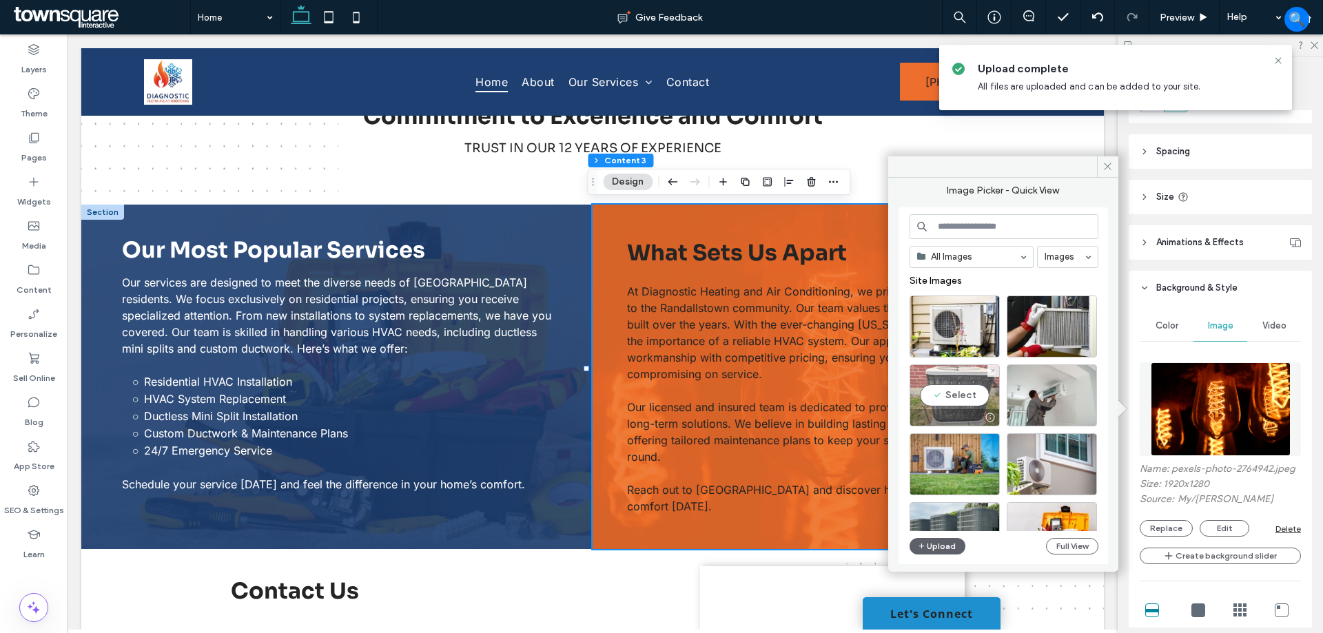
click at [955, 391] on div "Select" at bounding box center [955, 396] width 90 height 62
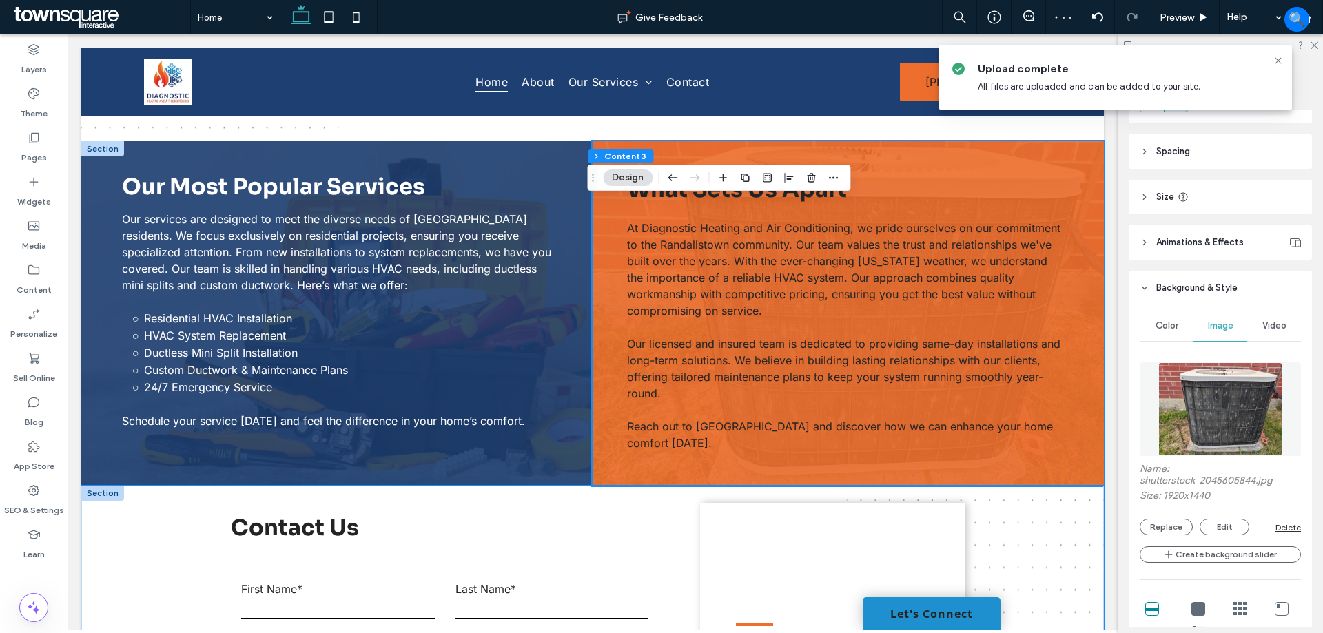
scroll to position [1171, 0]
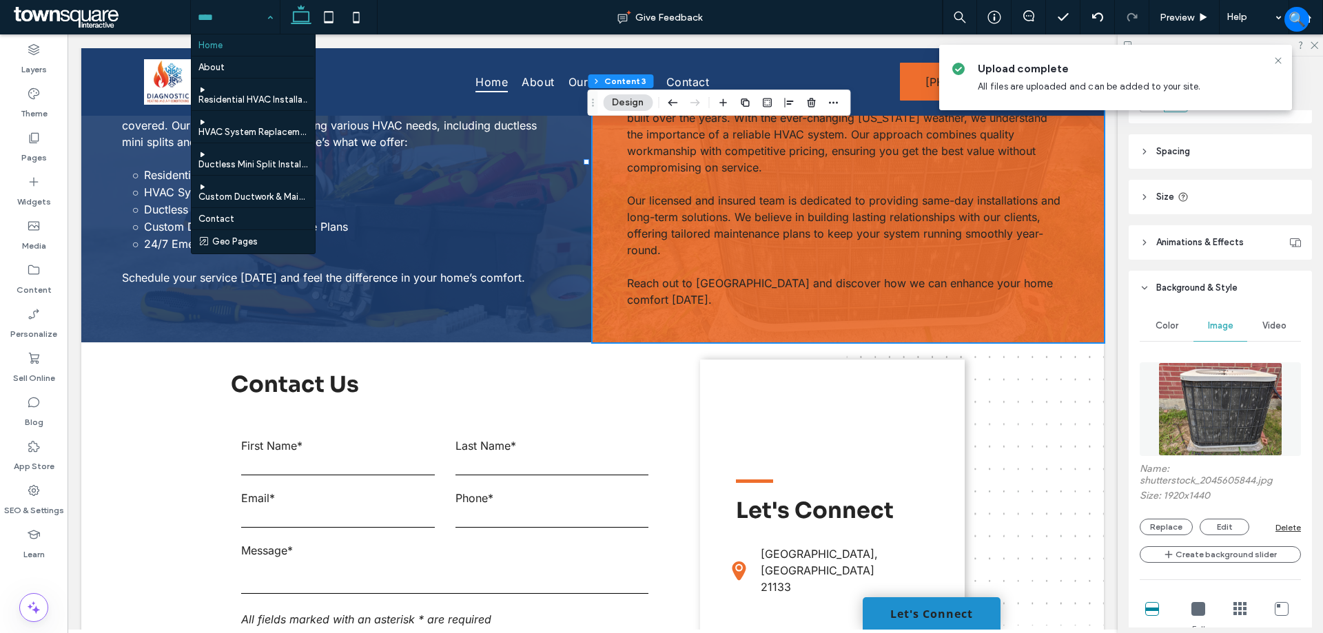
click at [227, 56] on hr at bounding box center [253, 56] width 122 height 1
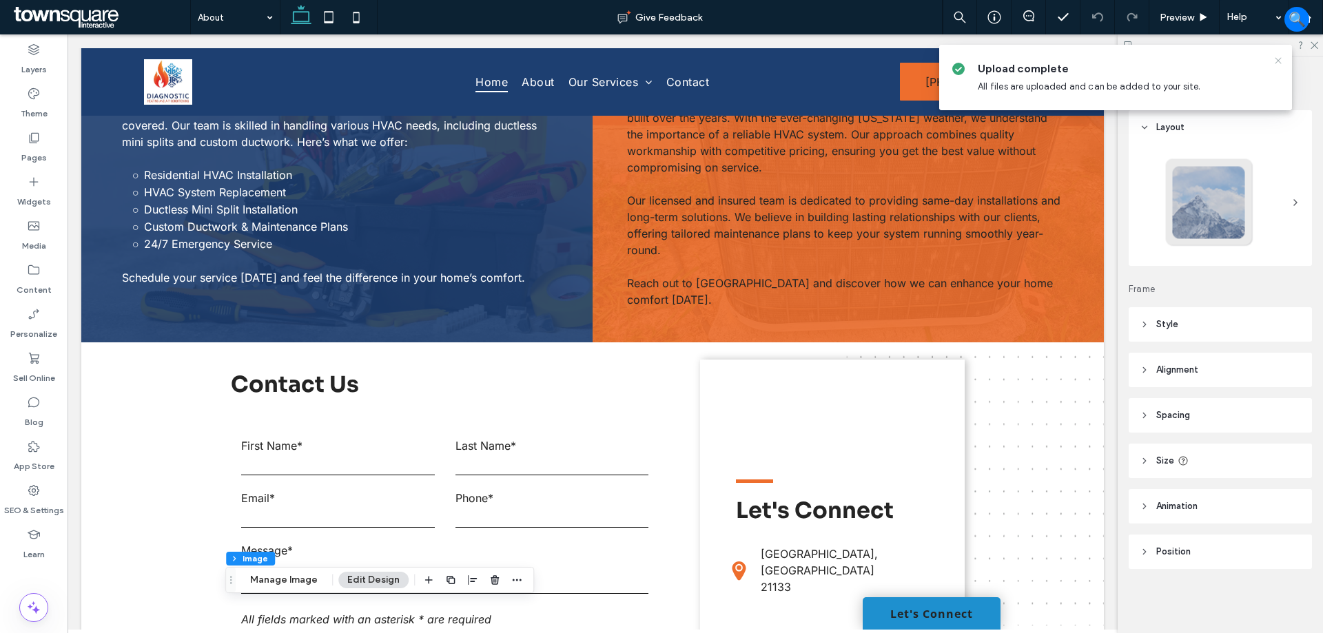
click at [1278, 61] on use at bounding box center [1278, 60] width 6 height 6
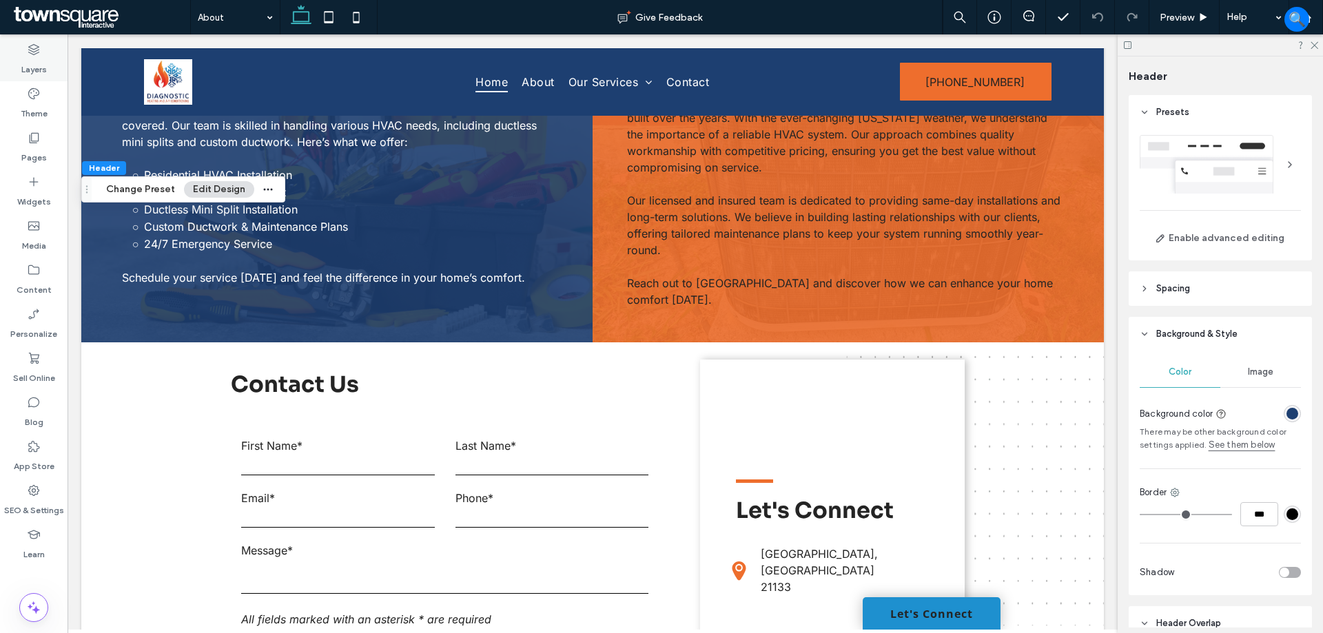
click at [41, 59] on label "Layers" at bounding box center [33, 66] width 25 height 19
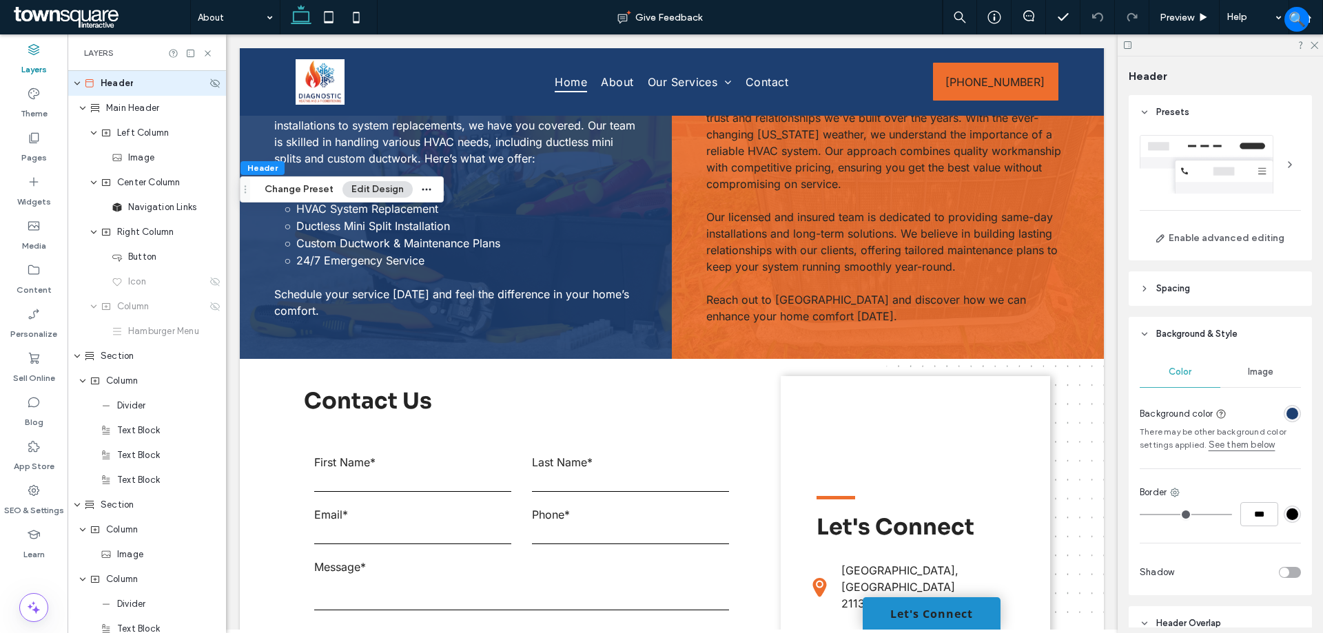
click at [128, 88] on span "Header" at bounding box center [117, 83] width 32 height 14
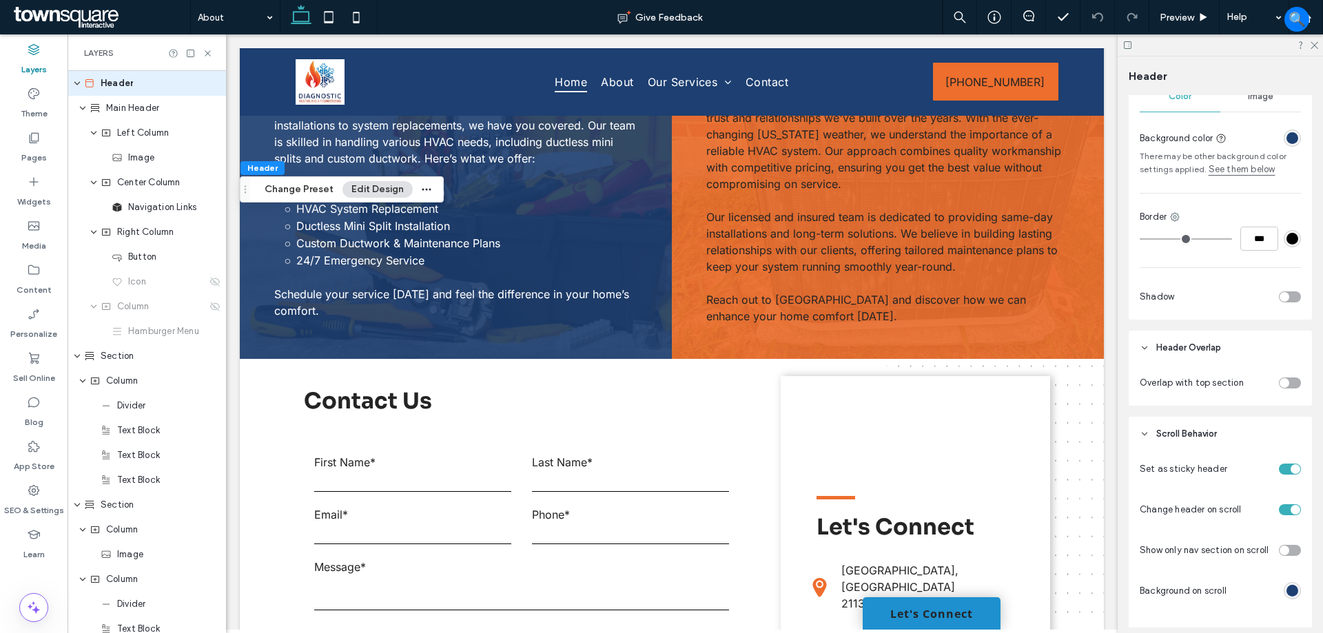
scroll to position [550, 0]
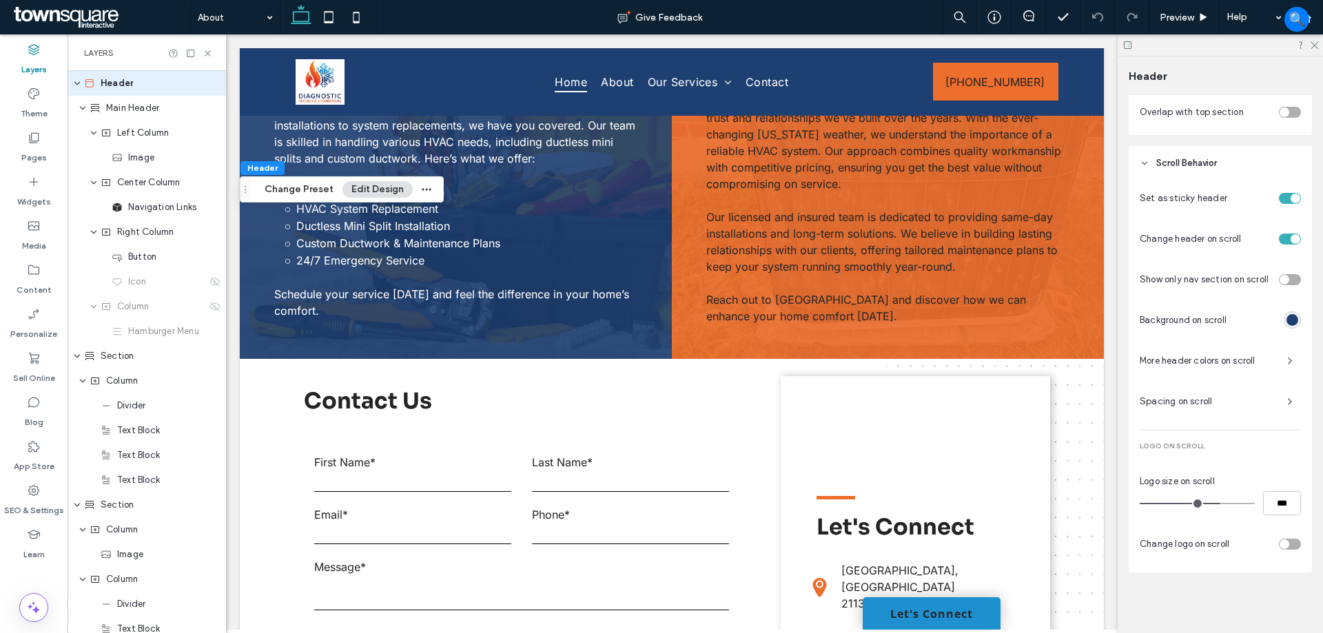
click at [1174, 402] on span "Spacing on scroll" at bounding box center [1208, 402] width 136 height 14
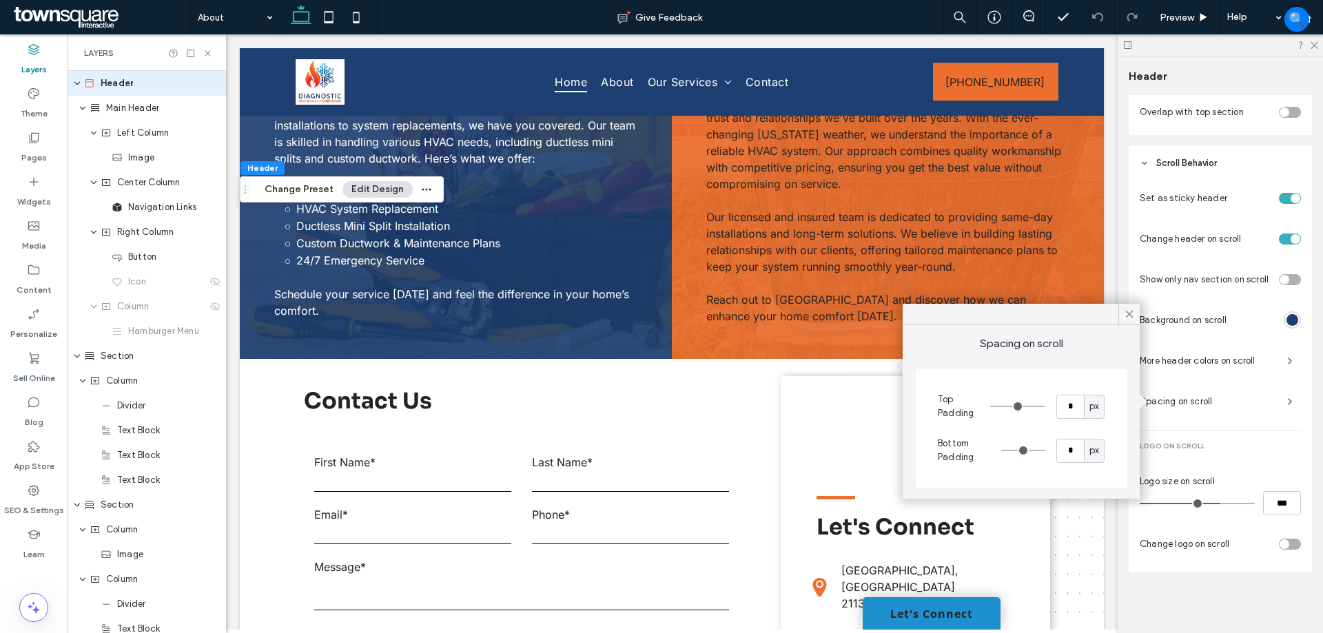
click at [1174, 402] on span "Spacing on scroll" at bounding box center [1208, 402] width 136 height 14
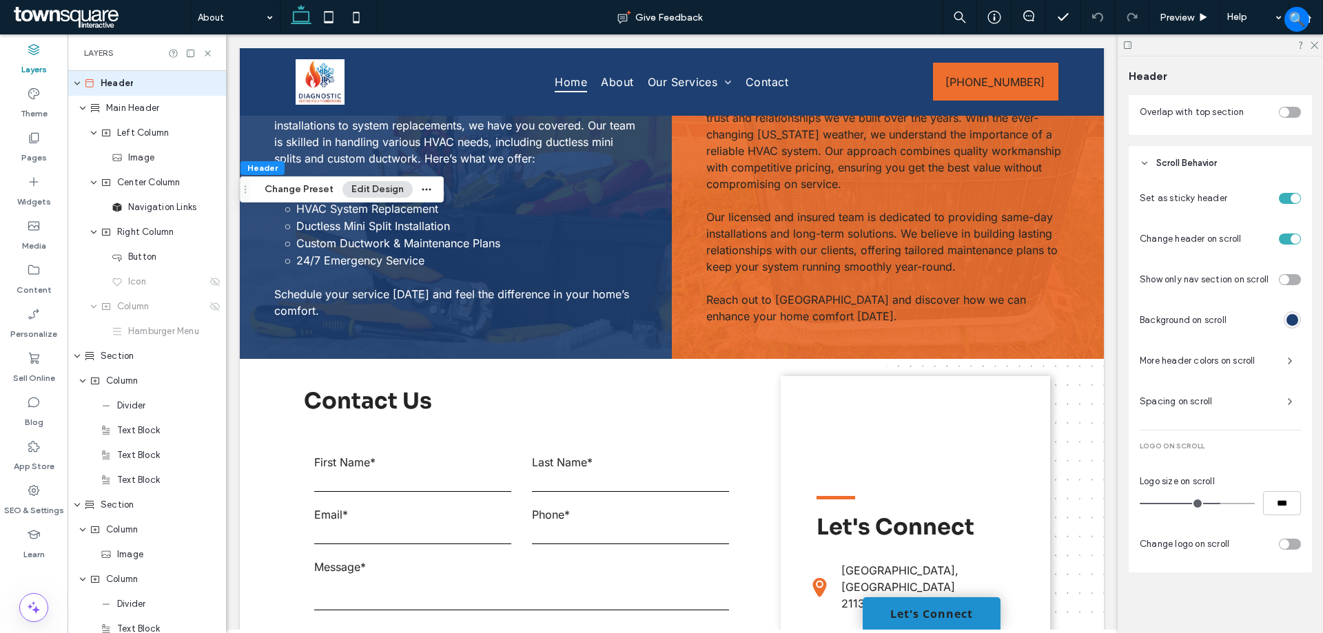
click at [1184, 361] on span "More header colors on scroll" at bounding box center [1208, 361] width 136 height 14
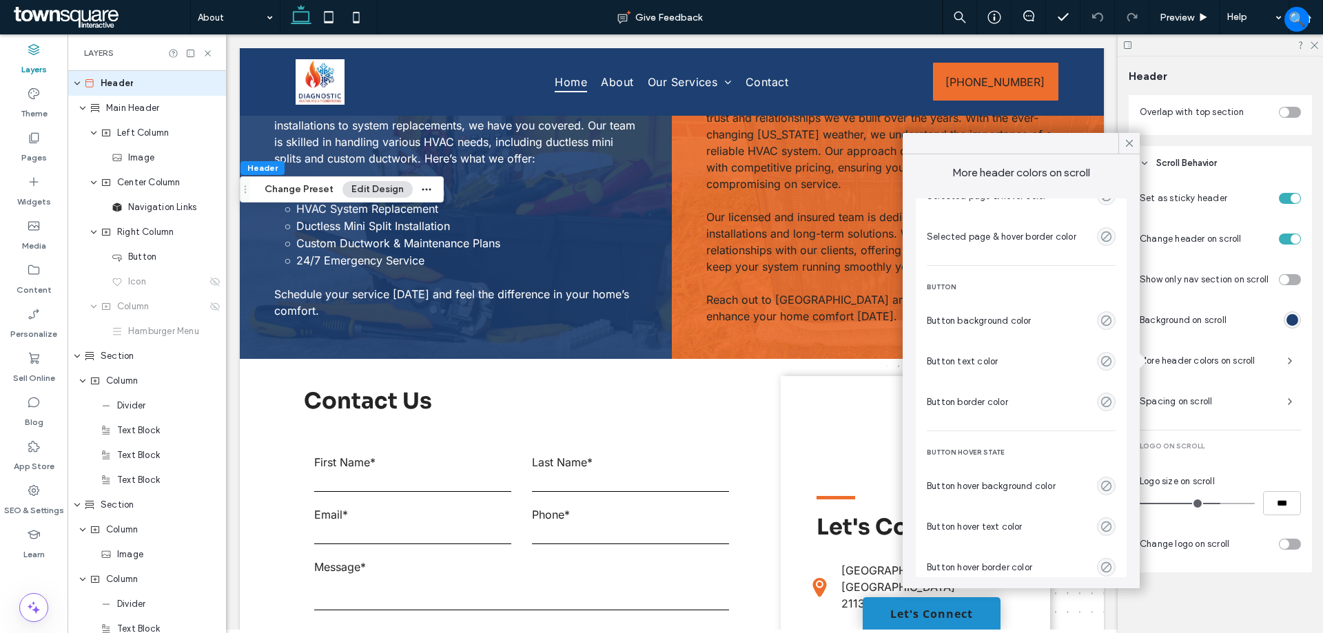
scroll to position [0, 0]
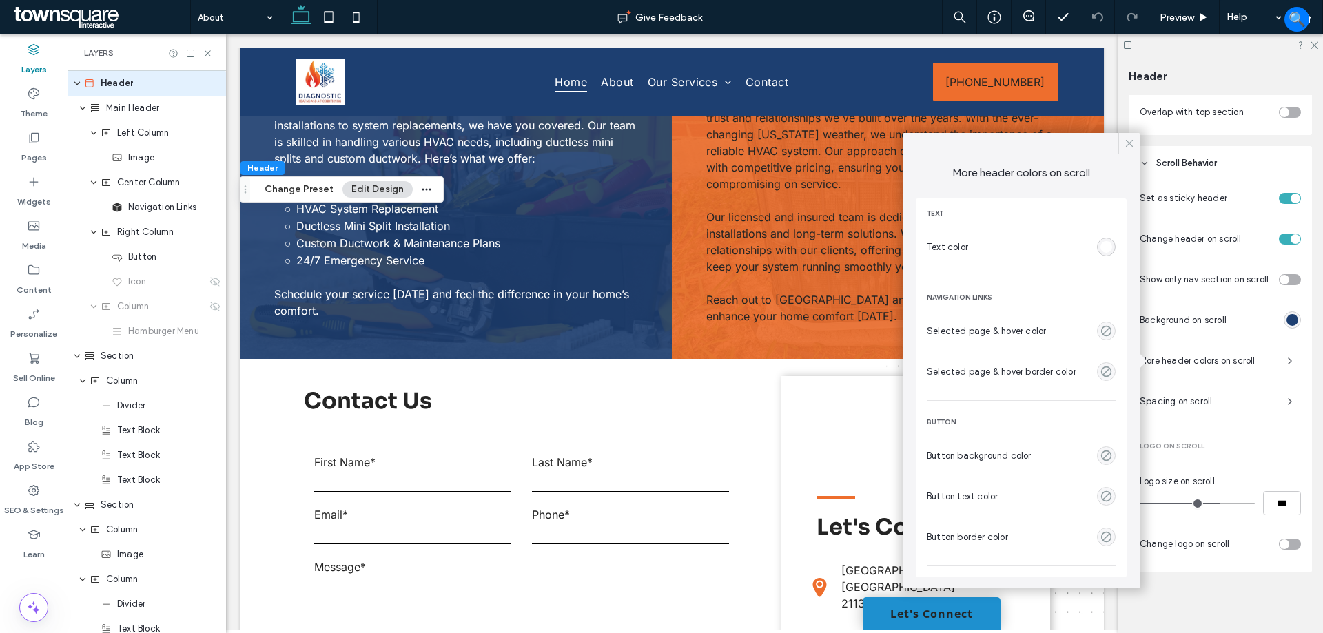
click at [1126, 143] on icon at bounding box center [1129, 143] width 12 height 12
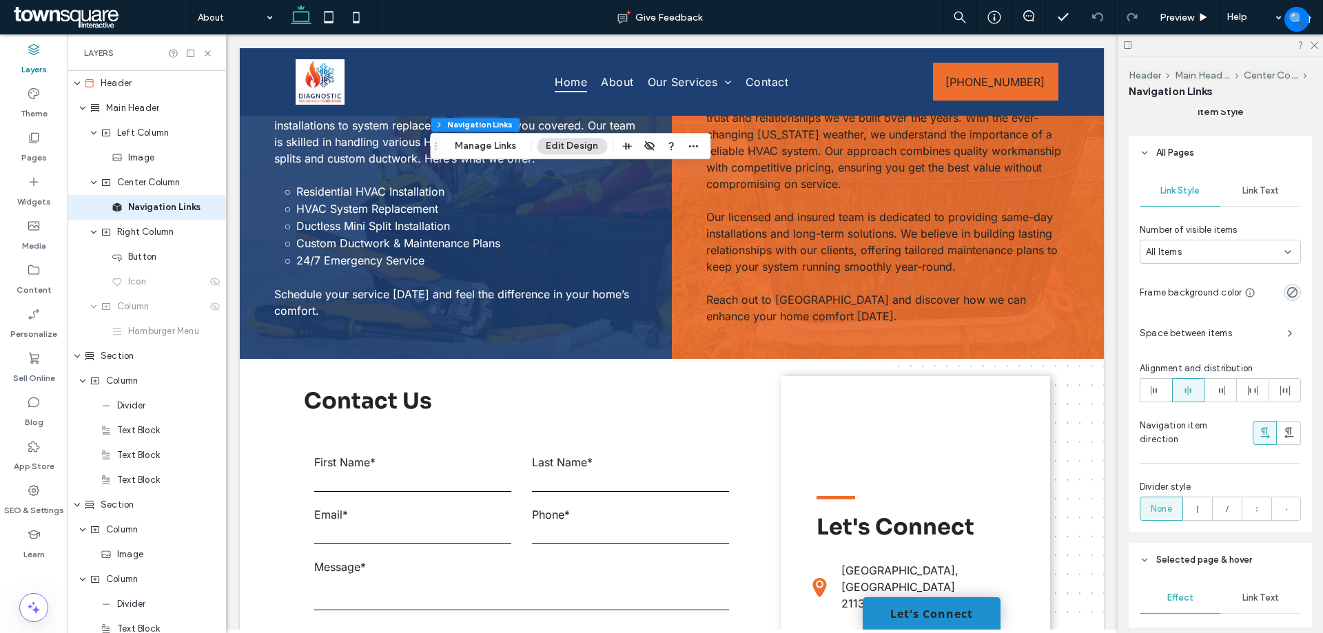
scroll to position [276, 0]
click at [1262, 191] on span "Link Text" at bounding box center [1260, 190] width 37 height 11
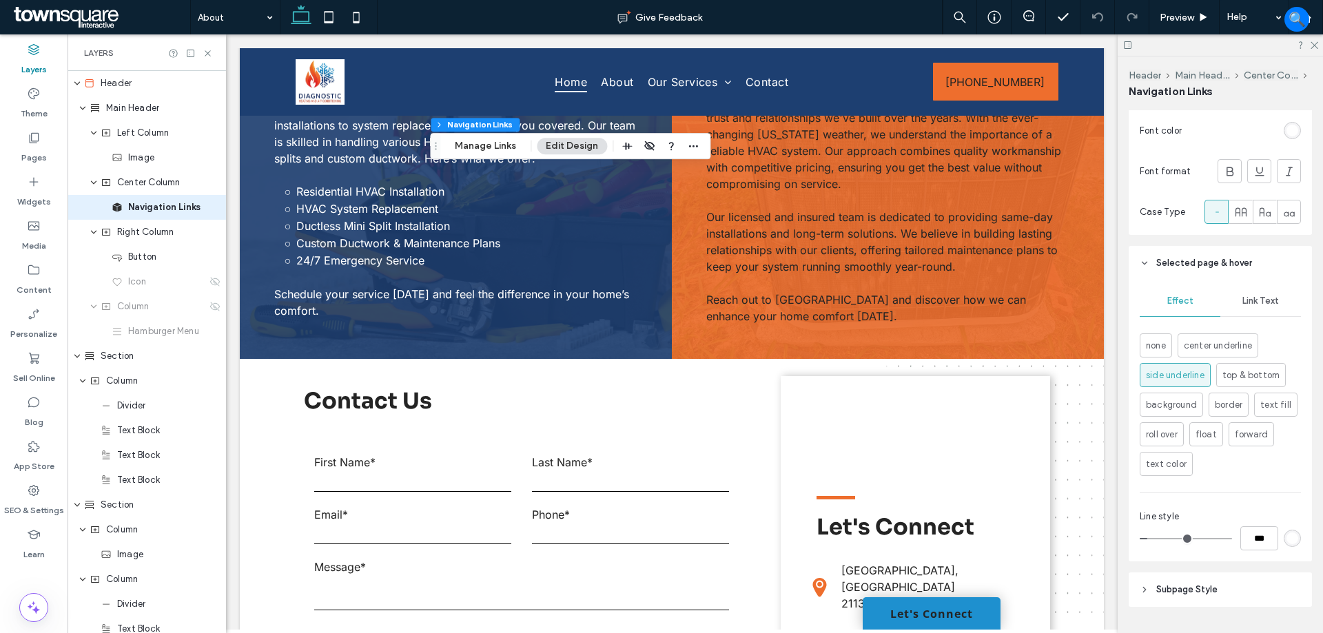
click at [1269, 302] on span "Link Text" at bounding box center [1260, 301] width 37 height 11
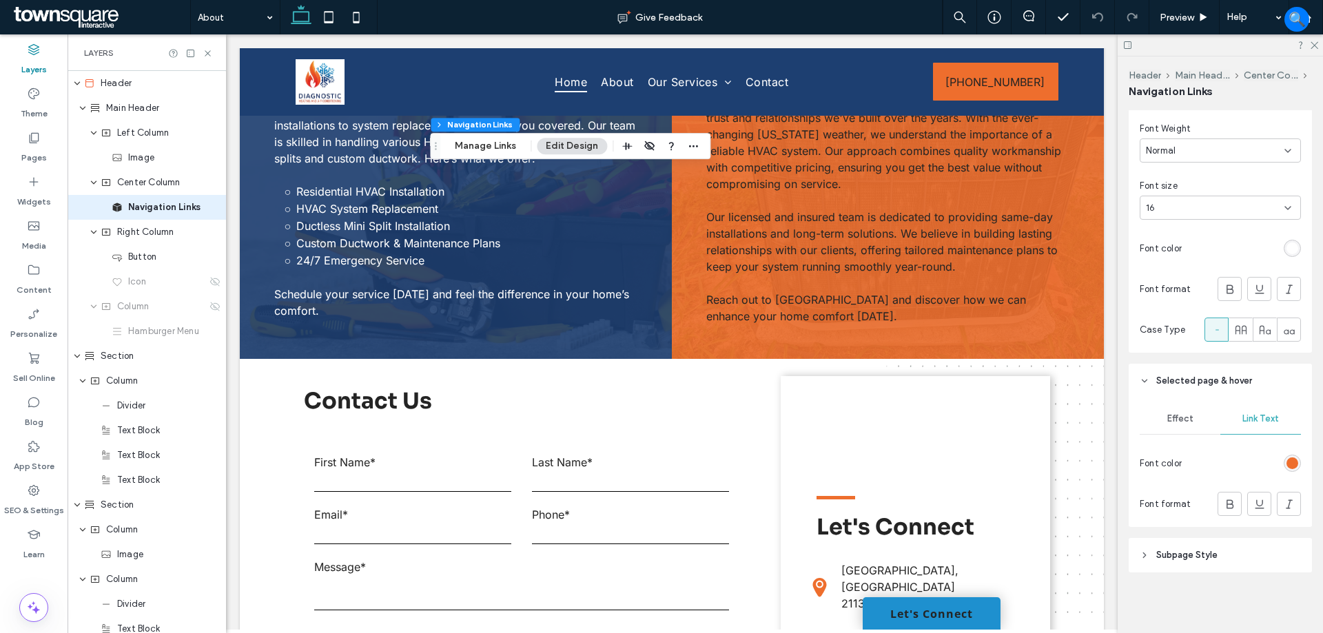
click at [1288, 462] on div "rgb(238, 110, 45)" at bounding box center [1293, 464] width 12 height 12
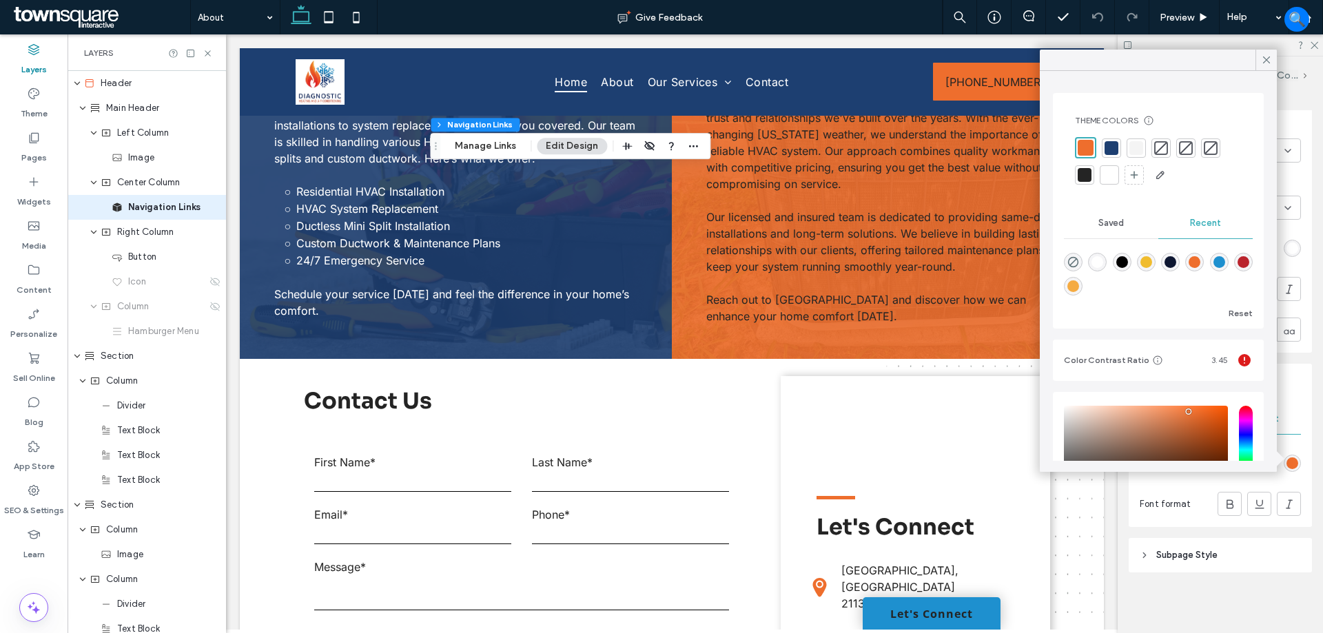
click at [1103, 176] on div at bounding box center [1110, 175] width 14 height 14
click at [209, 54] on use at bounding box center [208, 53] width 6 height 6
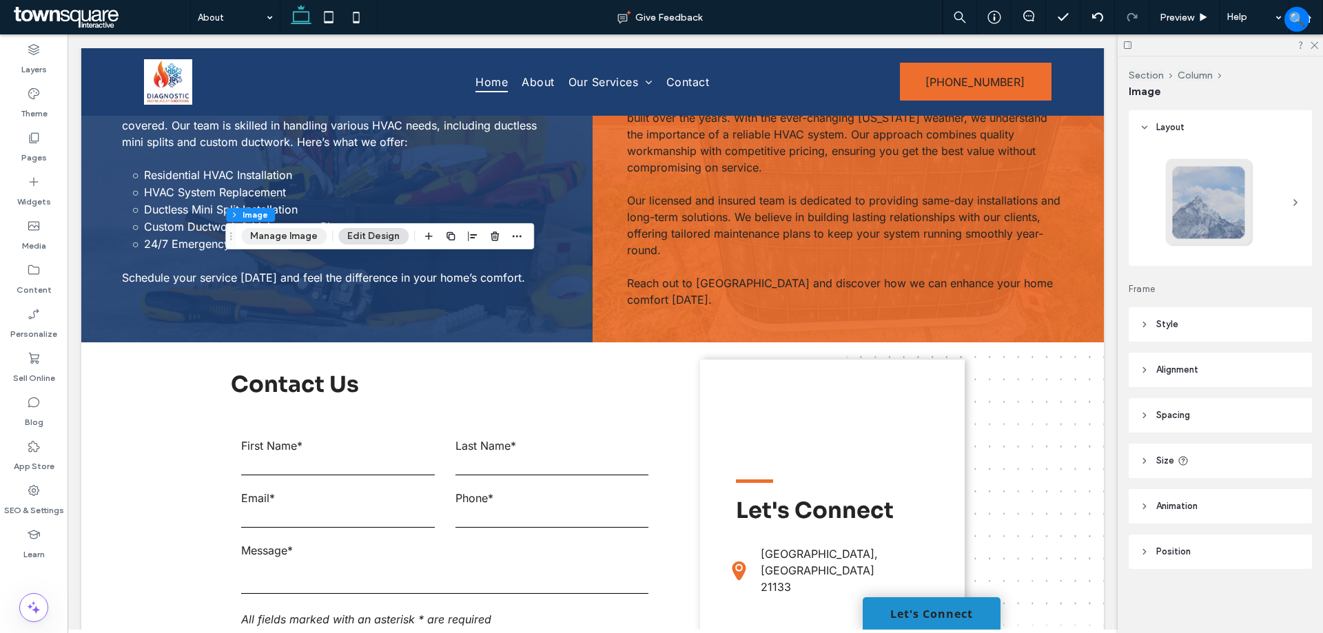
click at [290, 238] on button "Manage Image" at bounding box center [283, 236] width 85 height 17
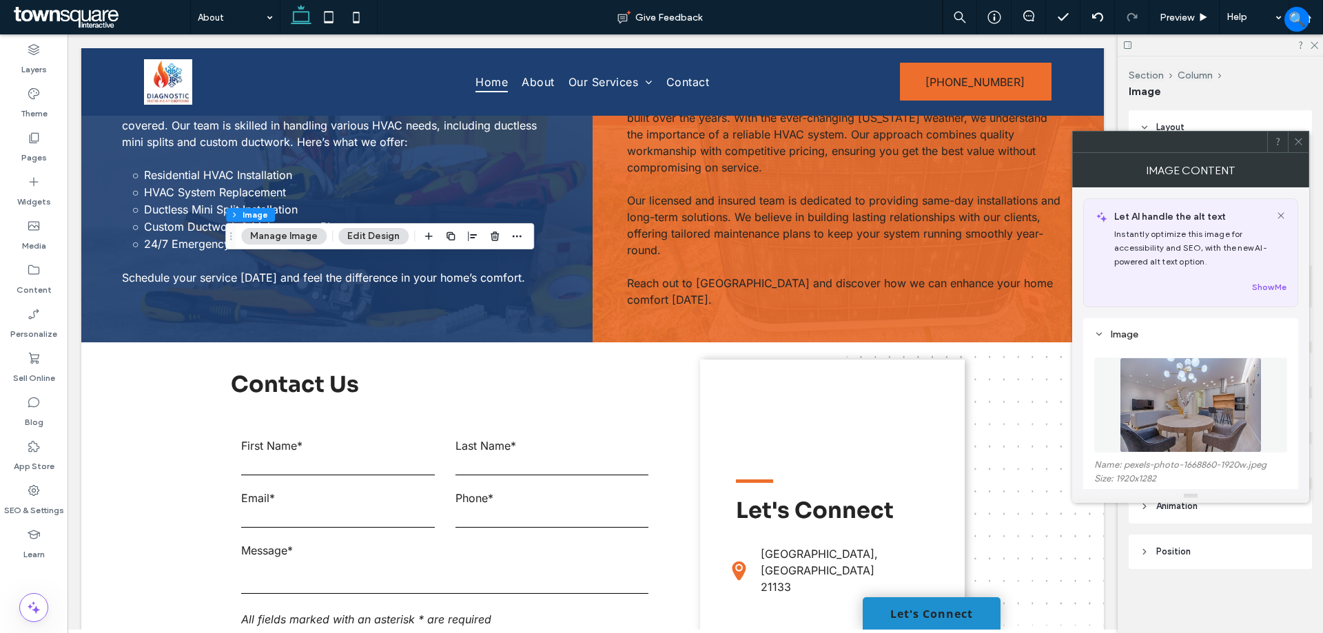
click at [1198, 374] on figure at bounding box center [1190, 405] width 193 height 95
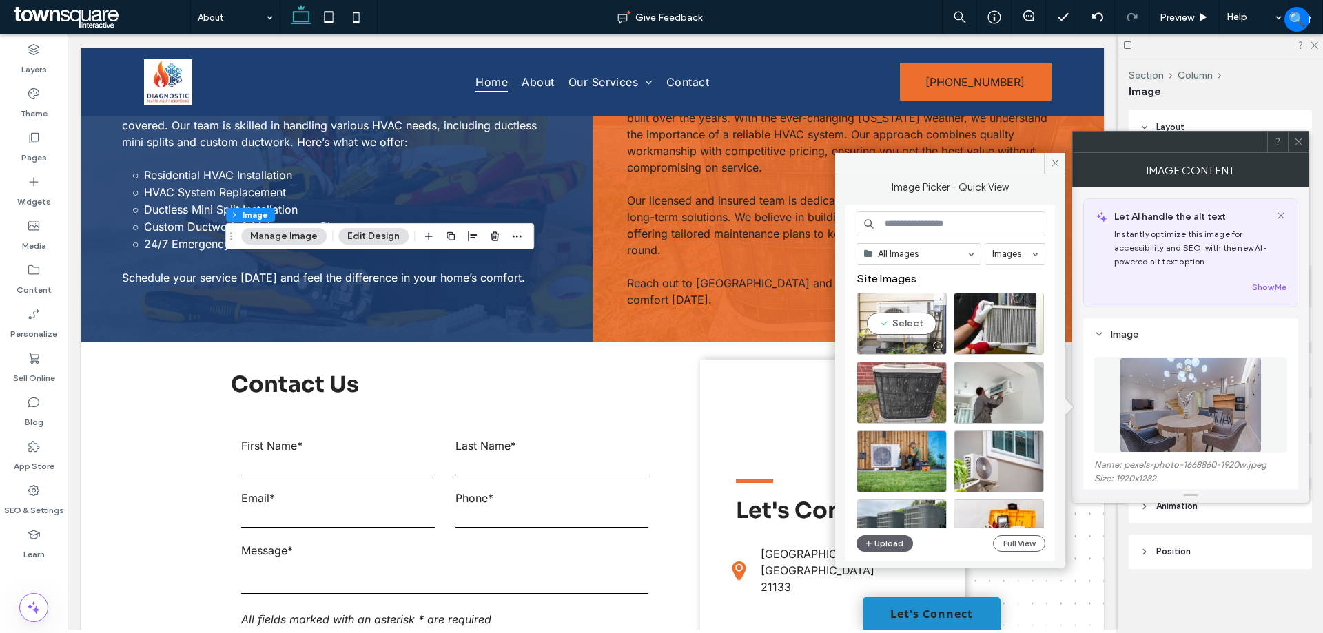
click at [907, 318] on div "Select" at bounding box center [902, 324] width 90 height 62
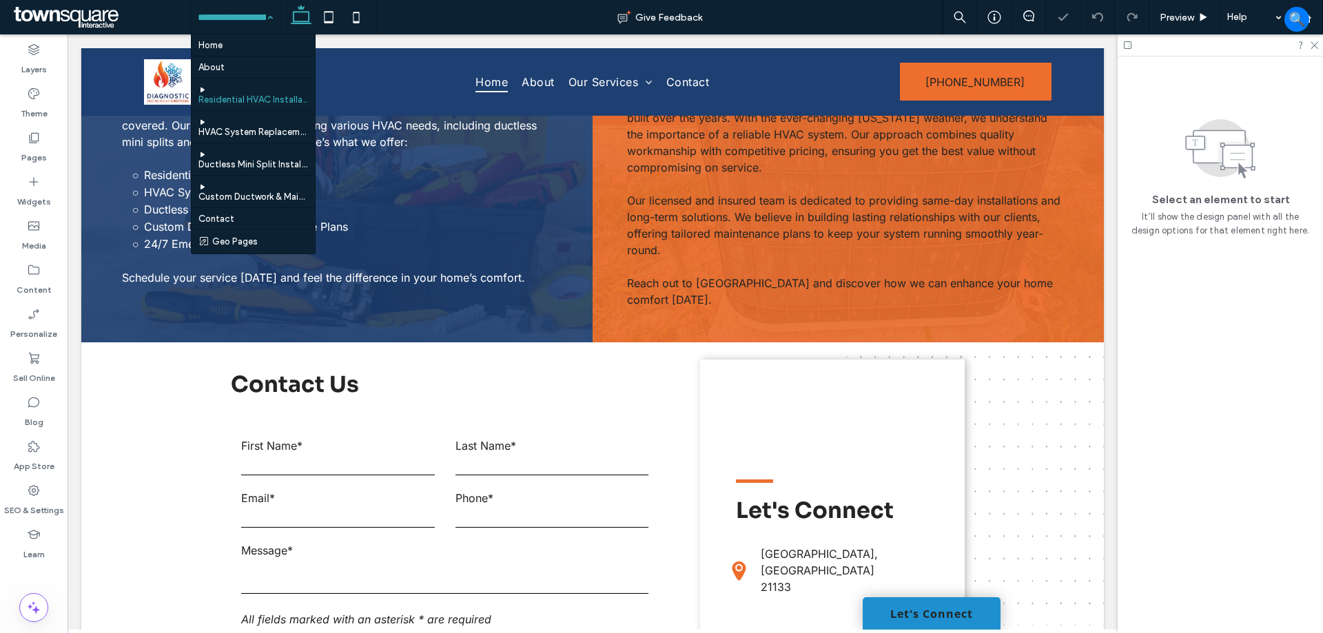
click at [237, 13] on input at bounding box center [232, 17] width 68 height 34
click at [269, 21] on div "Home About Residential HVAC Installation HVAC System Replacement Ductless Mini …" at bounding box center [235, 17] width 89 height 34
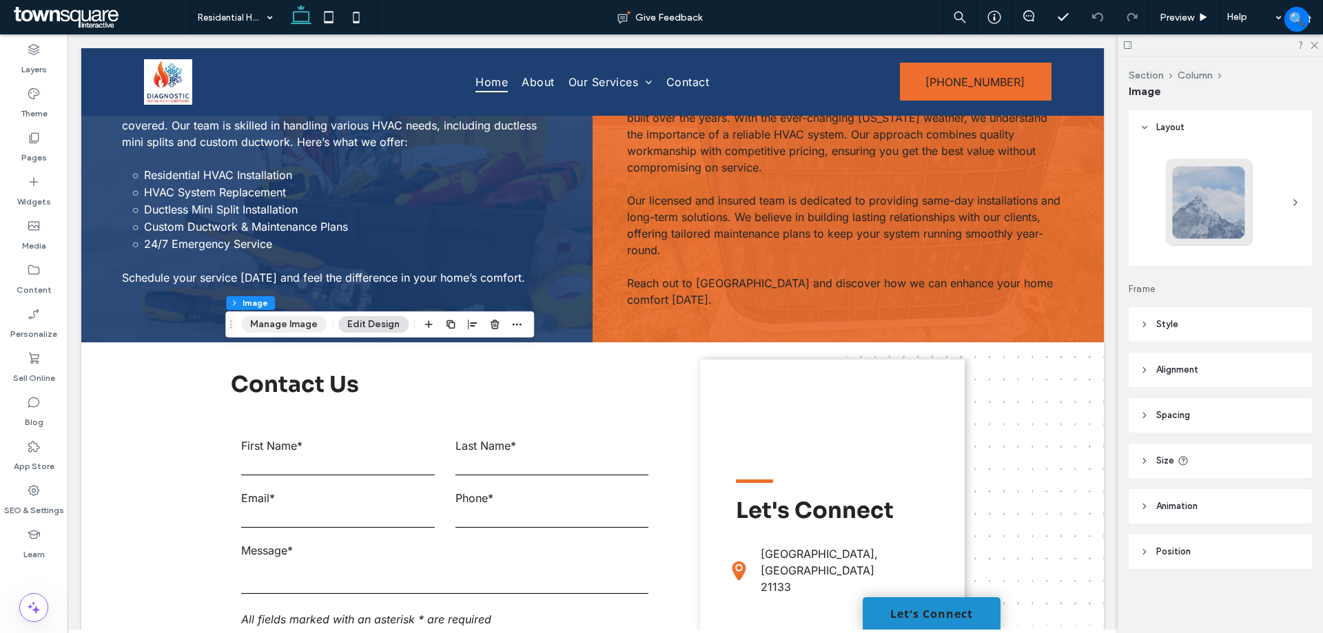
click at [296, 319] on button "Manage Image" at bounding box center [283, 324] width 85 height 17
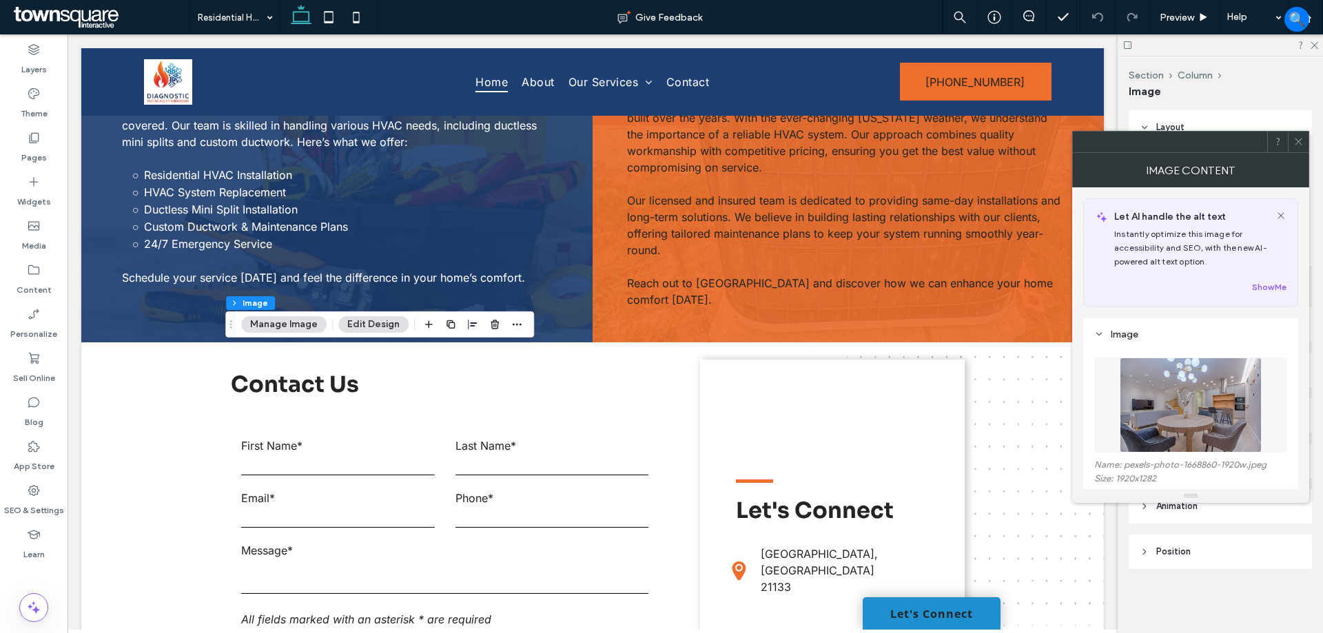
click at [1181, 385] on img at bounding box center [1191, 405] width 142 height 95
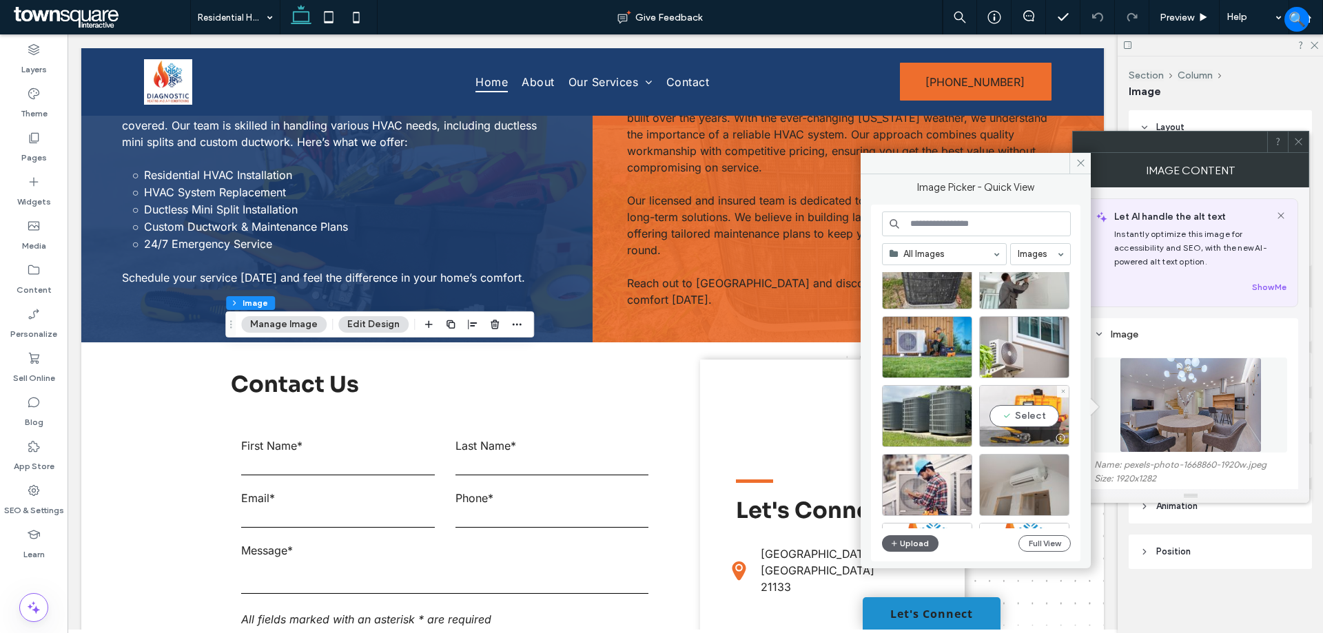
scroll to position [138, 0]
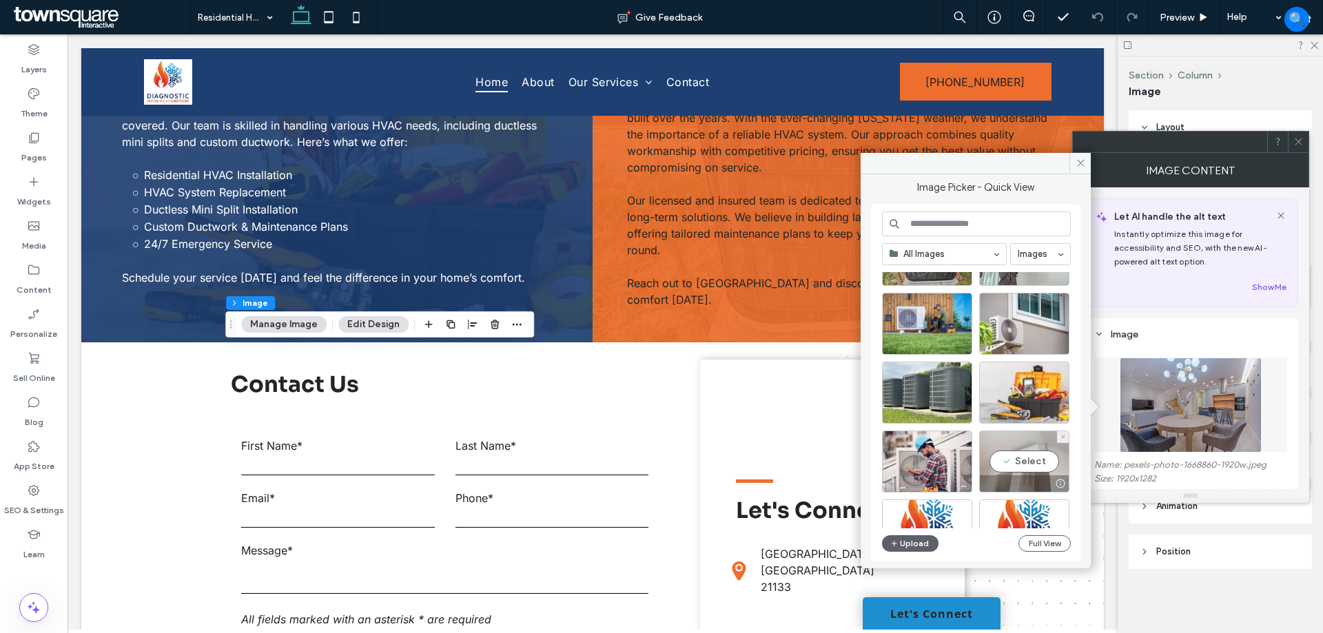
click at [1029, 467] on div "Select" at bounding box center [1024, 462] width 90 height 62
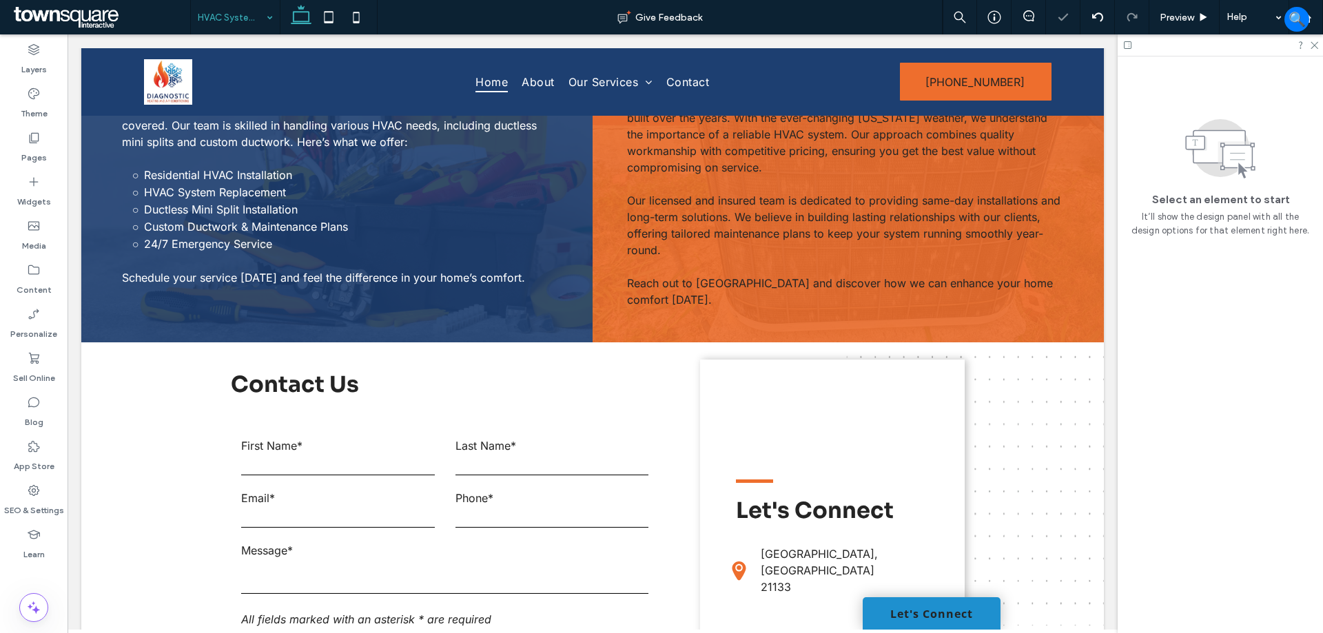
click at [247, 12] on input at bounding box center [232, 17] width 68 height 34
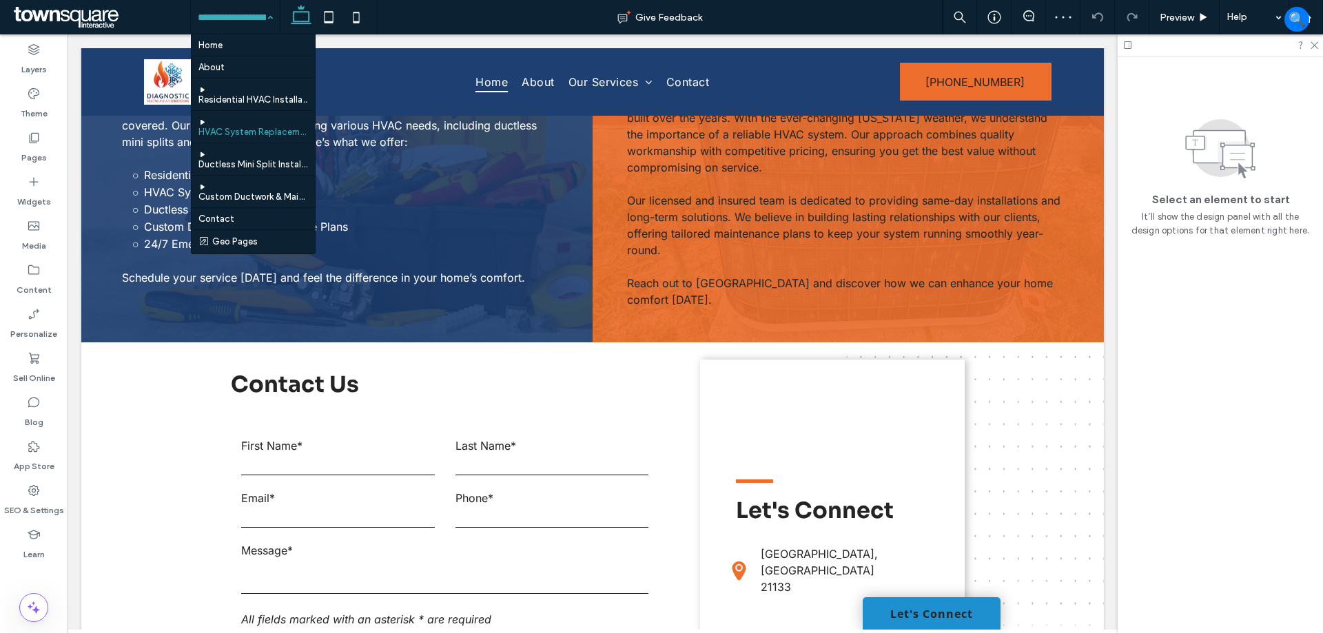
click at [271, 12] on div "Home About Residential HVAC Installation HVAC System Replacement Ductless Mini …" at bounding box center [235, 17] width 89 height 34
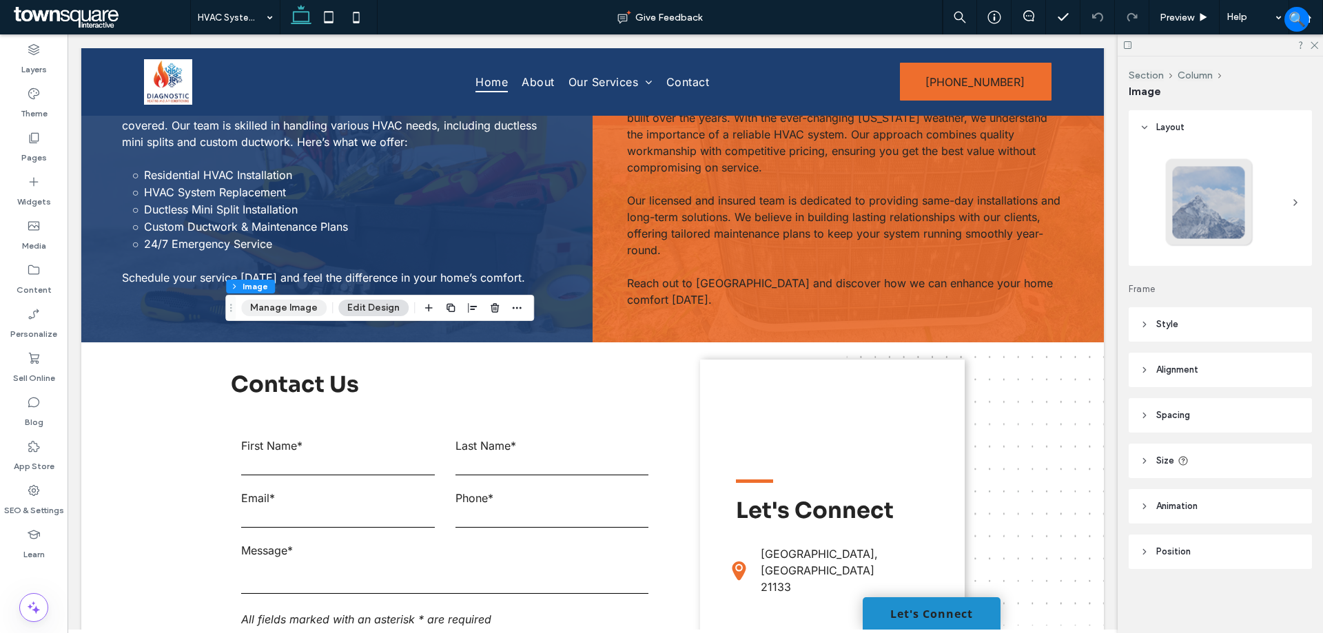
click at [267, 307] on button "Manage Image" at bounding box center [283, 308] width 85 height 17
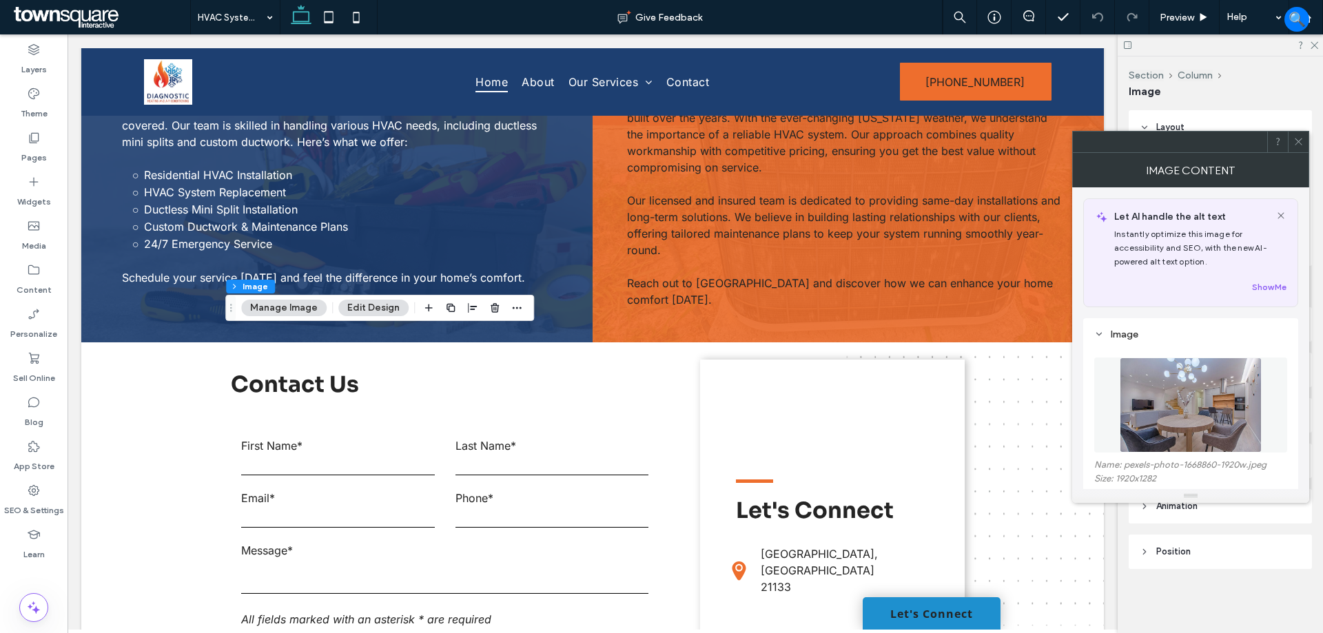
click at [1198, 424] on img at bounding box center [1191, 405] width 142 height 95
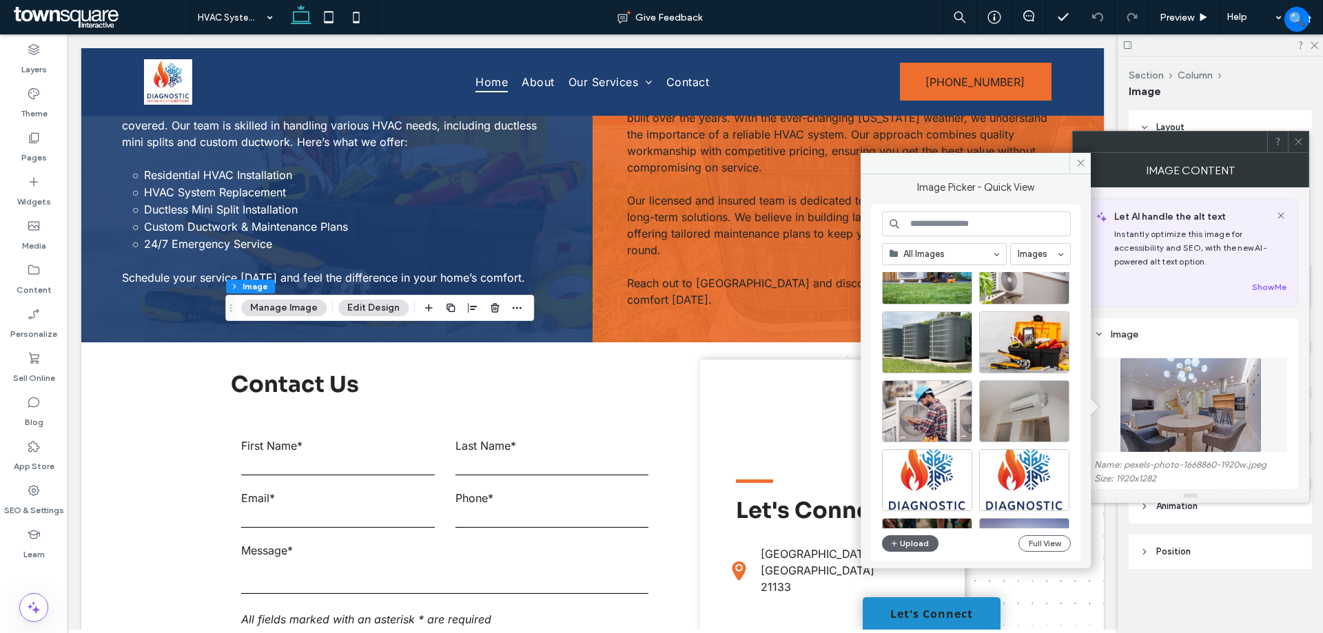
scroll to position [207, 0]
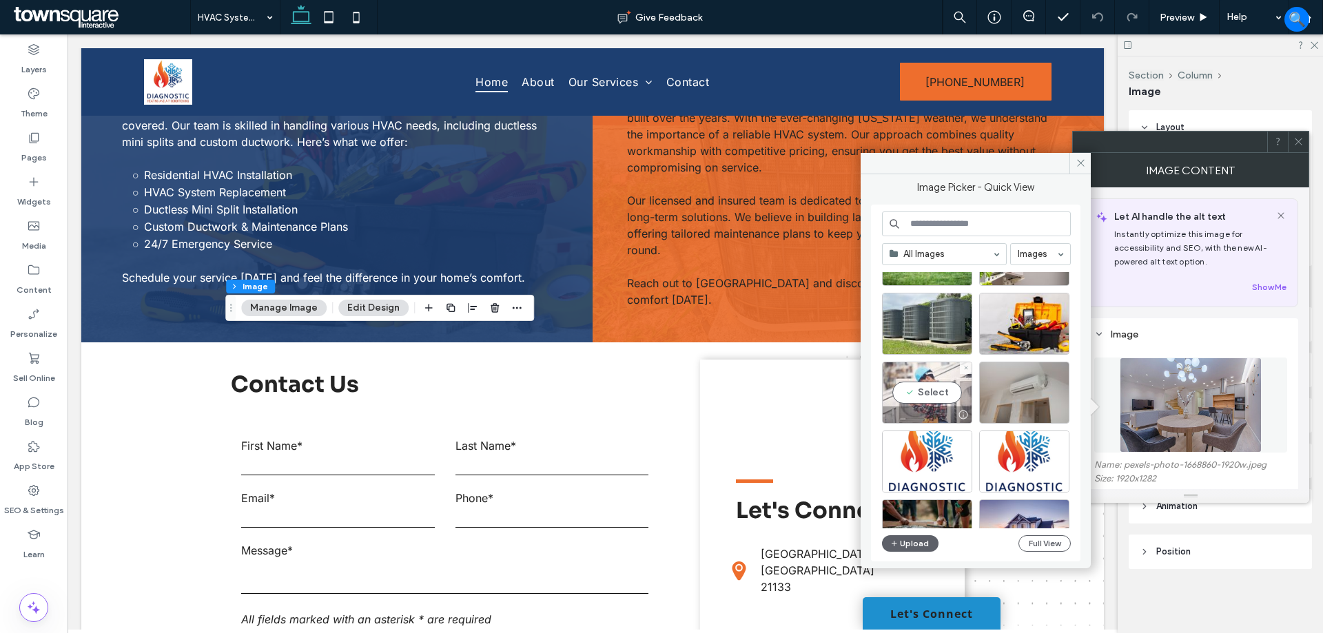
click at [923, 400] on div "Select" at bounding box center [927, 393] width 90 height 62
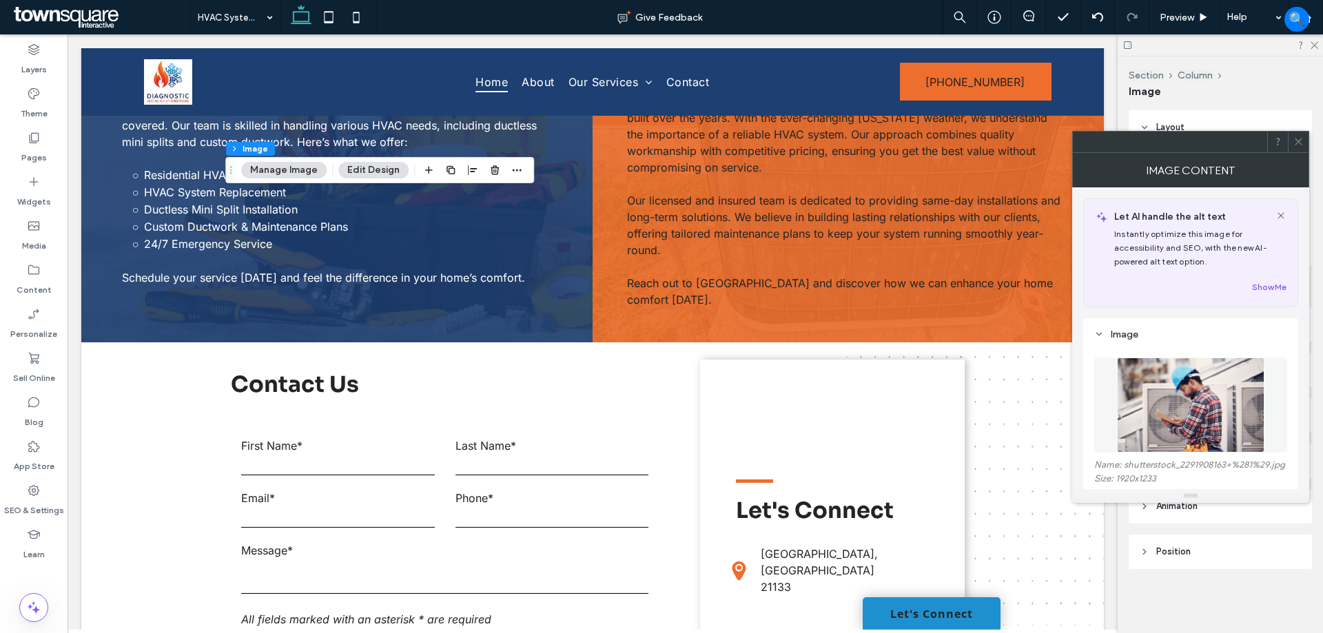
click at [285, 163] on button "Manage Image" at bounding box center [283, 170] width 85 height 17
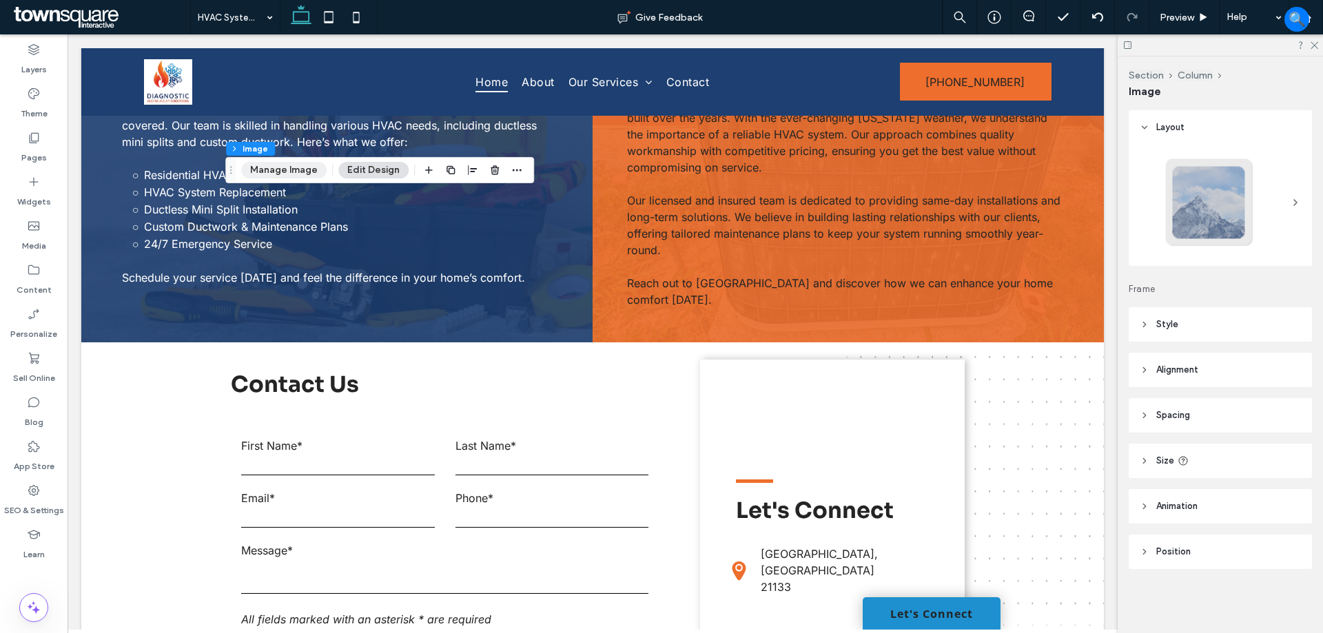
click at [267, 172] on button "Manage Image" at bounding box center [283, 170] width 85 height 17
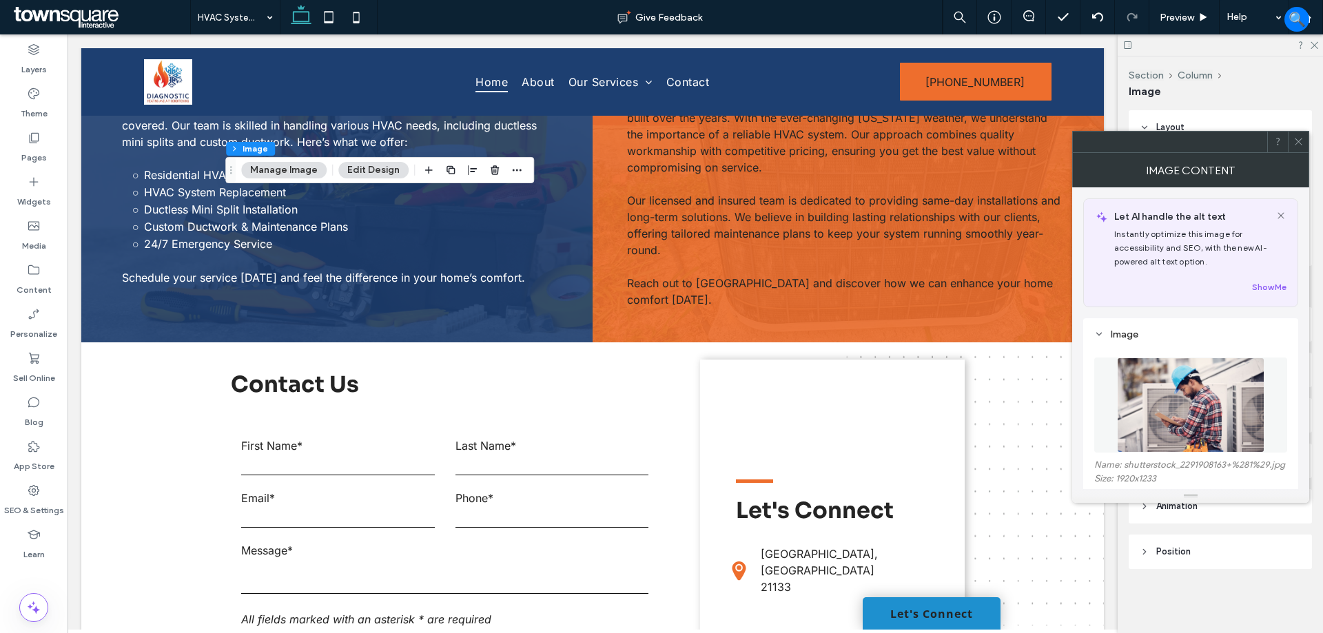
click at [1208, 393] on img at bounding box center [1190, 405] width 147 height 95
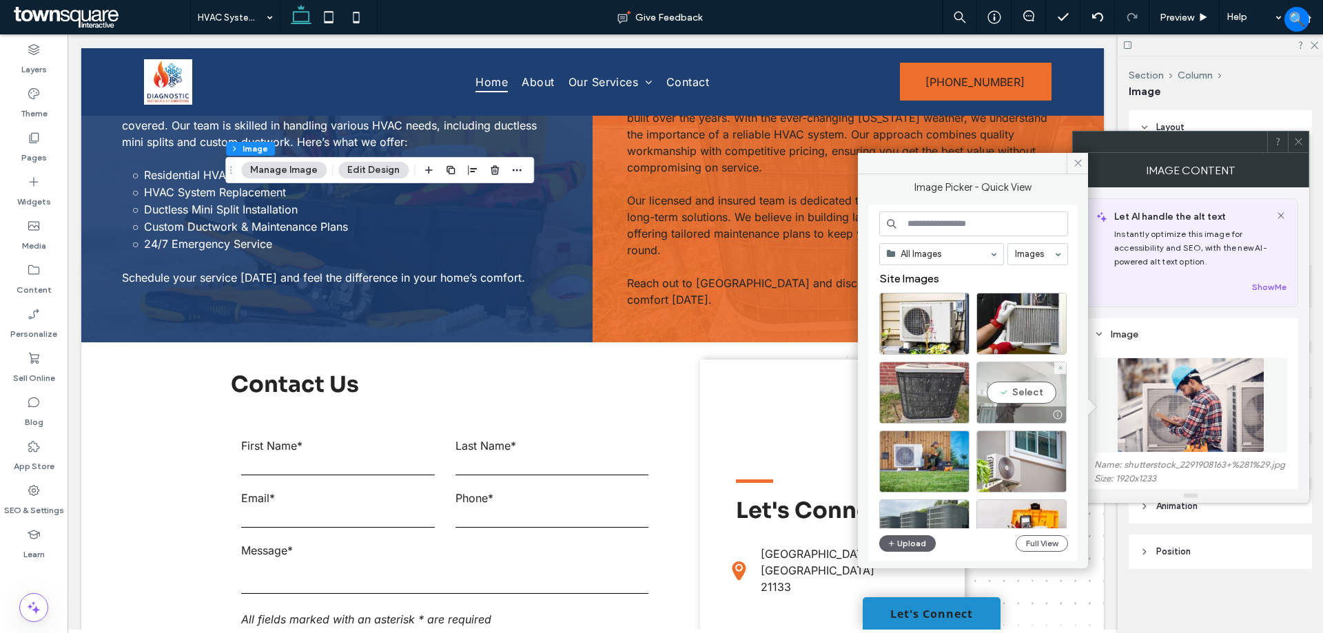
click at [1049, 404] on div "Select" at bounding box center [1021, 393] width 90 height 62
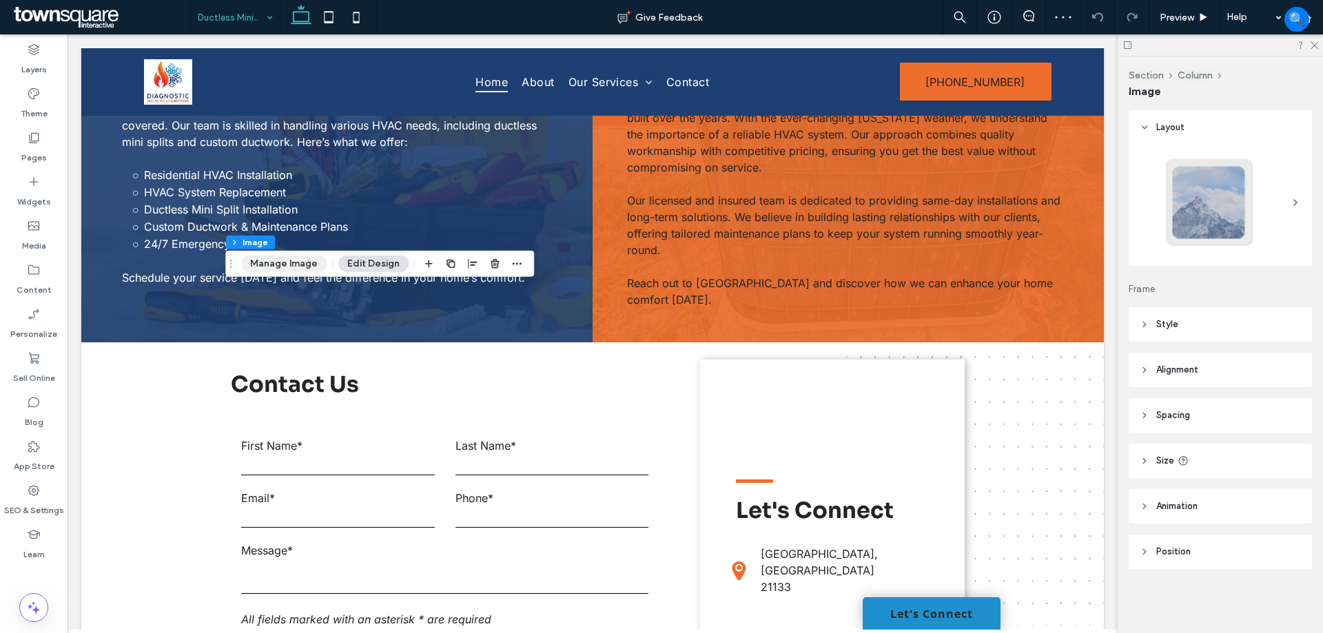
click at [304, 269] on button "Manage Image" at bounding box center [283, 264] width 85 height 17
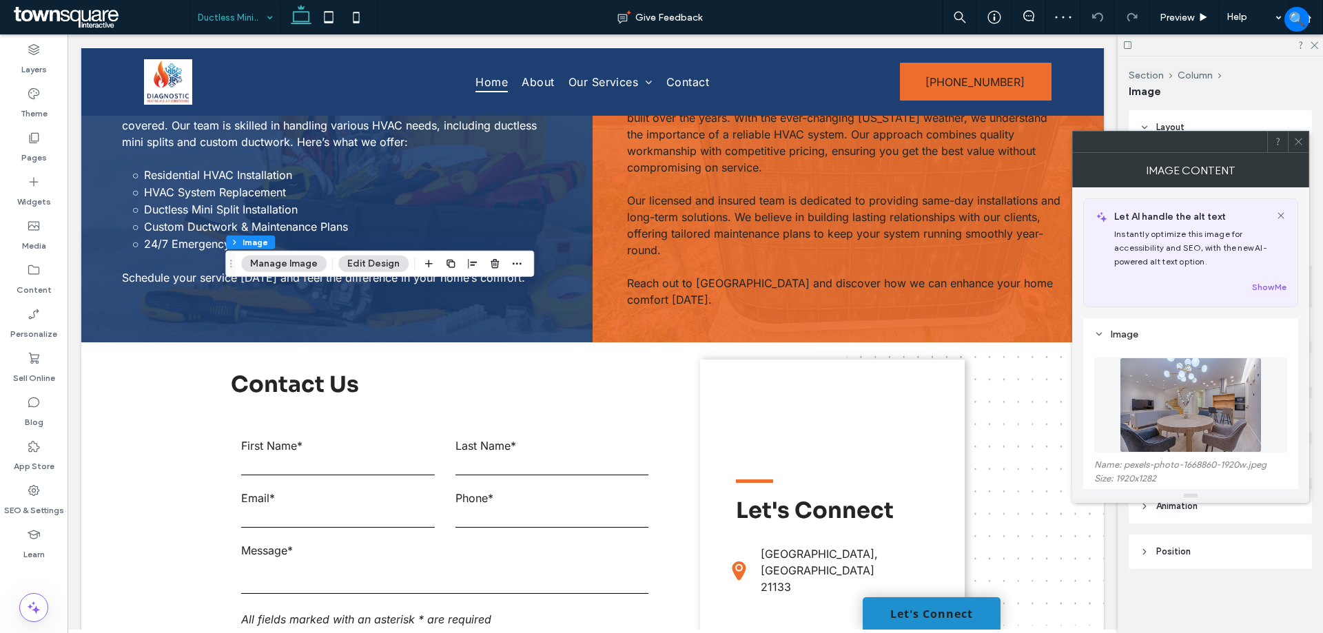
click at [1187, 374] on img at bounding box center [1191, 405] width 142 height 95
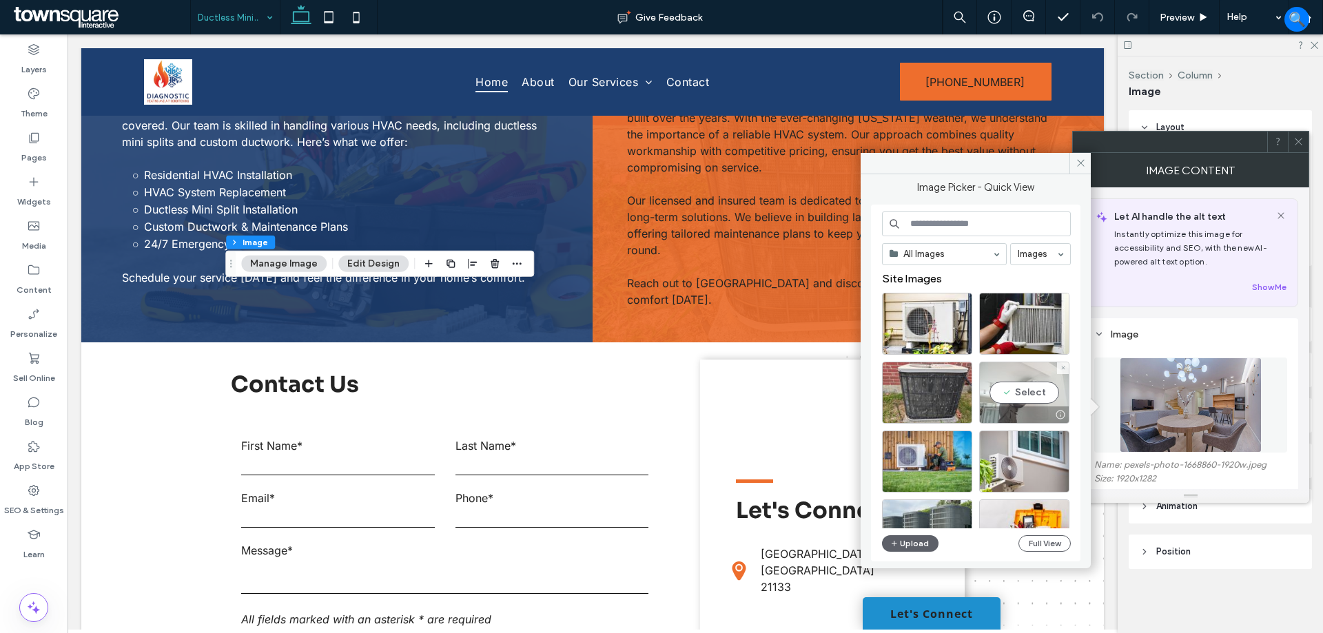
click at [1025, 392] on div "Select" at bounding box center [1024, 393] width 90 height 62
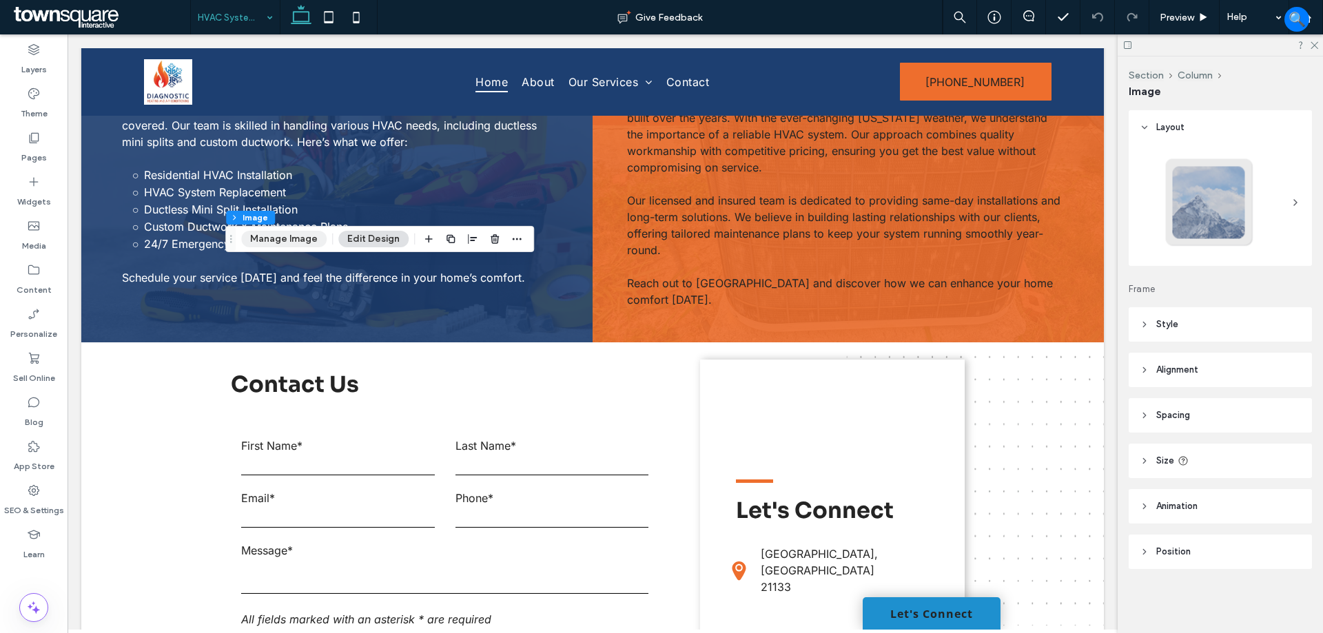
click at [275, 235] on button "Manage Image" at bounding box center [283, 239] width 85 height 17
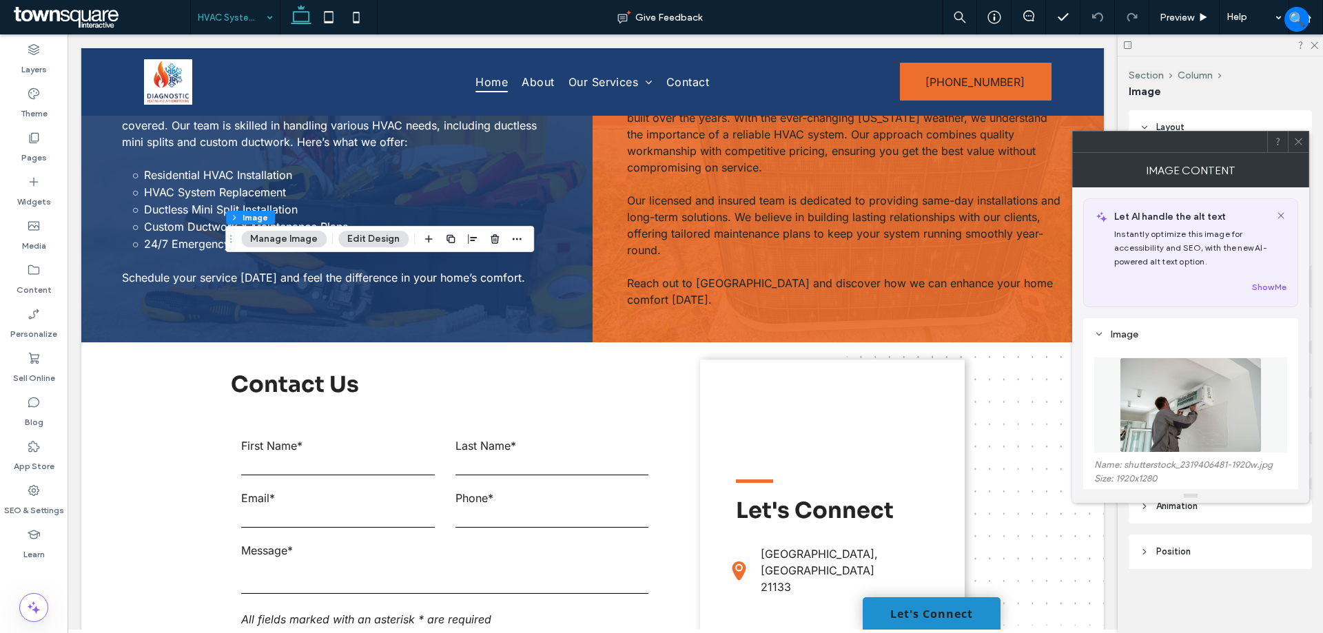
click at [1174, 400] on figure at bounding box center [1190, 405] width 193 height 95
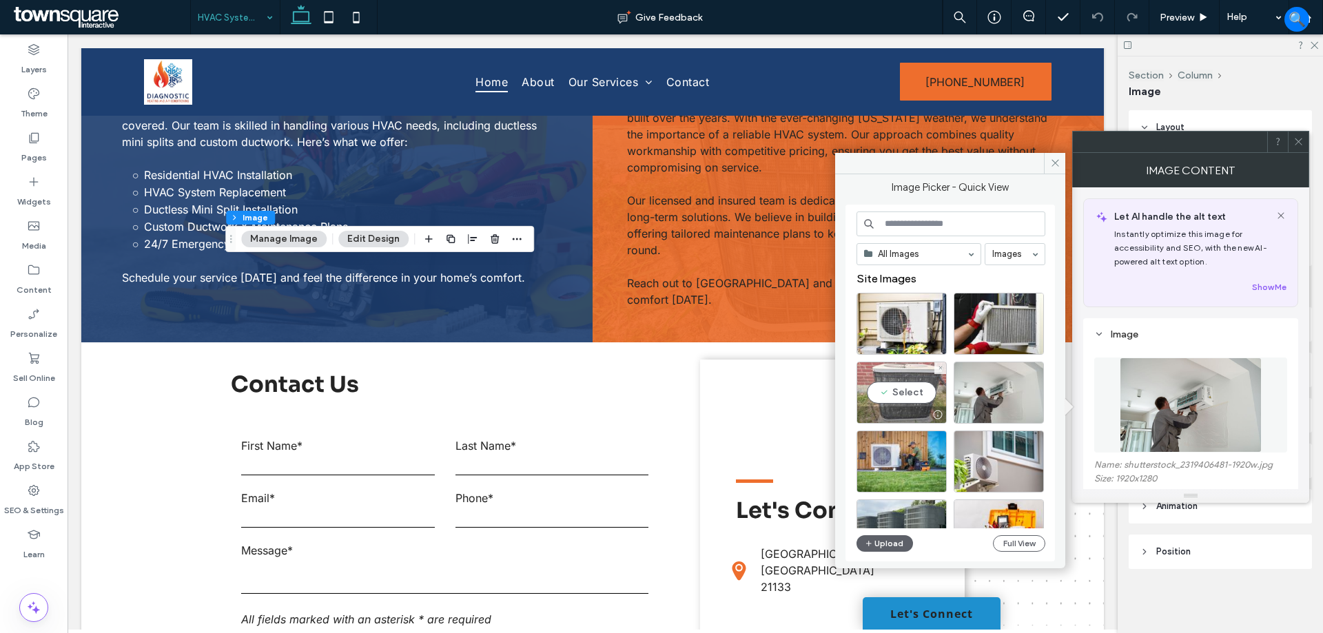
click at [925, 389] on div "Select" at bounding box center [902, 393] width 90 height 62
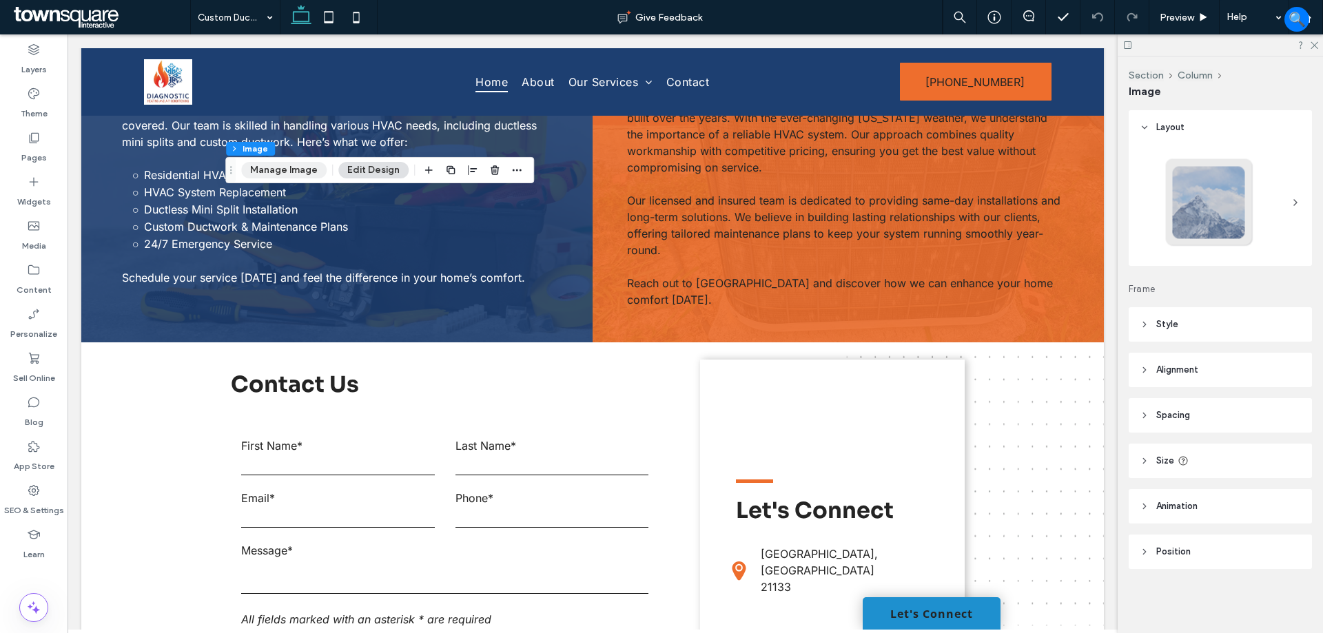
click at [274, 169] on button "Manage Image" at bounding box center [283, 170] width 85 height 17
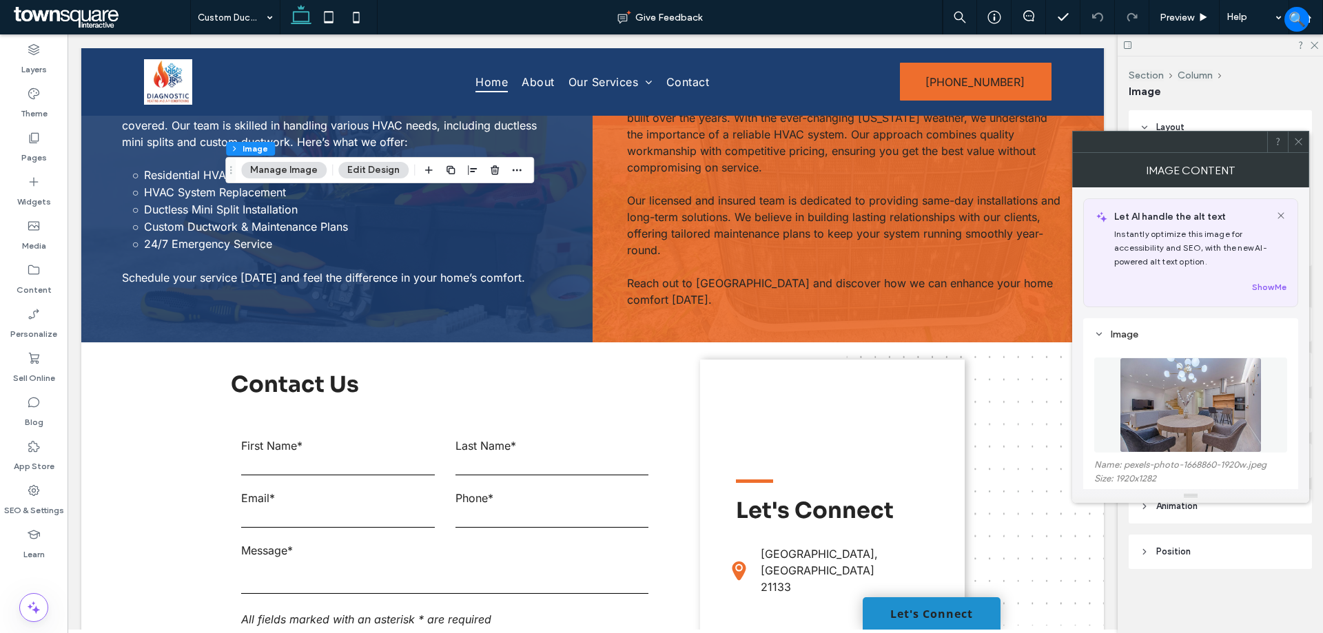
click at [1196, 391] on img at bounding box center [1191, 405] width 142 height 95
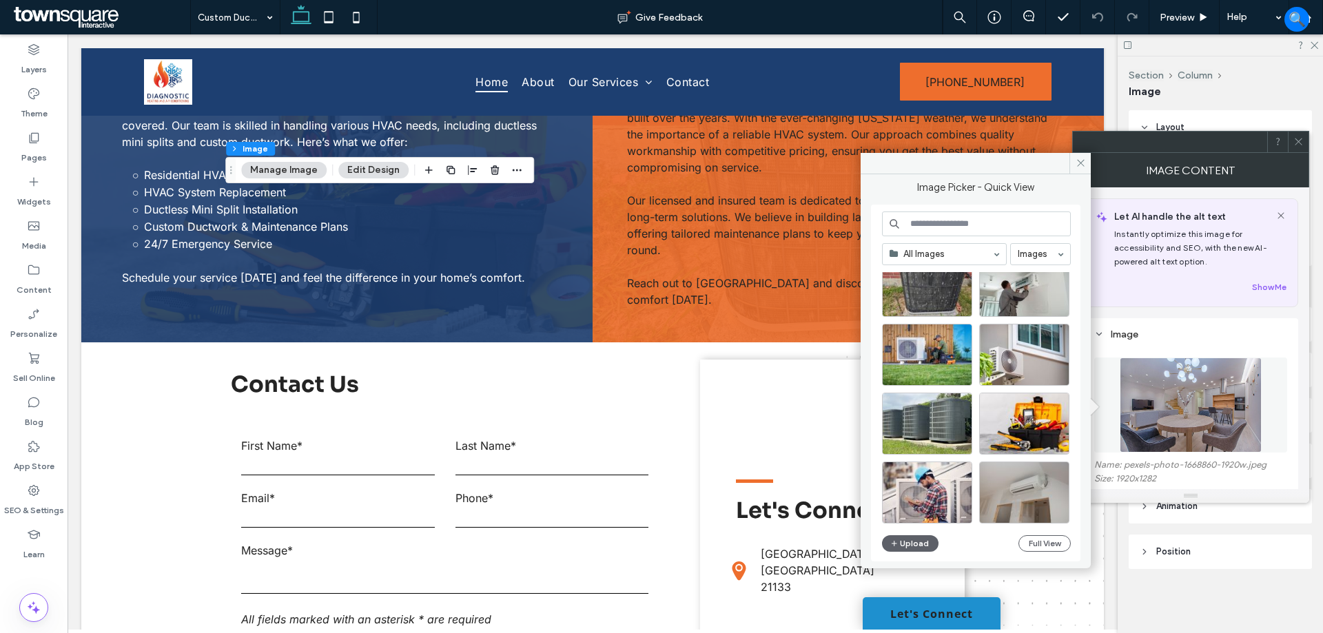
scroll to position [138, 0]
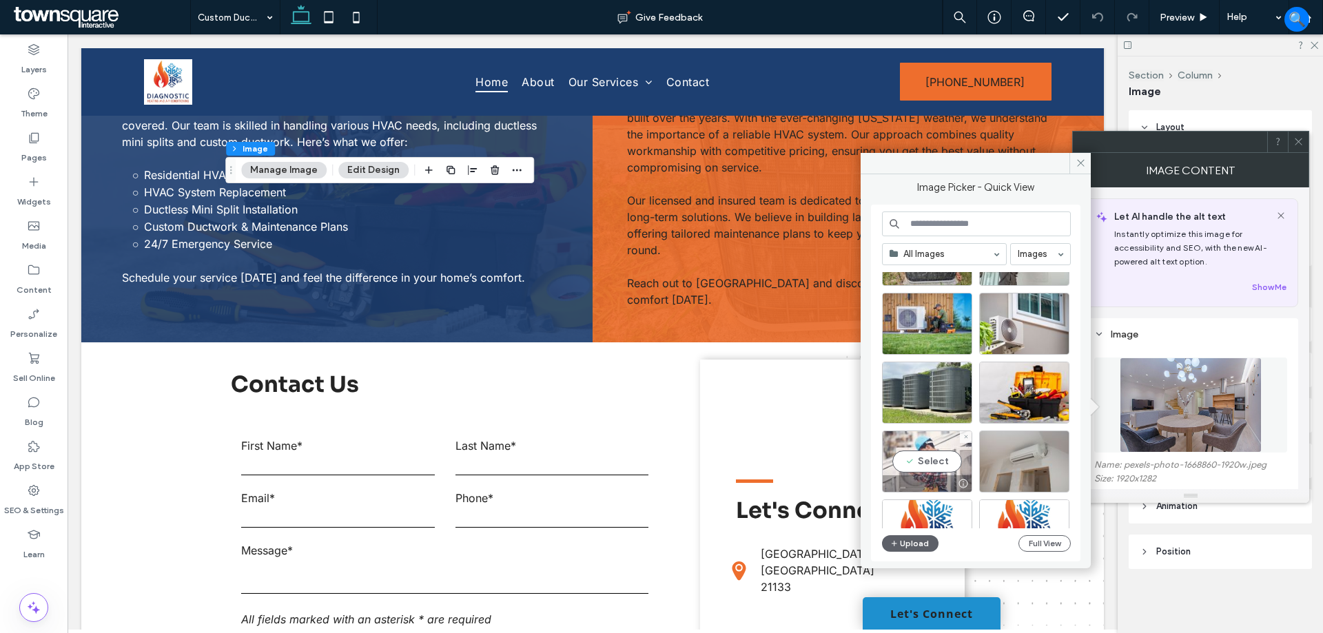
click at [954, 467] on div "Select" at bounding box center [927, 462] width 90 height 62
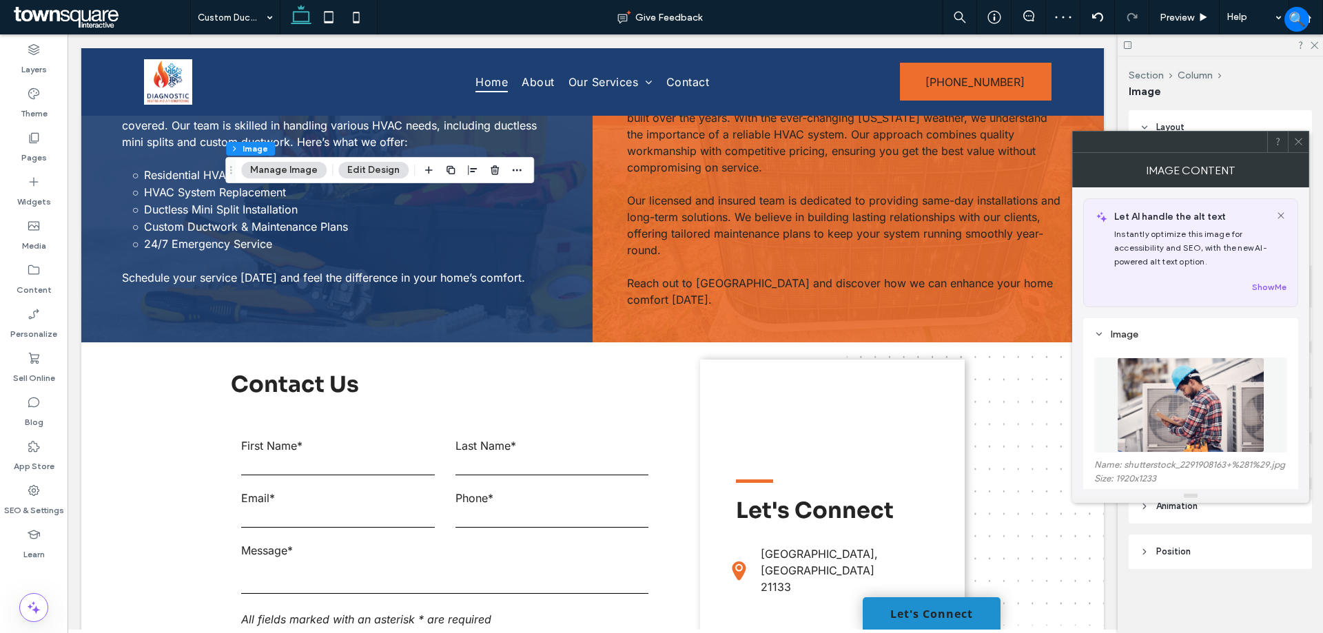
click at [276, 167] on button "Manage Image" at bounding box center [283, 170] width 85 height 17
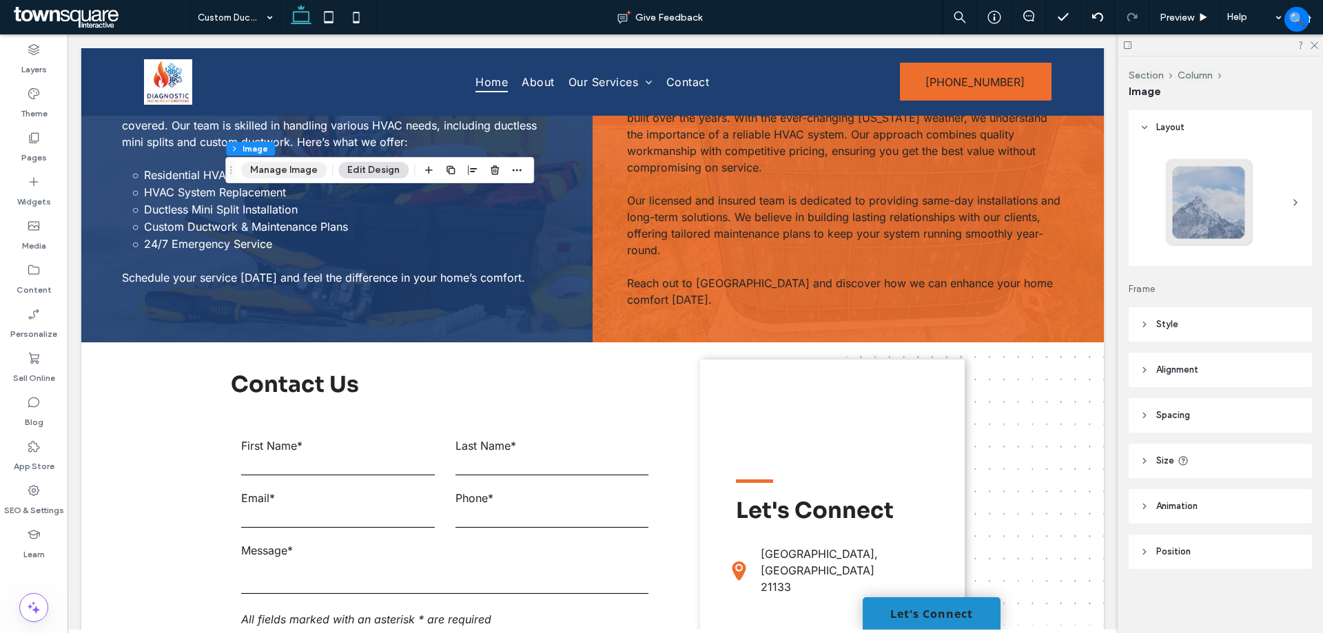
click at [291, 168] on button "Manage Image" at bounding box center [283, 170] width 85 height 17
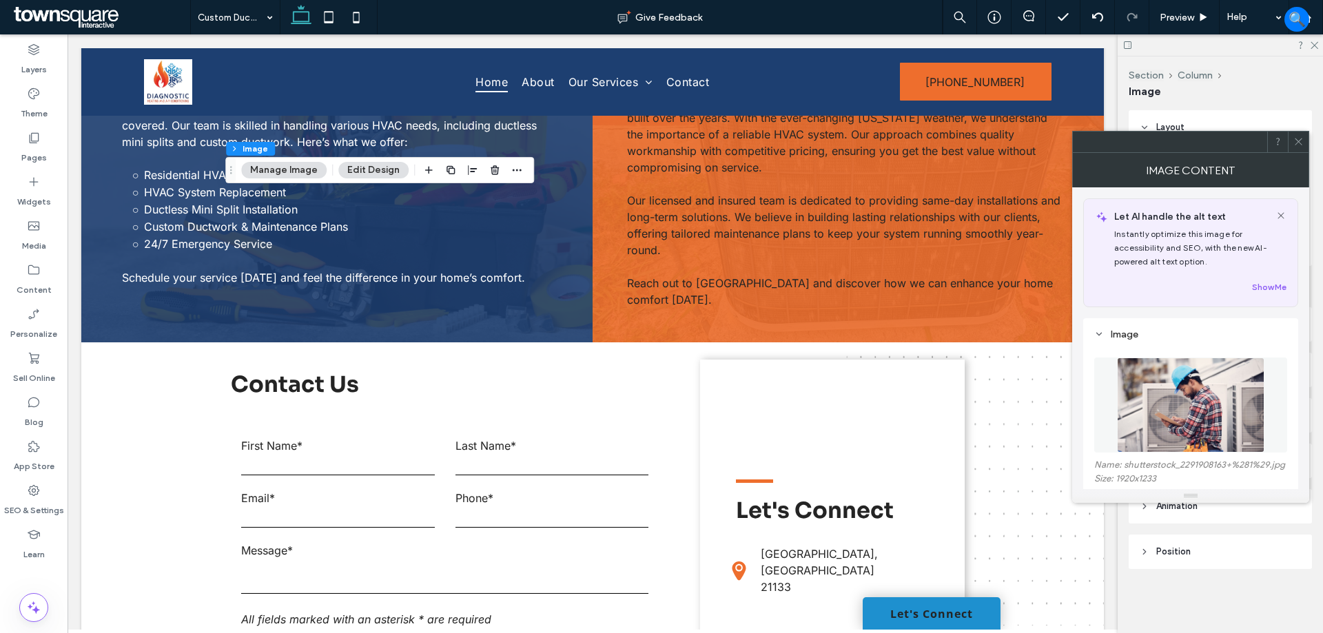
click at [1237, 400] on img at bounding box center [1190, 405] width 147 height 95
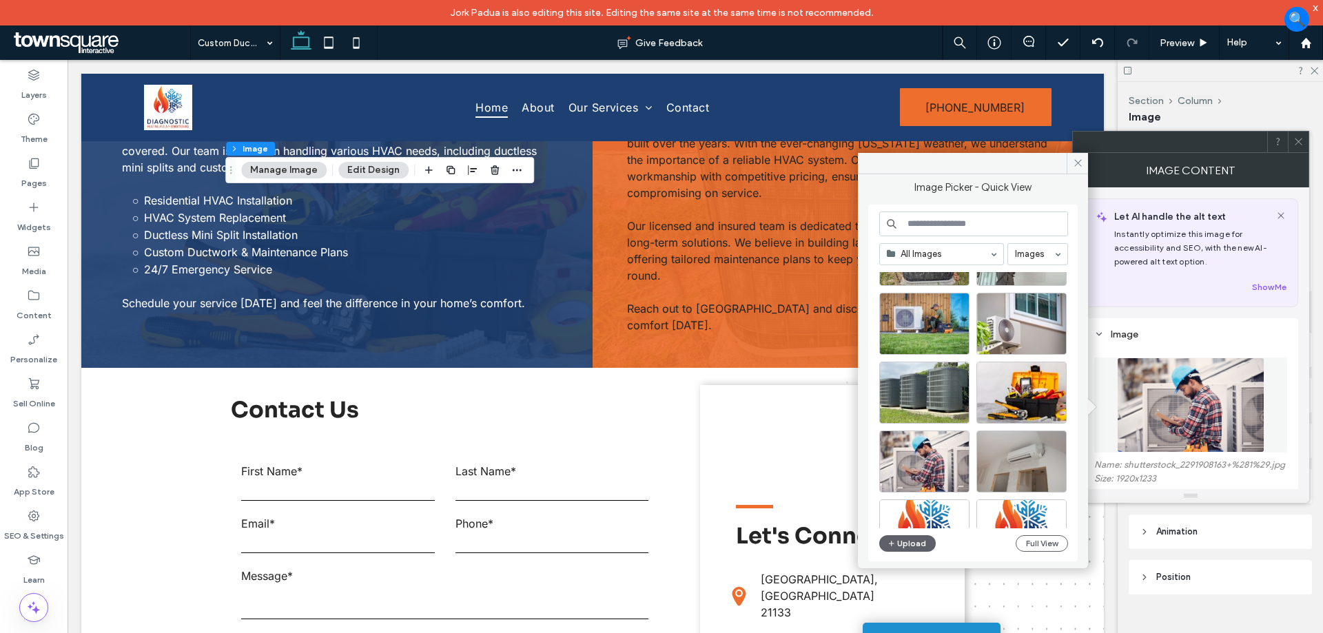
click at [1315, 6] on div "x" at bounding box center [1316, 7] width 6 height 12
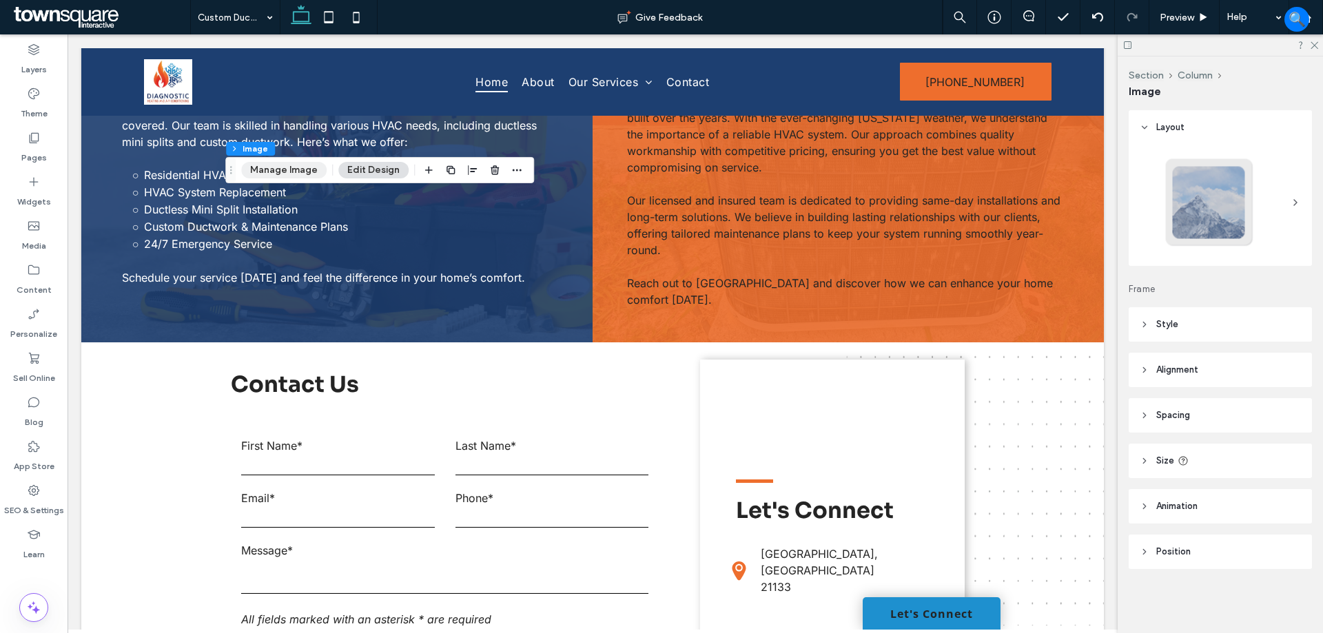
click at [278, 169] on button "Manage Image" at bounding box center [283, 170] width 85 height 17
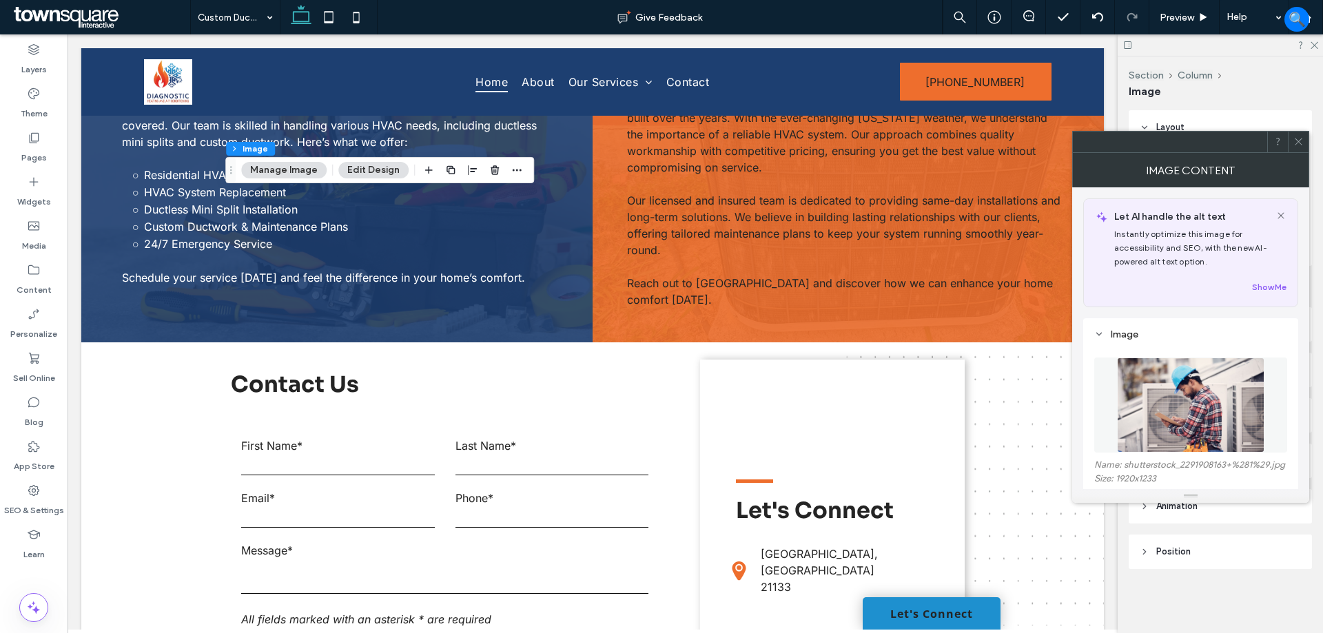
click at [1149, 404] on img at bounding box center [1190, 405] width 147 height 95
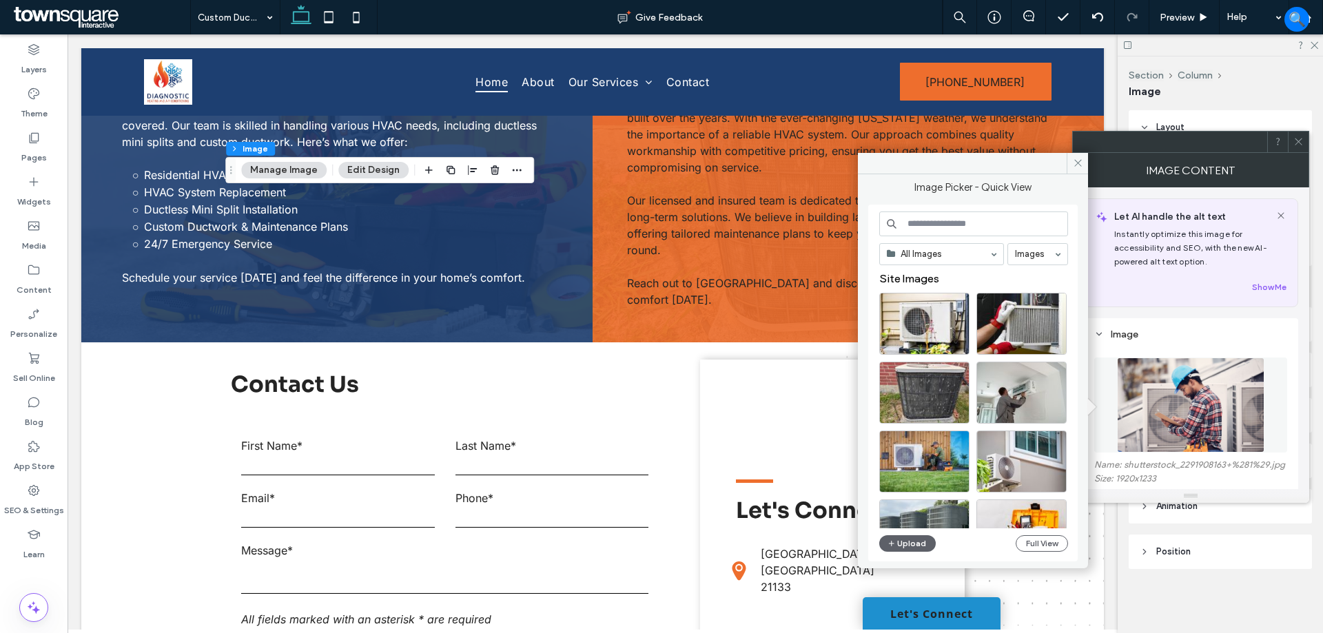
click at [943, 227] on input at bounding box center [973, 224] width 189 height 25
click at [941, 227] on input at bounding box center [973, 224] width 189 height 25
paste input "********"
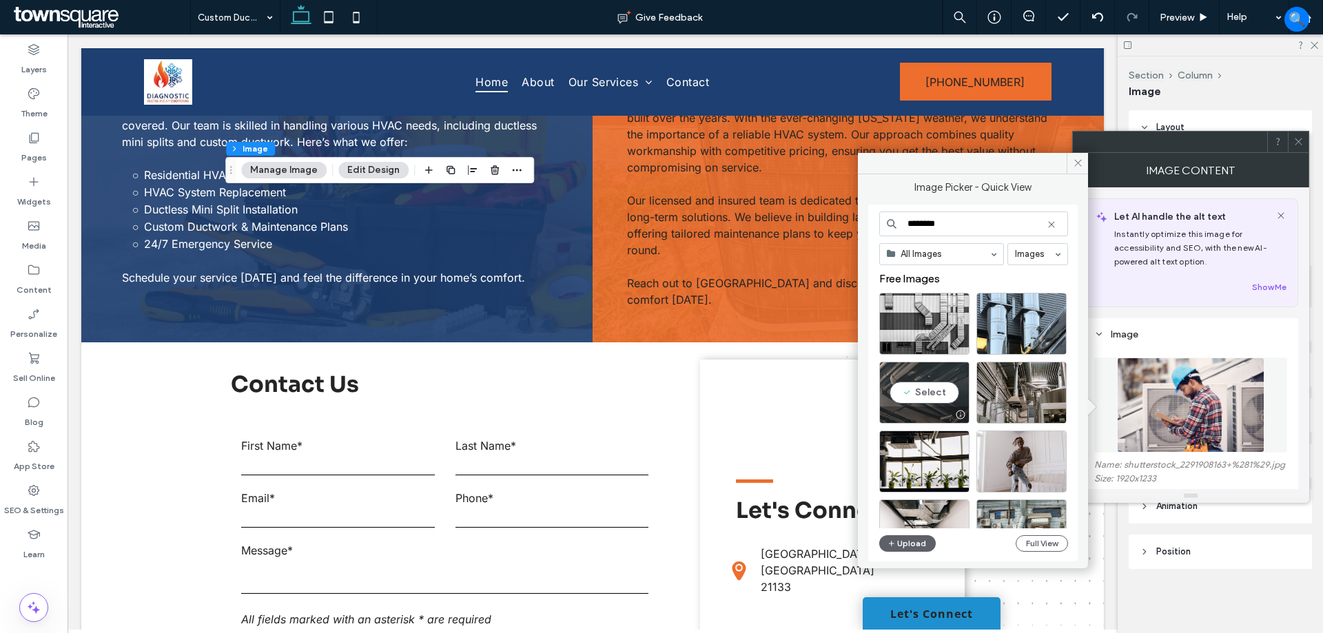
type input "********"
click at [902, 382] on div "Select" at bounding box center [924, 393] width 90 height 62
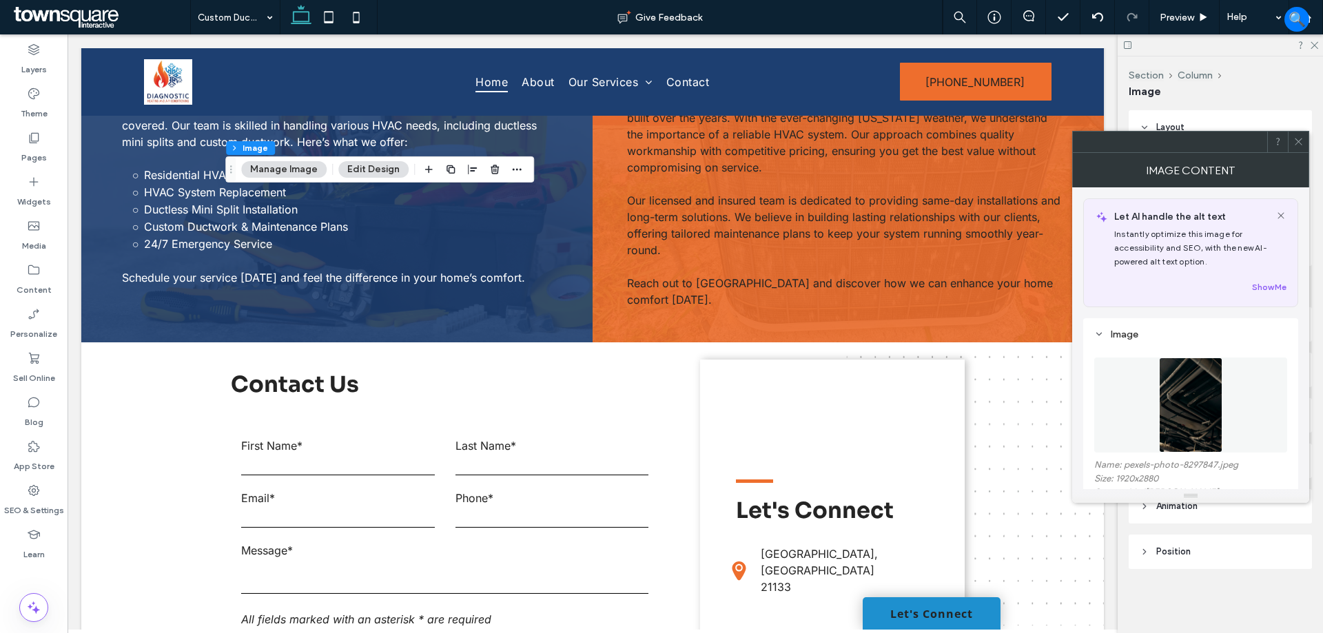
click at [283, 170] on button "Manage Image" at bounding box center [283, 169] width 85 height 17
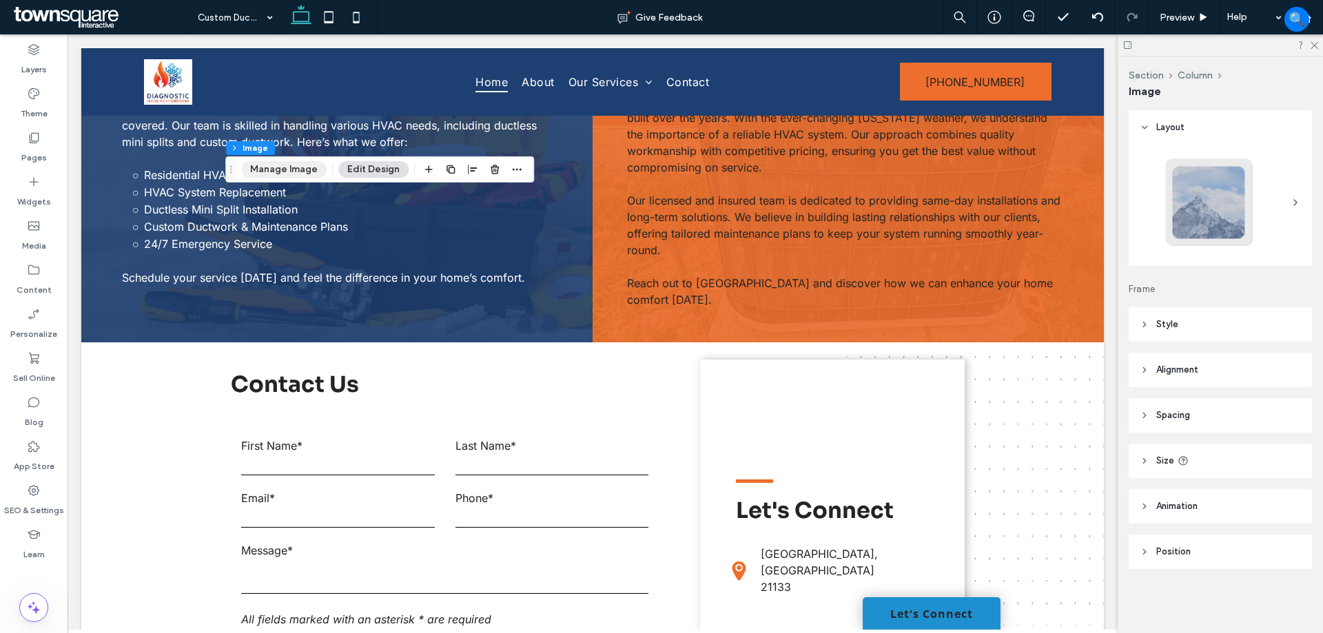
click at [256, 163] on button "Manage Image" at bounding box center [283, 169] width 85 height 17
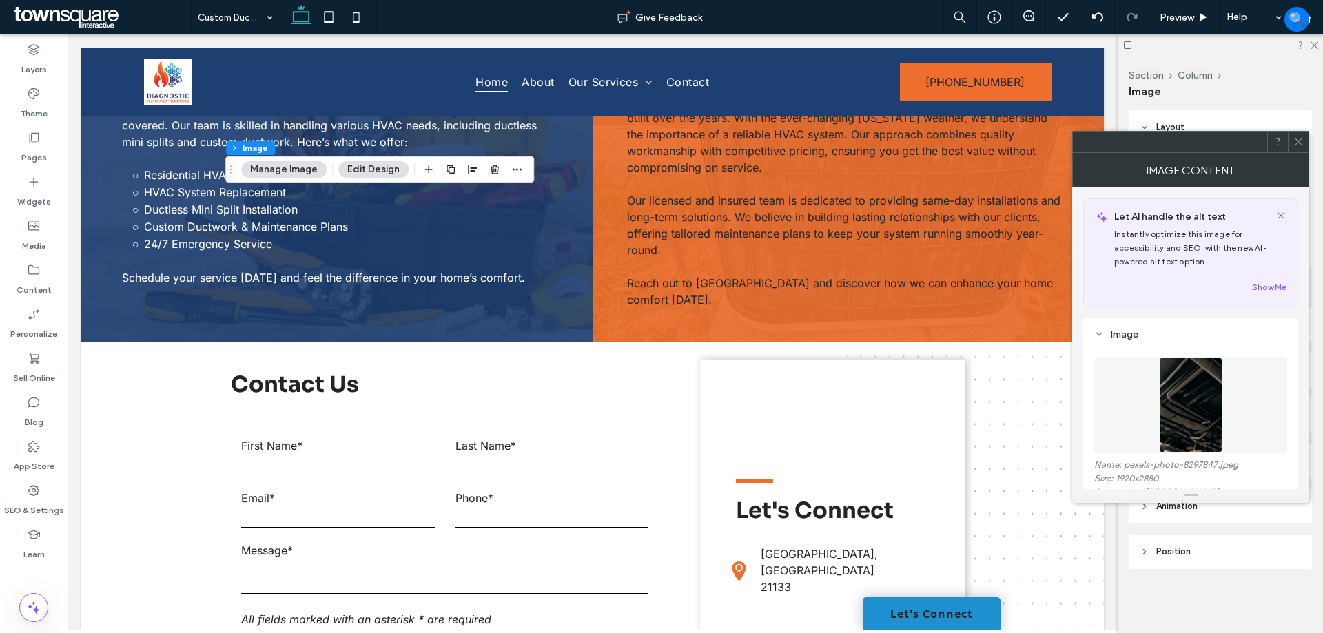
click at [1203, 418] on img at bounding box center [1191, 405] width 64 height 95
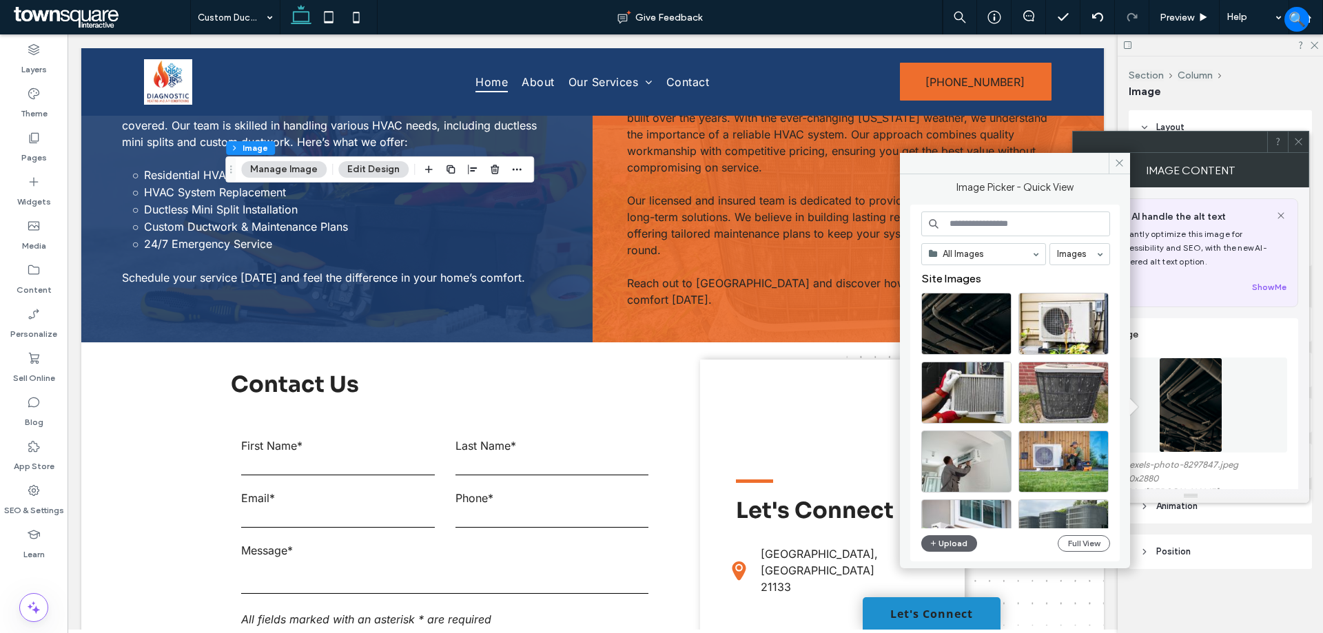
click at [995, 216] on input at bounding box center [1015, 224] width 189 height 25
paste input "********"
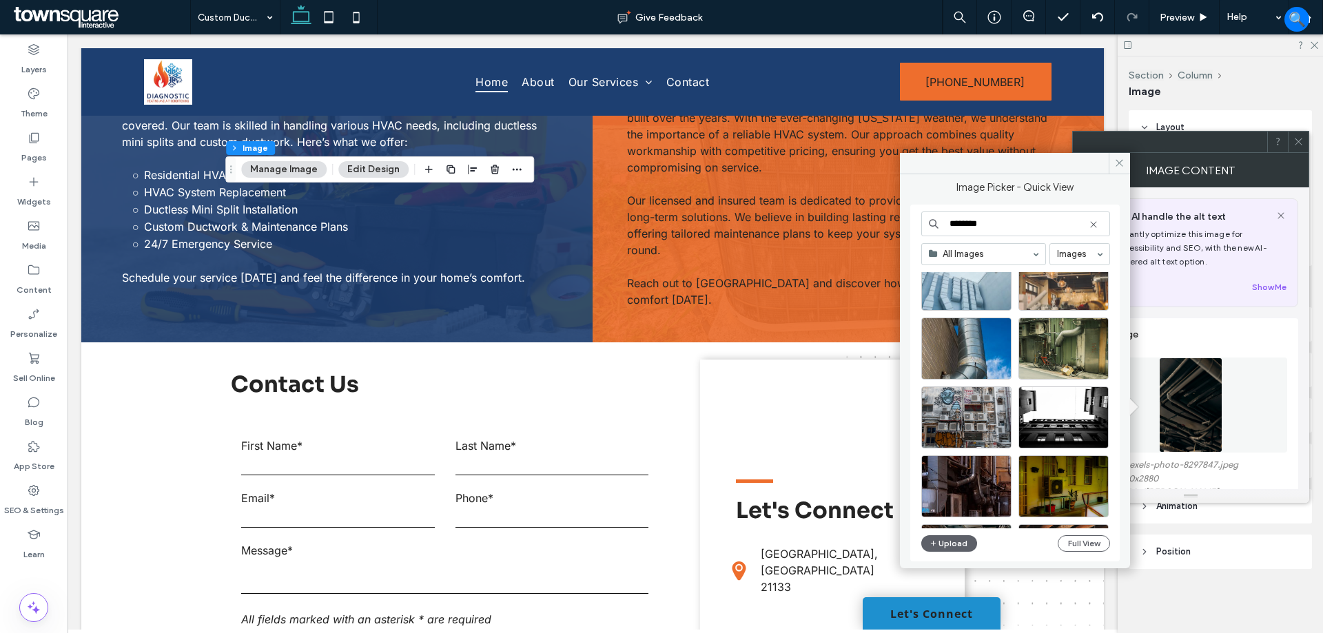
scroll to position [976, 0]
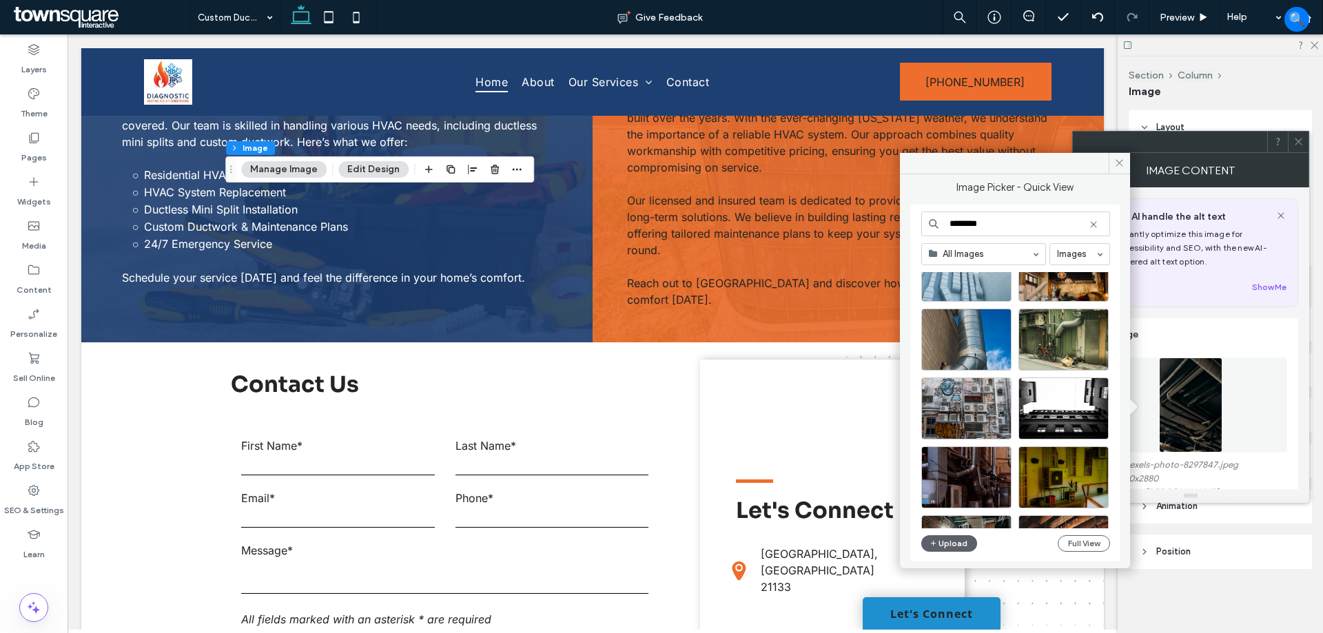
drag, startPoint x: 1003, startPoint y: 228, endPoint x: 943, endPoint y: 223, distance: 60.8
click at [943, 223] on input "********" at bounding box center [1015, 224] width 189 height 25
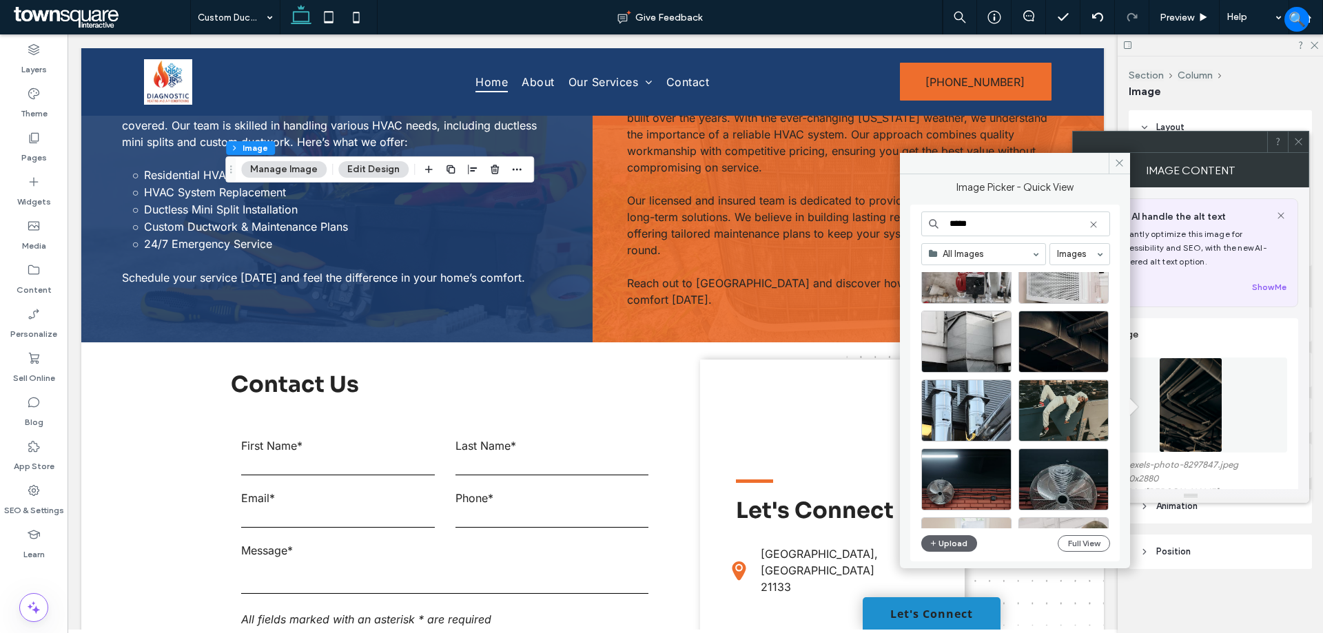
scroll to position [138, 0]
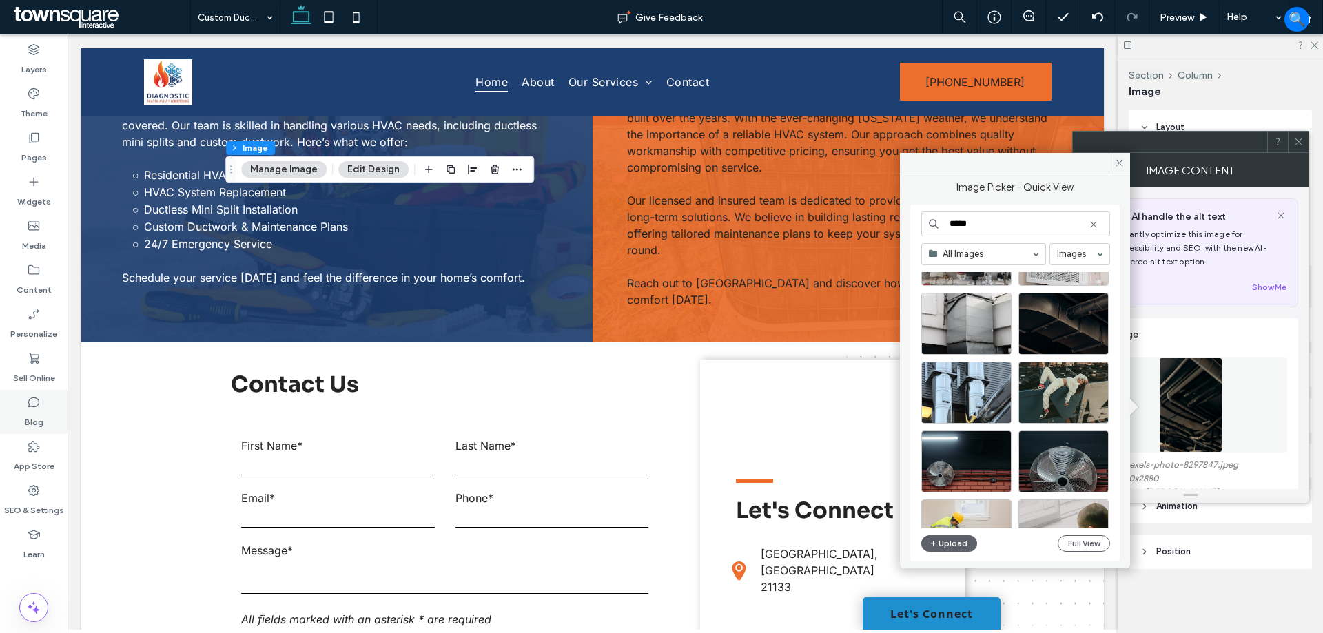
type input "****"
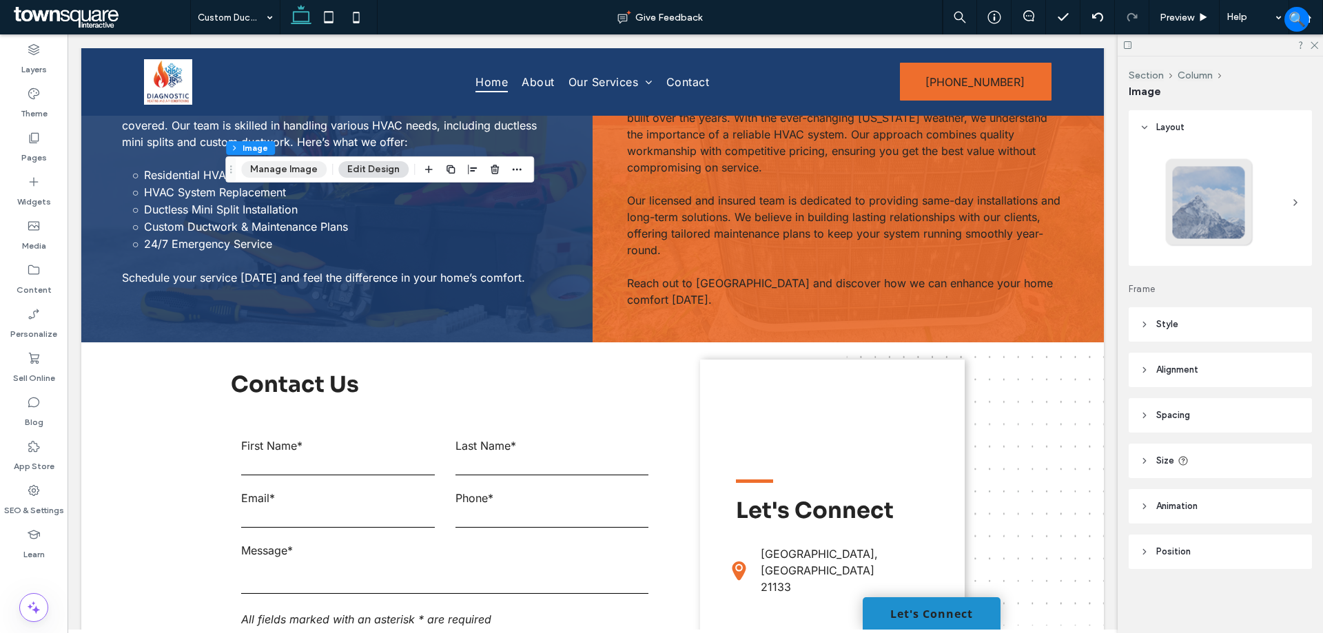
click at [279, 172] on button "Manage Image" at bounding box center [283, 169] width 85 height 17
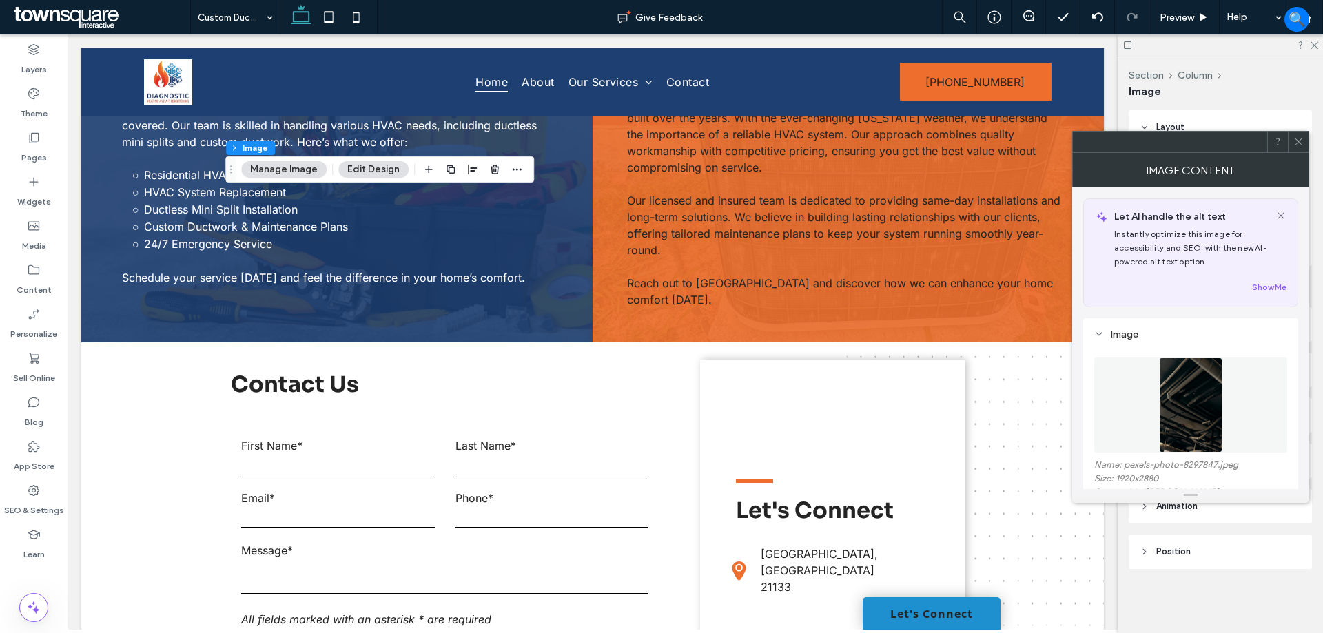
click at [1198, 411] on img at bounding box center [1191, 405] width 64 height 95
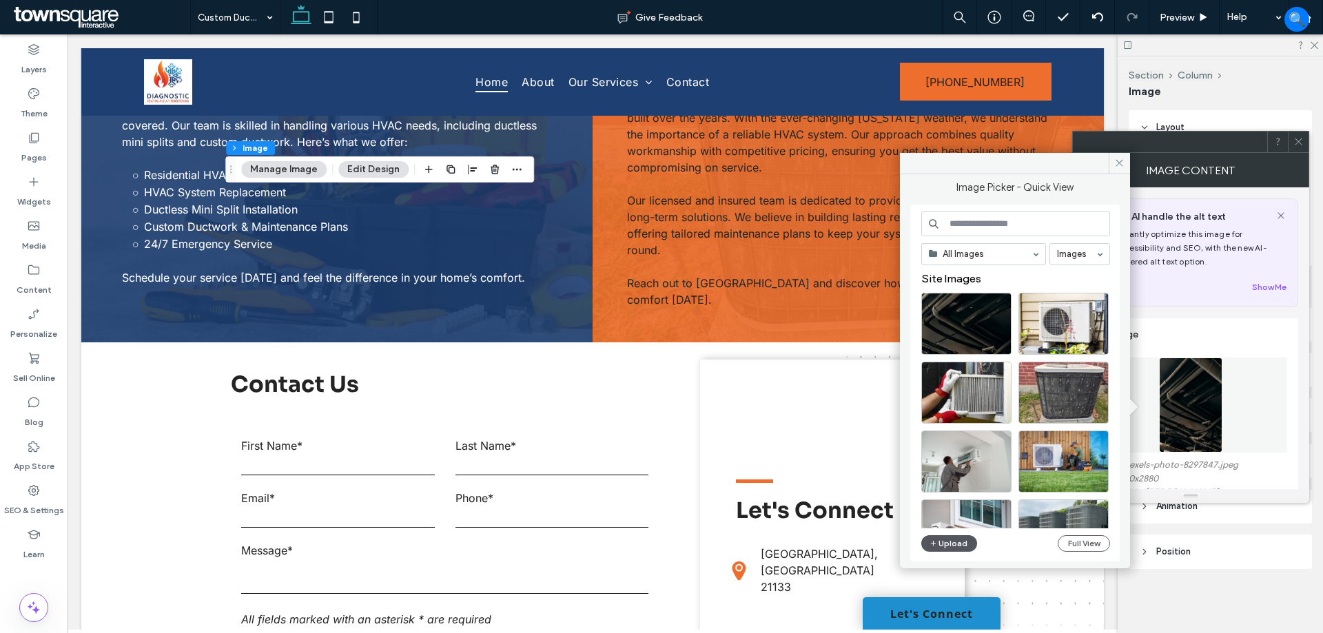
click at [948, 539] on button "Upload" at bounding box center [949, 543] width 57 height 17
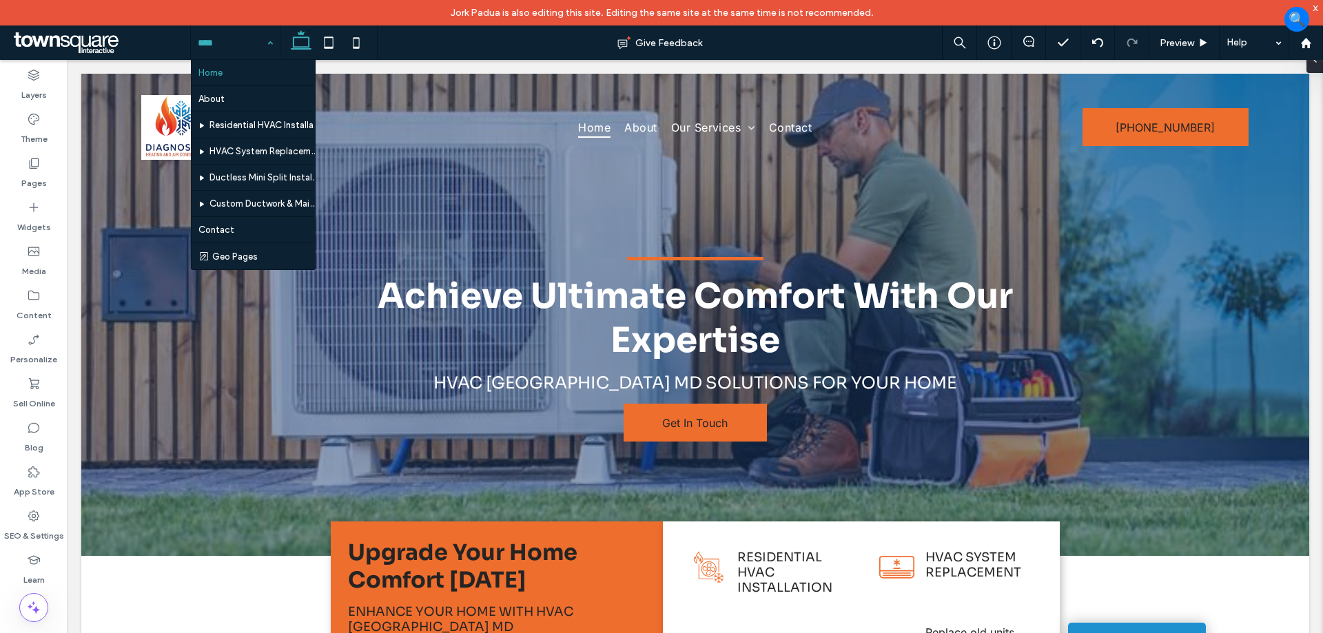
click at [1318, 9] on div "x" at bounding box center [1316, 7] width 6 height 12
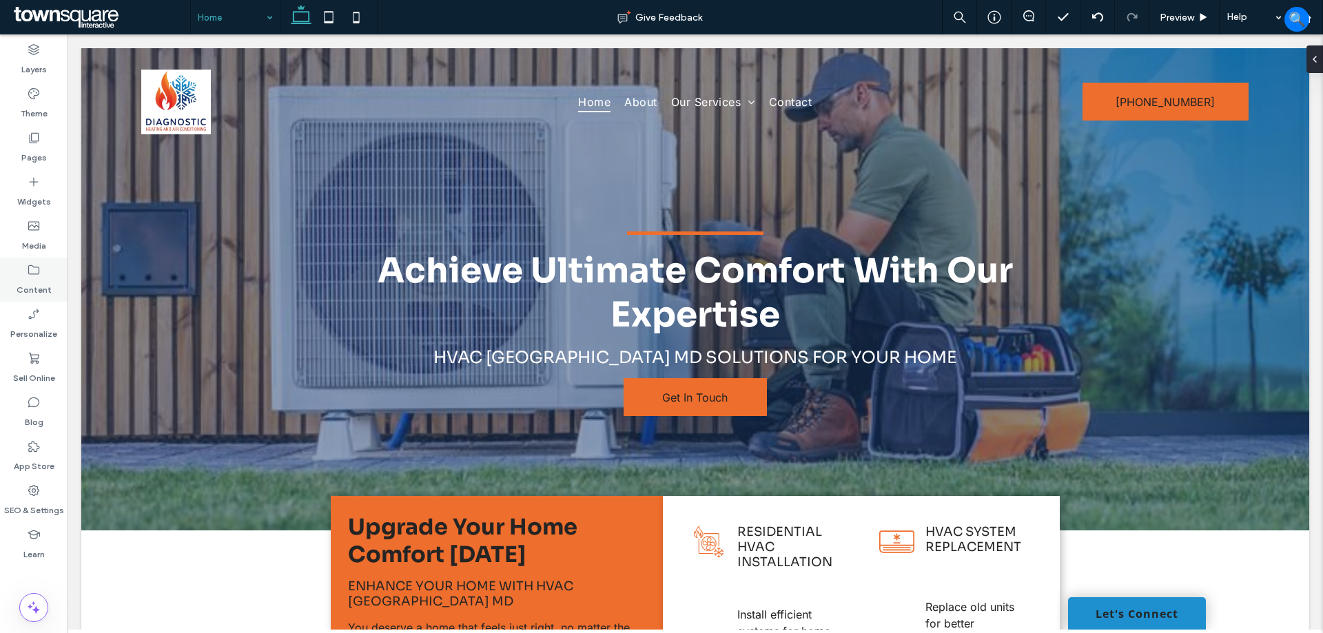
click at [43, 278] on label "Content" at bounding box center [34, 286] width 35 height 19
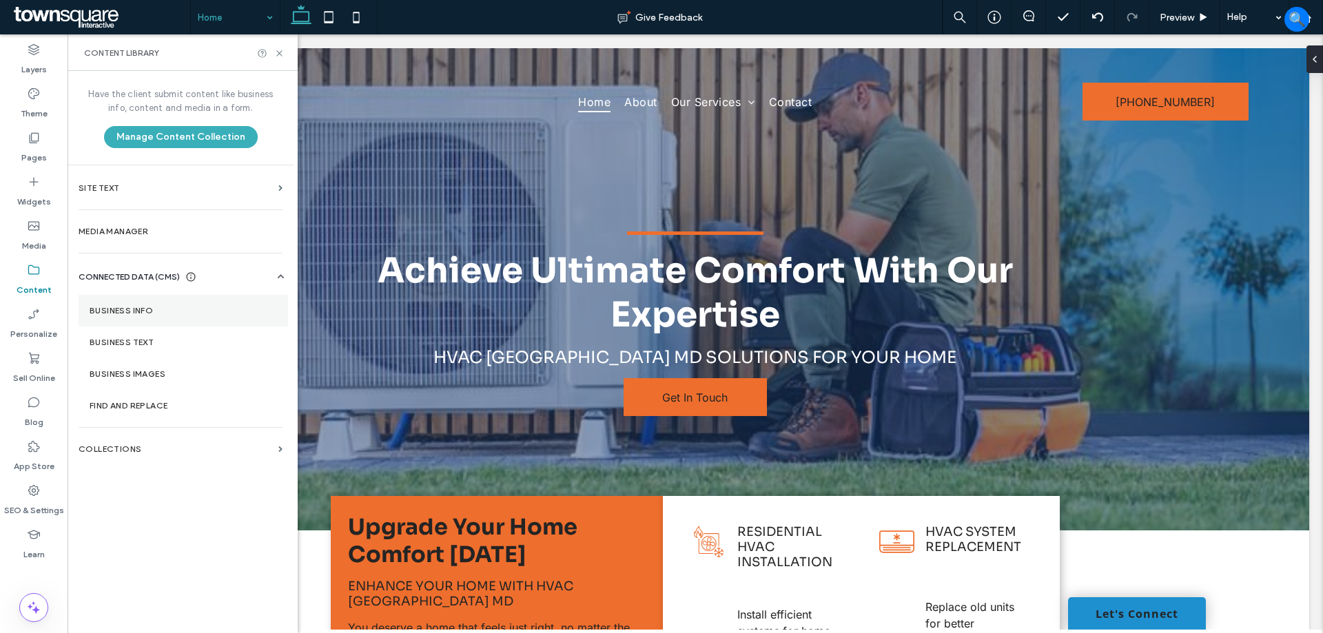
click at [121, 299] on section "Business Info" at bounding box center [183, 311] width 209 height 32
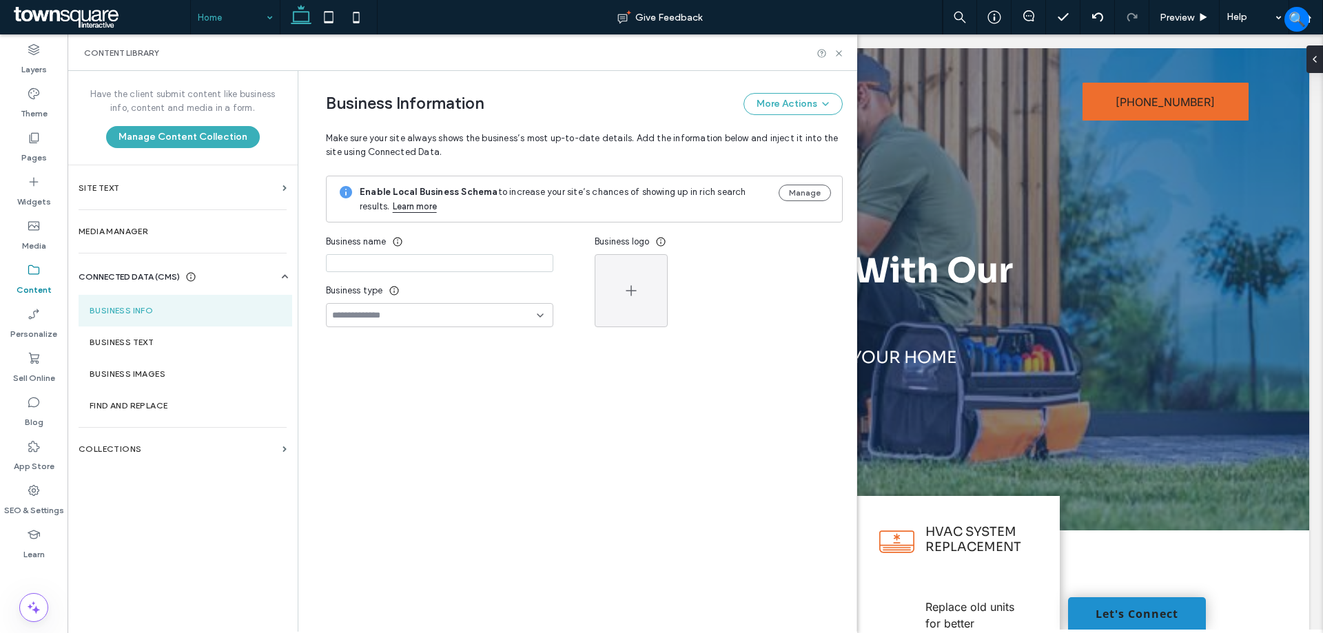
type input "**********"
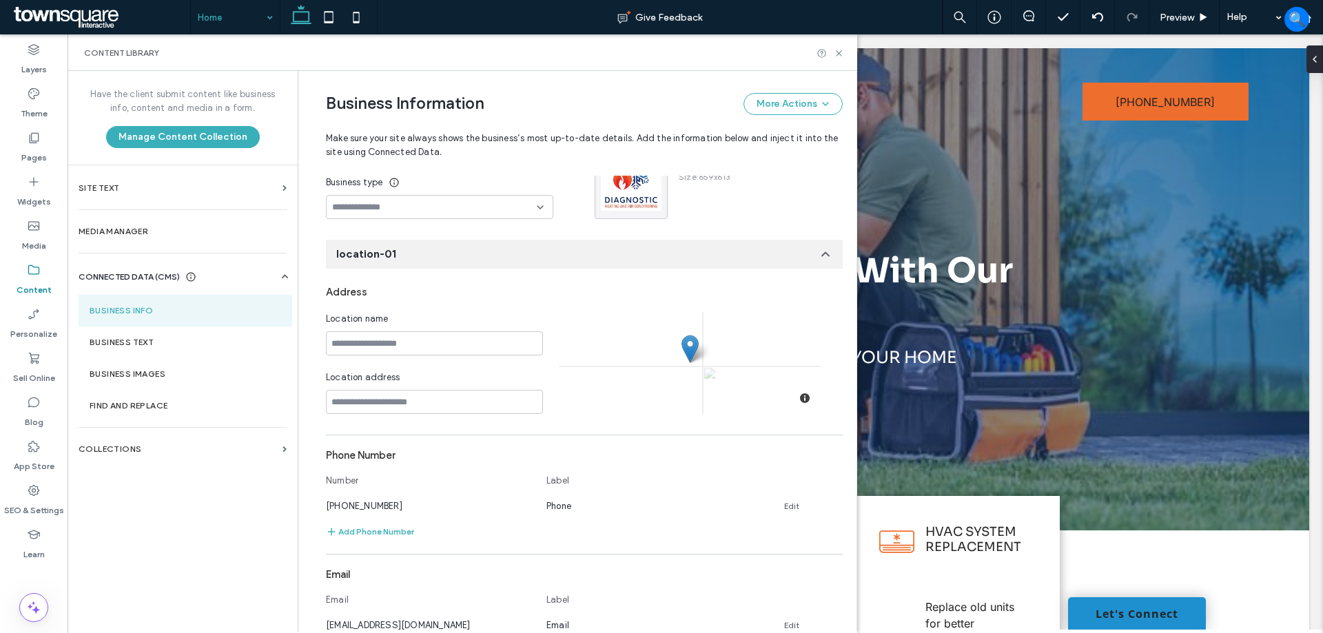
scroll to position [123, 0]
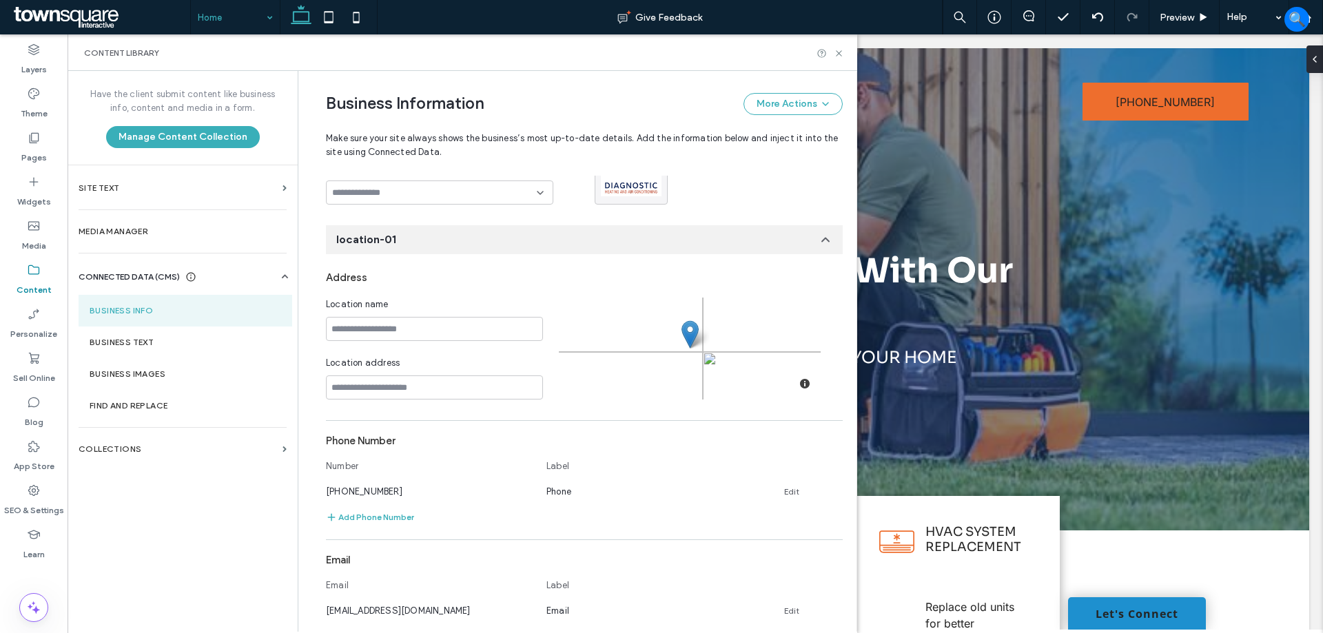
click at [484, 267] on div "Address" at bounding box center [584, 278] width 517 height 26
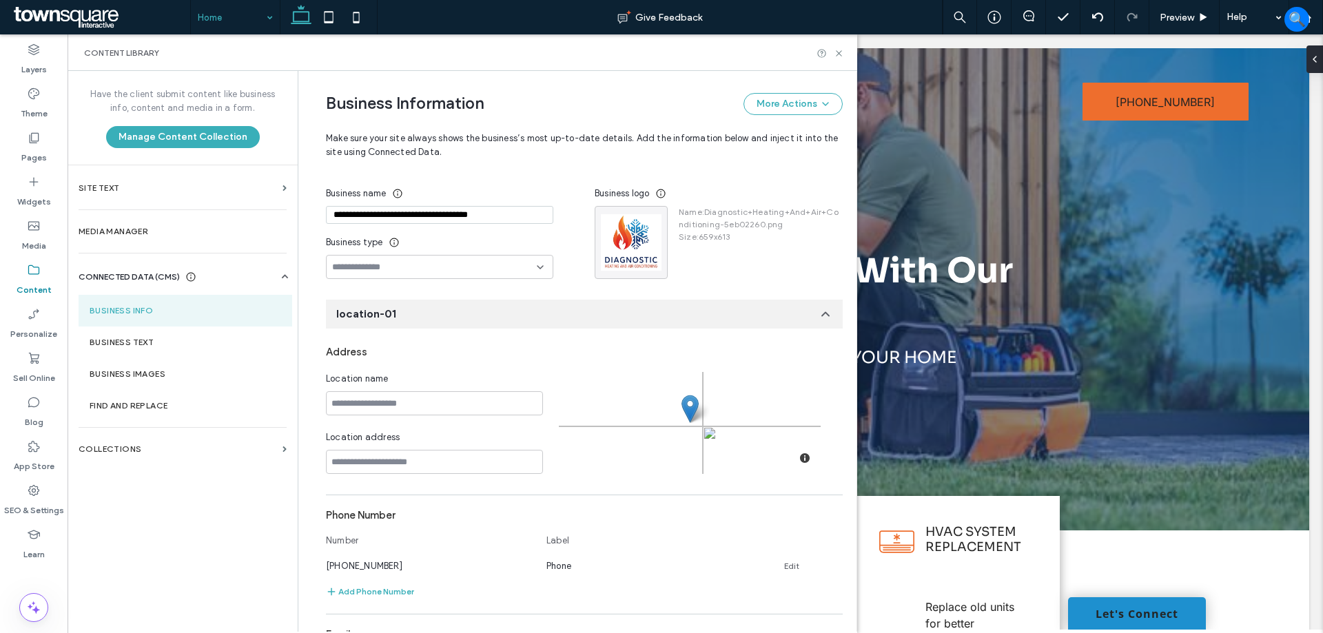
scroll to position [0, 0]
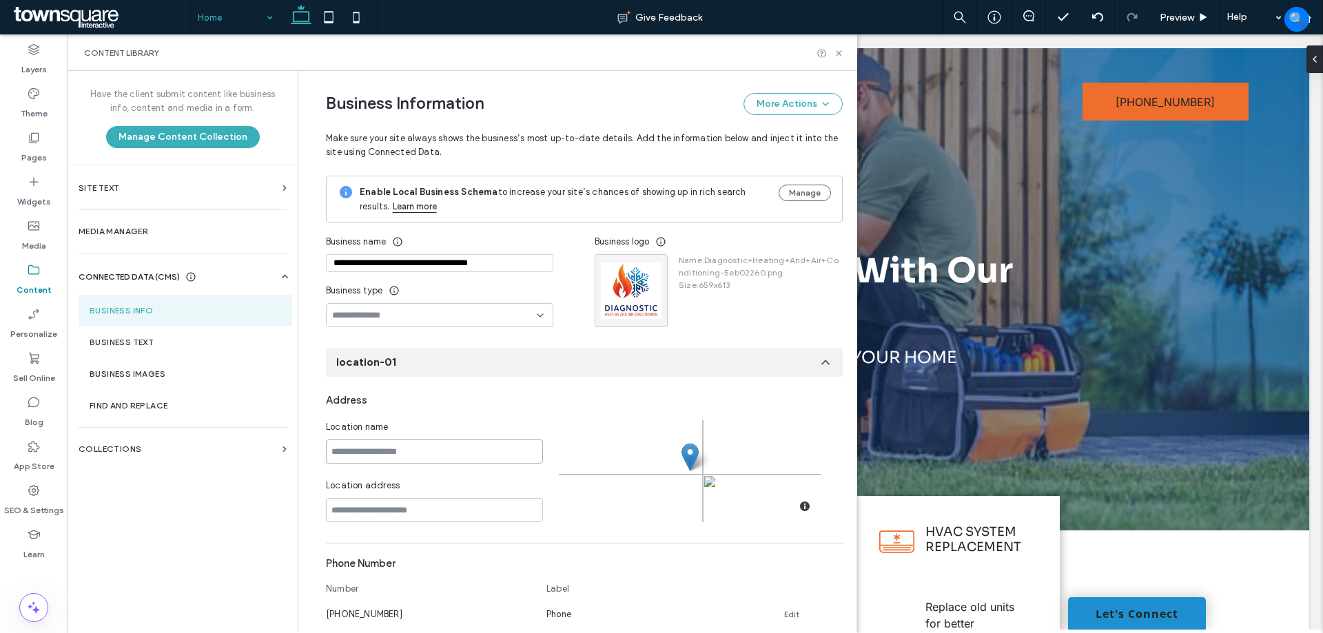
click at [409, 452] on input at bounding box center [434, 452] width 217 height 24
paste input "**********"
type input "**********"
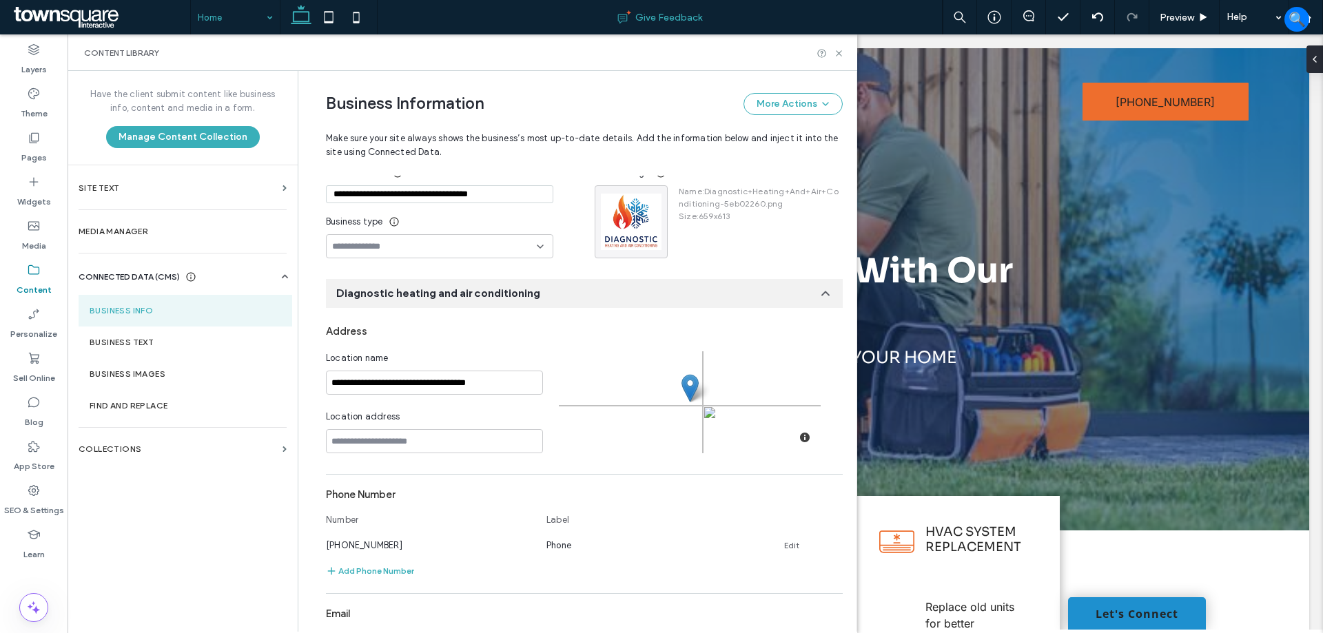
scroll to position [382, 0]
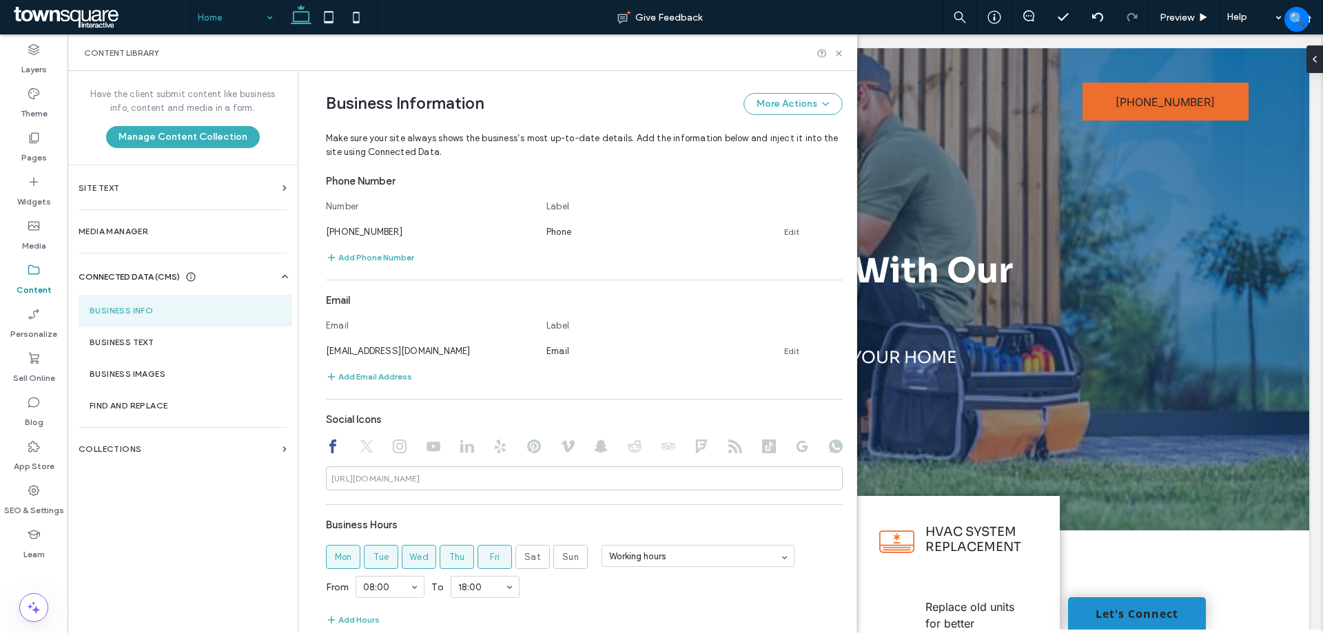
click at [365, 444] on icon at bounding box center [367, 447] width 14 height 14
click at [393, 444] on icon at bounding box center [400, 447] width 14 height 14
click at [330, 445] on icon at bounding box center [333, 447] width 14 height 14
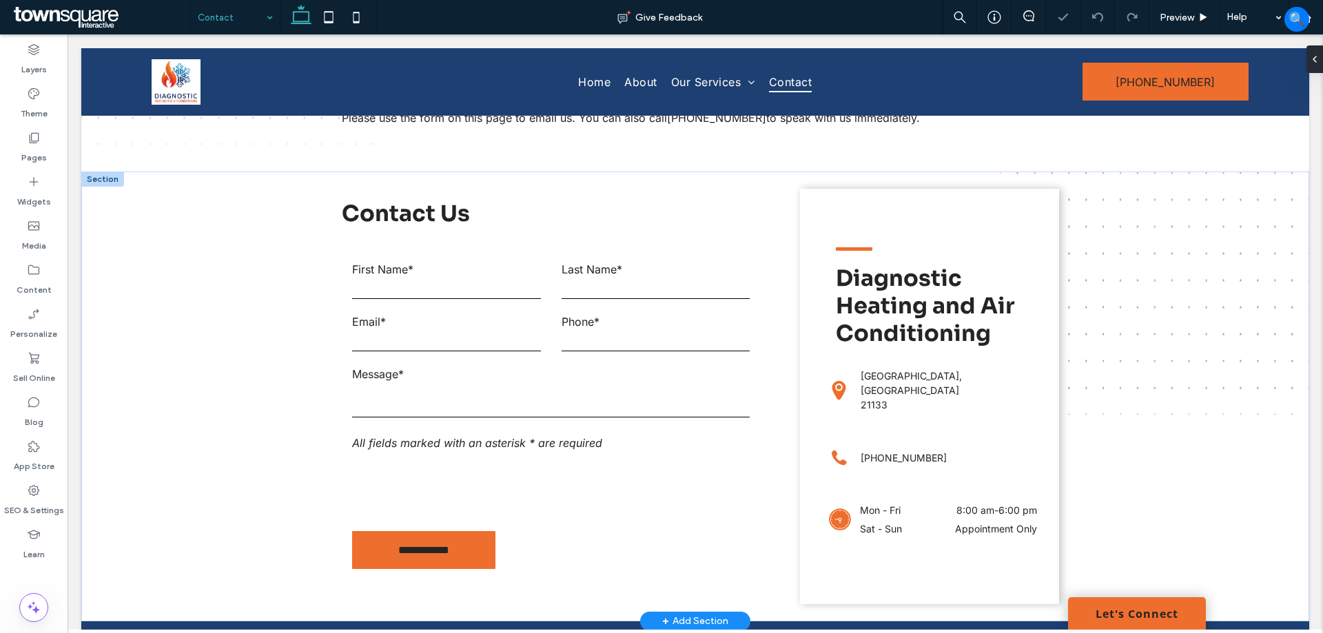
scroll to position [276, 0]
click at [34, 274] on icon at bounding box center [34, 270] width 14 height 14
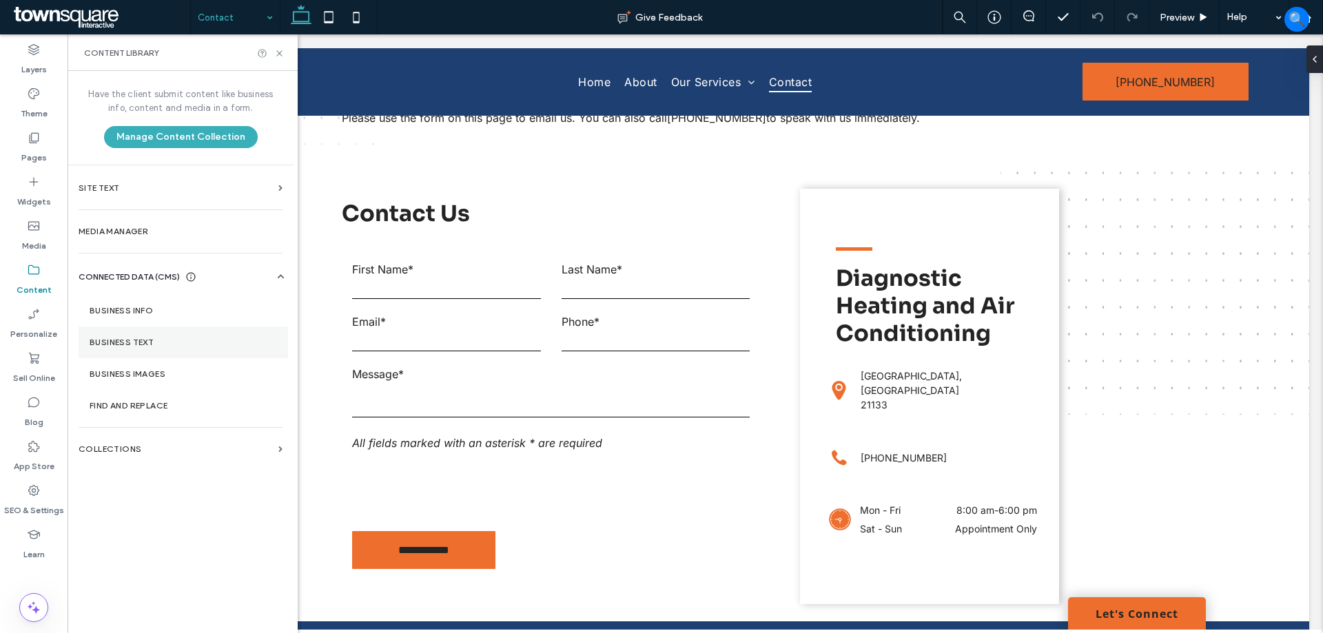
click at [135, 338] on label "Business Text" at bounding box center [183, 343] width 187 height 10
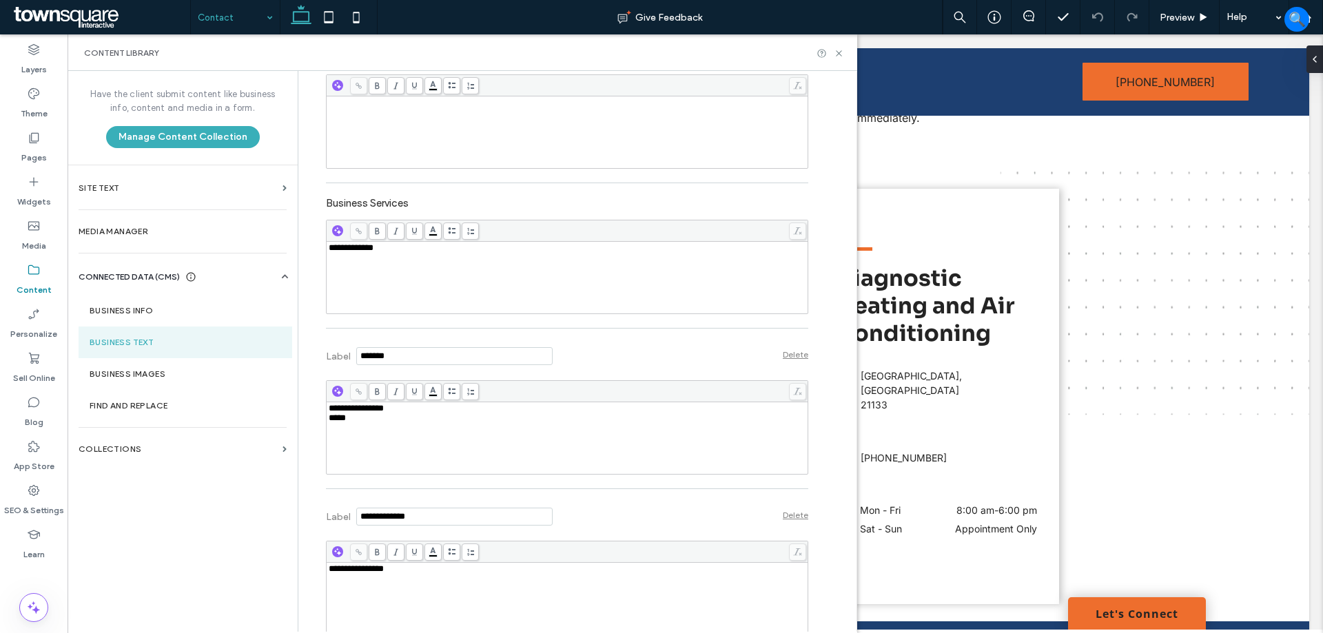
scroll to position [405, 0]
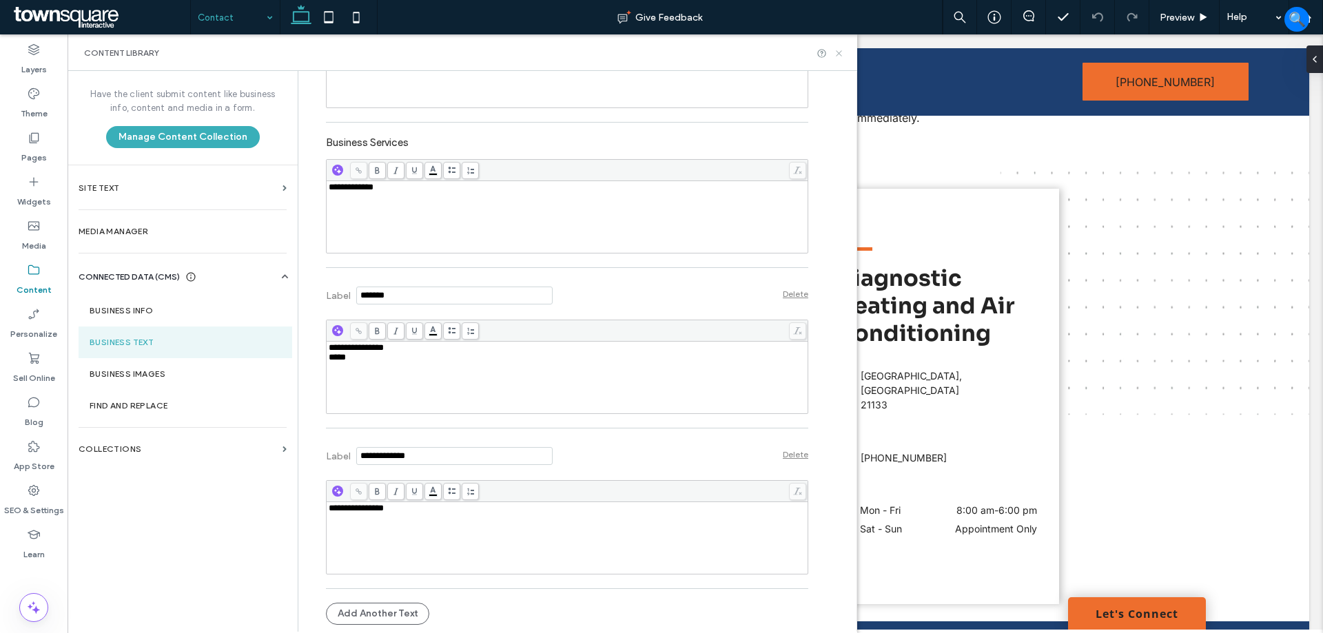
click at [837, 57] on icon at bounding box center [839, 53] width 10 height 10
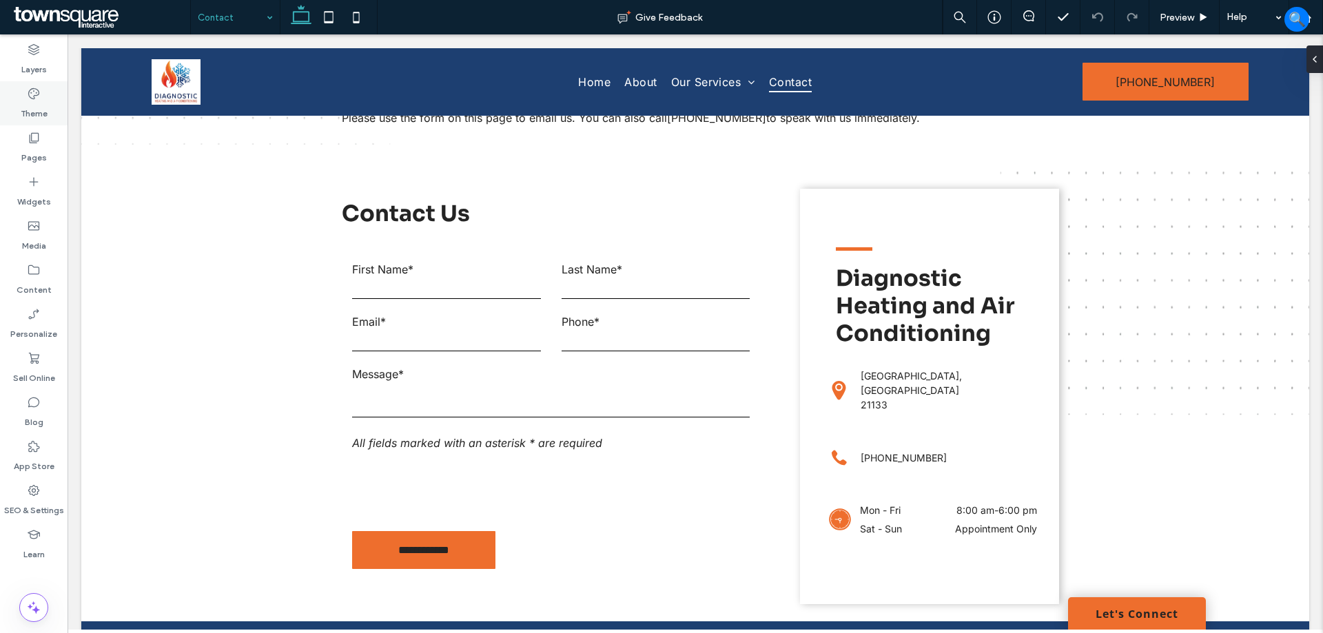
click at [43, 120] on div "Theme" at bounding box center [34, 103] width 68 height 44
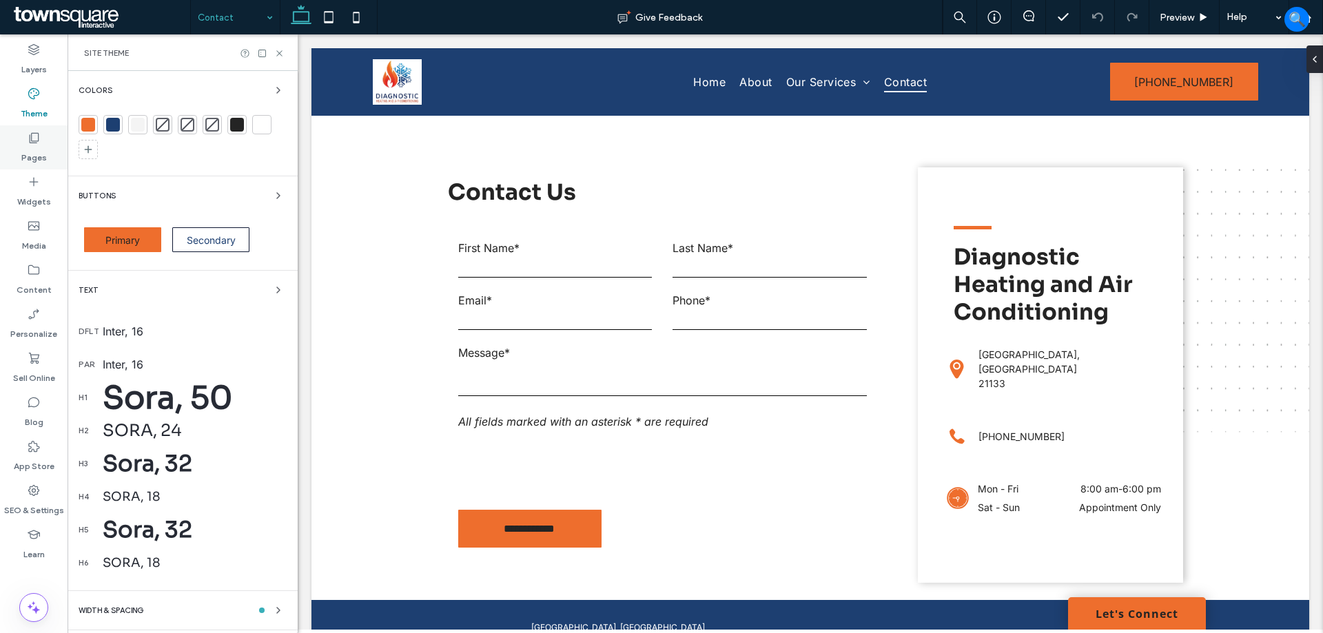
scroll to position [275, 0]
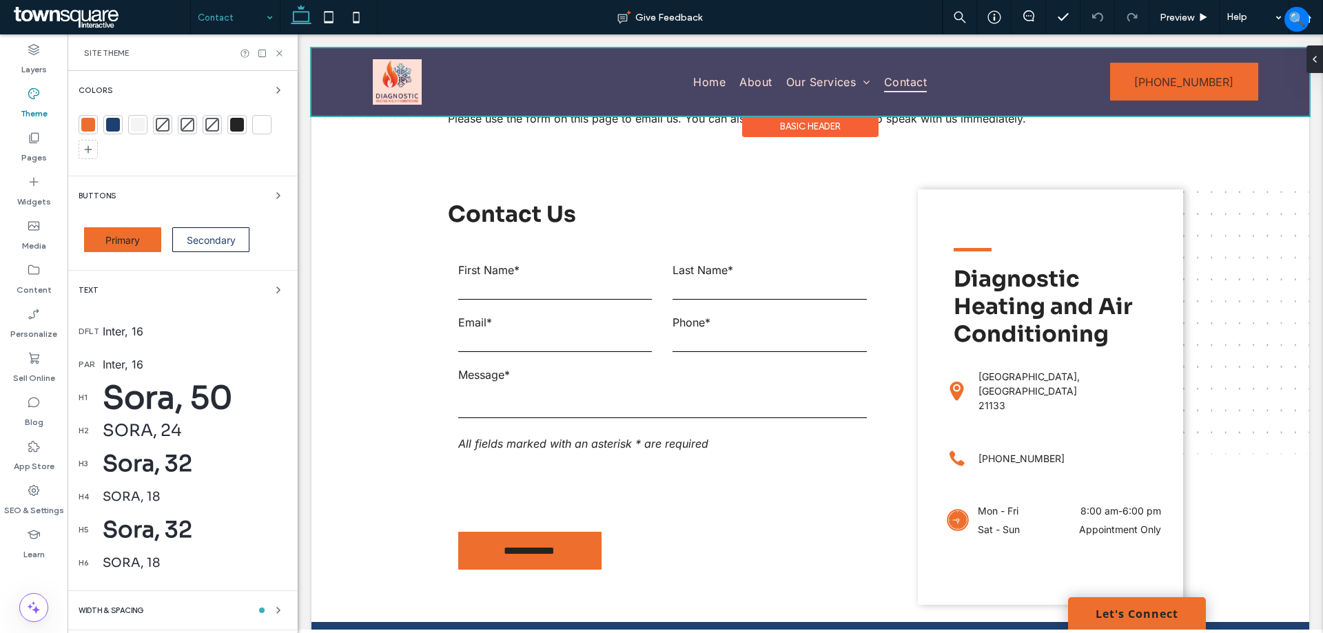
click at [1176, 84] on div at bounding box center [810, 82] width 998 height 68
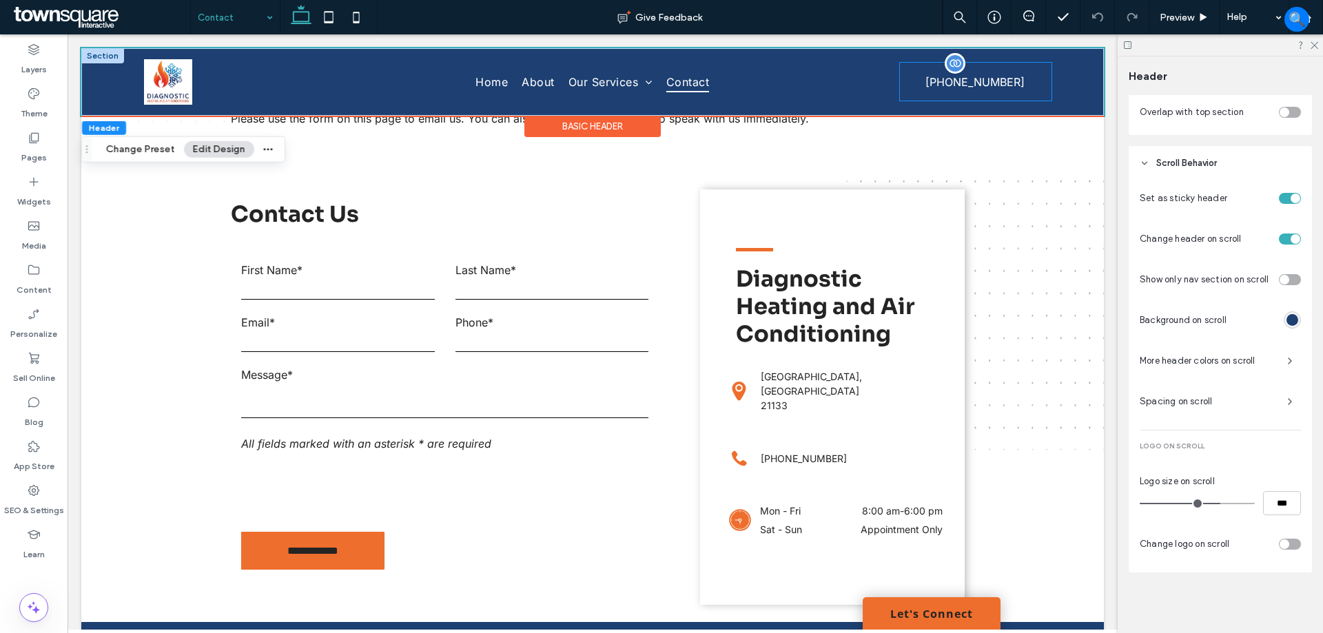
scroll to position [550, 0]
click at [1009, 78] on link "[PHONE_NUMBER]" at bounding box center [976, 82] width 152 height 38
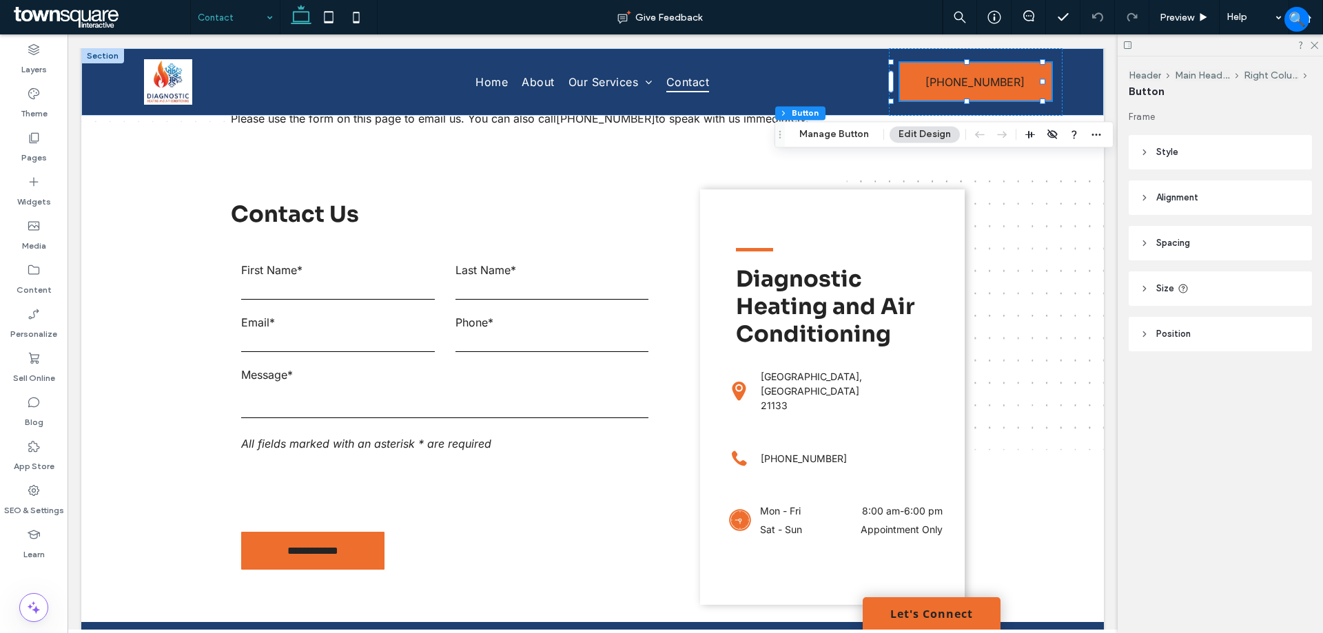
click at [1172, 341] on header "Position" at bounding box center [1220, 334] width 183 height 34
click at [1177, 336] on span "Position" at bounding box center [1173, 334] width 34 height 14
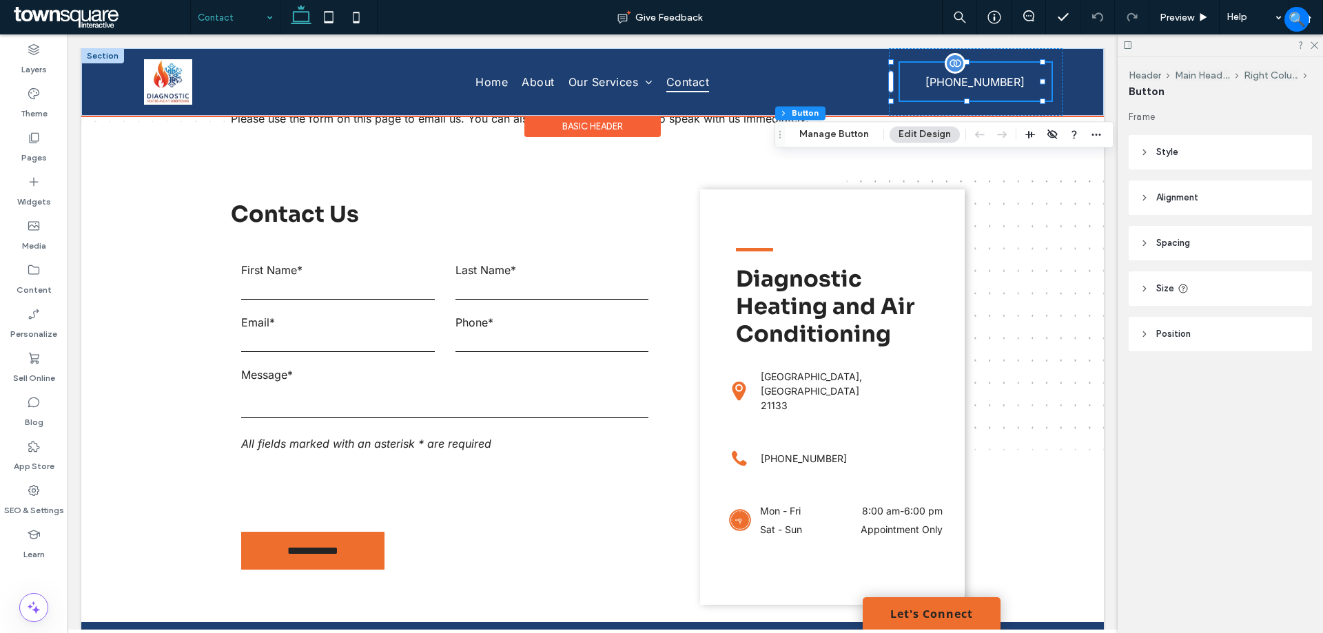
click at [985, 80] on span "[PHONE_NUMBER]" at bounding box center [974, 82] width 99 height 36
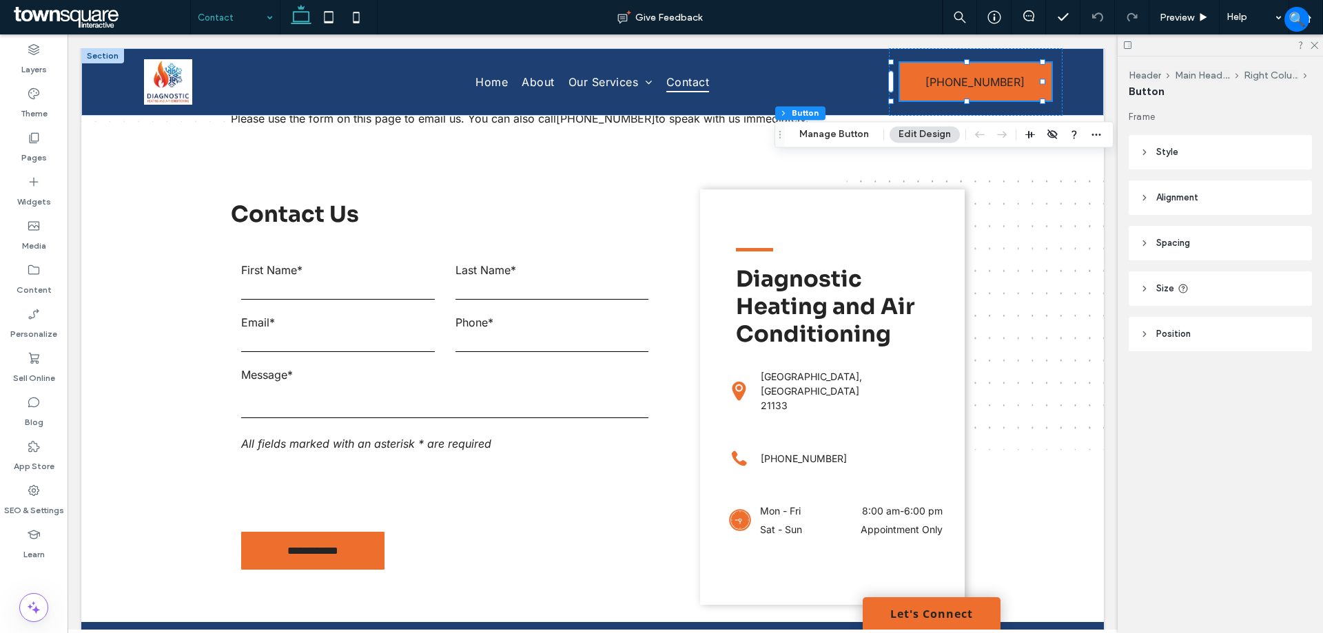
click at [918, 138] on button "Edit Design" at bounding box center [925, 134] width 70 height 17
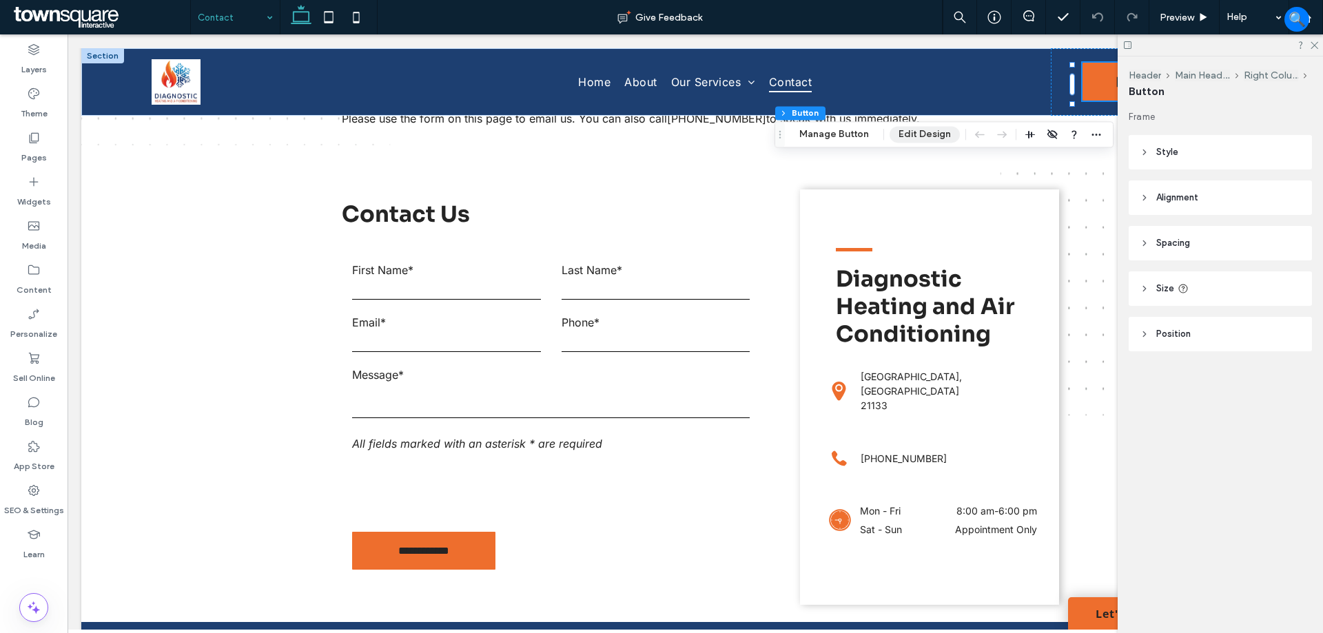
scroll to position [275, 0]
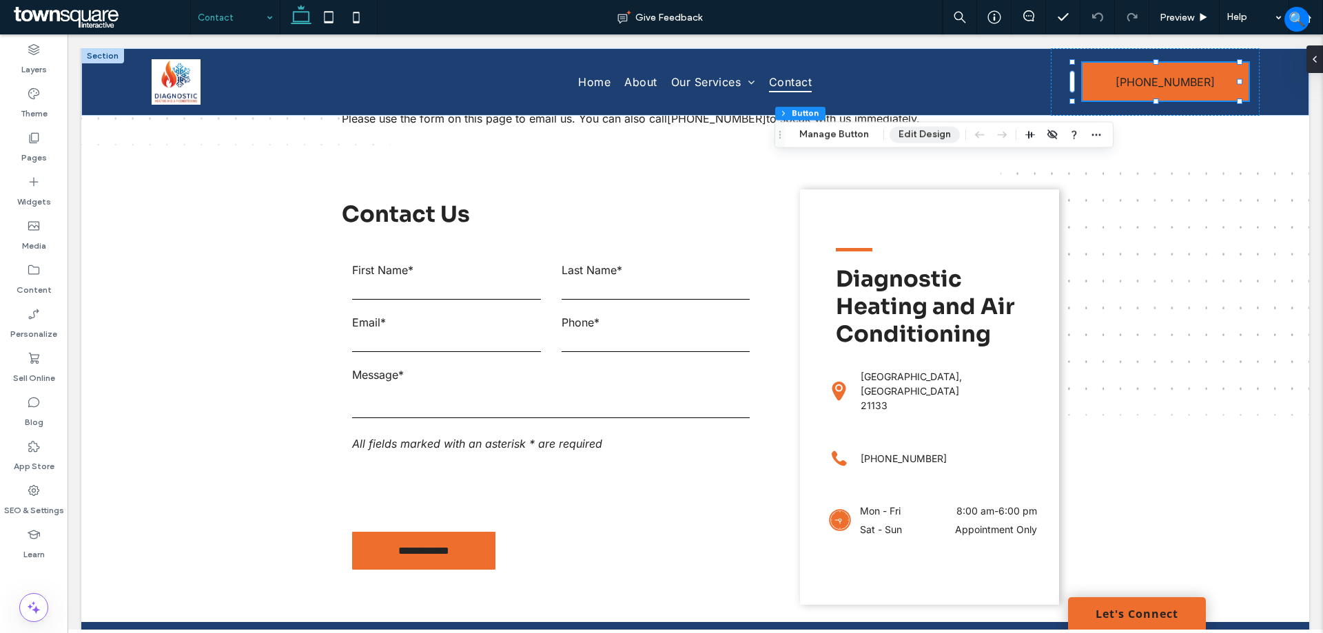
click at [936, 130] on button "Edit Design" at bounding box center [925, 135] width 70 height 17
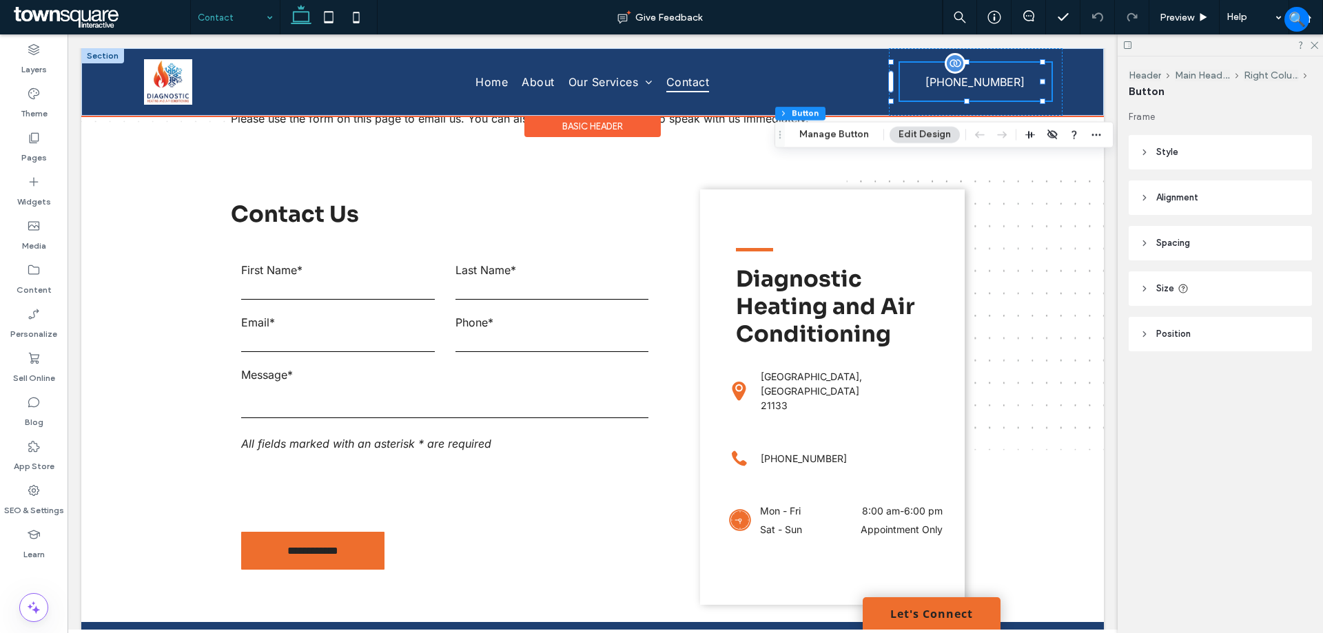
click at [990, 83] on span "[PHONE_NUMBER]" at bounding box center [974, 82] width 99 height 36
click at [981, 85] on span "[PHONE_NUMBER]" at bounding box center [974, 82] width 99 height 36
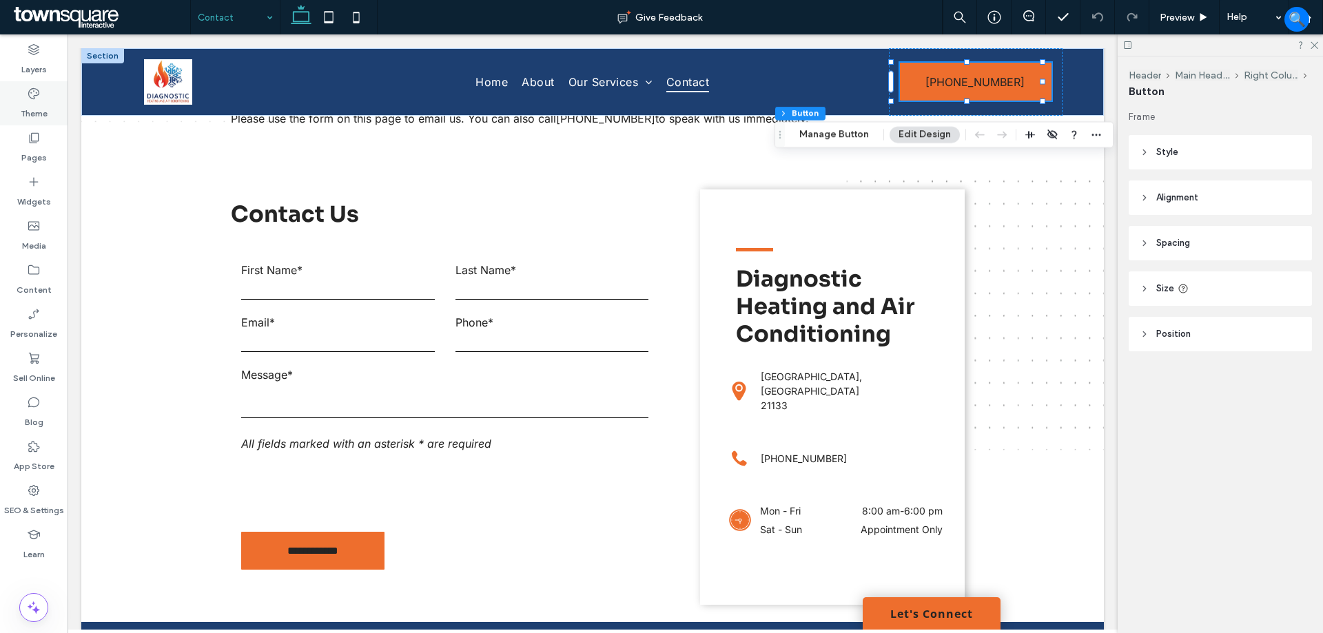
click at [24, 96] on div "Theme" at bounding box center [34, 103] width 68 height 44
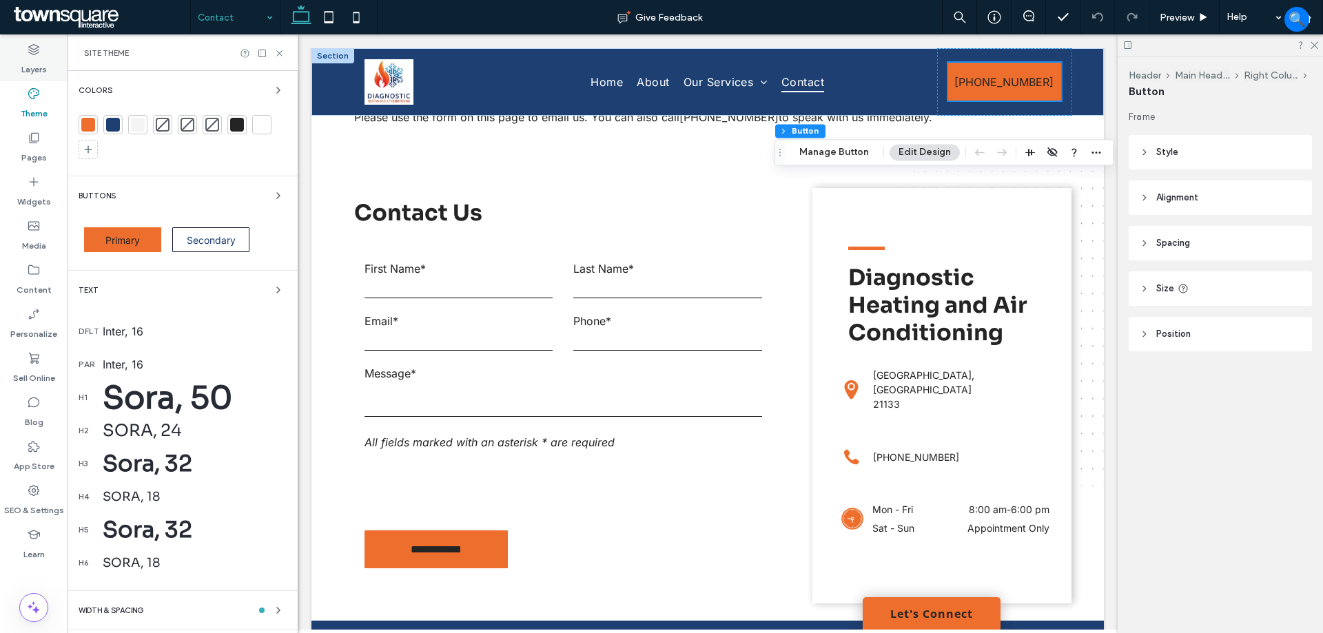
click at [32, 61] on label "Layers" at bounding box center [33, 66] width 25 height 19
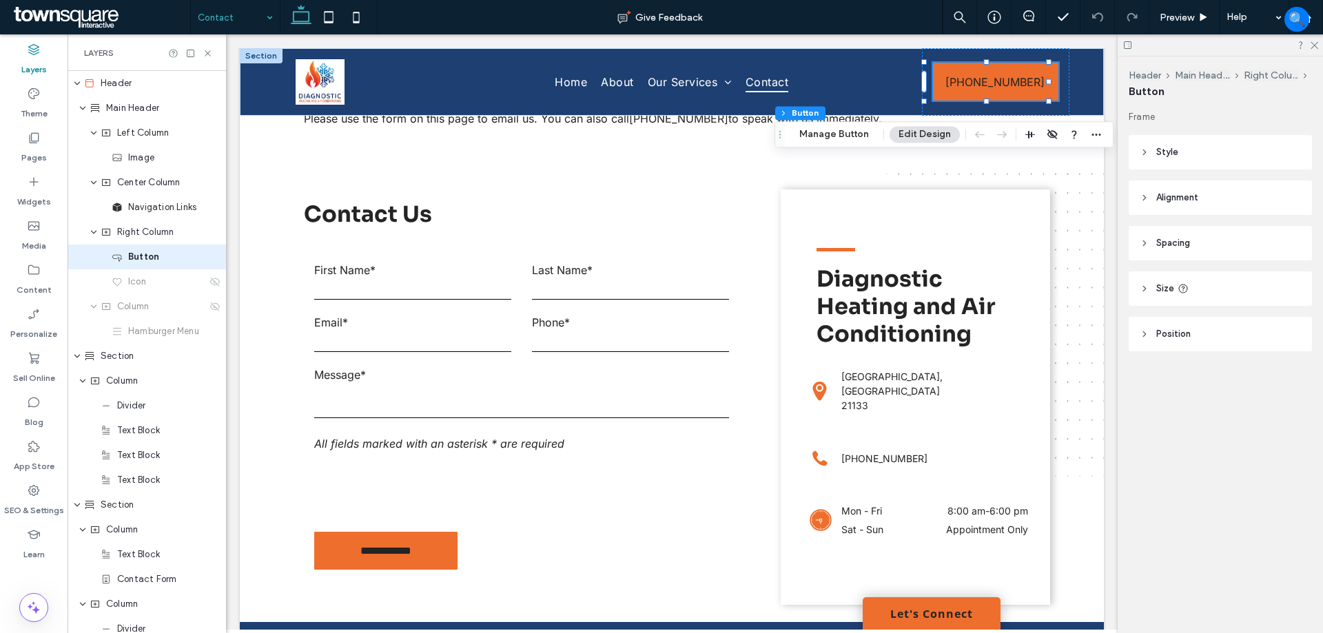
click at [1229, 203] on header "Alignment" at bounding box center [1220, 198] width 183 height 34
click at [1209, 238] on header "Spacing" at bounding box center [1220, 243] width 183 height 34
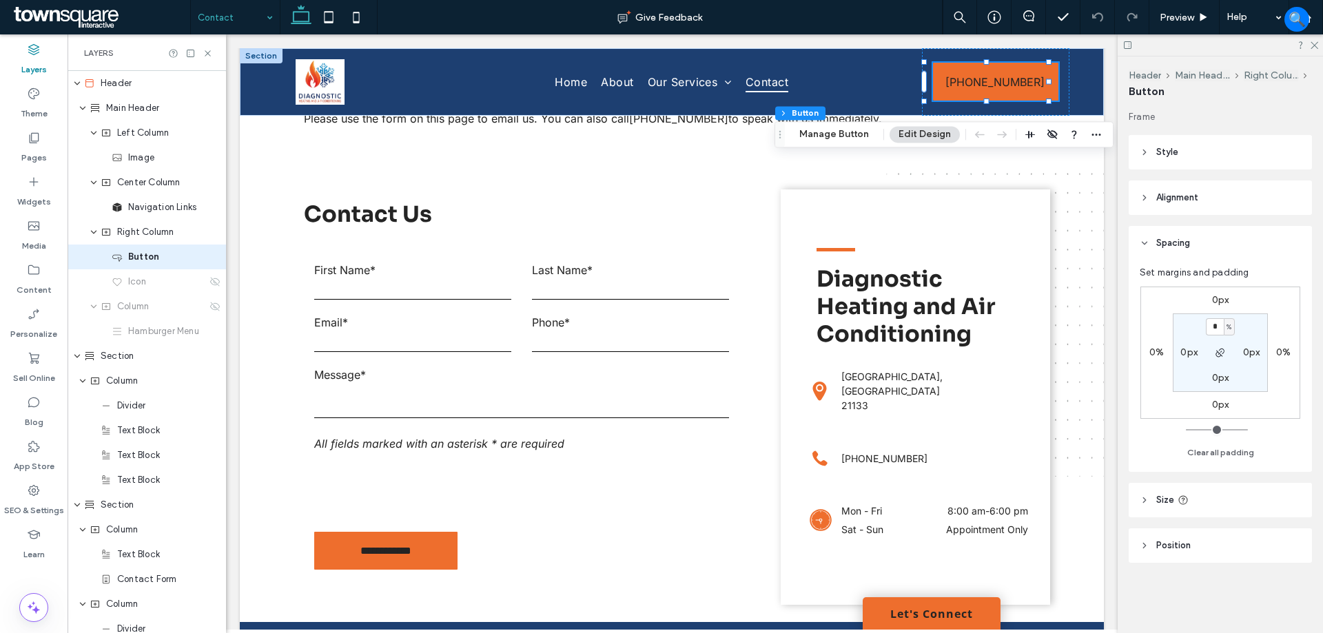
click at [1209, 238] on header "Spacing" at bounding box center [1220, 243] width 183 height 34
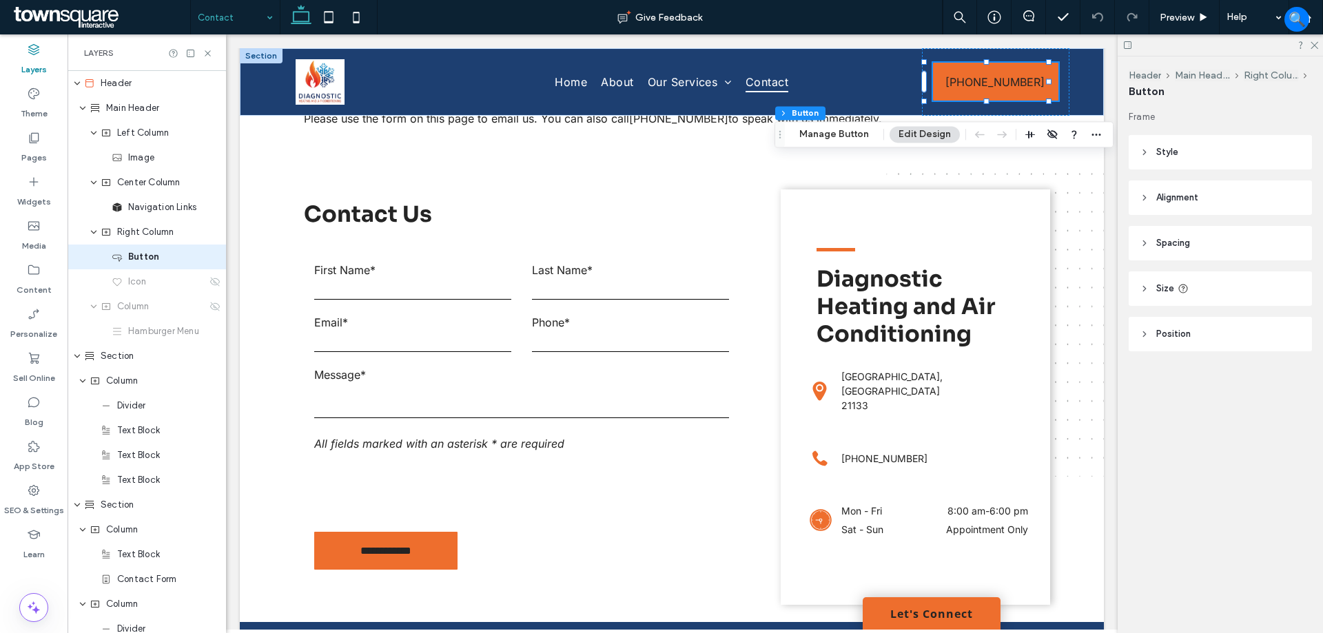
click at [1206, 332] on header "Position" at bounding box center [1220, 334] width 183 height 34
click at [1207, 332] on header "Position" at bounding box center [1220, 334] width 183 height 34
click at [1187, 156] on header "Style" at bounding box center [1220, 152] width 183 height 34
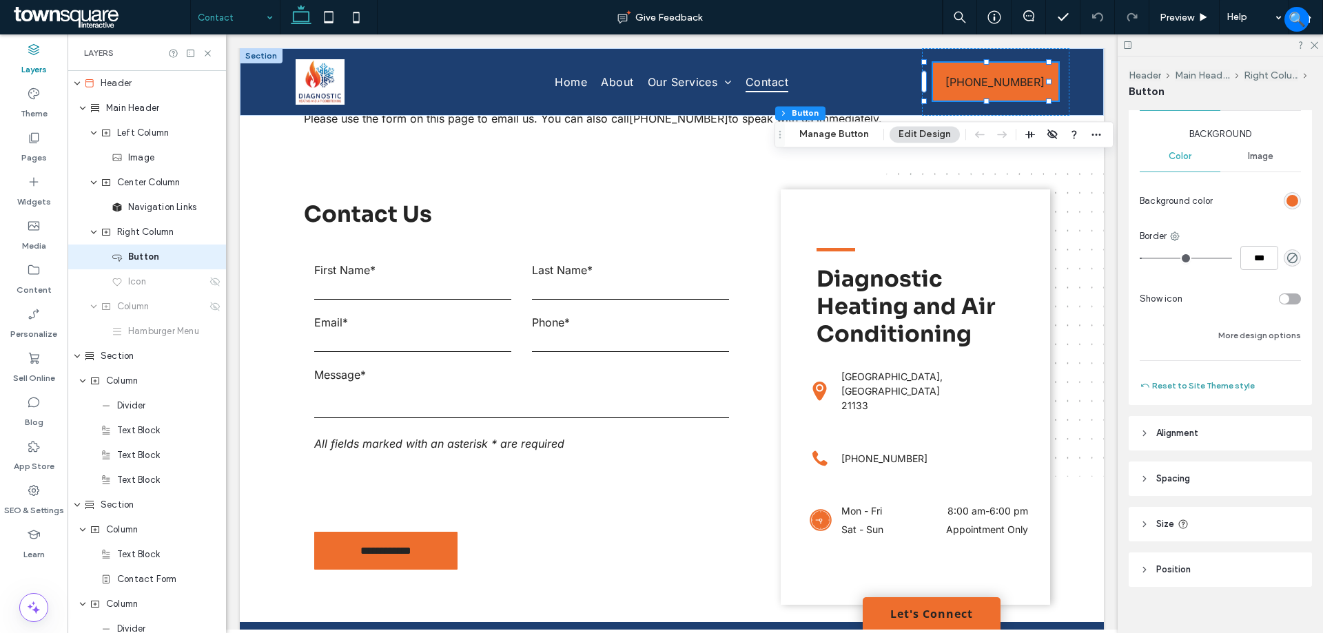
scroll to position [207, 0]
click at [1253, 335] on button "More design options" at bounding box center [1259, 333] width 83 height 17
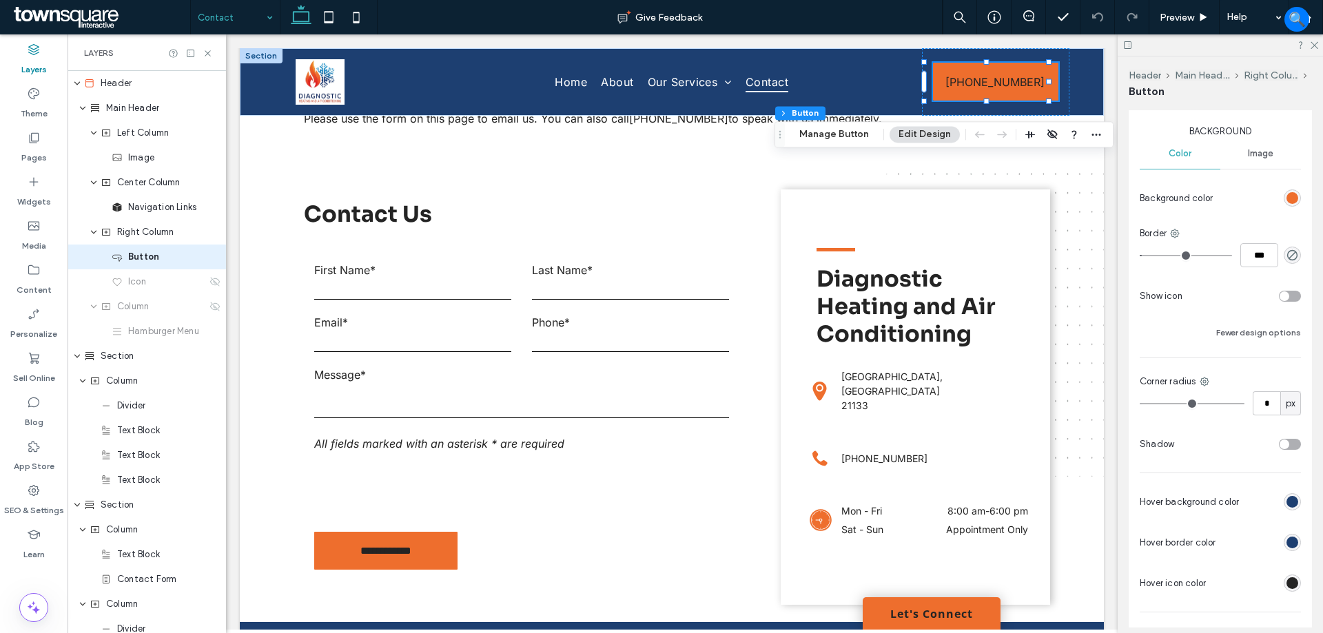
scroll to position [276, 0]
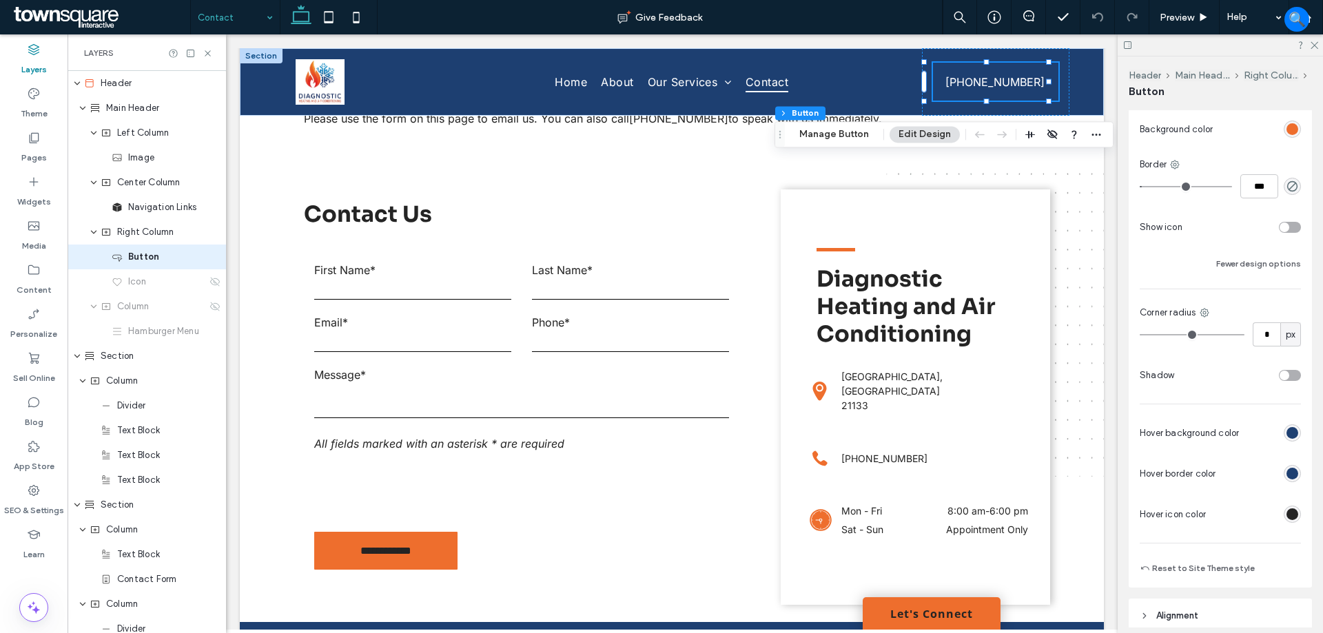
click at [1288, 431] on div "rgb(29, 63, 113)" at bounding box center [1293, 433] width 12 height 12
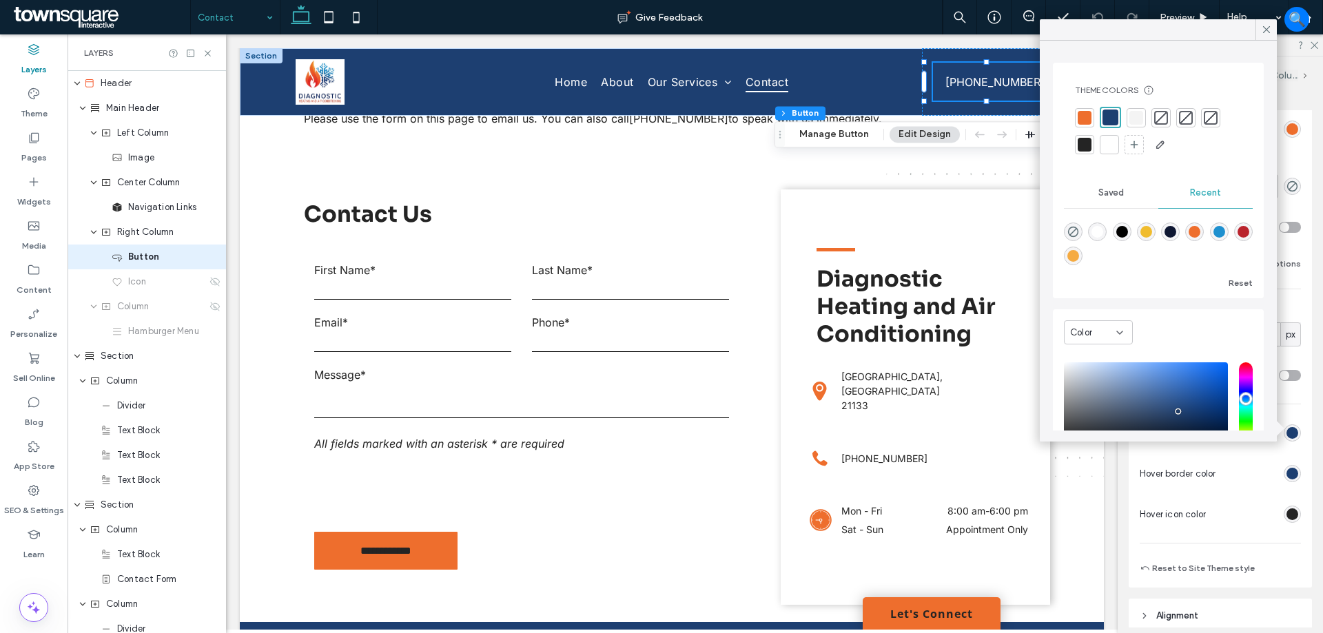
click at [1116, 148] on div at bounding box center [1109, 144] width 19 height 19
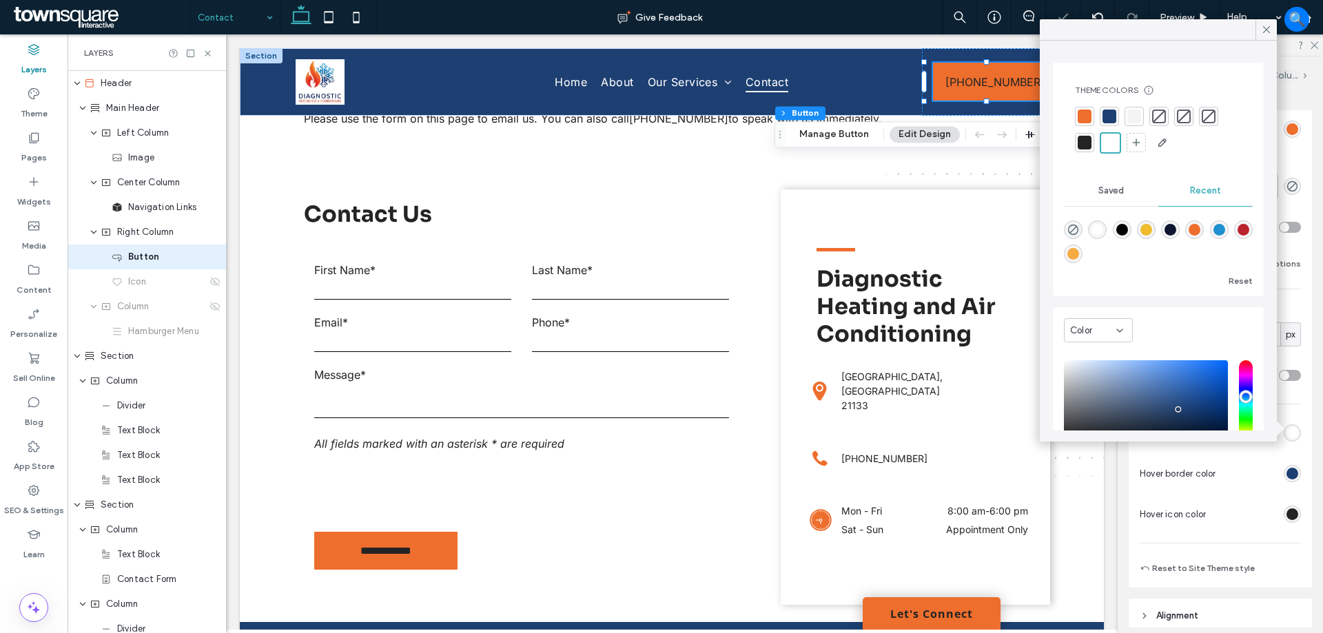
click at [1304, 144] on div "Primary Secondary Select Layout Button style Button text Background Color Image…" at bounding box center [1220, 241] width 183 height 694
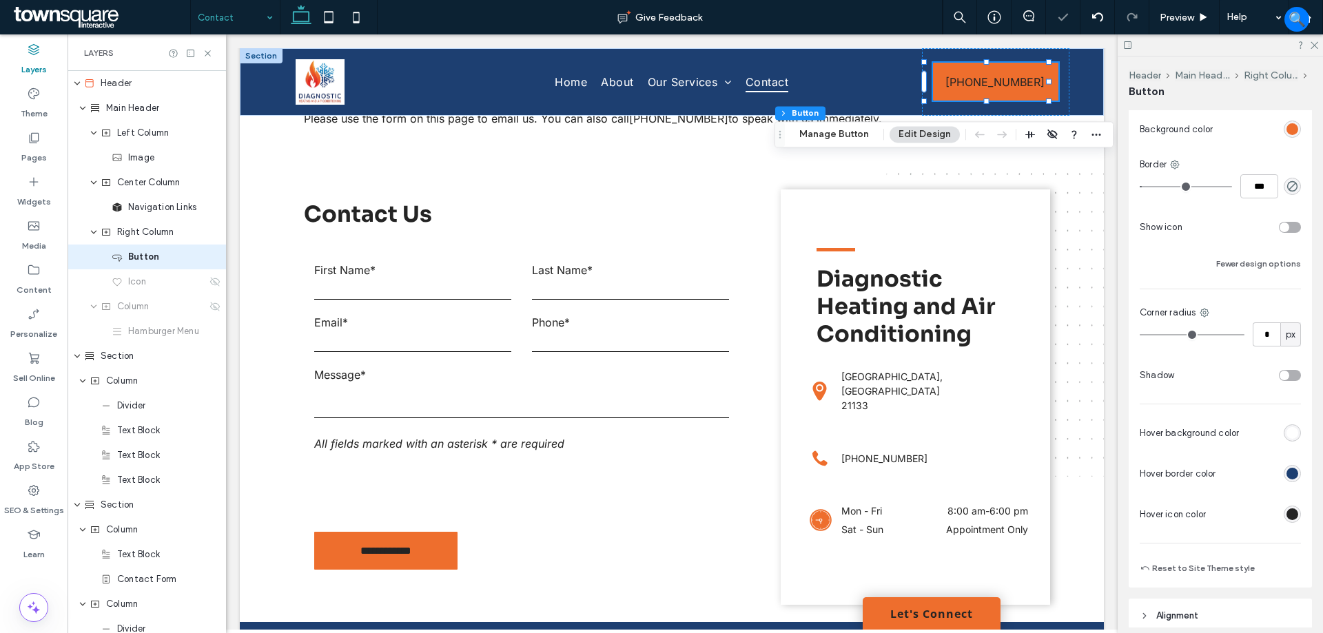
scroll to position [138, 0]
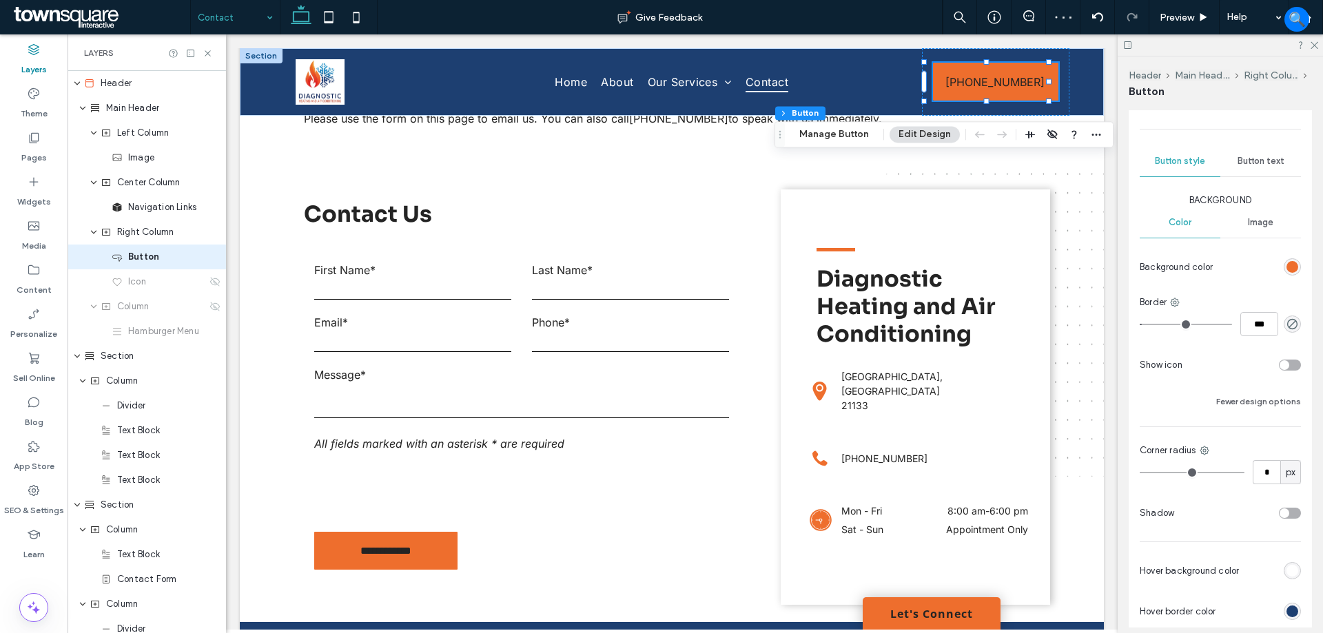
click at [1271, 165] on span "Button text" at bounding box center [1261, 161] width 47 height 11
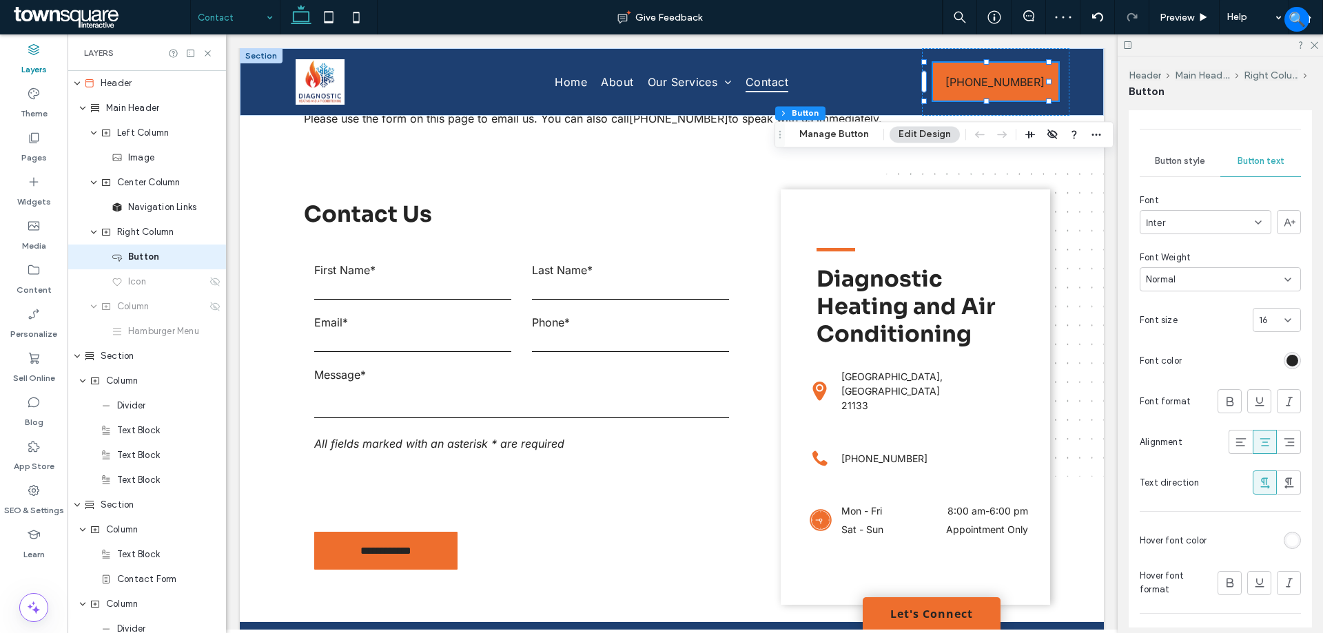
scroll to position [345, 0]
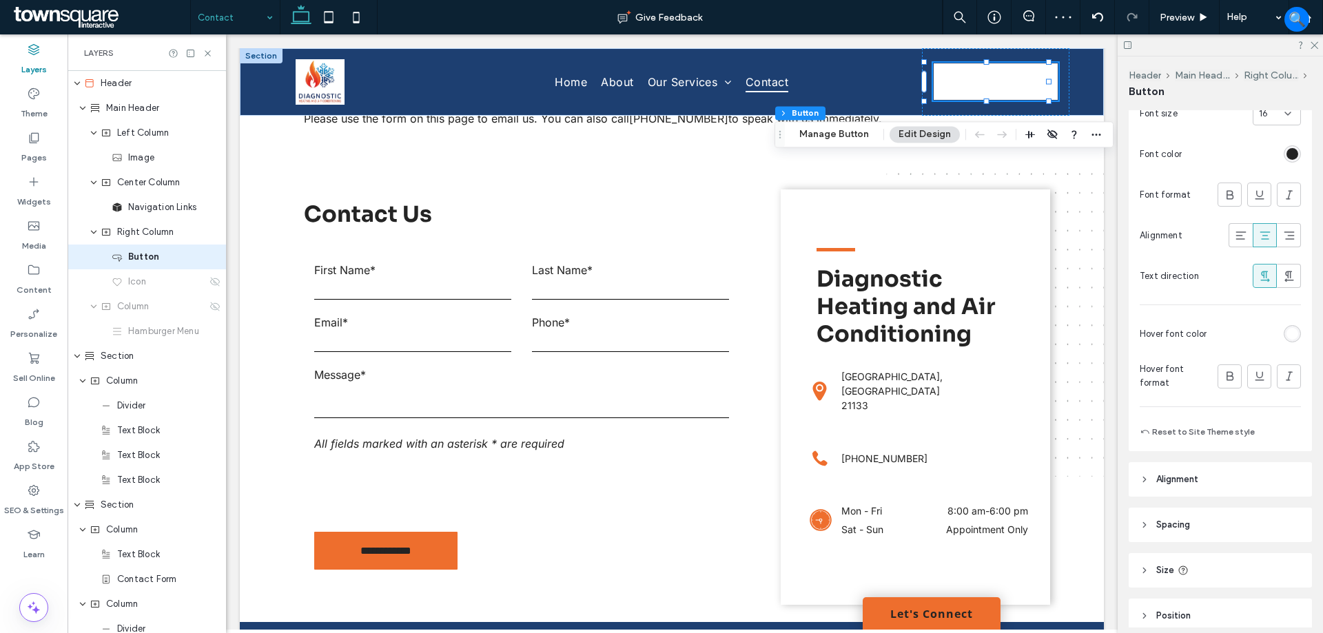
click at [1289, 336] on div "rgb(255, 255, 255)" at bounding box center [1293, 334] width 12 height 12
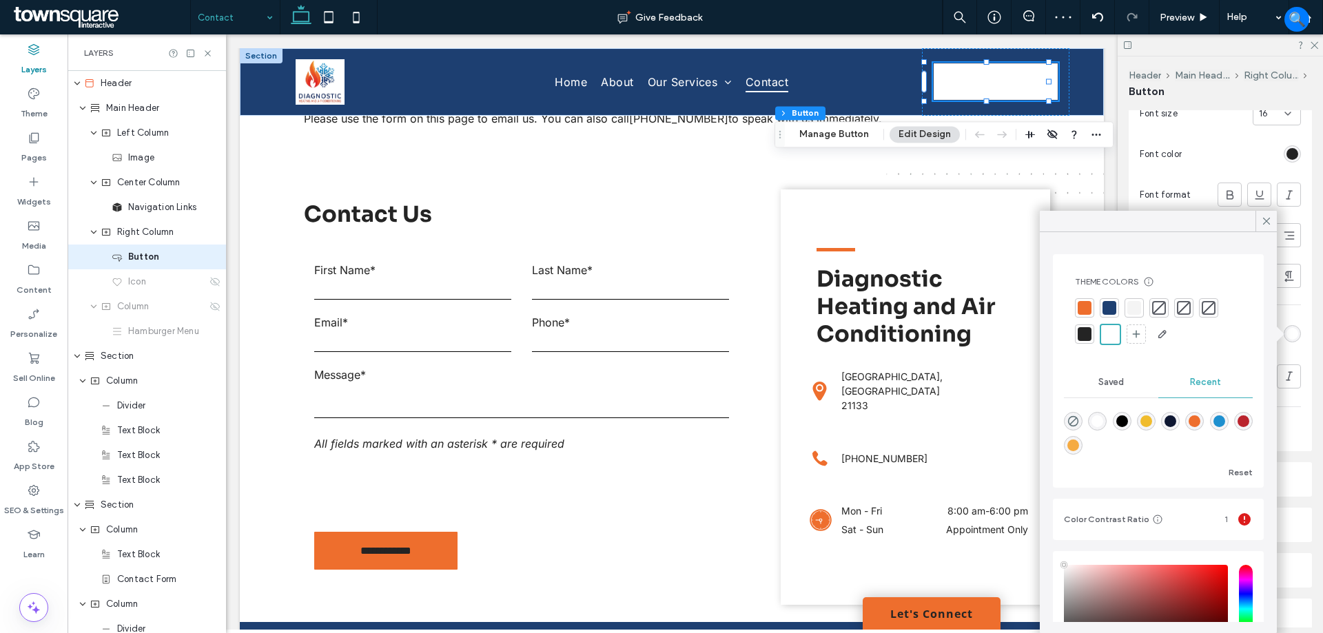
click at [1091, 336] on div at bounding box center [1085, 334] width 14 height 14
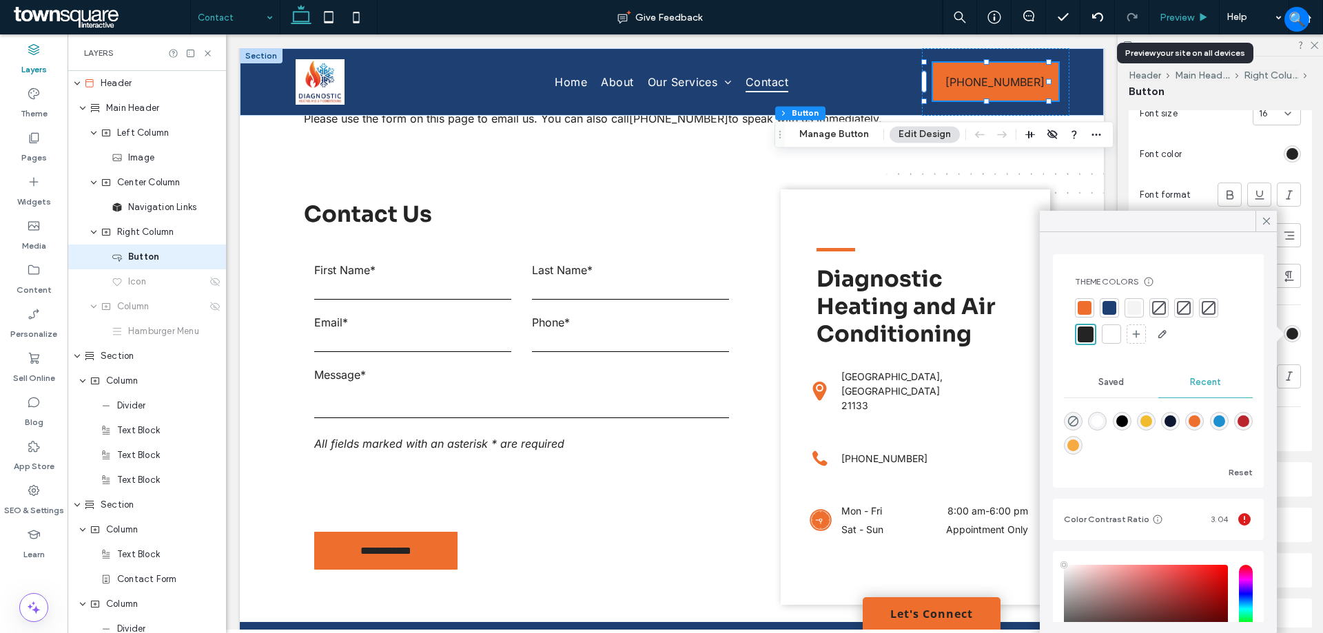
click at [1165, 14] on span "Preview" at bounding box center [1177, 18] width 34 height 12
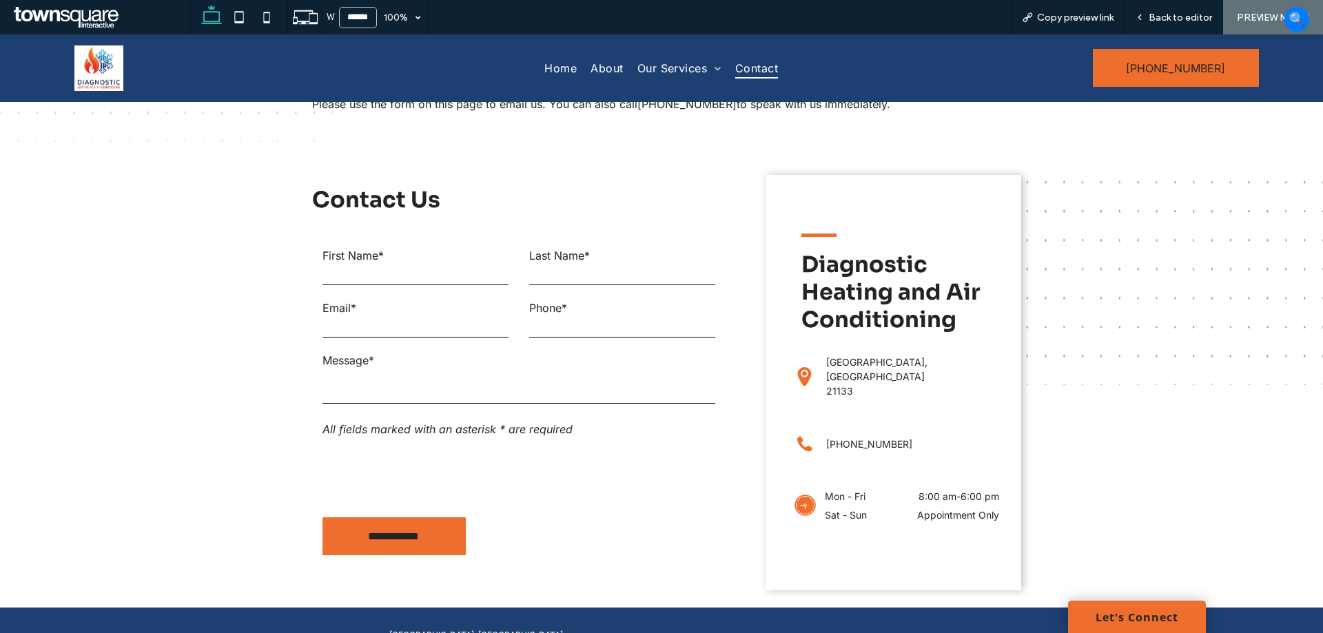
scroll to position [275, 0]
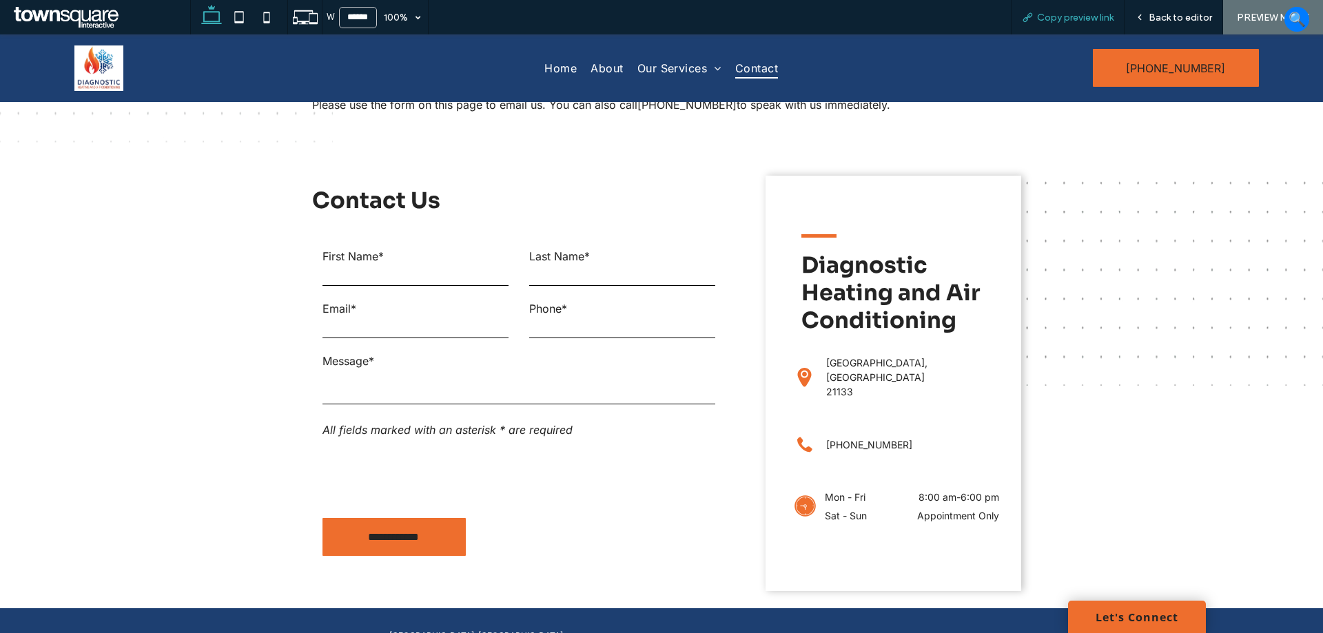
click at [1035, 17] on div "Copy preview link" at bounding box center [1068, 18] width 112 height 12
click at [244, 14] on use at bounding box center [239, 17] width 9 height 12
type input "*****"
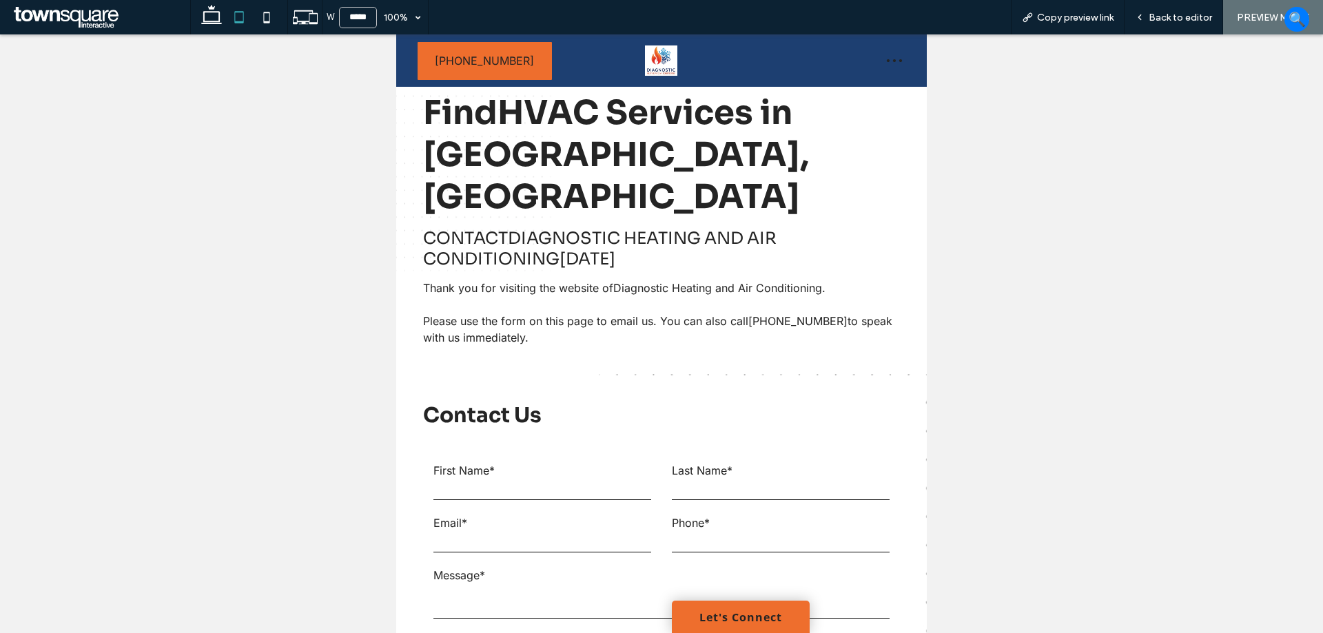
scroll to position [138, 0]
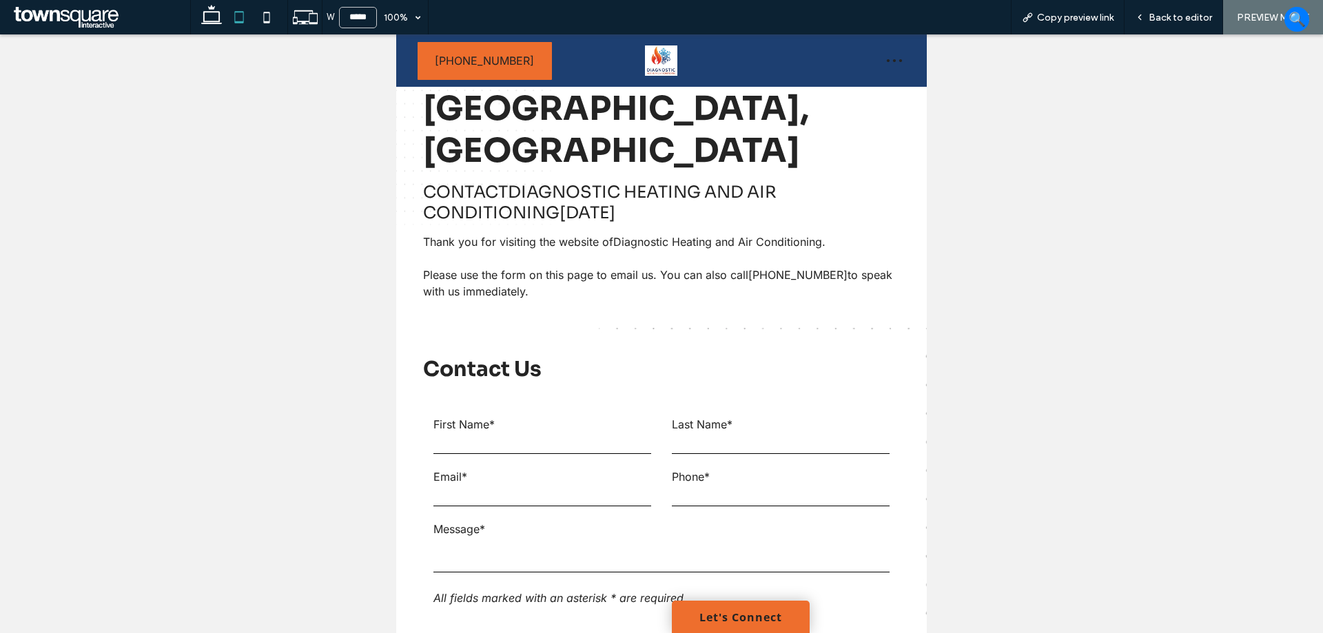
click at [884, 59] on icon at bounding box center [894, 60] width 21 height 21
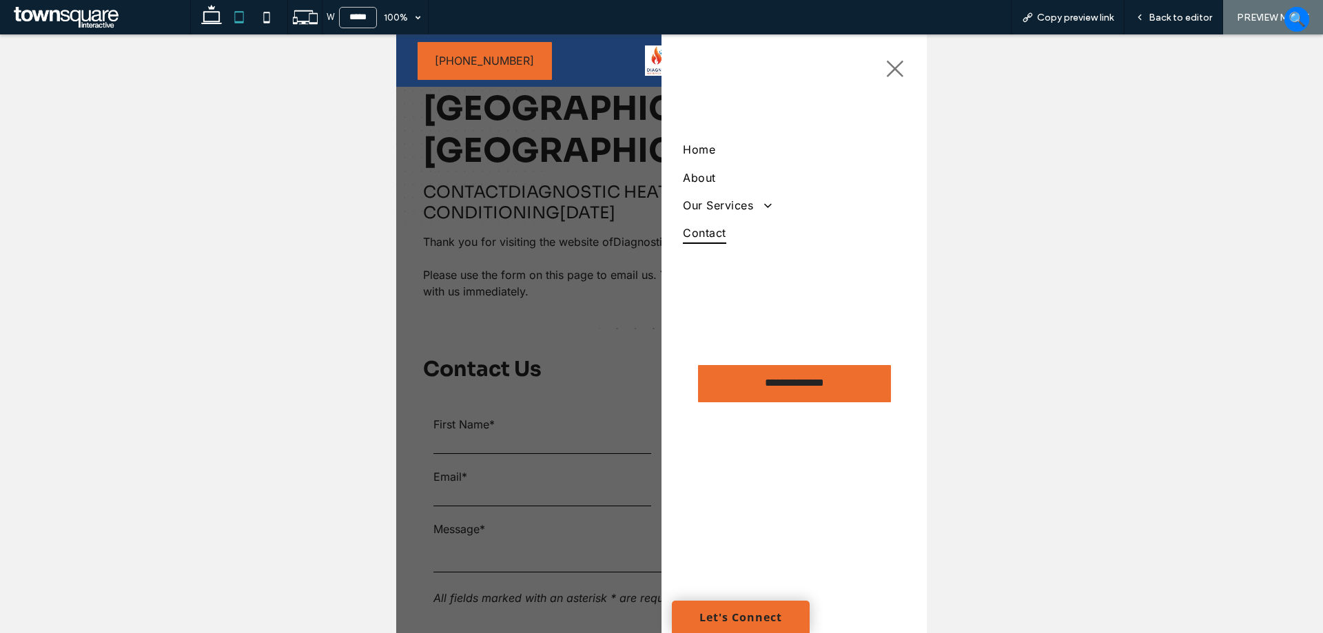
click at [892, 74] on icon at bounding box center [895, 69] width 21 height 21
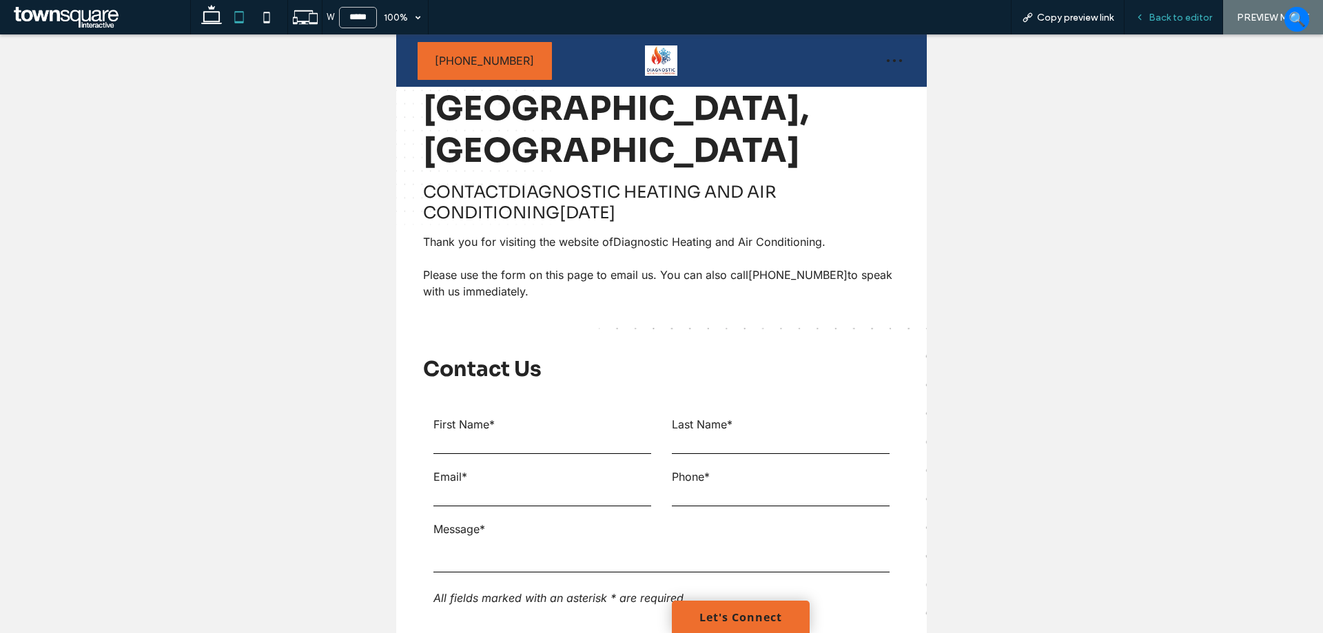
click at [1177, 23] on span "Back to editor" at bounding box center [1180, 18] width 63 height 12
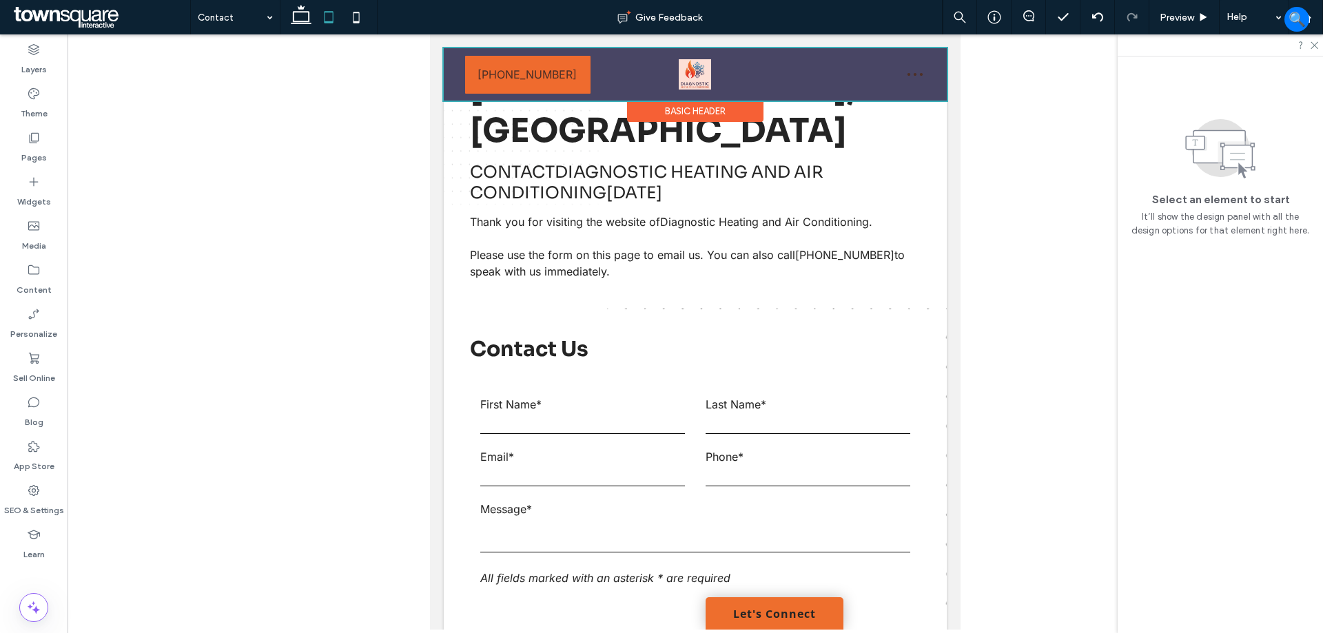
click at [910, 74] on div at bounding box center [695, 74] width 503 height 52
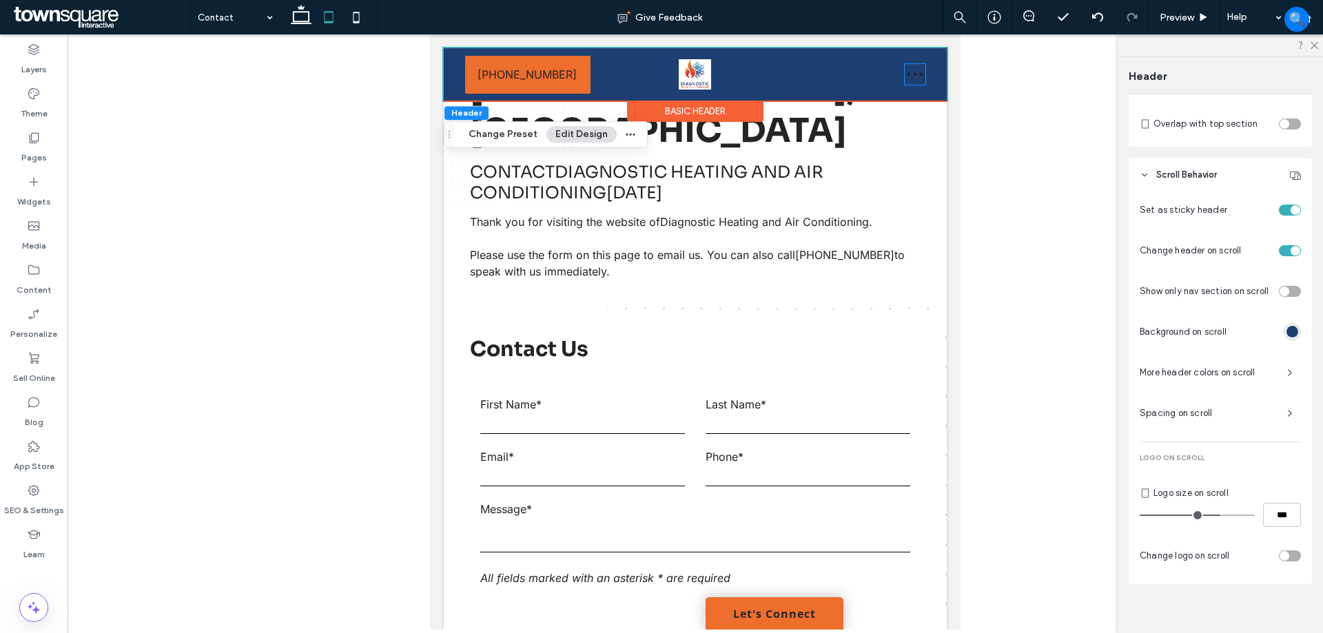
scroll to position [550, 0]
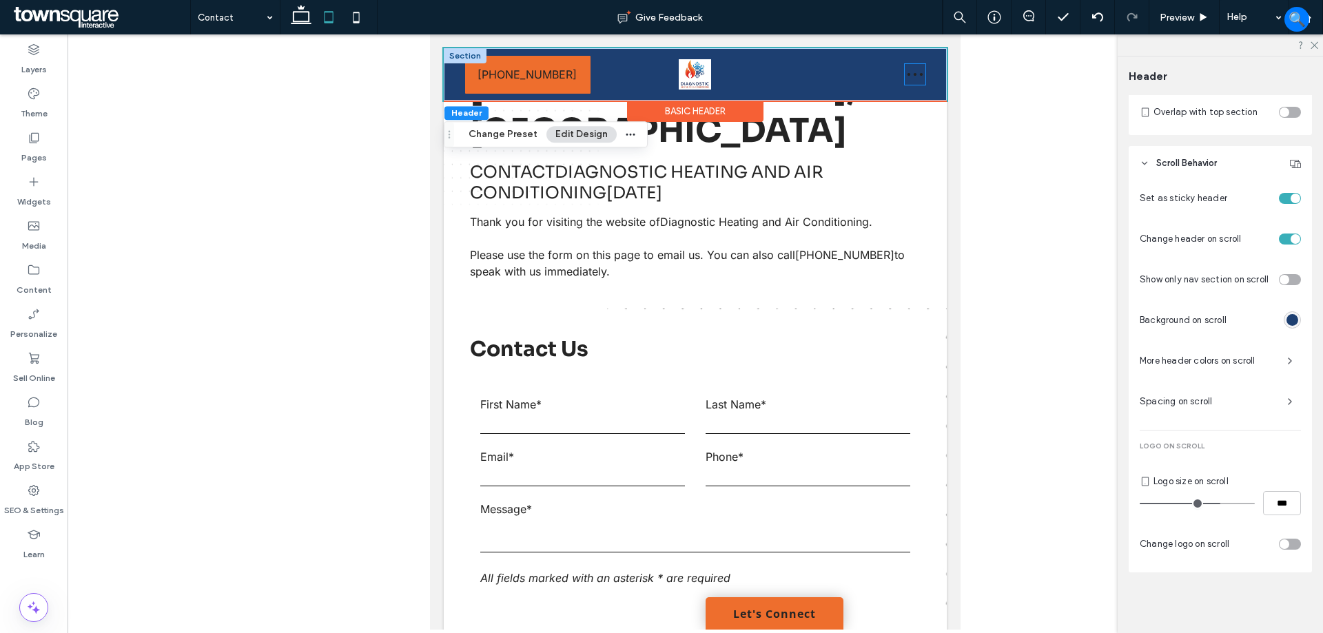
click at [905, 72] on icon at bounding box center [915, 74] width 21 height 21
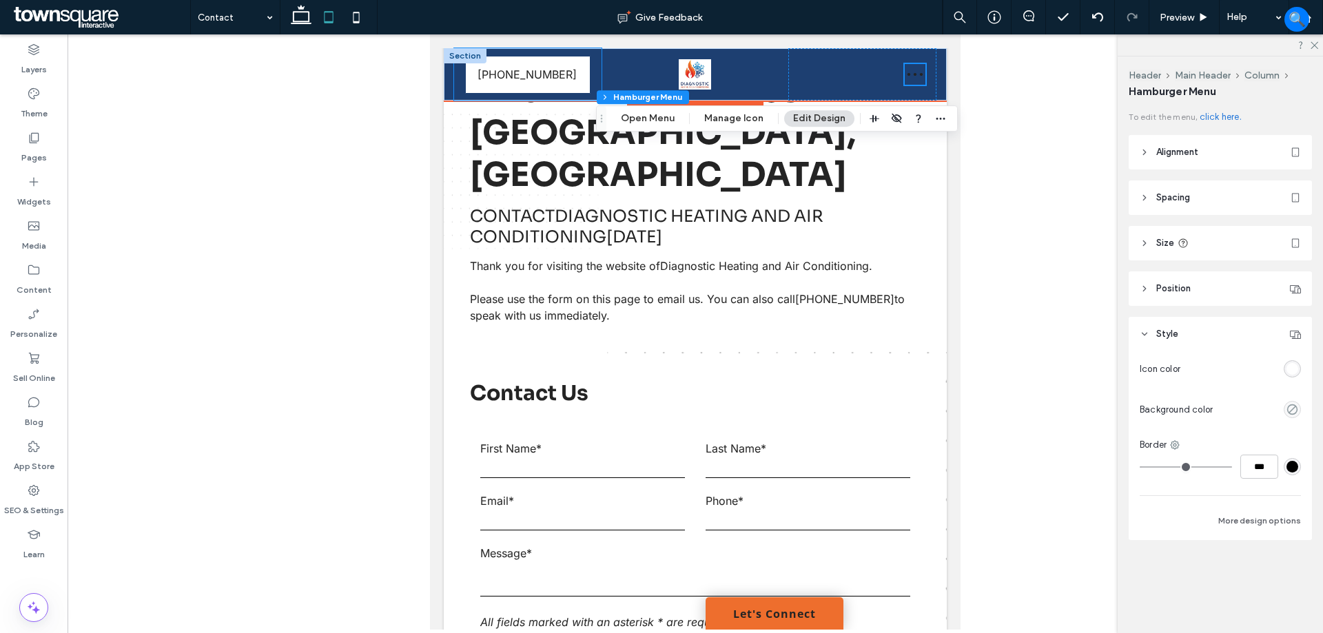
scroll to position [69, 0]
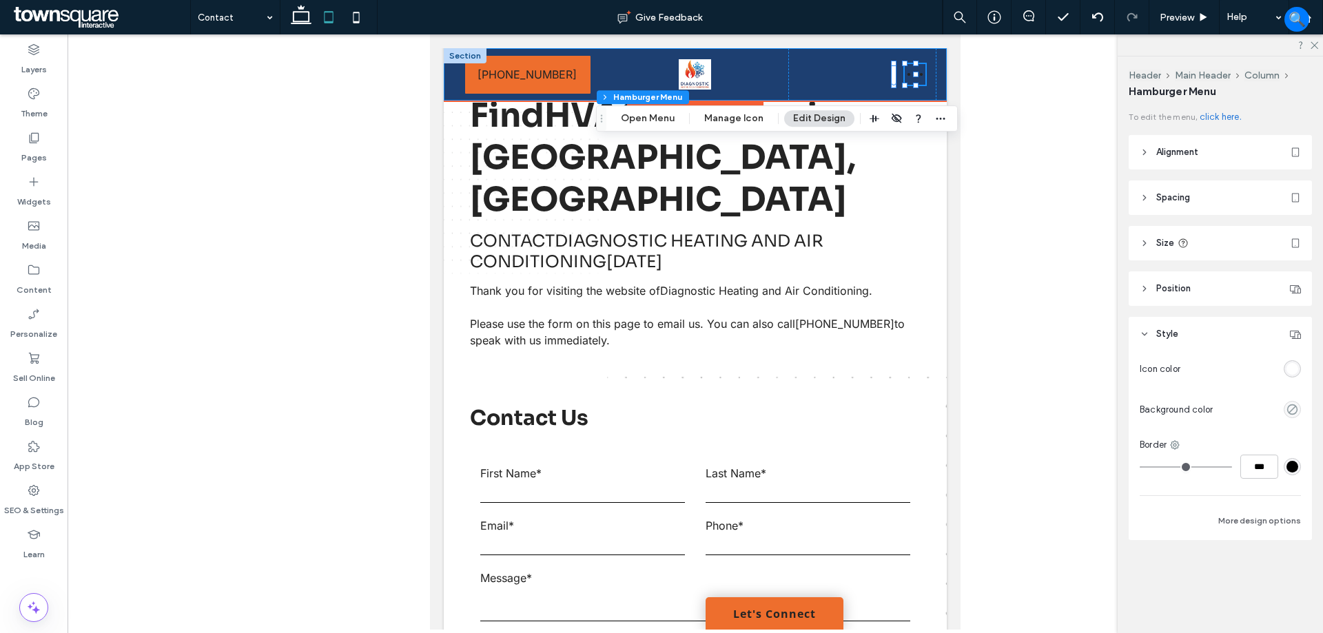
click at [447, 74] on div "Home About Our Services Residential HVAC Installation HVAC System Replacement D…" at bounding box center [695, 74] width 503 height 52
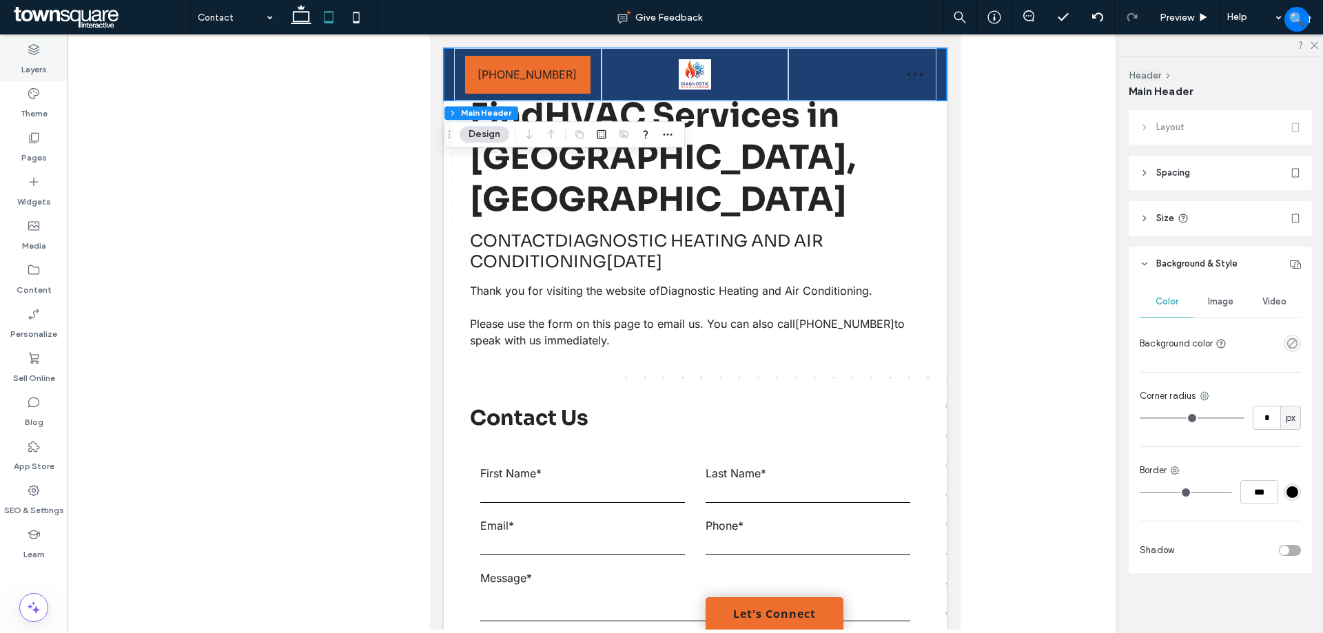
click at [30, 50] on icon at bounding box center [34, 50] width 14 height 14
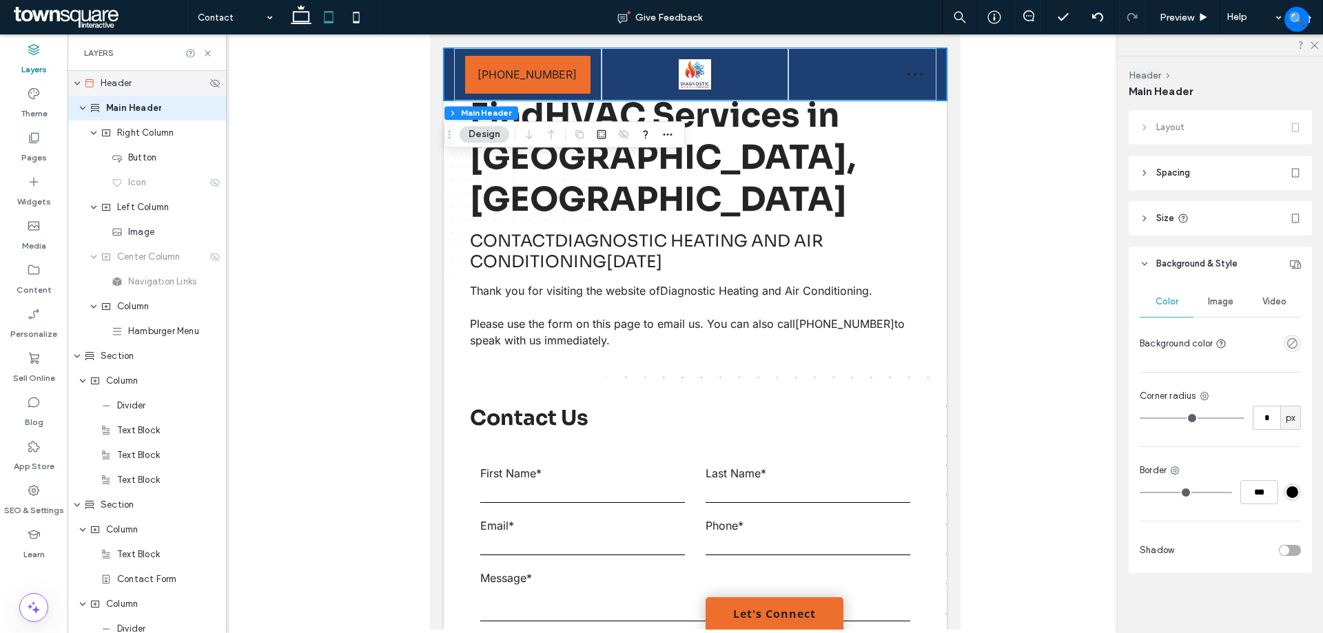
click at [113, 84] on span "Header" at bounding box center [116, 83] width 31 height 14
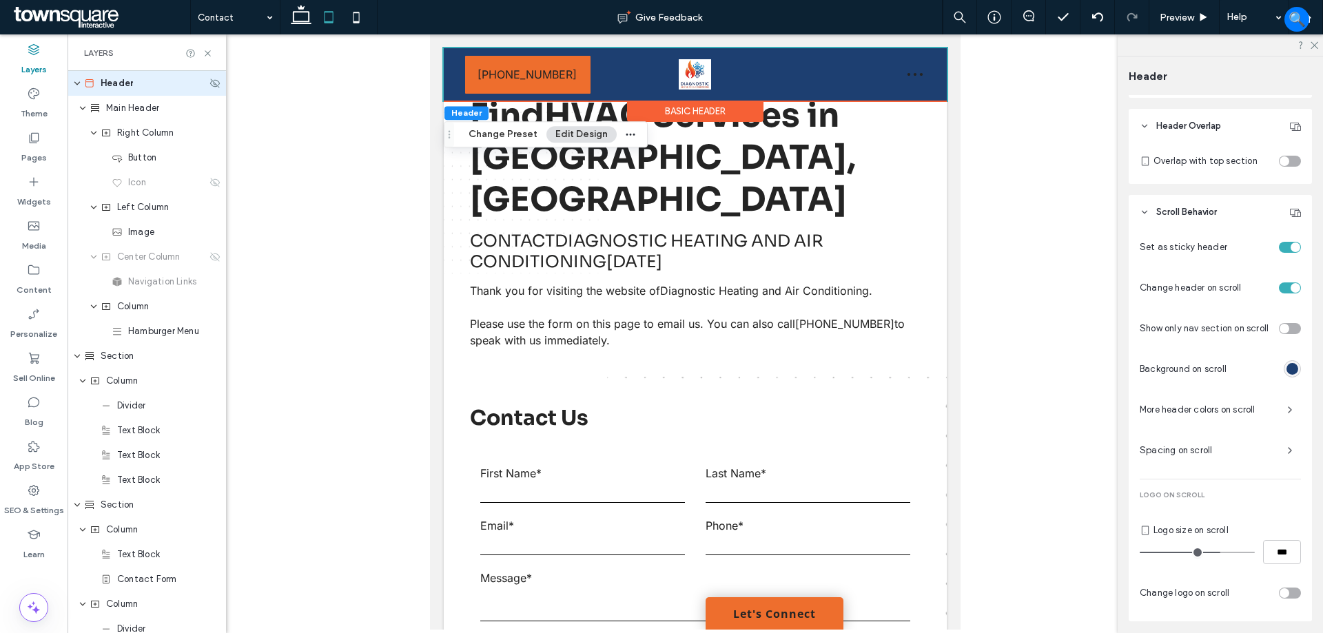
scroll to position [550, 0]
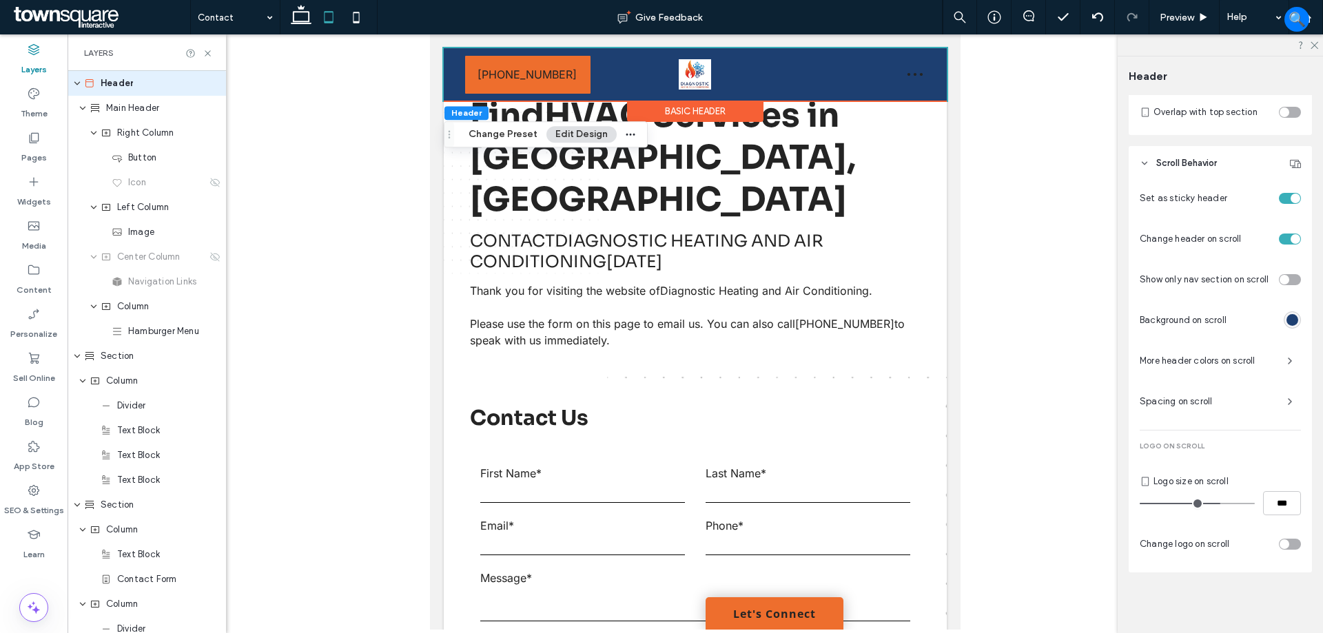
click at [1180, 362] on span "More header colors on scroll" at bounding box center [1208, 361] width 136 height 14
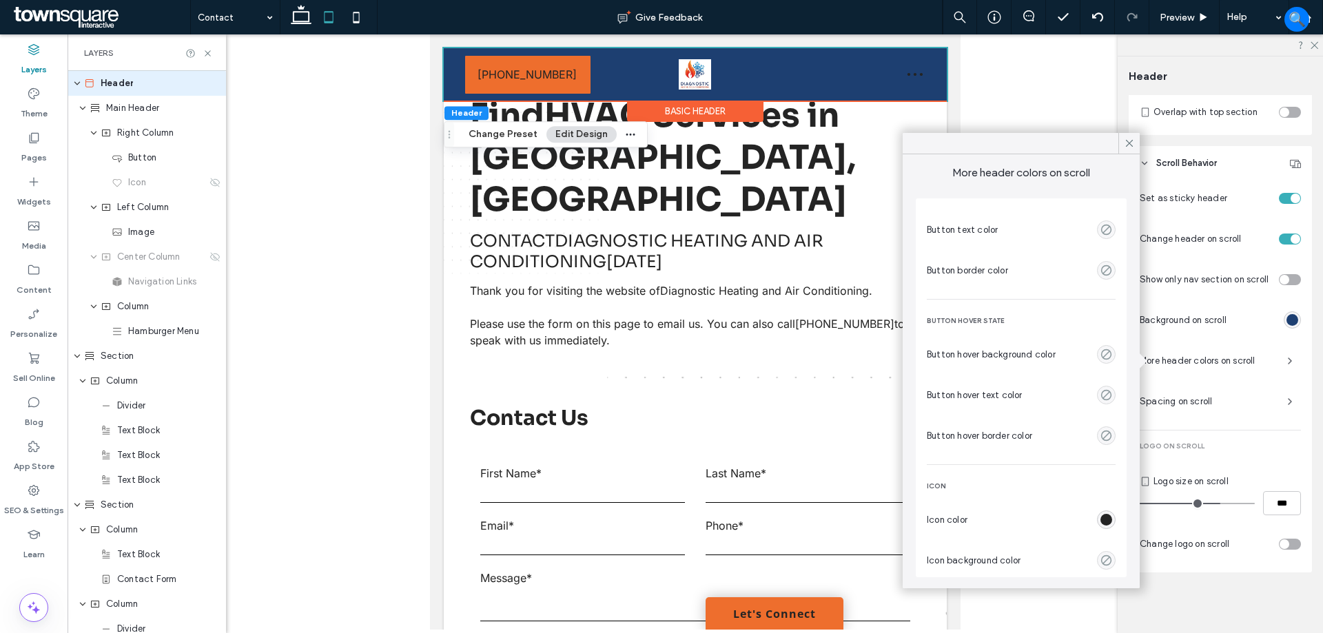
scroll to position [269, 0]
click at [1100, 516] on div "rgba(36, 36, 36, 1)" at bounding box center [1106, 518] width 12 height 12
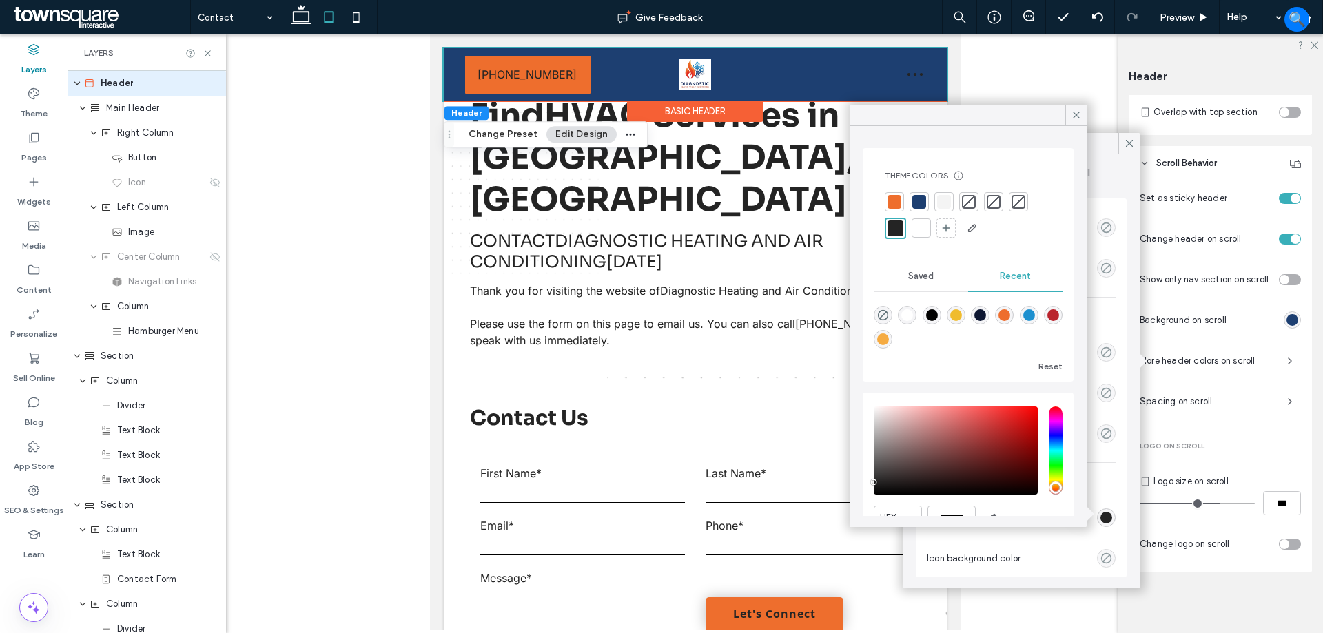
click at [925, 230] on div at bounding box center [921, 228] width 14 height 14
click at [1076, 114] on use at bounding box center [1076, 115] width 7 height 7
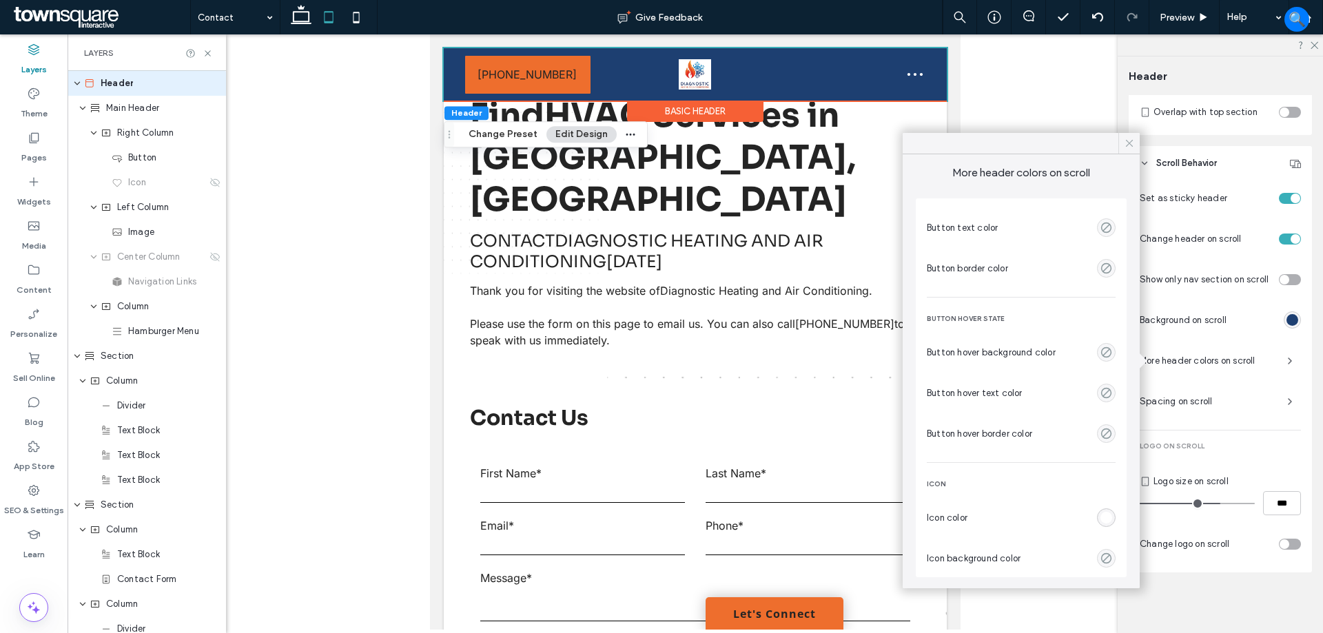
click at [1124, 141] on icon at bounding box center [1129, 143] width 12 height 12
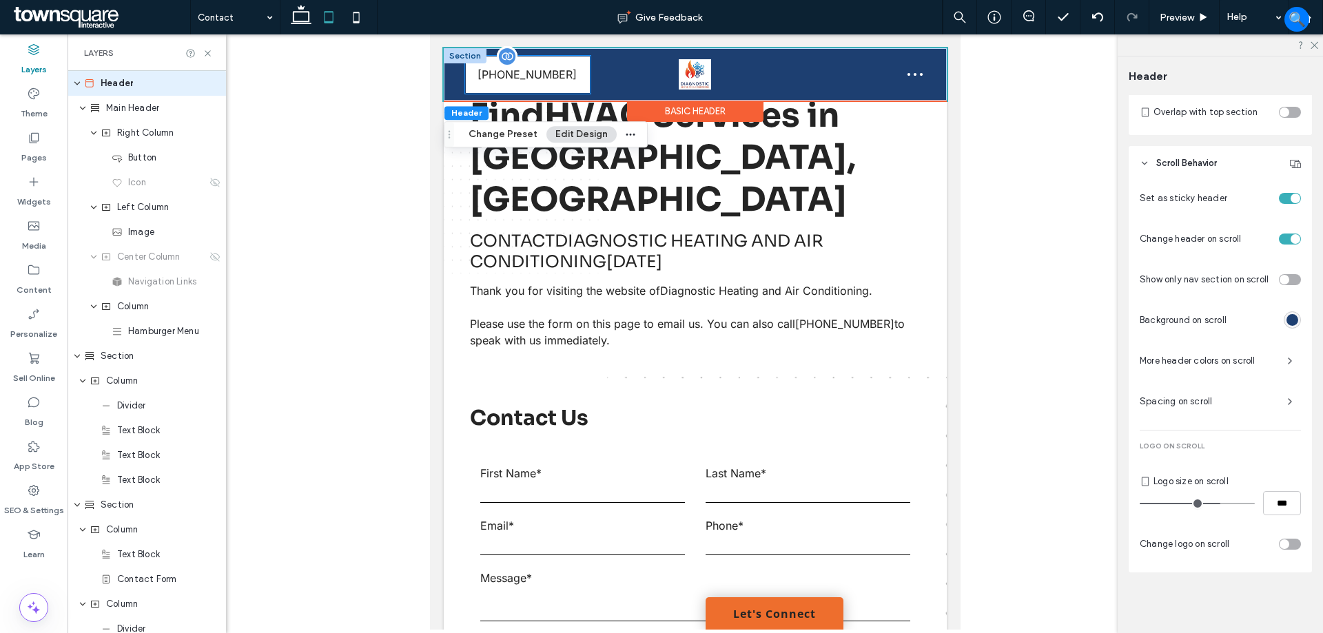
click at [533, 81] on span "[PHONE_NUMBER]" at bounding box center [527, 75] width 99 height 36
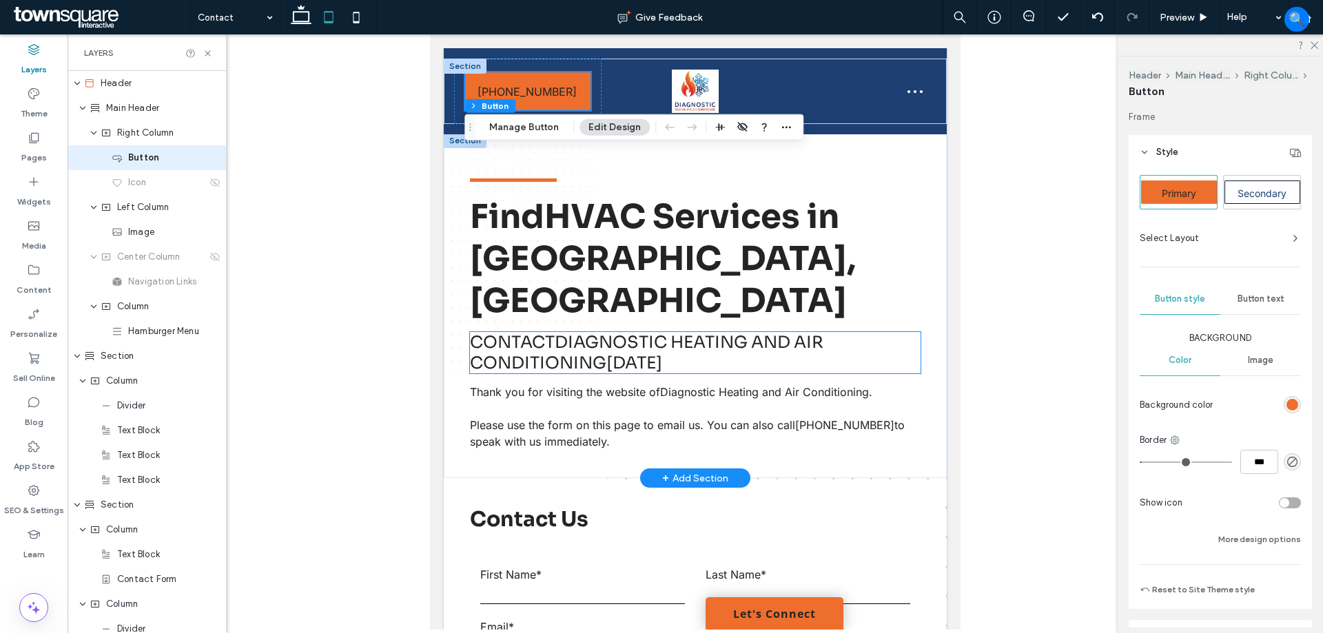
scroll to position [0, 0]
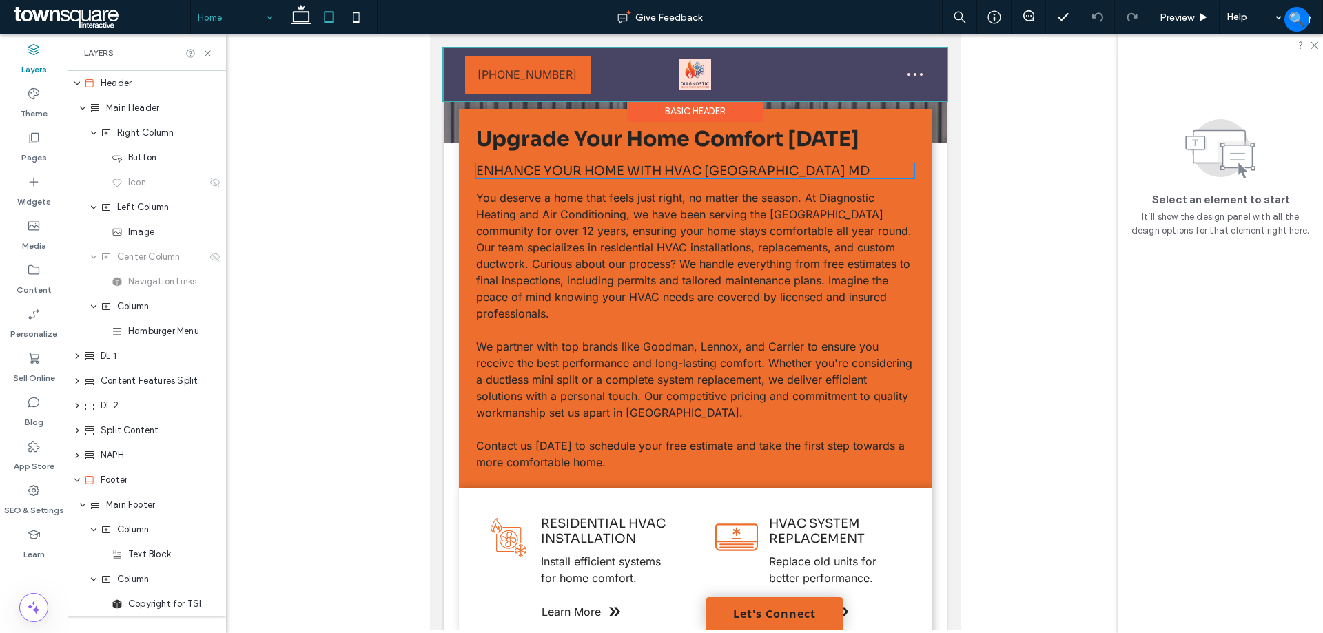
scroll to position [551, 0]
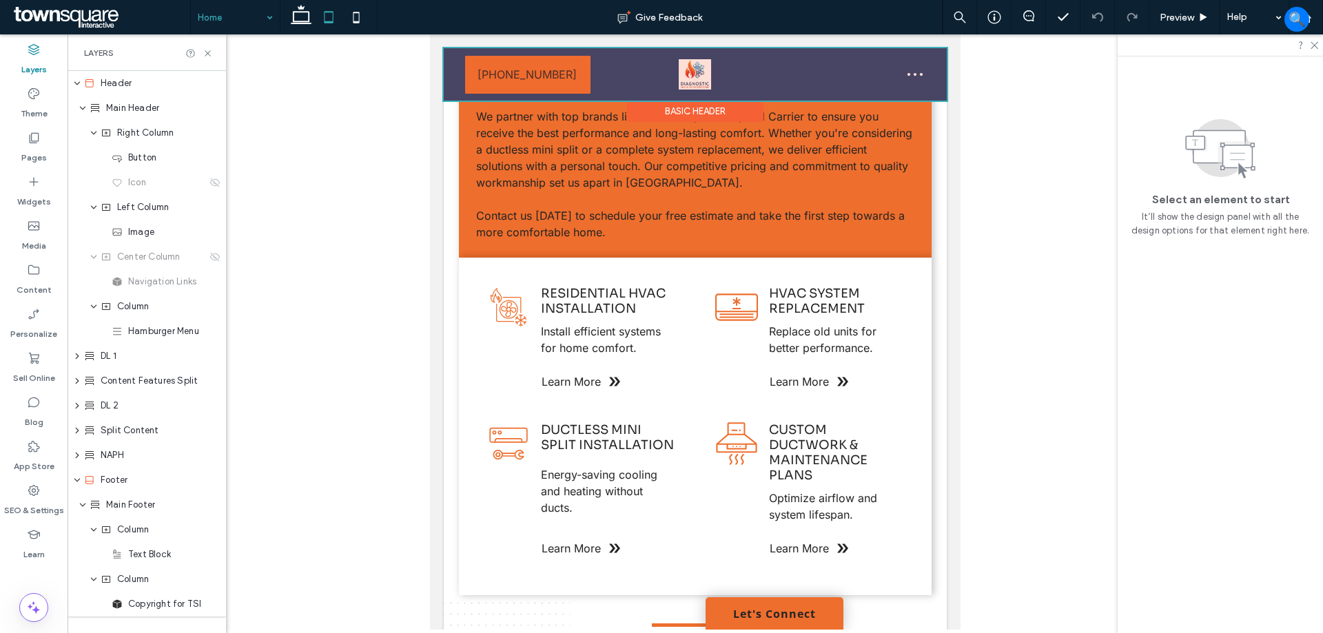
click at [533, 72] on div at bounding box center [695, 74] width 503 height 52
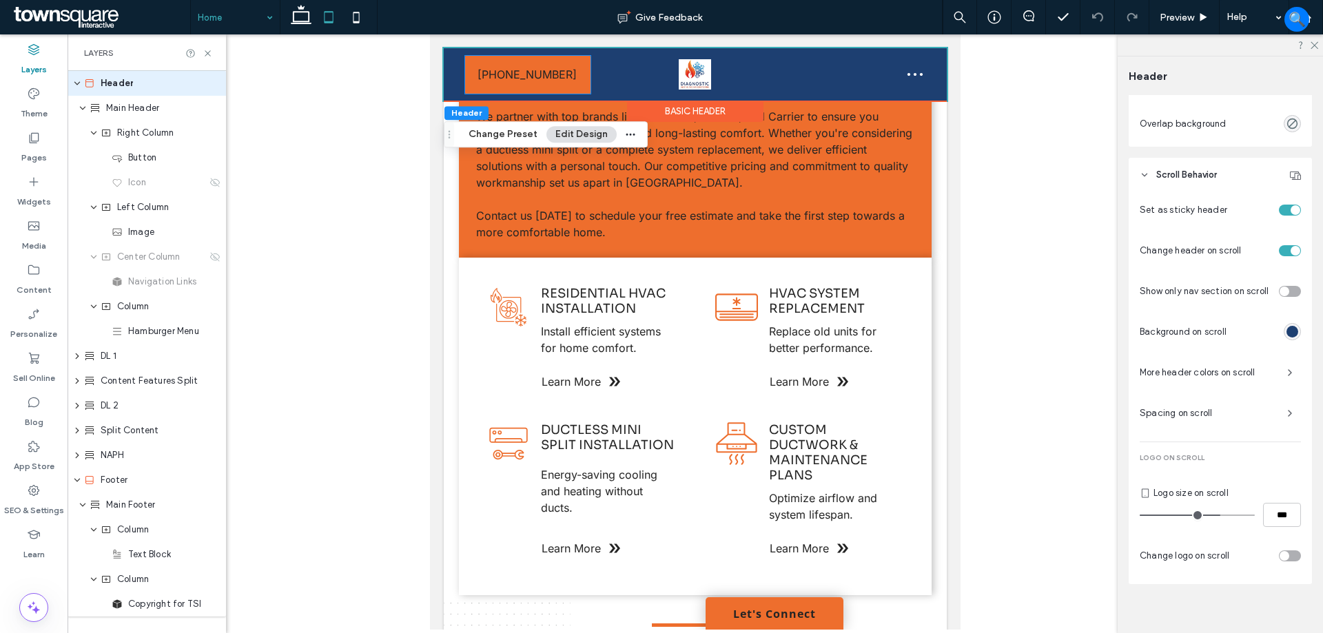
scroll to position [591, 0]
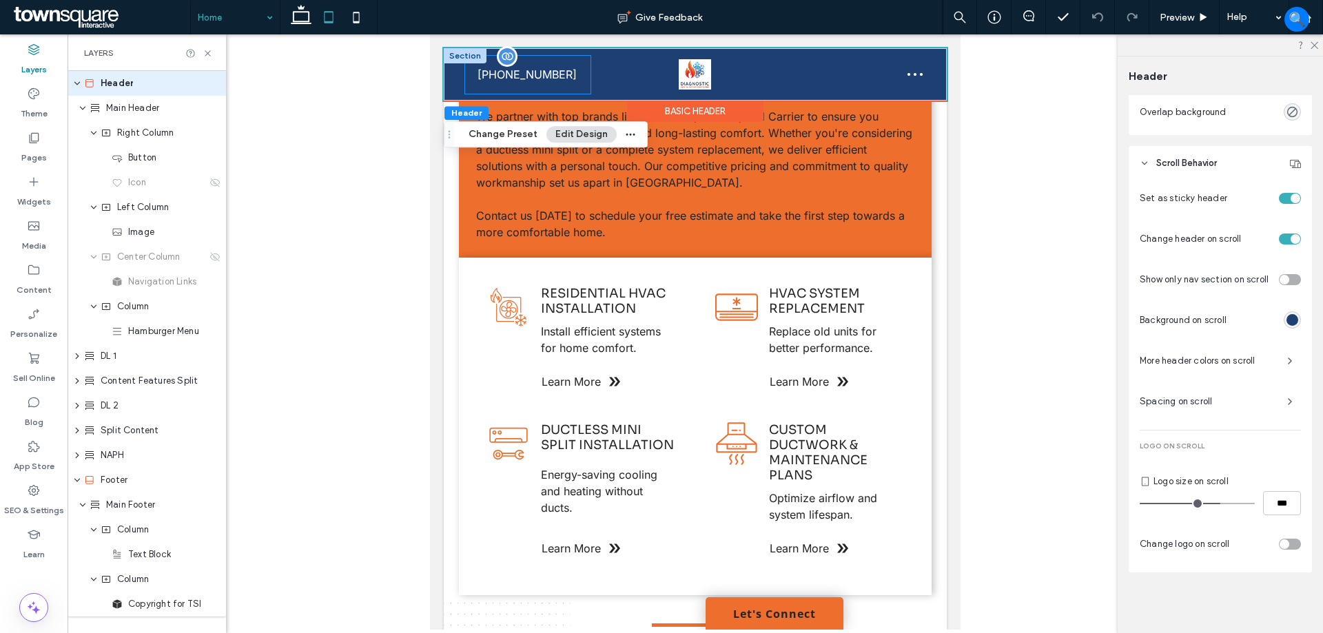
click at [563, 81] on span "[PHONE_NUMBER]" at bounding box center [527, 75] width 99 height 36
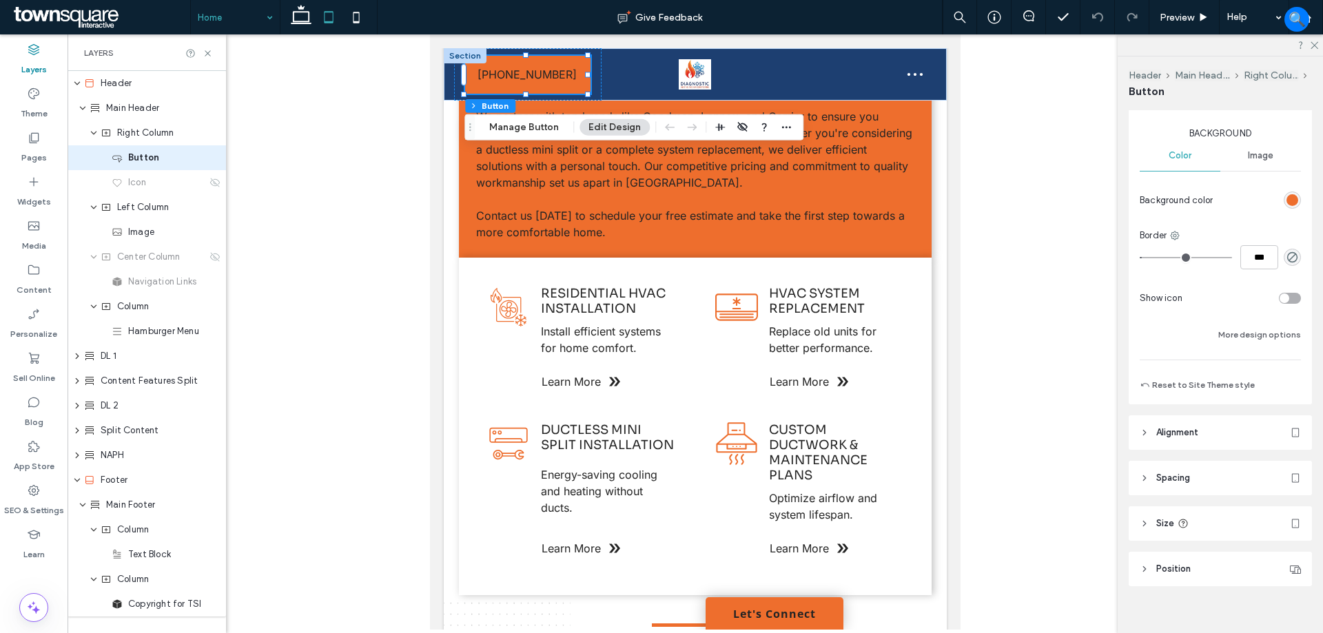
scroll to position [207, 0]
click at [1240, 331] on button "More design options" at bounding box center [1259, 333] width 83 height 17
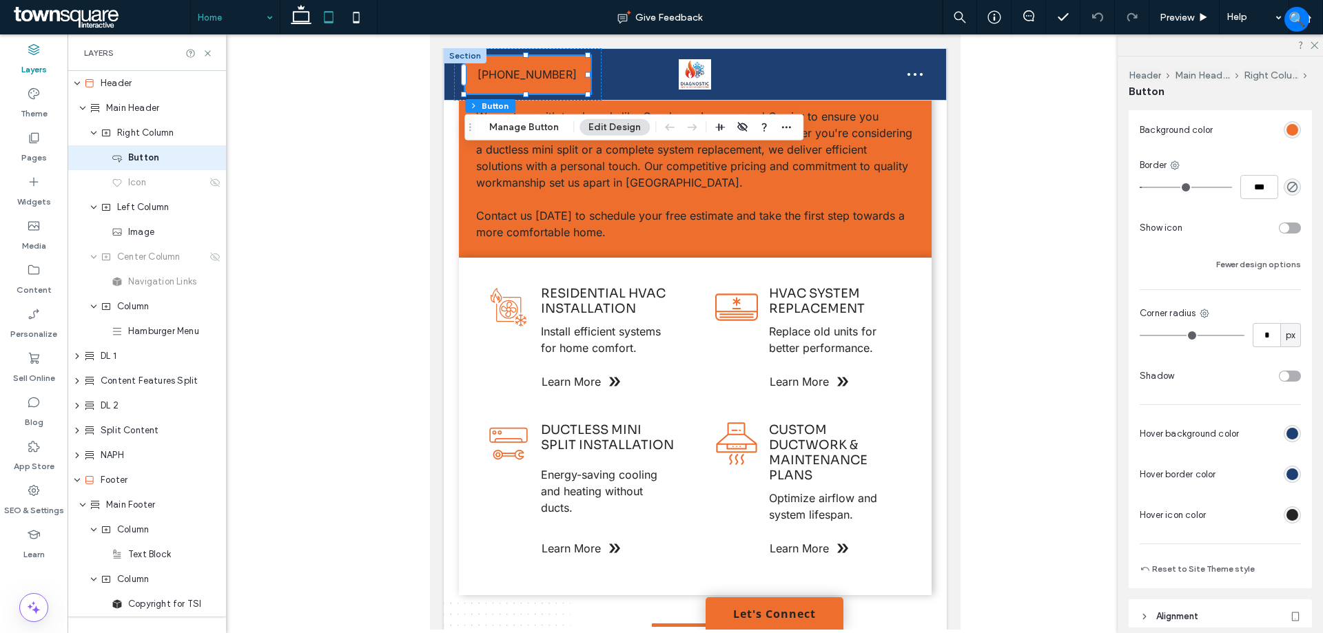
scroll to position [276, 0]
click at [1287, 433] on div "rgb(29, 63, 113)" at bounding box center [1293, 433] width 12 height 12
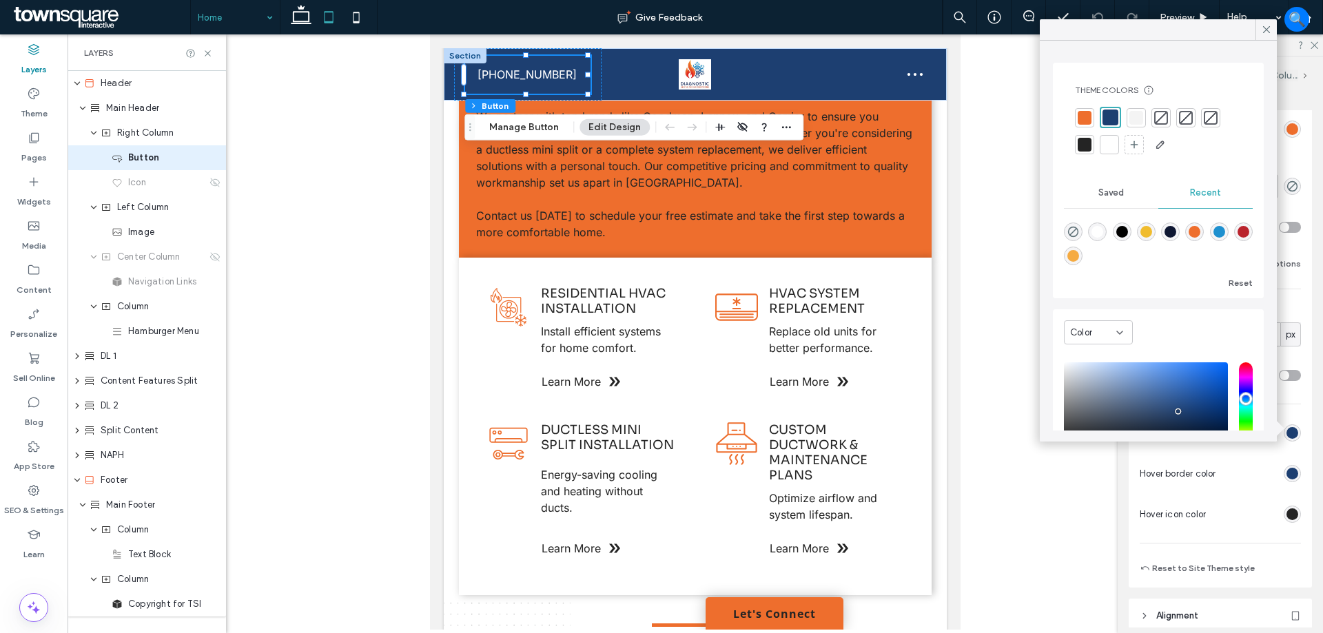
click at [1107, 154] on div at bounding box center [1109, 144] width 19 height 19
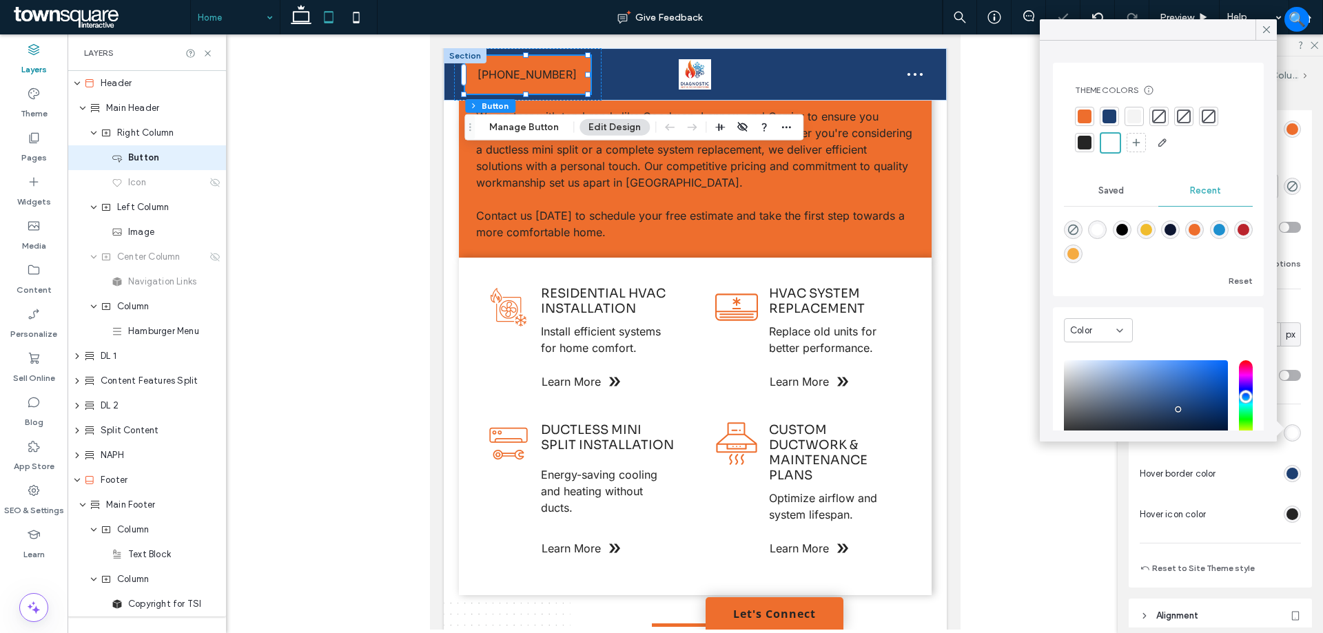
click at [1291, 155] on div "Background Color Image Background color Border *** Show icon Fewer design optio…" at bounding box center [1220, 291] width 161 height 471
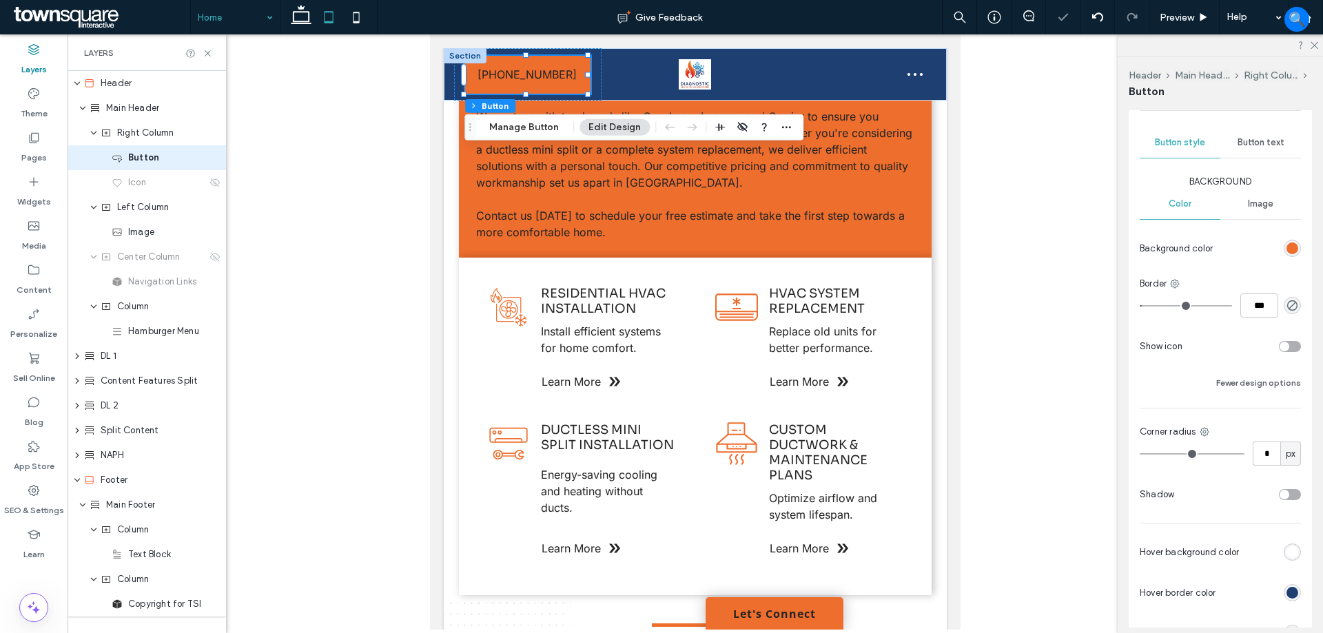
scroll to position [138, 0]
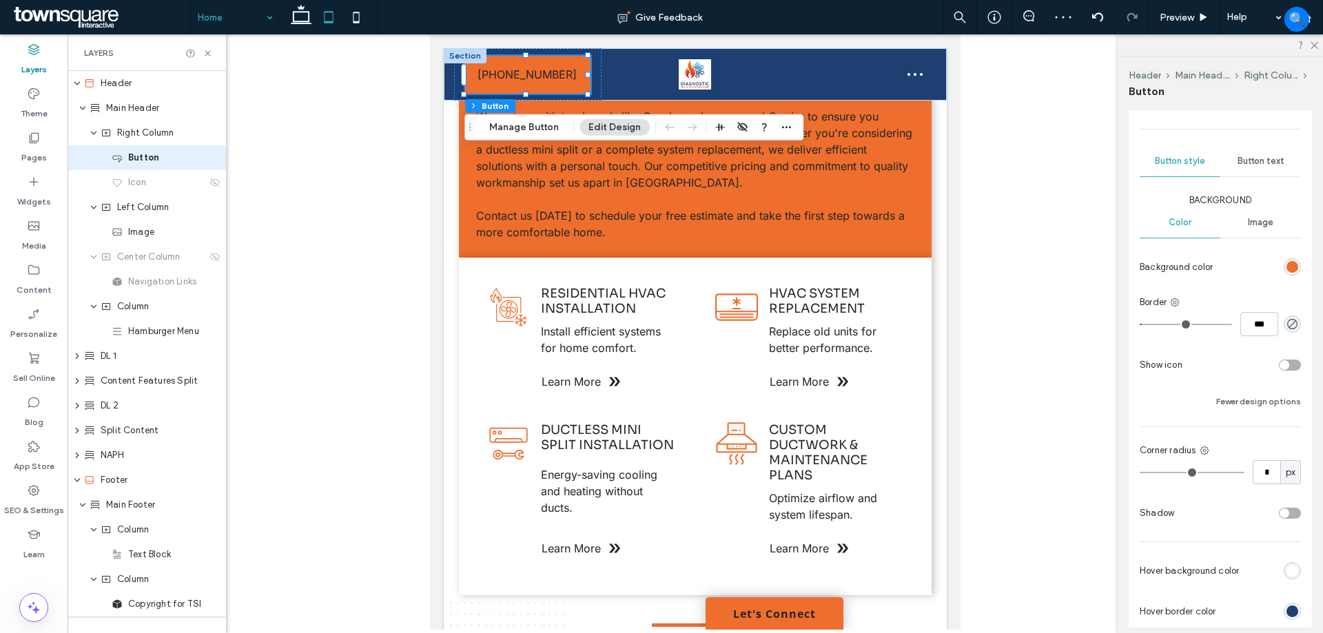
click at [1255, 160] on span "Button text" at bounding box center [1261, 161] width 47 height 11
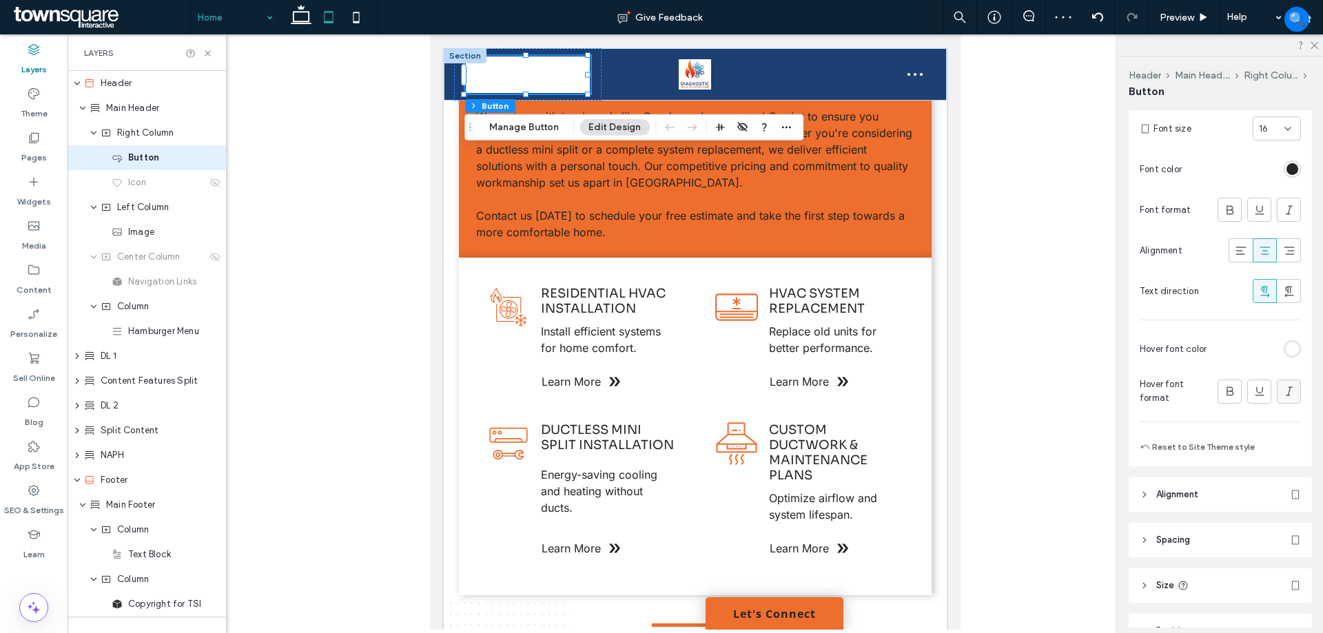
scroll to position [345, 0]
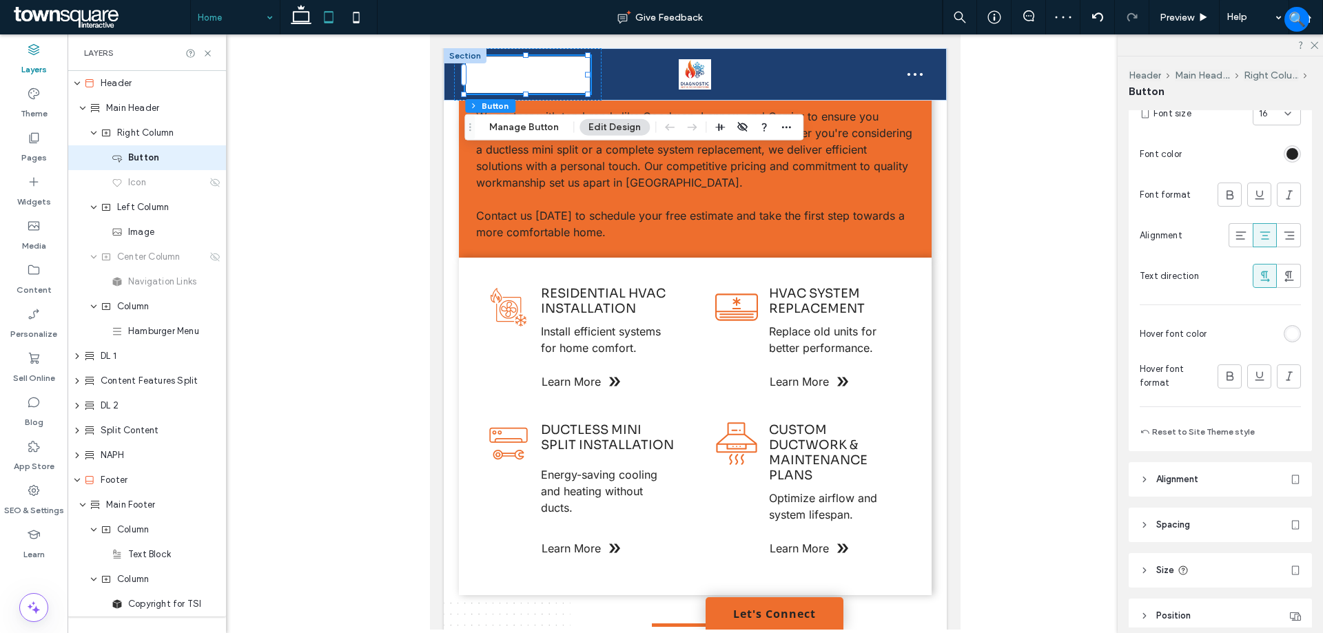
click at [1287, 336] on div "rgb(255, 255, 255)" at bounding box center [1293, 334] width 12 height 12
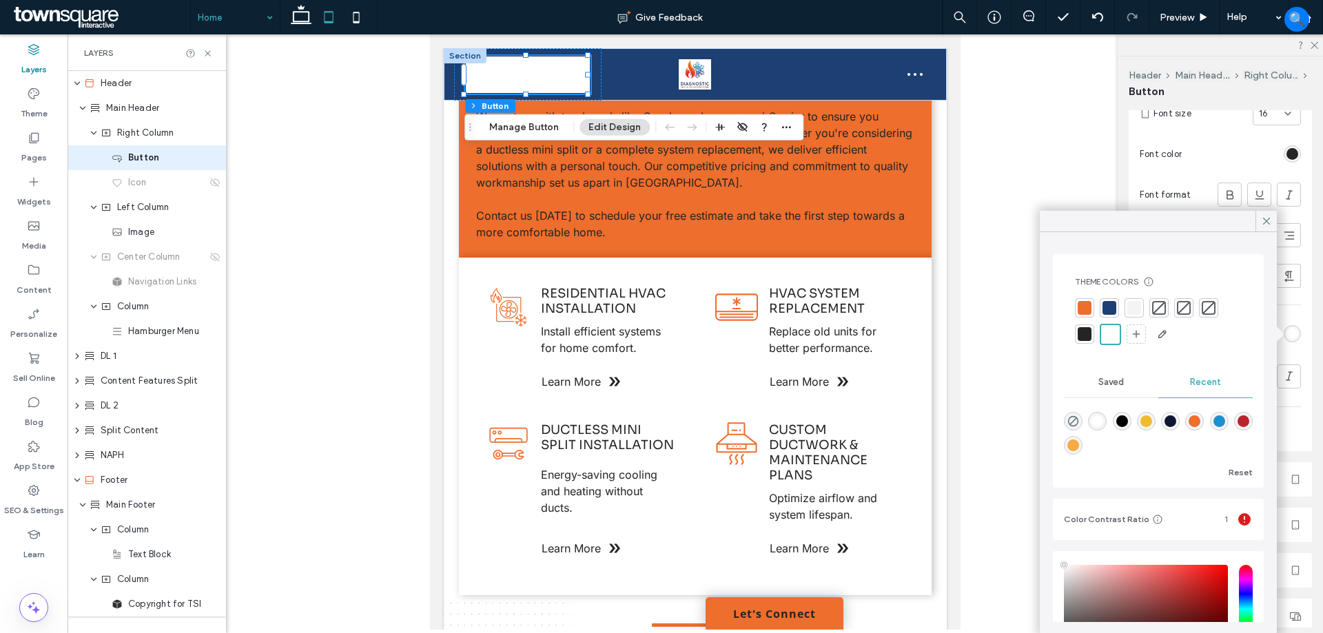
click at [1083, 336] on div at bounding box center [1085, 334] width 14 height 14
click at [1005, 335] on div at bounding box center [696, 331] width 1256 height 595
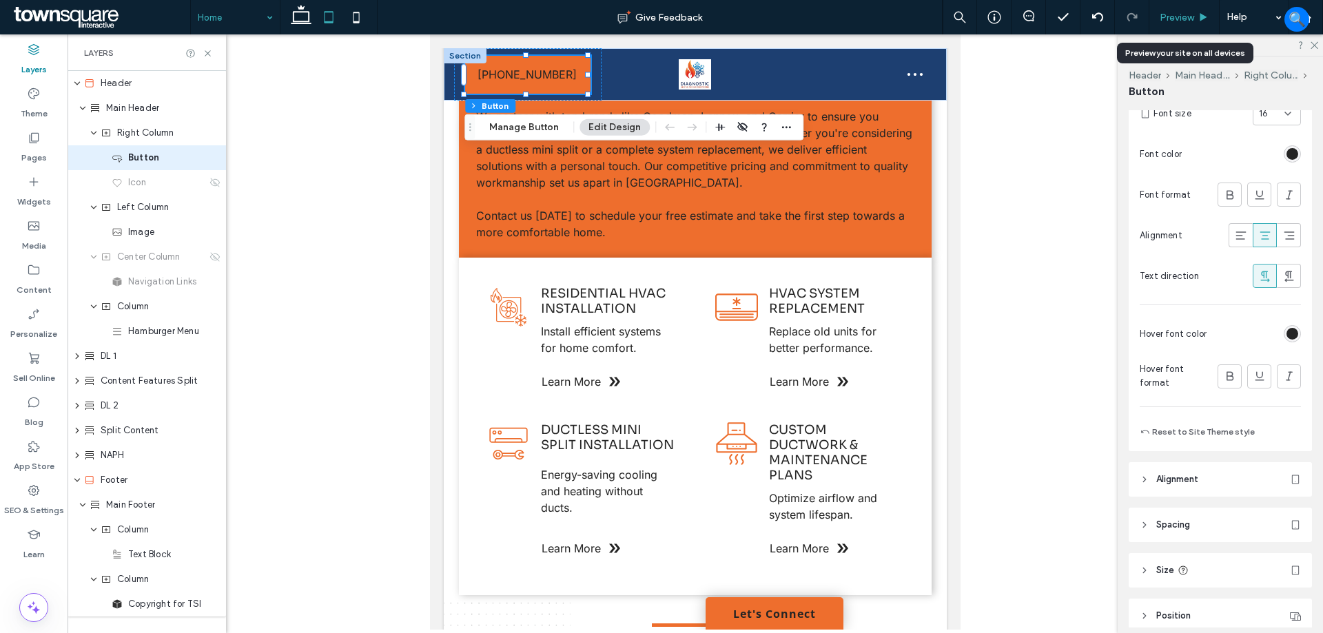
click at [1201, 12] on div "Preview" at bounding box center [1184, 18] width 70 height 12
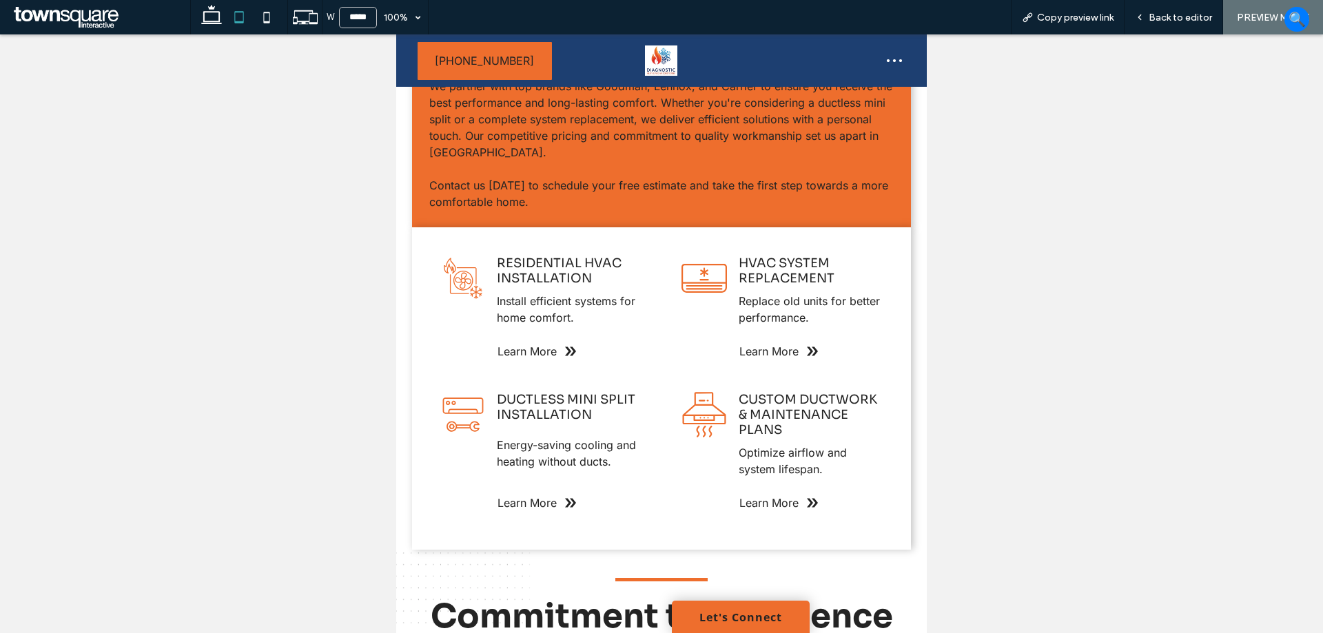
click at [891, 59] on icon at bounding box center [894, 60] width 21 height 21
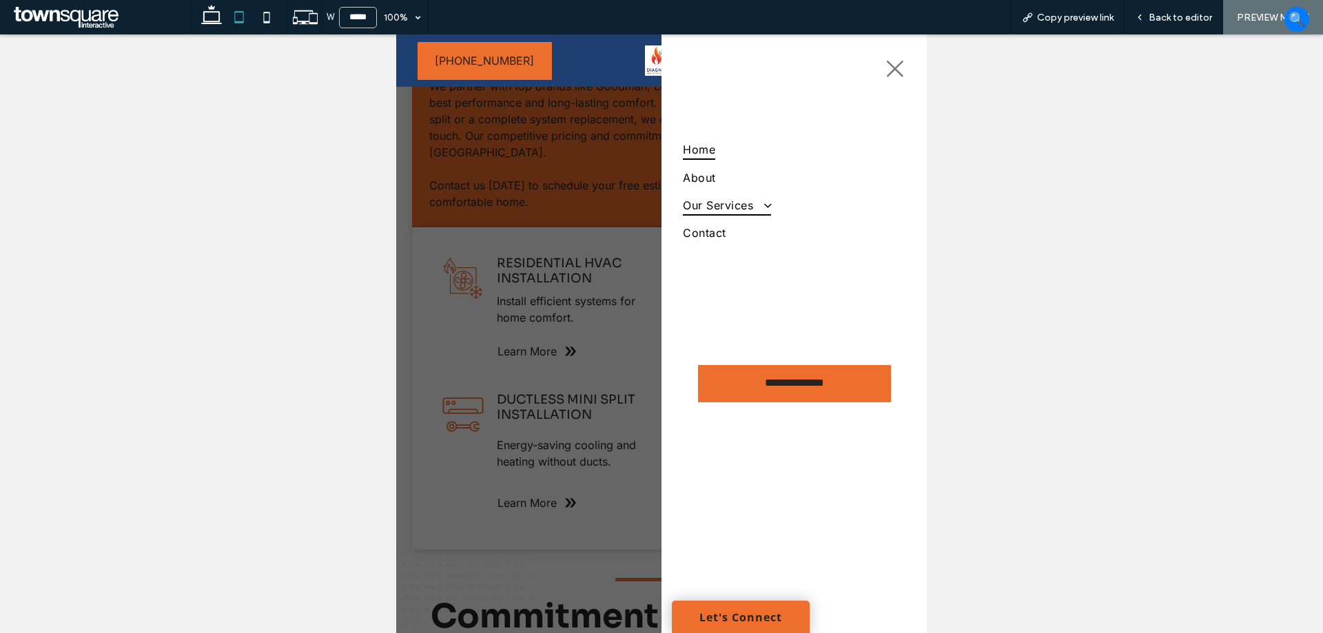
click at [727, 198] on span "Our Services" at bounding box center [727, 205] width 88 height 21
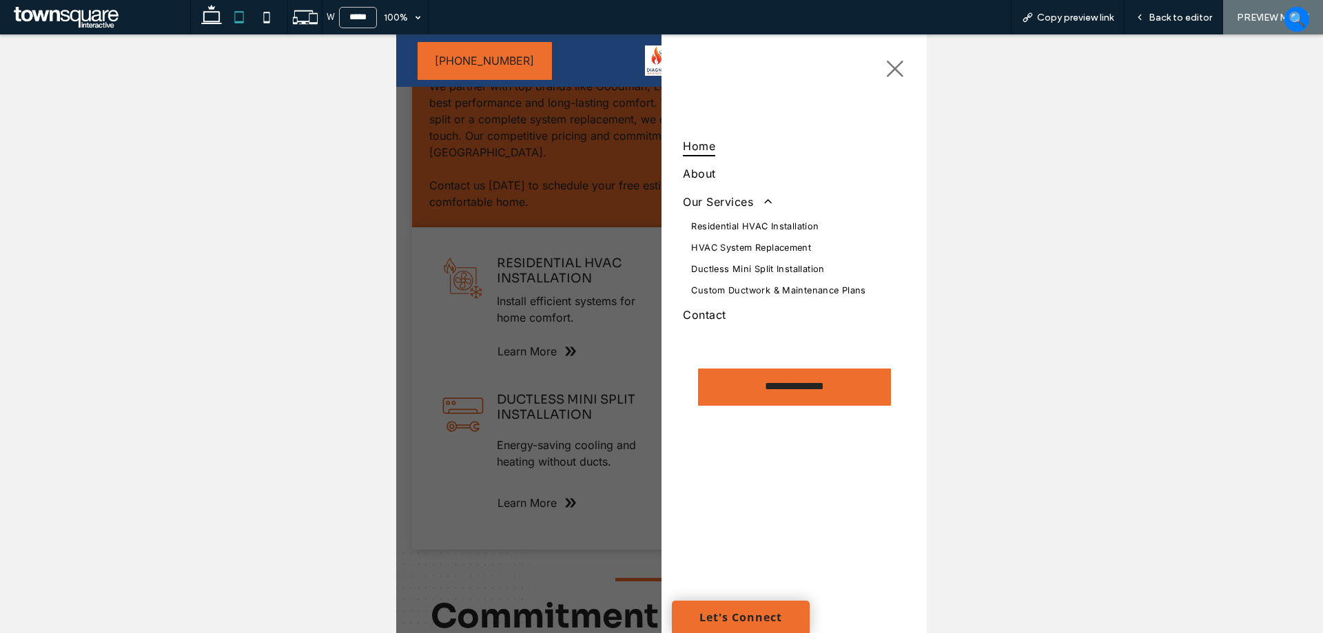
drag, startPoint x: 1189, startPoint y: 19, endPoint x: 1173, endPoint y: 37, distance: 24.4
click at [1189, 19] on span "Back to editor" at bounding box center [1180, 18] width 63 height 12
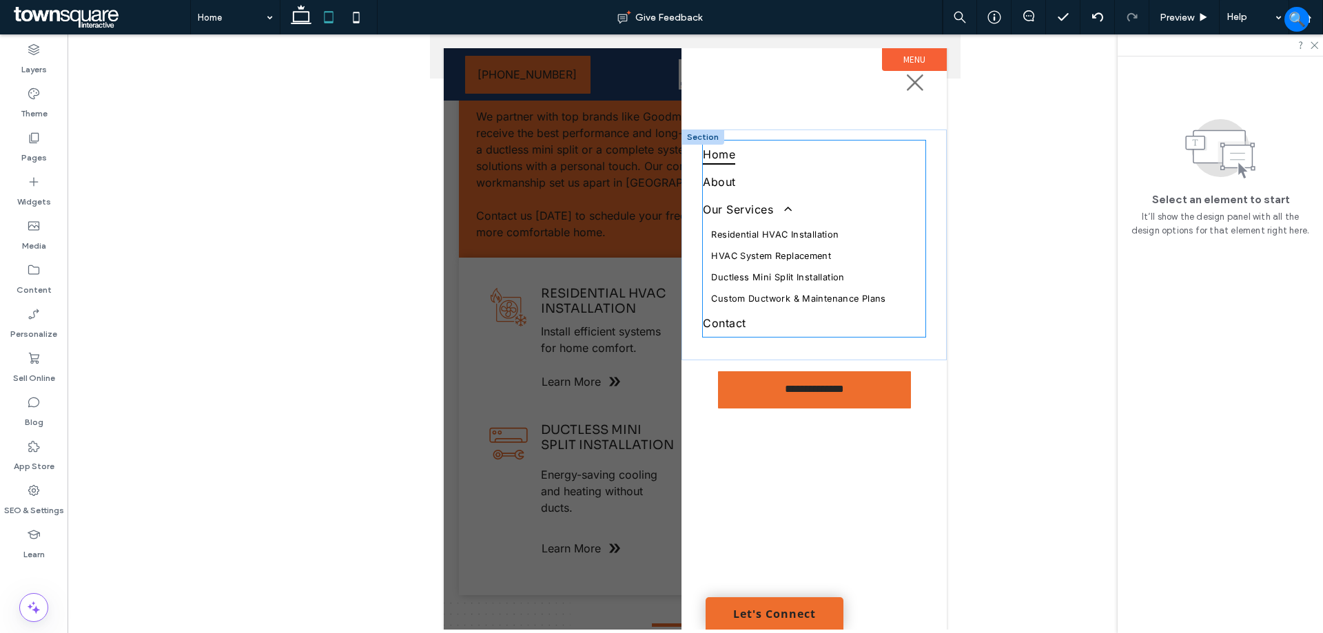
click at [792, 265] on link "HVAC System Replacement" at bounding box center [814, 255] width 222 height 21
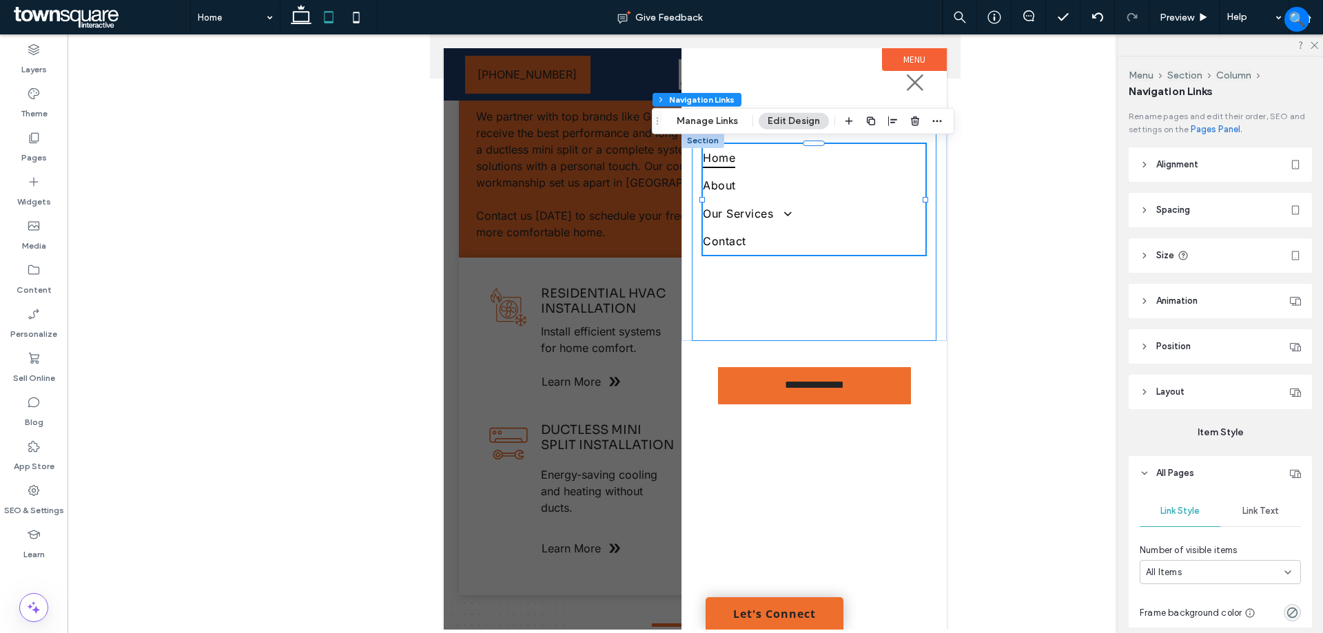
type input "***"
type input "****"
click at [786, 216] on span at bounding box center [782, 213] width 21 height 13
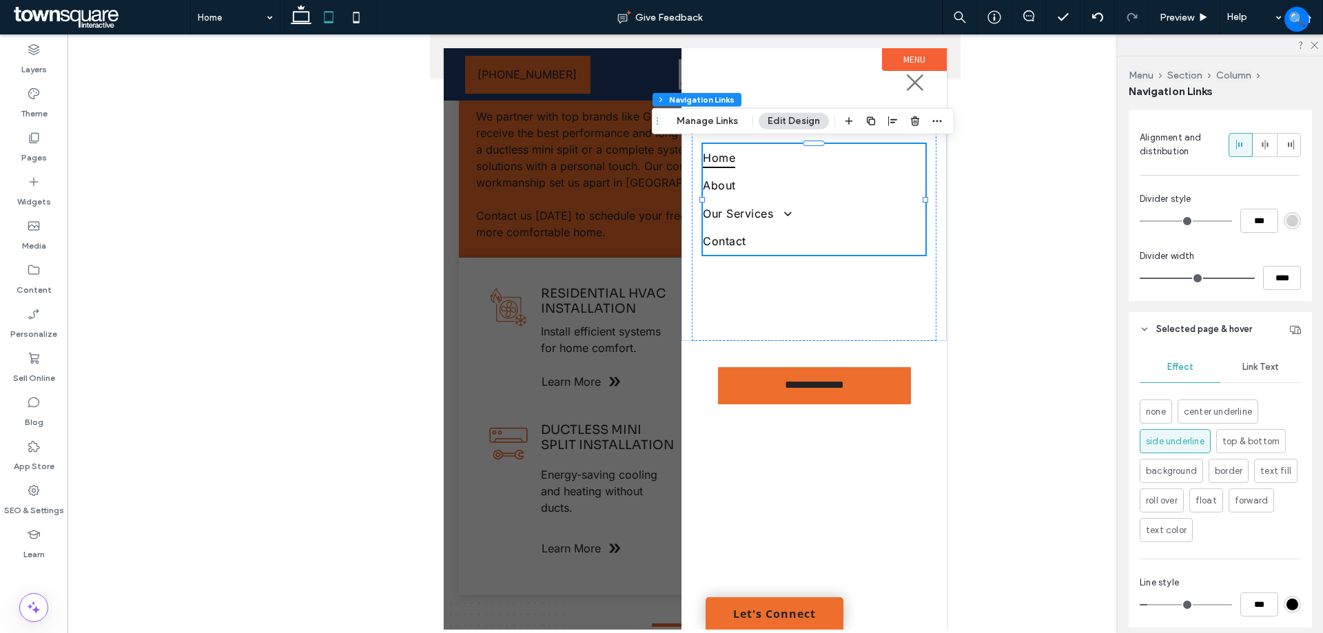
scroll to position [652, 0]
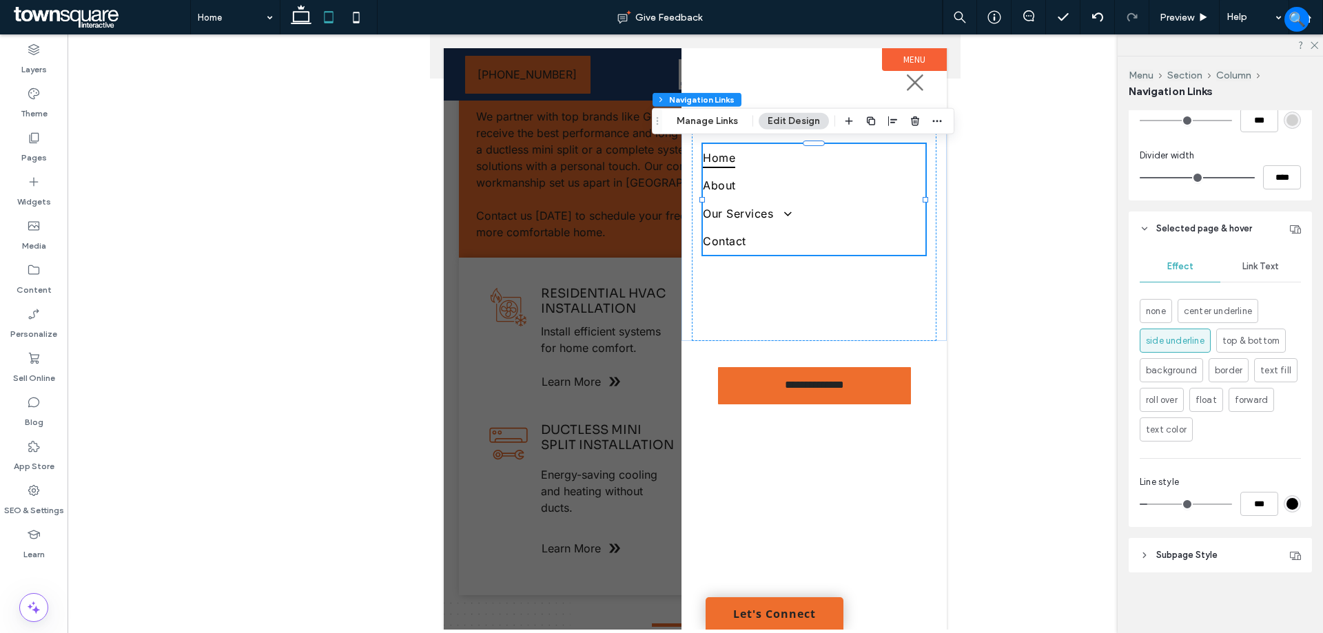
click at [1250, 259] on div "Link Text" at bounding box center [1260, 267] width 81 height 30
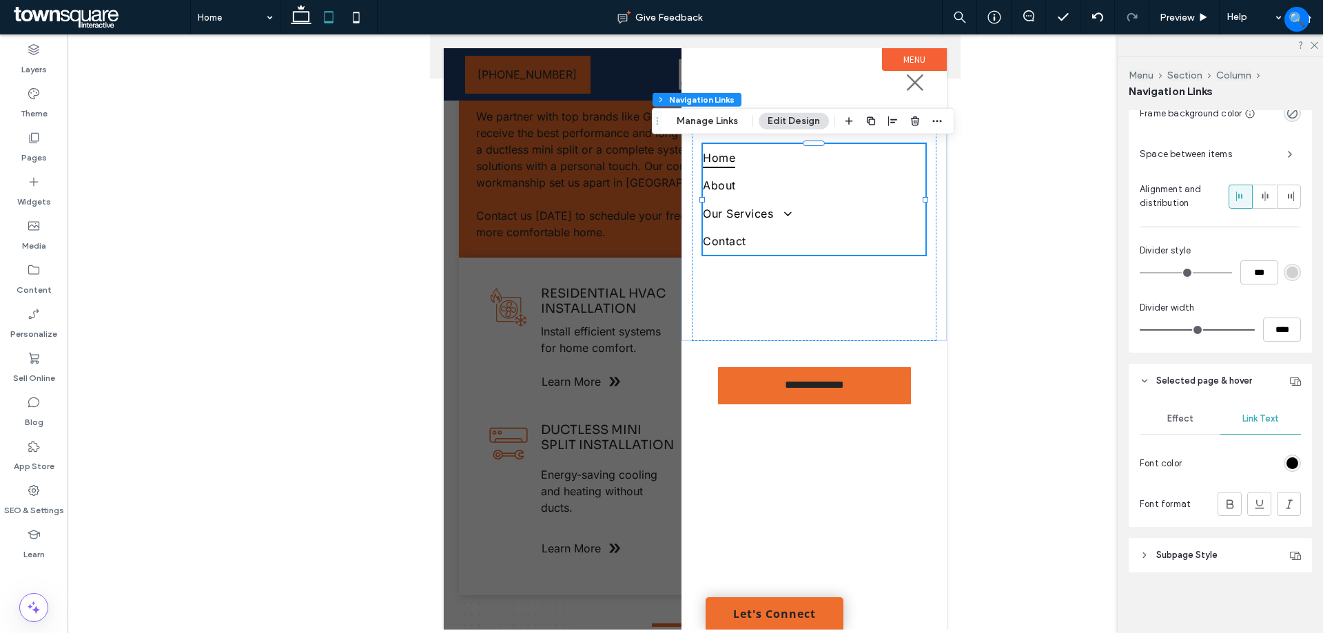
click at [1188, 553] on span "Subpage Style" at bounding box center [1186, 556] width 61 height 14
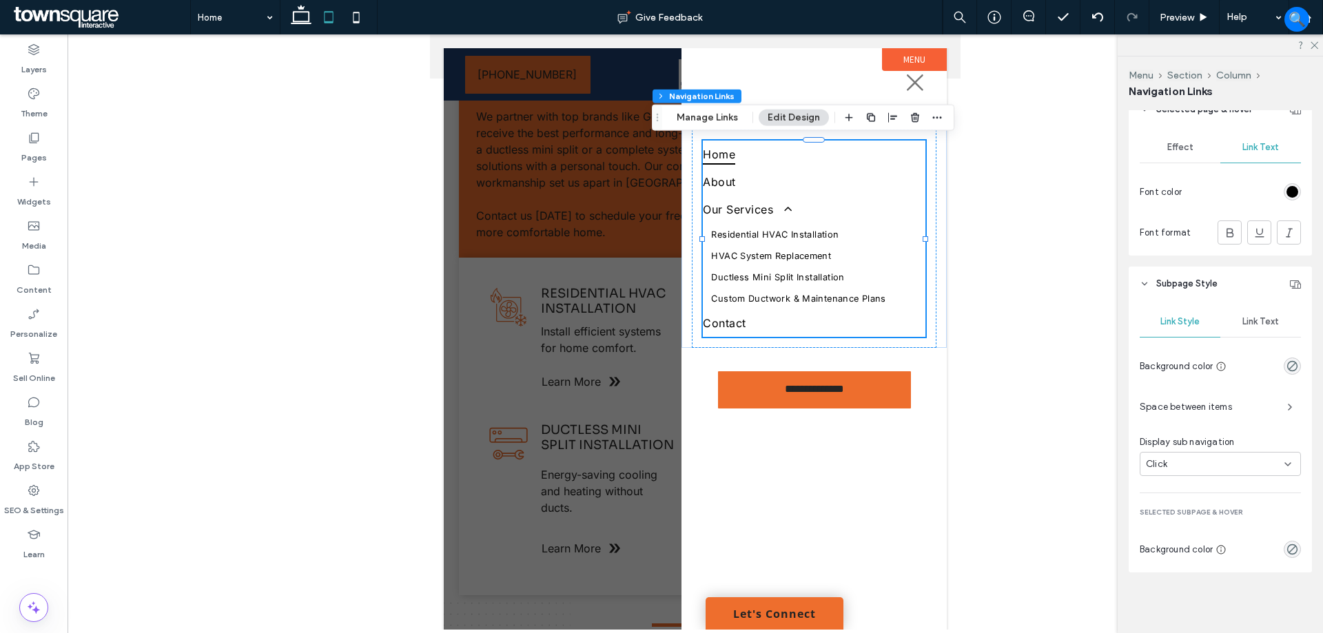
click at [1260, 318] on span "Link Text" at bounding box center [1260, 321] width 37 height 11
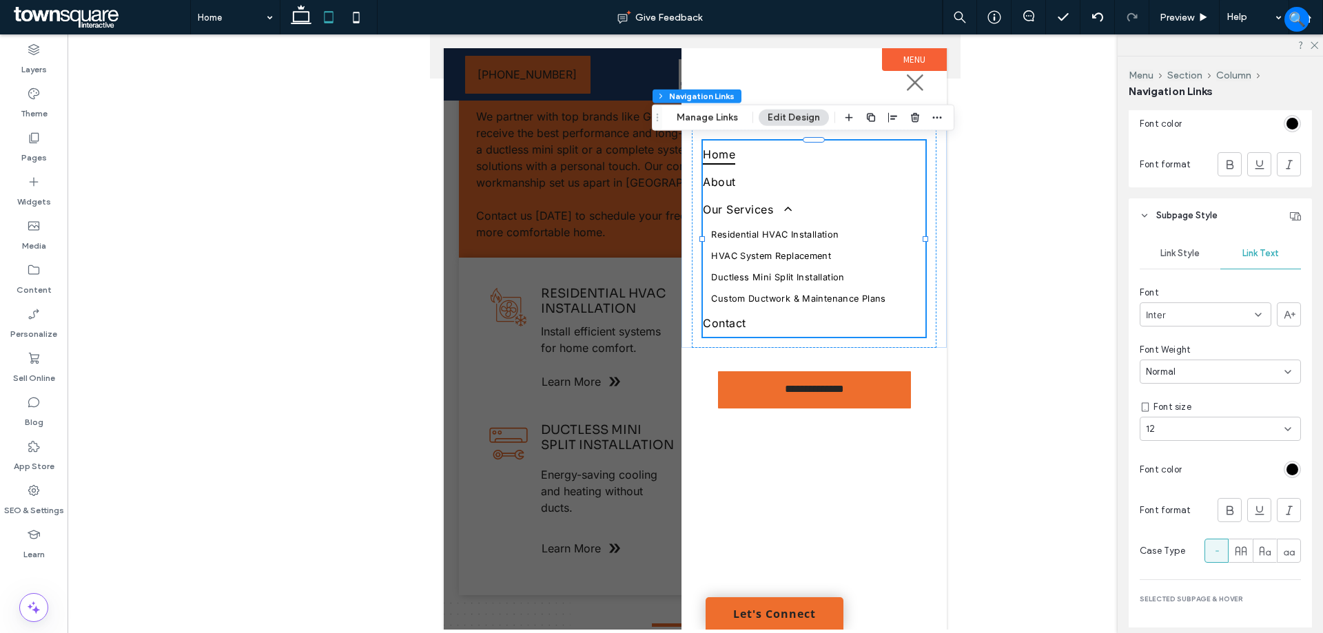
scroll to position [967, 0]
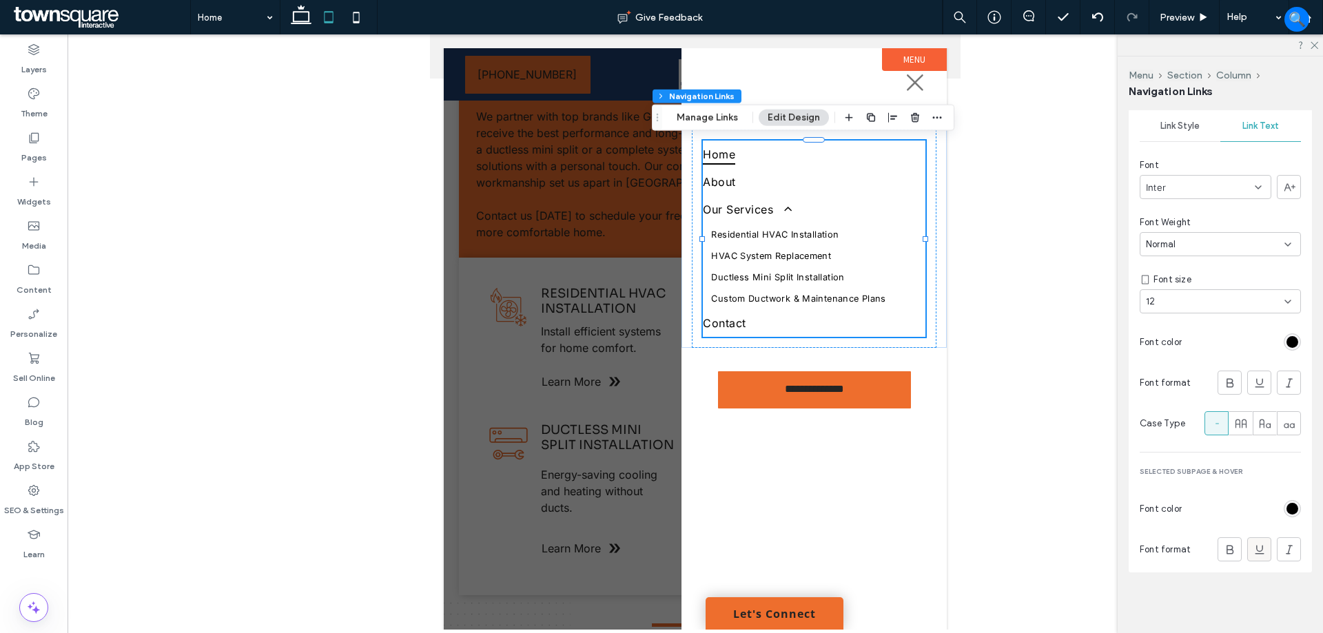
click at [1253, 549] on icon at bounding box center [1260, 550] width 14 height 14
click at [1041, 202] on div at bounding box center [696, 331] width 1256 height 595
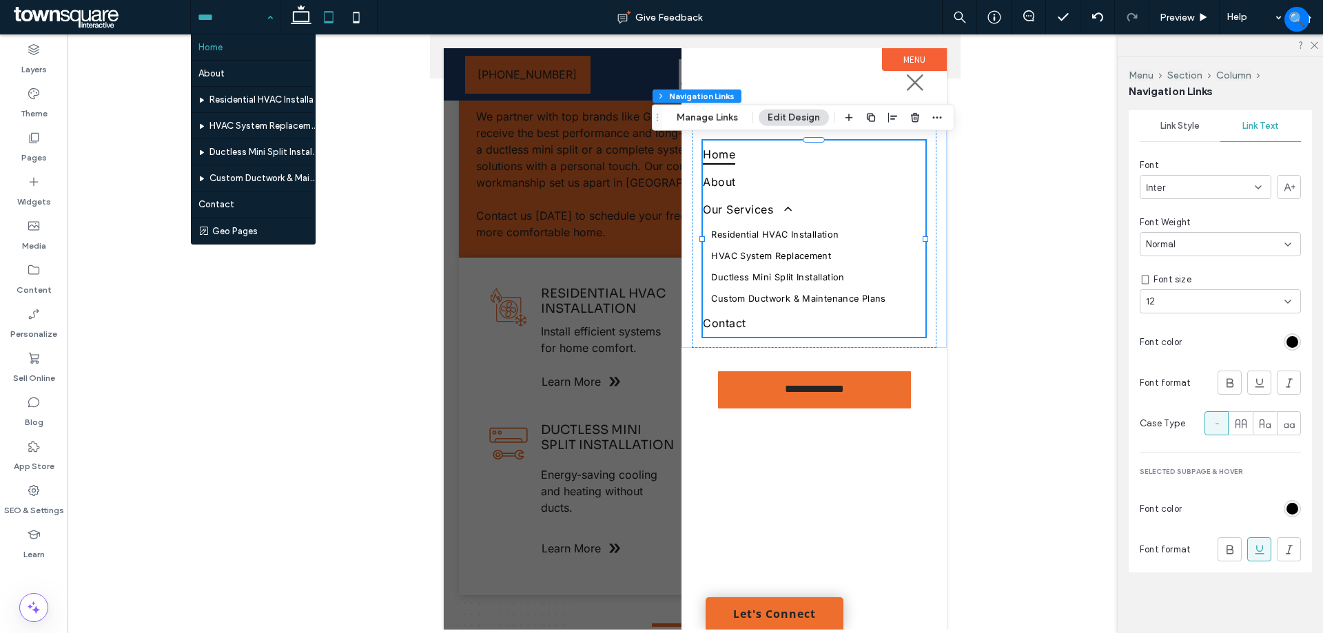
click at [220, 17] on input at bounding box center [232, 17] width 68 height 34
click at [297, 21] on use at bounding box center [301, 14] width 21 height 19
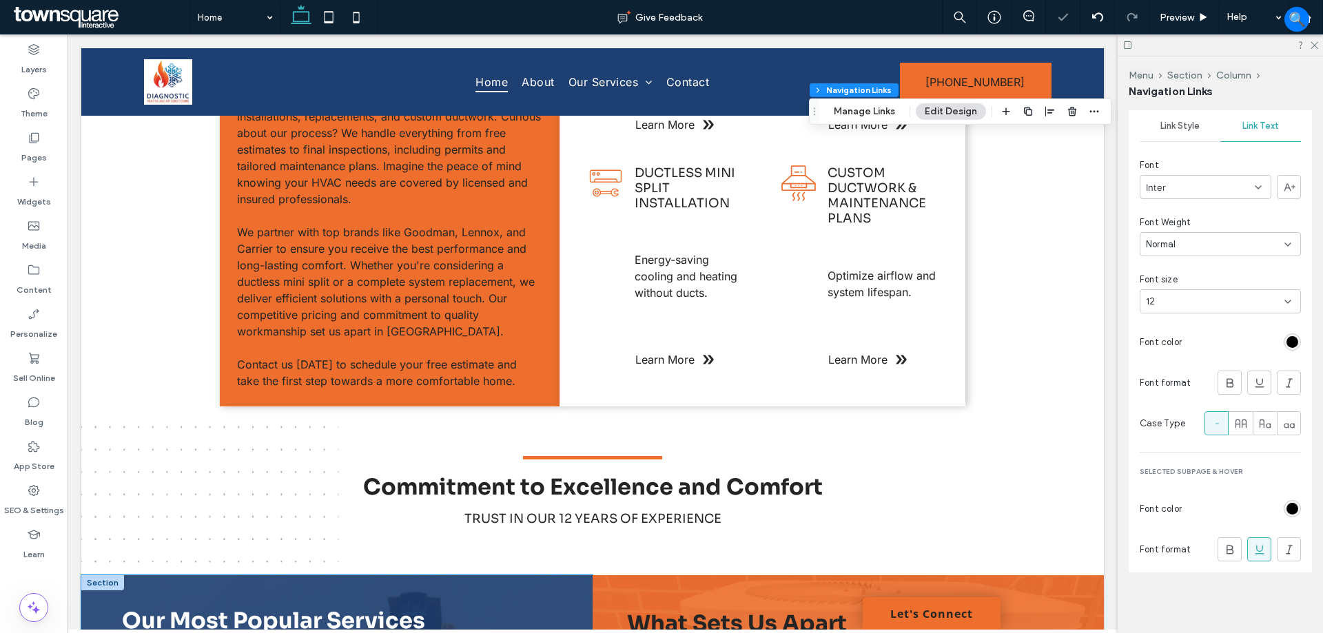
scroll to position [758, 0]
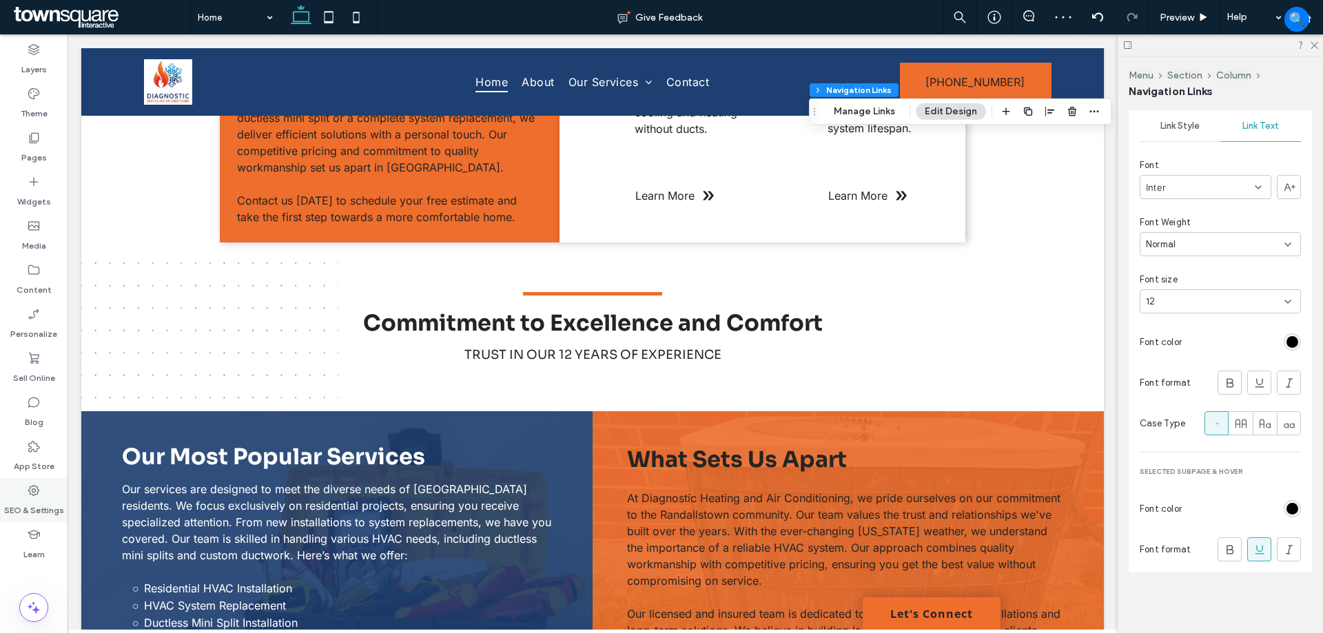
click at [39, 506] on label "SEO & Settings" at bounding box center [34, 507] width 60 height 19
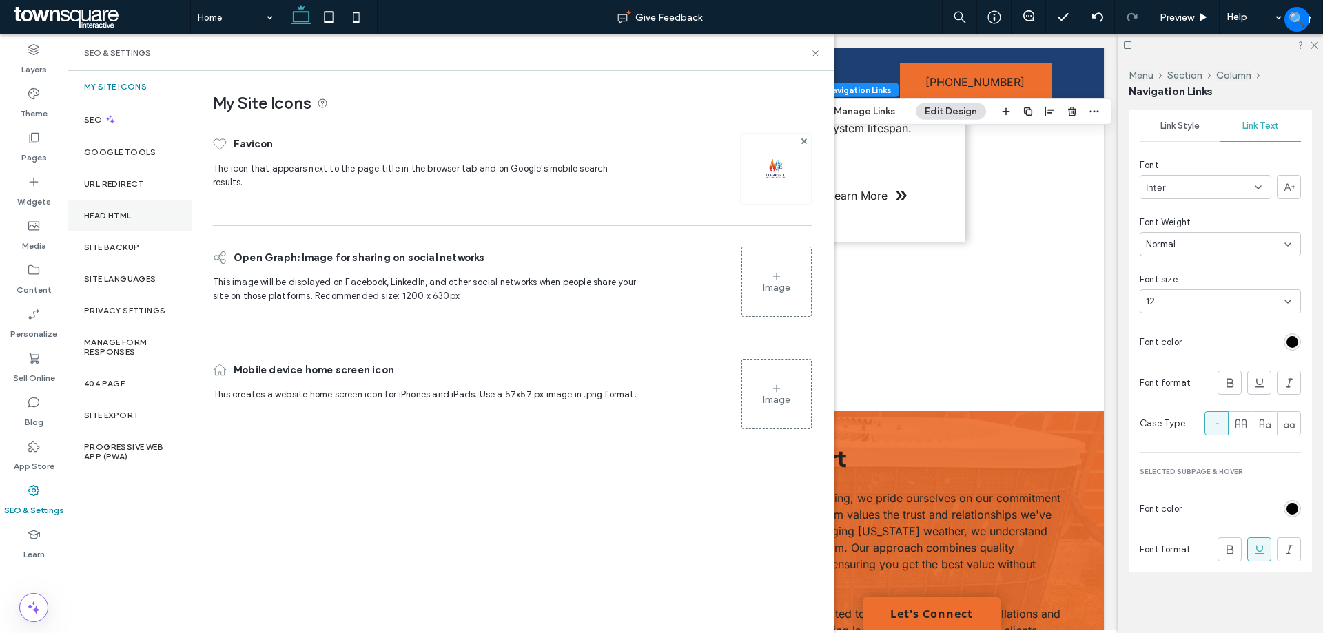
click at [121, 219] on label "Head HTML" at bounding box center [108, 216] width 48 height 10
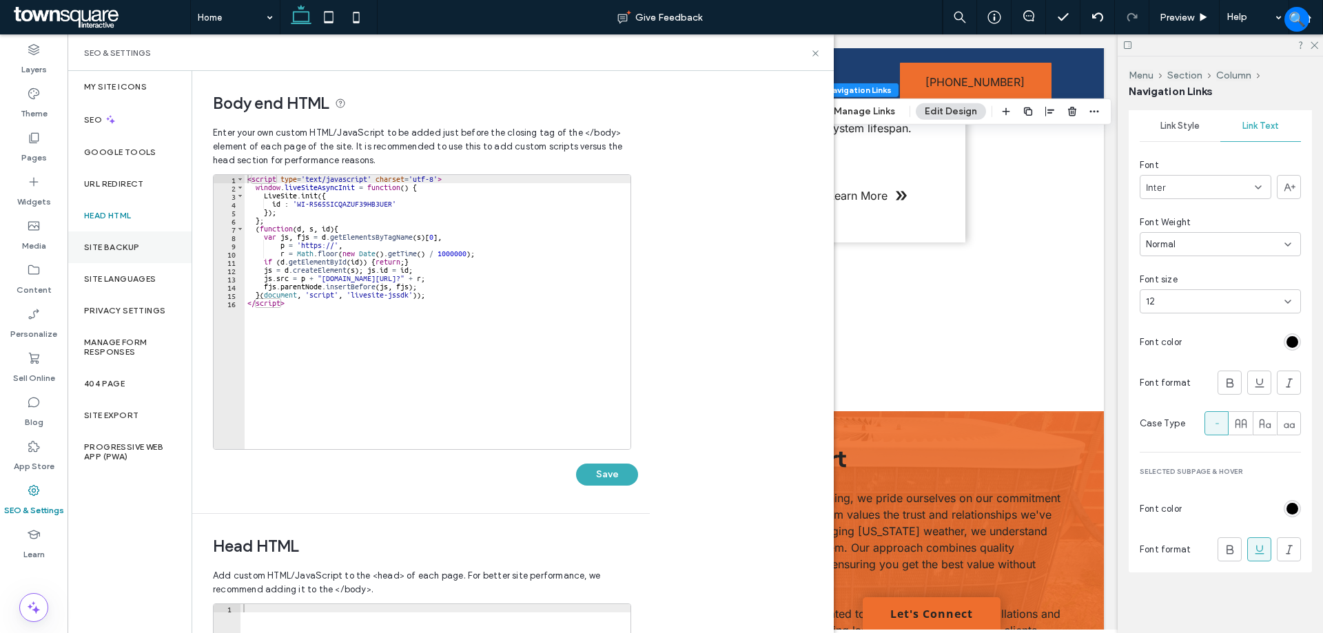
click at [129, 251] on label "Site Backup" at bounding box center [111, 248] width 55 height 10
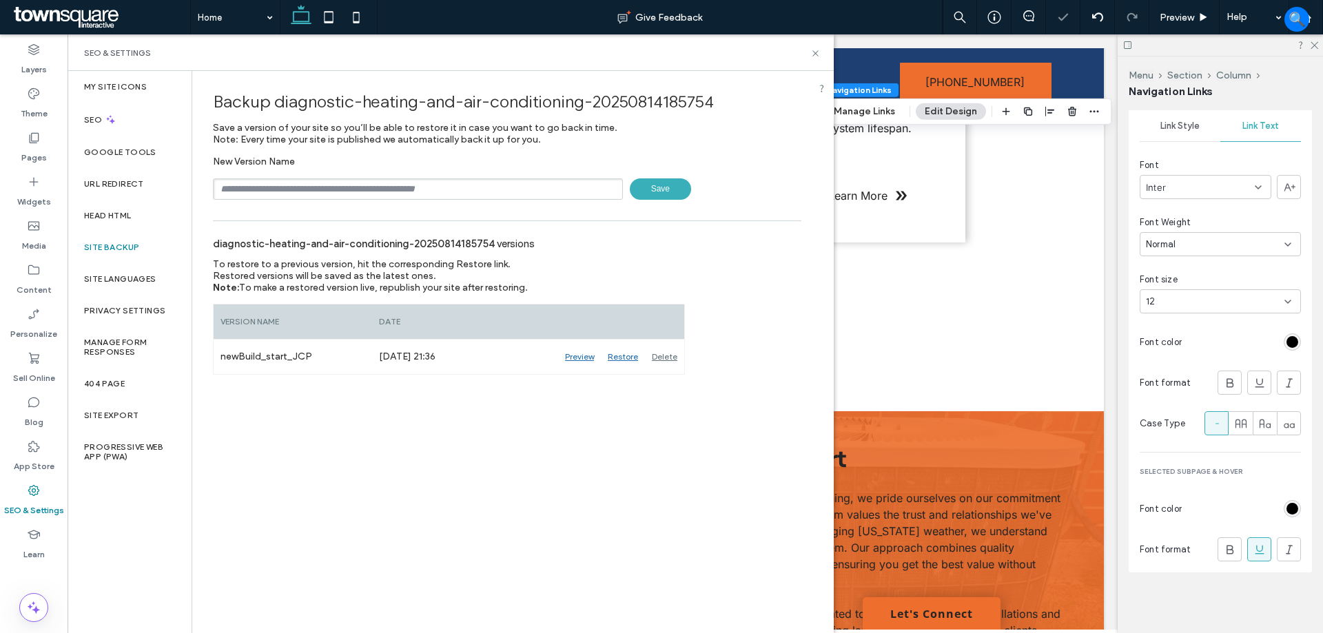
click at [435, 194] on input "text" at bounding box center [418, 188] width 410 height 21
type input "******"
click at [443, 191] on input "text" at bounding box center [418, 188] width 410 height 21
type input "**********"
click at [672, 500] on div "Backup diagnostic-heating-and-air-conditioning-20250814185754 Save a version of…" at bounding box center [507, 351] width 630 height 561
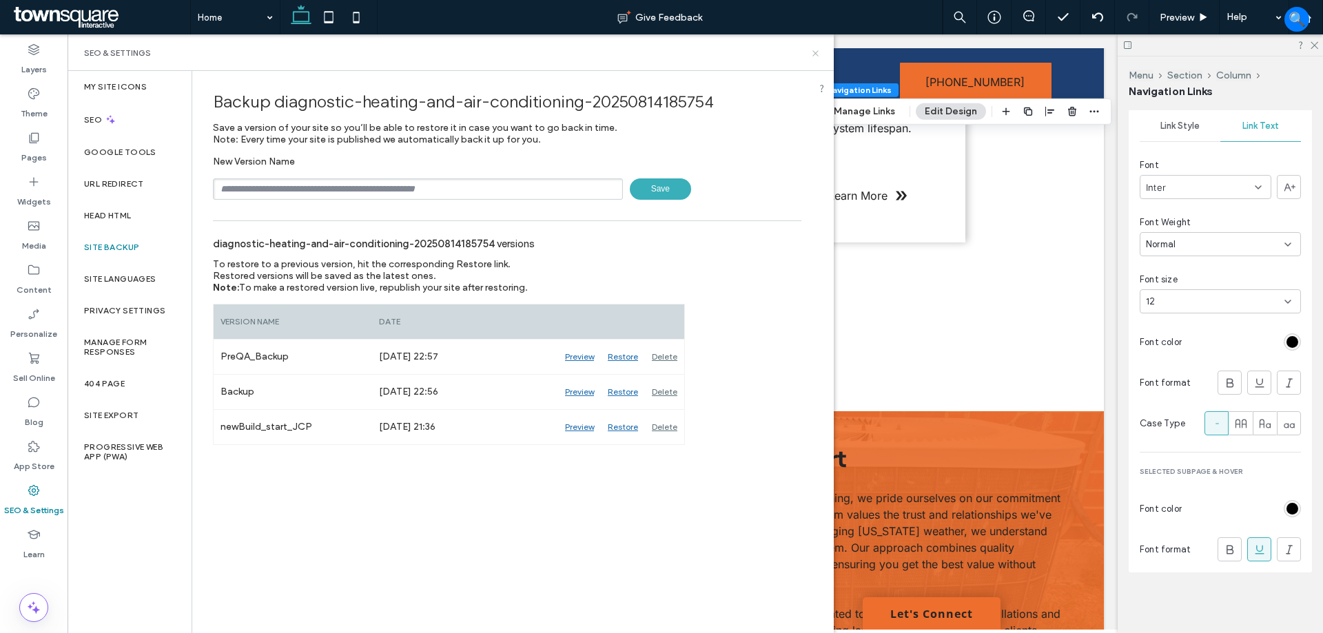
click at [813, 52] on icon at bounding box center [815, 53] width 10 height 10
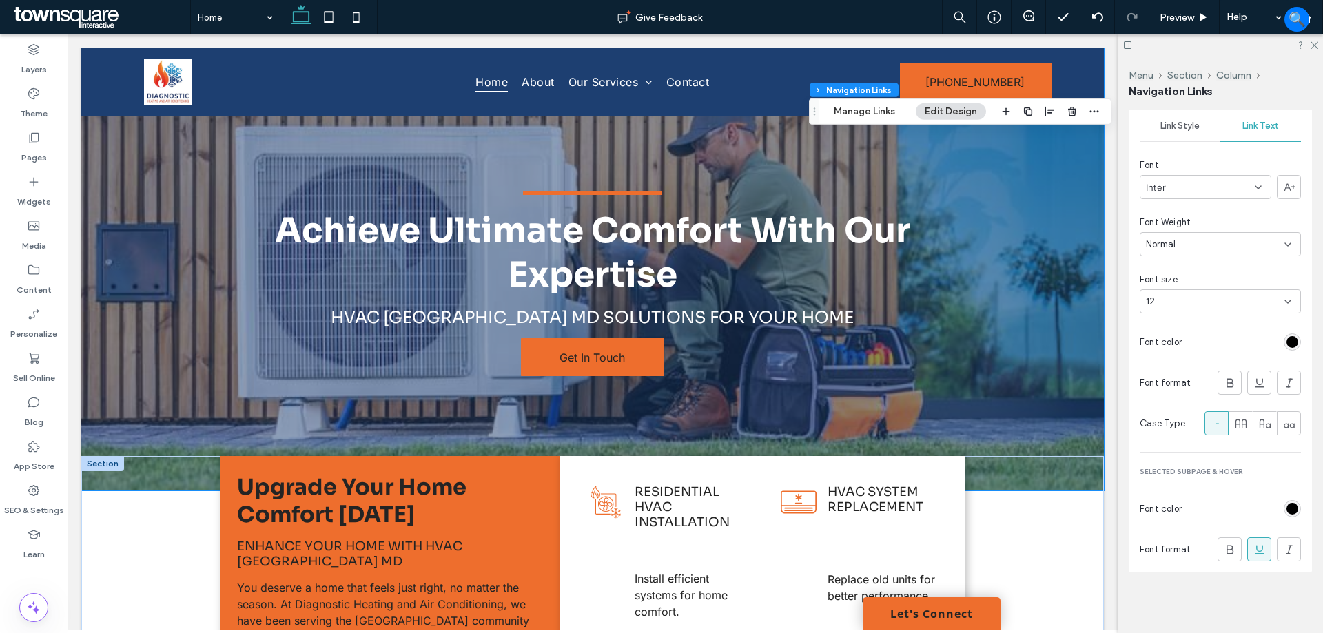
scroll to position [0, 0]
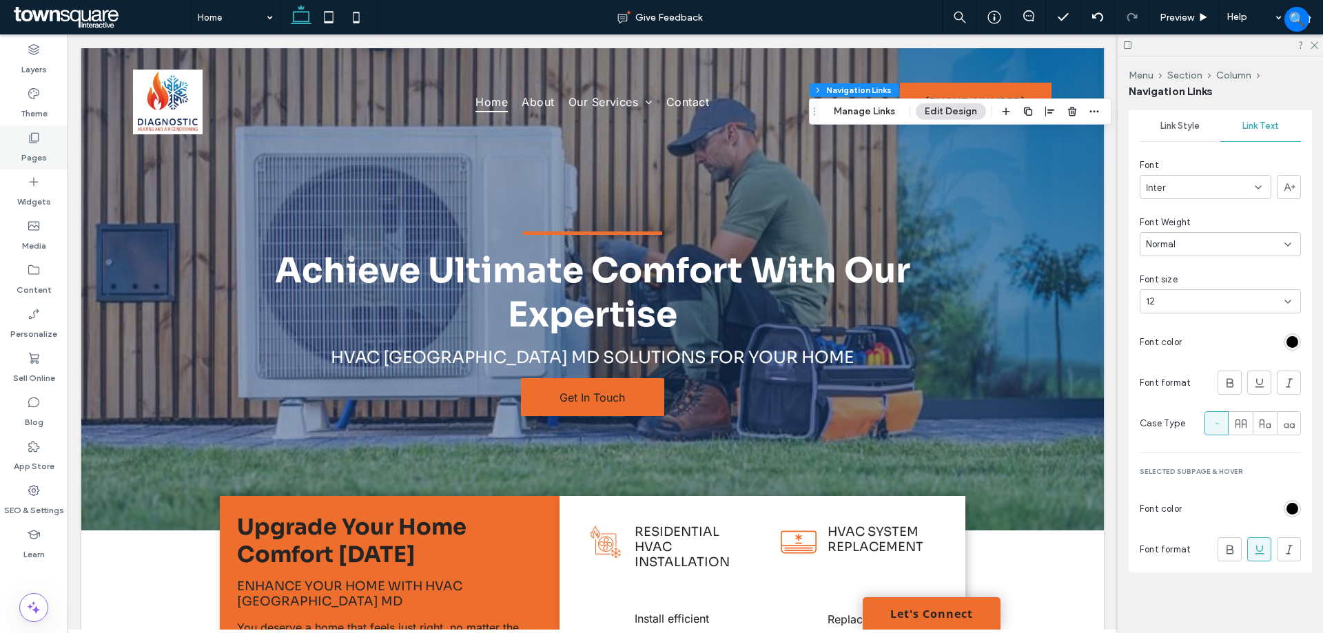
click at [34, 153] on label "Pages" at bounding box center [33, 154] width 25 height 19
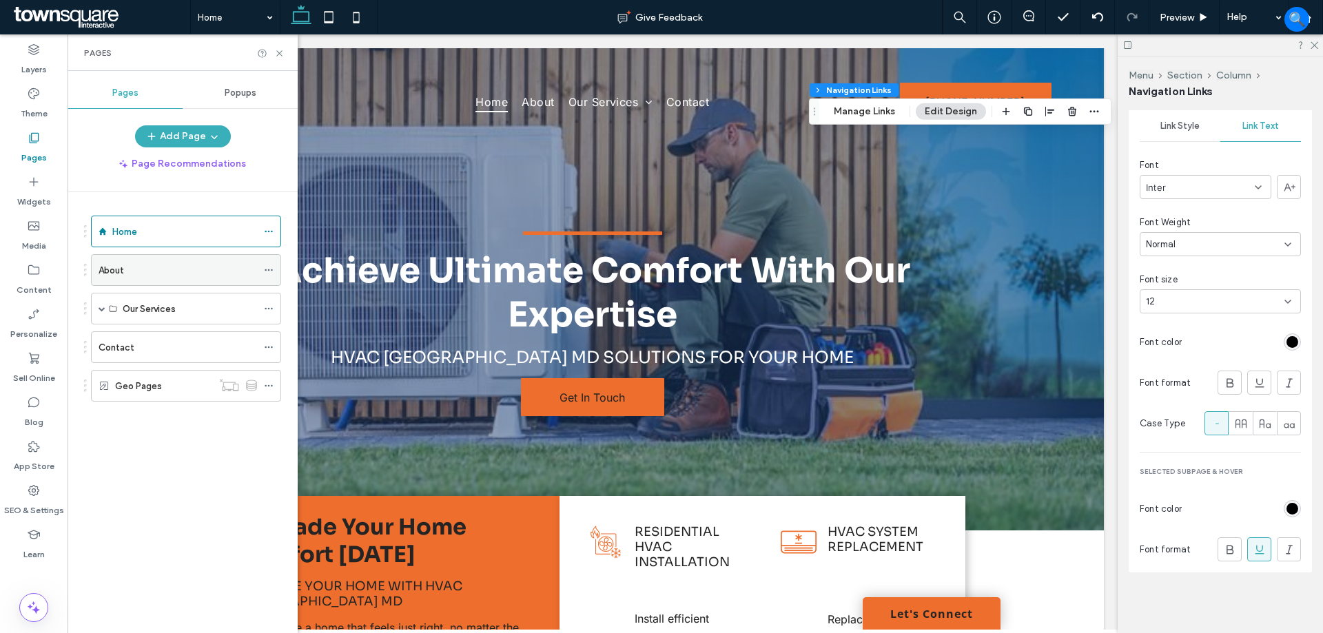
click at [265, 271] on use at bounding box center [269, 270] width 8 height 2
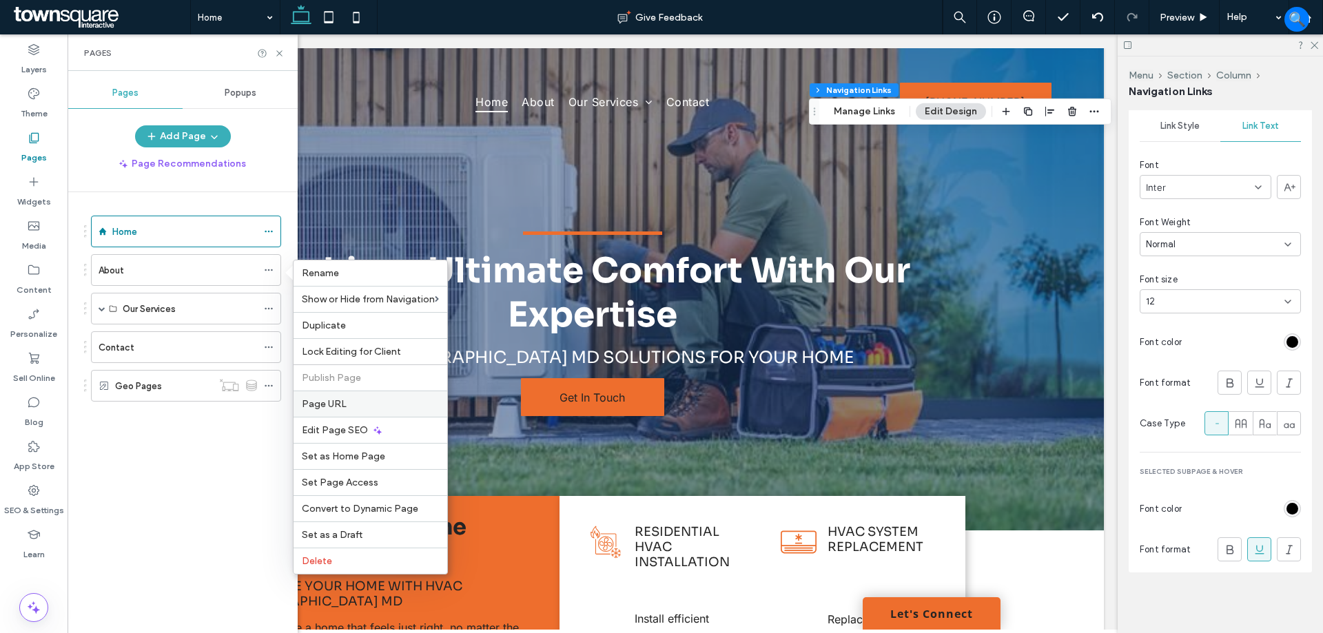
click at [318, 399] on span "Page URL" at bounding box center [324, 404] width 45 height 12
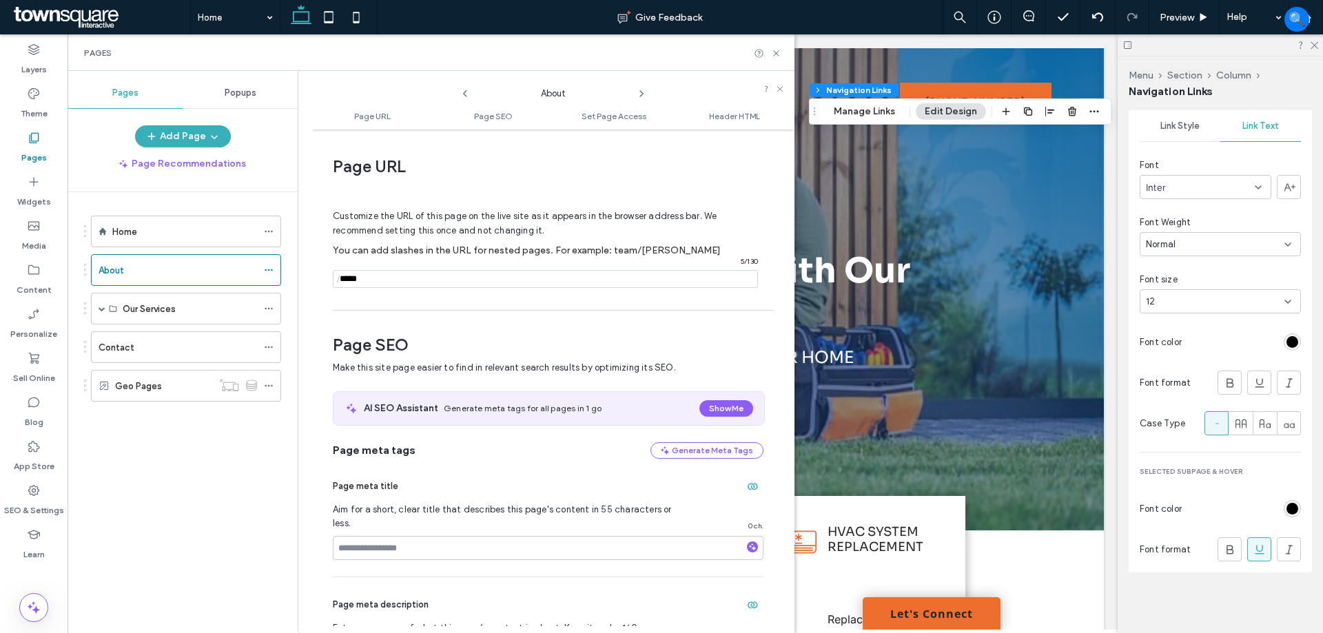
scroll to position [7, 0]
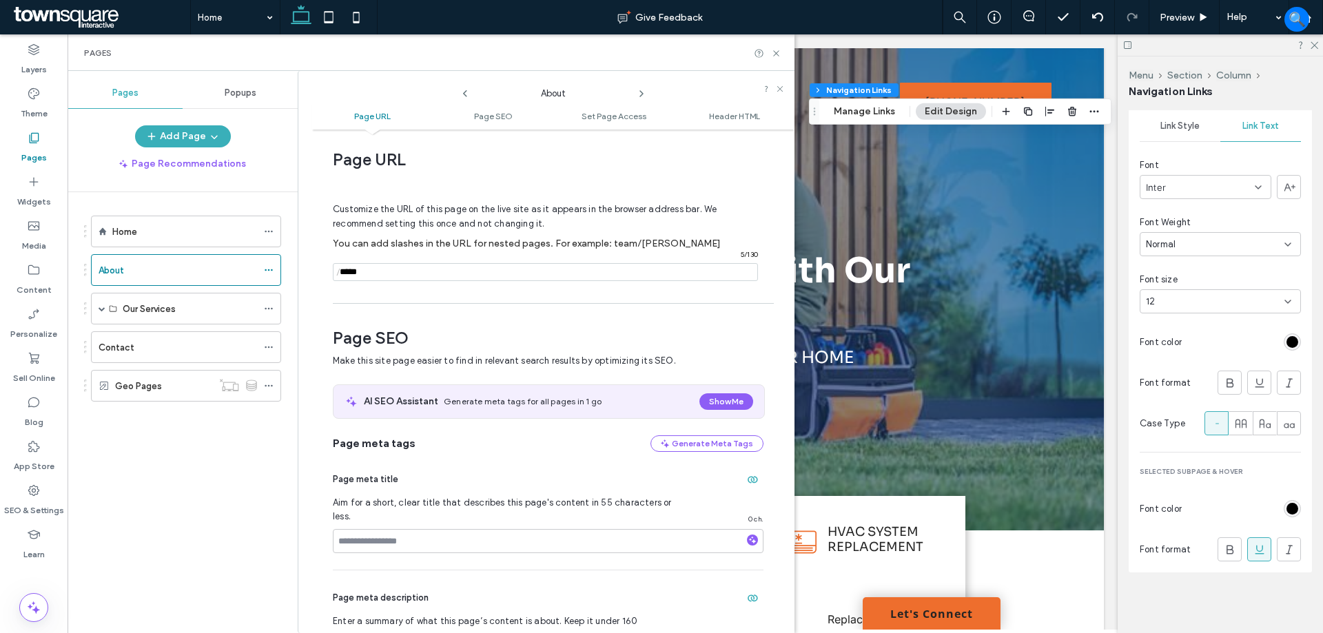
click at [637, 91] on icon at bounding box center [641, 93] width 11 height 11
click at [639, 88] on icon at bounding box center [641, 93] width 11 height 11
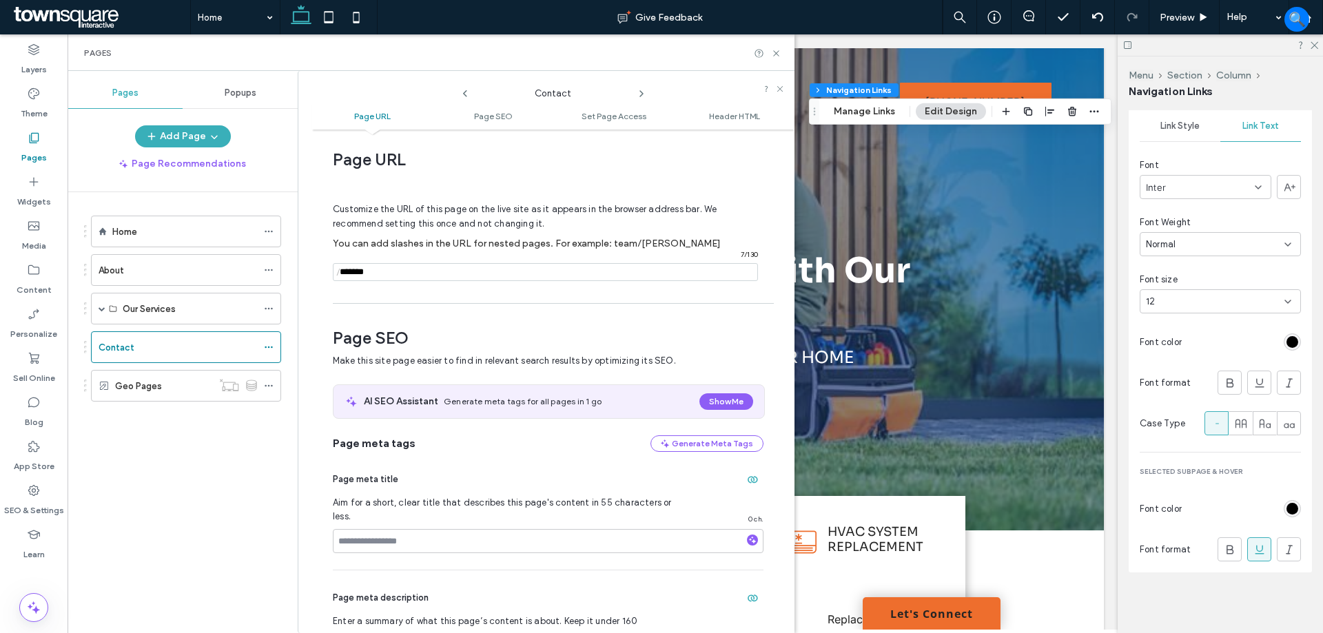
click at [639, 88] on icon at bounding box center [641, 93] width 11 height 11
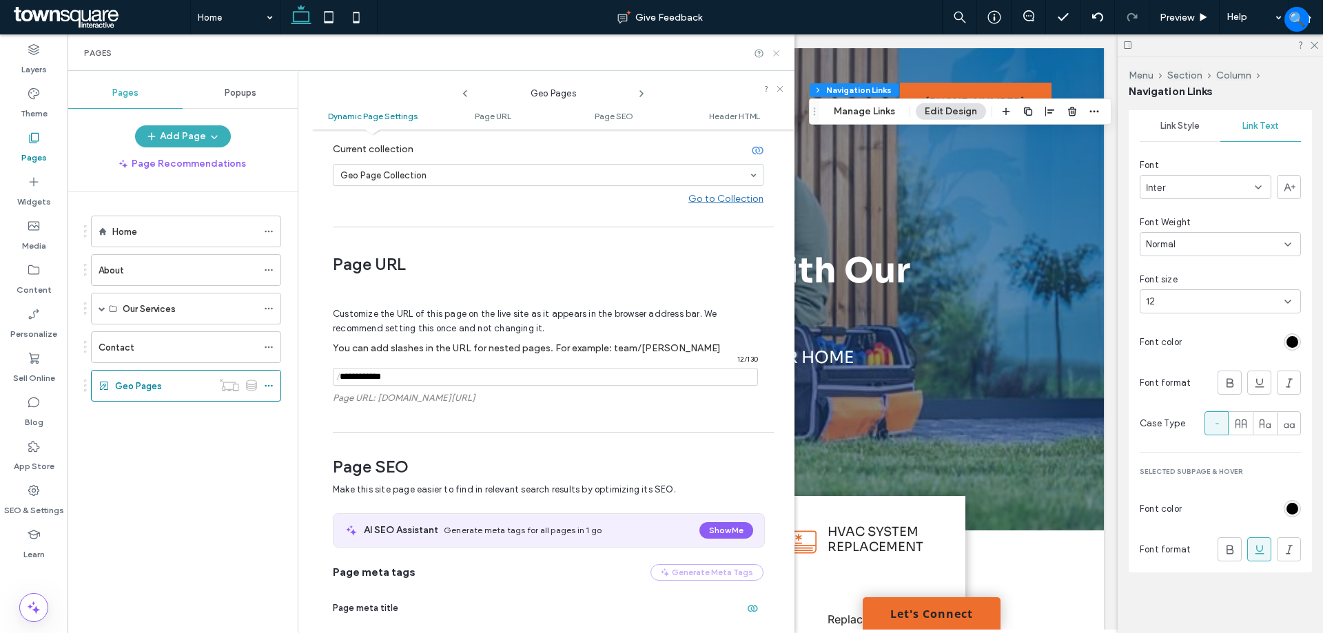
scroll to position [249, 0]
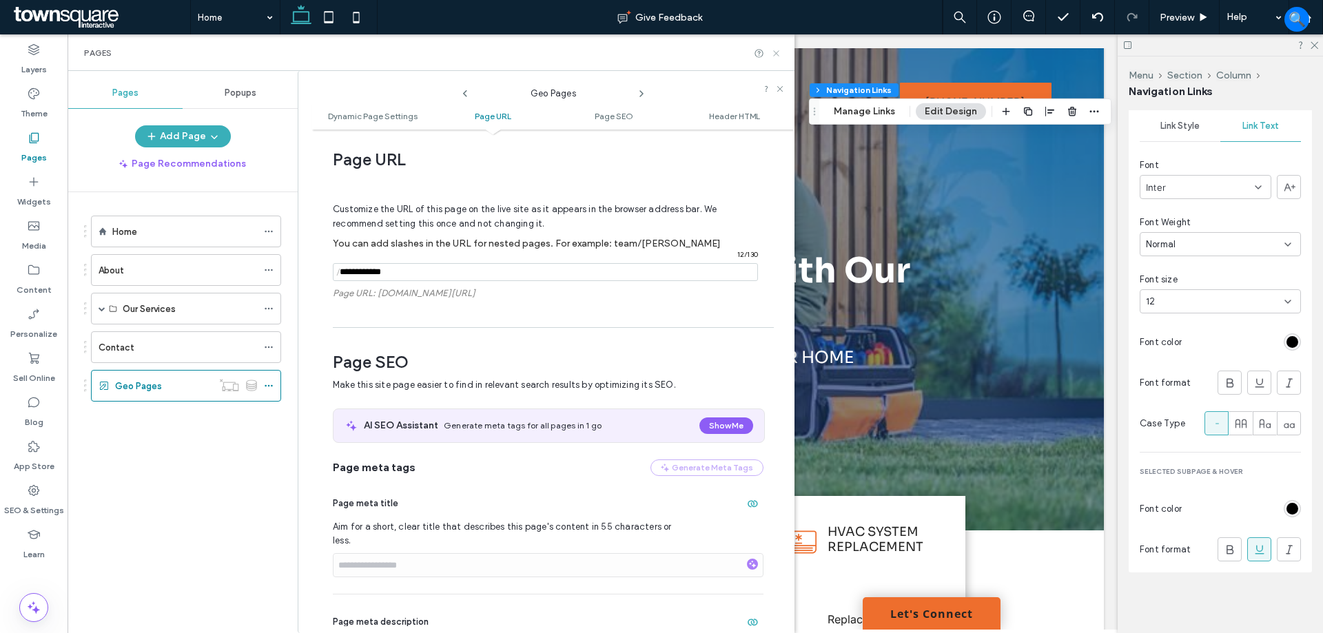
click at [775, 56] on icon at bounding box center [776, 53] width 10 height 10
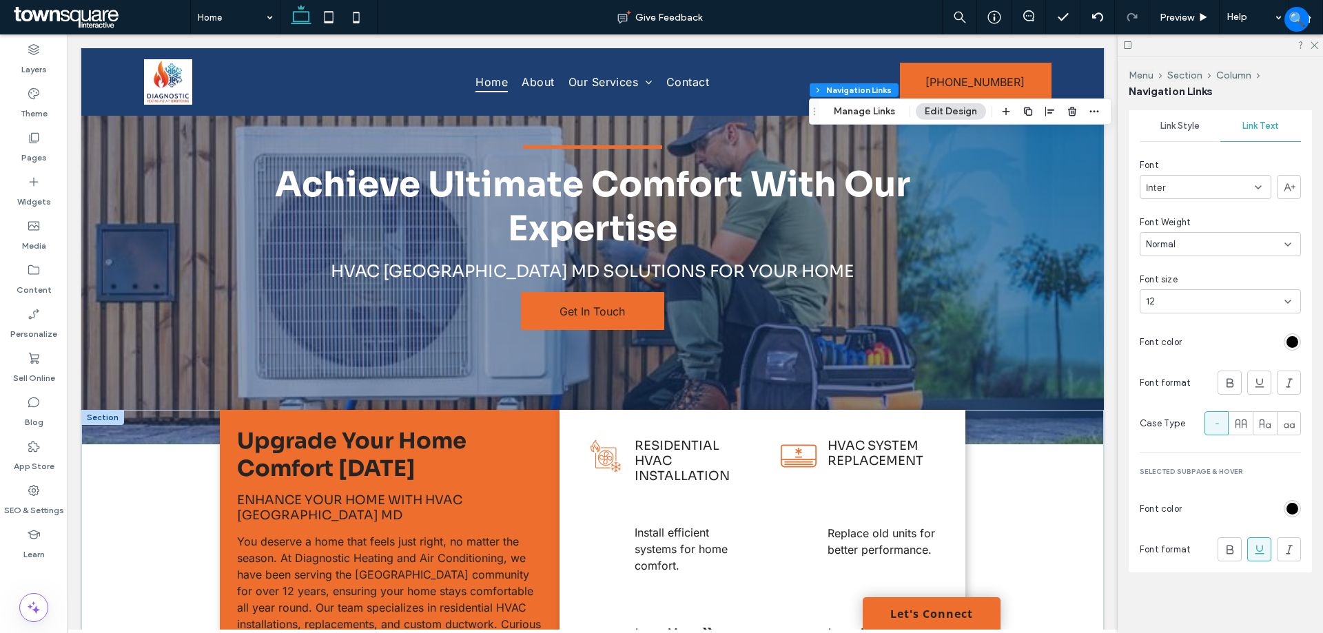
scroll to position [0, 0]
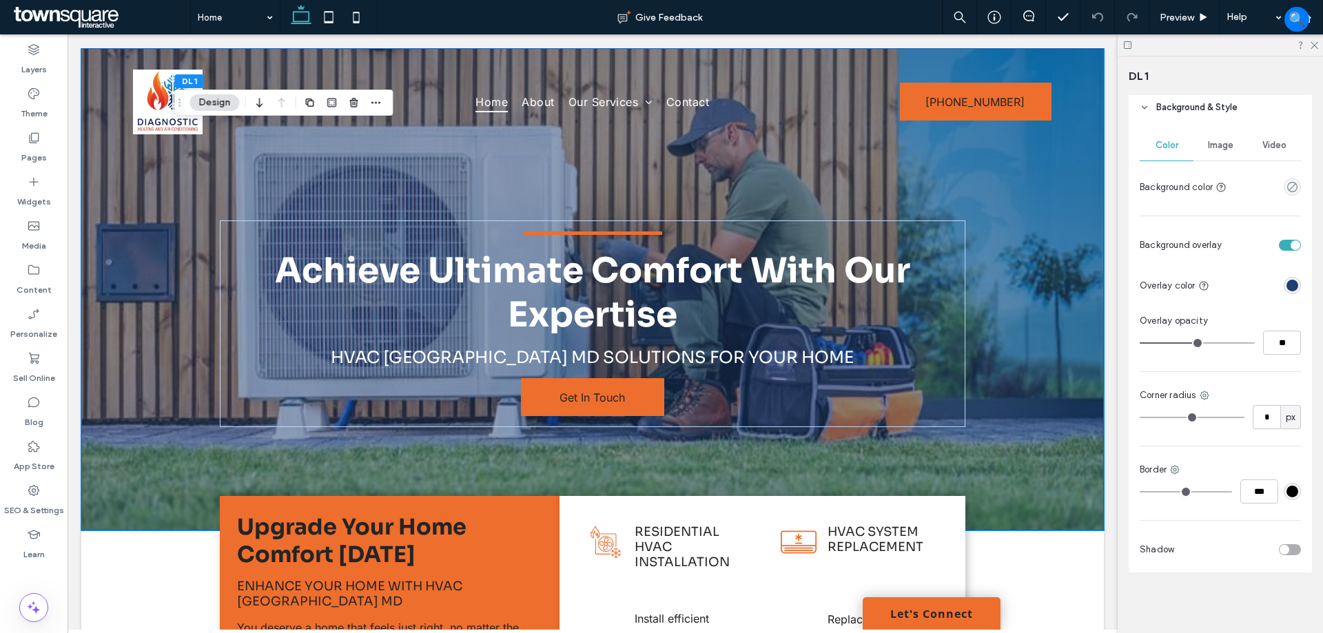
type input "**"
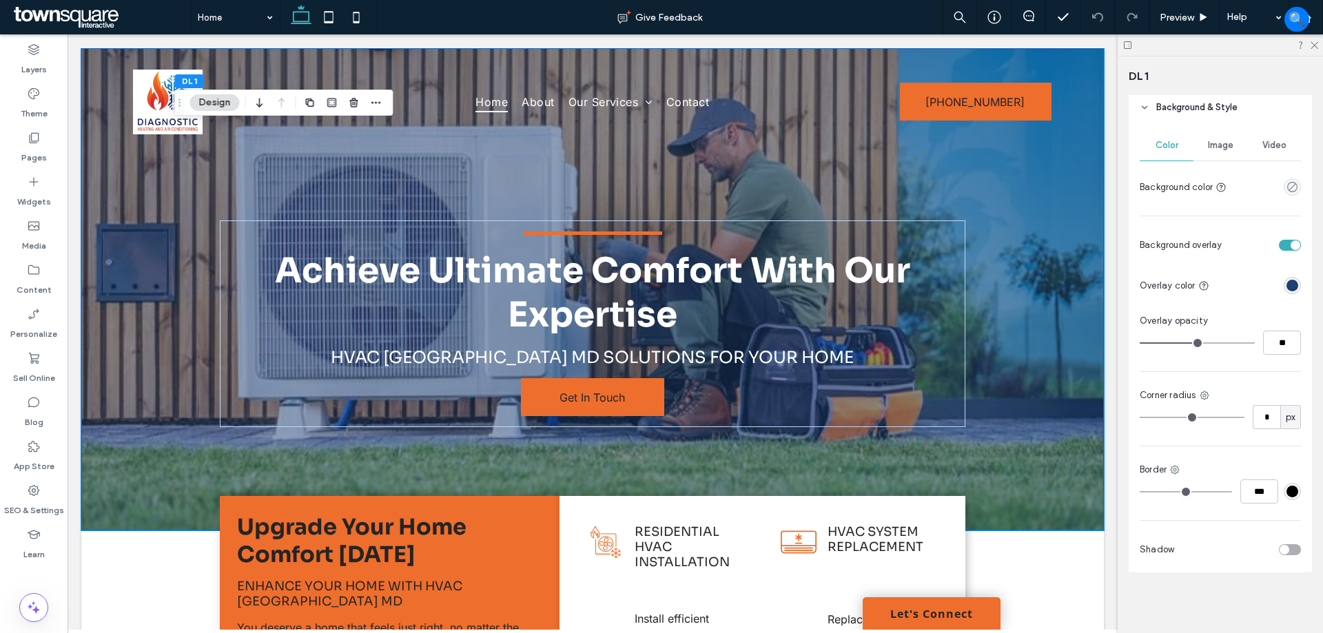
type input "**"
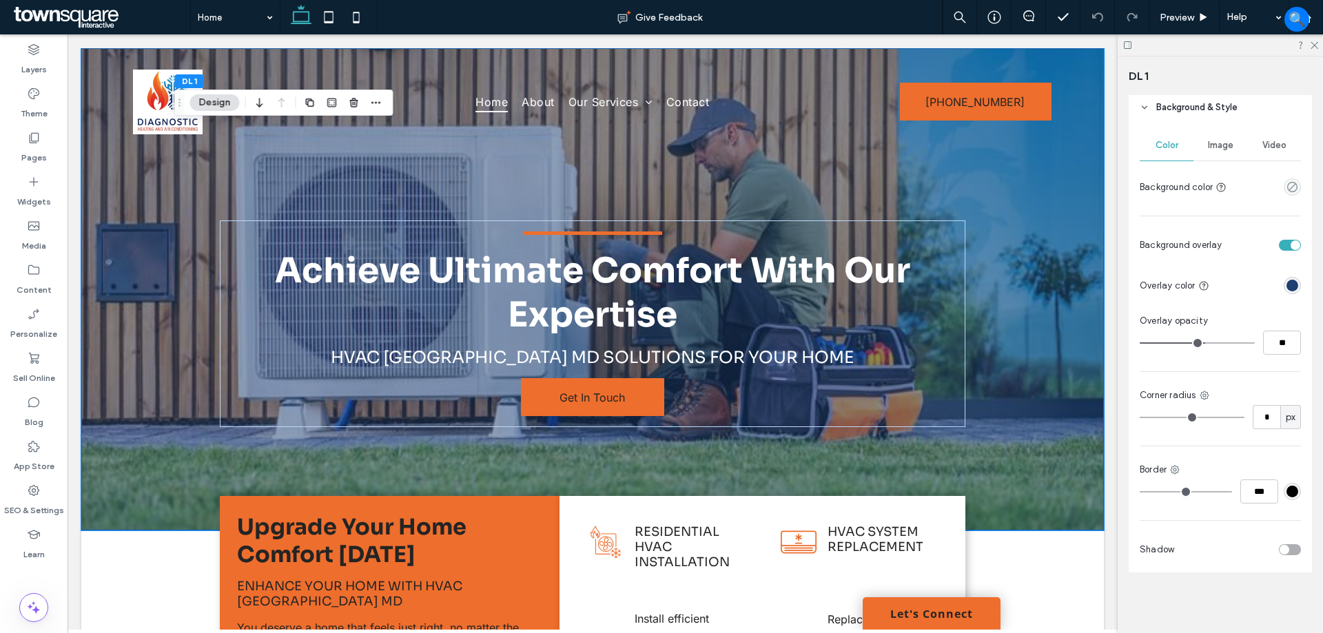
type input "**"
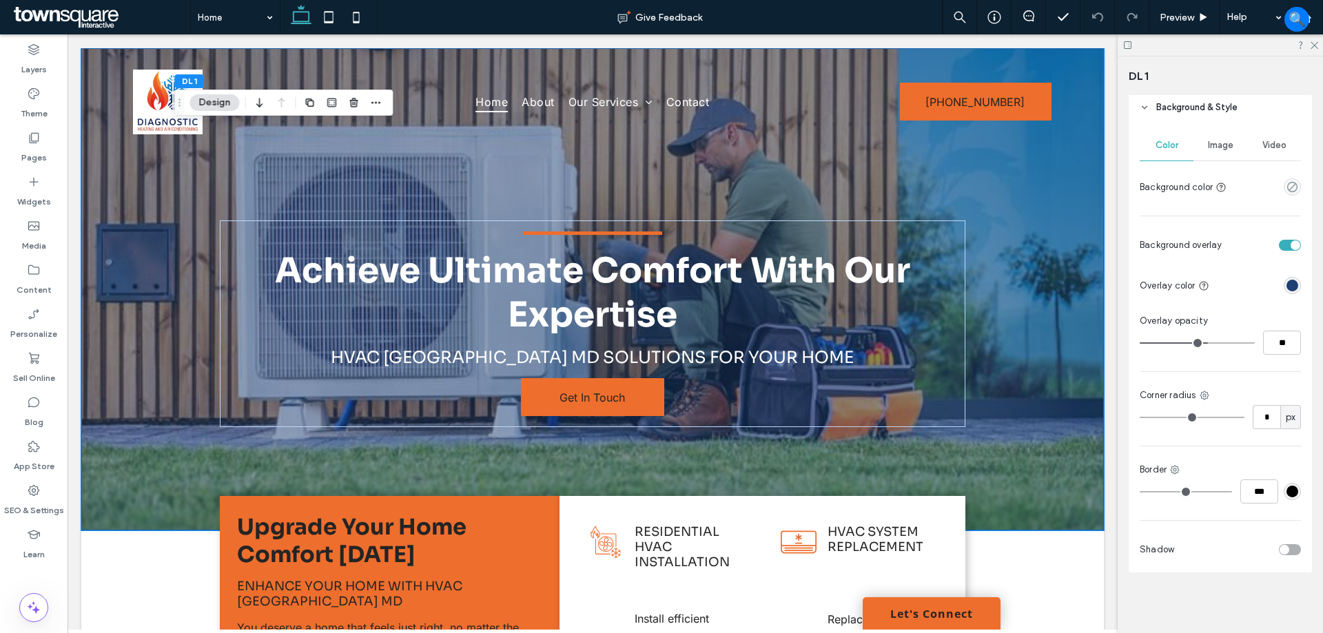
type input "**"
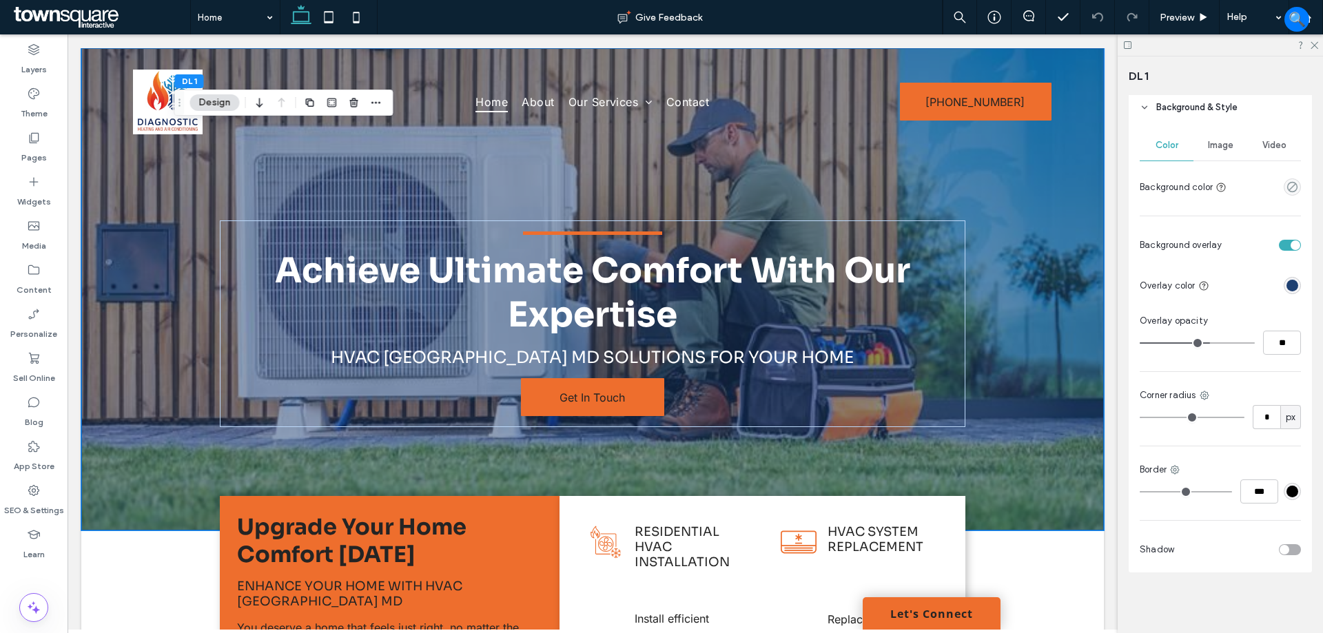
type input "**"
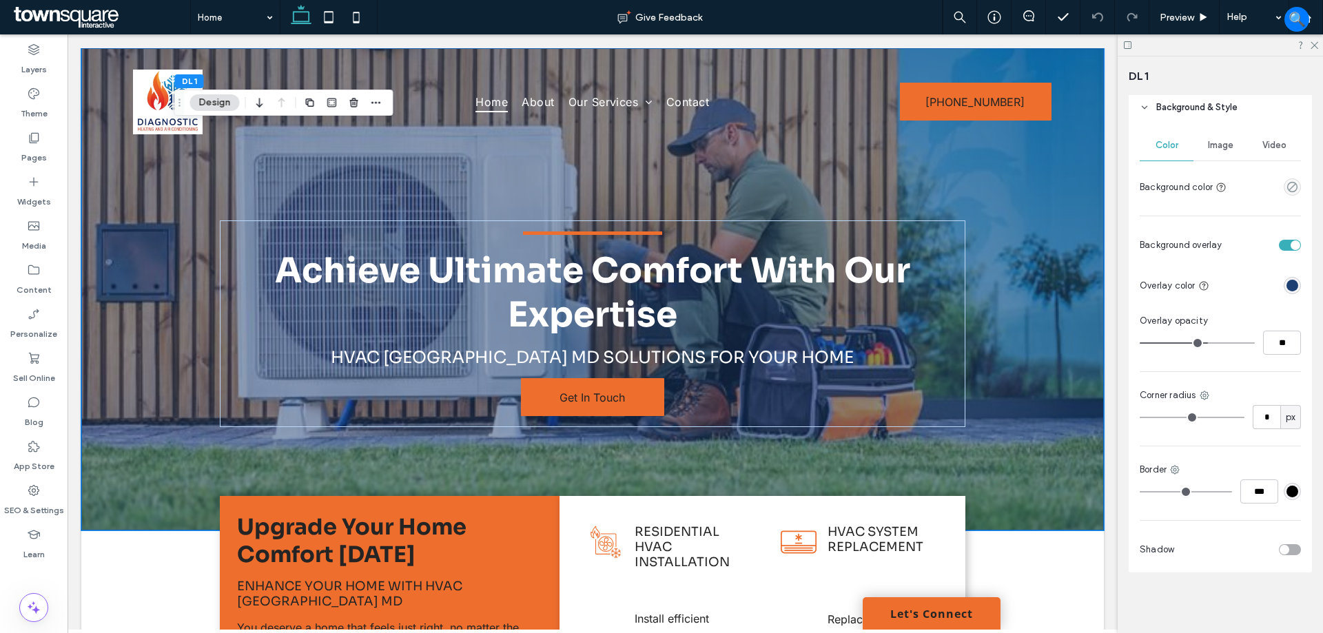
type input "**"
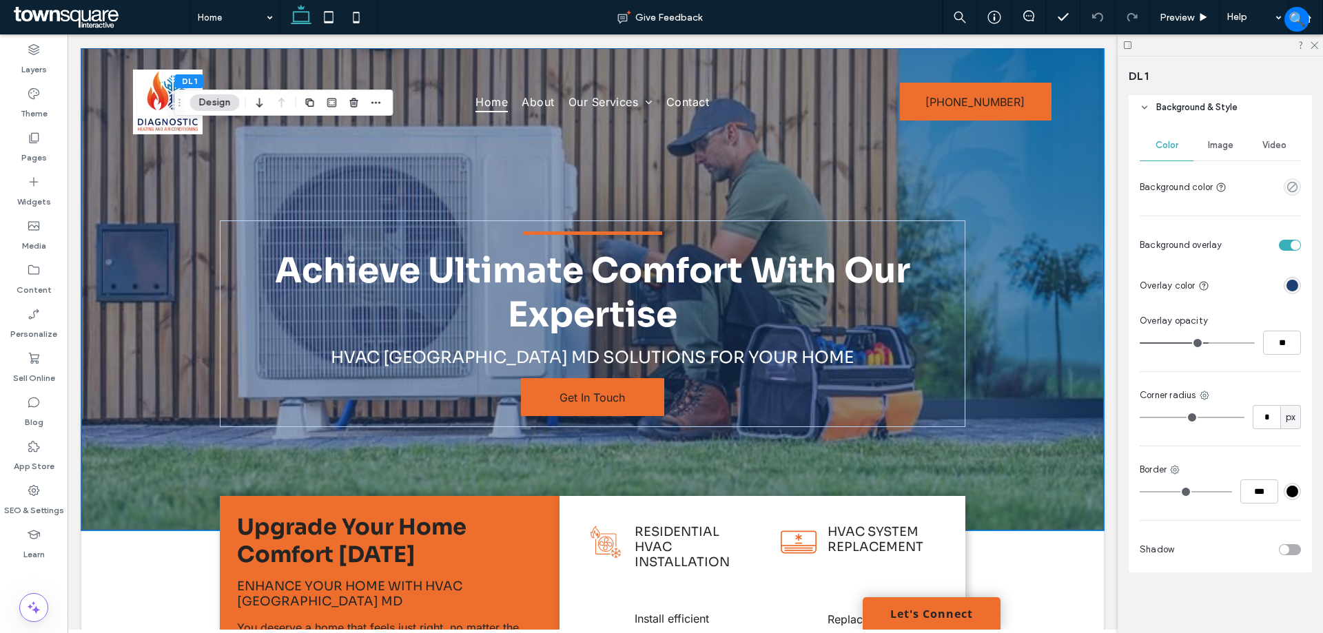
drag, startPoint x: 1196, startPoint y: 340, endPoint x: 1203, endPoint y: 344, distance: 8.6
click at [1203, 344] on input "range" at bounding box center [1197, 342] width 115 height 1
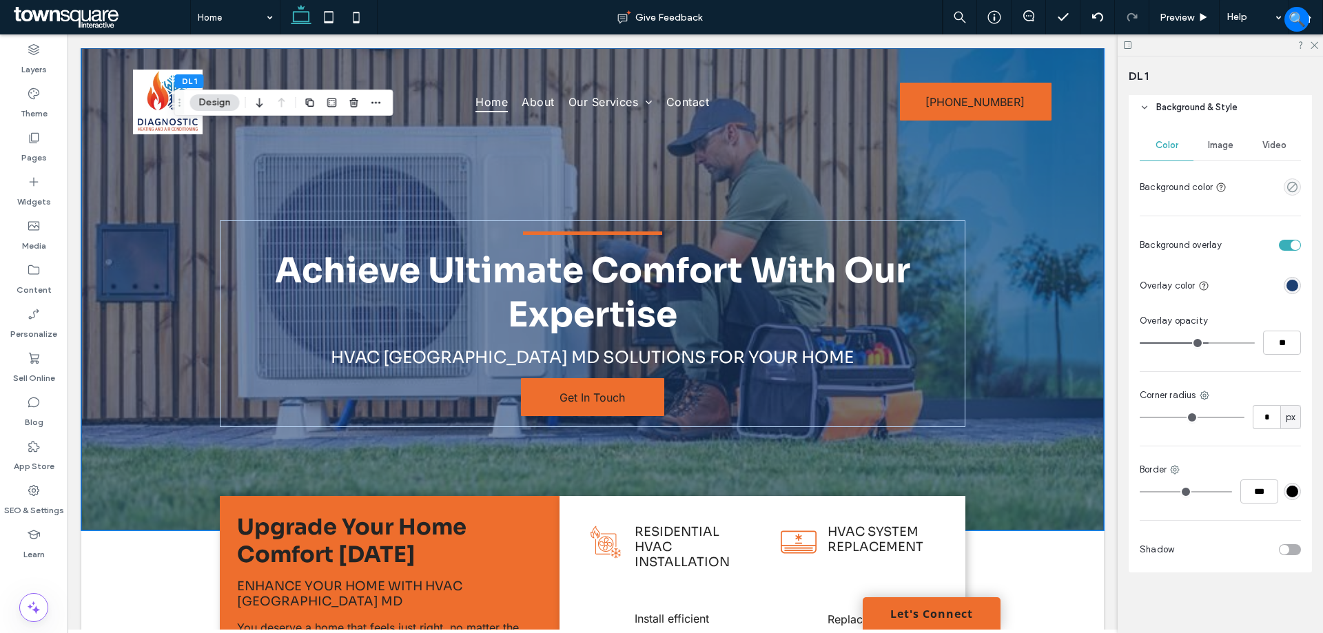
type input "**"
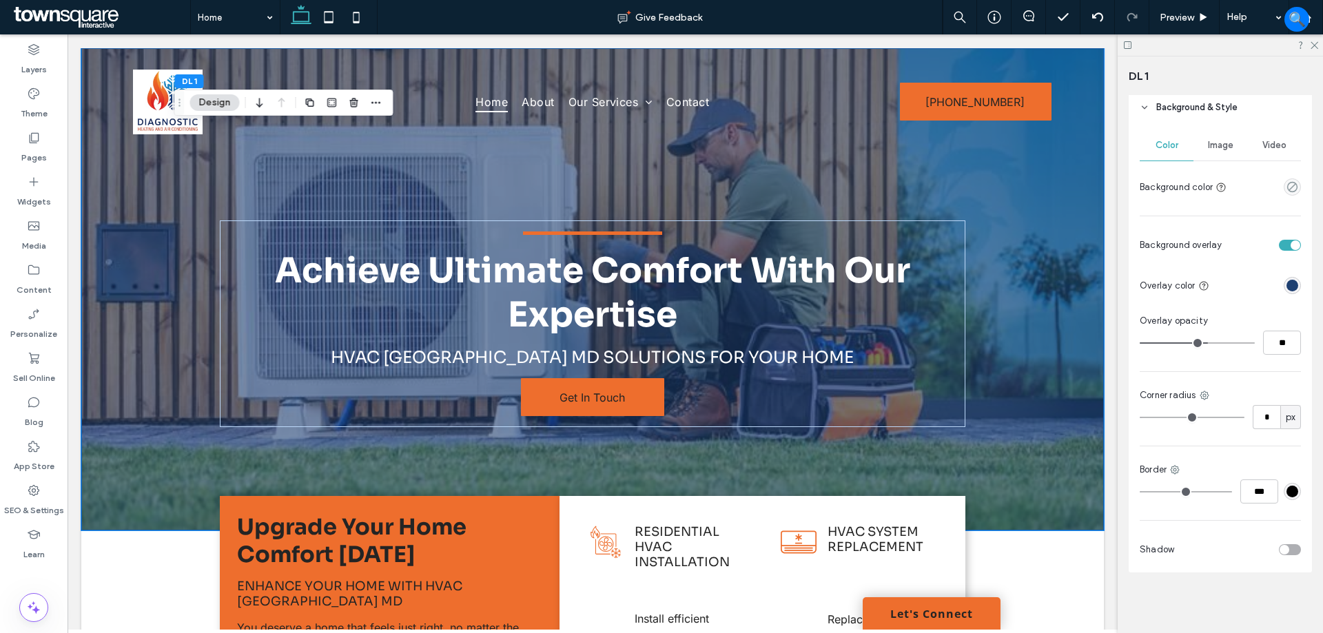
type input "**"
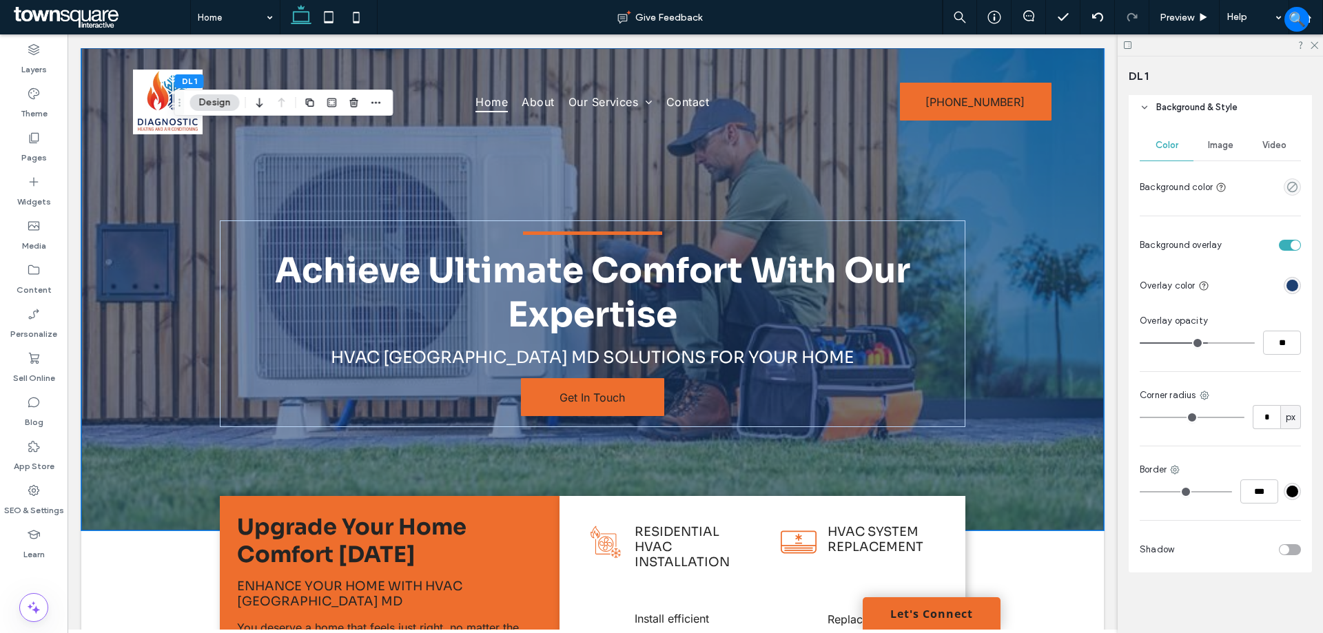
type input "**"
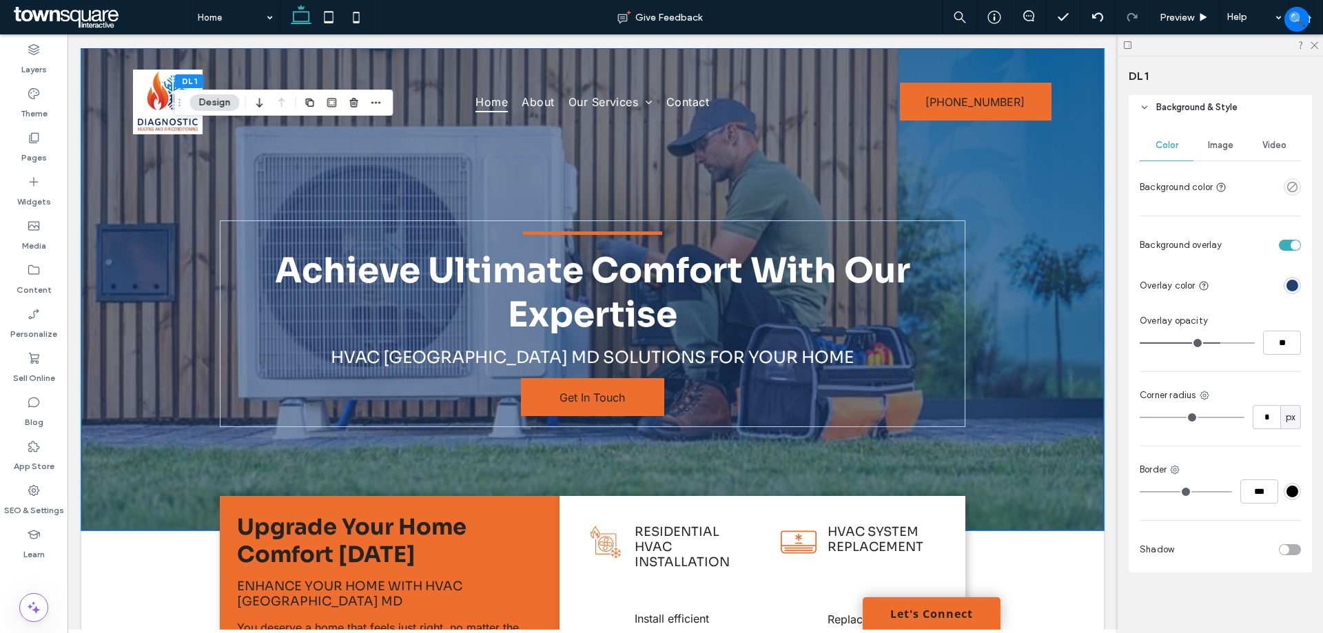
type input "**"
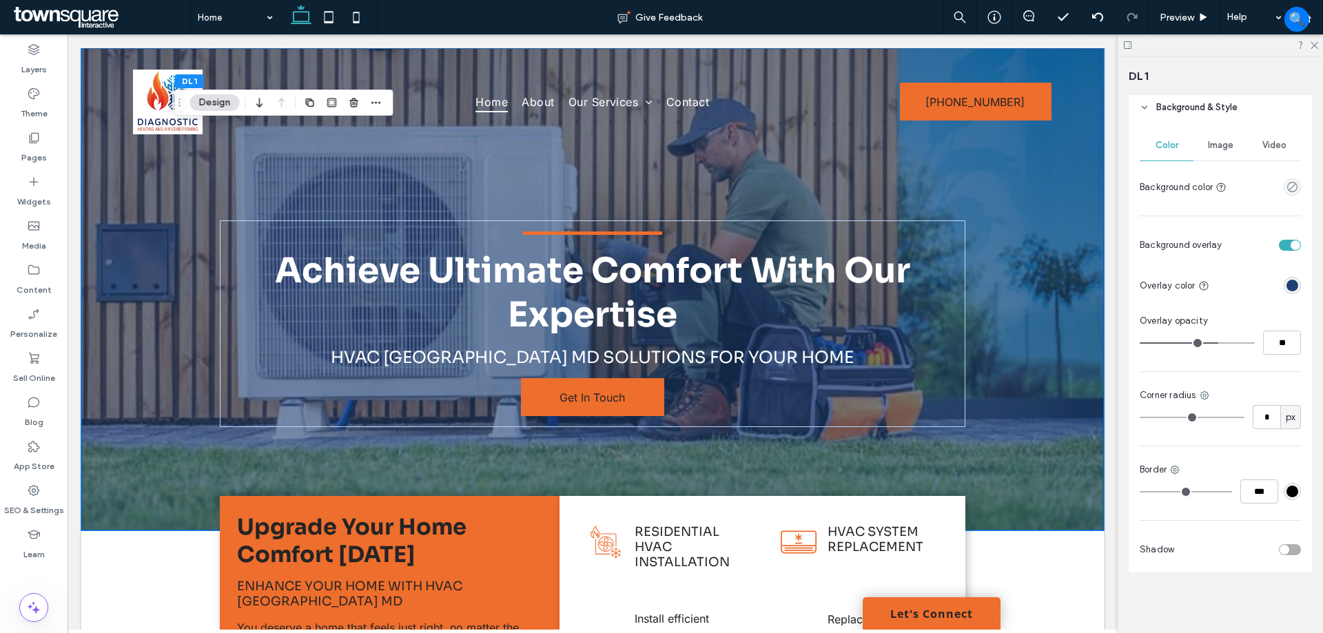
type input "**"
drag, startPoint x: 1202, startPoint y: 342, endPoint x: 1213, endPoint y: 345, distance: 11.6
click at [1213, 344] on input "range" at bounding box center [1197, 342] width 115 height 1
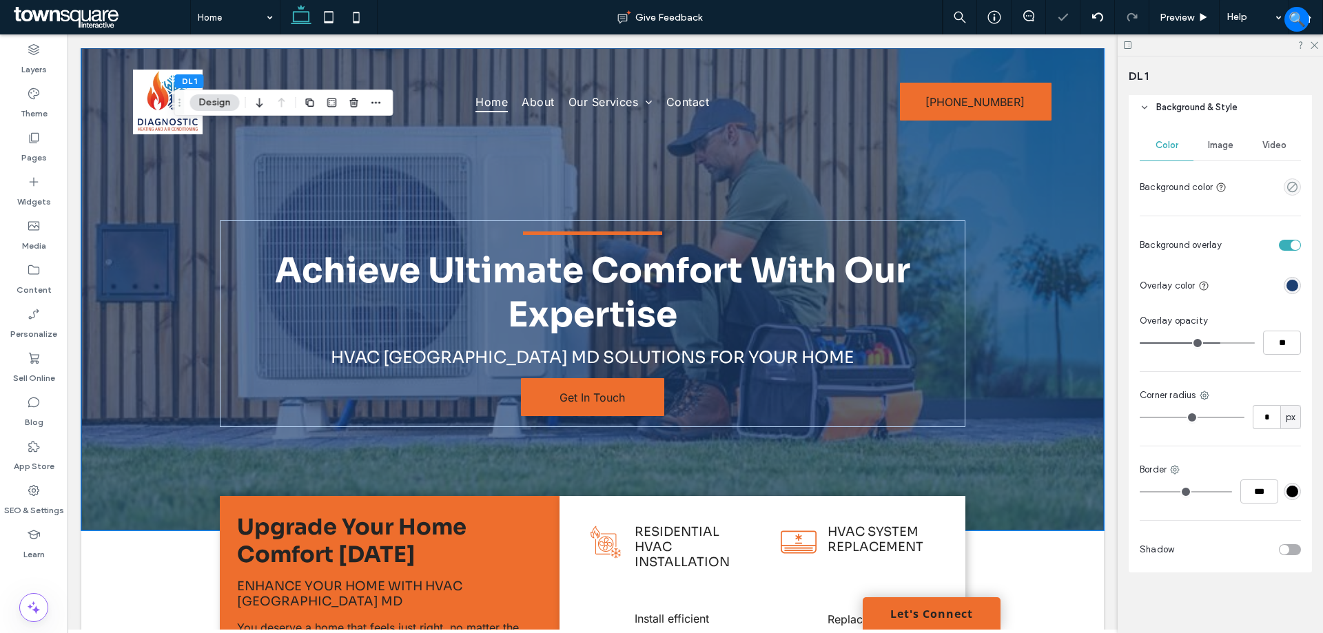
type input "**"
click at [1209, 344] on input "range" at bounding box center [1197, 342] width 115 height 1
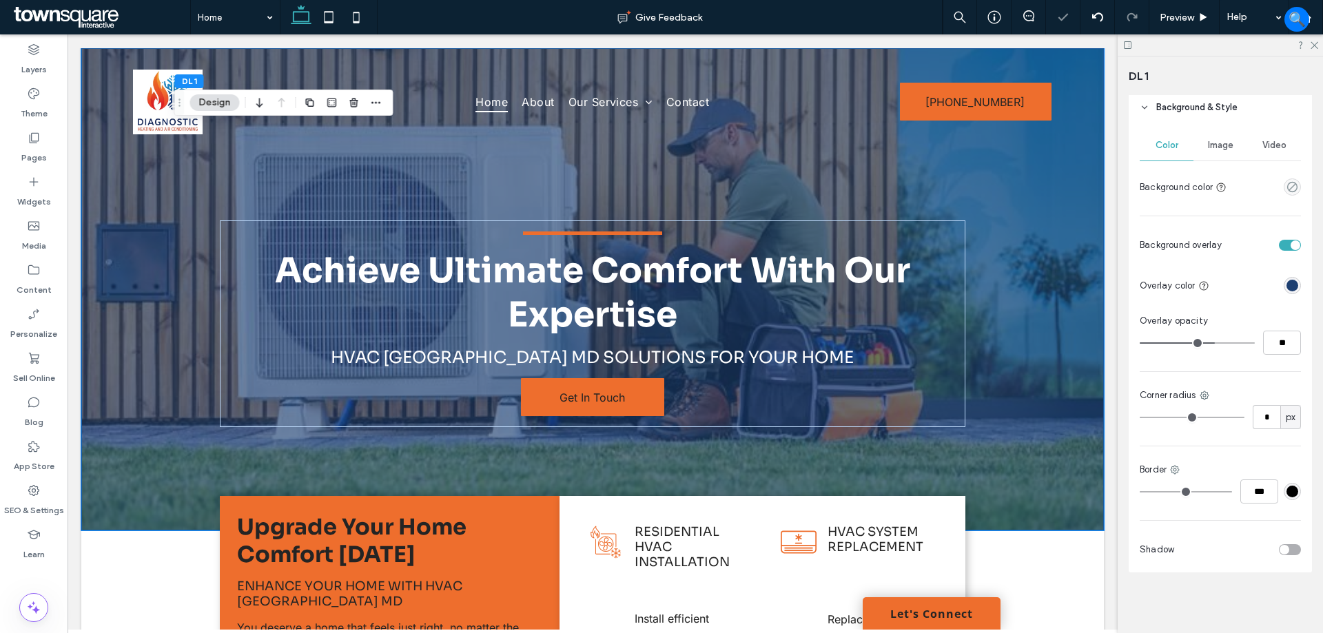
type input "**"
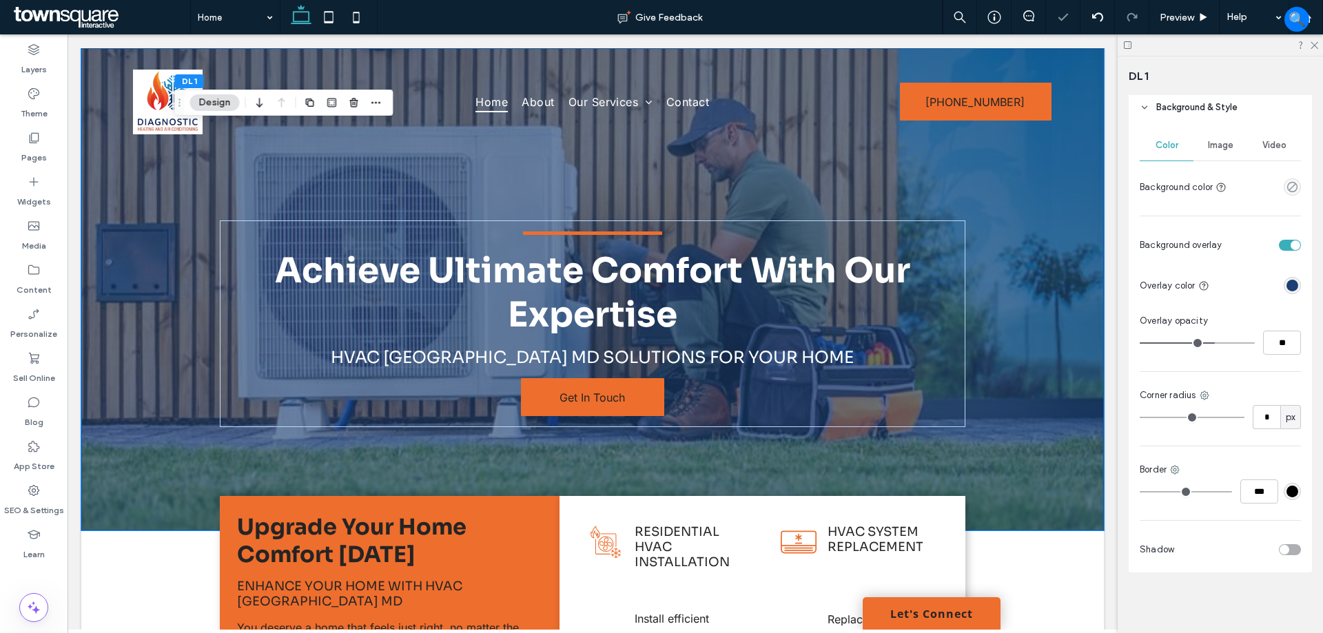
type input "**"
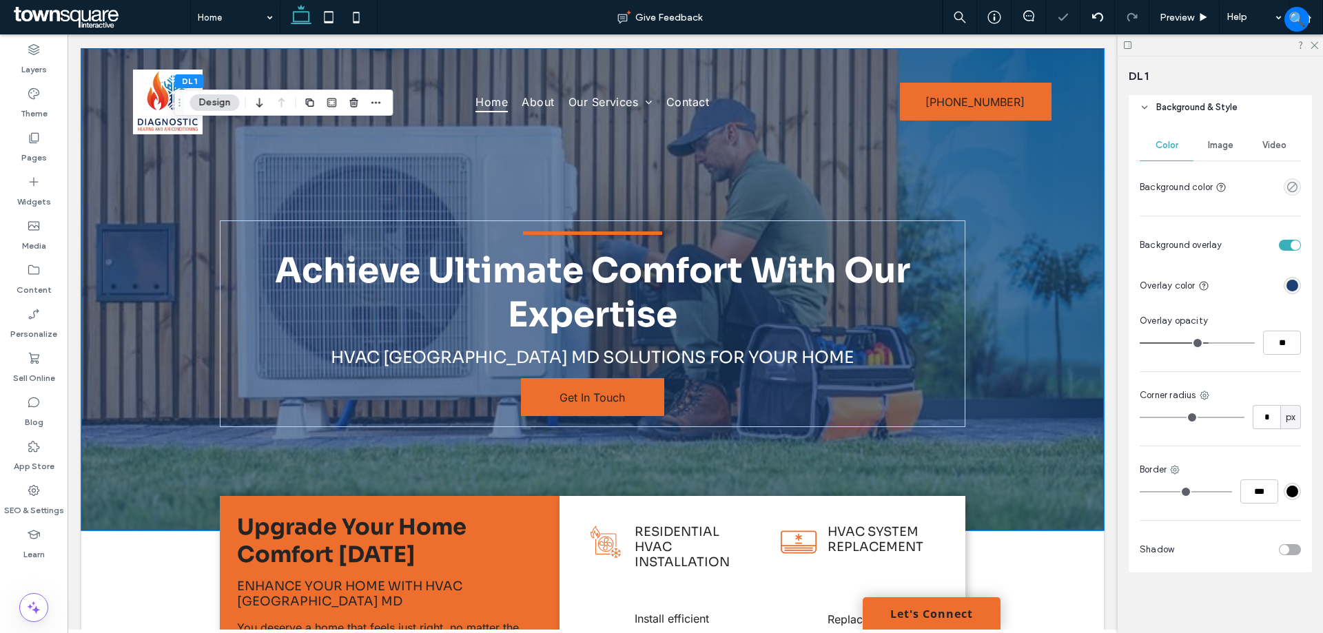
type input "**"
click at [1204, 344] on input "range" at bounding box center [1197, 342] width 115 height 1
